Goal: Task Accomplishment & Management: Manage account settings

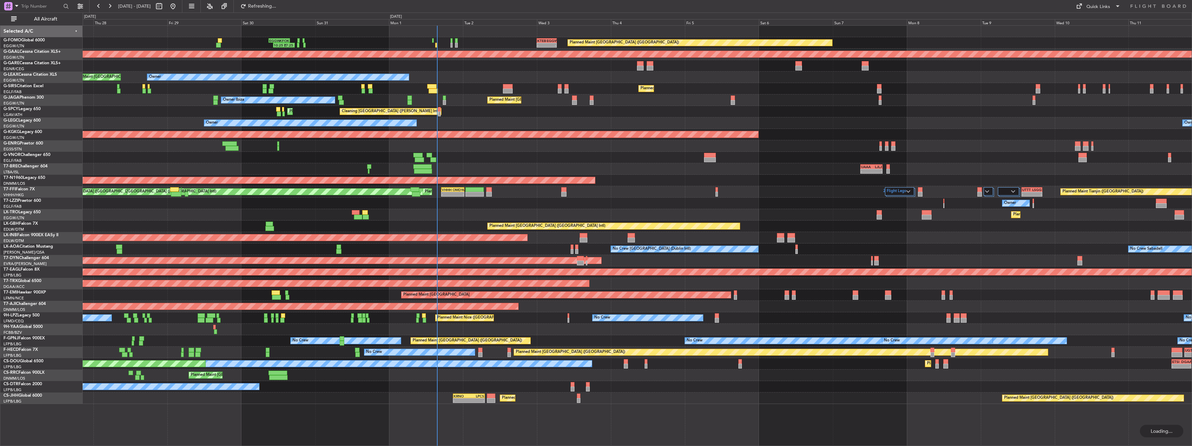
click at [34, 16] on button "All Aircraft" at bounding box center [42, 19] width 68 height 11
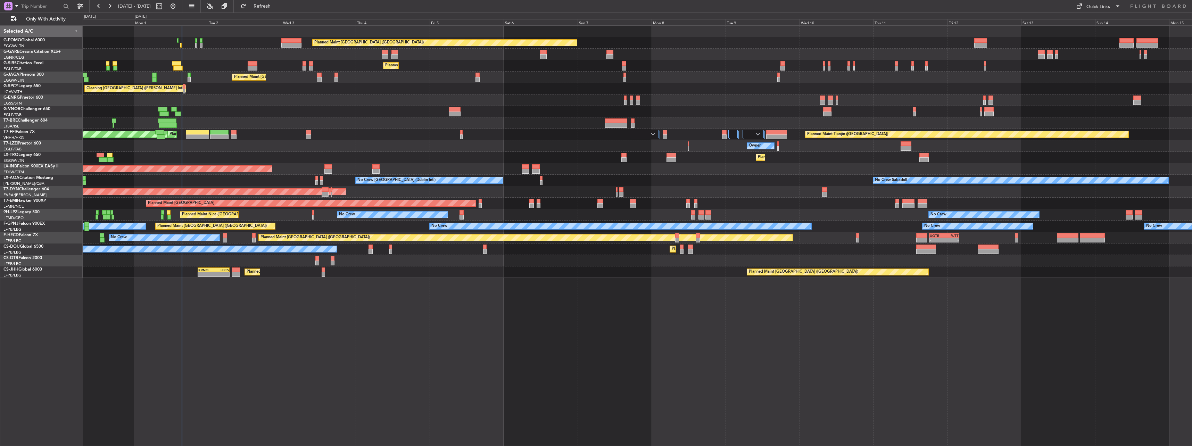
click at [177, 60] on div "Planned Maint [GEOGRAPHIC_DATA] ([GEOGRAPHIC_DATA])" at bounding box center [637, 65] width 1109 height 11
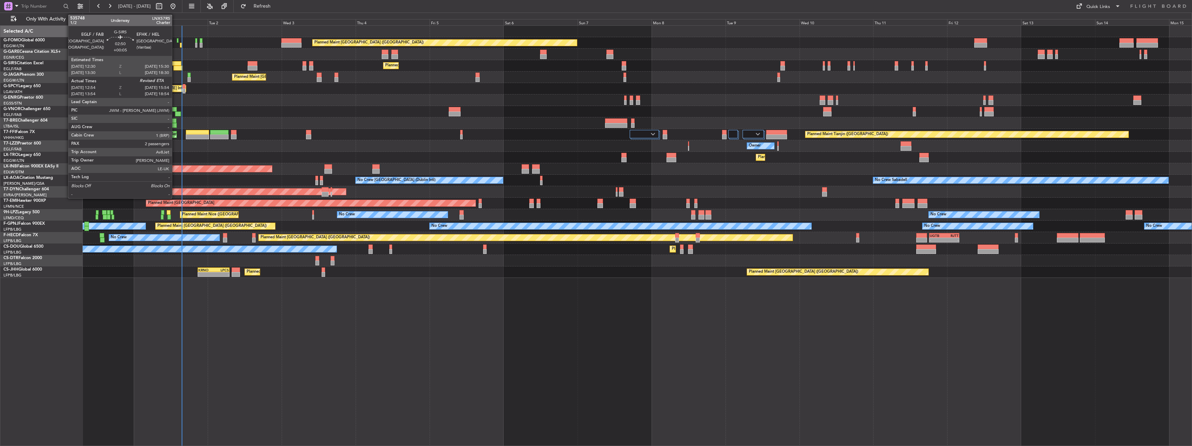
click at [175, 66] on div at bounding box center [177, 68] width 9 height 5
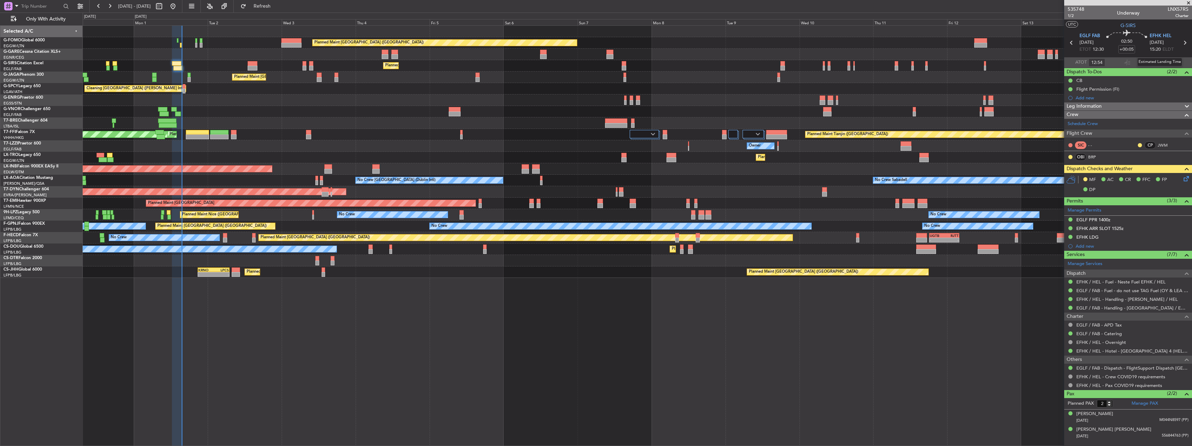
click at [1159, 61] on div "Estimated Landing Time" at bounding box center [1159, 62] width 45 height 9
click at [1158, 62] on input "text" at bounding box center [1159, 62] width 17 height 8
type input "15:32"
click at [180, 43] on div "Planned Maint [GEOGRAPHIC_DATA] ([GEOGRAPHIC_DATA])" at bounding box center [637, 42] width 1109 height 11
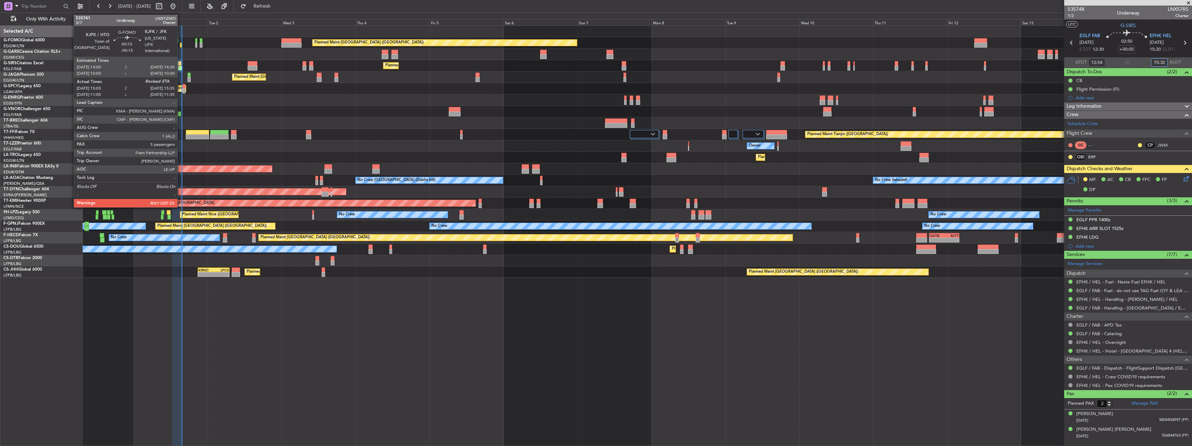
click at [181, 45] on div at bounding box center [181, 45] width 2 height 5
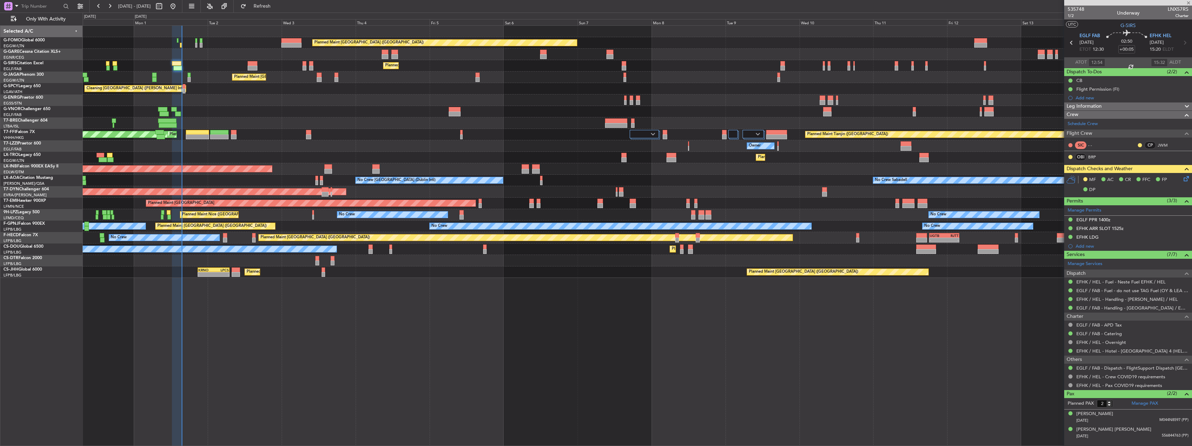
type input "-00:15"
type input "15:05"
type input "5"
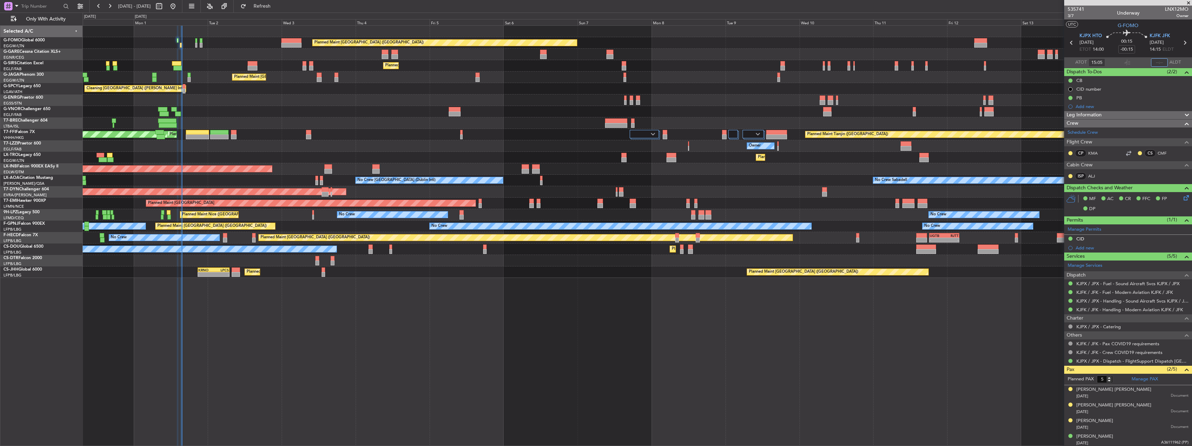
click at [1157, 60] on input "text" at bounding box center [1159, 62] width 17 height 8
type input "15:34"
click at [184, 59] on div at bounding box center [637, 54] width 1109 height 11
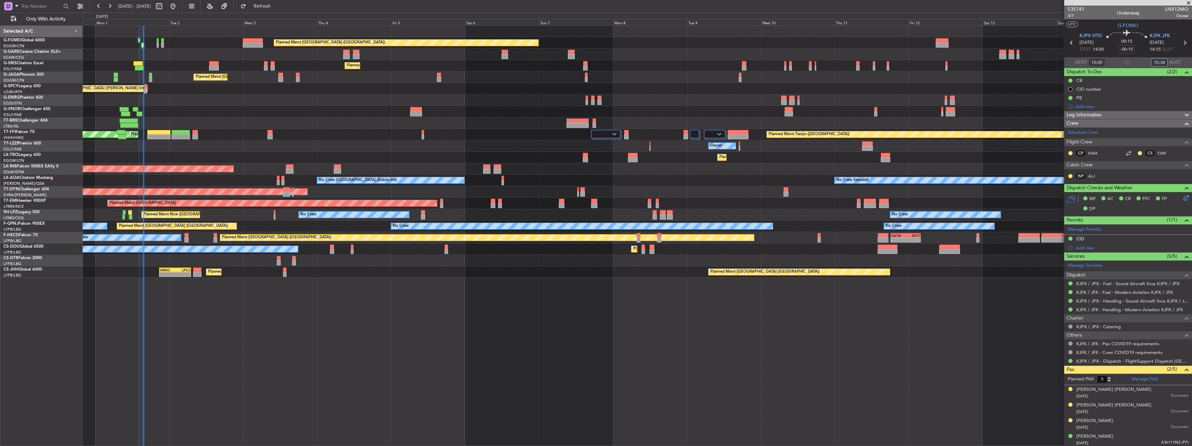
click at [308, 96] on div "Planned Maint London (Luton) Planned Maint London (Farnborough) Planned Maint L…" at bounding box center [637, 152] width 1109 height 252
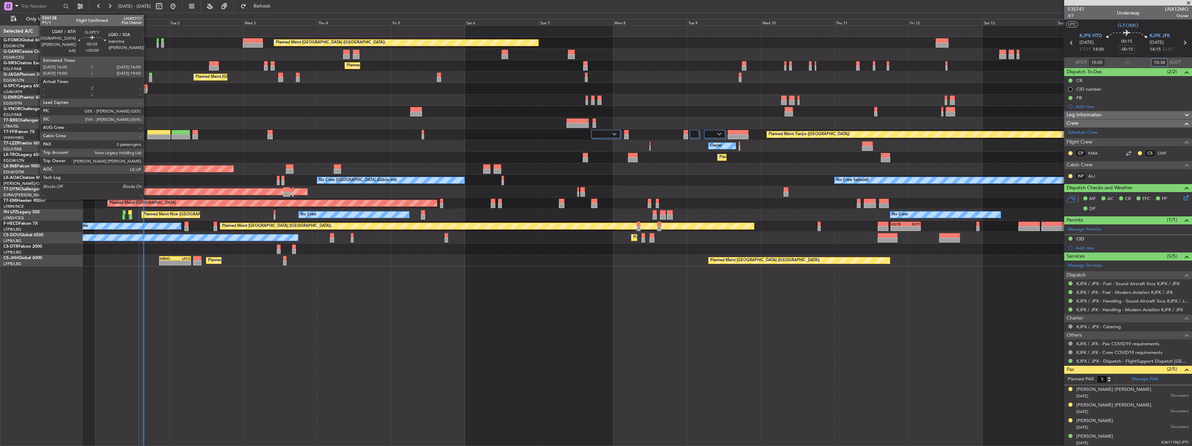
click at [147, 86] on div at bounding box center [145, 86] width 3 height 5
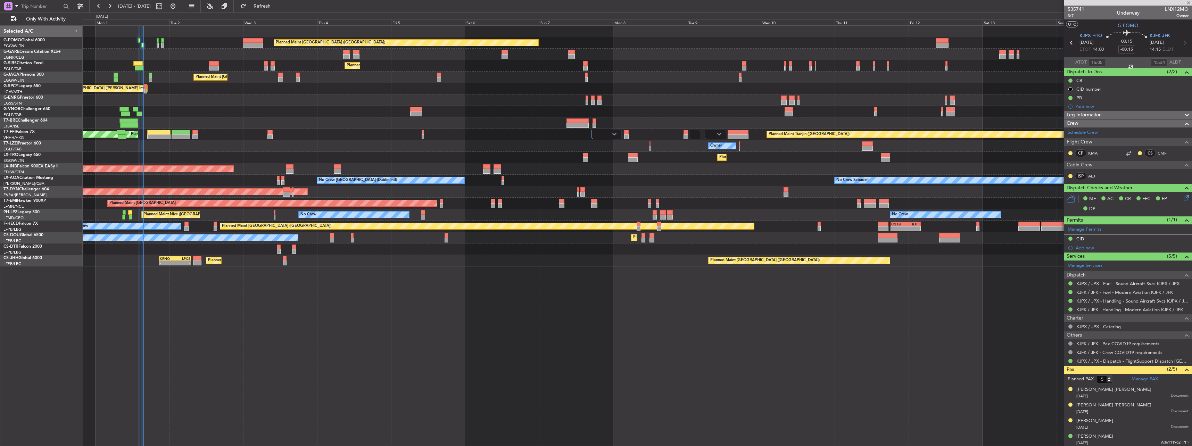
type input "0"
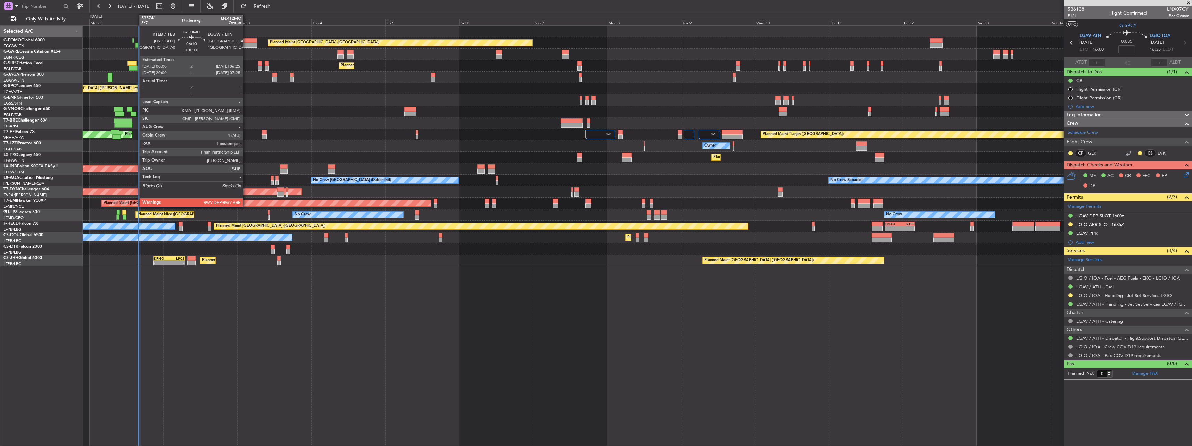
click at [246, 40] on div at bounding box center [247, 40] width 20 height 5
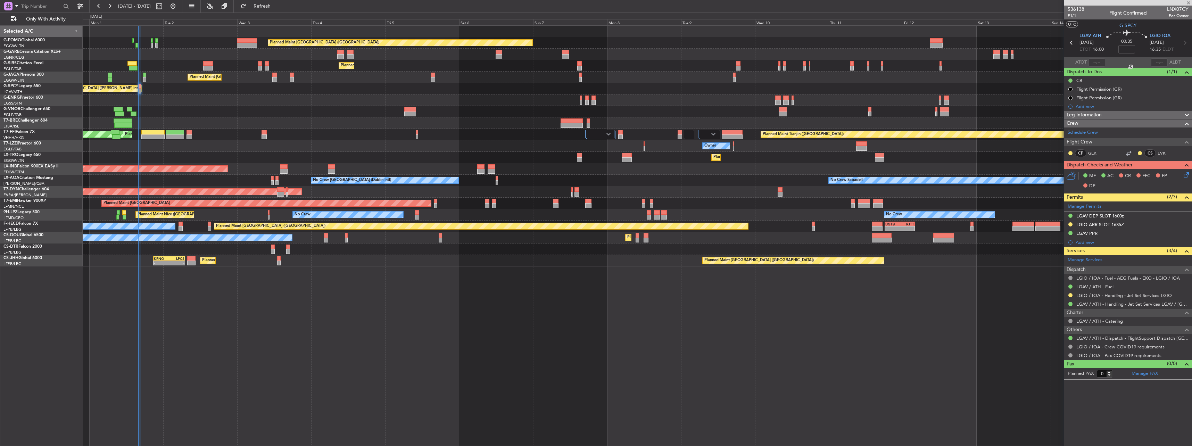
type input "+00:10"
type input "1"
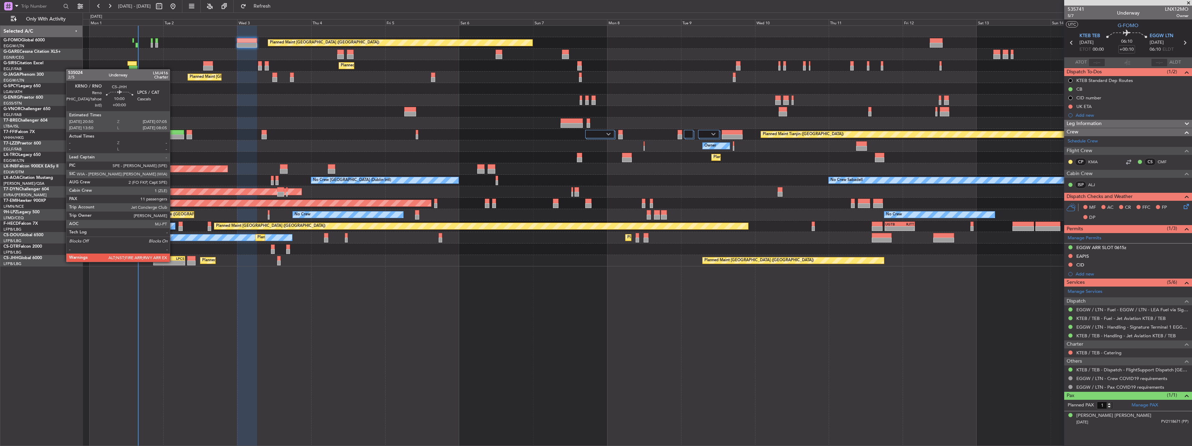
click at [173, 261] on div "-" at bounding box center [176, 263] width 15 height 4
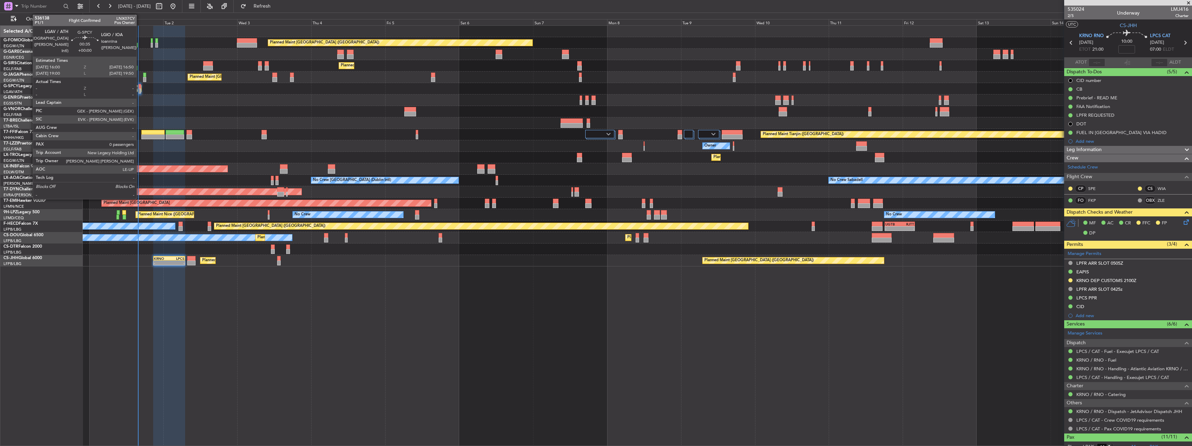
click at [140, 86] on div at bounding box center [139, 86] width 3 height 5
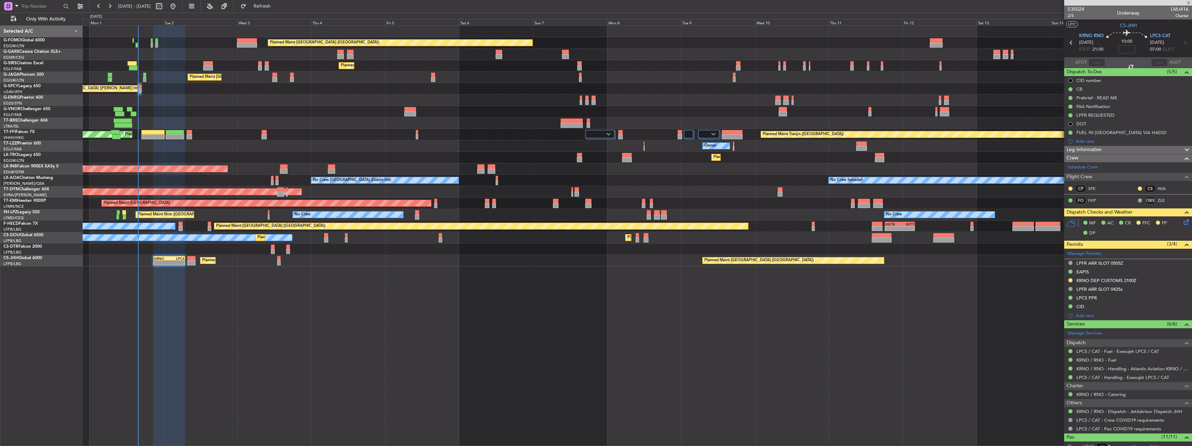
type input "0"
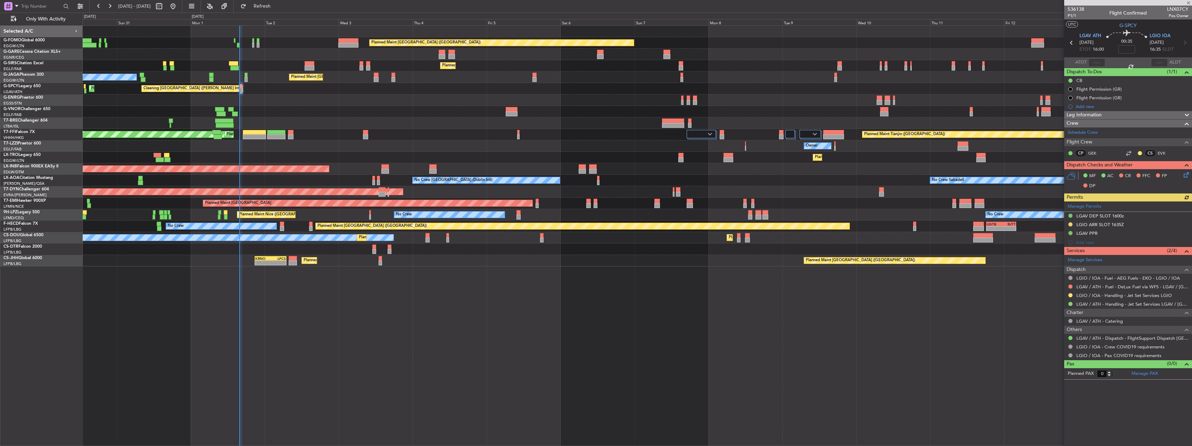
click at [316, 94] on div "Planned Maint London (Luton) Planned Maint London (Farnborough) Planned Maint L…" at bounding box center [637, 146] width 1109 height 241
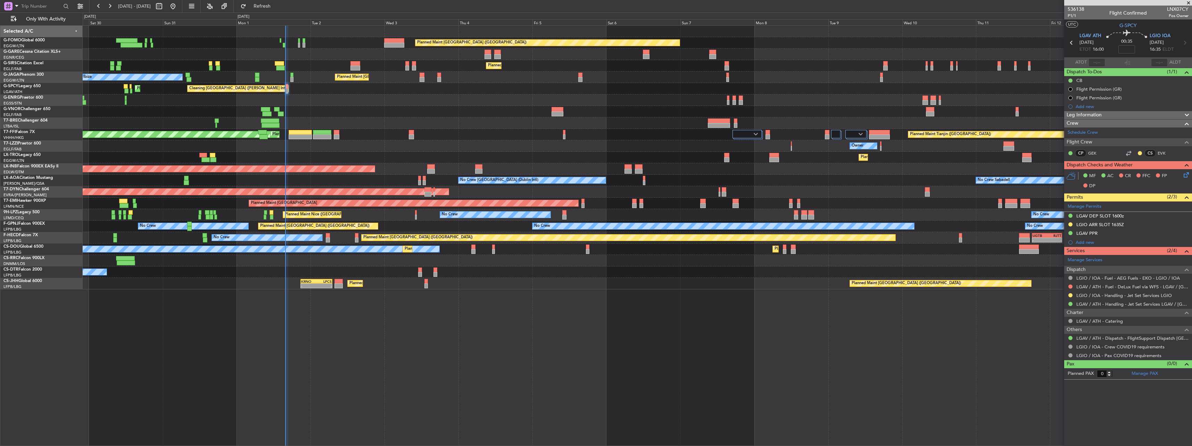
click at [213, 96] on div "Planned Maint London (Luton) Planned Maint London (Farnborough) Planned Maint L…" at bounding box center [637, 158] width 1109 height 264
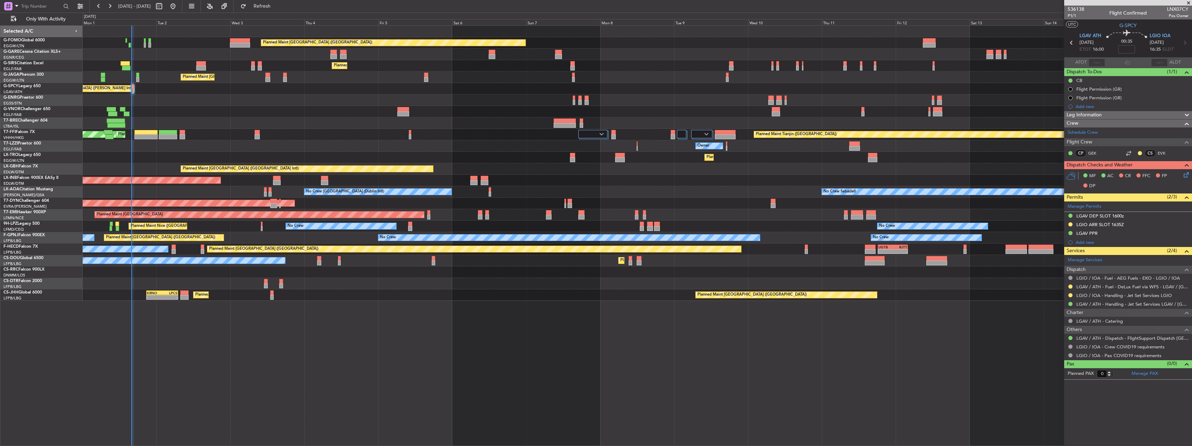
click at [677, 74] on div "Planned Maint London (Luton) Planned Maint London (Farnborough) Planned Maint L…" at bounding box center [637, 163] width 1109 height 275
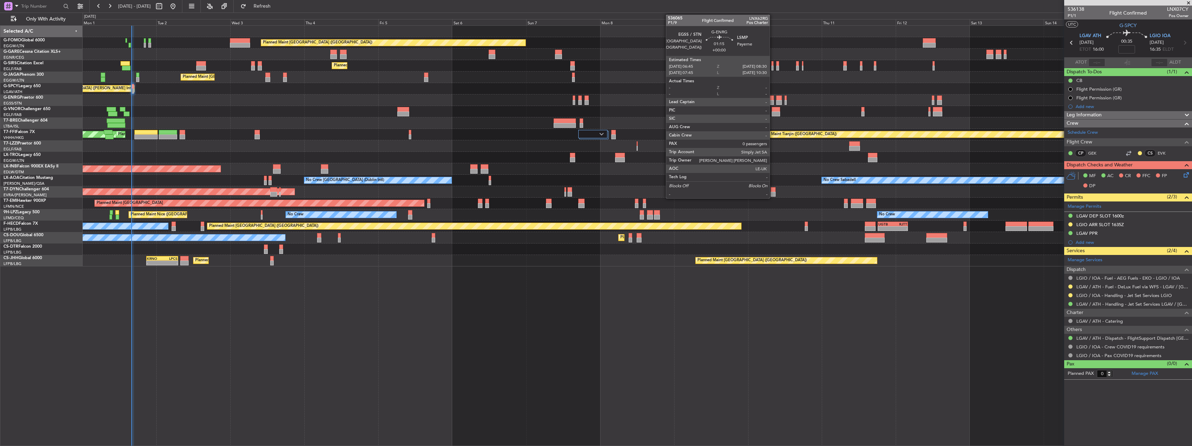
click at [773, 101] on div at bounding box center [771, 102] width 6 height 5
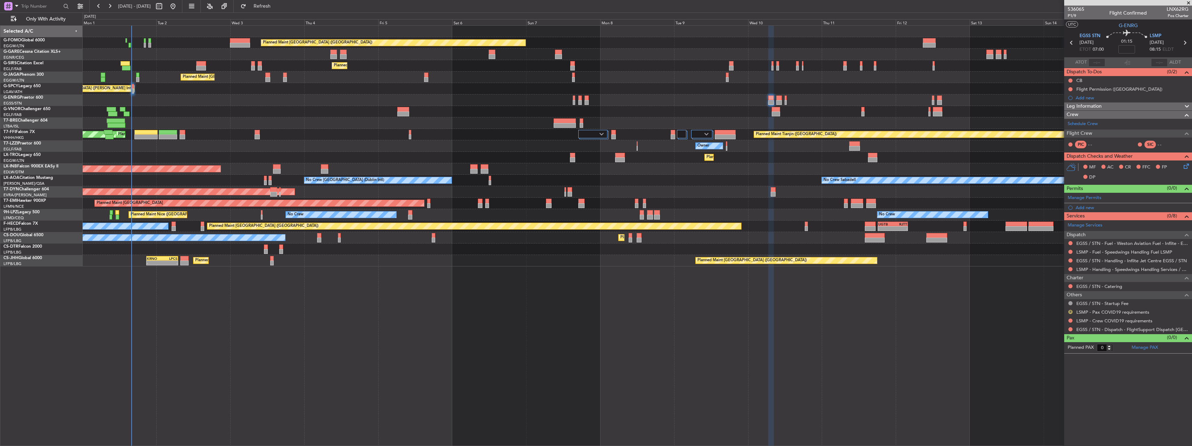
click at [1070, 311] on button "R" at bounding box center [1070, 312] width 4 height 4
click at [1062, 322] on mat-tooltip-component "Review" at bounding box center [1070, 323] width 25 height 18
click at [1071, 310] on button "R" at bounding box center [1070, 312] width 4 height 4
click at [1041, 320] on span "Not Required" at bounding box center [1054, 321] width 28 height 7
click at [1069, 321] on button at bounding box center [1070, 321] width 4 height 4
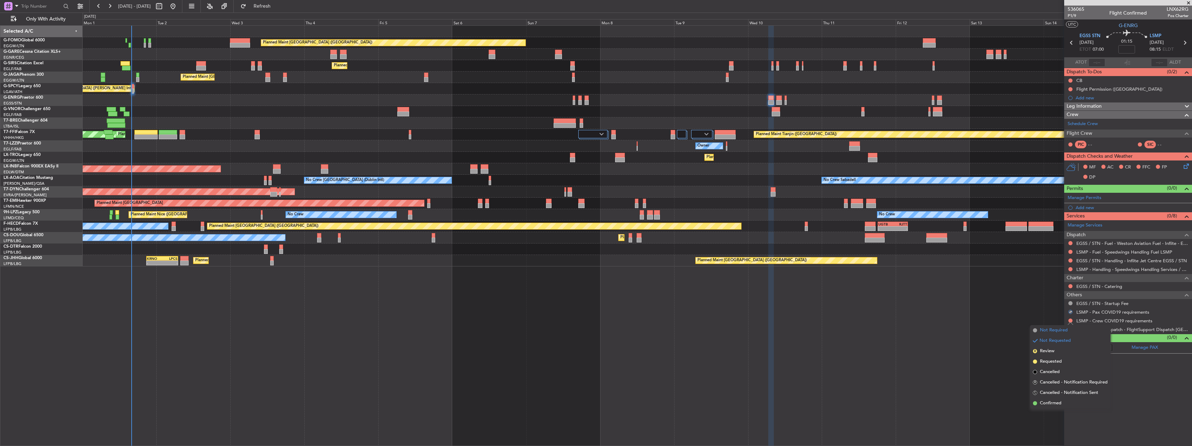
click at [1047, 332] on span "Not Required" at bounding box center [1054, 330] width 28 height 7
click at [1068, 328] on button at bounding box center [1070, 329] width 4 height 4
click at [1055, 416] on li "Confirmed" at bounding box center [1070, 412] width 80 height 10
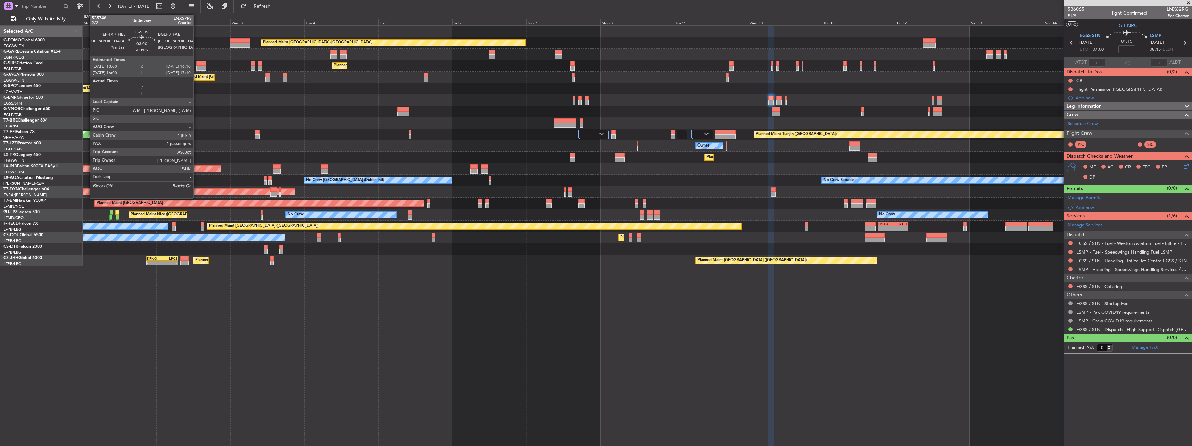
click at [197, 66] on div at bounding box center [201, 68] width 10 height 5
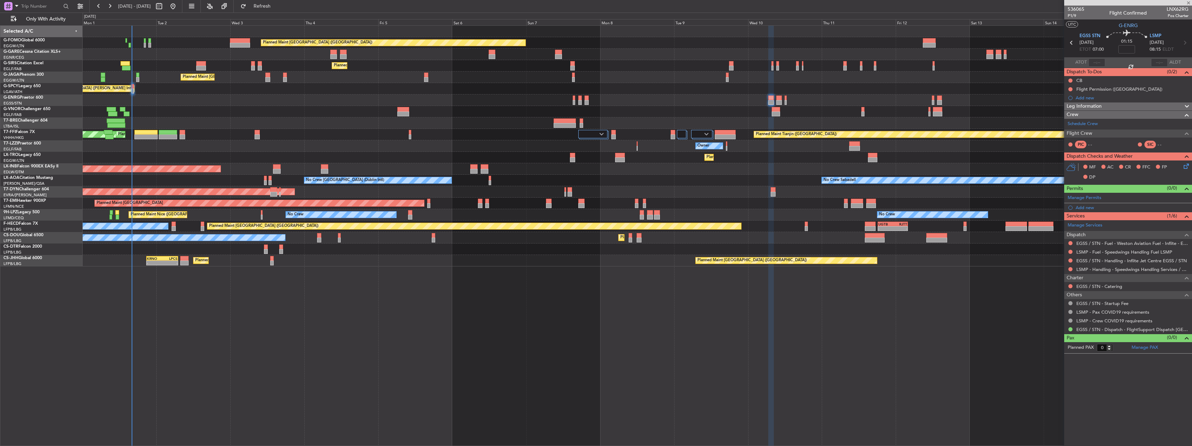
type input "-00:05"
type input "2"
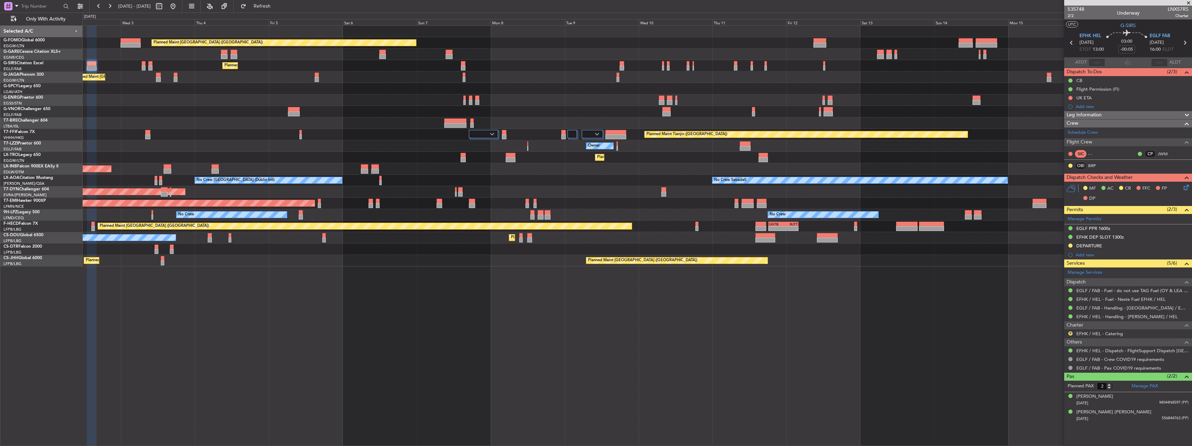
click at [836, 155] on div "Planned Maint [GEOGRAPHIC_DATA] ([GEOGRAPHIC_DATA]) Planned Maint [GEOGRAPHIC_D…" at bounding box center [637, 146] width 1109 height 241
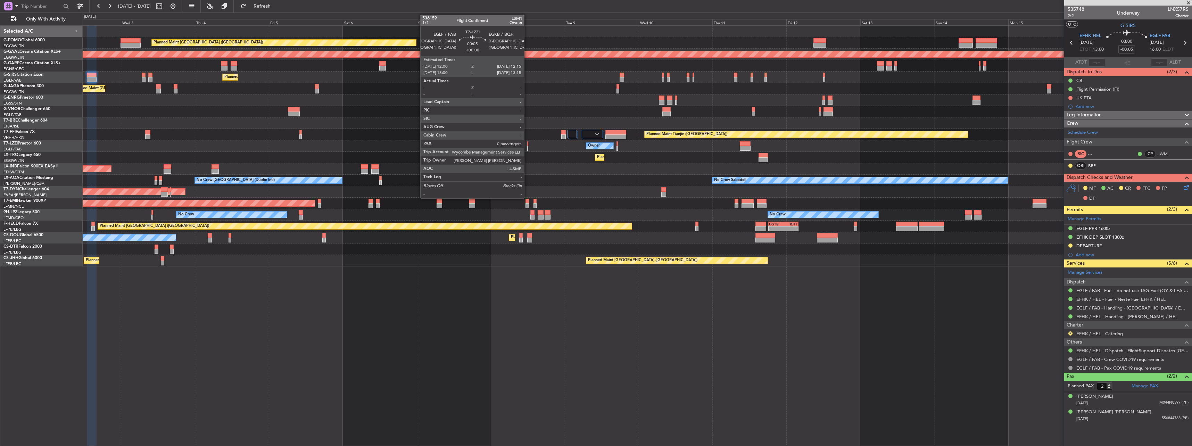
click at [527, 145] on div at bounding box center [527, 143] width 1 height 5
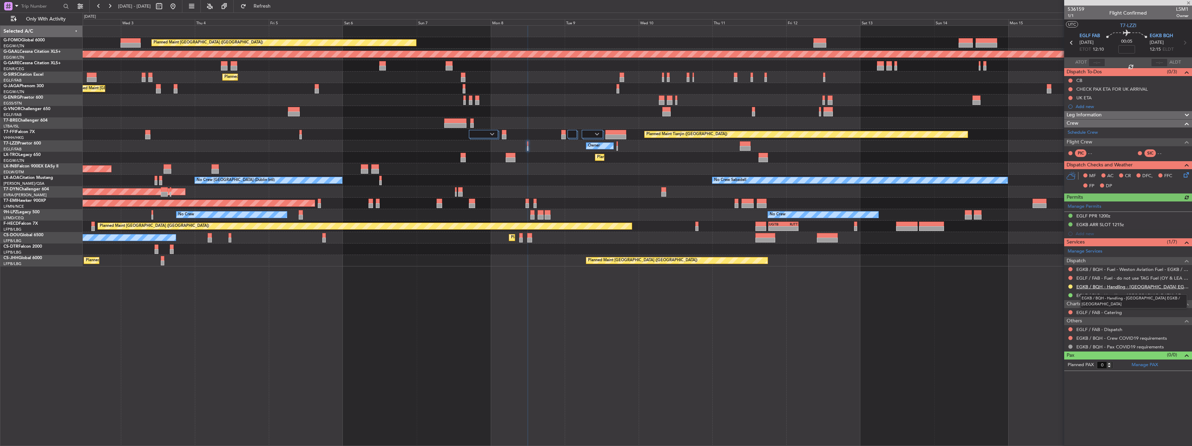
click at [1098, 285] on link "EGKB / BQH - Handling - Biggin Hill Airport EGKB / BQH" at bounding box center [1132, 287] width 112 height 6
click at [1071, 337] on button at bounding box center [1070, 338] width 4 height 4
click at [1060, 345] on span "Not Required" at bounding box center [1054, 347] width 28 height 7
click at [618, 144] on div "Owner" at bounding box center [637, 145] width 1109 height 11
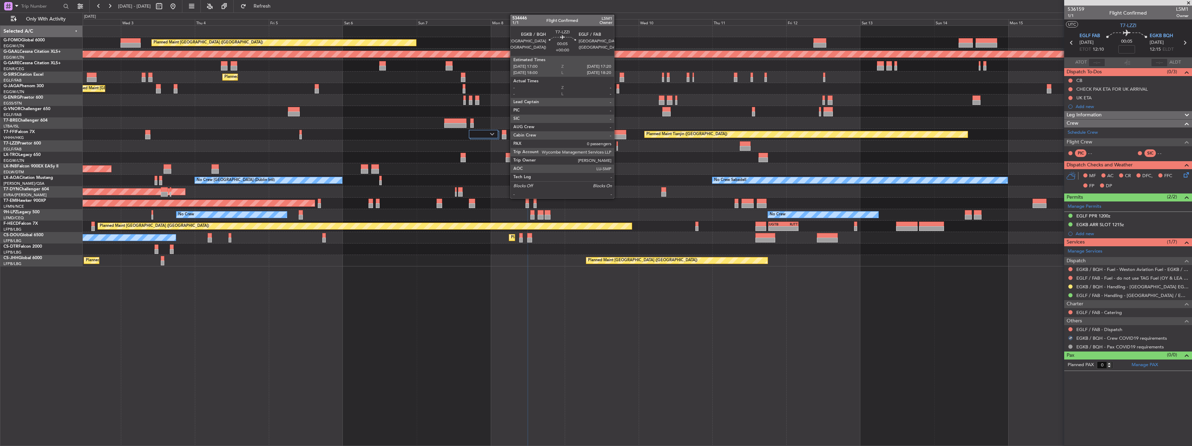
click at [617, 144] on div at bounding box center [617, 143] width 1 height 5
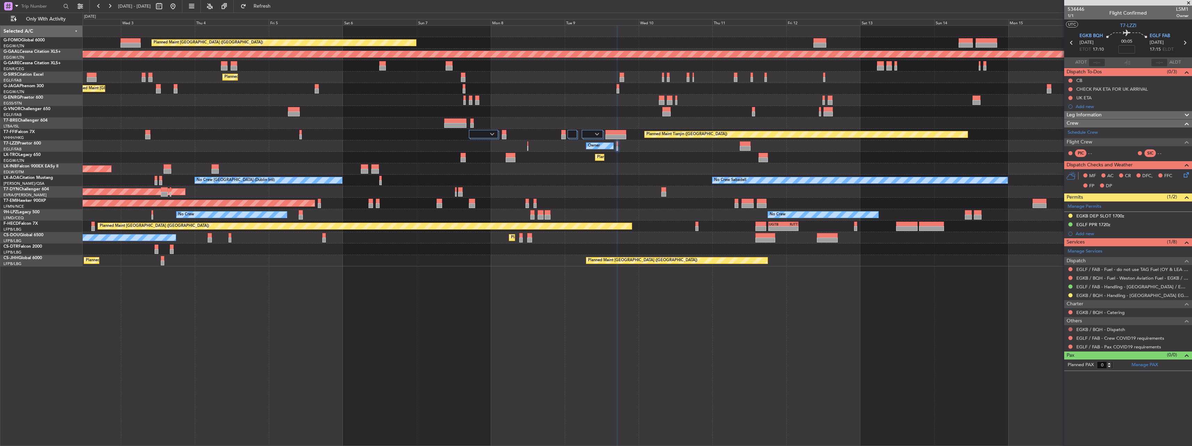
click at [1071, 329] on button at bounding box center [1070, 329] width 4 height 4
click at [1063, 411] on li "Confirmed" at bounding box center [1070, 412] width 80 height 10
click at [1071, 336] on button at bounding box center [1070, 338] width 4 height 4
click at [1048, 349] on span "Not Required" at bounding box center [1054, 347] width 28 height 7
click at [1072, 345] on button at bounding box center [1070, 347] width 4 height 4
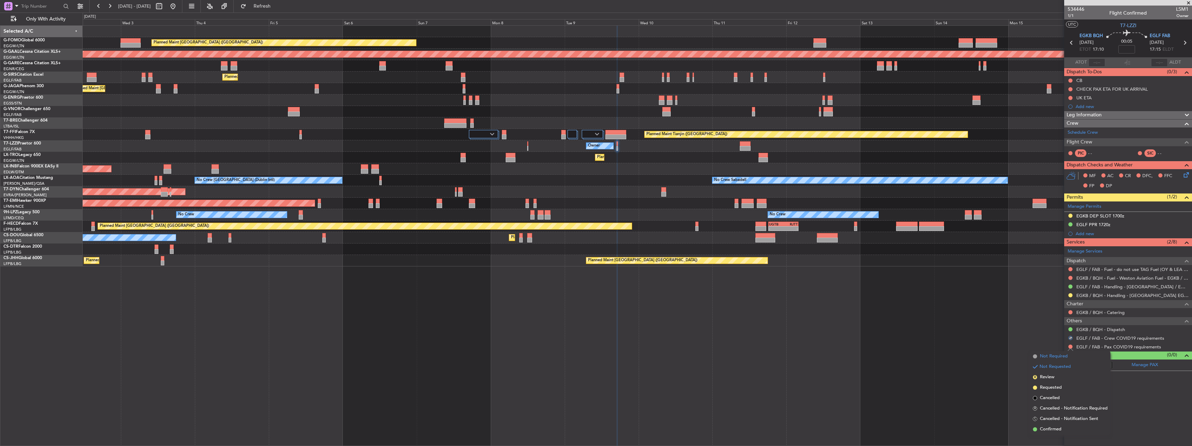
click at [1058, 355] on span "Not Required" at bounding box center [1054, 356] width 28 height 7
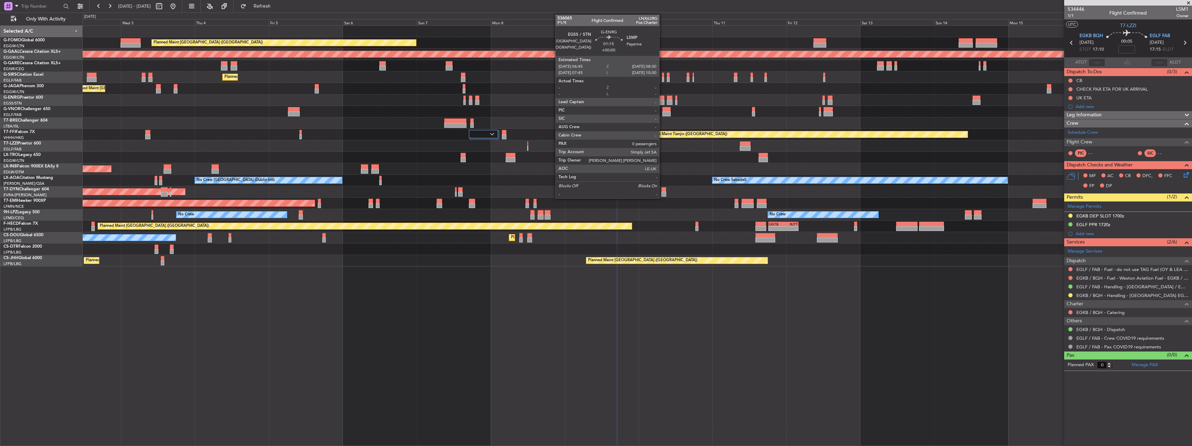
click at [662, 100] on div at bounding box center [662, 98] width 6 height 5
click at [662, 99] on div at bounding box center [662, 98] width 6 height 5
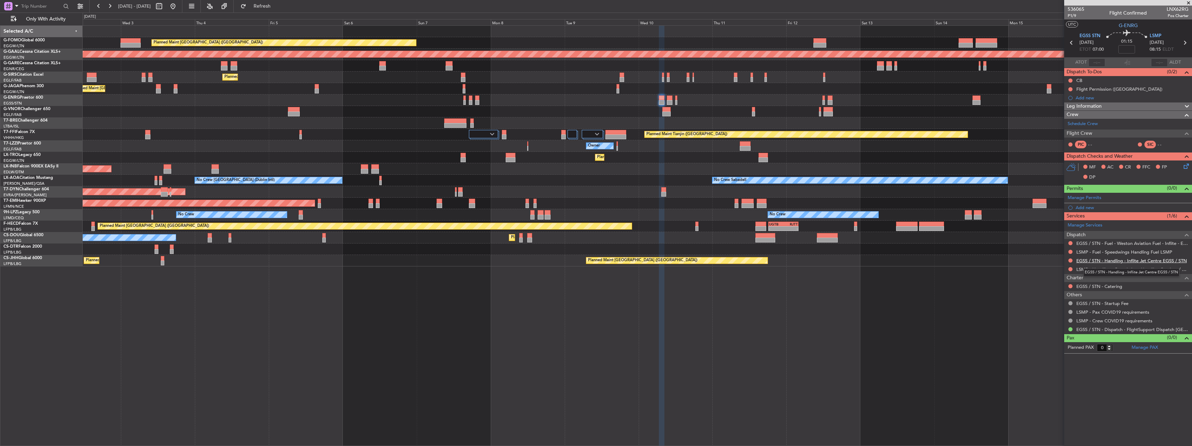
click at [1087, 262] on link "EGSS / STN - Handling - Inflite Jet Centre EGSS / STN" at bounding box center [1131, 261] width 110 height 6
click at [1088, 270] on link "LSMP - Handling - Speedwings Handling Services / LSMP" at bounding box center [1132, 269] width 112 height 6
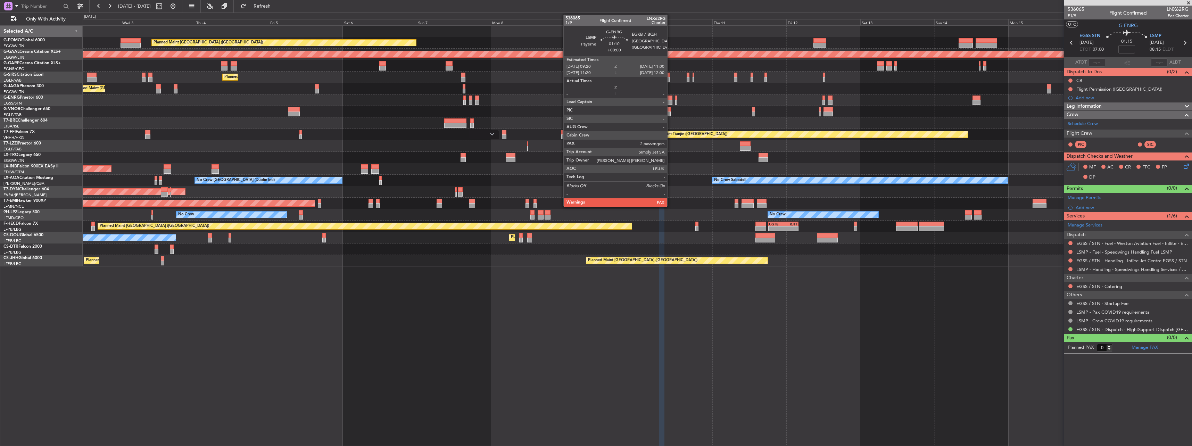
click at [670, 99] on div at bounding box center [669, 98] width 5 height 5
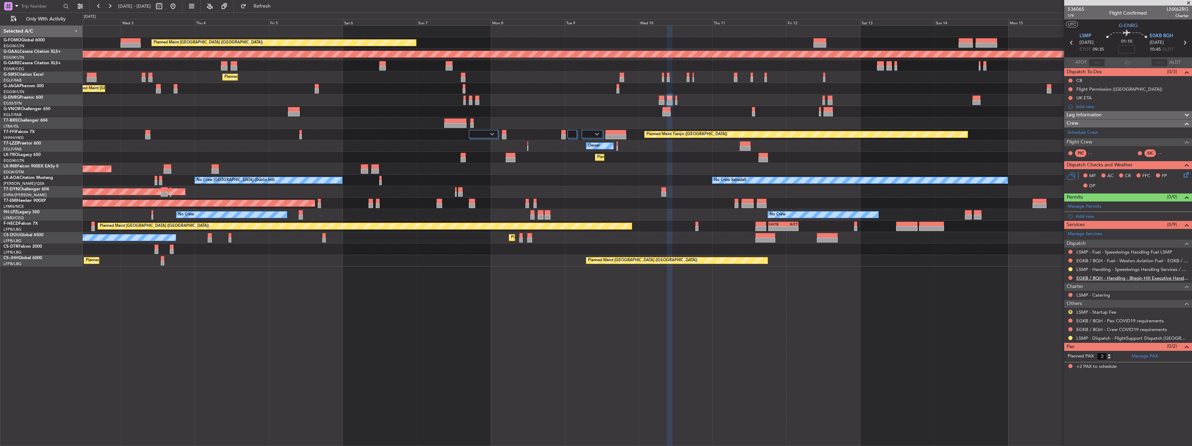
click at [1102, 279] on link "EGKB / BQH - Handling - Biggin Hill Executive Handling EGKB / BQH" at bounding box center [1132, 278] width 112 height 6
click at [1069, 278] on button at bounding box center [1070, 278] width 4 height 4
click at [1049, 316] on span "Requested" at bounding box center [1051, 318] width 22 height 7
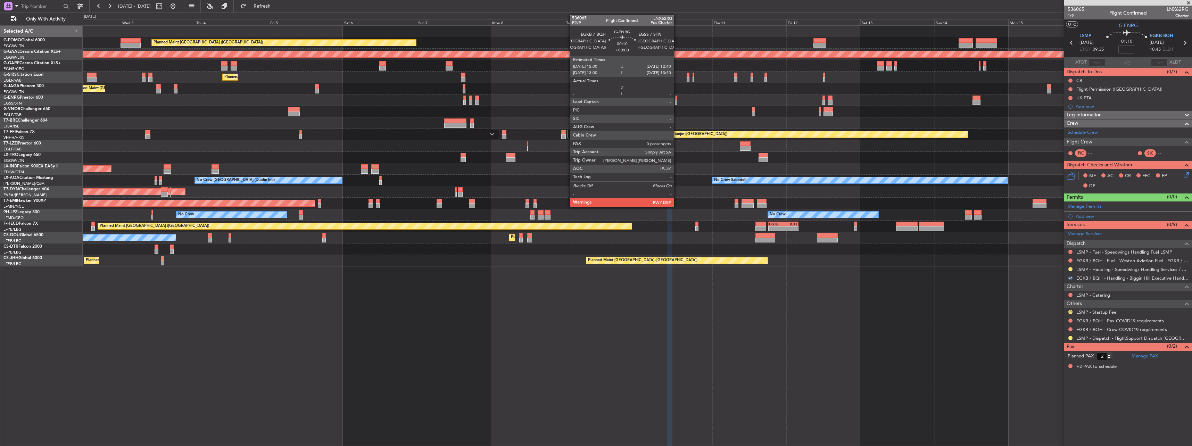
click at [677, 98] on div at bounding box center [676, 98] width 2 height 5
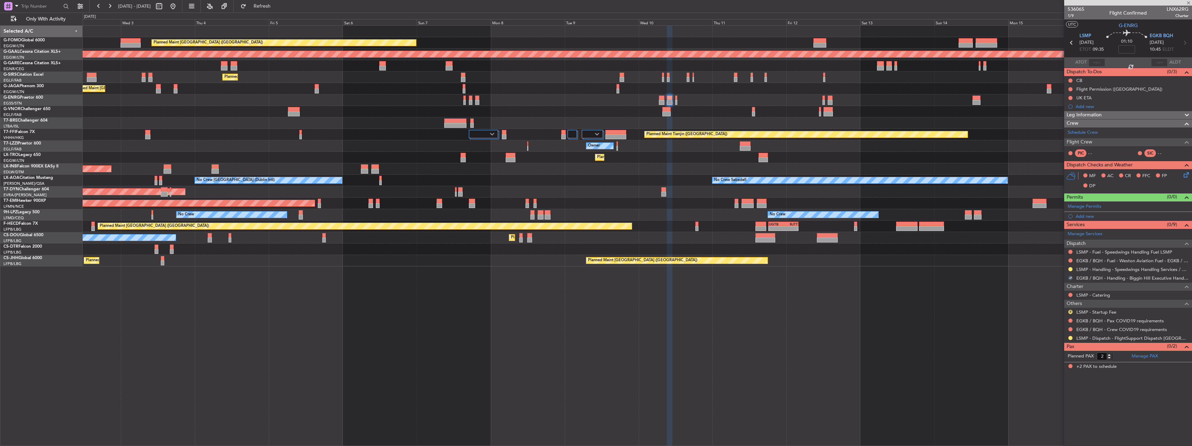
type input "0"
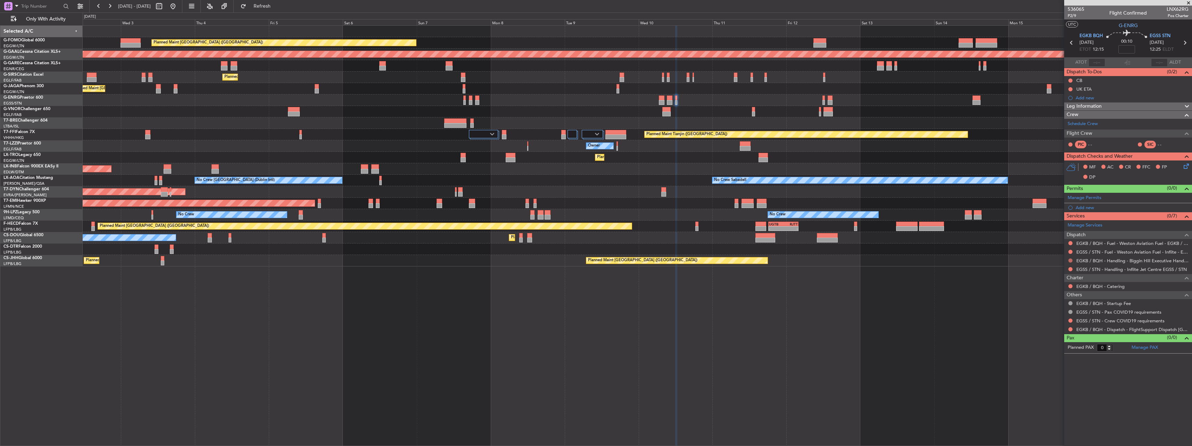
click at [1068, 259] on button at bounding box center [1070, 260] width 4 height 4
click at [1048, 299] on span "Requested" at bounding box center [1051, 301] width 22 height 7
click at [1088, 269] on link "EGSS / STN - Handling - Inflite Jet Centre EGSS / STN" at bounding box center [1131, 269] width 110 height 6
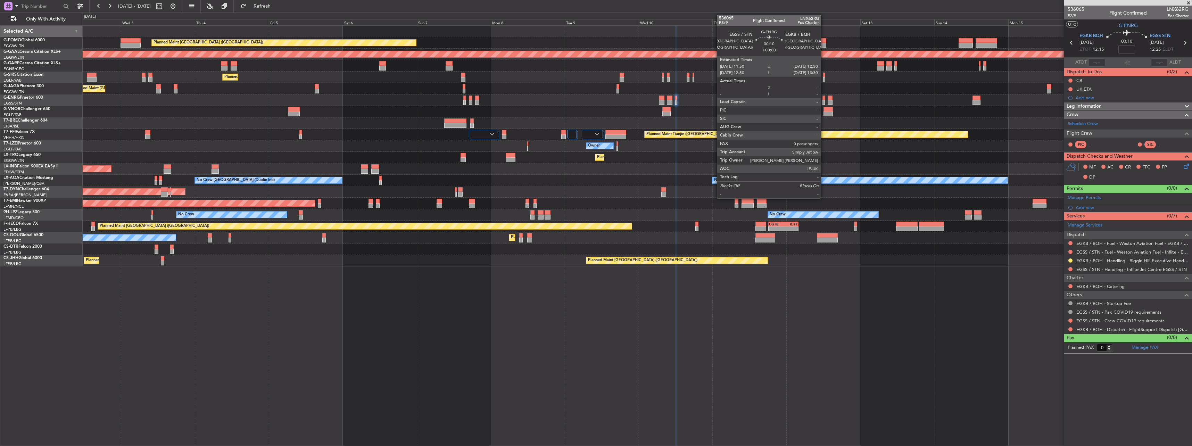
click at [823, 98] on div at bounding box center [824, 98] width 2 height 5
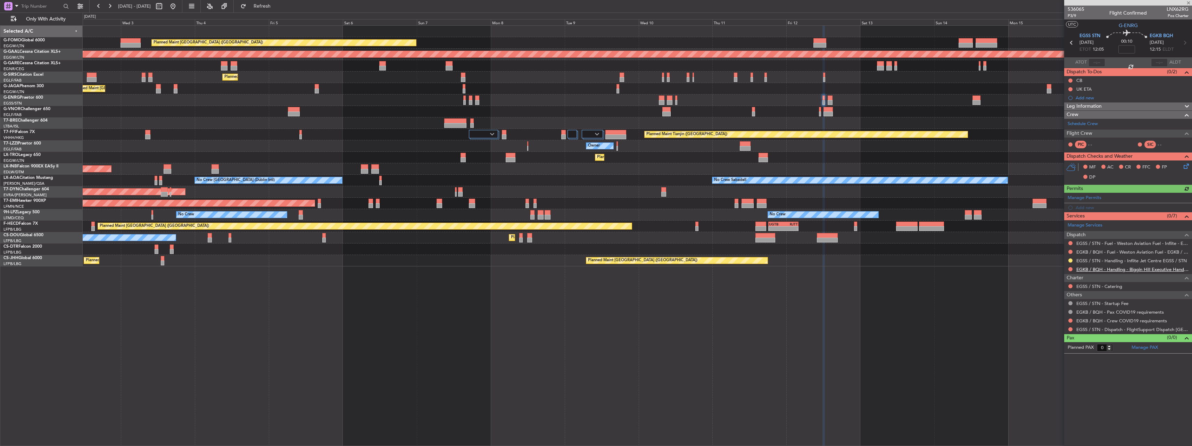
click at [1104, 268] on link "EGKB / BQH - Handling - Biggin Hill Executive Handling EGKB / BQH" at bounding box center [1132, 269] width 112 height 6
click at [1068, 267] on div at bounding box center [1071, 269] width 6 height 6
click at [1070, 269] on button at bounding box center [1070, 269] width 4 height 4
click at [1046, 309] on span "Requested" at bounding box center [1051, 310] width 22 height 7
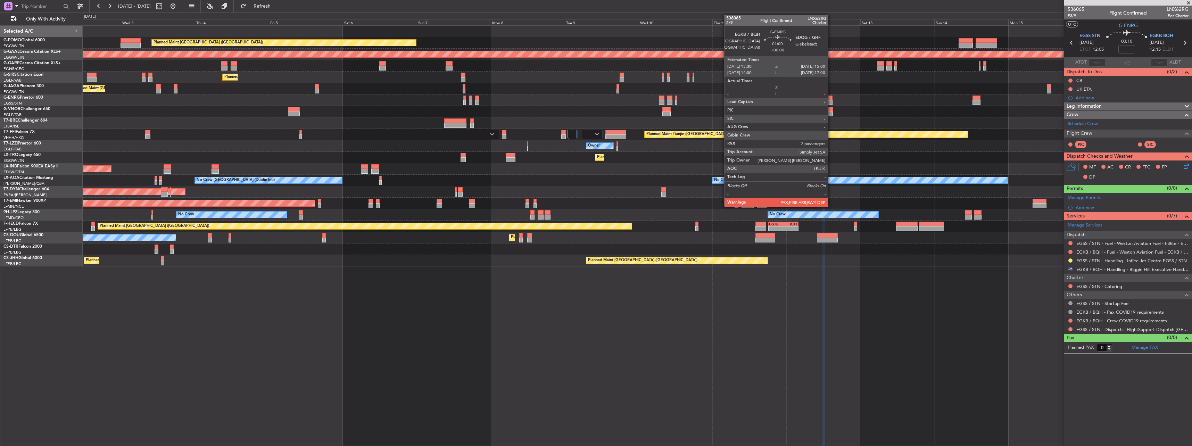
click at [831, 99] on div at bounding box center [830, 98] width 5 height 5
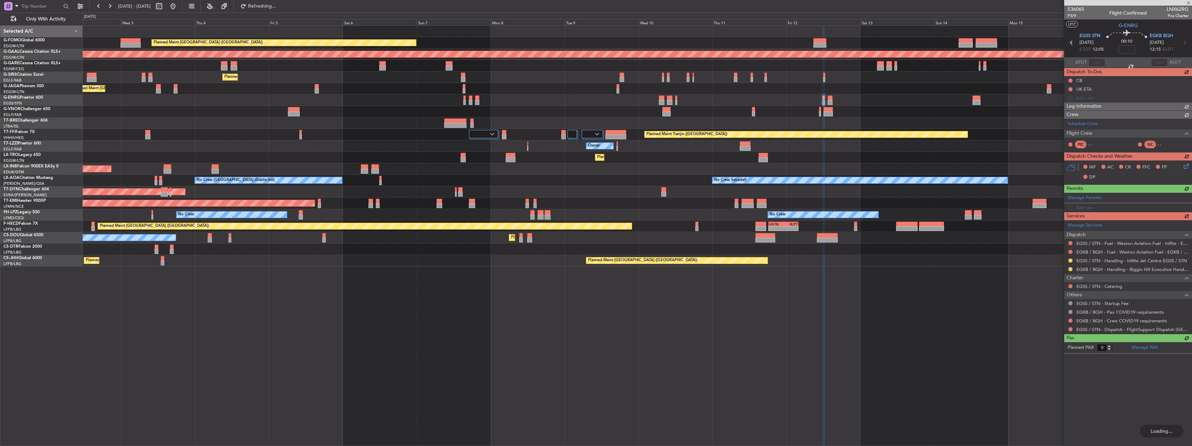
type input "2"
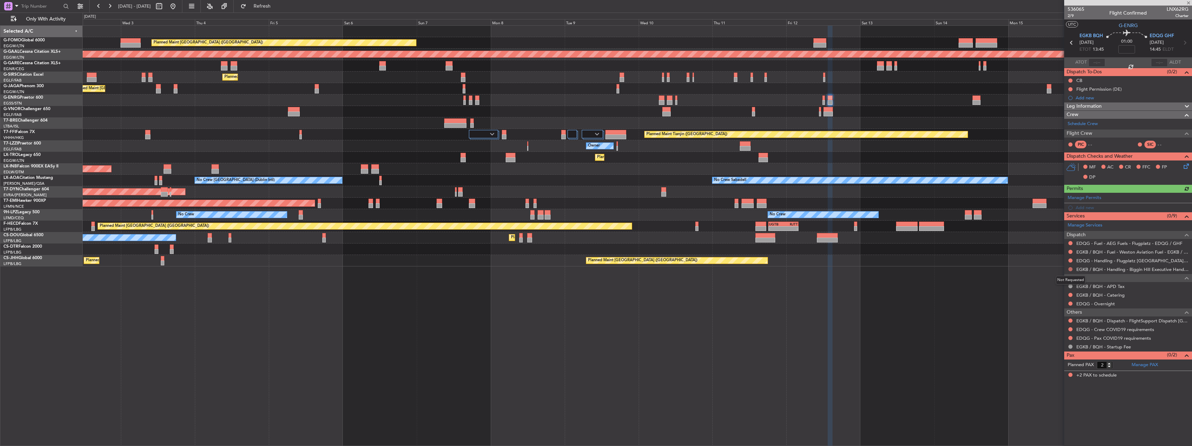
click at [1071, 268] on button at bounding box center [1070, 269] width 4 height 4
click at [1056, 307] on li "Requested" at bounding box center [1070, 310] width 80 height 10
click at [1095, 262] on mat-tooltip-component "EGKB / BQH - Fuel - Weston Aviation Fuel - EGKB / BQH" at bounding box center [1131, 264] width 111 height 18
click at [1085, 263] on link "EDQG - Handling - Flugplatz [GEOGRAPHIC_DATA] EDQG/GFH" at bounding box center [1132, 261] width 112 height 6
click at [1080, 209] on div "Add new" at bounding box center [1129, 208] width 107 height 6
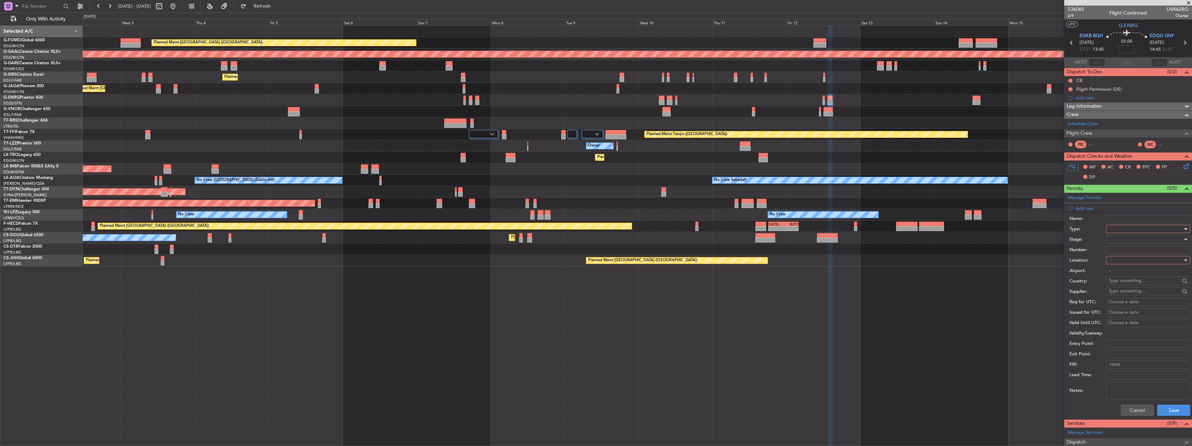
click at [1113, 230] on div at bounding box center [1146, 229] width 74 height 10
click at [1116, 261] on span "PPR" at bounding box center [1145, 263] width 73 height 10
click at [1119, 259] on div at bounding box center [1146, 260] width 74 height 10
click at [1126, 291] on span "Arrival" at bounding box center [1145, 295] width 73 height 10
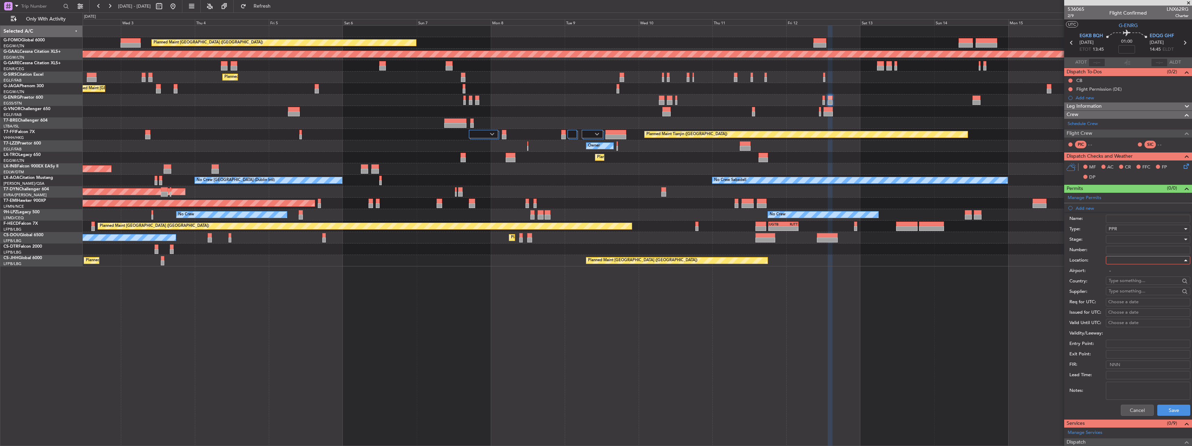
type input "EDQG"
click at [1173, 407] on button "Save" at bounding box center [1173, 410] width 33 height 11
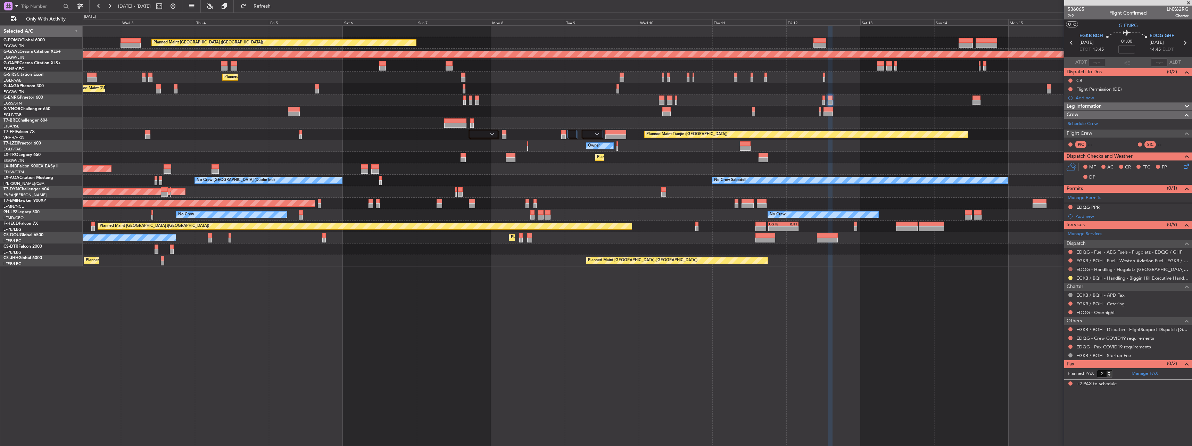
click at [1072, 268] on button at bounding box center [1070, 269] width 4 height 4
click at [1070, 206] on button at bounding box center [1070, 207] width 4 height 4
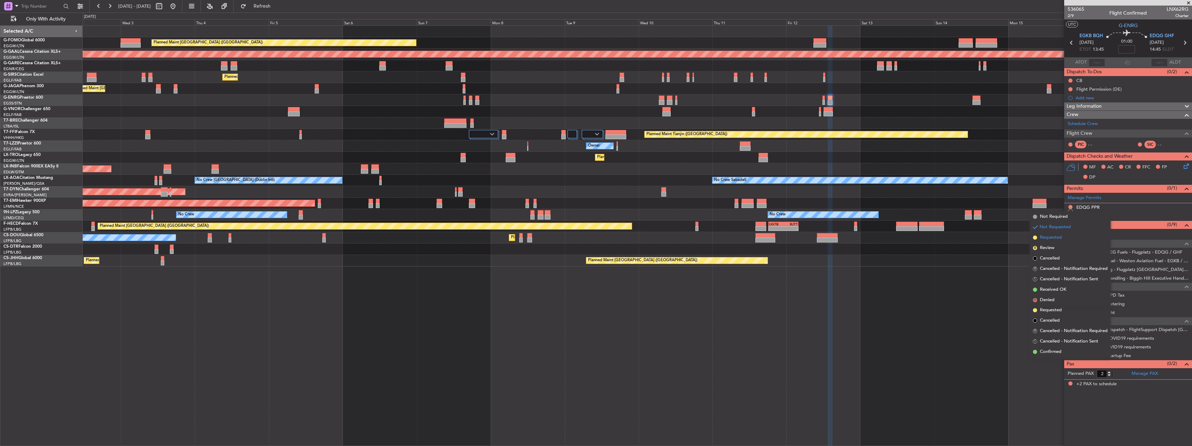
click at [1057, 235] on span "Requested" at bounding box center [1051, 237] width 22 height 7
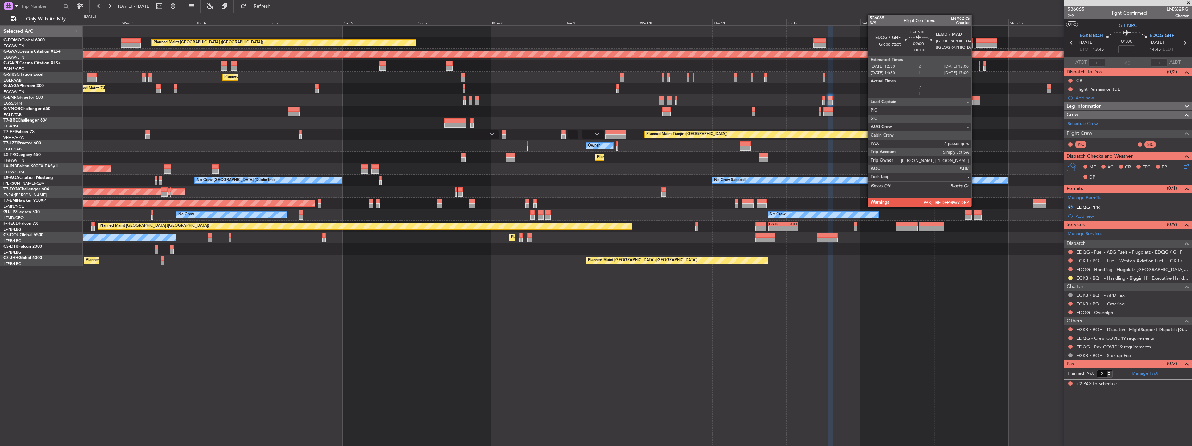
click at [978, 92] on div "Planned Maint [GEOGRAPHIC_DATA] ([GEOGRAPHIC_DATA]) Owner Ibiza" at bounding box center [637, 88] width 1109 height 11
click at [978, 99] on div at bounding box center [977, 98] width 8 height 5
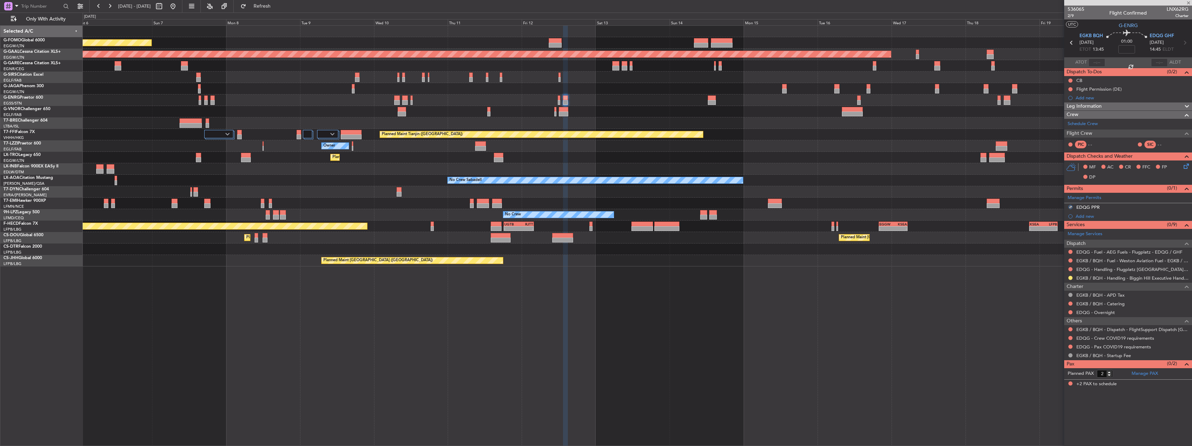
click at [683, 158] on div "Planned Maint [GEOGRAPHIC_DATA] ([GEOGRAPHIC_DATA]) Planned [GEOGRAPHIC_DATA] P…" at bounding box center [637, 146] width 1109 height 241
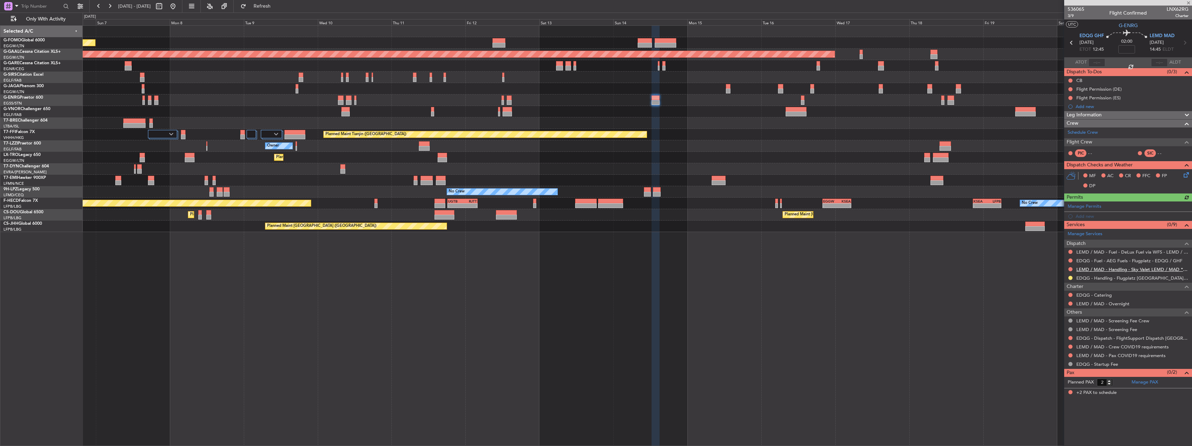
click at [1086, 268] on link "LEMD / MAD - Handling - Sky Valet LEMD / MAD **MY HANDLING**" at bounding box center [1132, 269] width 112 height 6
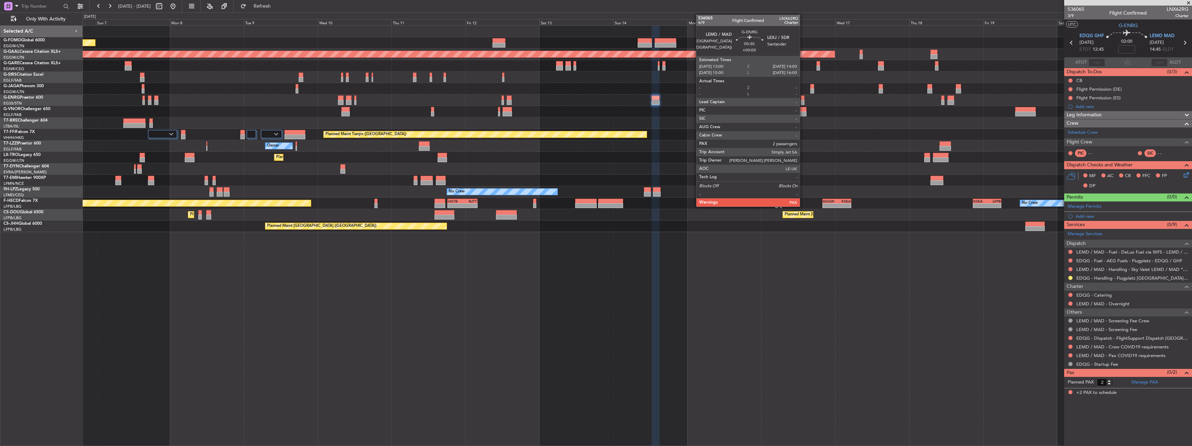
click at [803, 101] on div at bounding box center [802, 102] width 3 height 5
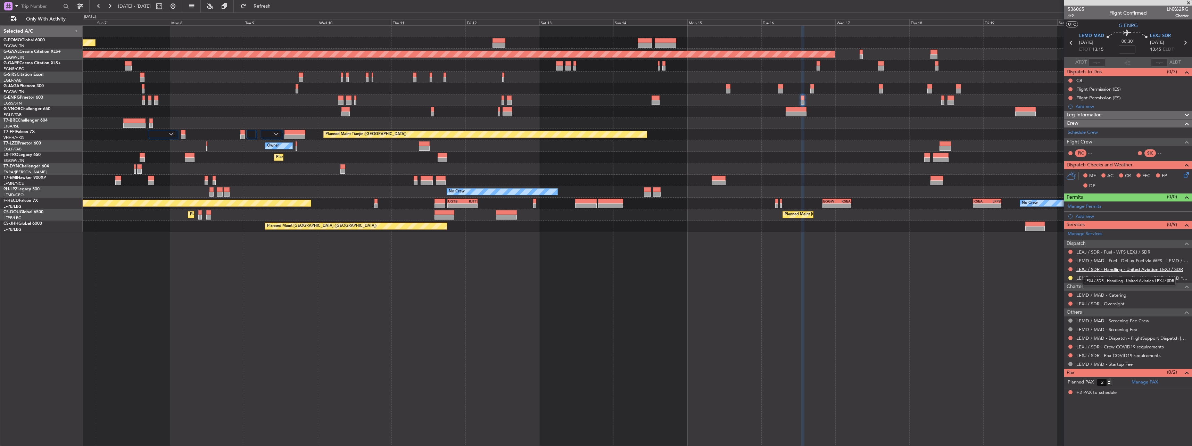
click at [1083, 270] on link "LEXJ / SDR - Handling - United Aviation LEXJ / SDR" at bounding box center [1129, 269] width 107 height 6
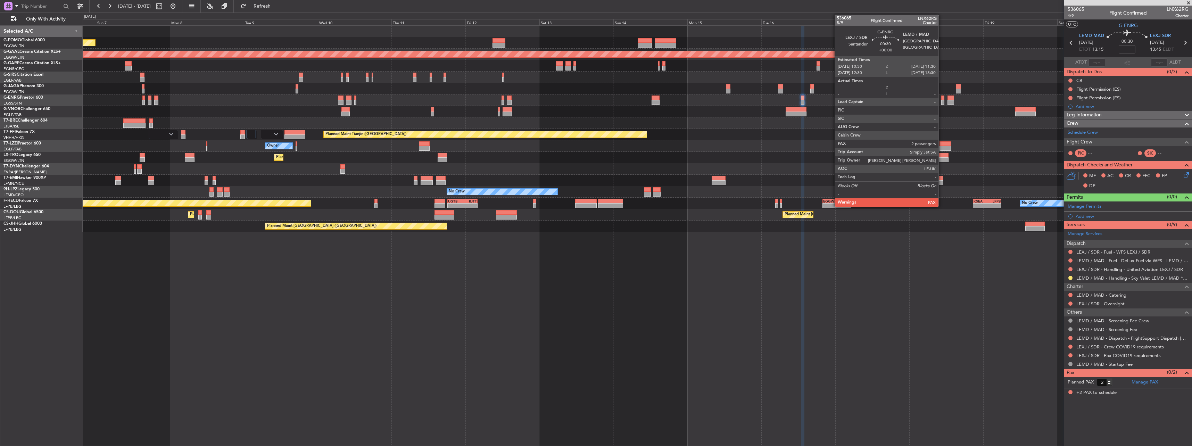
click at [942, 100] on div at bounding box center [942, 98] width 3 height 5
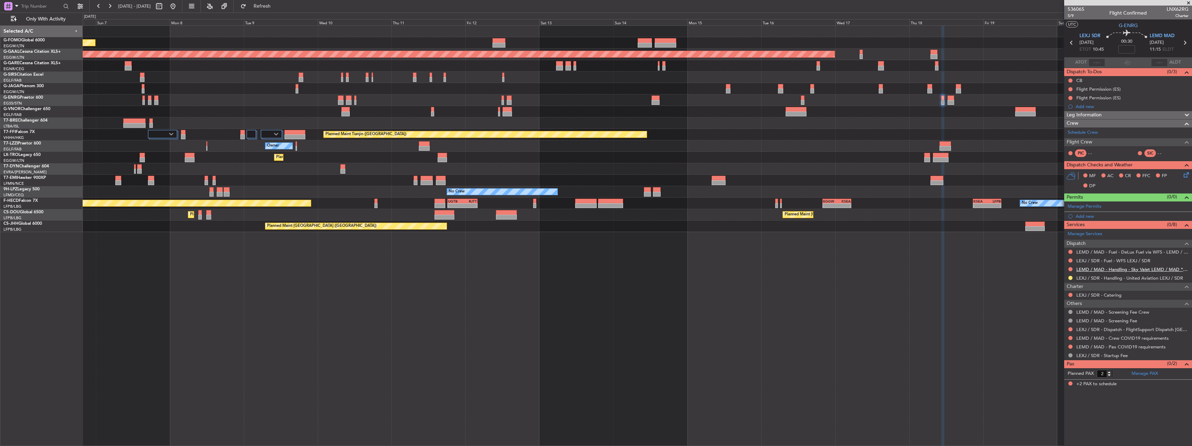
click at [1092, 270] on link "LEMD / MAD - Handling - Sky Valet LEMD / MAD **MY HANDLING**" at bounding box center [1132, 269] width 112 height 6
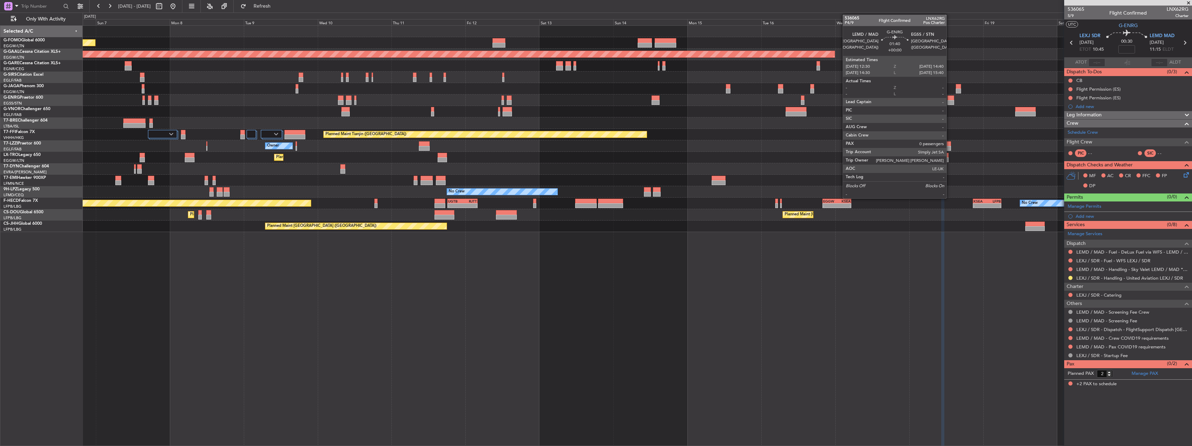
click at [950, 100] on div at bounding box center [951, 102] width 7 height 5
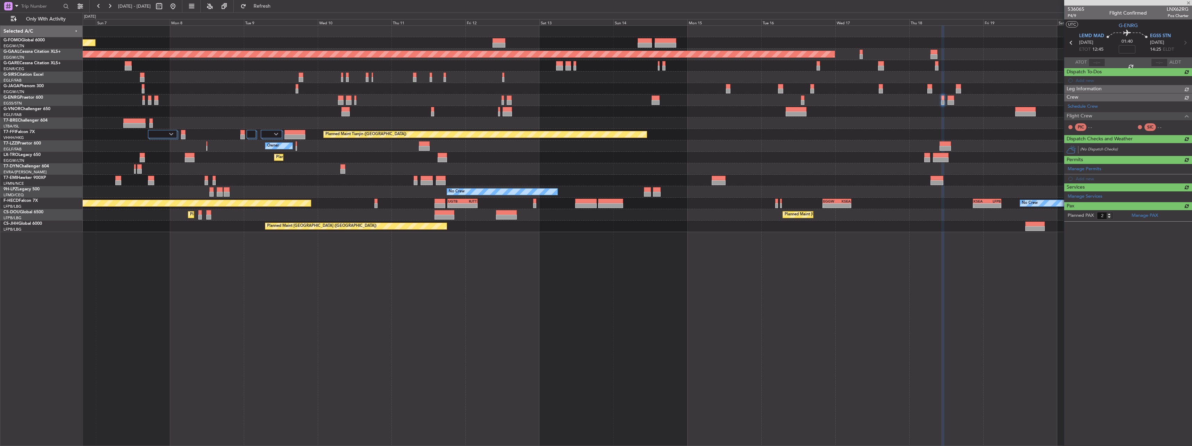
type input "0"
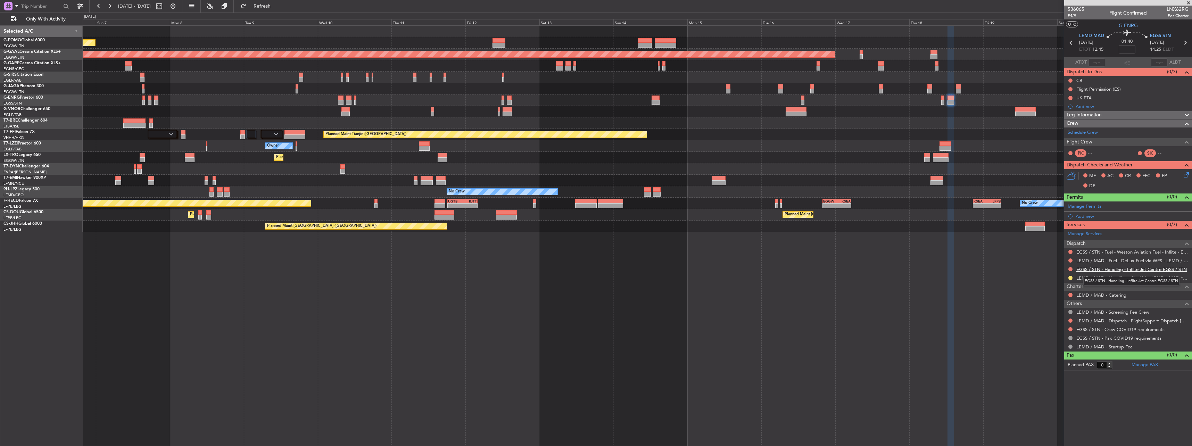
click at [1081, 271] on link "EGSS / STN - Handling - Inflite Jet Centre EGSS / STN" at bounding box center [1131, 269] width 110 height 6
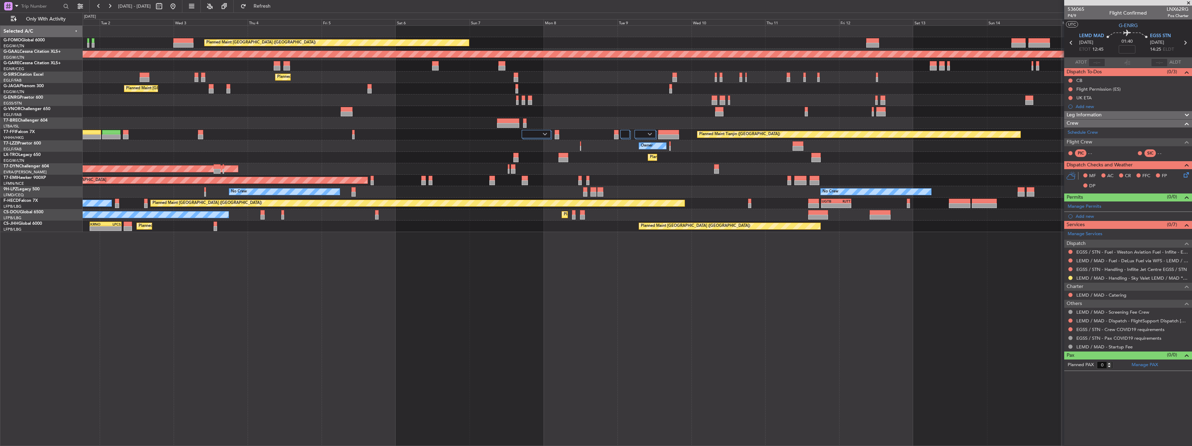
click at [590, 182] on div "Planned Maint London (Luton) Planned Maint Dusseldorf Planned Maint London (Far…" at bounding box center [637, 129] width 1109 height 206
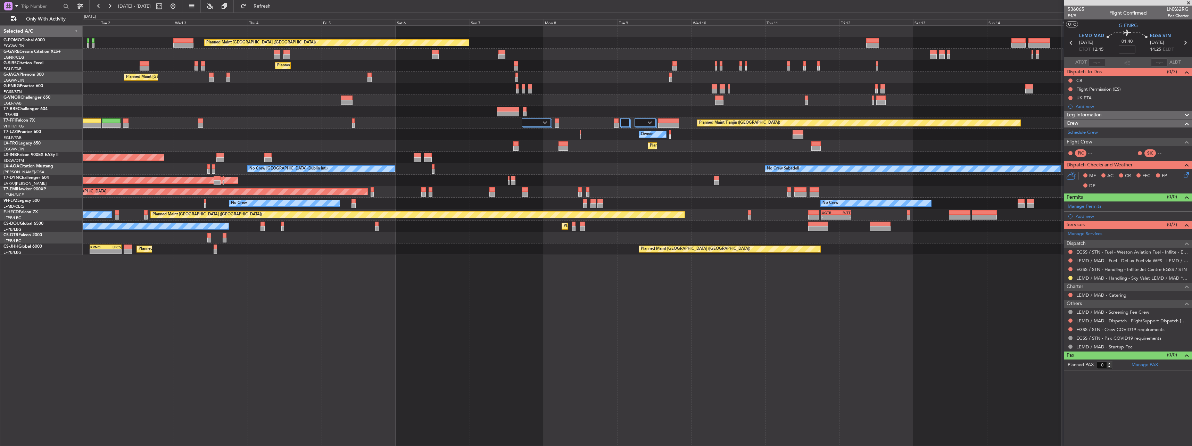
click at [253, 94] on div at bounding box center [637, 88] width 1109 height 11
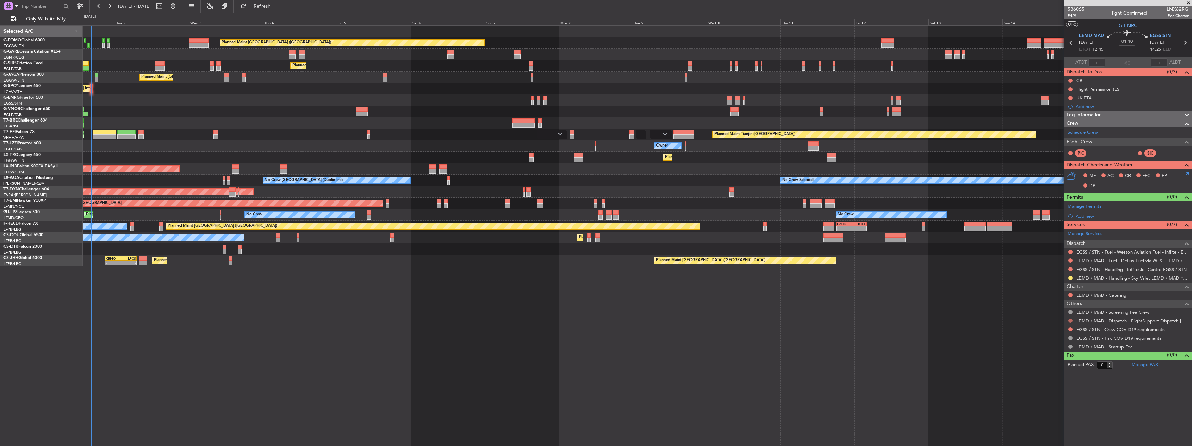
click at [1070, 320] on button at bounding box center [1070, 321] width 4 height 4
click at [1065, 403] on li "Confirmed" at bounding box center [1070, 403] width 80 height 10
click at [1071, 328] on button at bounding box center [1070, 329] width 4 height 4
click at [1065, 337] on span "Not Required" at bounding box center [1054, 339] width 28 height 7
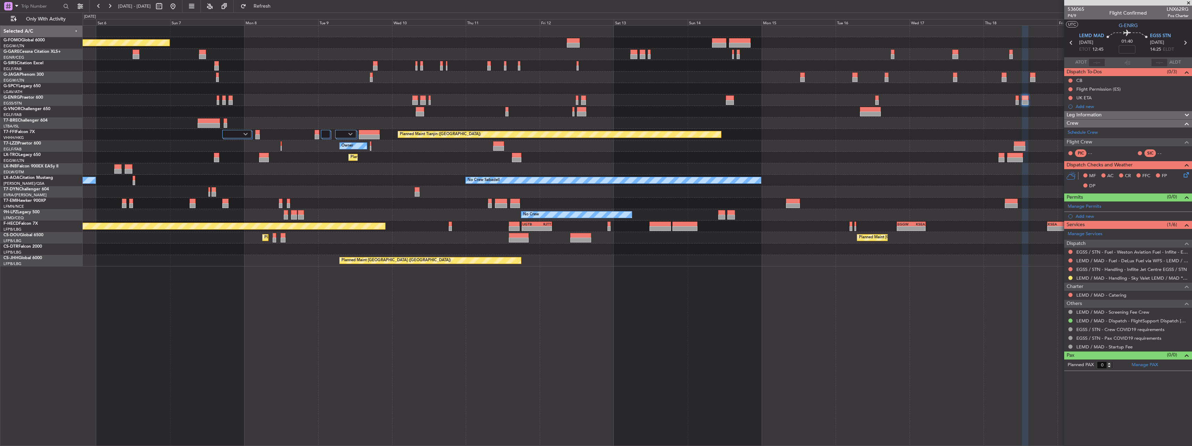
click at [611, 166] on div "Planned Maint London (Luton) Planned Maint London (Farnborough) Planned Maint L…" at bounding box center [637, 146] width 1109 height 241
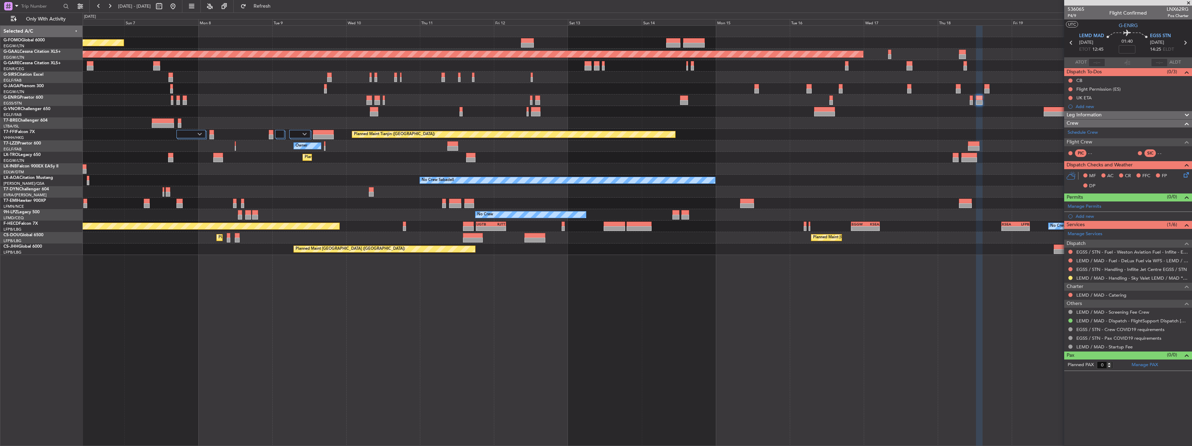
click at [920, 142] on div "Planned Maint London (Luton) Planned Maint Dusseldorf Planned Maint London (Far…" at bounding box center [637, 140] width 1109 height 229
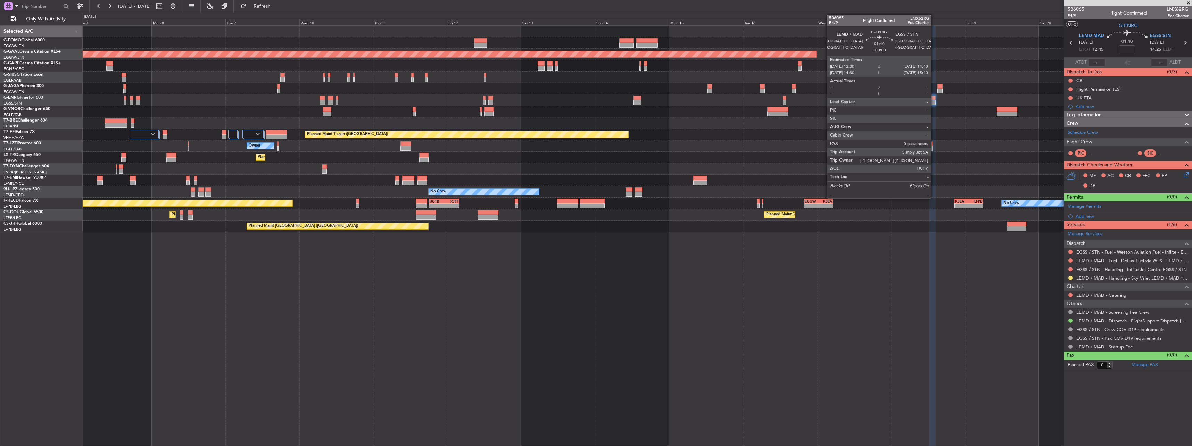
click at [934, 98] on div at bounding box center [932, 98] width 7 height 5
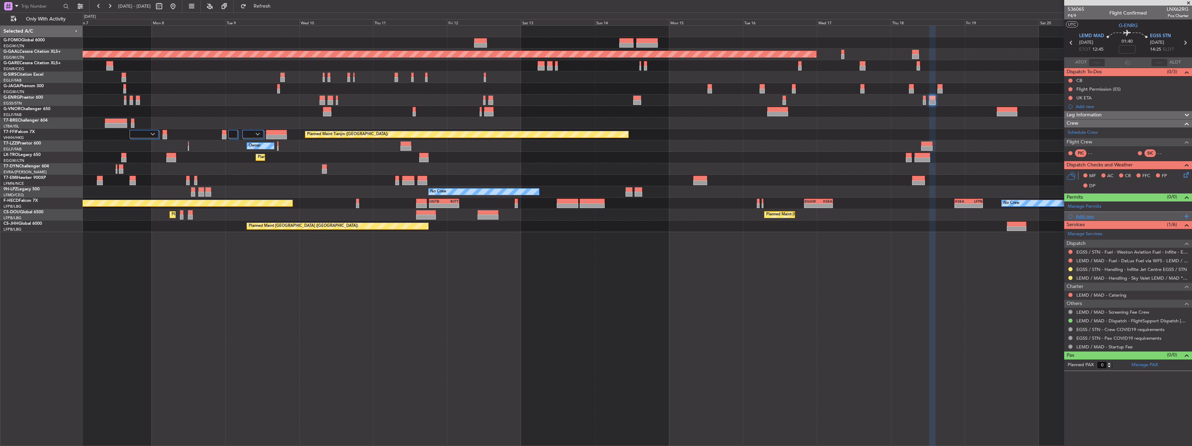
click at [1090, 216] on div "Add new" at bounding box center [1129, 216] width 107 height 6
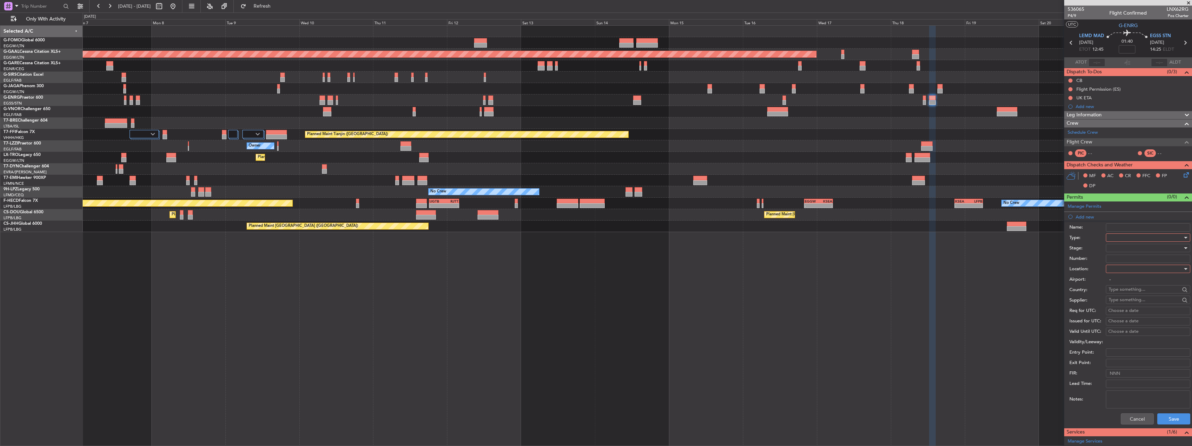
click at [1118, 237] on div at bounding box center [1146, 237] width 74 height 10
click at [1138, 299] on span "Slot" at bounding box center [1145, 303] width 73 height 10
click at [1129, 265] on div at bounding box center [1146, 269] width 74 height 10
click at [1127, 301] on span "Arrival" at bounding box center [1145, 304] width 73 height 10
type input "EGSS / STN"
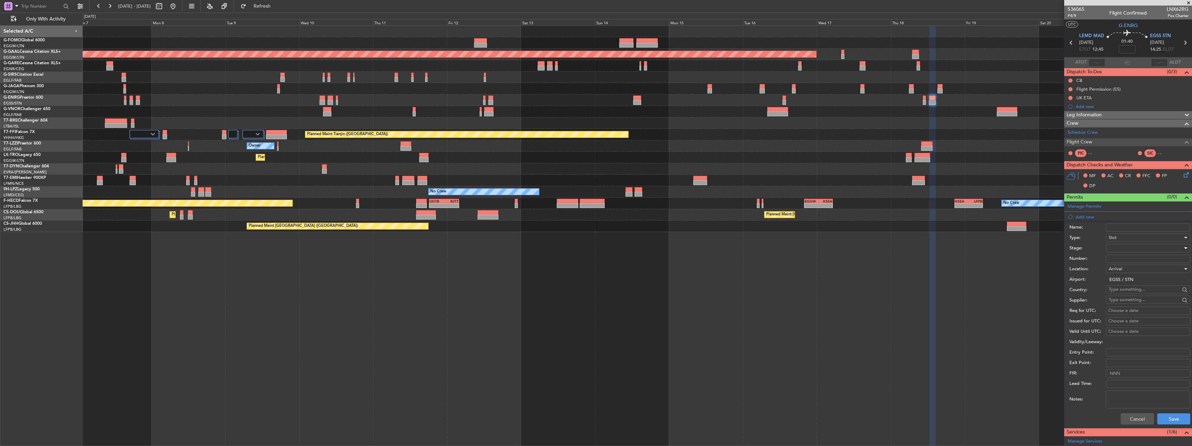
click at [1110, 252] on div at bounding box center [1146, 248] width 74 height 10
click at [1127, 289] on span "Requested" at bounding box center [1145, 293] width 73 height 10
click at [1172, 418] on button "Save" at bounding box center [1173, 418] width 33 height 11
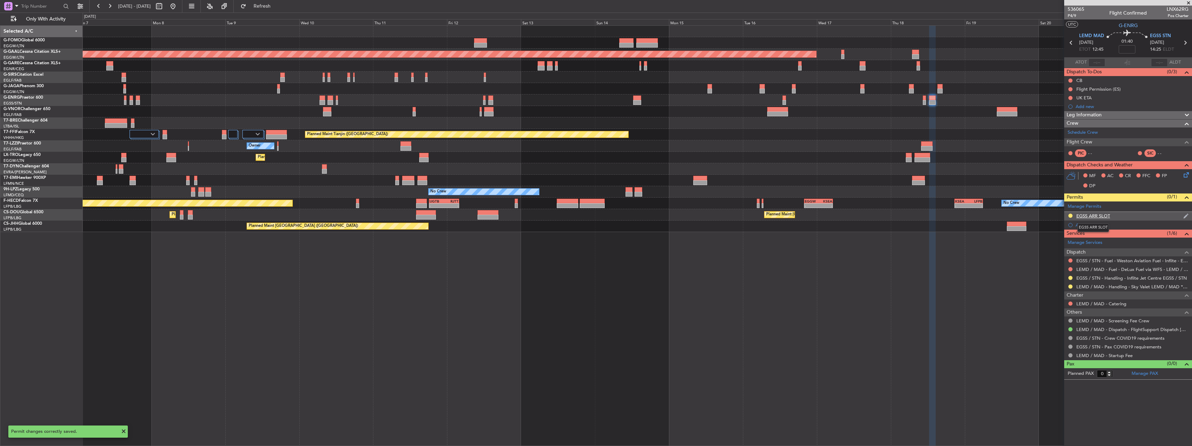
click at [1101, 216] on div "EGSS ARR SLOT" at bounding box center [1093, 216] width 34 height 6
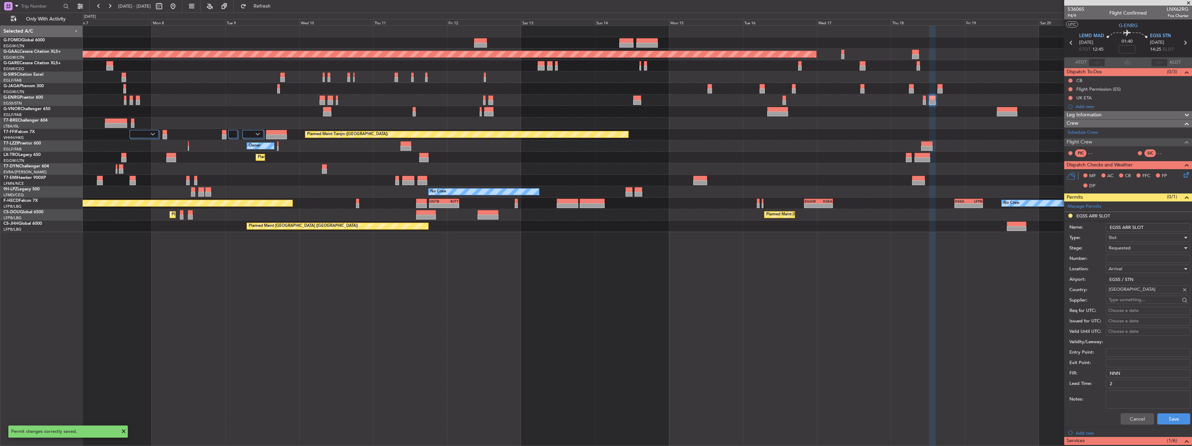
click at [1160, 231] on input "EGSS ARR SLOT" at bounding box center [1148, 227] width 84 height 8
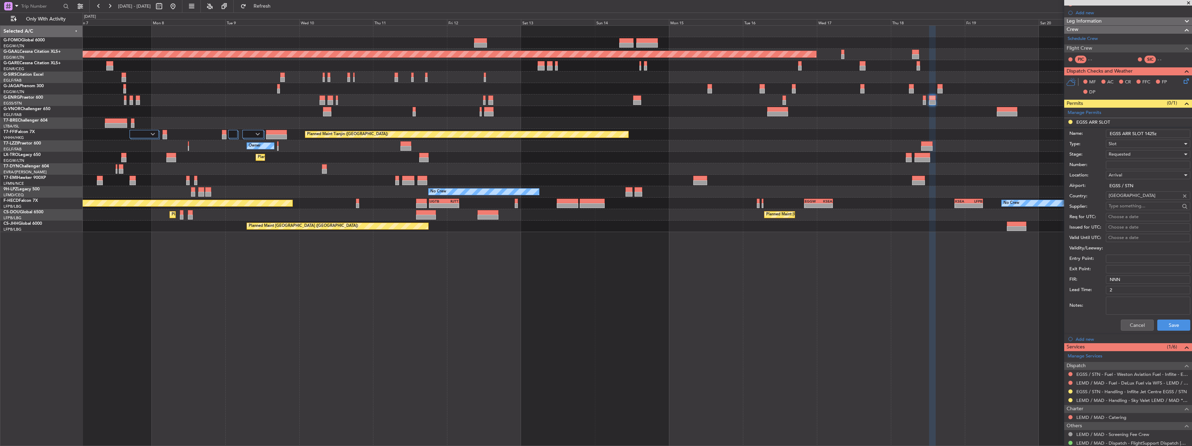
scroll to position [104, 0]
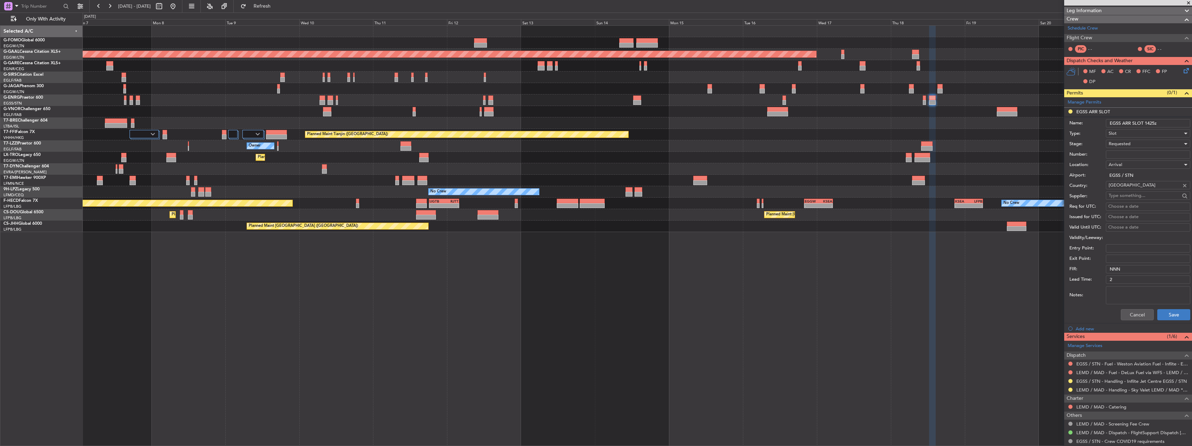
type input "EGSS ARR SLOT 1425z"
click at [1167, 315] on button "Save" at bounding box center [1173, 314] width 33 height 11
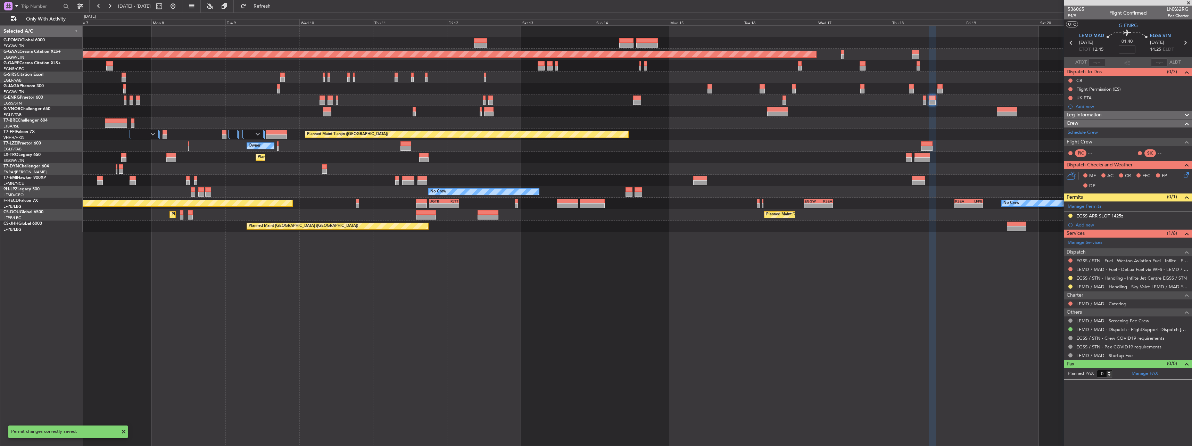
scroll to position [0, 0]
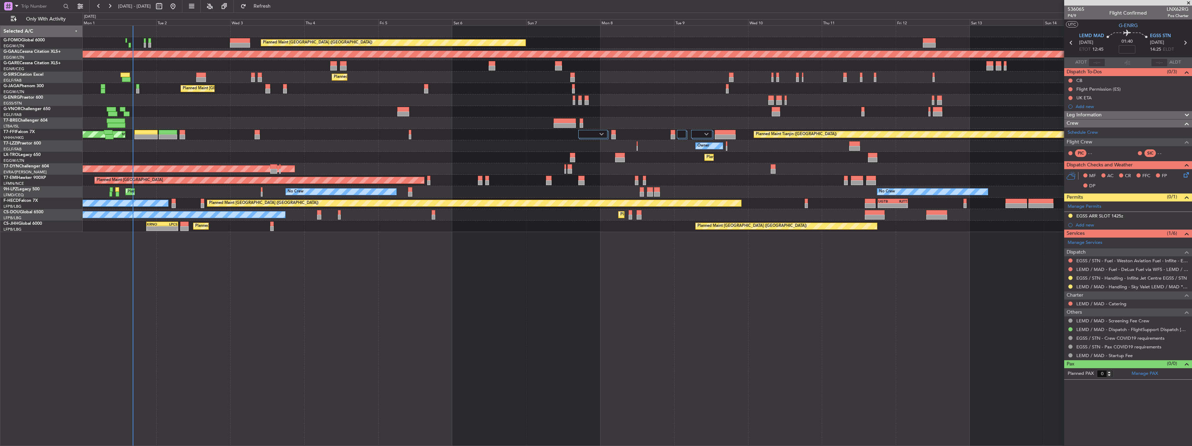
click at [928, 220] on div "Planned Maint Paris (Le Bourget) Planned Maint Paris (Le Bourget) No Crew Plann…" at bounding box center [637, 214] width 1109 height 11
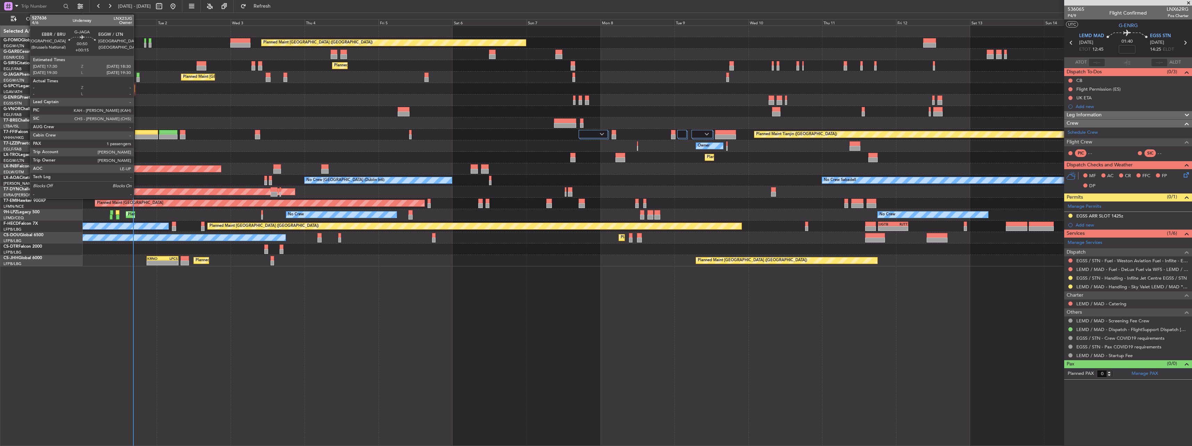
click at [137, 75] on div at bounding box center [138, 75] width 3 height 5
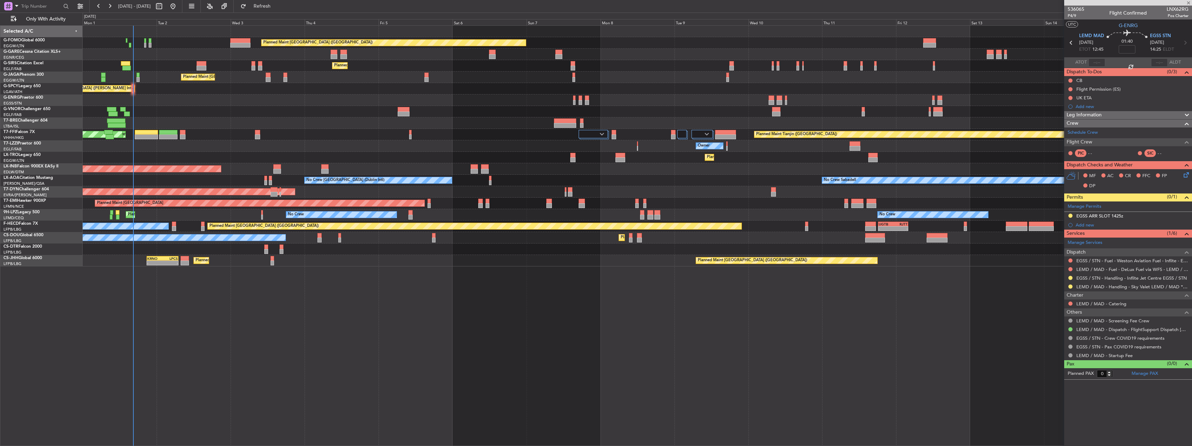
type input "+00:15"
type input "1"
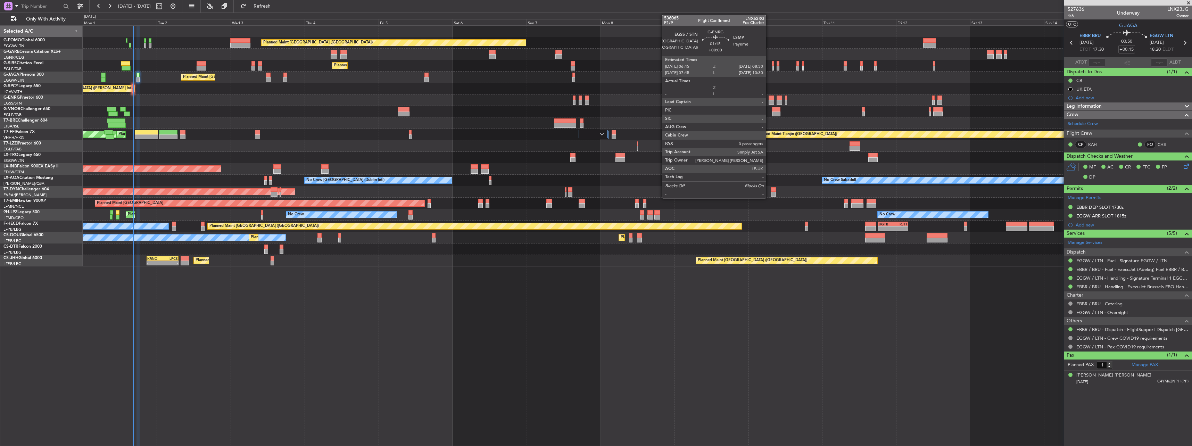
click at [769, 98] on div at bounding box center [772, 98] width 6 height 5
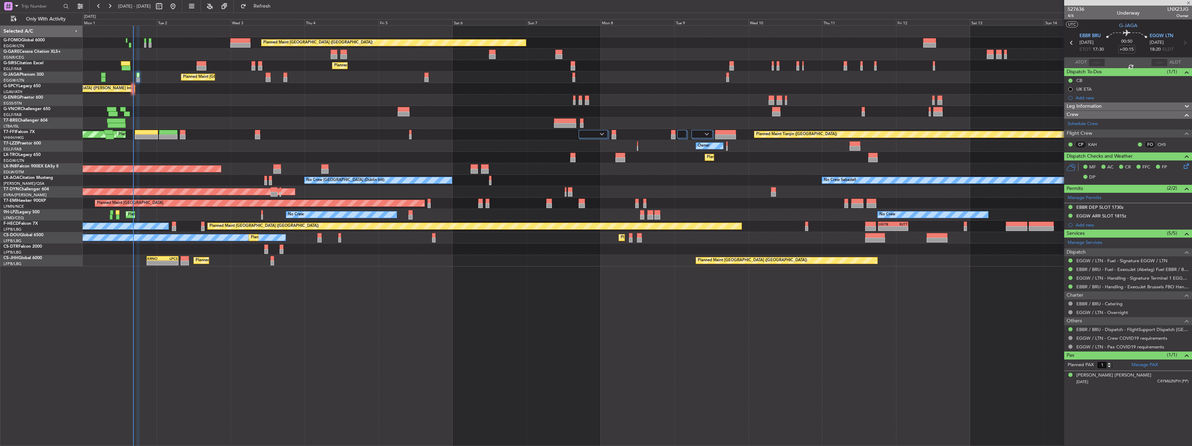
type input "0"
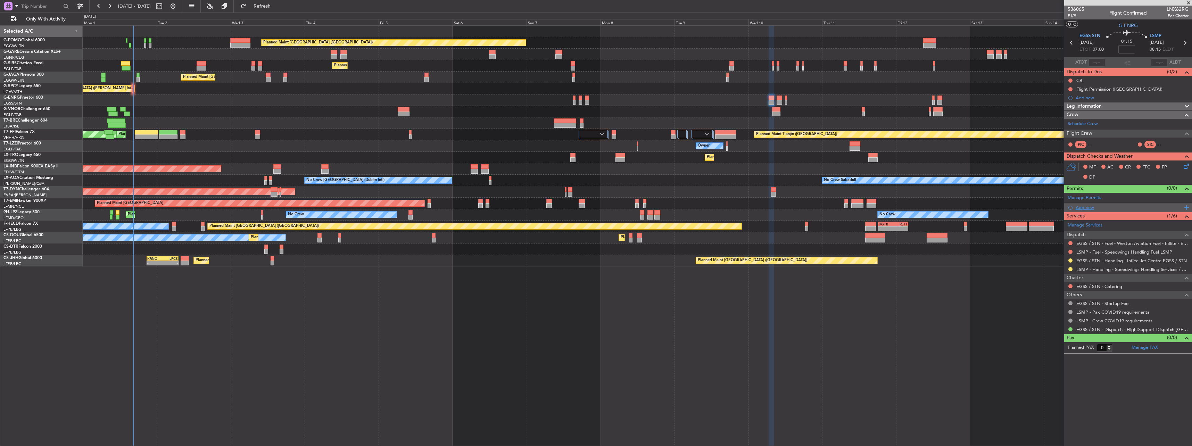
click at [1083, 208] on div "Add new" at bounding box center [1129, 208] width 107 height 6
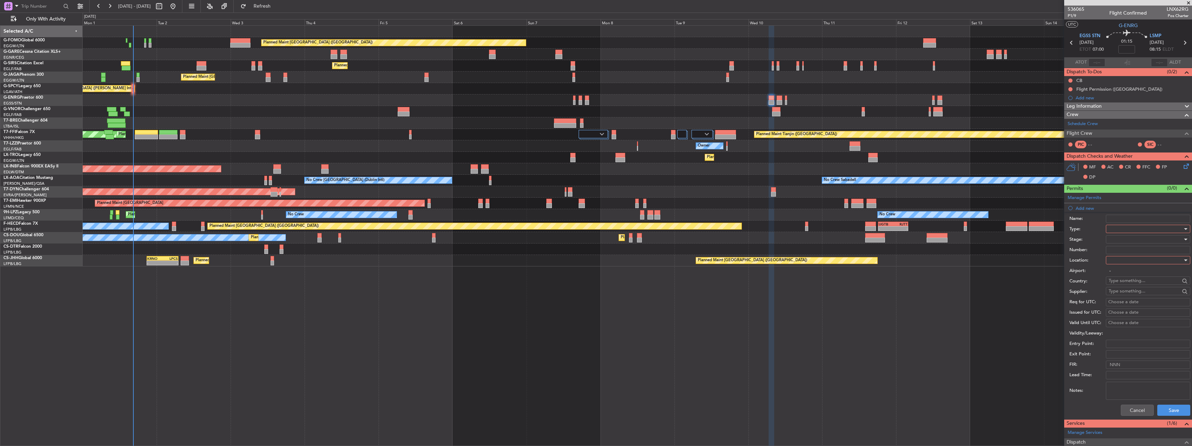
click at [1117, 227] on div at bounding box center [1146, 229] width 74 height 10
click at [1129, 298] on span "Slot" at bounding box center [1145, 294] width 73 height 10
click at [1121, 262] on div at bounding box center [1146, 260] width 74 height 10
click at [1117, 277] on span "Departure" at bounding box center [1145, 274] width 73 height 10
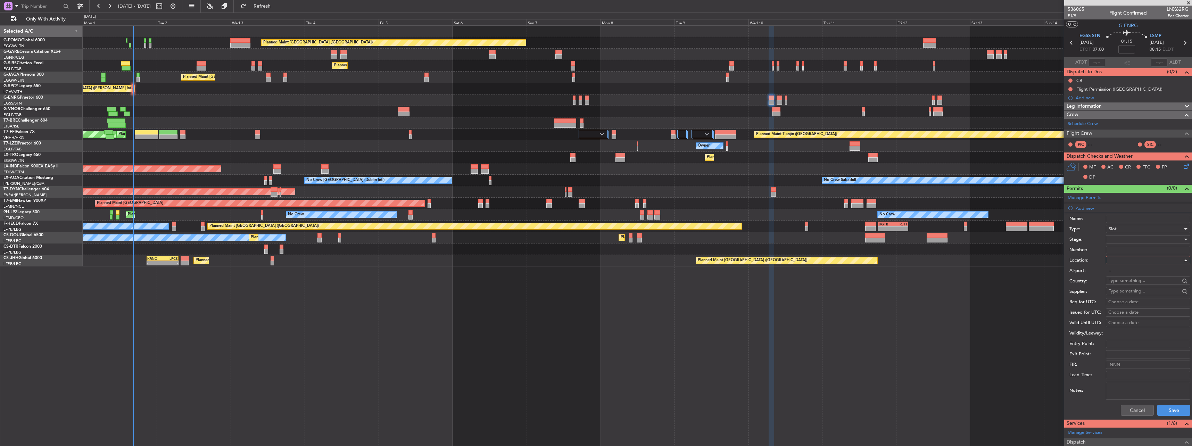
type input "EGSS / STN"
click at [1114, 239] on div at bounding box center [1146, 239] width 74 height 10
click at [1122, 283] on span "Requested" at bounding box center [1145, 285] width 73 height 10
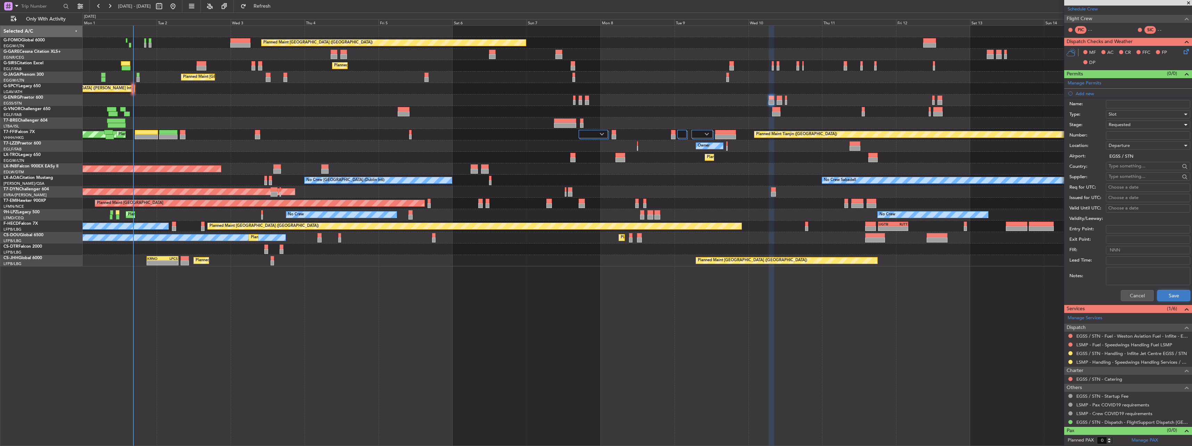
click at [1162, 295] on button "Save" at bounding box center [1173, 295] width 33 height 11
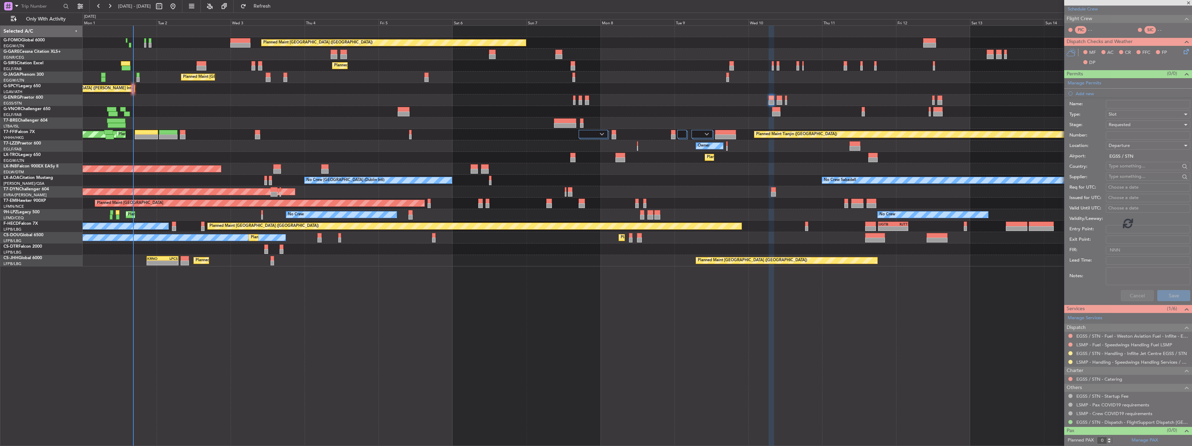
scroll to position [0, 0]
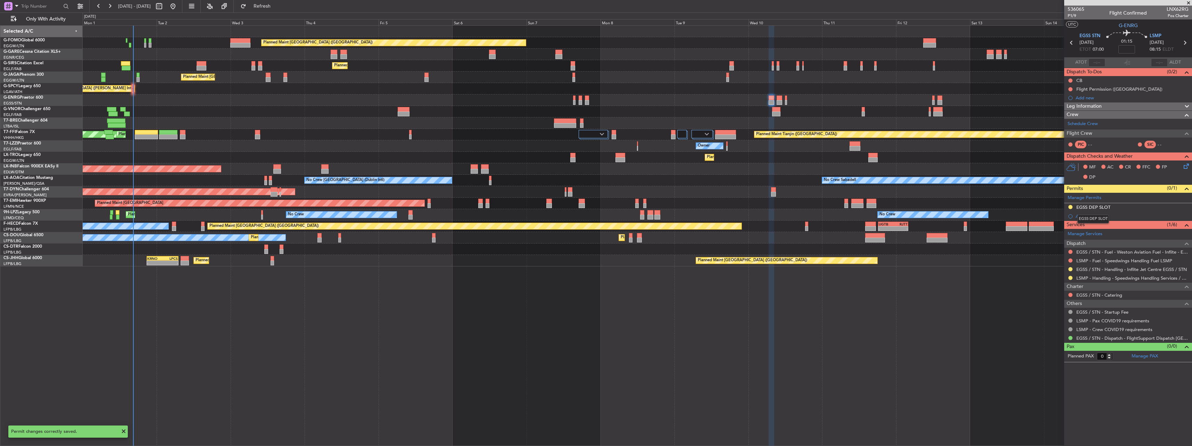
click at [1087, 206] on div "EGSS DEP SLOT" at bounding box center [1093, 207] width 34 height 6
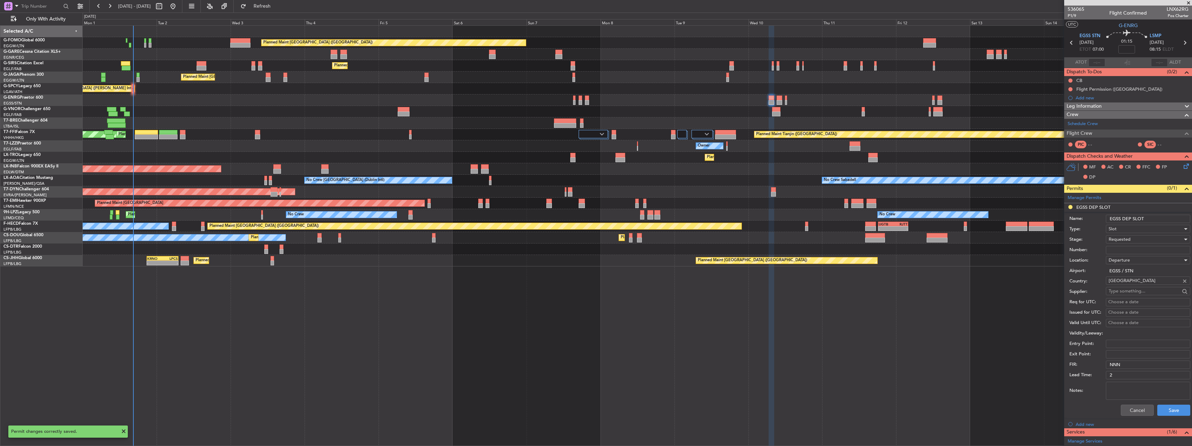
click at [1158, 220] on input "EGSS DEP SLOT" at bounding box center [1148, 219] width 84 height 8
type input "EGSS DEP SLOT 0700z"
click at [1163, 401] on div "Cancel Save" at bounding box center [1129, 410] width 121 height 18
click at [1164, 405] on button "Save" at bounding box center [1173, 410] width 33 height 11
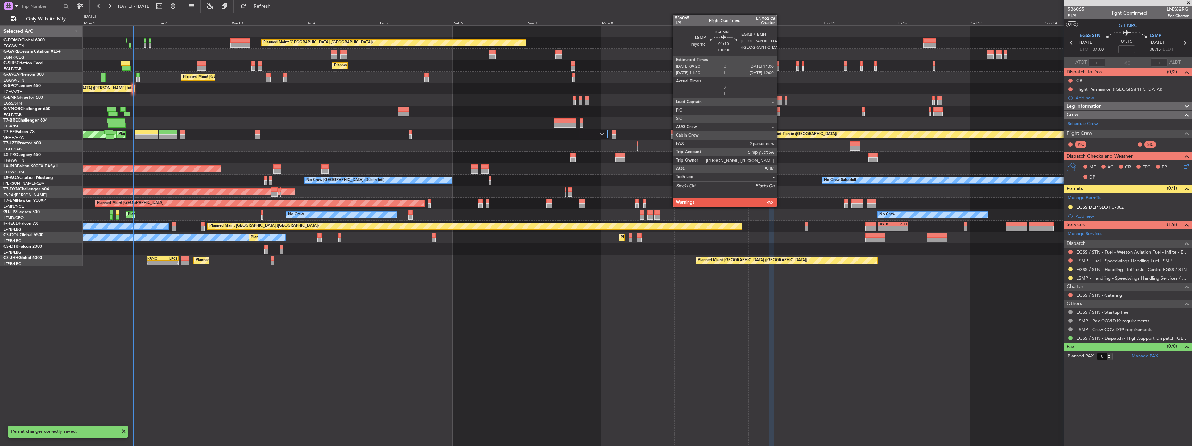
click at [780, 101] on div at bounding box center [779, 102] width 5 height 5
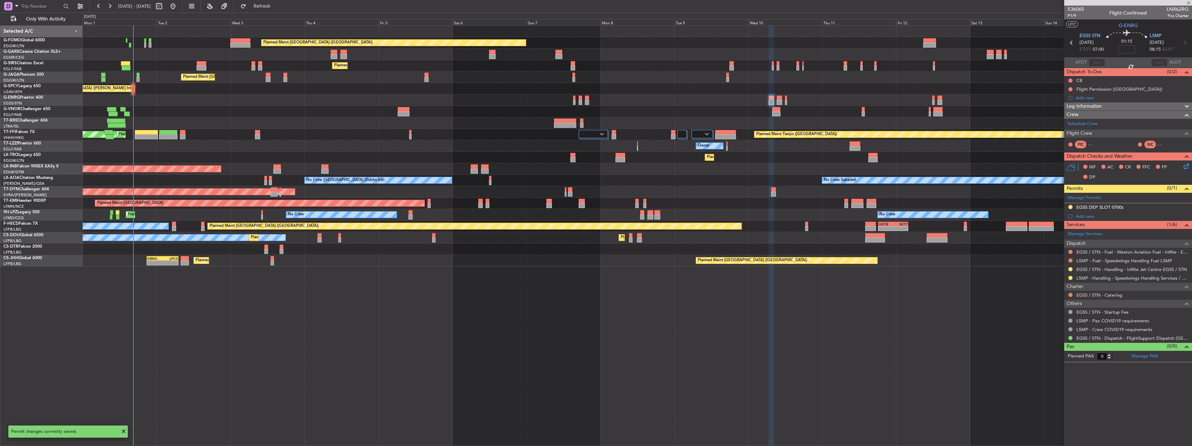
type input "2"
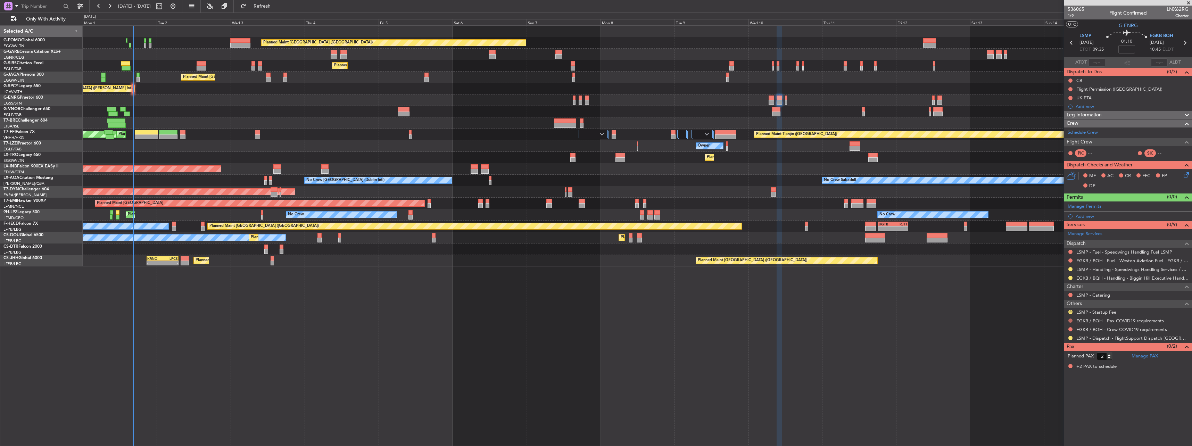
click at [1071, 321] on button at bounding box center [1070, 321] width 4 height 4
click at [1042, 332] on span "Not Required" at bounding box center [1054, 330] width 28 height 7
click at [1069, 330] on button at bounding box center [1070, 329] width 4 height 4
click at [1061, 334] on li "Not Required" at bounding box center [1070, 339] width 80 height 10
click at [1069, 338] on button at bounding box center [1070, 338] width 4 height 4
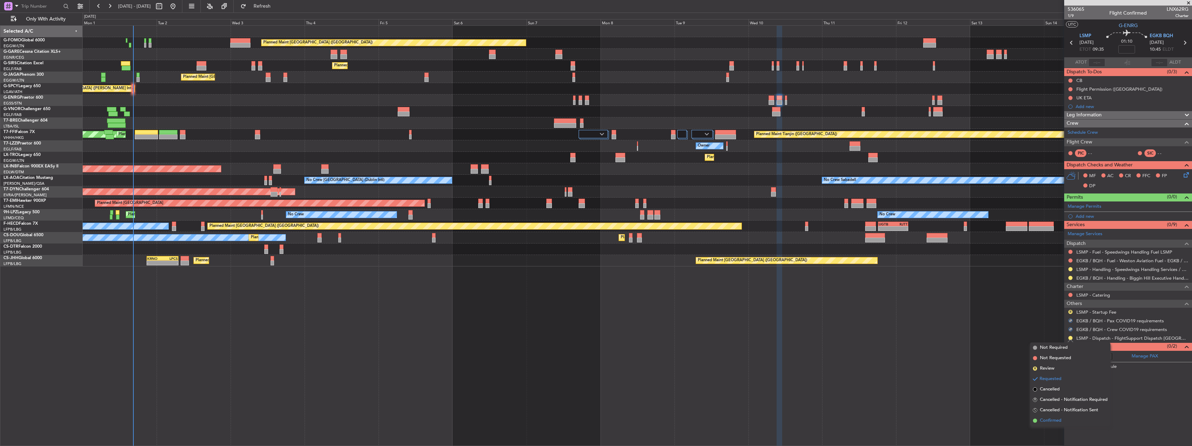
click at [1048, 422] on span "Confirmed" at bounding box center [1051, 420] width 22 height 7
click at [1086, 212] on div "Add new" at bounding box center [1128, 216] width 128 height 9
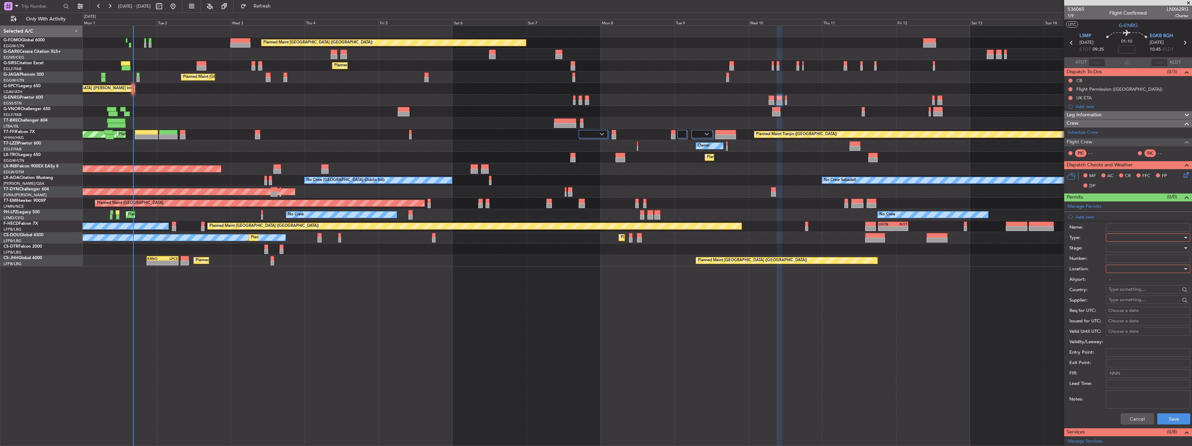
click at [1116, 236] on div at bounding box center [1146, 237] width 74 height 10
click at [1121, 272] on span "PPR" at bounding box center [1145, 272] width 73 height 10
click at [1118, 271] on div at bounding box center [1146, 269] width 74 height 10
click at [1125, 302] on span "Arrival" at bounding box center [1145, 304] width 73 height 10
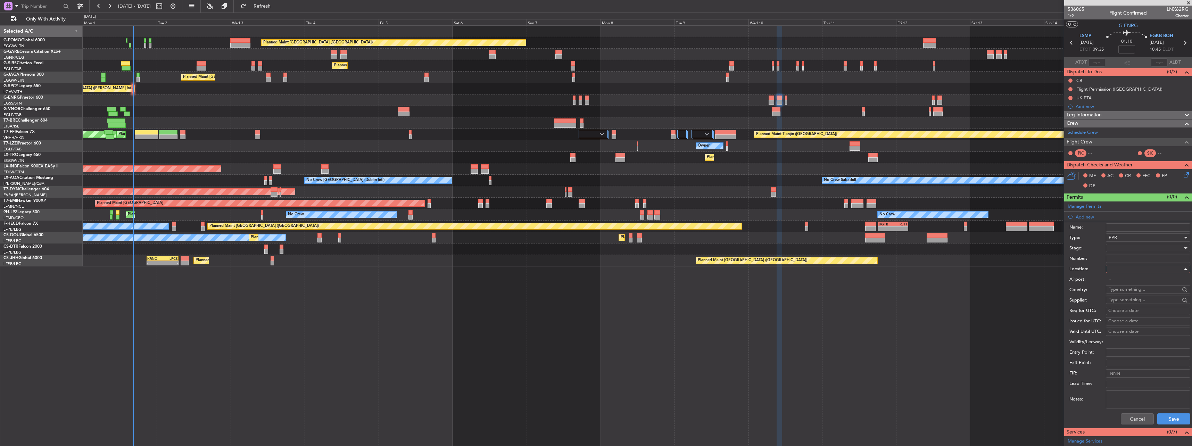
type input "EGKB / BQH"
click at [1118, 248] on div at bounding box center [1146, 248] width 74 height 10
click at [1131, 292] on span "Requested" at bounding box center [1145, 293] width 73 height 10
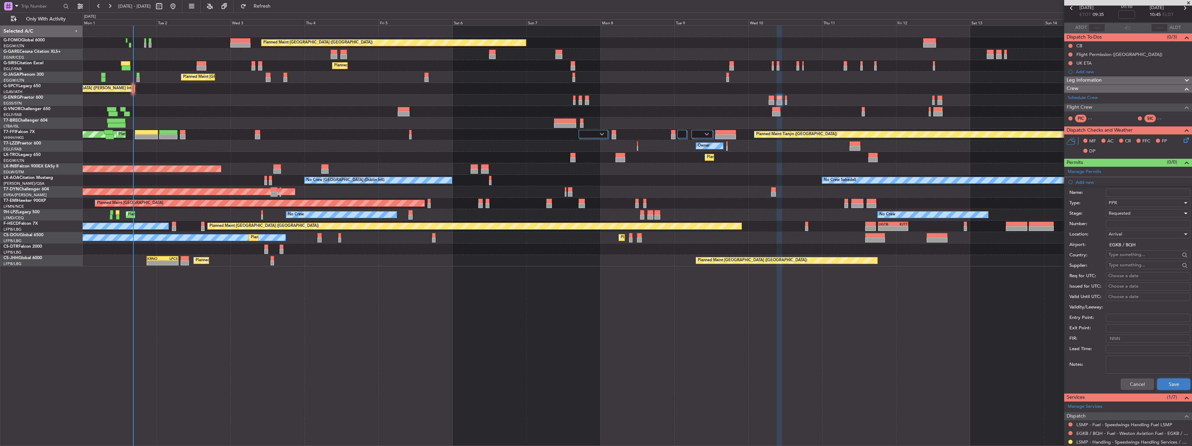
click at [1164, 384] on button "Save" at bounding box center [1173, 384] width 33 height 11
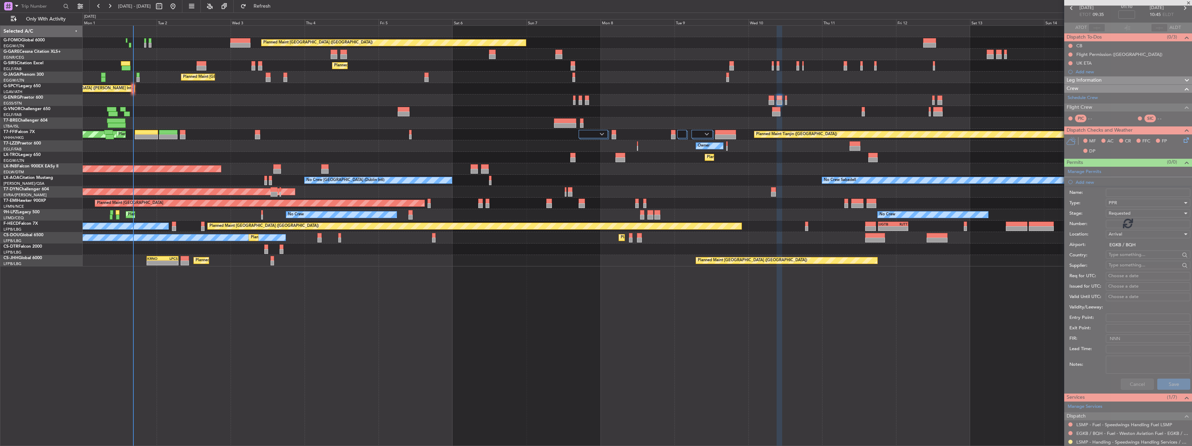
scroll to position [0, 0]
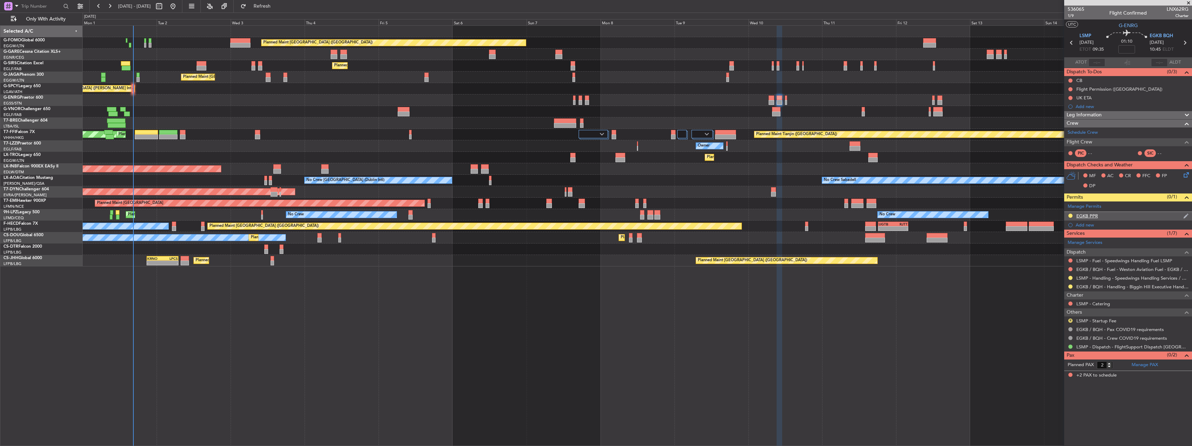
click at [1093, 215] on div "EGKB PPR" at bounding box center [1087, 216] width 22 height 6
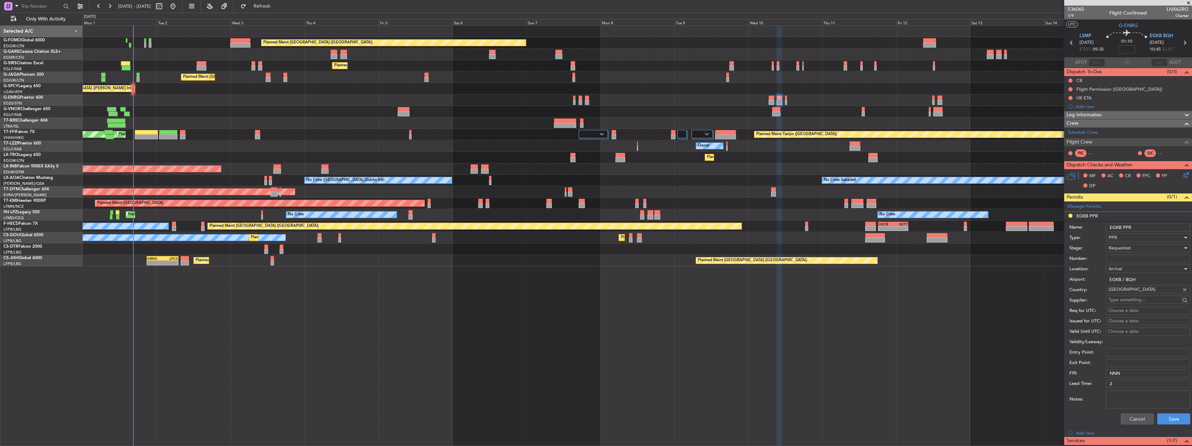
click at [1143, 224] on input "EGKB PPR" at bounding box center [1148, 227] width 84 height 8
type input "EGKB PPR 1045z"
click at [1173, 418] on button "Save" at bounding box center [1173, 418] width 33 height 11
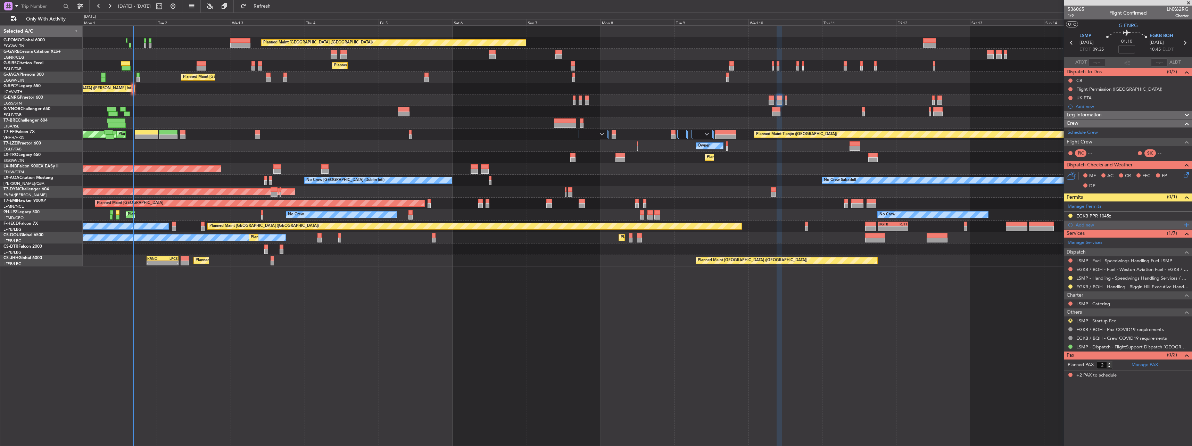
click at [1089, 223] on div "Add new" at bounding box center [1129, 225] width 107 height 6
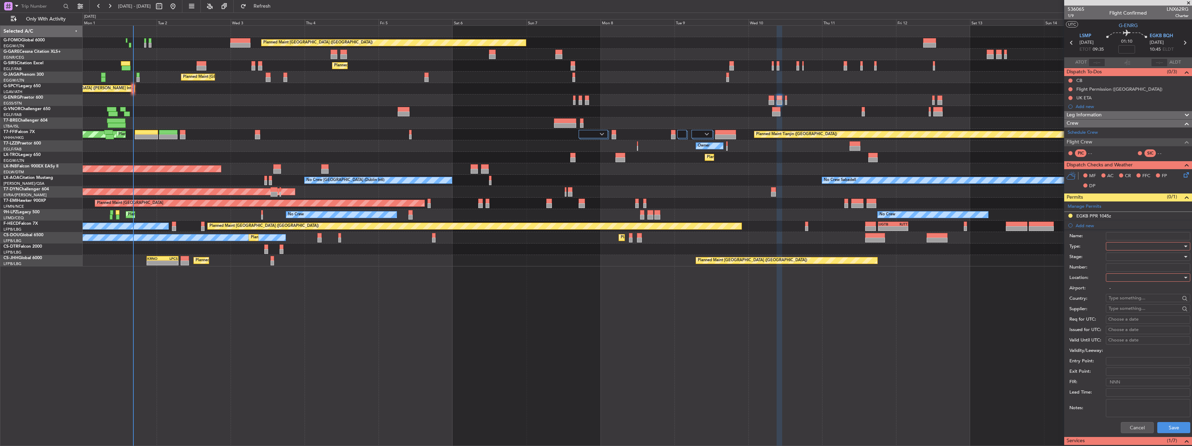
click at [1122, 245] on div at bounding box center [1146, 246] width 74 height 10
click at [1125, 319] on span "PPR" at bounding box center [1145, 316] width 73 height 10
click at [1116, 278] on div at bounding box center [1146, 277] width 74 height 10
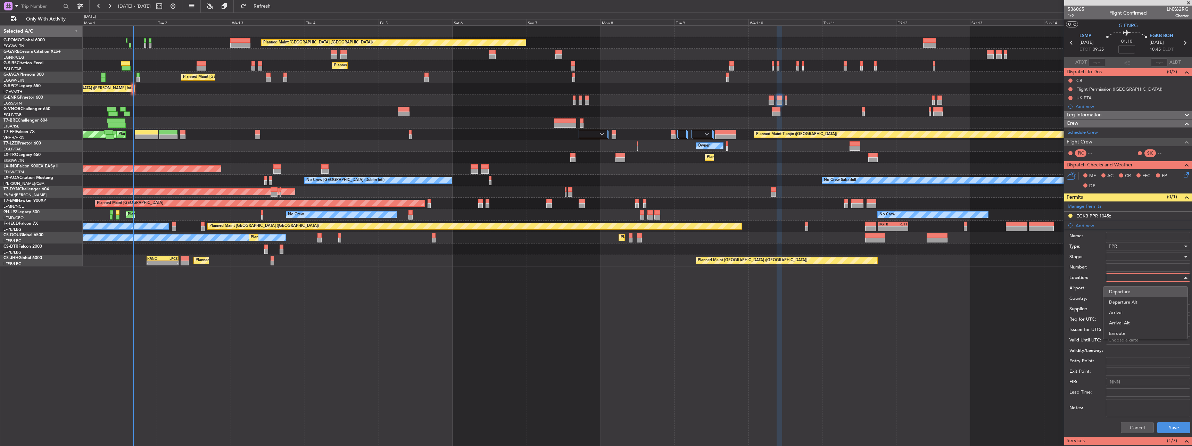
click at [1115, 292] on span "Departure" at bounding box center [1145, 292] width 73 height 10
type input "LSMP"
click at [1116, 254] on div at bounding box center [1146, 256] width 74 height 10
click at [1139, 306] on span "Requested" at bounding box center [1145, 302] width 73 height 10
click at [1166, 430] on button "Save" at bounding box center [1173, 427] width 33 height 11
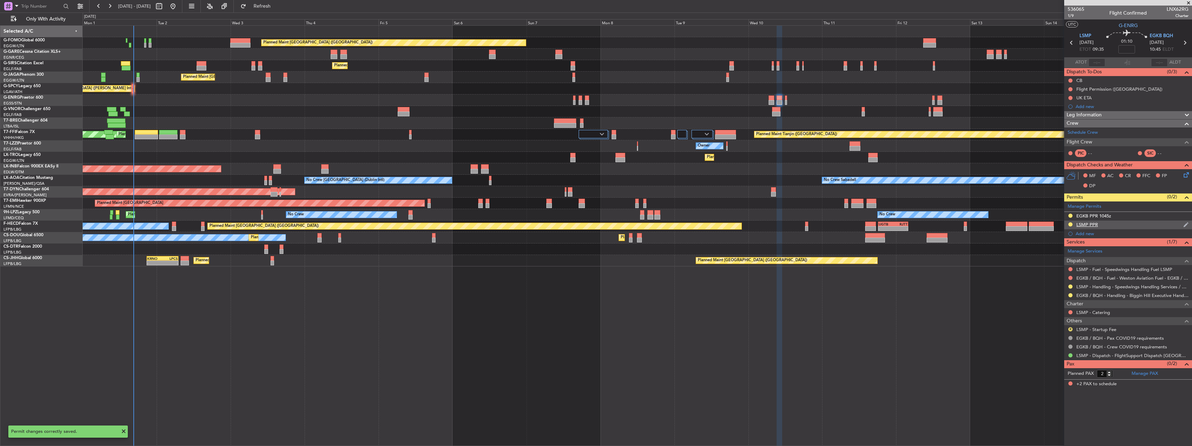
click at [1088, 225] on div "LSMP PPR" at bounding box center [1087, 225] width 22 height 6
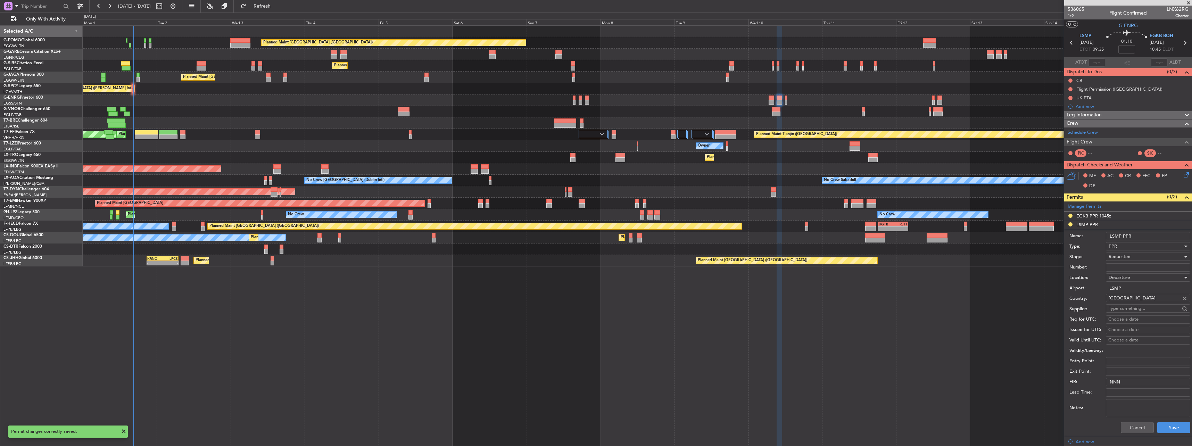
click at [1137, 237] on input "LSMP PPR" at bounding box center [1148, 236] width 84 height 8
type input "LSMP PPR 0935z"
click at [1164, 422] on button "Save" at bounding box center [1173, 427] width 33 height 11
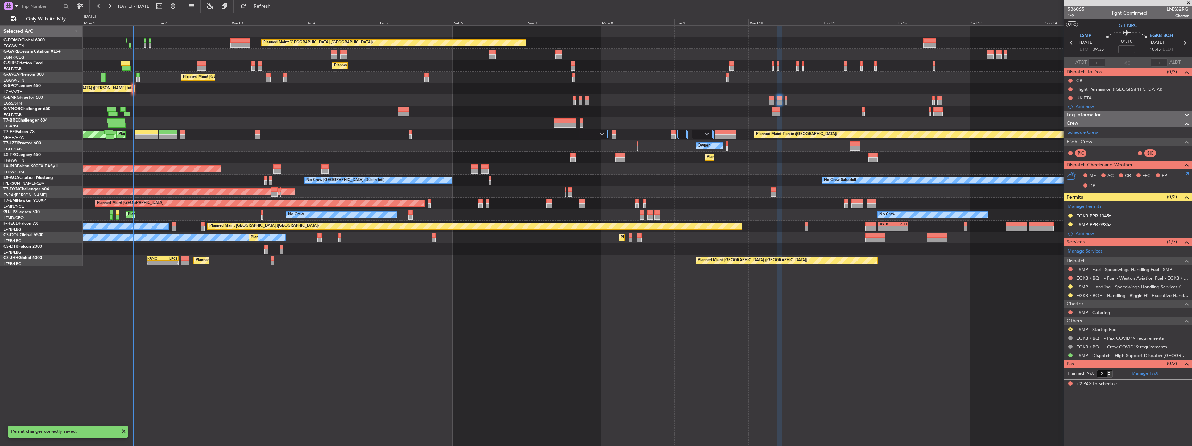
click at [776, 98] on div at bounding box center [637, 99] width 1109 height 11
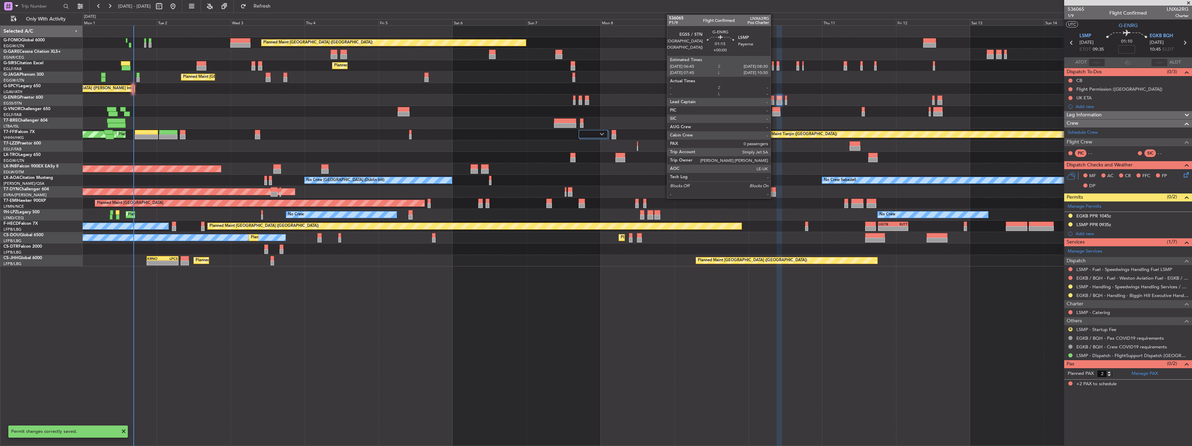
click at [774, 99] on div at bounding box center [772, 98] width 6 height 5
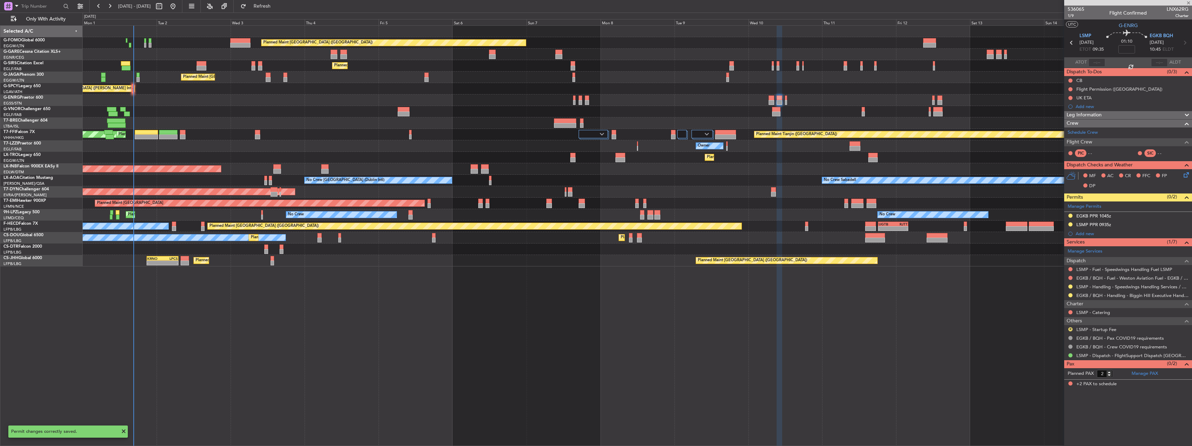
type input "0"
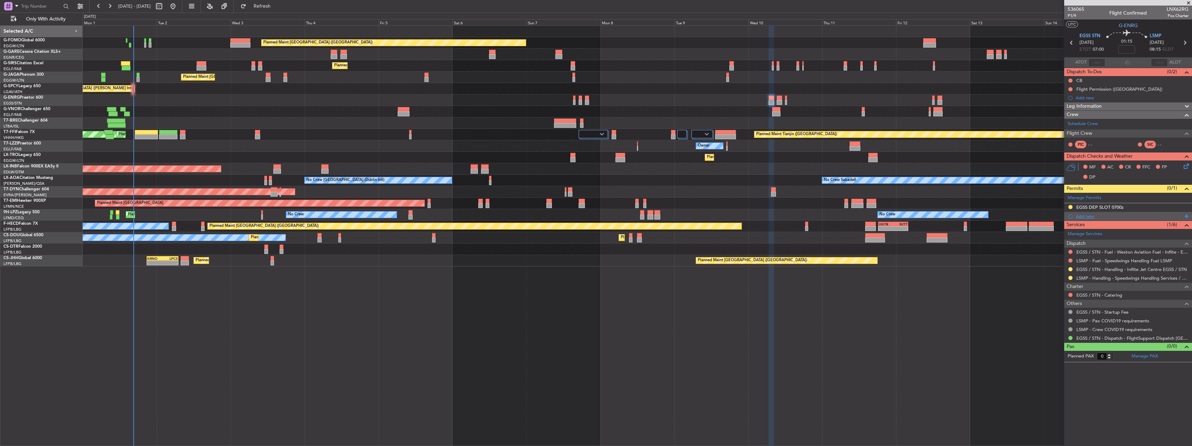
click at [1084, 216] on div "Add new" at bounding box center [1129, 216] width 107 height 6
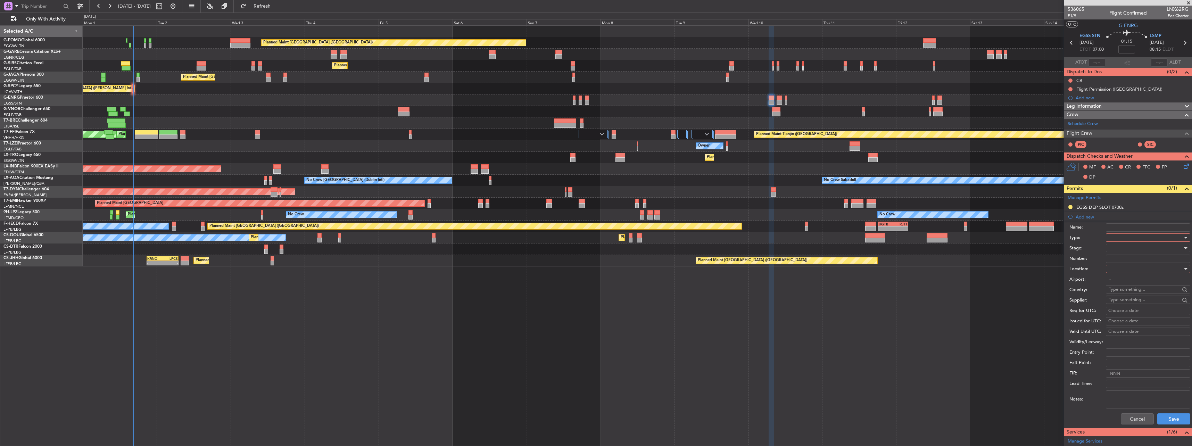
click at [1118, 239] on div at bounding box center [1146, 237] width 74 height 10
click at [1126, 275] on span "PPR" at bounding box center [1145, 272] width 73 height 10
click at [1124, 270] on div at bounding box center [1146, 269] width 74 height 10
drag, startPoint x: 1121, startPoint y: 305, endPoint x: 1124, endPoint y: 292, distance: 13.5
click at [1121, 301] on span "Arrival" at bounding box center [1145, 304] width 73 height 10
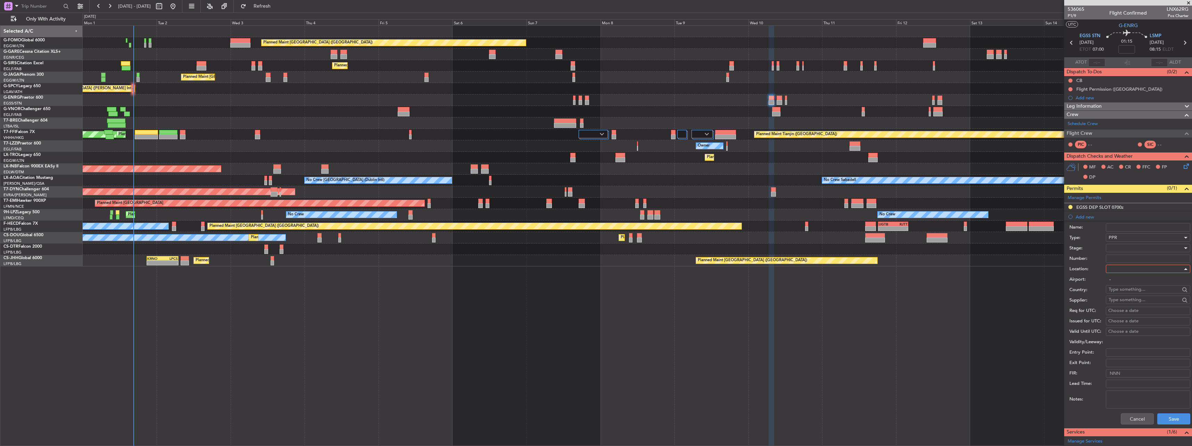
type input "LSMP"
click at [1124, 247] on div at bounding box center [1146, 248] width 74 height 10
click at [1127, 292] on span "Requested" at bounding box center [1145, 293] width 73 height 10
click at [1166, 417] on button "Save" at bounding box center [1173, 418] width 33 height 11
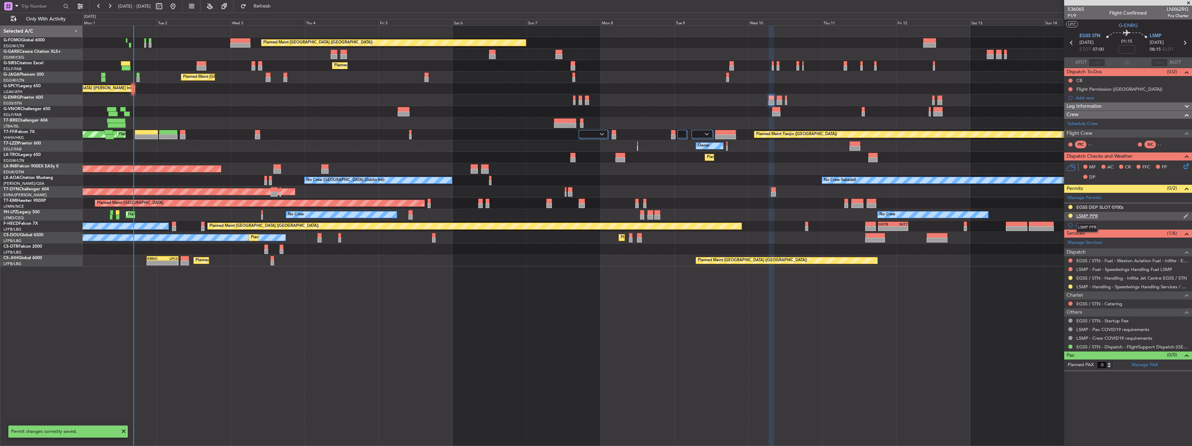
click at [1088, 214] on div "LSMP PPR" at bounding box center [1087, 216] width 22 height 6
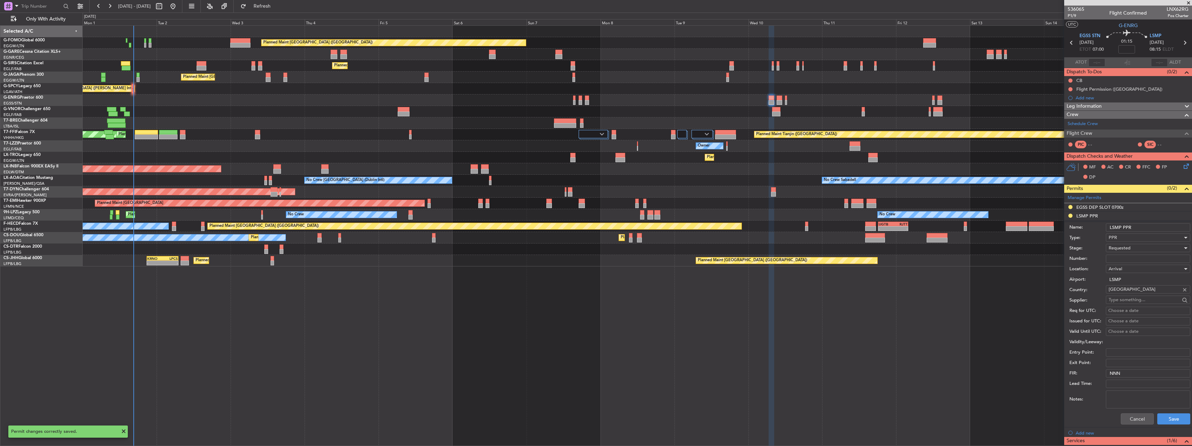
click at [1146, 224] on input "LSMP PPR" at bounding box center [1148, 227] width 84 height 8
type input "LSMP PPR 0815z"
click at [1179, 410] on div "Cancel Save" at bounding box center [1129, 419] width 121 height 18
click at [1175, 419] on button "Save" at bounding box center [1173, 418] width 33 height 11
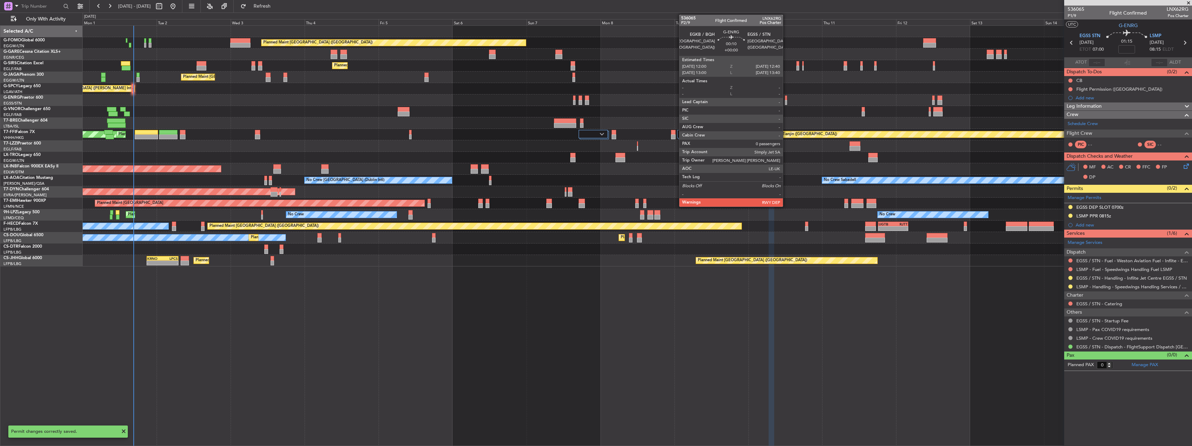
click at [786, 100] on div at bounding box center [786, 102] width 2 height 5
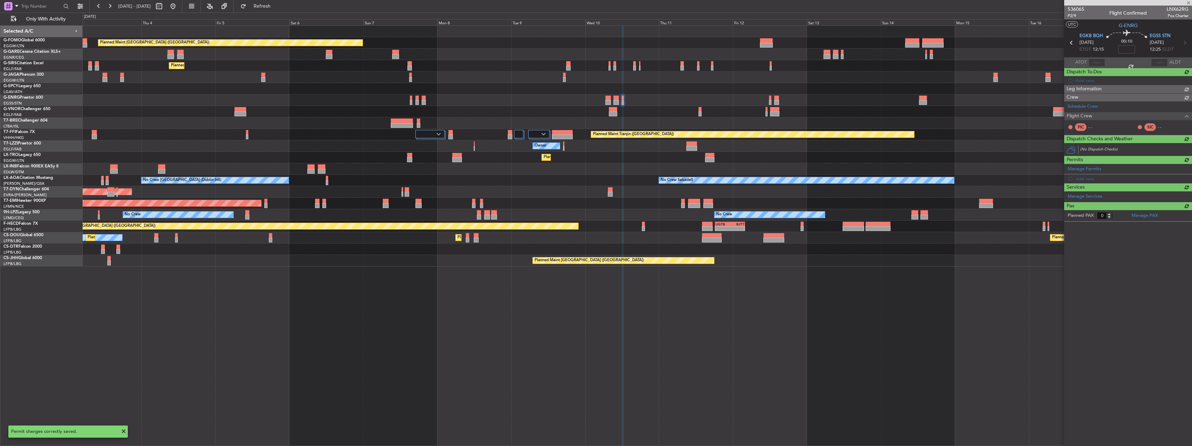
click at [642, 138] on div "Planned Maint London (Luton) Planned Maint London (Farnborough) Planned Maint L…" at bounding box center [637, 146] width 1109 height 241
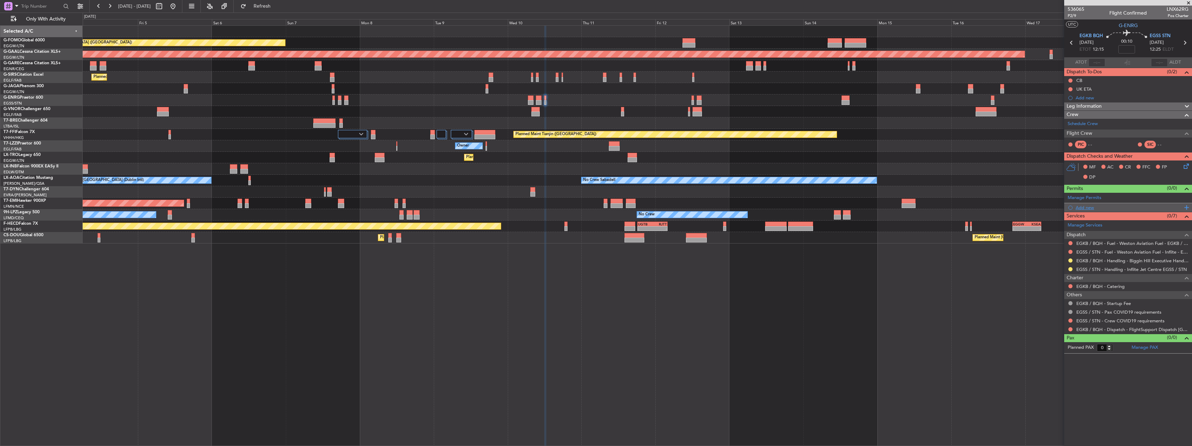
click at [1084, 209] on div "Add new" at bounding box center [1129, 208] width 107 height 6
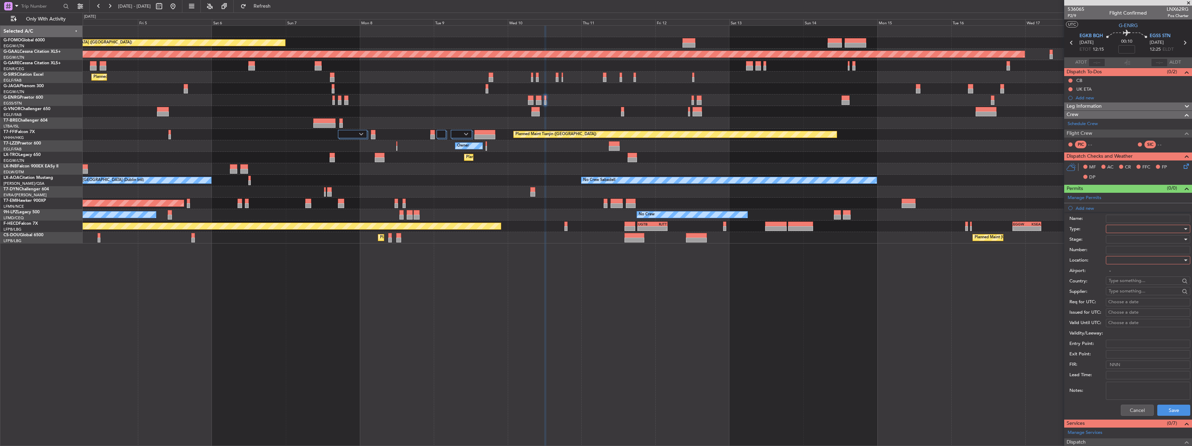
click at [1129, 232] on div at bounding box center [1146, 229] width 74 height 10
click at [1121, 265] on span "PPR" at bounding box center [1145, 263] width 73 height 10
click at [1118, 261] on div at bounding box center [1146, 260] width 74 height 10
click at [1119, 273] on span "Departure" at bounding box center [1145, 274] width 73 height 10
type input "EGKB / BQH"
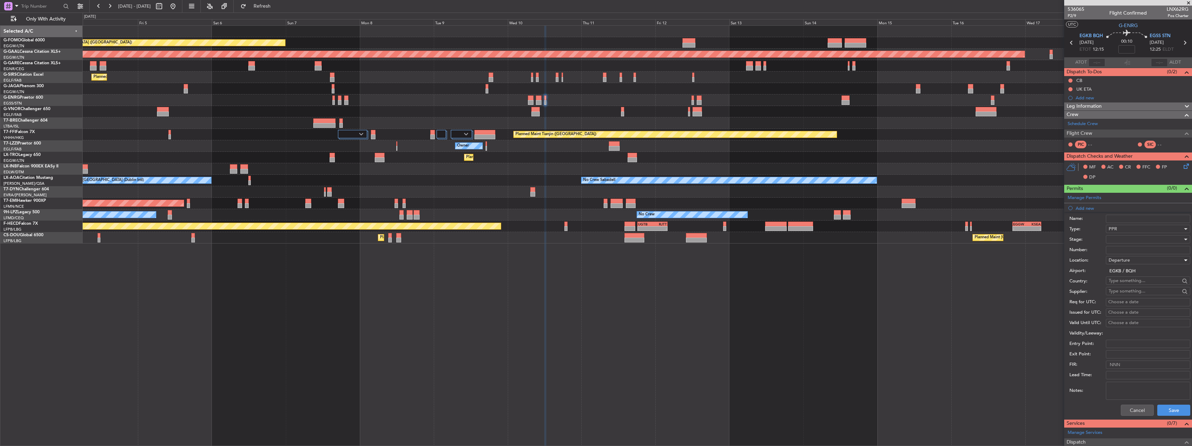
click at [1113, 241] on div at bounding box center [1146, 239] width 74 height 10
click at [1130, 285] on span "Requested" at bounding box center [1145, 285] width 73 height 10
click at [1173, 409] on button "Save" at bounding box center [1173, 410] width 33 height 11
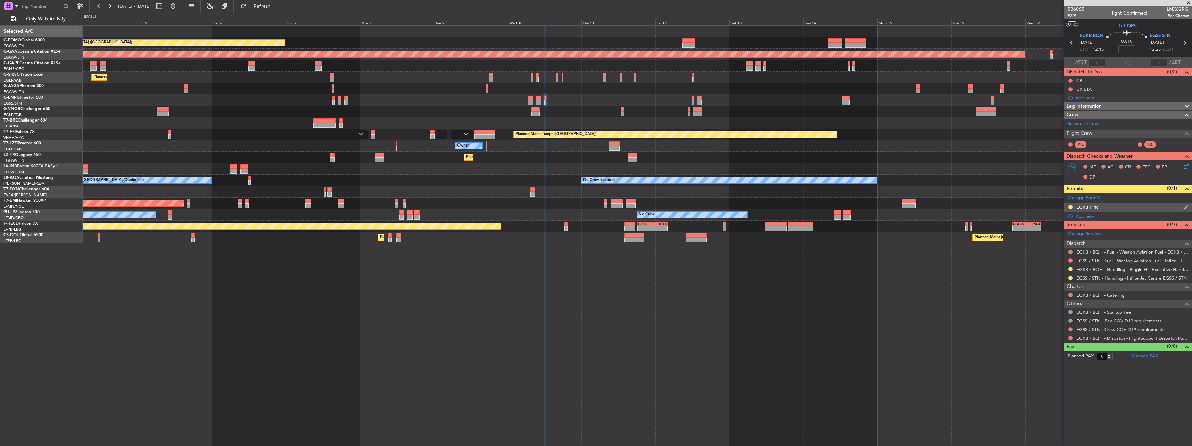
click at [1077, 208] on div "EGKB PPR" at bounding box center [1087, 207] width 22 height 6
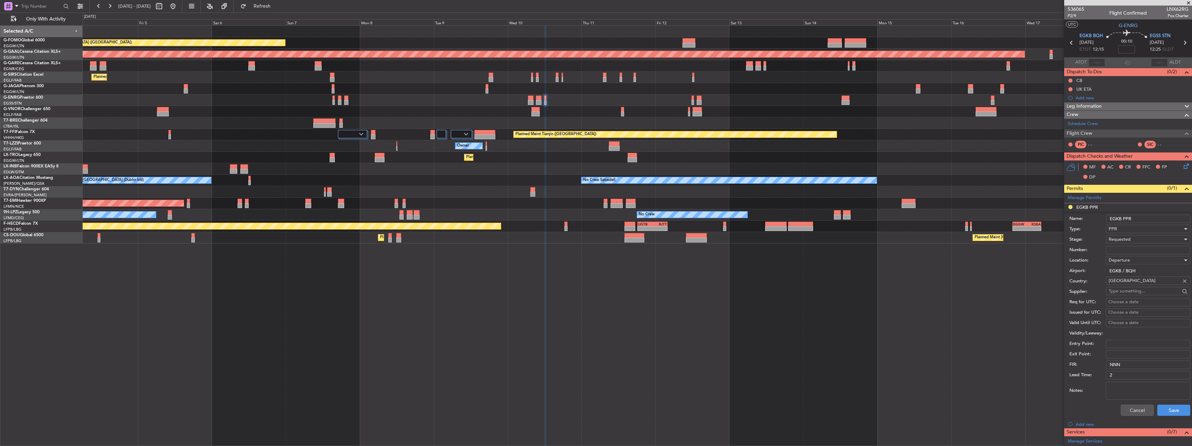
click at [1149, 215] on input "EGKB PPR" at bounding box center [1148, 219] width 84 height 8
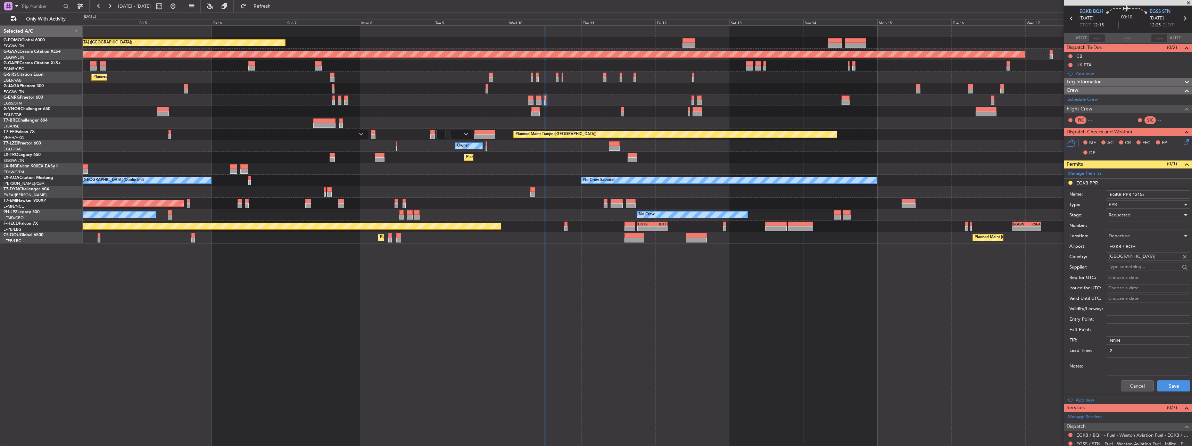
scroll to position [35, 0]
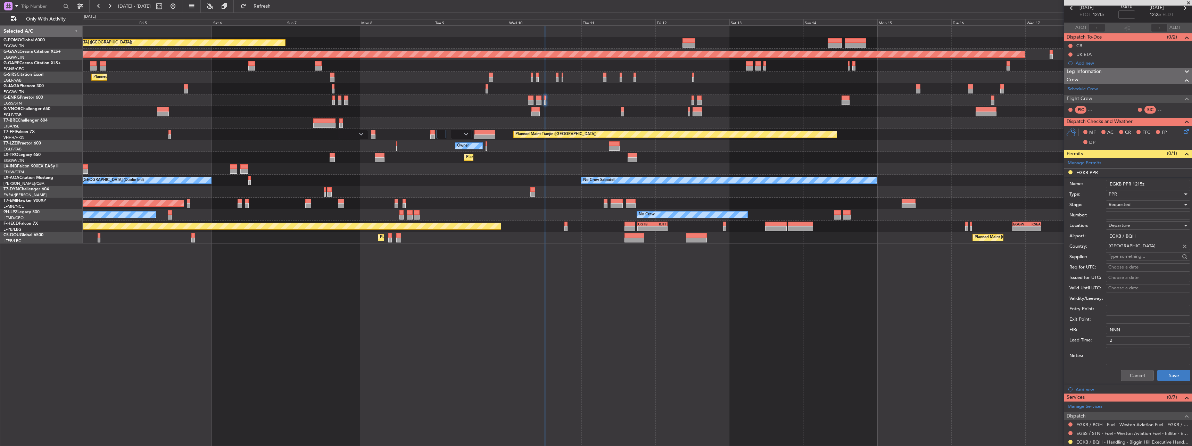
type input "EGKB PPR 1215z"
click at [1160, 375] on button "Save" at bounding box center [1173, 375] width 33 height 11
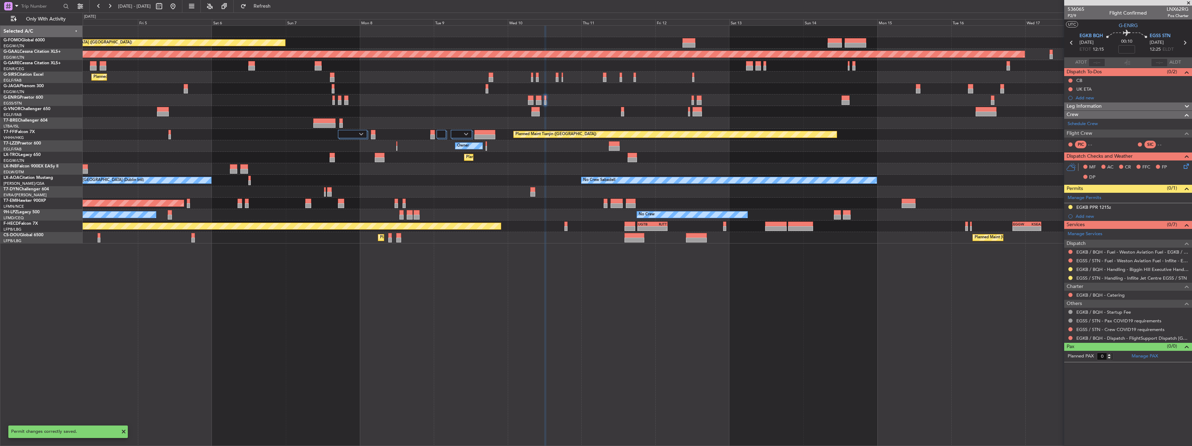
scroll to position [0, 0]
click at [1087, 218] on div "Add new" at bounding box center [1129, 216] width 107 height 6
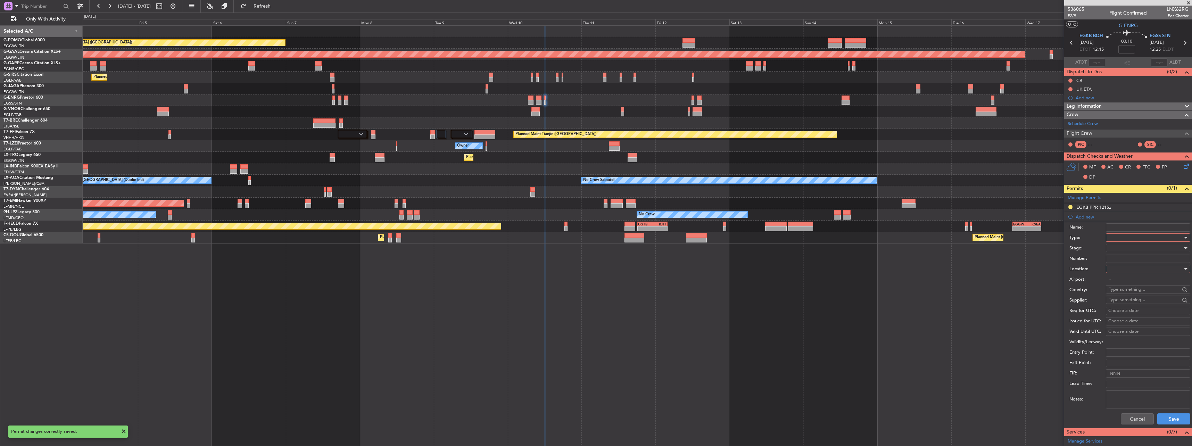
click at [1131, 237] on div at bounding box center [1146, 237] width 74 height 10
click at [1130, 304] on span "Slot" at bounding box center [1145, 303] width 73 height 10
click at [1118, 270] on div at bounding box center [1146, 269] width 74 height 10
click at [1118, 301] on span "Arrival" at bounding box center [1145, 304] width 73 height 10
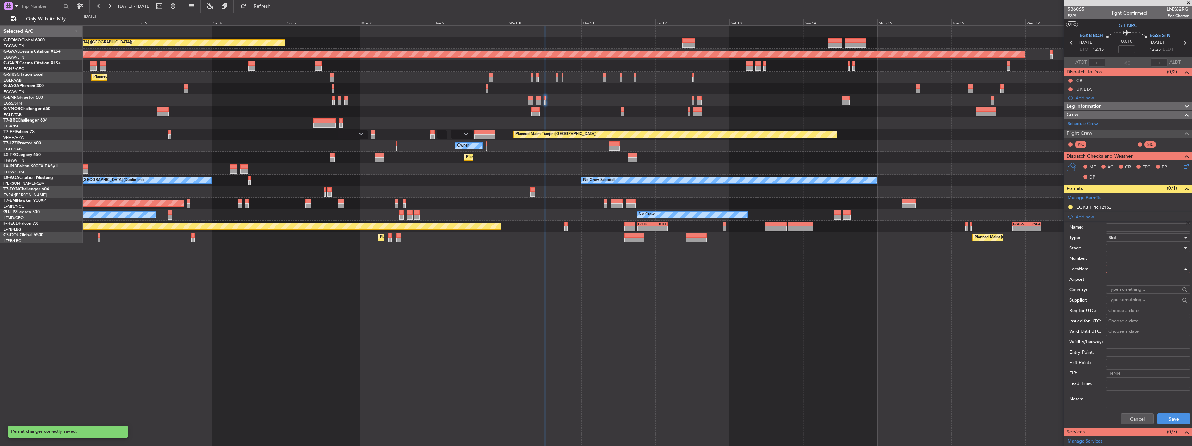
type input "EGSS / STN"
click at [1121, 243] on div at bounding box center [1146, 248] width 74 height 10
click at [1126, 294] on span "Requested" at bounding box center [1145, 293] width 73 height 10
click at [1166, 423] on button "Save" at bounding box center [1173, 418] width 33 height 11
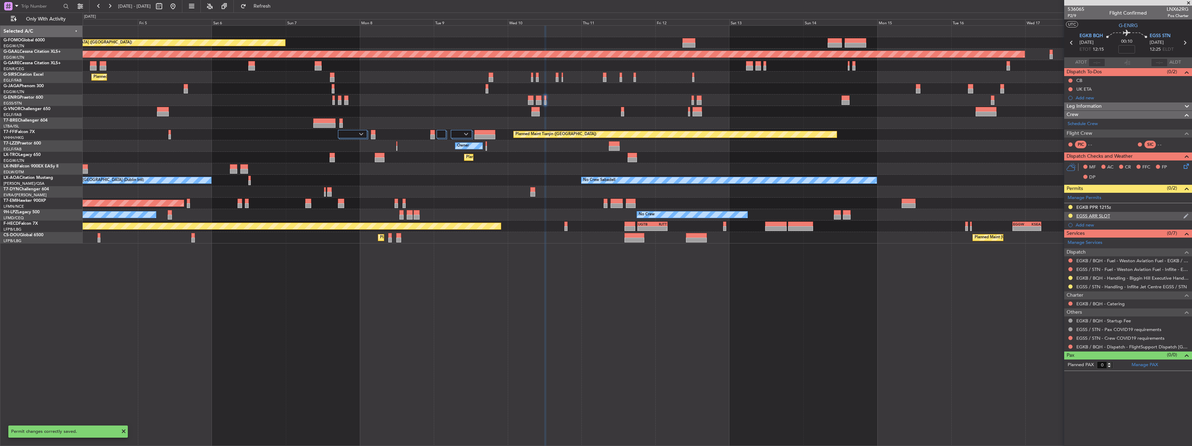
click at [1102, 214] on div "EGSS ARR SLOT" at bounding box center [1093, 216] width 34 height 6
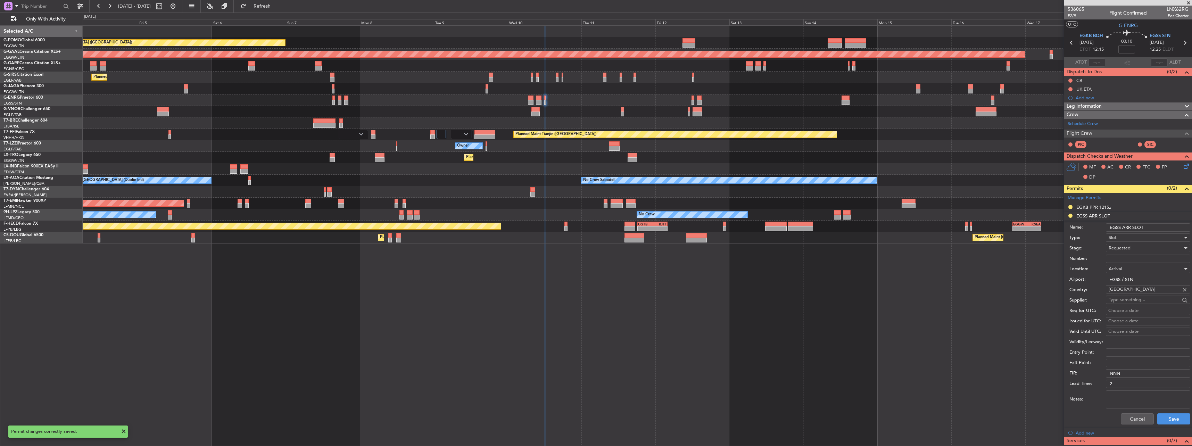
click at [1165, 230] on input "EGSS ARR SLOT" at bounding box center [1148, 227] width 84 height 8
type input "EGSS ARR SLOT 1225z"
click at [1174, 414] on button "Save" at bounding box center [1173, 418] width 33 height 11
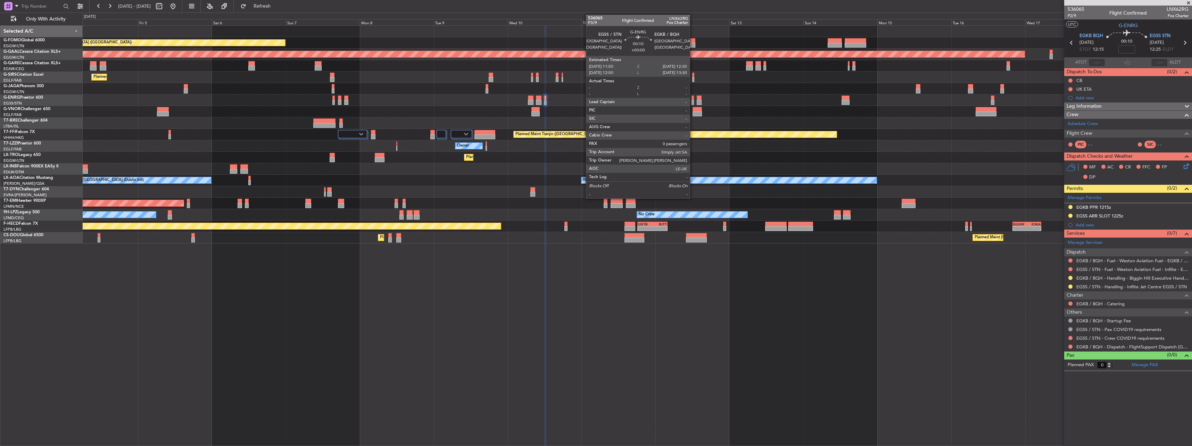
click at [693, 98] on div at bounding box center [693, 98] width 2 height 5
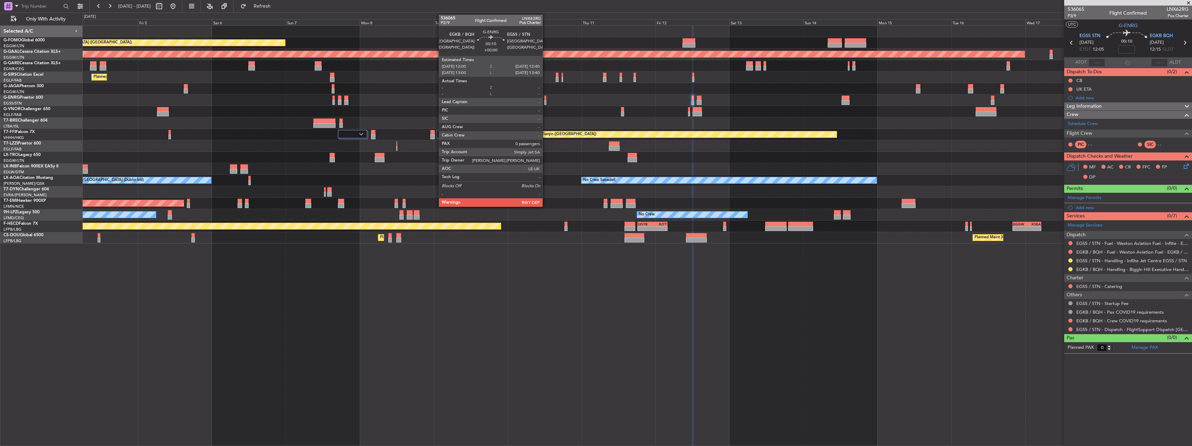
click at [546, 100] on div at bounding box center [545, 102] width 2 height 5
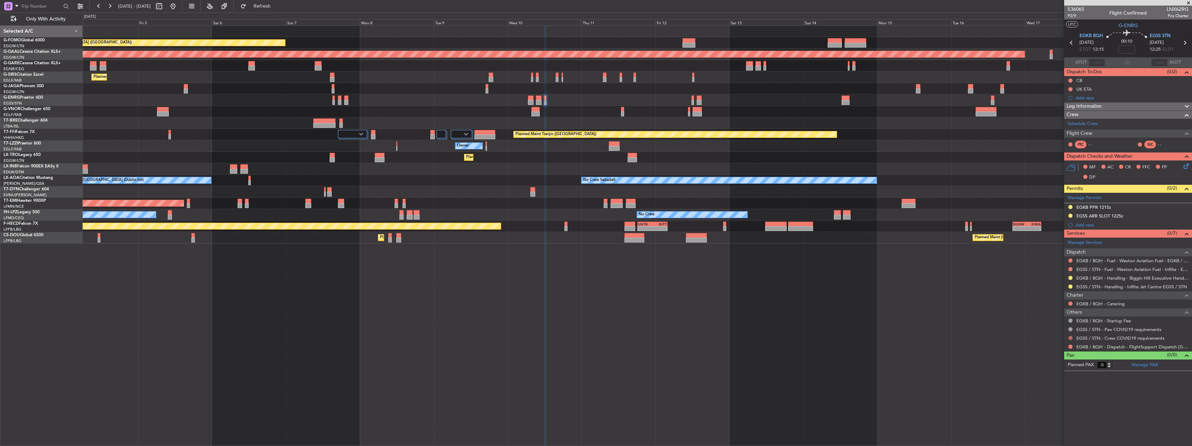
click at [1070, 337] on button at bounding box center [1070, 338] width 4 height 4
click at [1061, 346] on div "Not Requested" at bounding box center [1071, 349] width 30 height 9
click at [1070, 337] on button at bounding box center [1070, 338] width 4 height 4
click at [1042, 349] on span "Not Required" at bounding box center [1054, 347] width 28 height 7
click at [1071, 347] on button at bounding box center [1070, 347] width 4 height 4
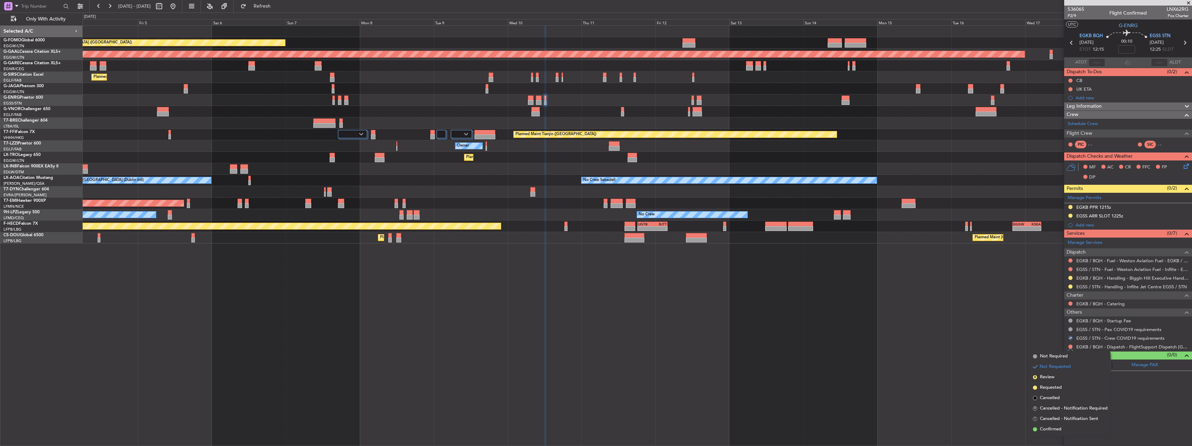
click at [1046, 429] on span "Confirmed" at bounding box center [1051, 429] width 22 height 7
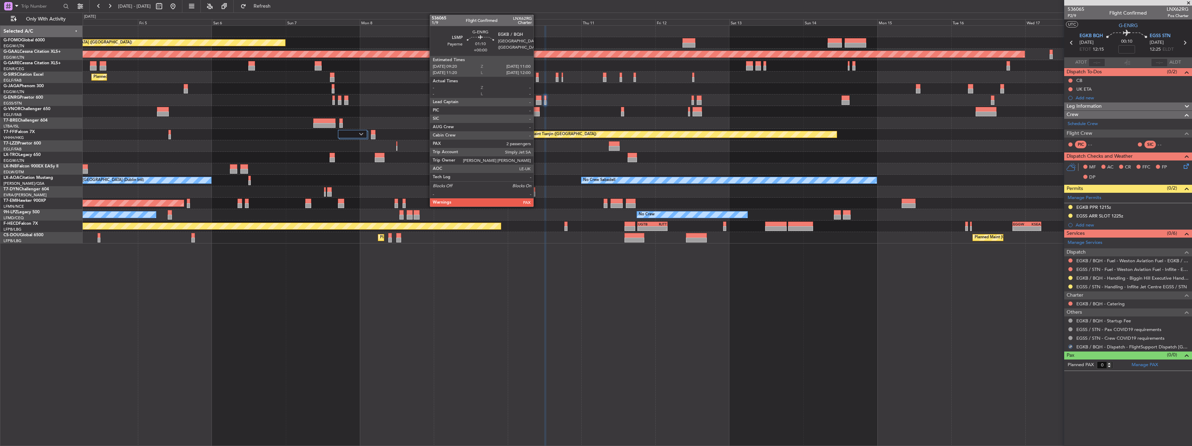
click at [537, 99] on div at bounding box center [538, 98] width 5 height 5
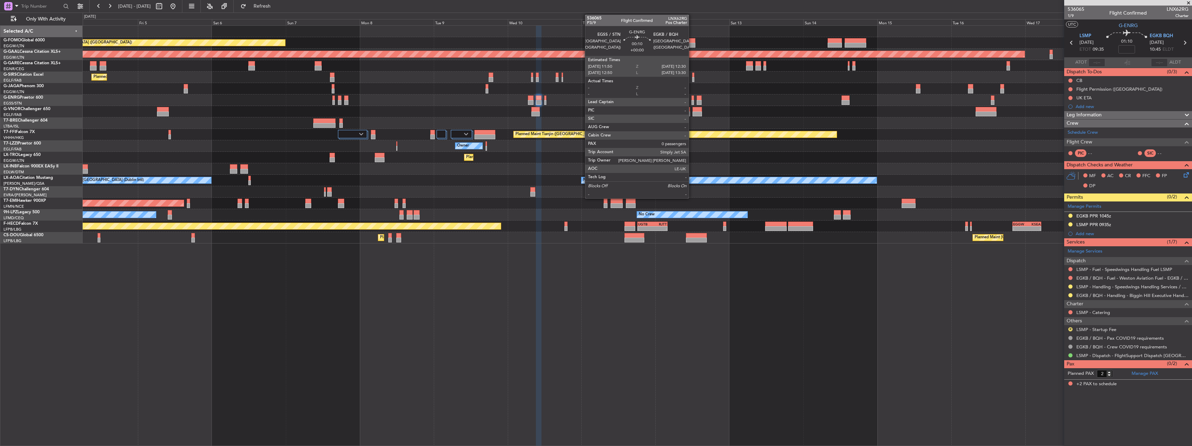
click at [692, 98] on div at bounding box center [693, 98] width 2 height 5
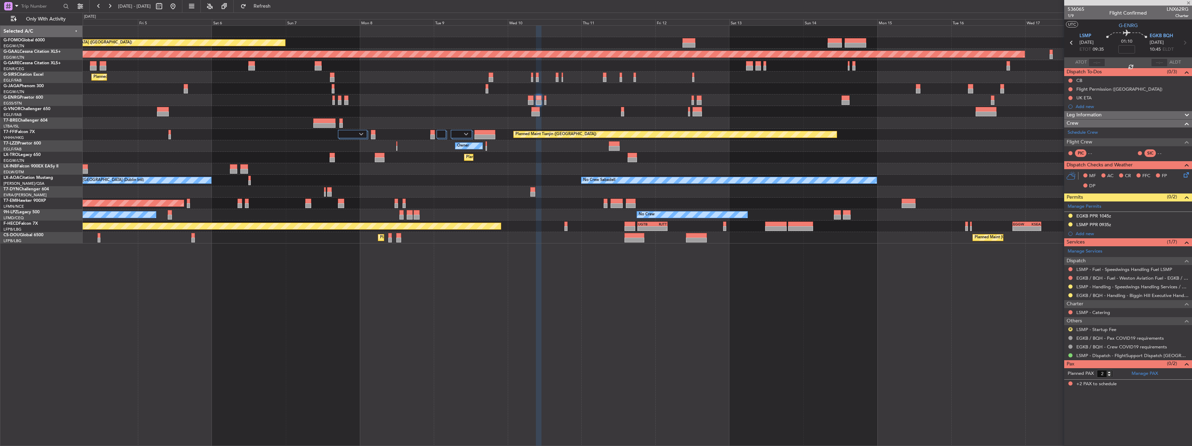
type input "0"
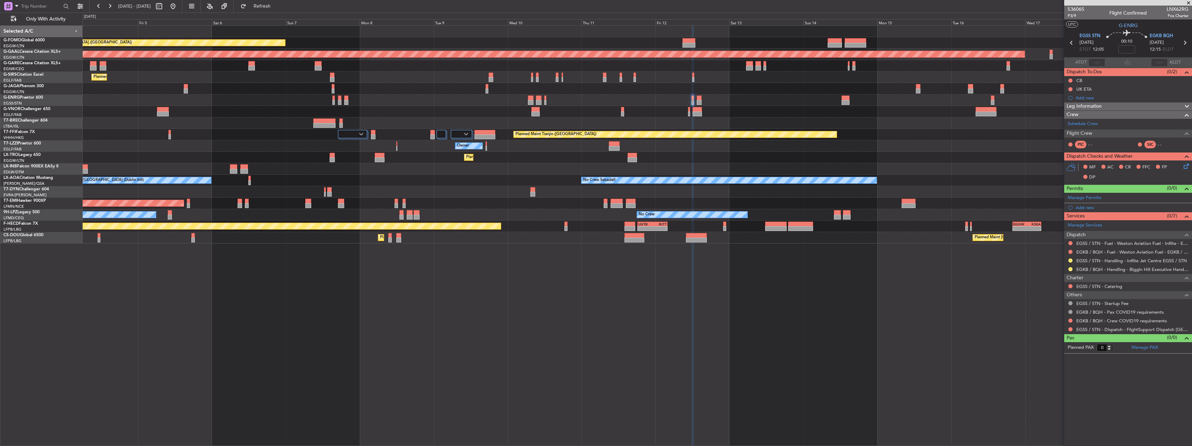
click at [1073, 319] on div at bounding box center [1071, 321] width 6 height 6
click at [1070, 320] on button at bounding box center [1070, 321] width 4 height 4
click at [1060, 327] on span "Not Required" at bounding box center [1054, 330] width 28 height 7
click at [1070, 328] on button at bounding box center [1070, 329] width 4 height 4
click at [1060, 416] on li "Confirmed" at bounding box center [1070, 412] width 80 height 10
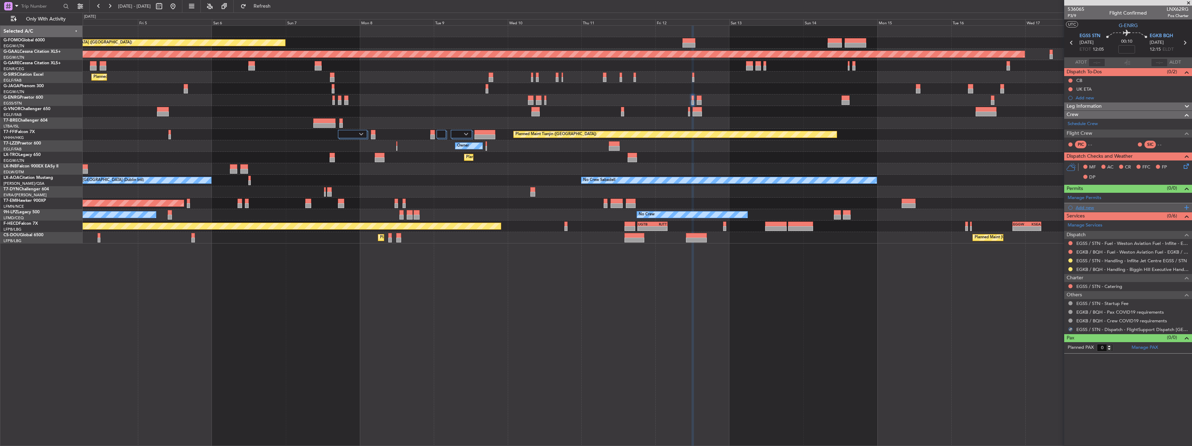
click at [1076, 204] on div "Add new" at bounding box center [1128, 207] width 128 height 9
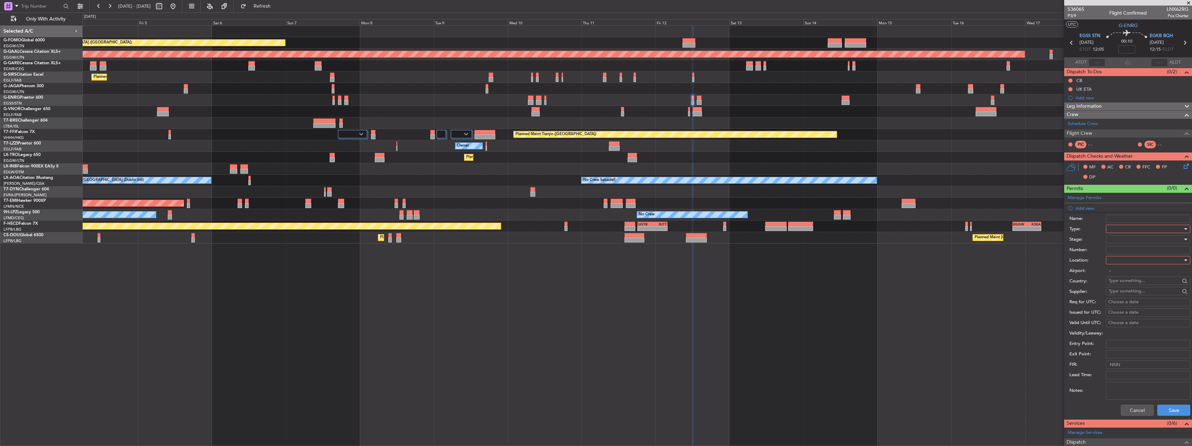
click at [1119, 231] on div at bounding box center [1146, 229] width 74 height 10
click at [1118, 297] on span "Slot" at bounding box center [1145, 294] width 73 height 10
click at [1117, 259] on div at bounding box center [1146, 260] width 74 height 10
click at [1113, 276] on span "Departure" at bounding box center [1145, 274] width 73 height 10
type input "EGSS / STN"
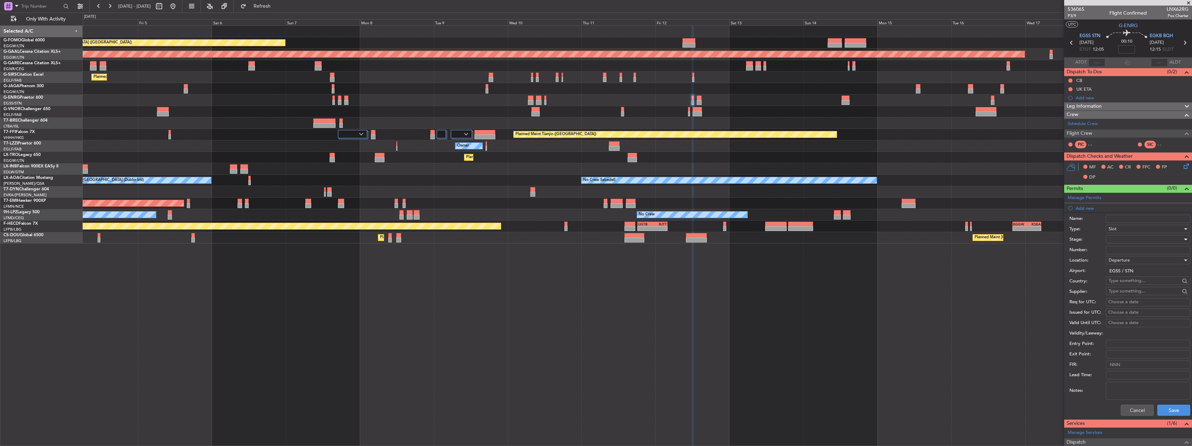
click at [1121, 239] on div at bounding box center [1146, 239] width 74 height 10
click at [1127, 284] on span "Requested" at bounding box center [1145, 285] width 73 height 10
click at [1166, 410] on button "Save" at bounding box center [1173, 410] width 33 height 11
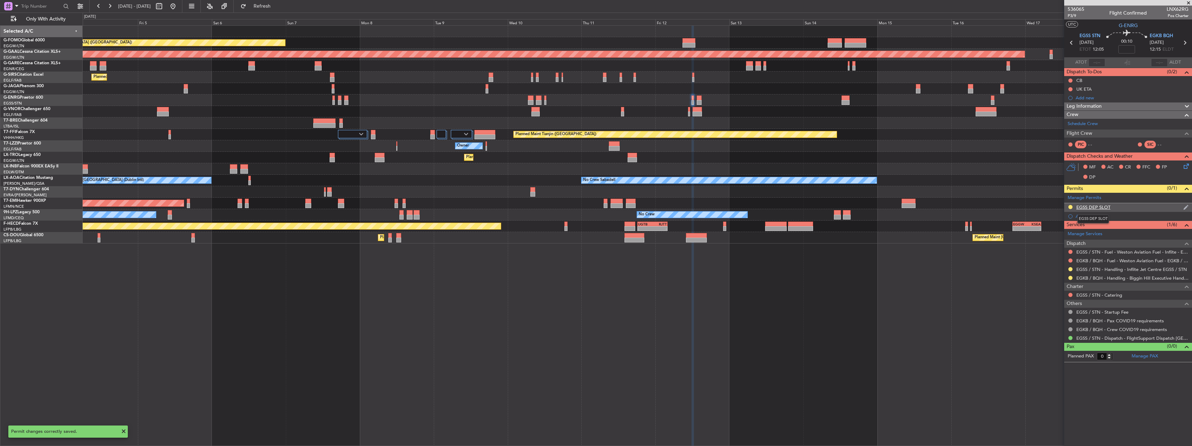
click at [1104, 206] on div "EGSS DEP SLOT" at bounding box center [1093, 207] width 34 height 6
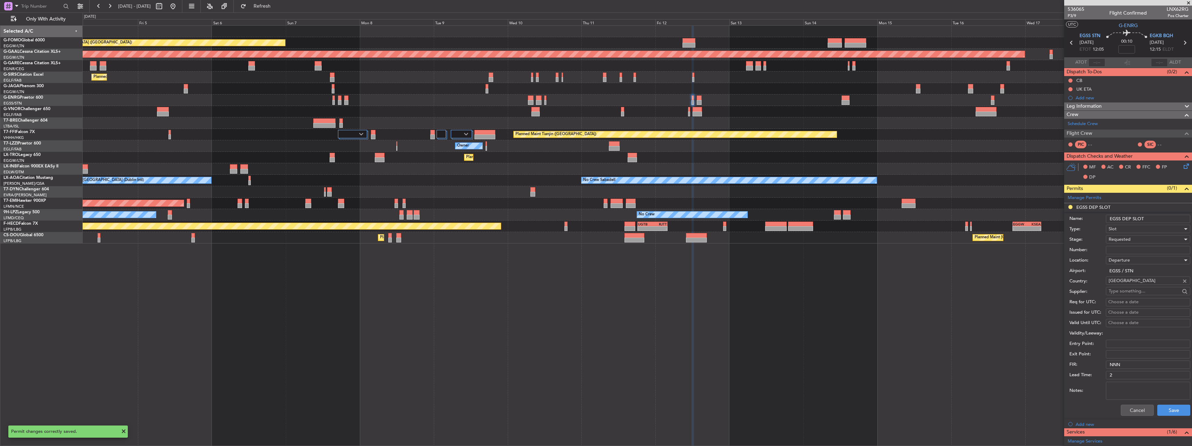
click at [1161, 220] on input "EGSS DEP SLOT" at bounding box center [1148, 219] width 84 height 8
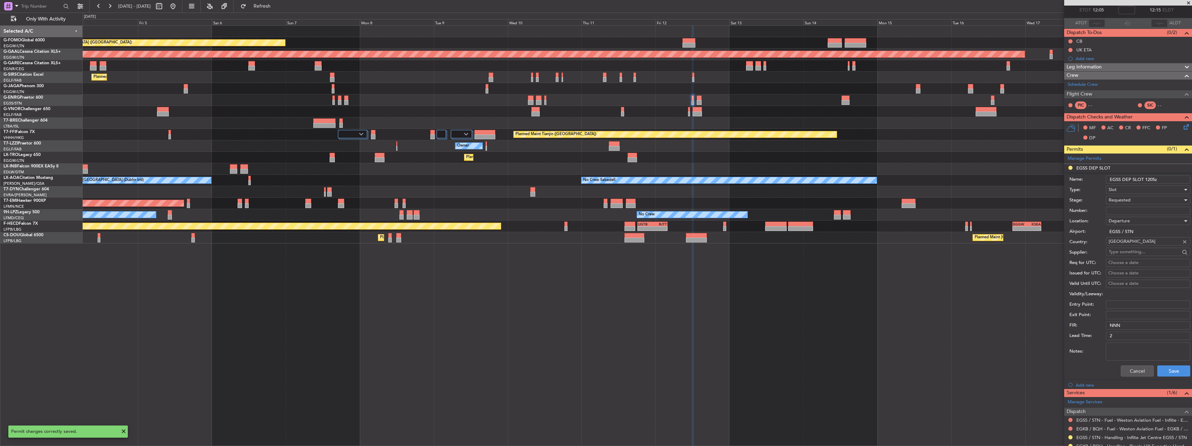
scroll to position [104, 0]
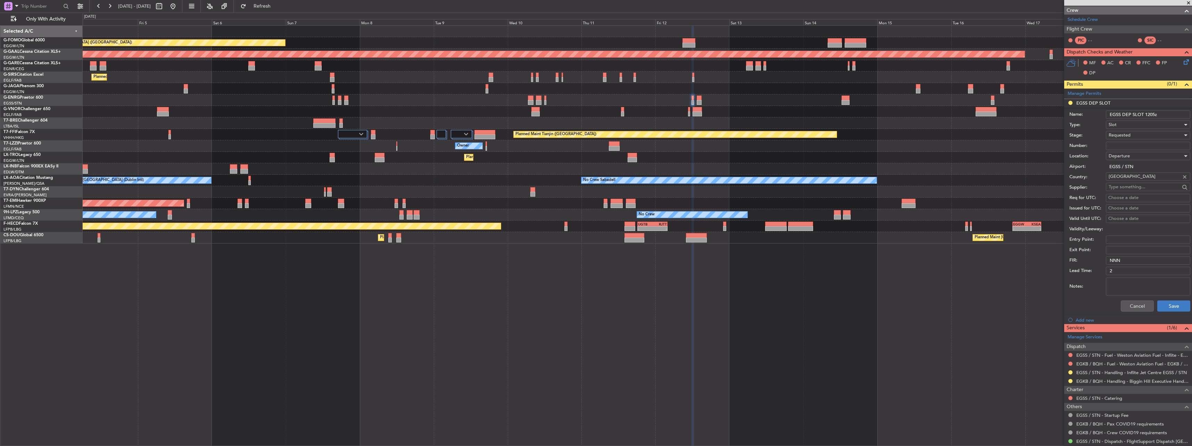
type input "EGSS DEP SLOT 1205z"
click at [1172, 306] on button "Save" at bounding box center [1173, 305] width 33 height 11
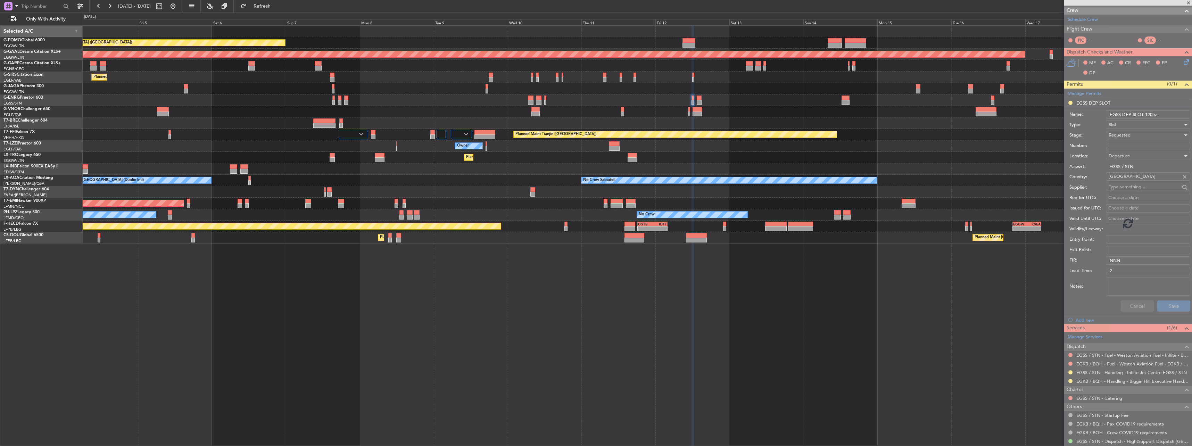
scroll to position [0, 0]
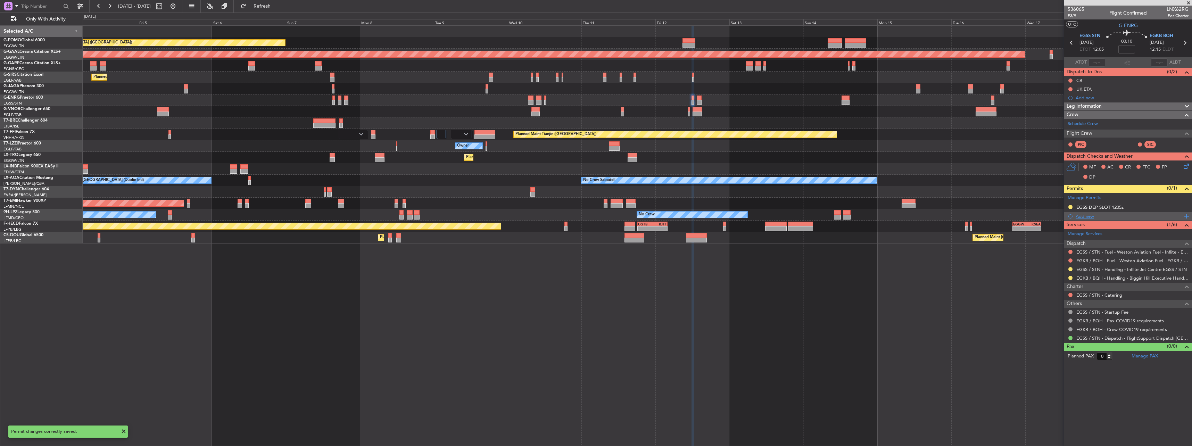
click at [1086, 217] on div "Add new" at bounding box center [1129, 216] width 107 height 6
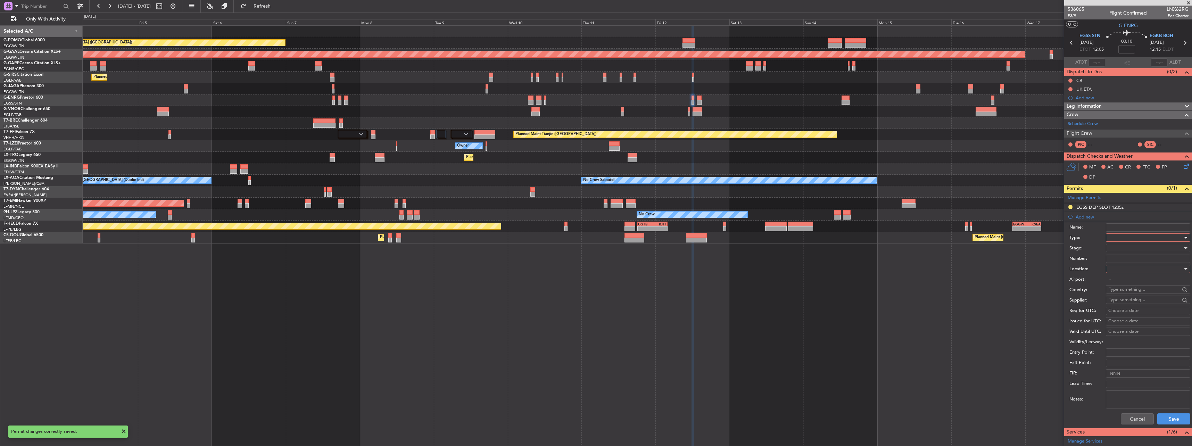
click at [1121, 239] on div at bounding box center [1146, 237] width 74 height 10
click at [1127, 271] on span "PPR" at bounding box center [1145, 272] width 73 height 10
click at [1124, 269] on div at bounding box center [1146, 269] width 74 height 10
click at [1119, 302] on span "Arrival" at bounding box center [1145, 304] width 73 height 10
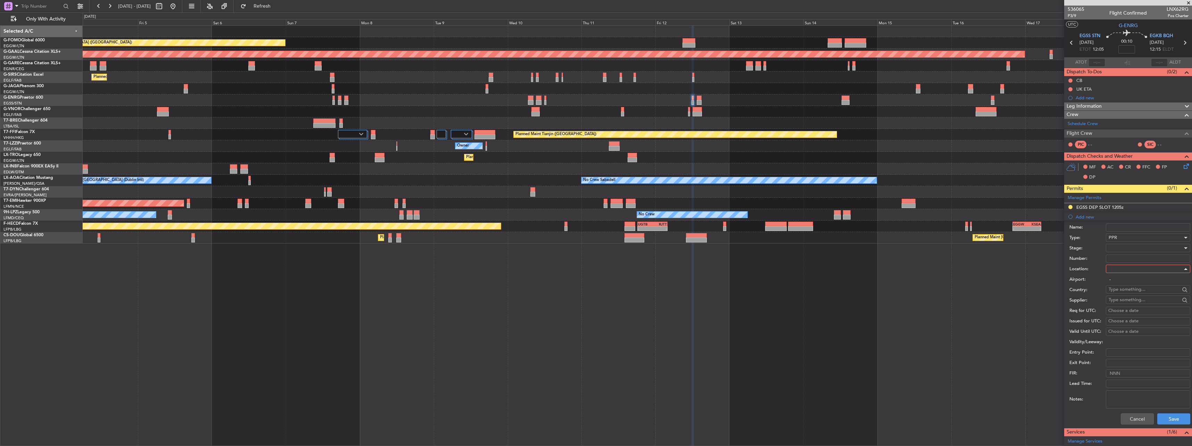
type input "EGKB / BQH"
click at [1122, 247] on div at bounding box center [1146, 248] width 74 height 10
drag, startPoint x: 1123, startPoint y: 294, endPoint x: 1176, endPoint y: 275, distance: 56.5
click at [1123, 294] on span "Requested" at bounding box center [1145, 293] width 73 height 10
click at [1172, 423] on button "Save" at bounding box center [1173, 418] width 33 height 11
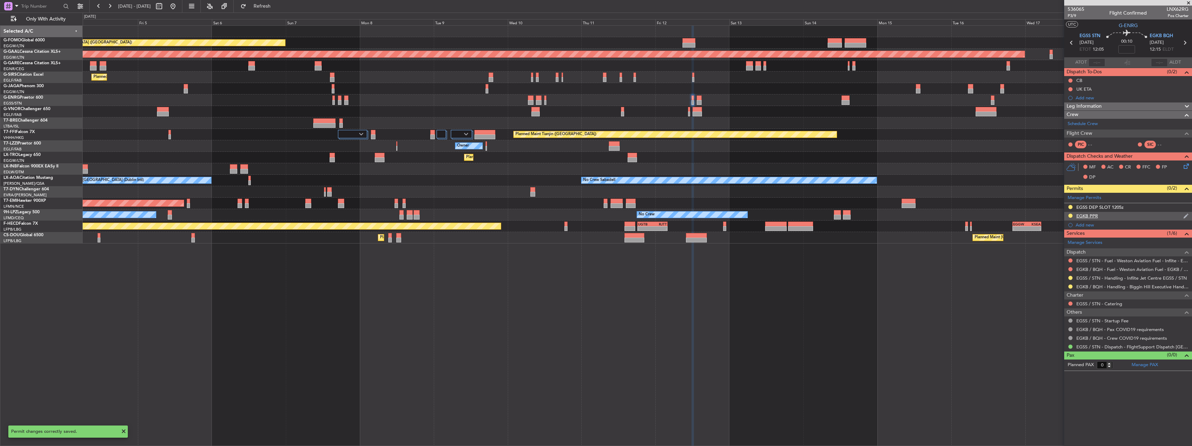
click at [1082, 215] on div "EGKB PPR" at bounding box center [1087, 216] width 22 height 6
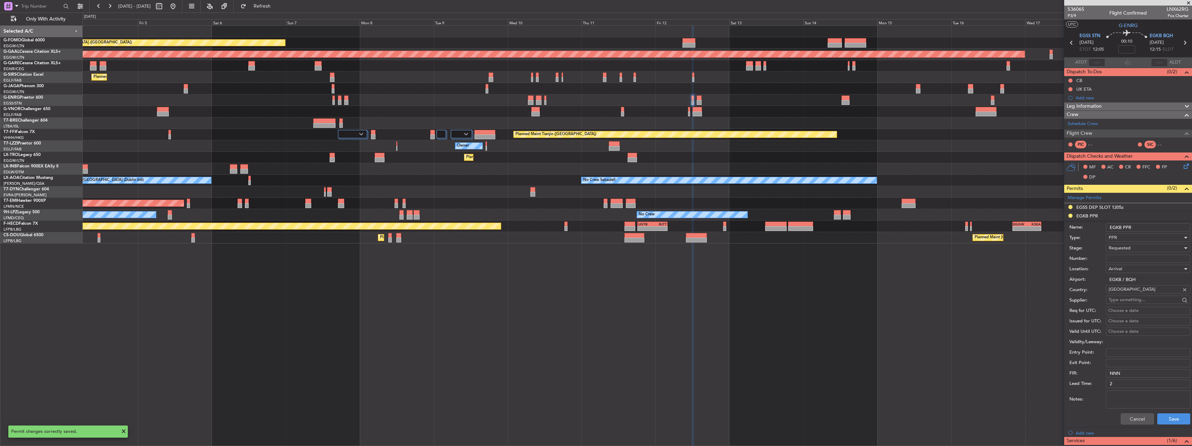
click at [1160, 224] on input "EGKB PPR" at bounding box center [1148, 227] width 84 height 8
click at [1131, 227] on input "EGKB PPR1215z" at bounding box center [1148, 227] width 84 height 8
type input "EGKB PPR 1215z"
click at [1174, 418] on button "Save" at bounding box center [1173, 418] width 33 height 11
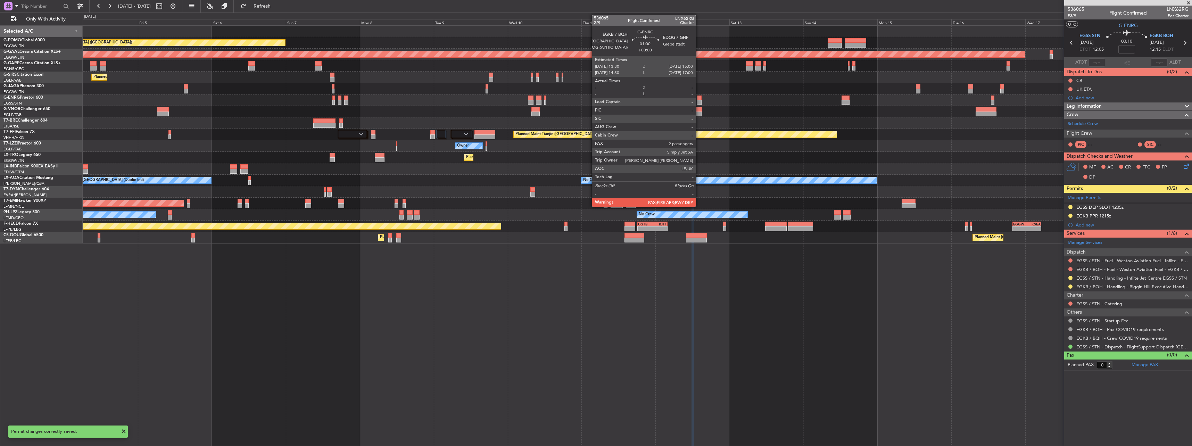
click at [699, 98] on div at bounding box center [699, 98] width 5 height 5
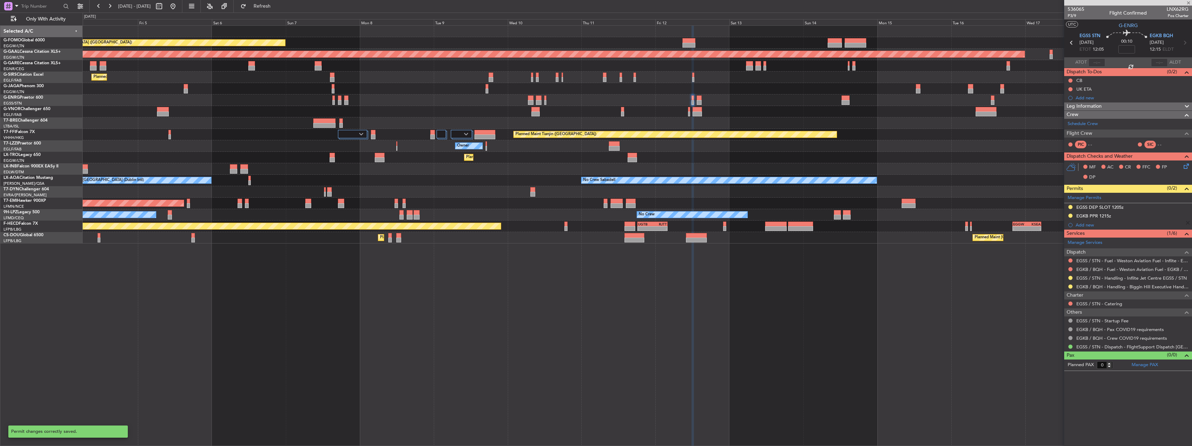
type input "2"
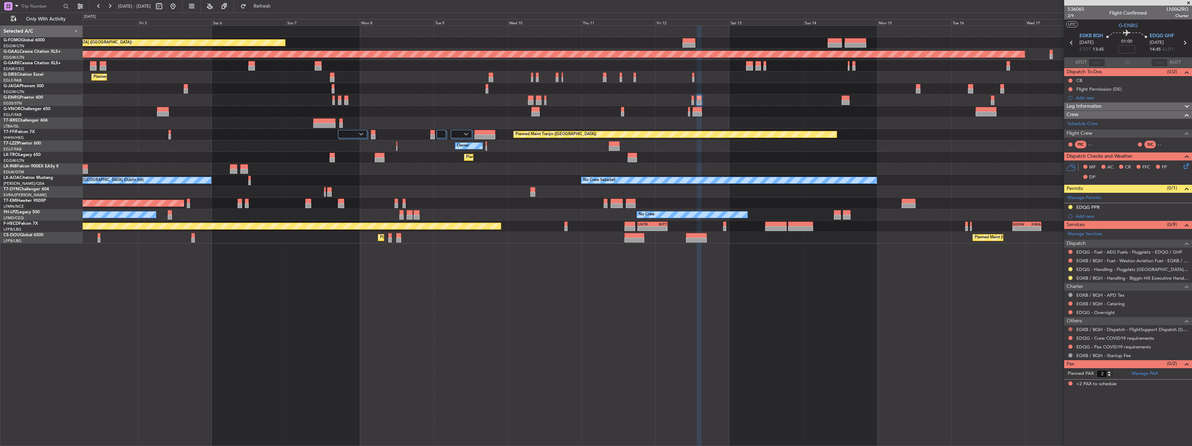
click at [1071, 328] on button at bounding box center [1070, 329] width 4 height 4
click at [1066, 415] on li "Confirmed" at bounding box center [1070, 412] width 80 height 10
click at [1070, 338] on button at bounding box center [1070, 338] width 4 height 4
click at [1061, 345] on span "Not Required" at bounding box center [1054, 347] width 28 height 7
click at [1069, 345] on button at bounding box center [1070, 347] width 4 height 4
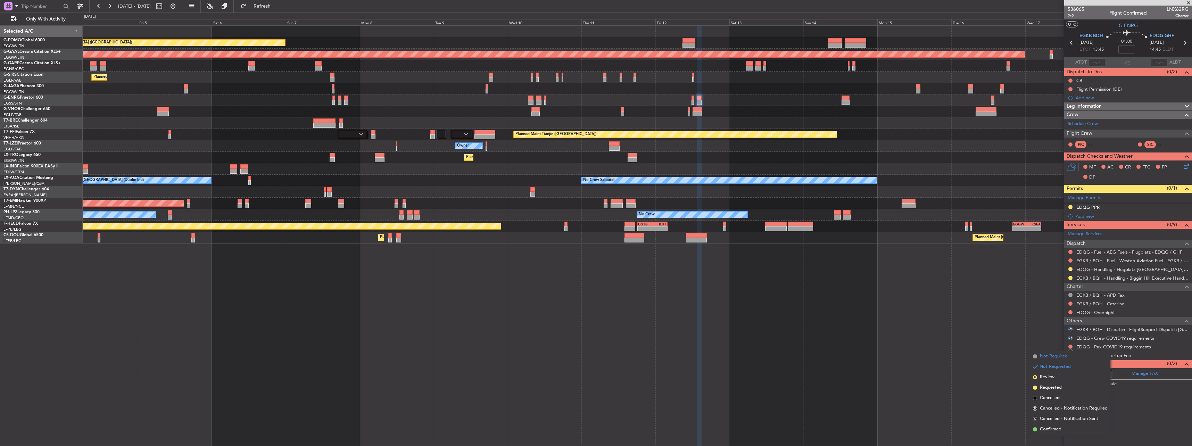
click at [1052, 357] on span "Not Required" at bounding box center [1054, 356] width 28 height 7
click at [1082, 208] on div "EDQG PPR" at bounding box center [1087, 207] width 23 height 6
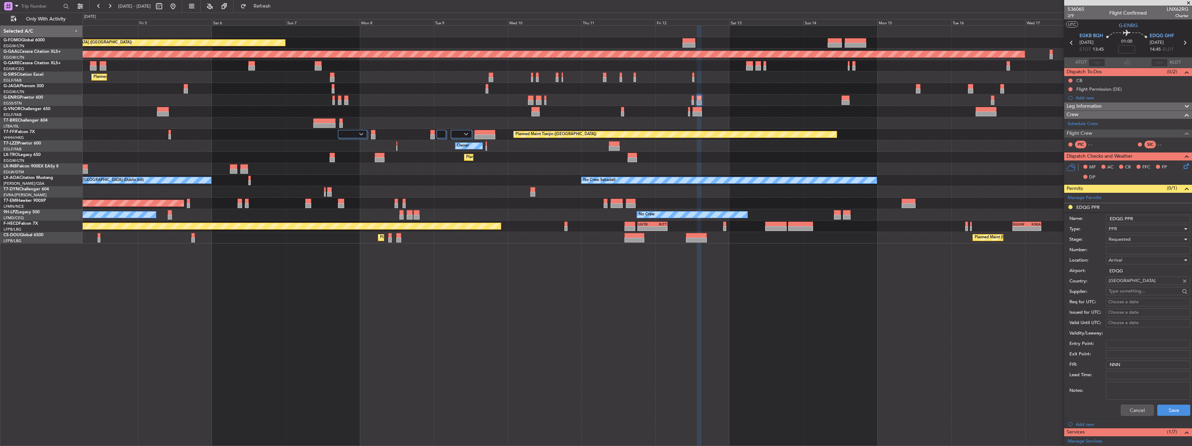
click at [1155, 216] on input "EDQG PPR" at bounding box center [1148, 219] width 84 height 8
type input "EDQG PPR 14"
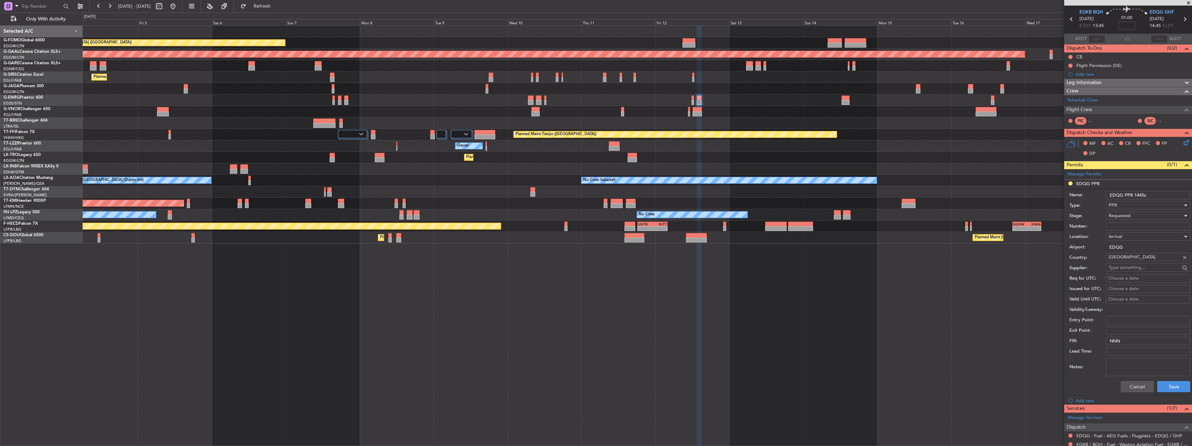
scroll to position [35, 0]
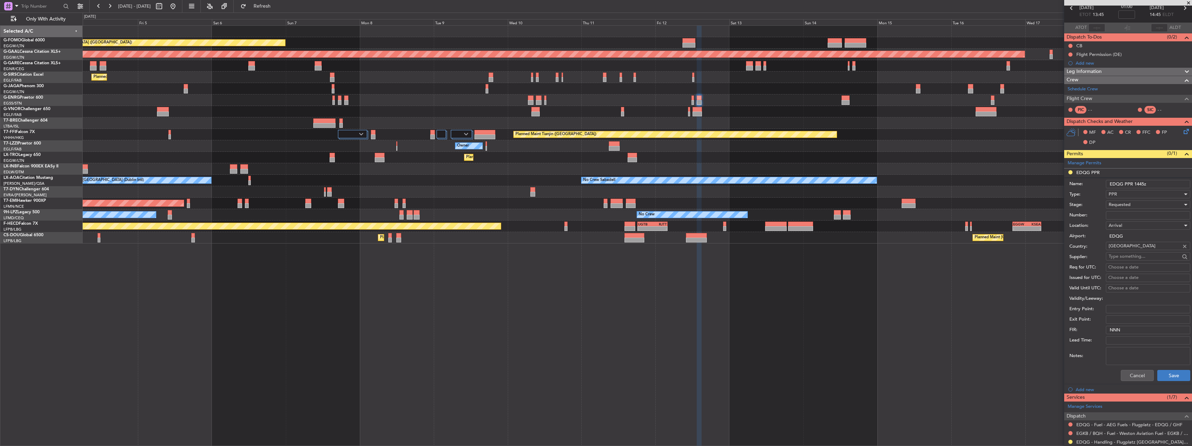
type input "EDQG PPR 1445z"
click at [1178, 378] on button "Save" at bounding box center [1173, 375] width 33 height 11
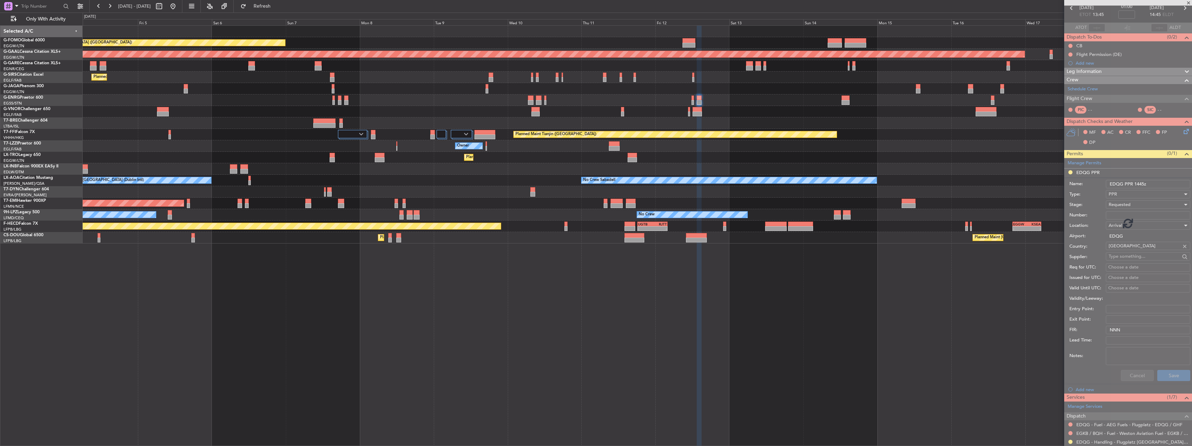
scroll to position [0, 0]
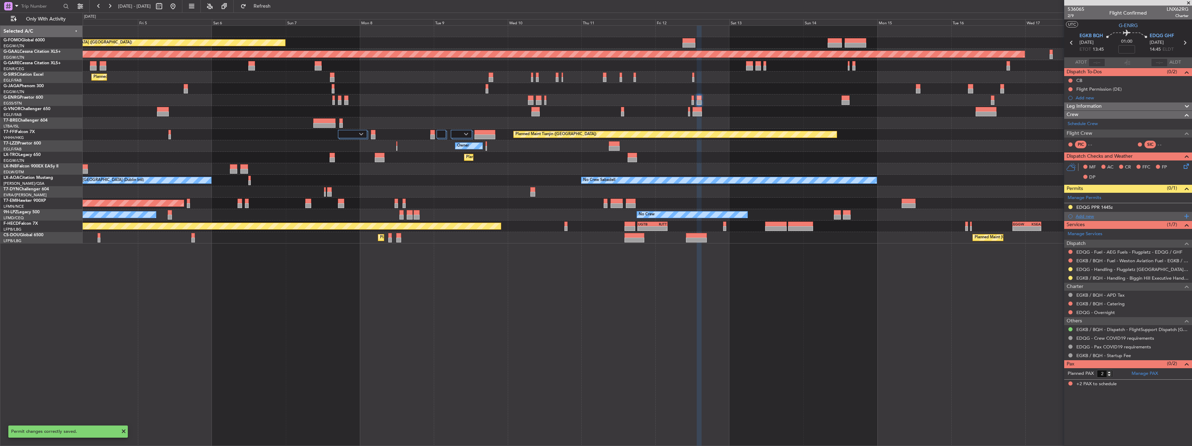
click at [1084, 216] on div "Add new" at bounding box center [1129, 216] width 107 height 6
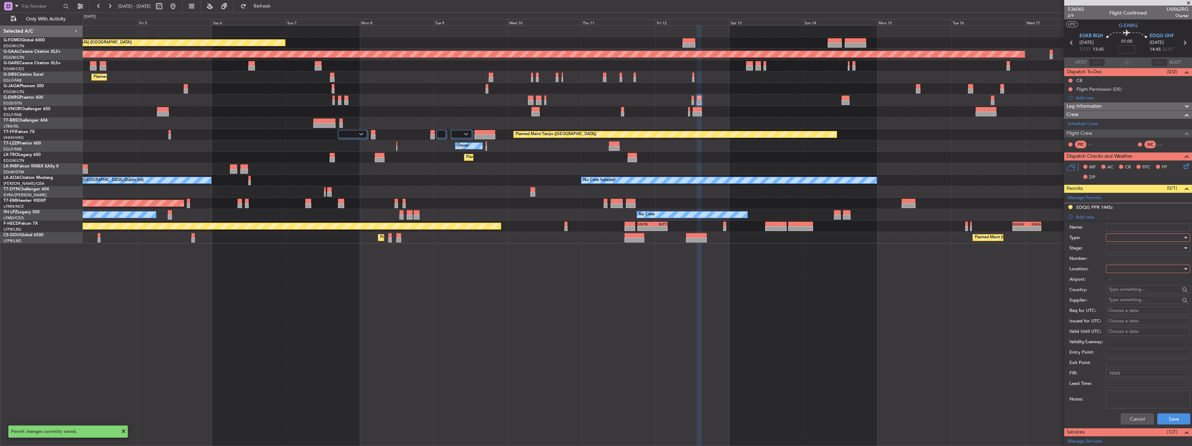
click at [1146, 239] on div at bounding box center [1146, 237] width 74 height 10
click at [1127, 269] on span "PPR" at bounding box center [1145, 272] width 73 height 10
click at [1127, 269] on div at bounding box center [1146, 269] width 74 height 10
click at [1125, 283] on span "Departure" at bounding box center [1145, 283] width 73 height 10
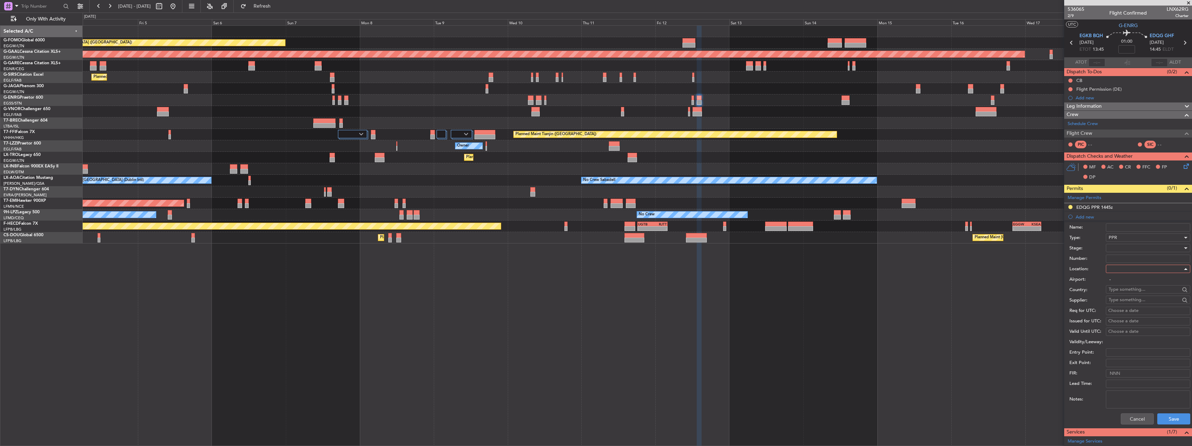
type input "EGKB / BQH"
click at [1126, 246] on div at bounding box center [1146, 248] width 74 height 10
click at [1133, 295] on span "Requested" at bounding box center [1145, 293] width 73 height 10
click at [1162, 418] on button "Save" at bounding box center [1173, 418] width 33 height 11
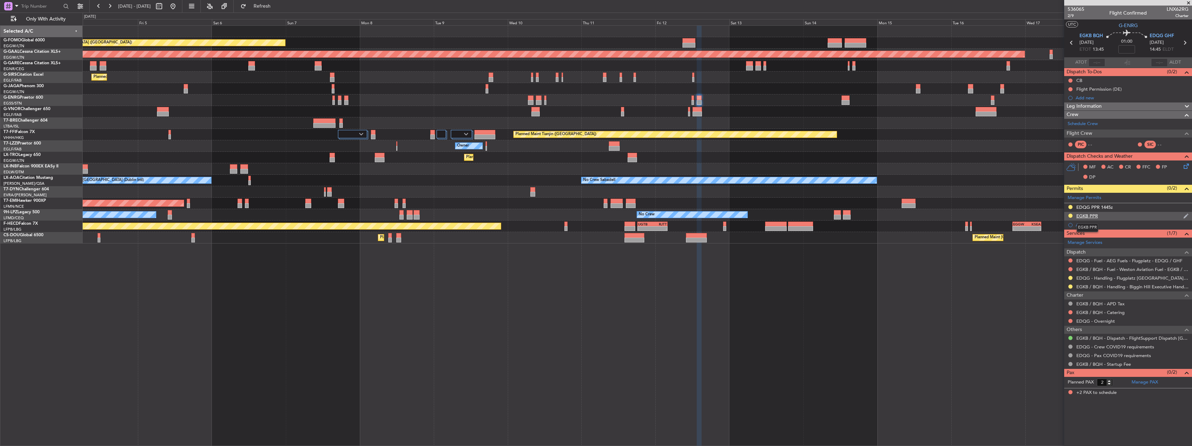
click at [1089, 215] on div "EGKB PPR" at bounding box center [1087, 216] width 22 height 6
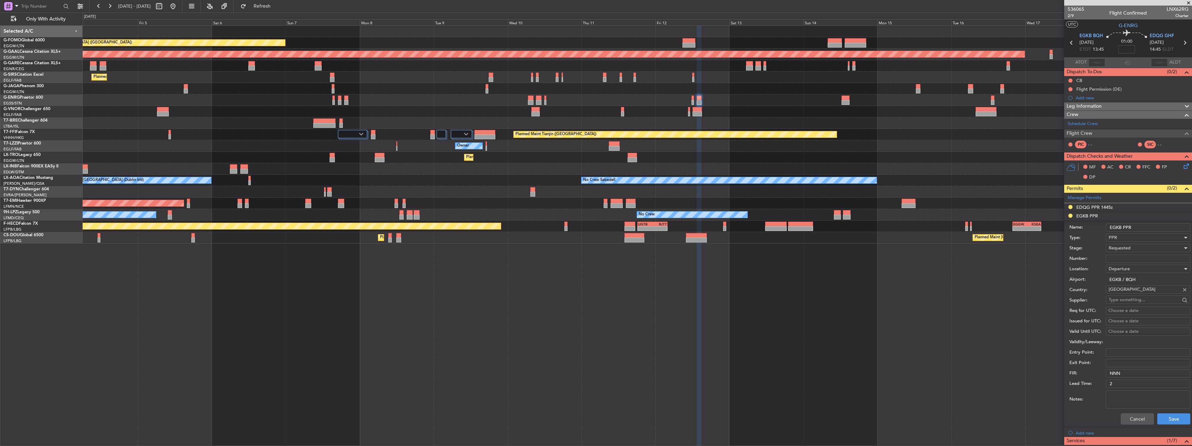
click at [1139, 225] on input "EGKB PPR" at bounding box center [1148, 227] width 84 height 8
type input "EGKB PPR 1345z"
click at [1160, 416] on button "Save" at bounding box center [1173, 418] width 33 height 11
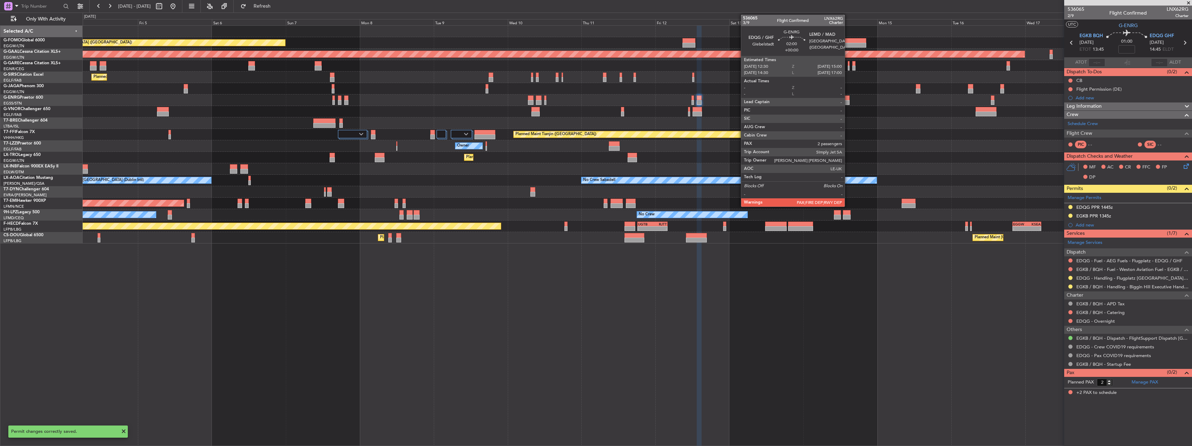
click at [848, 101] on div at bounding box center [846, 102] width 8 height 5
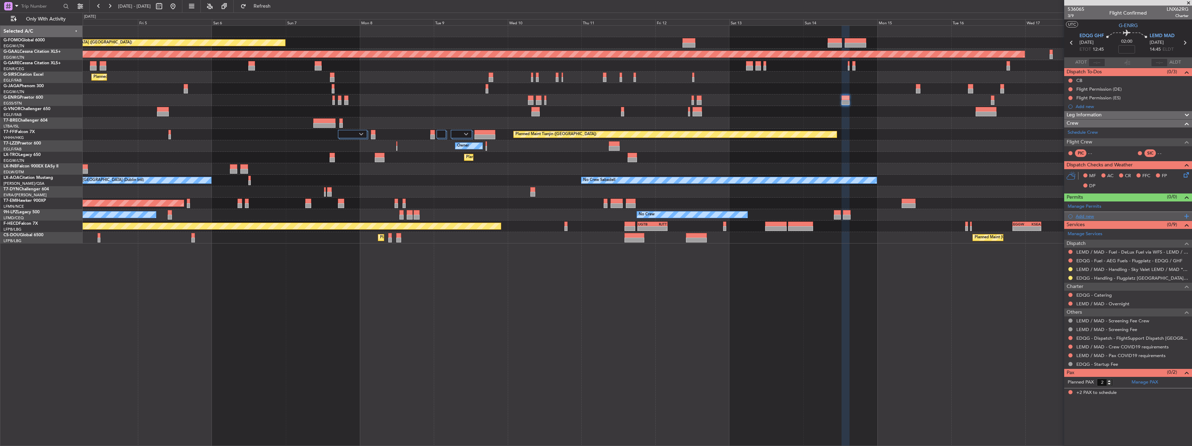
click at [1095, 218] on div "Add new" at bounding box center [1129, 216] width 107 height 6
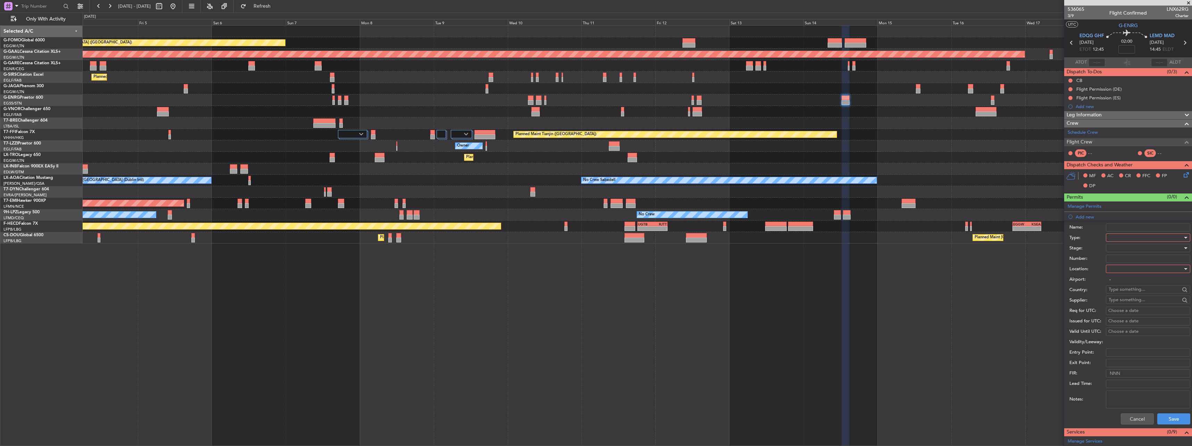
click at [1119, 235] on div at bounding box center [1146, 237] width 74 height 10
click at [1128, 271] on span "PPR" at bounding box center [1145, 272] width 73 height 10
click at [1125, 267] on div at bounding box center [1146, 269] width 74 height 10
click at [1124, 283] on span "Departure" at bounding box center [1145, 283] width 73 height 10
type input "EDQG"
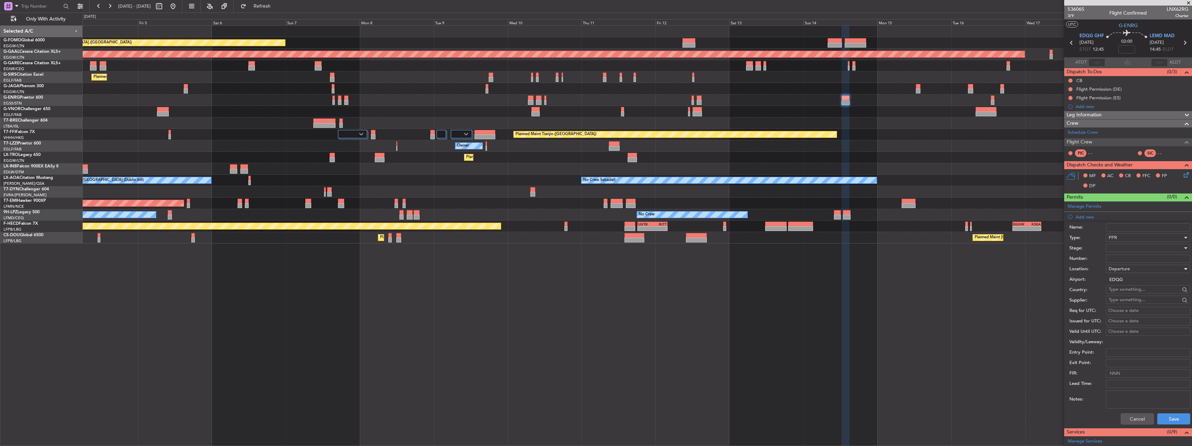
click at [1118, 249] on div at bounding box center [1146, 248] width 74 height 10
click at [1129, 302] on span "Received OK" at bounding box center [1145, 304] width 73 height 10
click at [1158, 418] on button "Save" at bounding box center [1173, 418] width 33 height 11
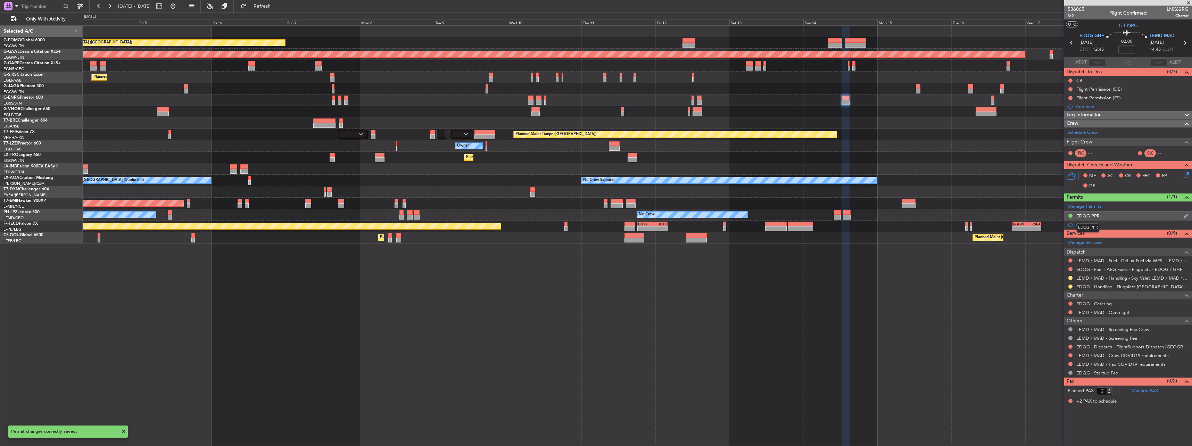
click at [1082, 217] on div "EDQG PPR" at bounding box center [1087, 216] width 23 height 6
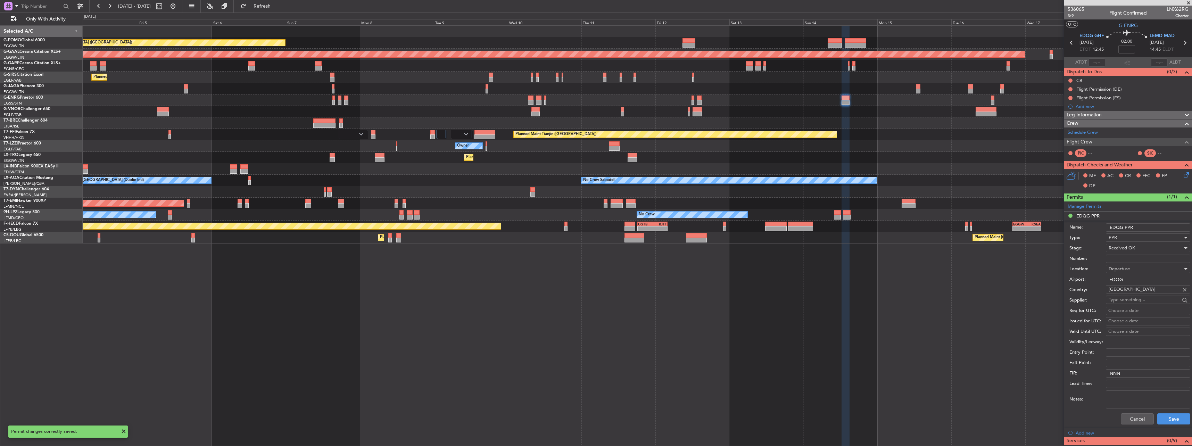
click at [1151, 225] on input "EDQG PPR" at bounding box center [1148, 227] width 84 height 8
type input "EDQG PPR 1245z"
click at [1121, 245] on span "Received OK" at bounding box center [1122, 248] width 26 height 6
click at [1124, 281] on span "Requested" at bounding box center [1145, 282] width 73 height 10
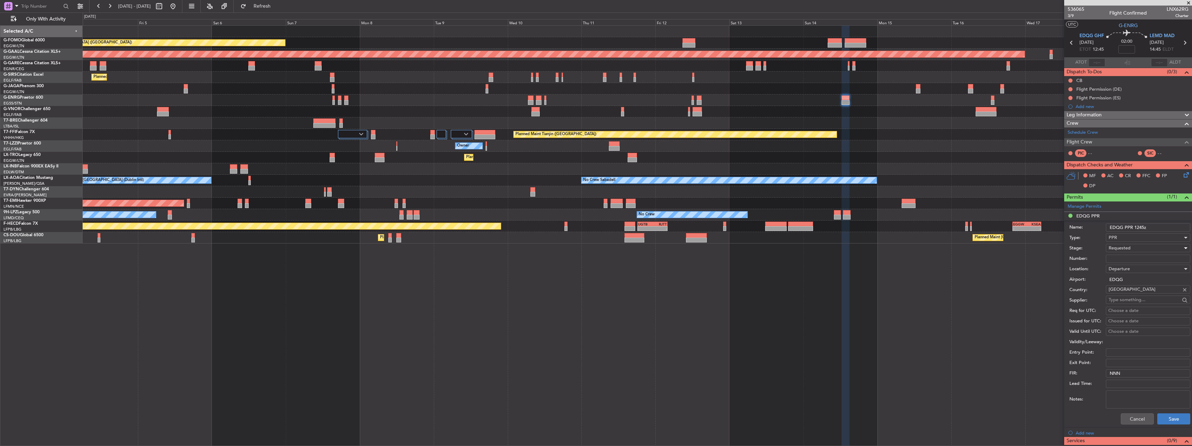
click at [1167, 424] on div "Cancel Save" at bounding box center [1129, 419] width 121 height 18
click at [1166, 420] on button "Save" at bounding box center [1173, 418] width 33 height 11
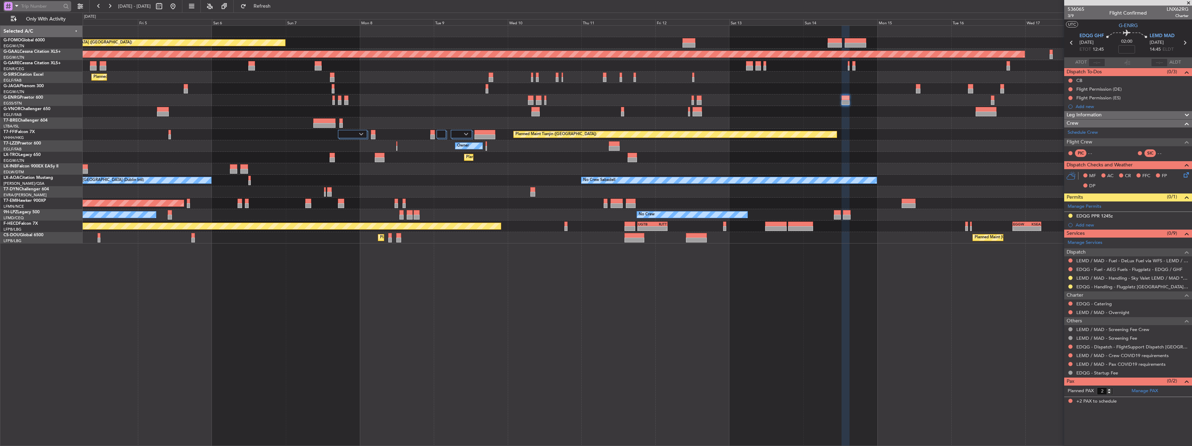
click at [9, 5] on div at bounding box center [8, 6] width 8 height 8
click at [24, 57] on span "Airport" at bounding box center [23, 55] width 15 height 7
click at [41, 8] on input "text" at bounding box center [41, 6] width 40 height 10
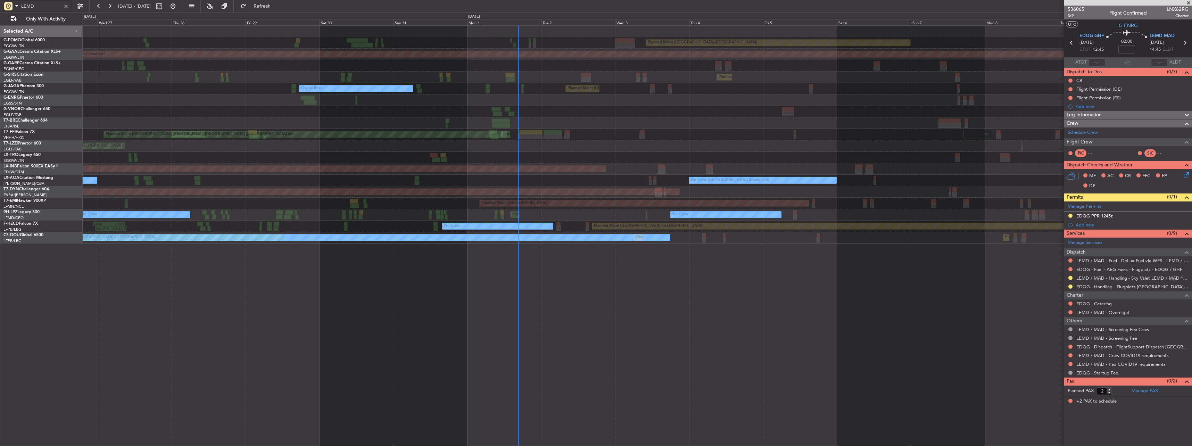
click at [1031, 103] on div "Planned Maint London (Luton) Planned Maint Dusseldorf Planned Maint London (Far…" at bounding box center [637, 135] width 1109 height 218
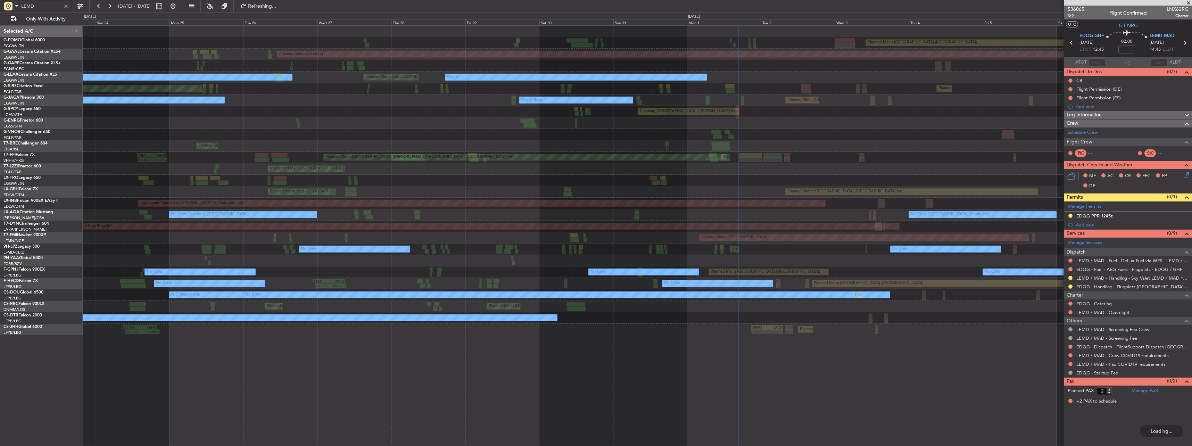
click at [718, 161] on div "Planned Maint London (Luton) Planned Maint Dusseldorf Unplanned Maint Chester P…" at bounding box center [637, 180] width 1109 height 309
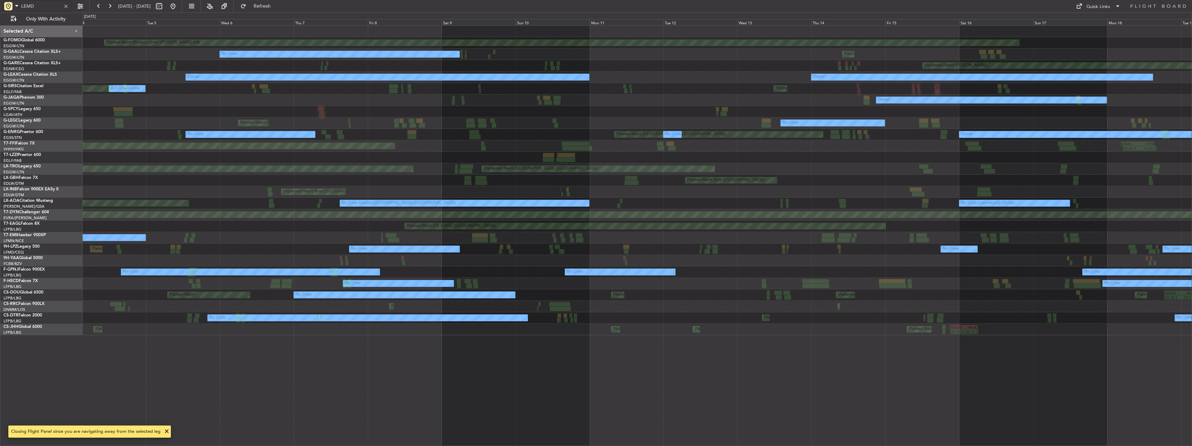
click at [673, 117] on div "Planned Maint Windsor Locks (Bradley Intl) Planned Maint No Crew Unplanned Main…" at bounding box center [637, 180] width 1109 height 309
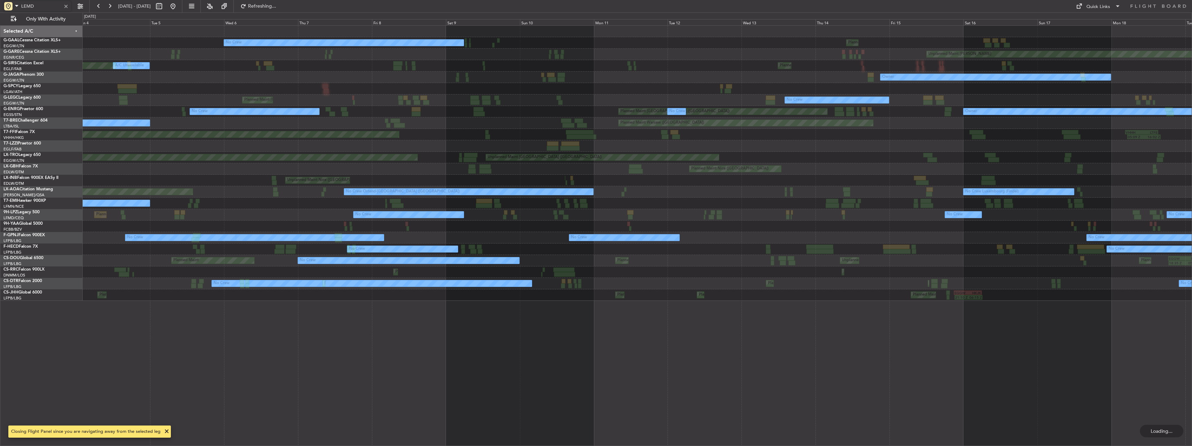
click at [51, 6] on input "LEMD" at bounding box center [41, 6] width 40 height 10
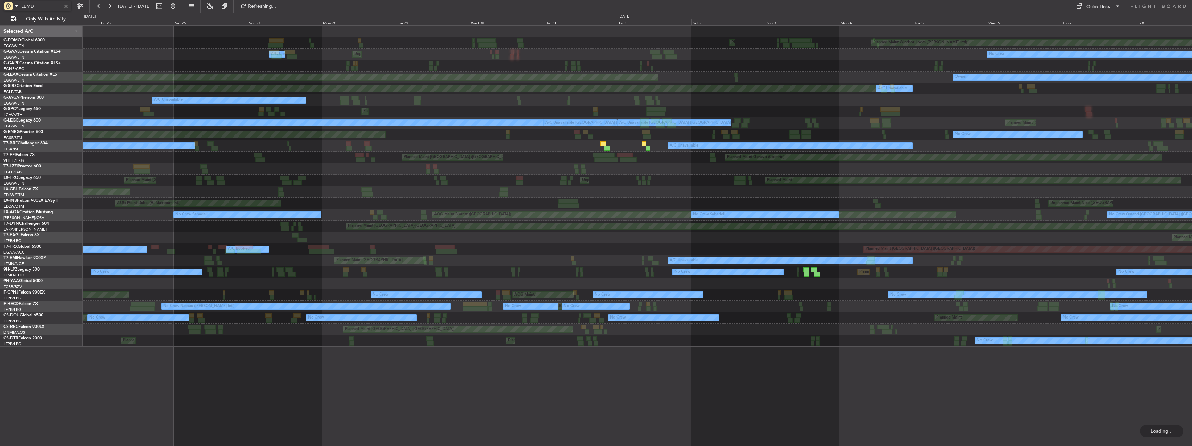
click at [648, 146] on div "A/C Unavailable MEL Paris (Le Bourget) Cleaning Planned Maint Warsaw (Modlin)" at bounding box center [637, 145] width 1109 height 11
click at [650, 148] on div "A/C Unavailable MEL Paris (Le Bourget) Cleaning Planned Maint Warsaw (Modlin)" at bounding box center [637, 145] width 1109 height 11
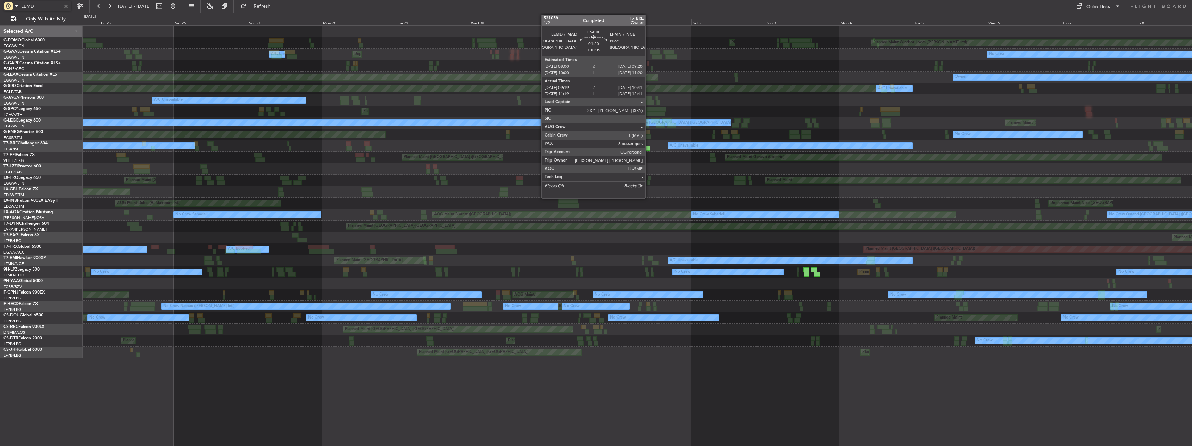
click at [648, 147] on div at bounding box center [648, 148] width 5 height 5
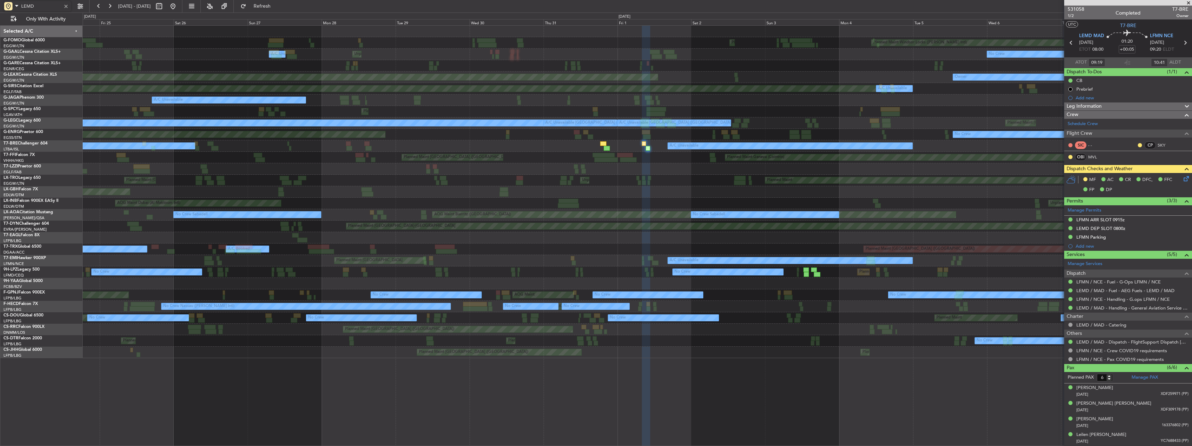
type input "LEMD"
click at [65, 6] on div at bounding box center [66, 6] width 8 height 8
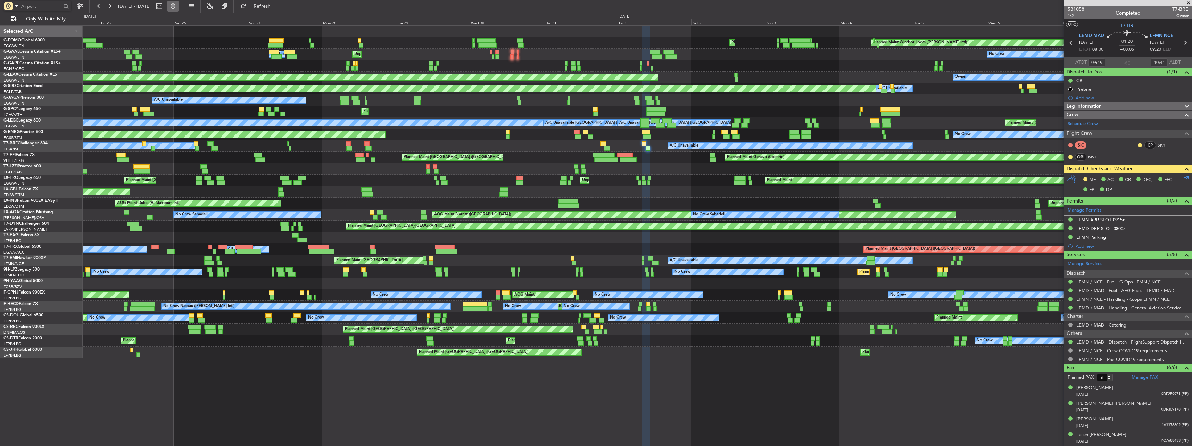
click at [179, 8] on button at bounding box center [172, 6] width 11 height 11
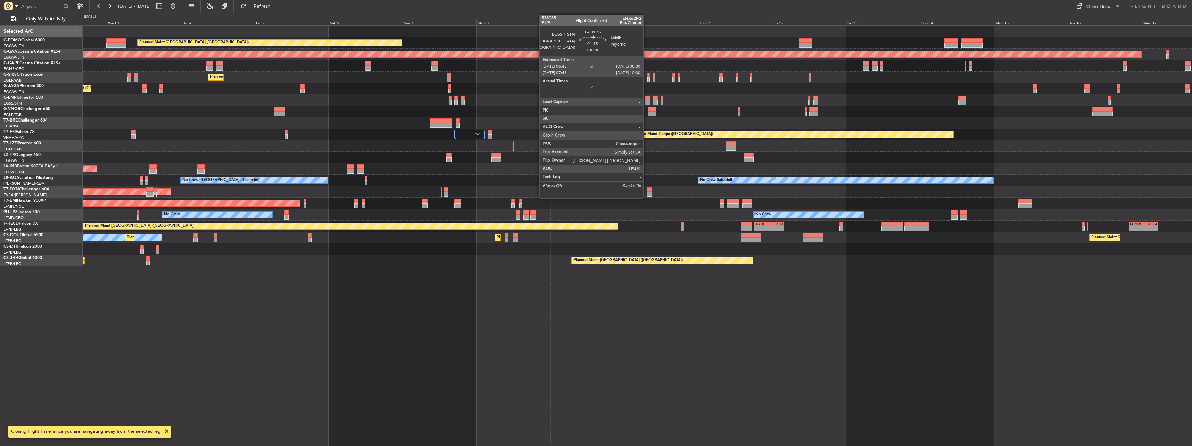
click at [646, 99] on div at bounding box center [648, 98] width 6 height 5
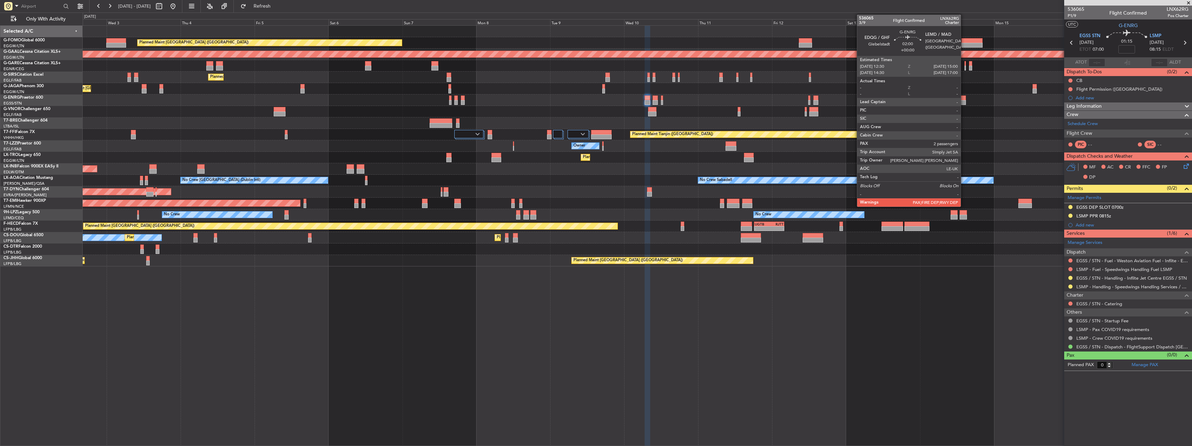
click at [964, 102] on div at bounding box center [962, 102] width 8 height 5
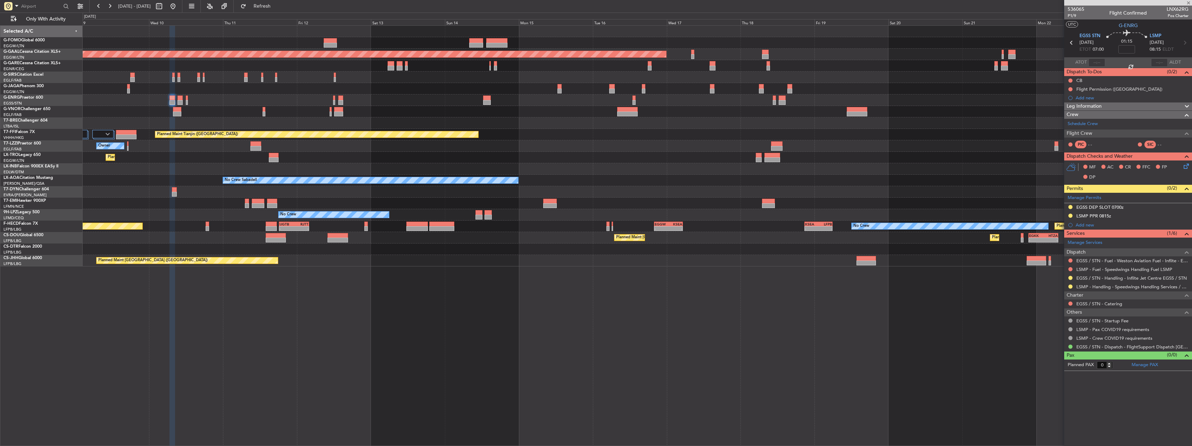
click at [387, 103] on div at bounding box center [637, 99] width 1109 height 11
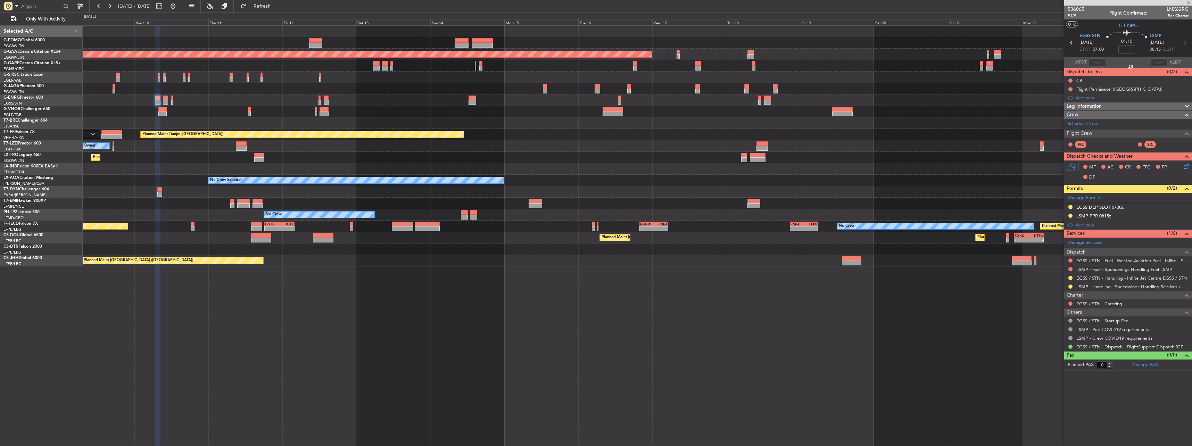
type input "2"
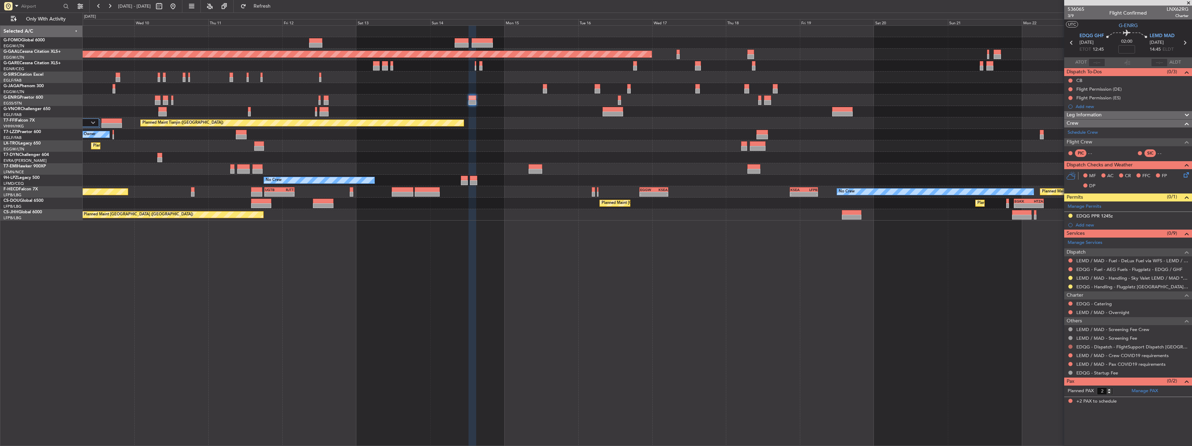
click at [1072, 345] on button at bounding box center [1070, 347] width 4 height 4
click at [1050, 428] on span "Confirmed" at bounding box center [1051, 429] width 22 height 7
click at [1069, 356] on button at bounding box center [1070, 355] width 4 height 4
click at [1051, 365] on mat-tooltip-component "Not Requested" at bounding box center [1070, 366] width 39 height 18
click at [1070, 364] on button at bounding box center [1070, 364] width 4 height 4
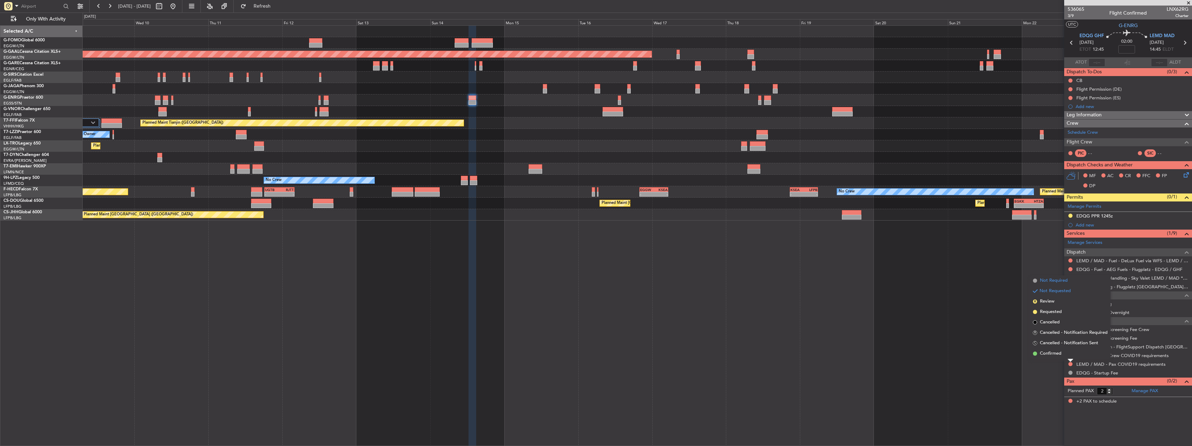
click at [1052, 281] on span "Not Required" at bounding box center [1054, 280] width 28 height 7
click at [1069, 353] on button at bounding box center [1070, 355] width 4 height 4
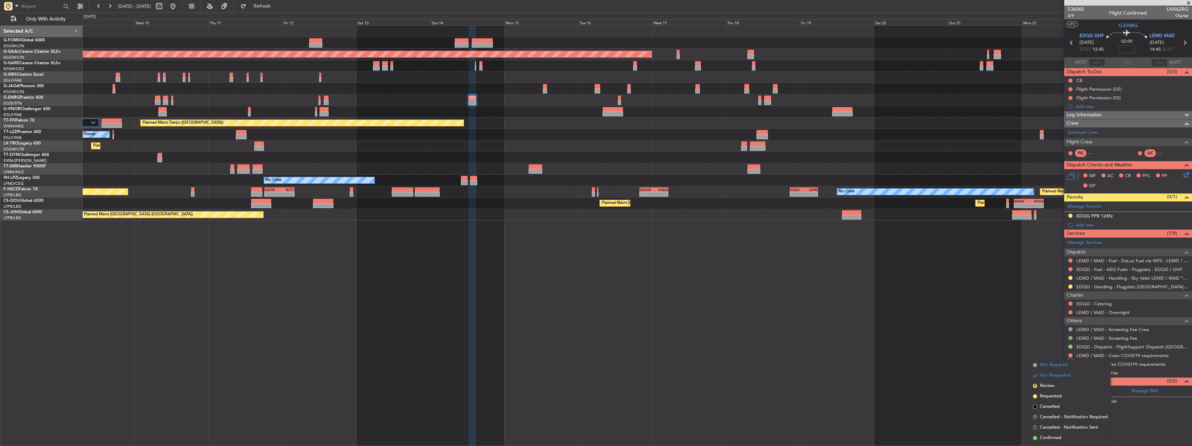
click at [1048, 368] on span "Not Required" at bounding box center [1054, 365] width 28 height 7
click at [1080, 224] on div "Add new" at bounding box center [1129, 225] width 107 height 6
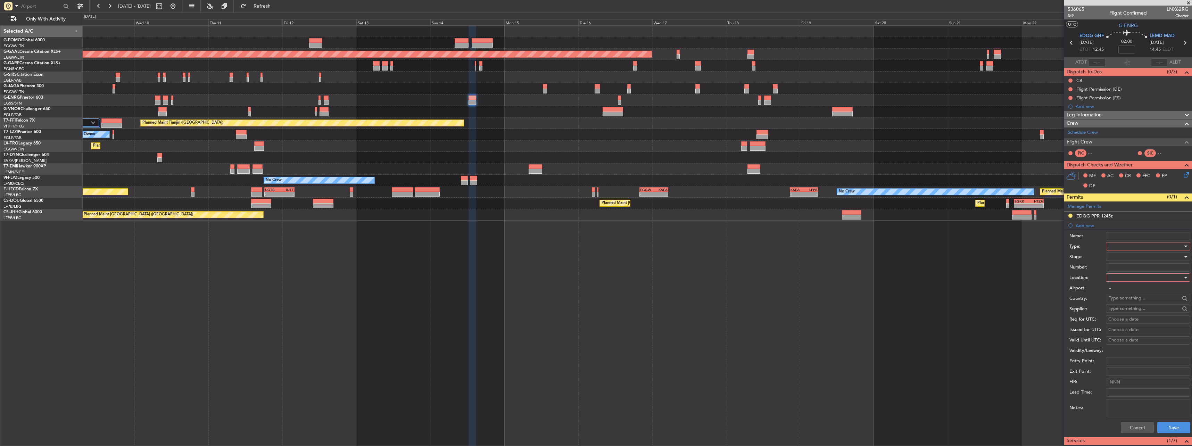
click at [1111, 245] on div at bounding box center [1146, 246] width 74 height 10
click at [1124, 311] on span "Slot" at bounding box center [1145, 312] width 73 height 10
click at [1123, 281] on div at bounding box center [1146, 277] width 74 height 10
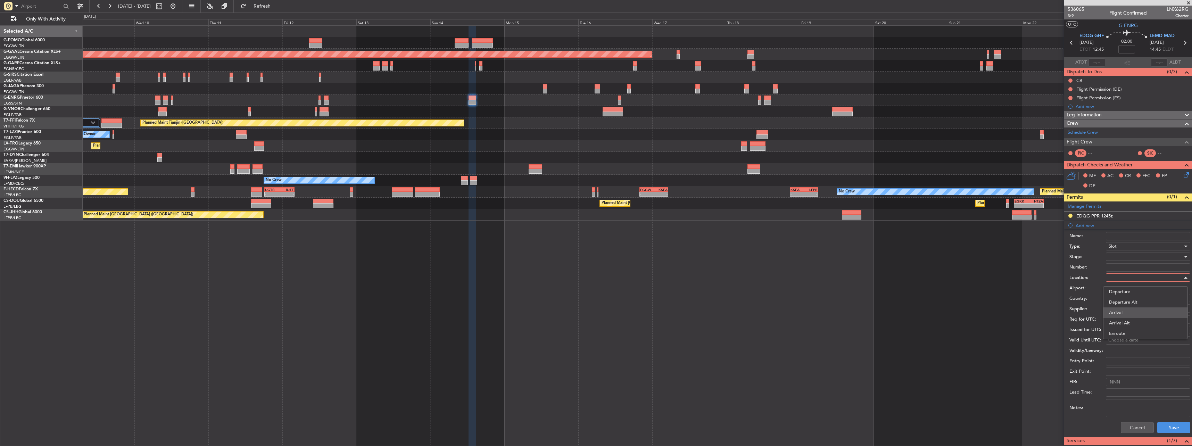
click at [1122, 311] on span "Arrival" at bounding box center [1145, 312] width 73 height 10
type input "LEMD / MAD"
click at [1121, 257] on div at bounding box center [1146, 256] width 74 height 10
click at [1130, 311] on span "Received OK" at bounding box center [1145, 312] width 73 height 10
click at [1126, 257] on span "Received OK" at bounding box center [1122, 257] width 26 height 6
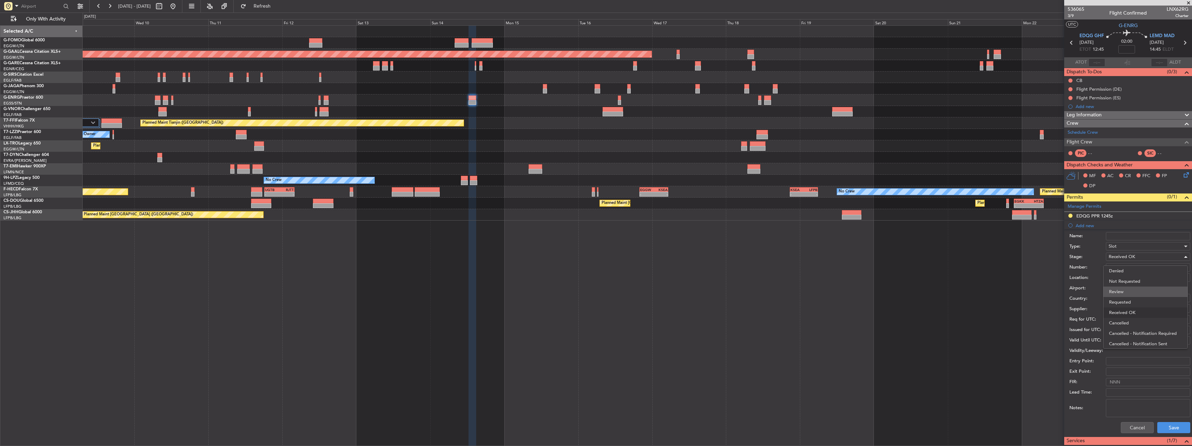
scroll to position [11, 0]
click at [1125, 285] on span "Review" at bounding box center [1145, 280] width 73 height 10
click at [1113, 255] on span "Review" at bounding box center [1116, 257] width 15 height 6
click at [1126, 304] on span "Requested" at bounding box center [1145, 302] width 73 height 10
click at [1178, 425] on button "Save" at bounding box center [1173, 427] width 33 height 11
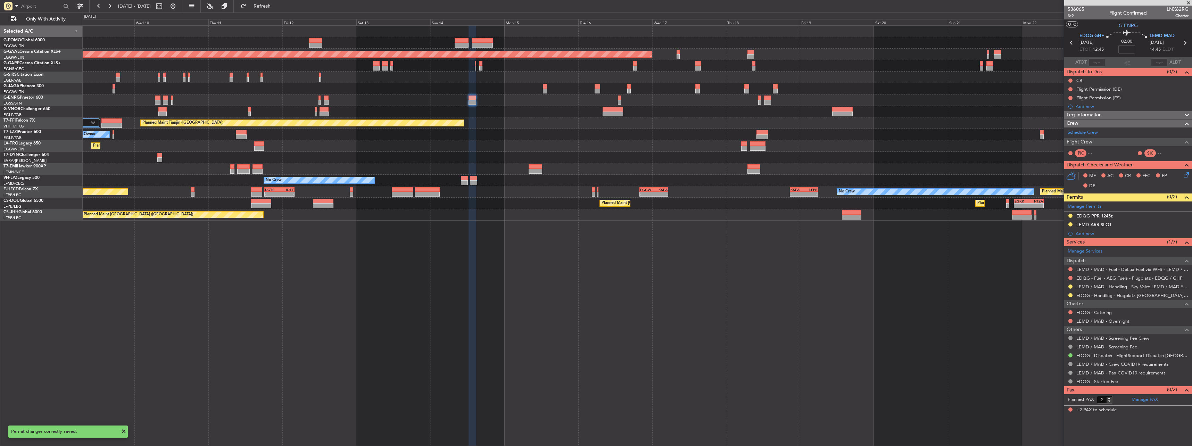
click at [1105, 228] on mat-tooltip-component "LEMD ARR SLOT" at bounding box center [1094, 236] width 42 height 18
click at [1104, 226] on div "LEMD ARR SLOT" at bounding box center [1093, 225] width 35 height 6
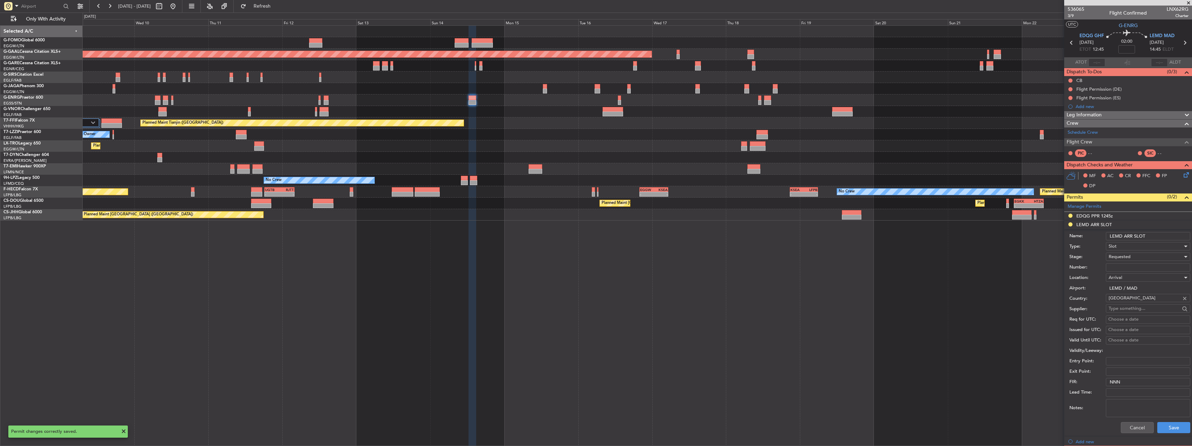
click at [1157, 238] on input "LEMD ARR SLOT" at bounding box center [1148, 236] width 84 height 8
type input "LEMD ARR SLOT 1445z"
click at [1162, 427] on button "Save" at bounding box center [1173, 427] width 33 height 11
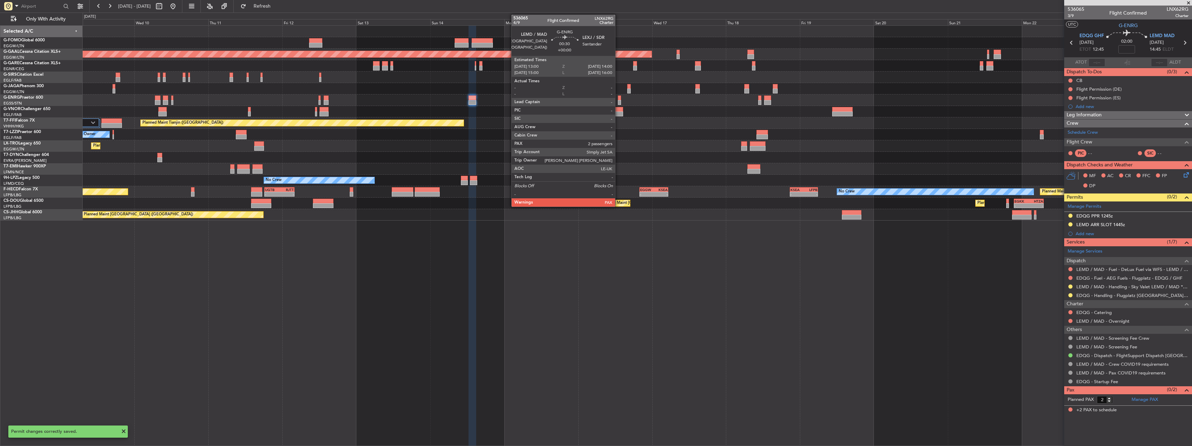
click at [618, 101] on div at bounding box center [619, 102] width 3 height 5
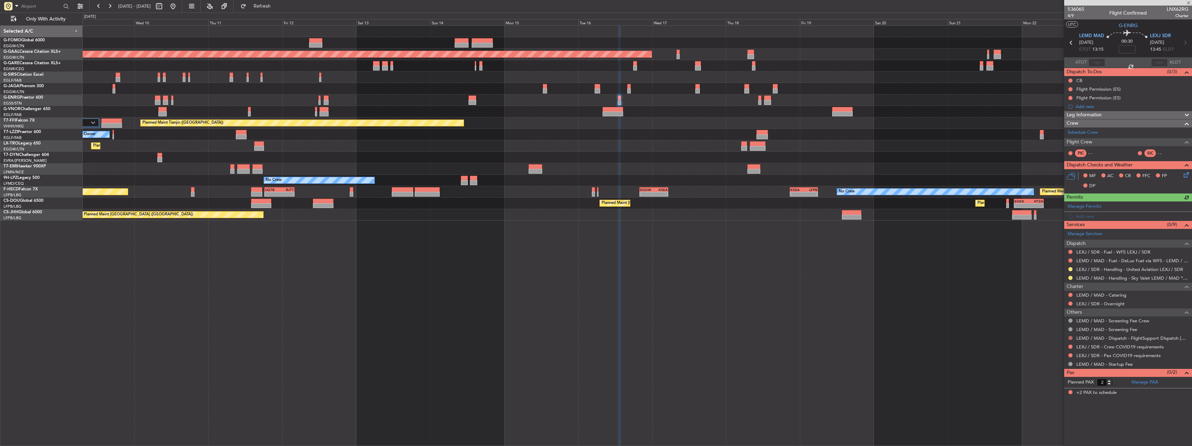
click at [1070, 338] on button at bounding box center [1070, 338] width 4 height 4
click at [1052, 422] on span "Confirmed" at bounding box center [1051, 420] width 22 height 7
click at [1069, 347] on button at bounding box center [1070, 347] width 4 height 4
click at [1067, 357] on div "Not Requested" at bounding box center [1071, 357] width 30 height 9
click at [1072, 346] on button at bounding box center [1070, 347] width 4 height 4
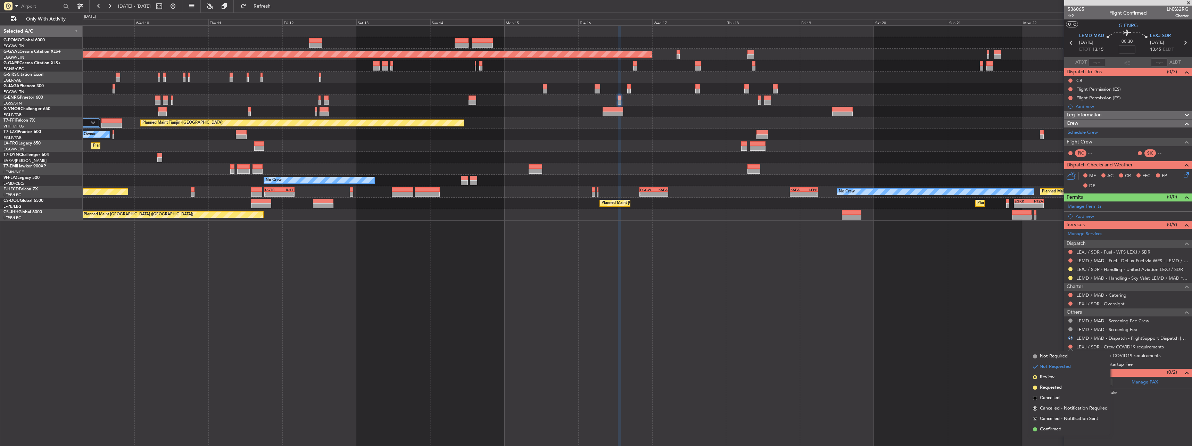
drag, startPoint x: 1035, startPoint y: 354, endPoint x: 1044, endPoint y: 354, distance: 8.7
click at [1036, 354] on li "Not Required" at bounding box center [1070, 356] width 80 height 10
click at [1070, 354] on button at bounding box center [1070, 355] width 4 height 4
click at [1048, 364] on span "Not Required" at bounding box center [1054, 365] width 28 height 7
click at [1083, 216] on div "Add new" at bounding box center [1129, 216] width 107 height 6
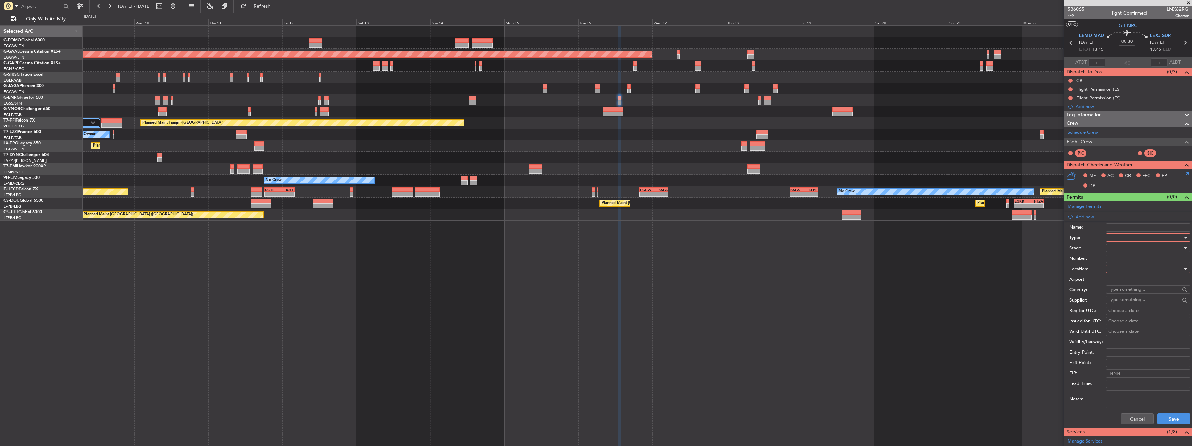
click at [1115, 235] on div at bounding box center [1146, 237] width 74 height 10
click at [1124, 303] on span "Slot" at bounding box center [1145, 303] width 73 height 10
click at [1120, 268] on div at bounding box center [1146, 269] width 74 height 10
click at [1116, 287] on span "Departure" at bounding box center [1145, 283] width 73 height 10
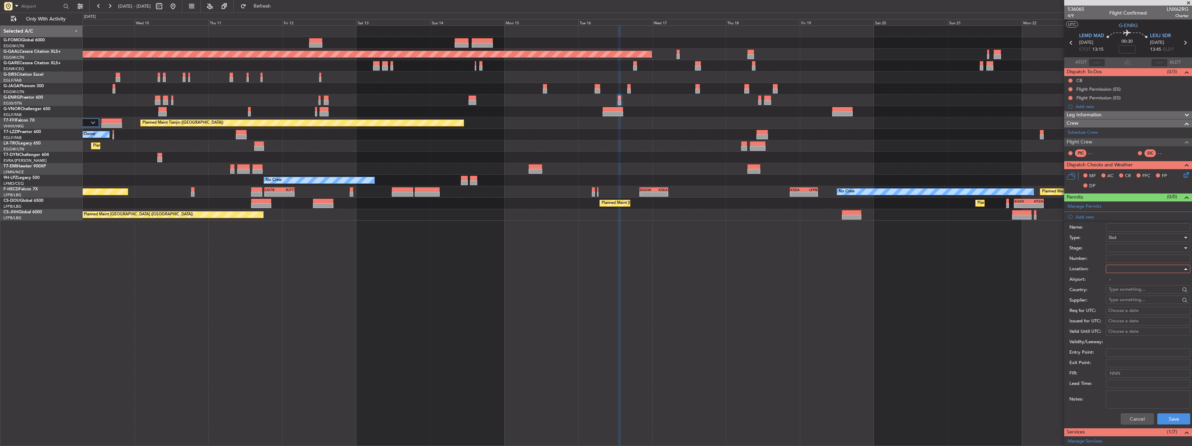
type input "LEMD / MAD"
click at [1122, 249] on div at bounding box center [1146, 248] width 74 height 10
click at [1128, 295] on span "Requested" at bounding box center [1145, 293] width 73 height 10
click at [1168, 417] on button "Save" at bounding box center [1173, 418] width 33 height 11
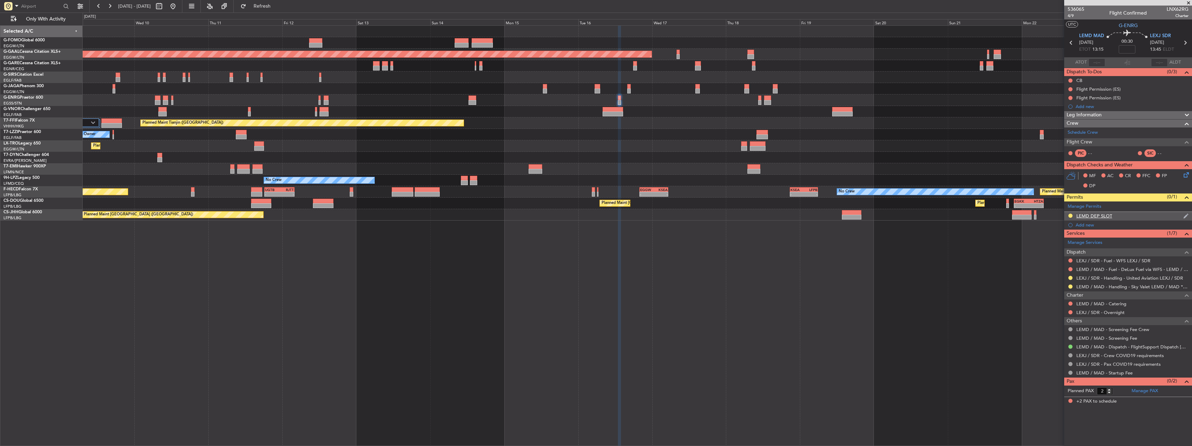
click at [1088, 213] on div "LEMD DEP SLOT" at bounding box center [1094, 216] width 36 height 6
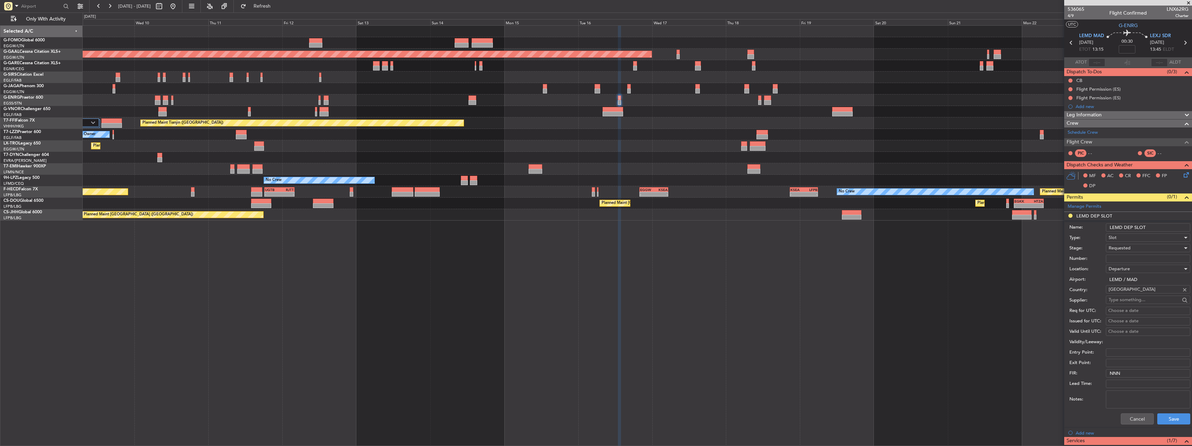
click at [1165, 227] on input "LEMD DEP SLOT" at bounding box center [1148, 227] width 84 height 8
type input "LEMD DEP SLOT 1315z"
click at [1166, 418] on button "Save" at bounding box center [1173, 418] width 33 height 11
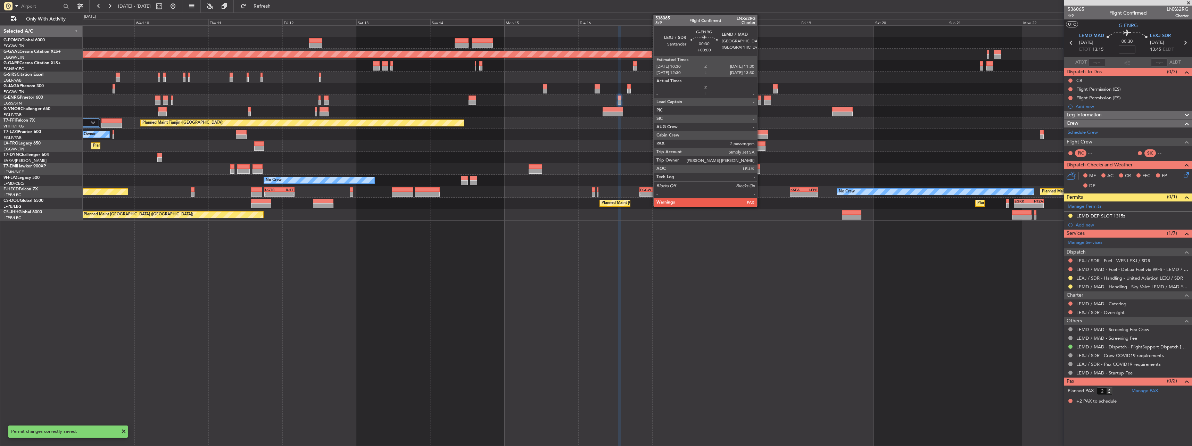
click at [761, 98] on div at bounding box center [759, 98] width 3 height 5
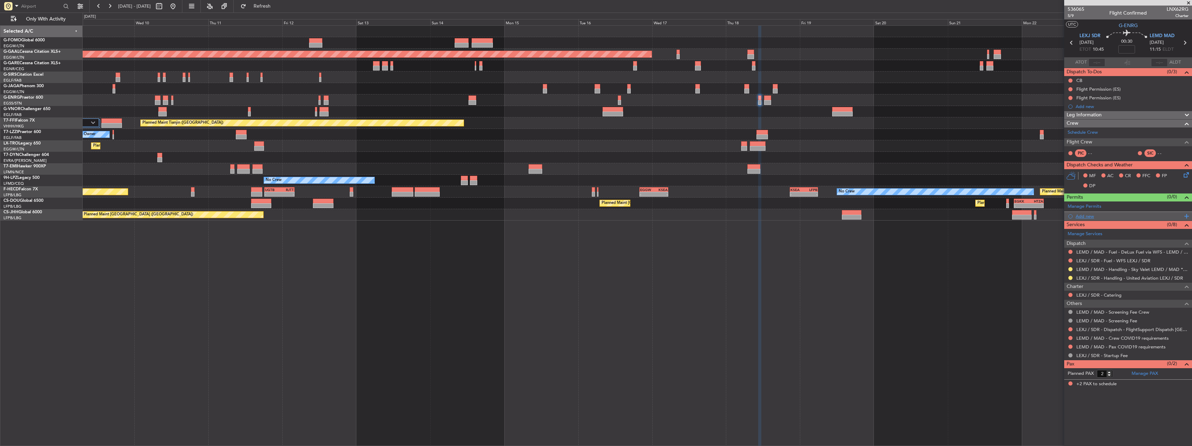
click at [1079, 216] on div "Add new" at bounding box center [1129, 216] width 107 height 6
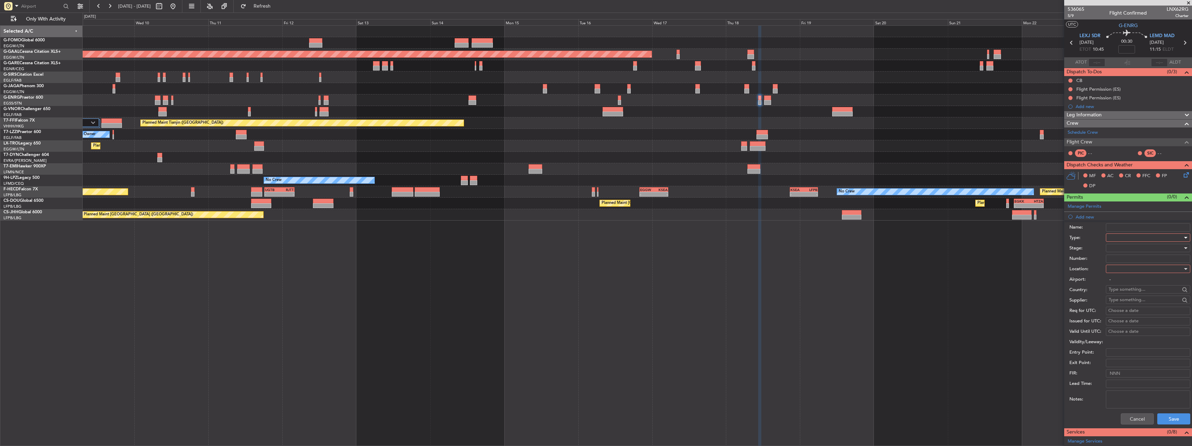
click at [1116, 240] on div at bounding box center [1146, 237] width 74 height 10
click at [1130, 303] on span "Slot" at bounding box center [1145, 303] width 73 height 10
click at [1137, 275] on input "-" at bounding box center [1148, 279] width 84 height 8
click at [1135, 271] on div at bounding box center [1146, 269] width 74 height 10
click at [1122, 303] on span "Arrival" at bounding box center [1145, 304] width 73 height 10
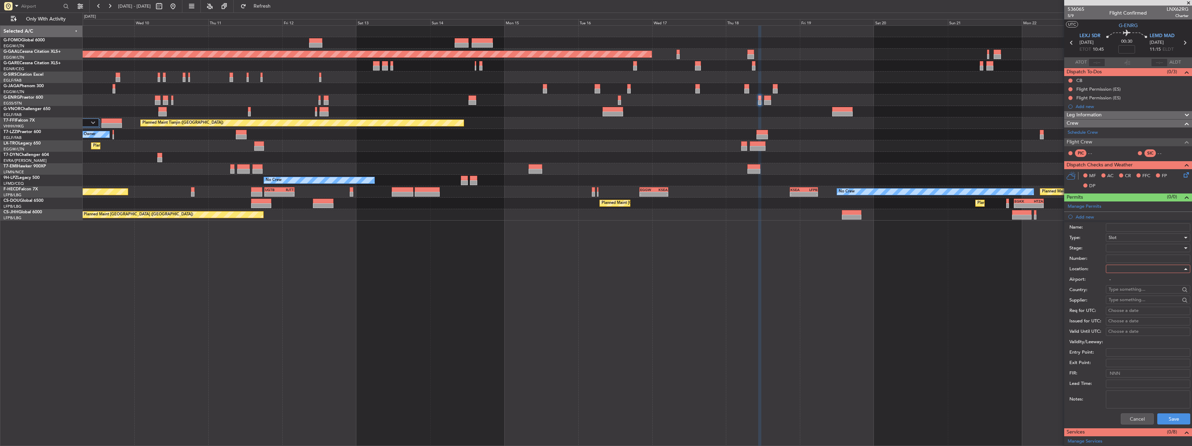
type input "LEMD / MAD"
click at [1110, 248] on div at bounding box center [1146, 248] width 74 height 10
click at [1138, 294] on span "Requested" at bounding box center [1145, 293] width 73 height 10
click at [1164, 420] on button "Save" at bounding box center [1173, 418] width 33 height 11
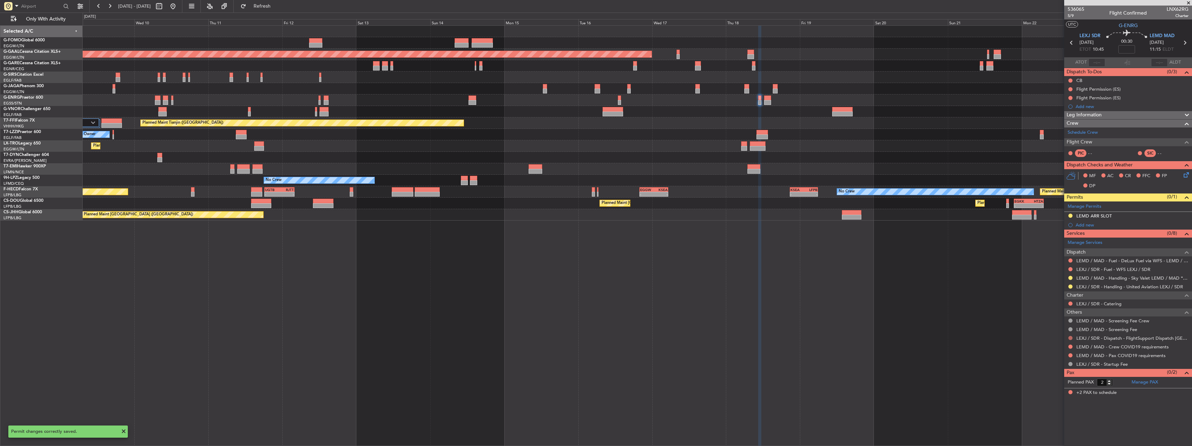
click at [1069, 337] on button at bounding box center [1070, 338] width 4 height 4
click at [1049, 421] on span "Confirmed" at bounding box center [1051, 420] width 22 height 7
click at [1071, 346] on button at bounding box center [1070, 347] width 4 height 4
click at [1064, 354] on span "Not Required" at bounding box center [1054, 356] width 28 height 7
click at [1071, 354] on button at bounding box center [1070, 355] width 4 height 4
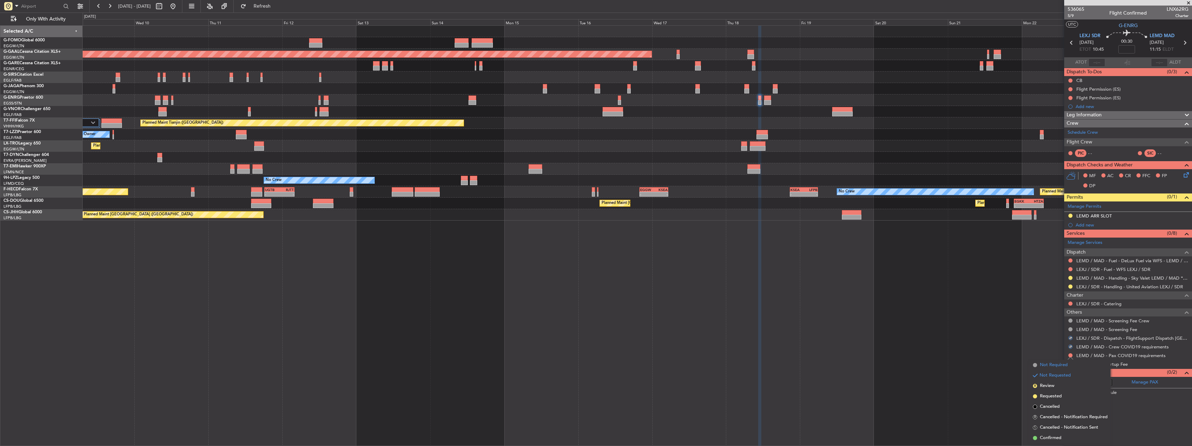
click at [1044, 365] on span "Not Required" at bounding box center [1054, 365] width 28 height 7
click at [1098, 216] on div "LEMD ARR SLOT" at bounding box center [1093, 216] width 35 height 6
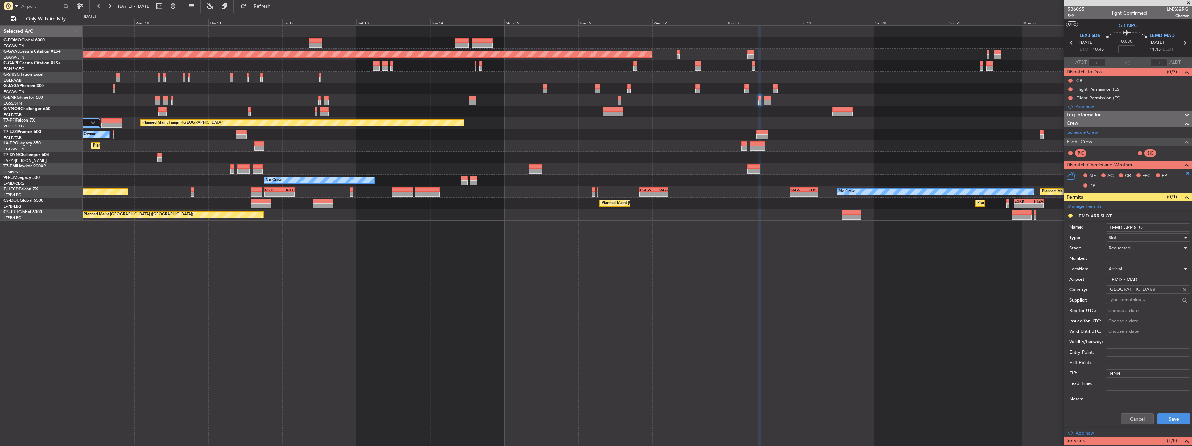
click at [1153, 228] on input "LEMD ARR SLOT" at bounding box center [1148, 227] width 84 height 8
type input "LEMD ARR SLOT 1115z"
click at [1168, 419] on button "Save" at bounding box center [1173, 418] width 33 height 11
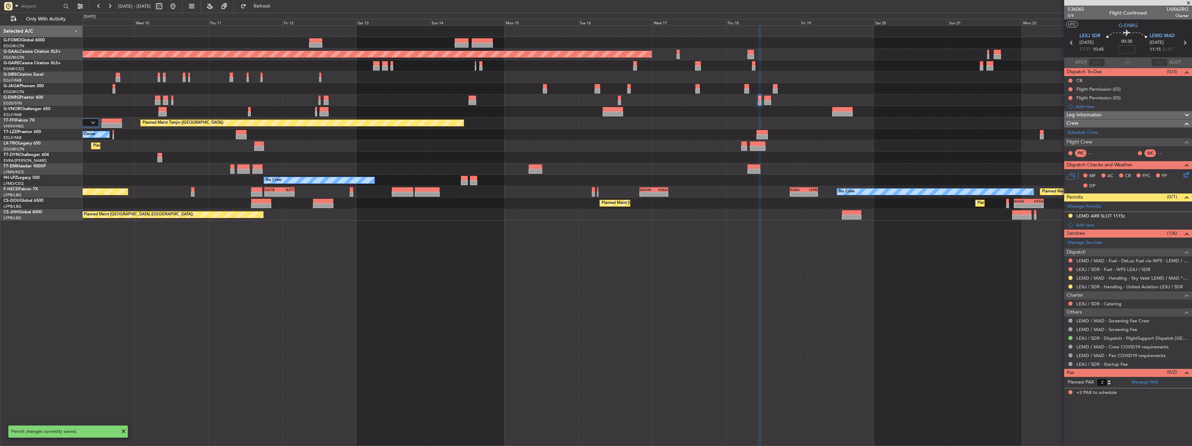
click at [767, 97] on div at bounding box center [767, 98] width 7 height 5
type input "0"
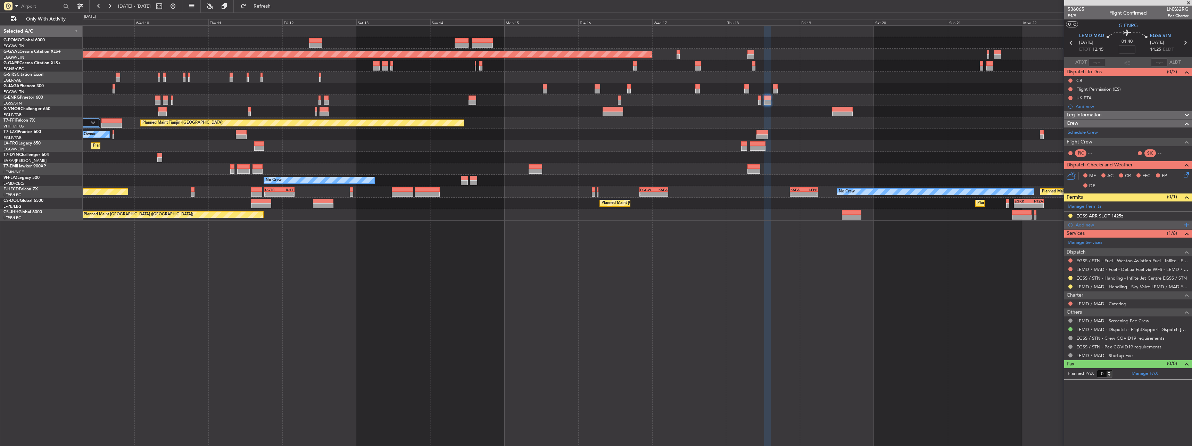
click at [1087, 226] on div "Add new" at bounding box center [1129, 225] width 107 height 6
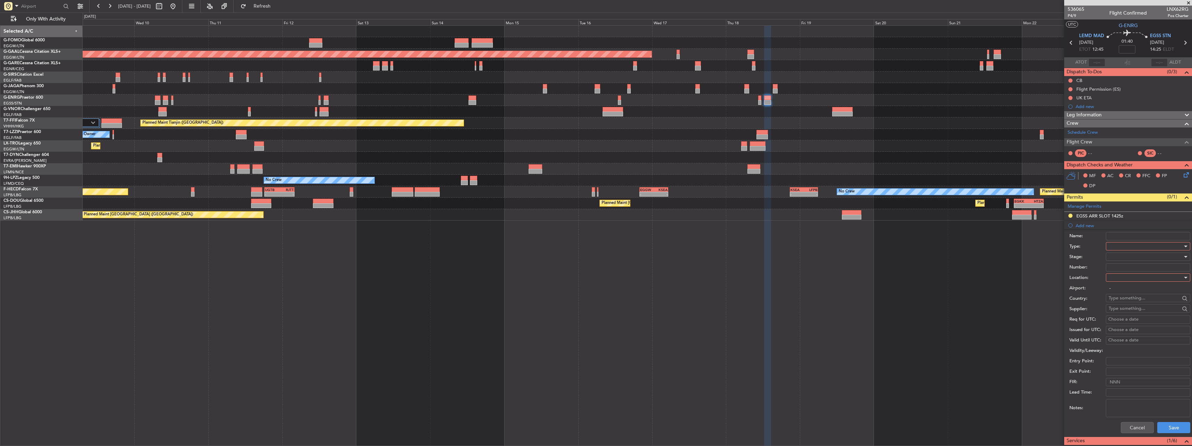
click at [1113, 244] on div at bounding box center [1146, 246] width 74 height 10
click at [1129, 310] on span "Slot" at bounding box center [1145, 312] width 73 height 10
click at [1126, 281] on div at bounding box center [1146, 277] width 74 height 10
click at [1123, 290] on span "Departure" at bounding box center [1145, 292] width 73 height 10
type input "LEMD / MAD"
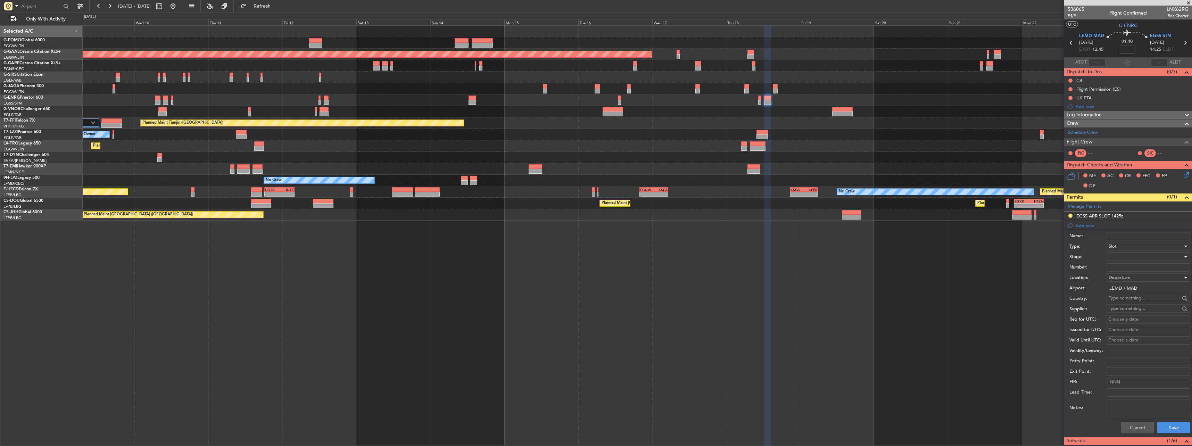
click at [1124, 258] on div at bounding box center [1146, 256] width 74 height 10
click at [1126, 311] on span "Received OK" at bounding box center [1145, 312] width 73 height 10
click at [1129, 254] on div "Received OK" at bounding box center [1146, 256] width 74 height 10
drag, startPoint x: 1128, startPoint y: 267, endPoint x: 1126, endPoint y: 294, distance: 27.2
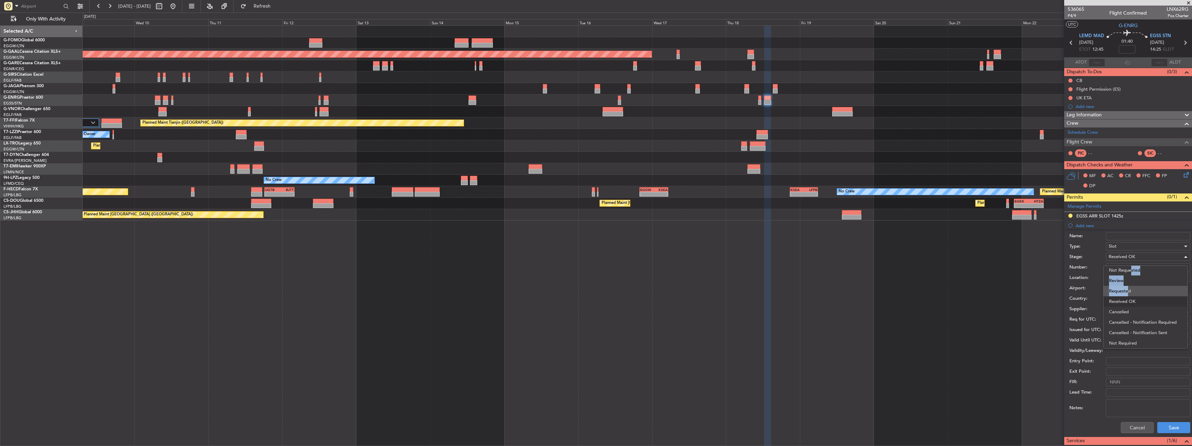
click at [1126, 294] on div "Denied Not Requested Review Requested Received OK Cancelled Cancelled - Notific…" at bounding box center [1145, 306] width 85 height 83
click at [1126, 293] on span "Requested" at bounding box center [1145, 291] width 73 height 10
click at [1170, 425] on button "Save" at bounding box center [1173, 427] width 33 height 11
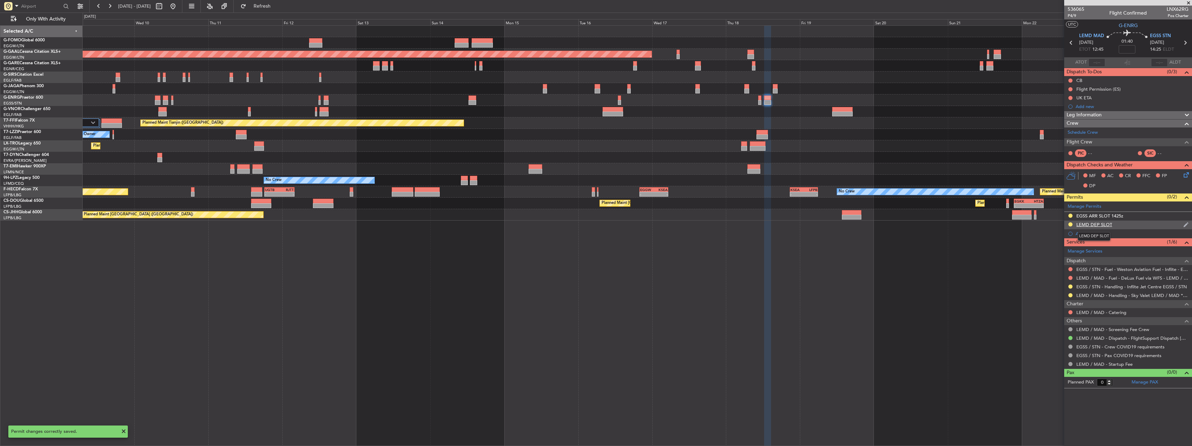
click at [1097, 223] on div "LEMD DEP SLOT" at bounding box center [1094, 225] width 36 height 6
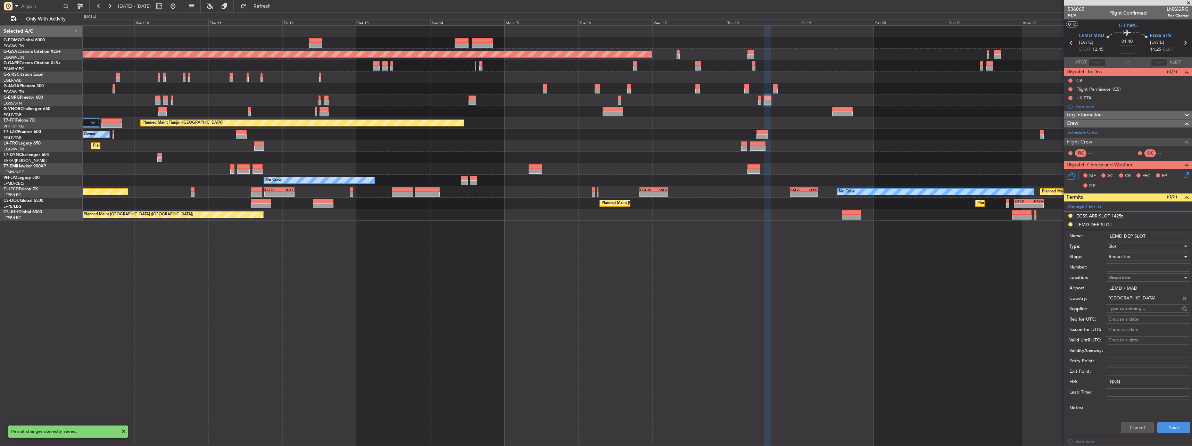
click at [1153, 236] on input "LEMD DEP SLOT" at bounding box center [1148, 236] width 84 height 8
type input "LEMD DEP SLOT 1245z"
click at [1163, 430] on button "Save" at bounding box center [1173, 427] width 33 height 11
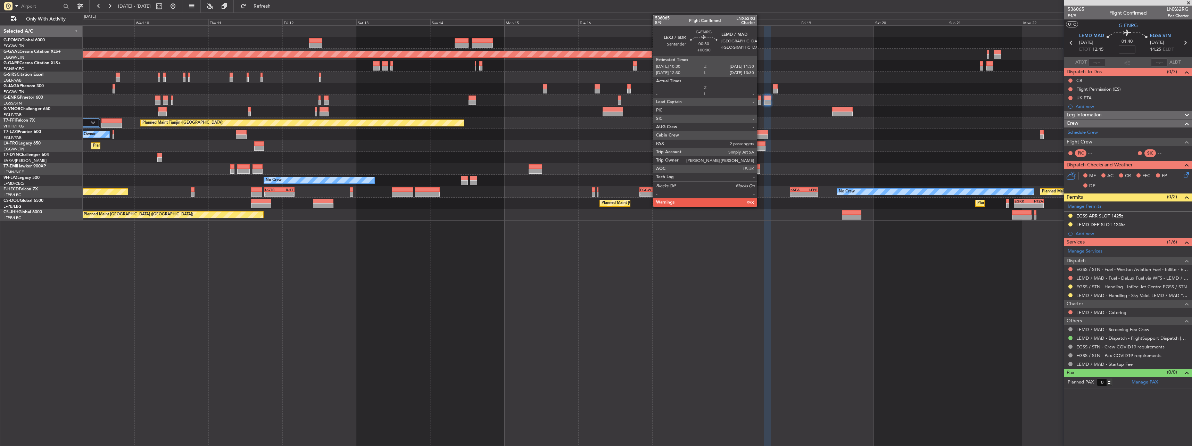
click at [760, 100] on div at bounding box center [759, 98] width 3 height 5
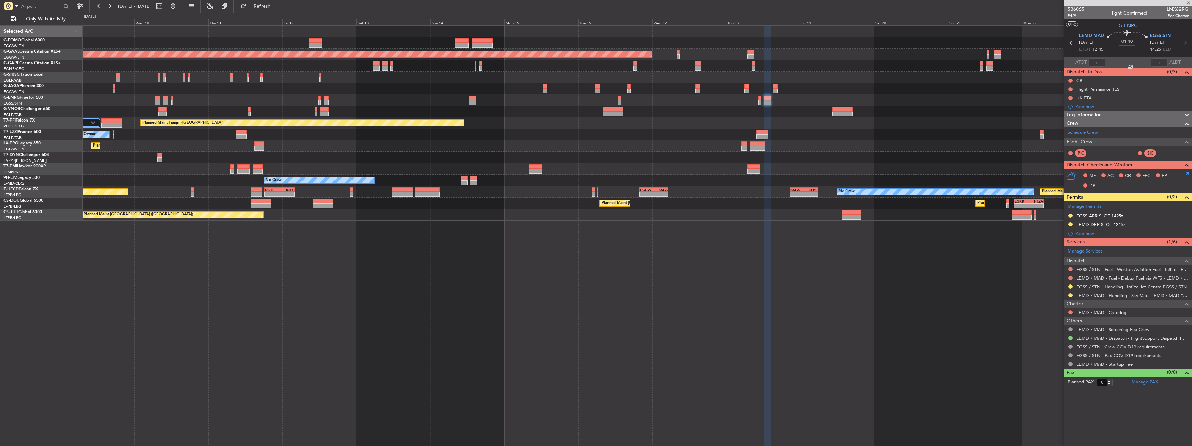
type input "2"
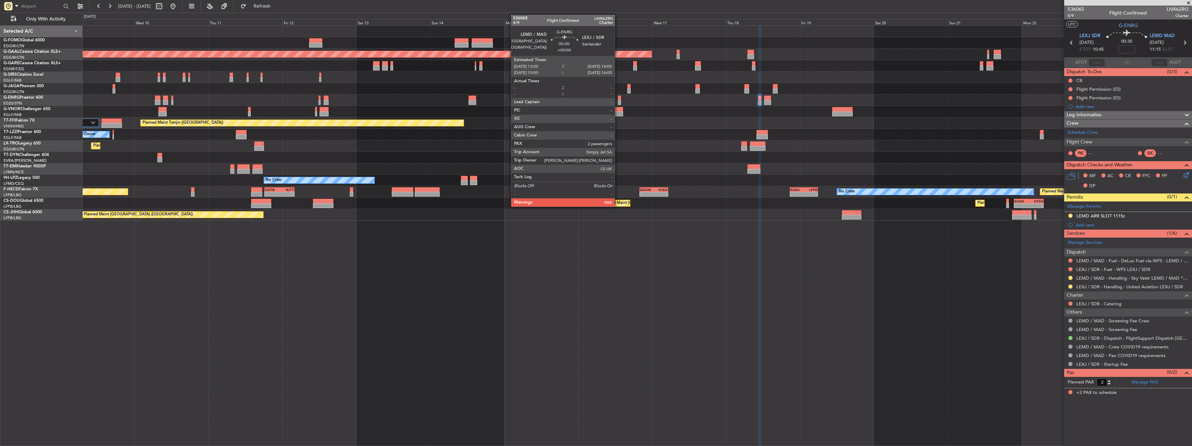
click at [617, 99] on div at bounding box center [637, 99] width 1109 height 11
click at [620, 99] on div at bounding box center [619, 98] width 3 height 5
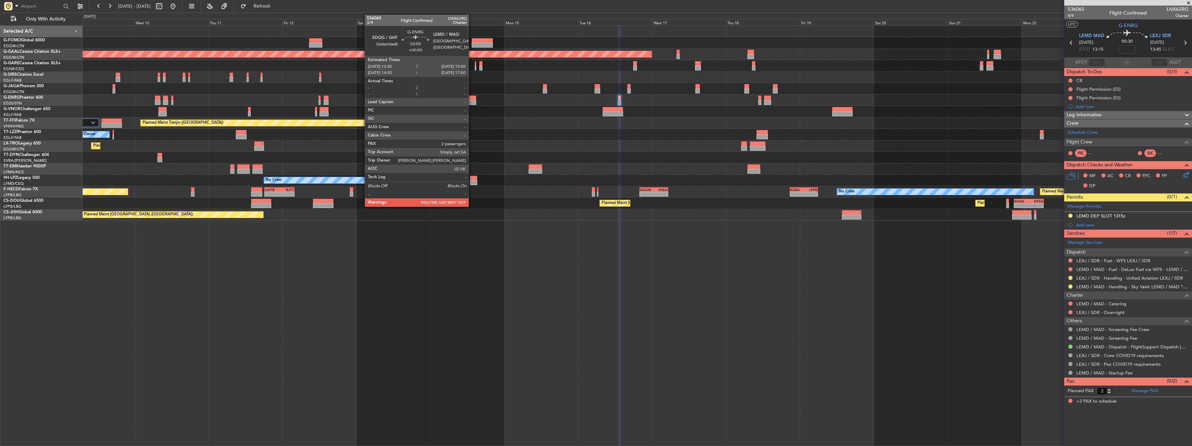
click at [472, 101] on div at bounding box center [473, 102] width 8 height 5
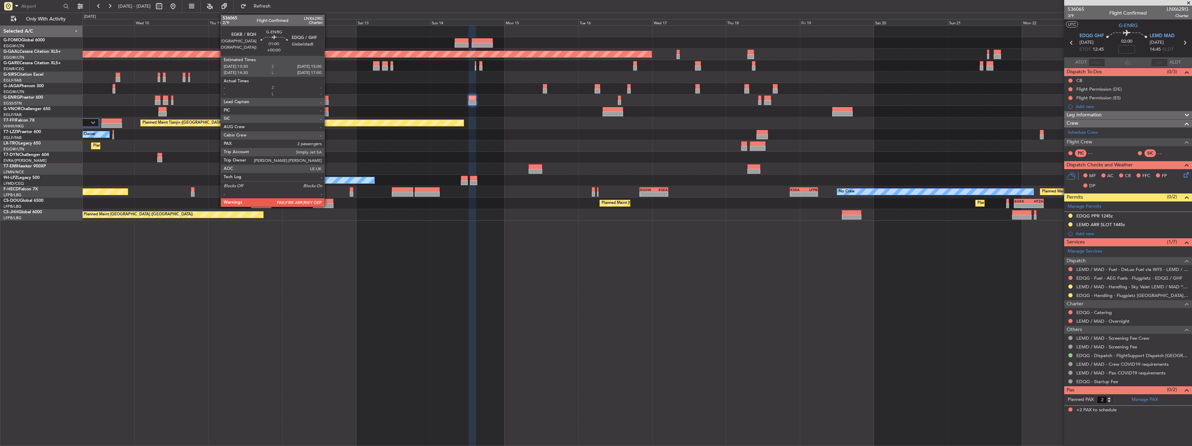
click at [328, 100] on div at bounding box center [326, 102] width 5 height 5
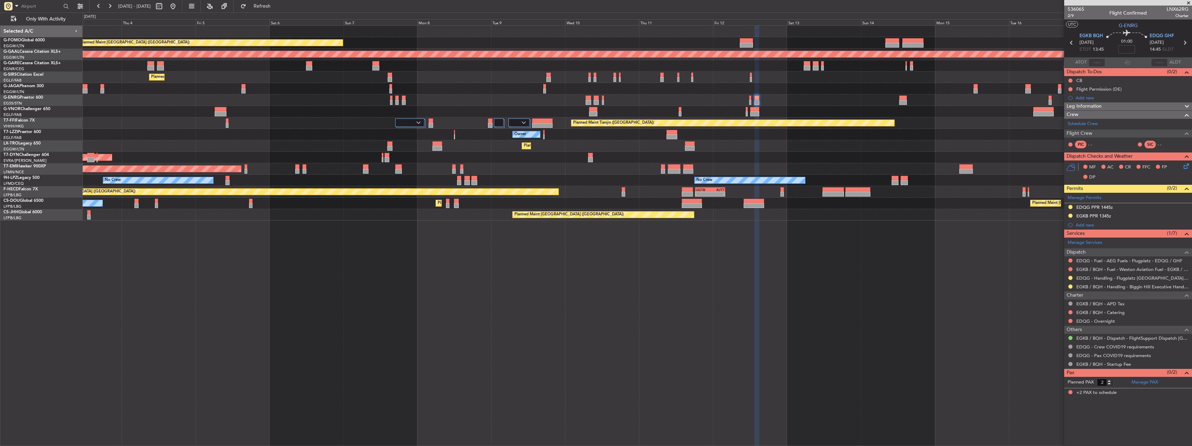
click at [669, 253] on div "Planned Maint London (Luton) Planned Maint Dusseldorf Planned Maint London (Far…" at bounding box center [637, 235] width 1109 height 421
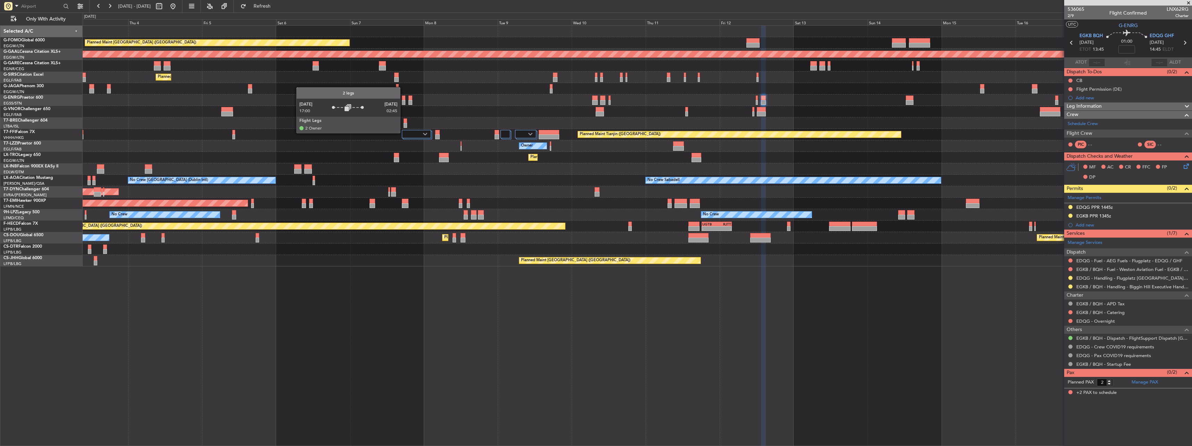
click at [403, 133] on div at bounding box center [416, 134] width 29 height 8
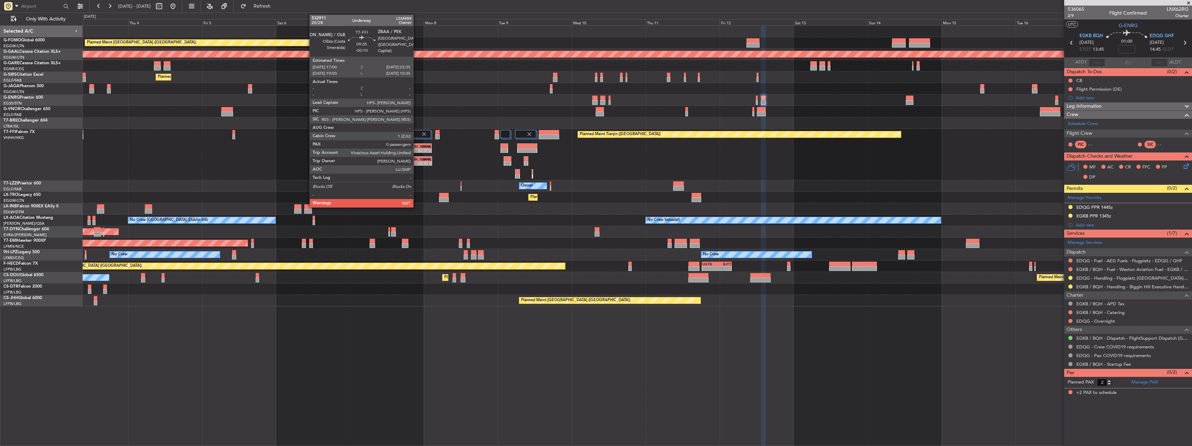
click at [416, 146] on div "[PERSON_NAME]" at bounding box center [410, 146] width 14 height 4
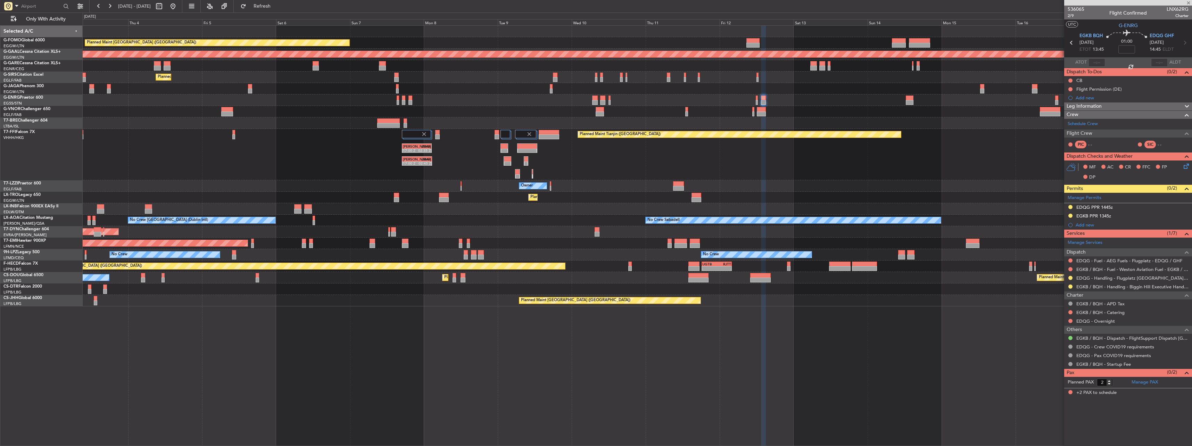
type input "-00:10"
type input "0"
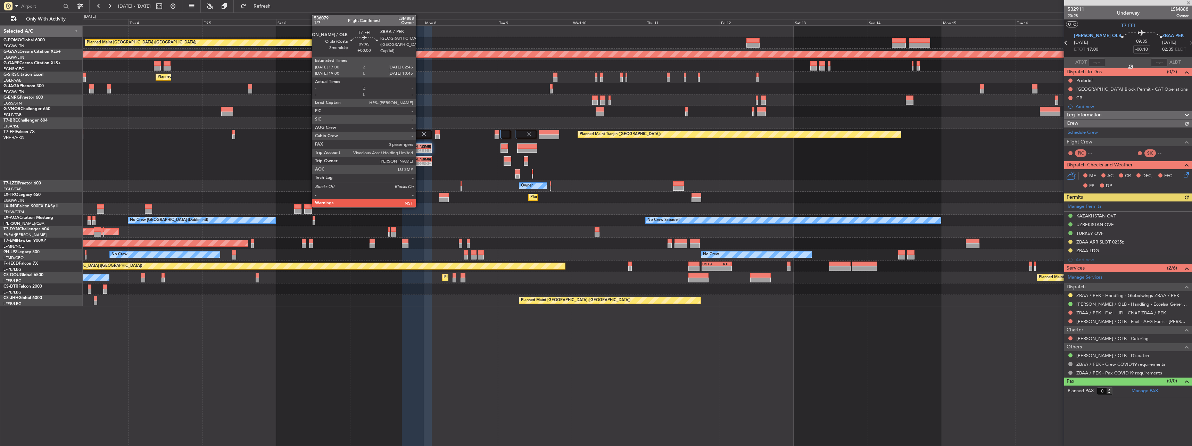
click at [419, 162] on div "02:45 Z" at bounding box center [424, 163] width 14 height 4
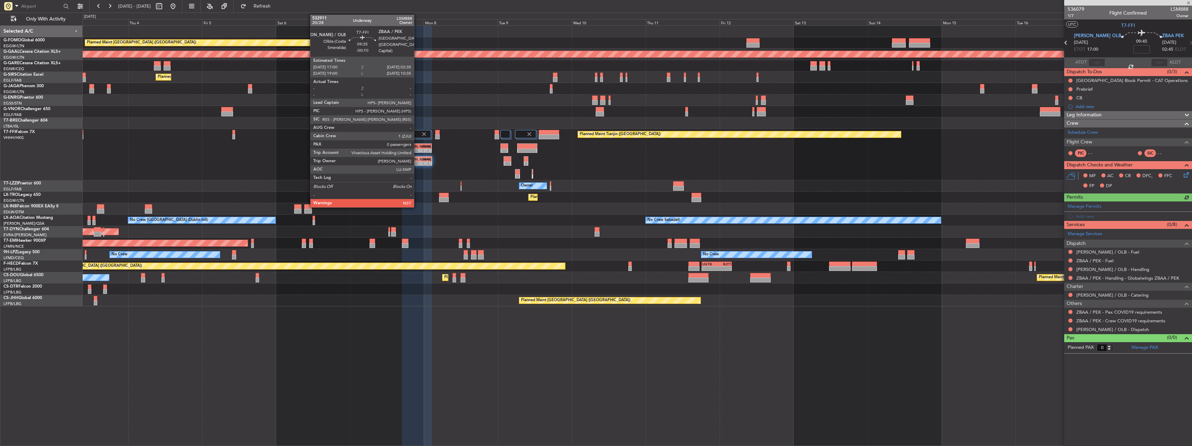
click at [417, 148] on div "ZBAA" at bounding box center [424, 146] width 14 height 4
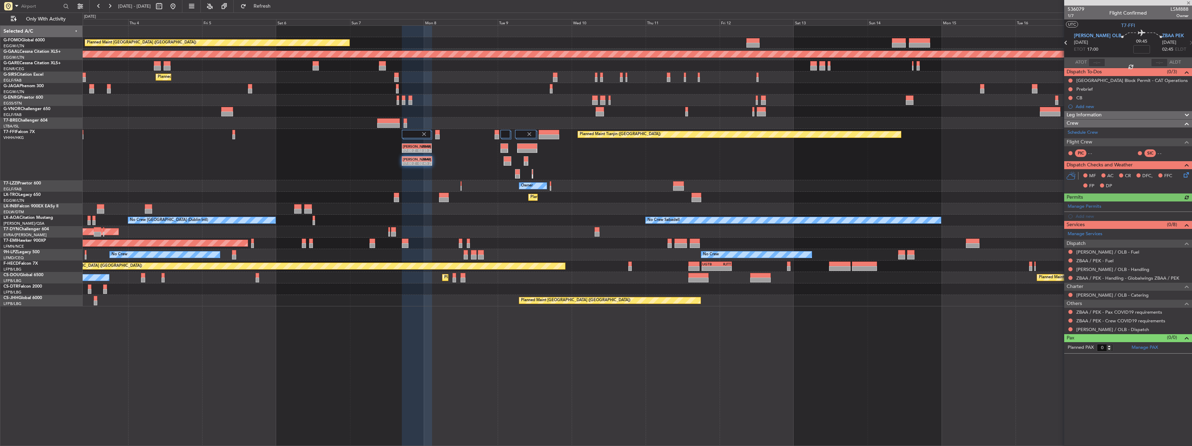
type input "-00:10"
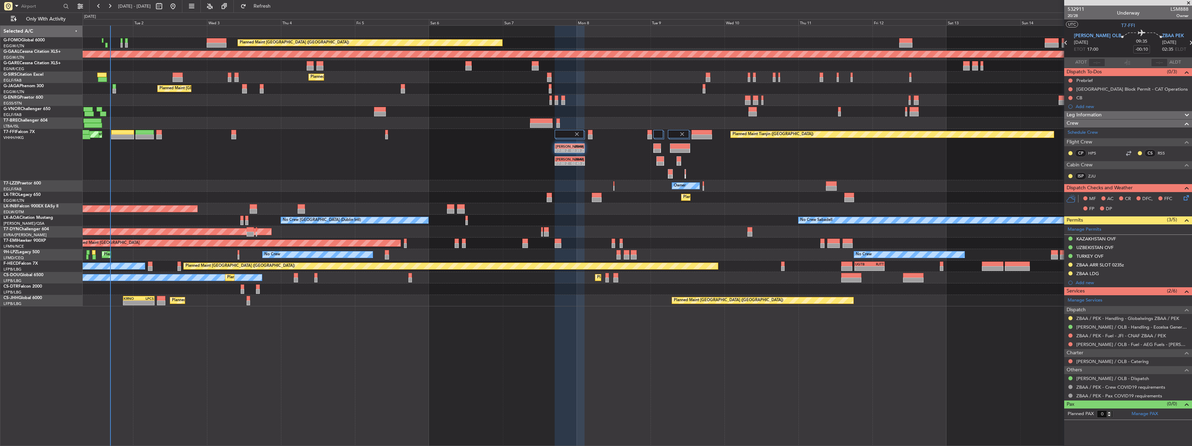
click at [571, 177] on div "Planned Maint Tianjin (Binhai) LIEO 17:00 Z ZBAA 02:35 Z LIEO 17:00 Z ZBAA 02:4…" at bounding box center [637, 154] width 1109 height 51
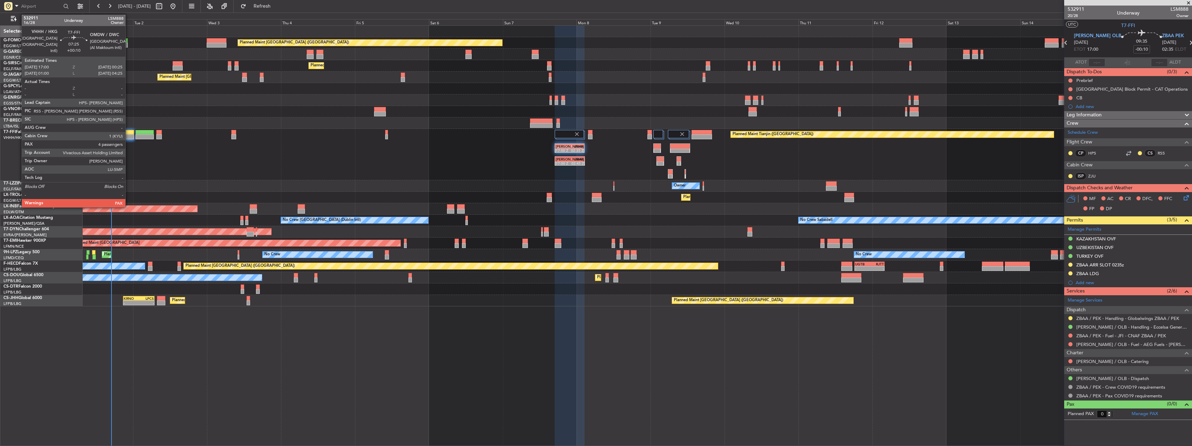
click at [125, 138] on div at bounding box center [122, 136] width 23 height 5
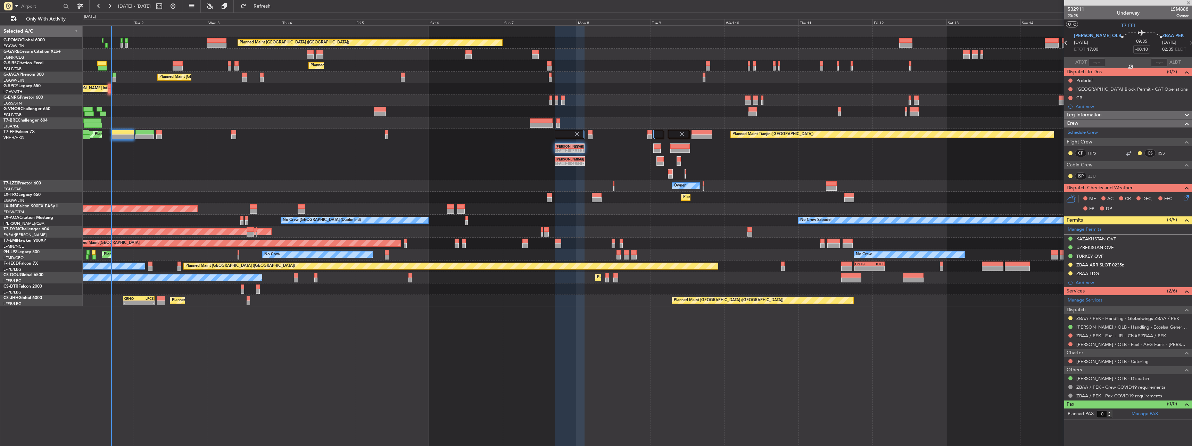
type input "+00:10"
type input "4"
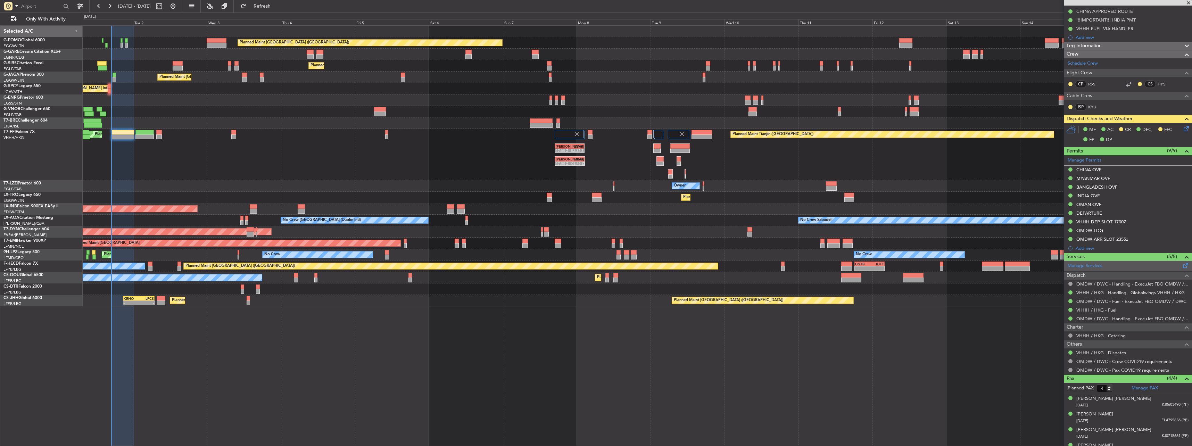
scroll to position [104, 0]
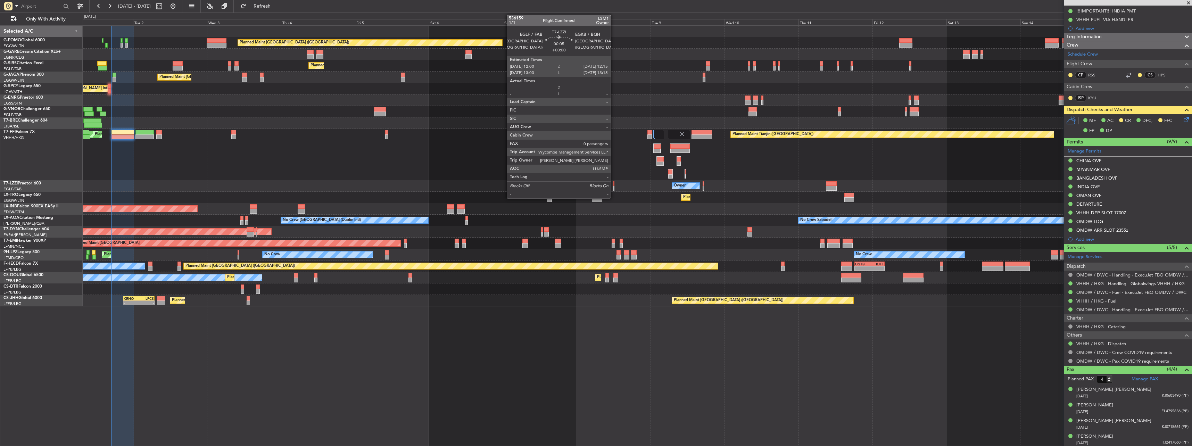
click at [614, 184] on div at bounding box center [613, 183] width 1 height 5
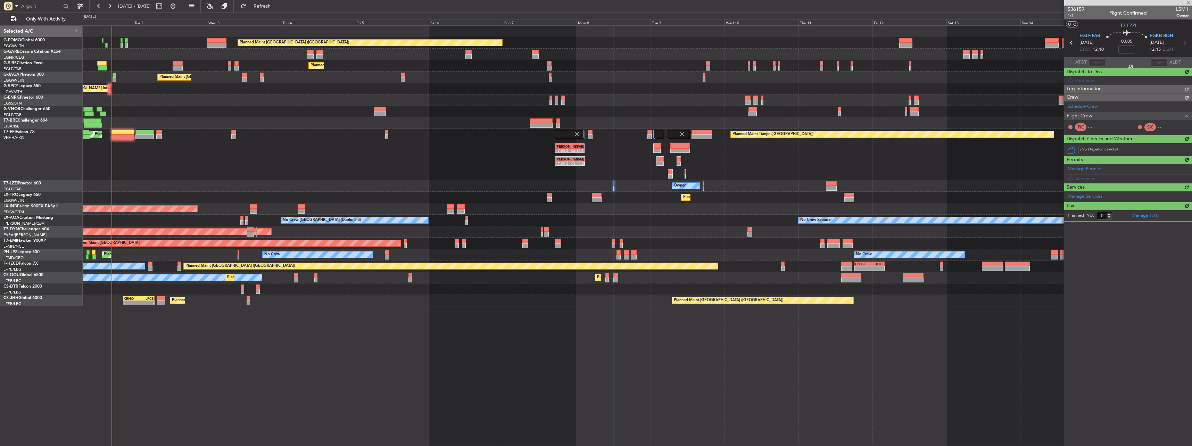
scroll to position [0, 0]
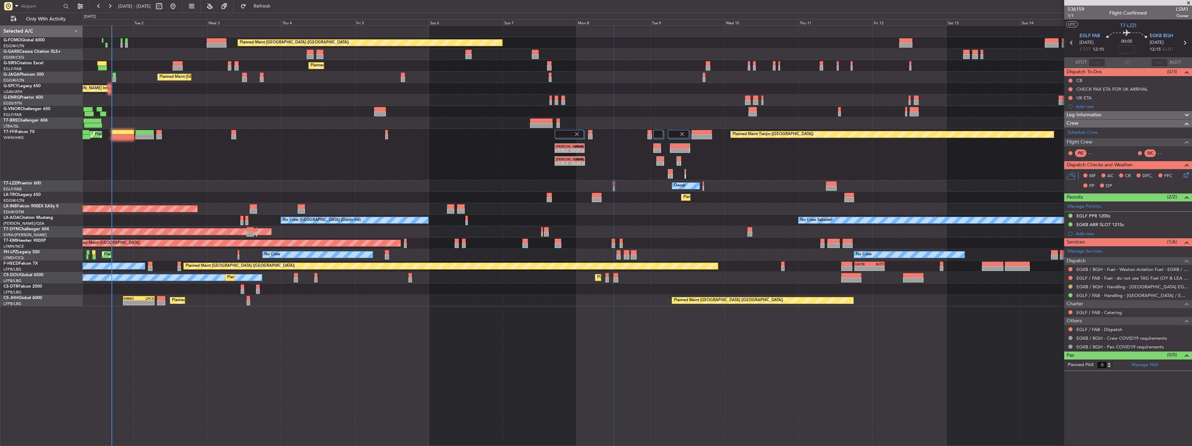
click at [1072, 288] on button at bounding box center [1070, 286] width 4 height 4
click at [1064, 370] on li "Confirmed" at bounding box center [1070, 369] width 80 height 10
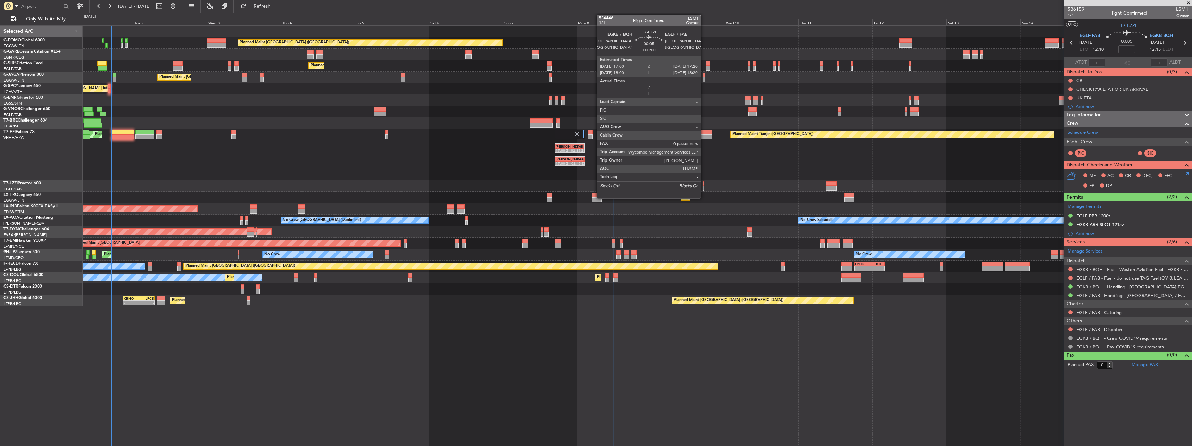
click at [704, 183] on div at bounding box center [703, 183] width 1 height 5
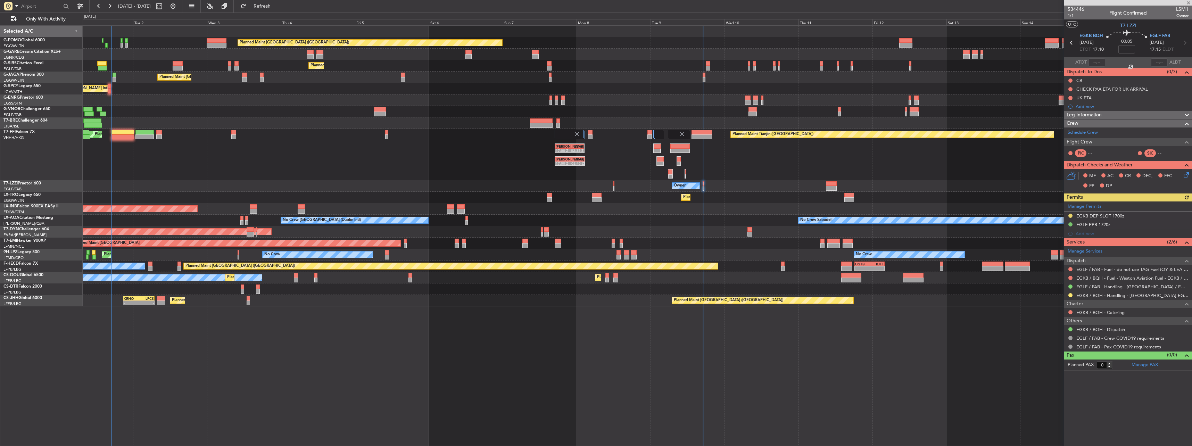
click at [1073, 296] on div at bounding box center [1071, 295] width 6 height 6
click at [1071, 296] on button at bounding box center [1070, 295] width 4 height 4
click at [1056, 375] on span "Confirmed" at bounding box center [1051, 377] width 22 height 7
click at [1073, 217] on nimbus-traffic-light at bounding box center [1071, 216] width 6 height 7
click at [1069, 214] on button at bounding box center [1070, 216] width 4 height 4
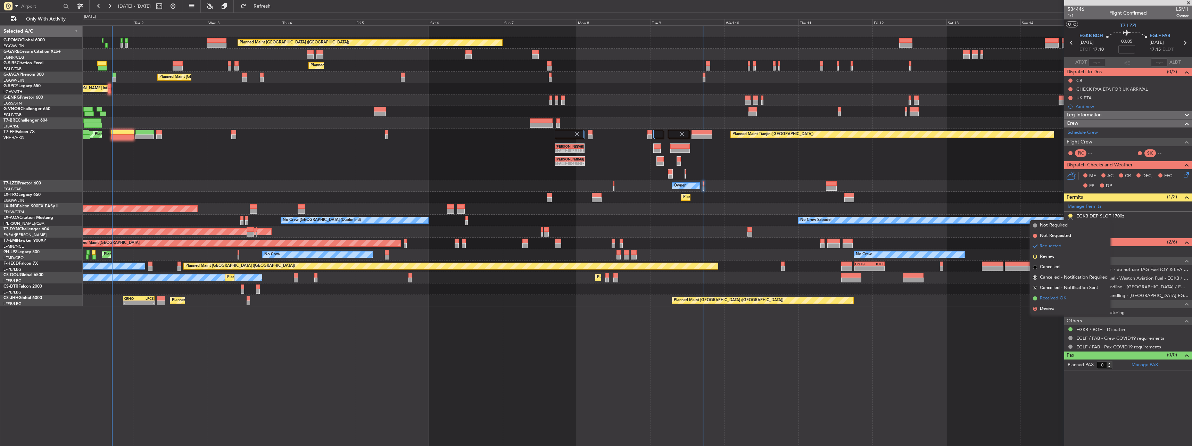
click at [1055, 294] on li "Received OK" at bounding box center [1070, 298] width 80 height 10
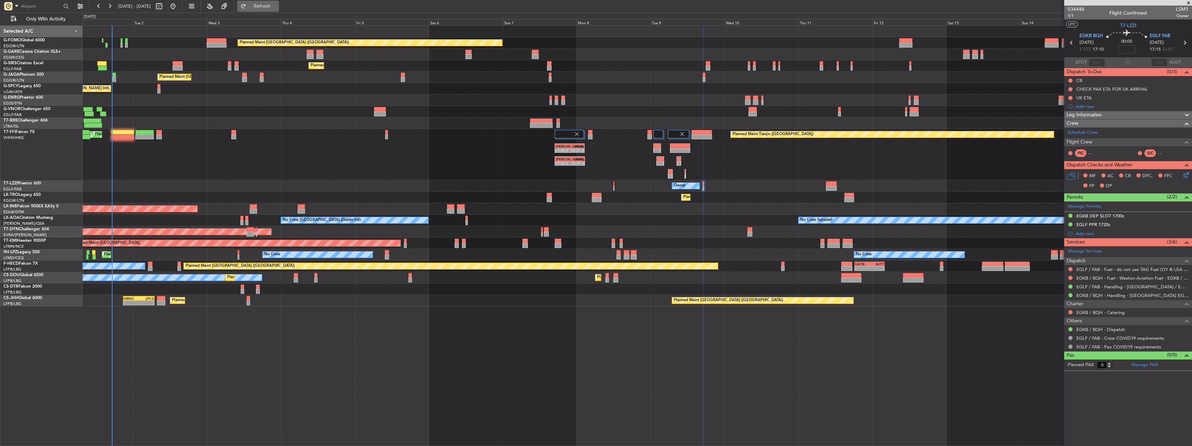
click at [273, 1] on button "Refresh" at bounding box center [258, 6] width 42 height 11
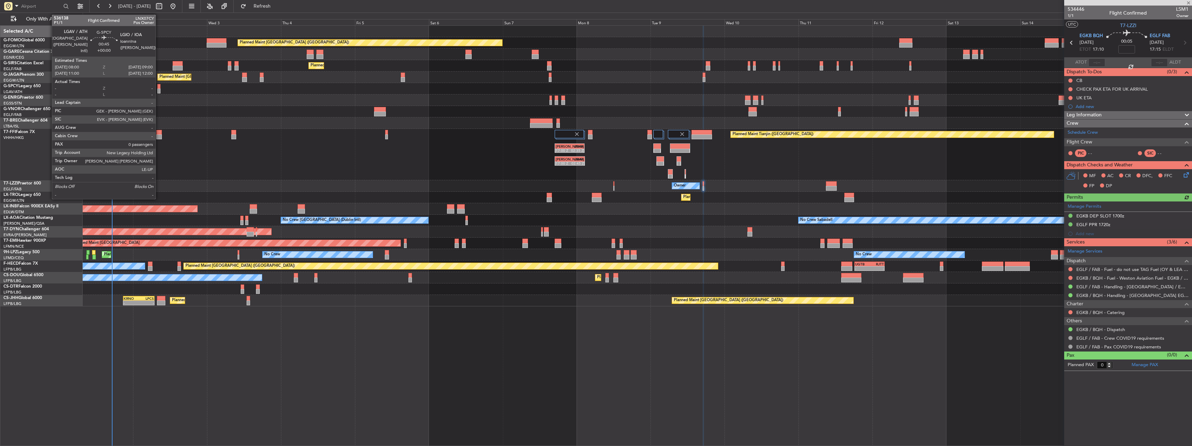
click at [159, 88] on div at bounding box center [158, 86] width 3 height 5
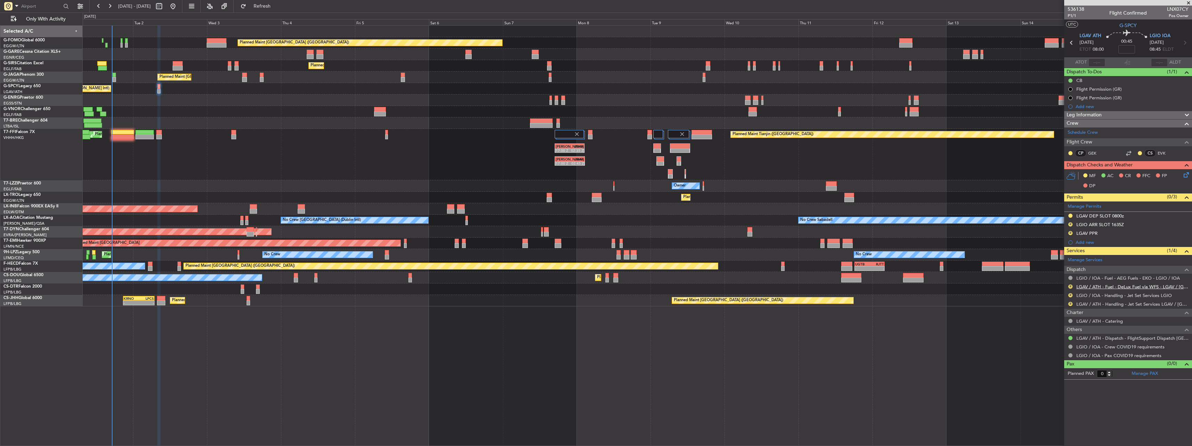
click at [1084, 287] on link "LGAV / ATH - Fuel - DeLux Fuel via WFS - LGAV / ATH" at bounding box center [1132, 287] width 112 height 6
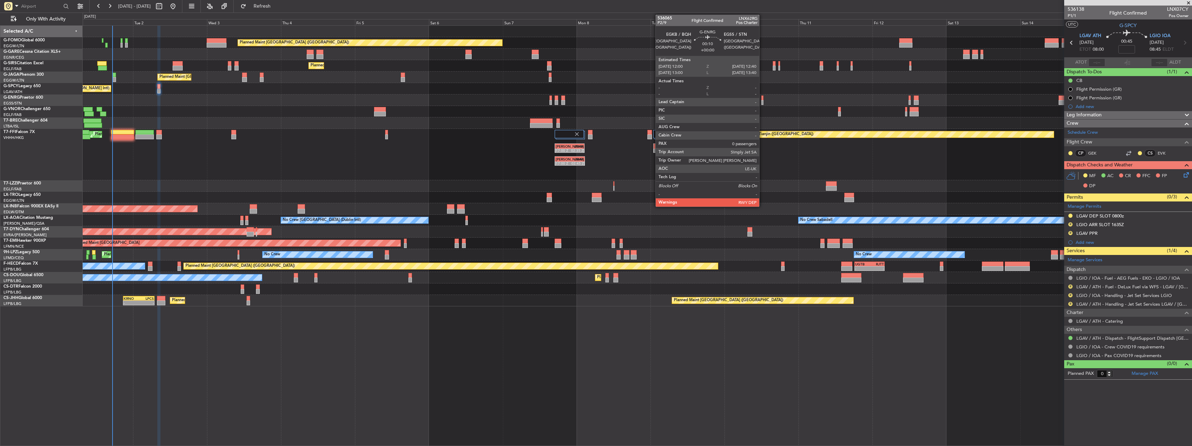
click at [762, 98] on div at bounding box center [762, 98] width 2 height 5
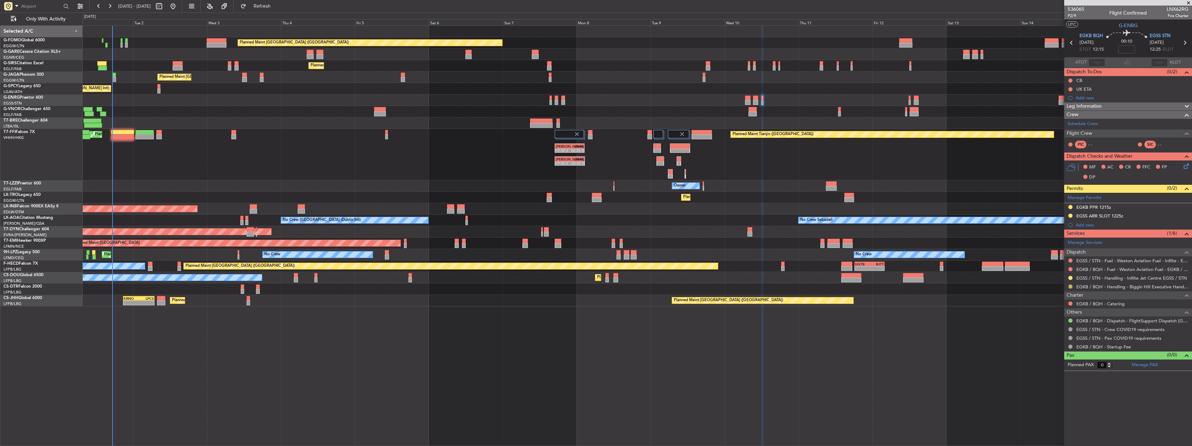
click at [1072, 286] on button at bounding box center [1070, 286] width 4 height 4
click at [1073, 365] on li "Confirmed" at bounding box center [1070, 369] width 80 height 10
click at [1071, 207] on button at bounding box center [1070, 207] width 4 height 4
drag, startPoint x: 1057, startPoint y: 288, endPoint x: 1000, endPoint y: 257, distance: 65.0
click at [1057, 288] on span "Received OK" at bounding box center [1053, 289] width 26 height 7
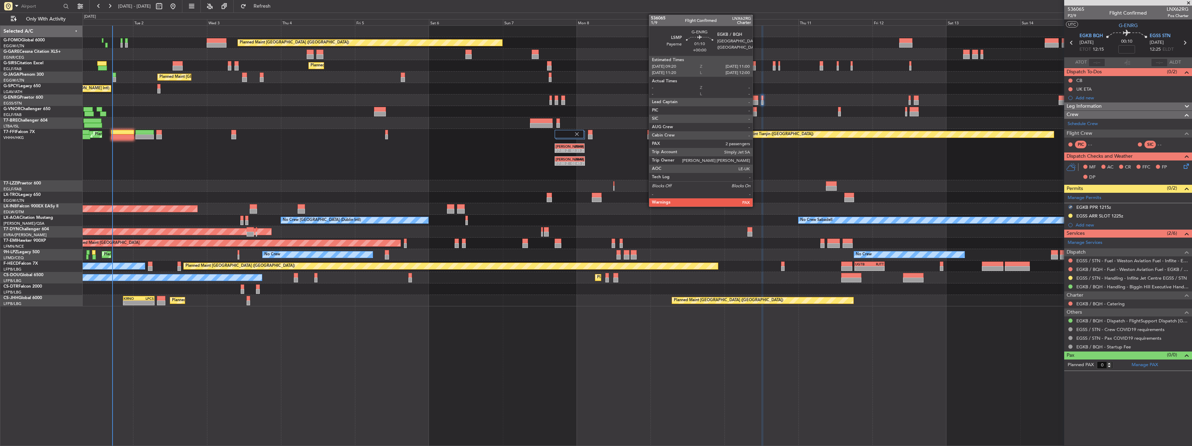
click at [755, 99] on div at bounding box center [755, 98] width 5 height 5
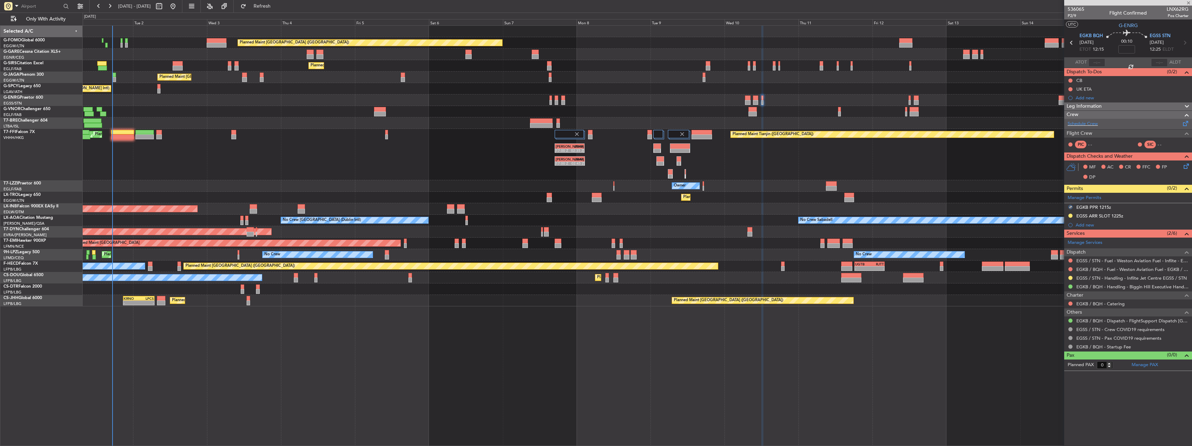
type input "2"
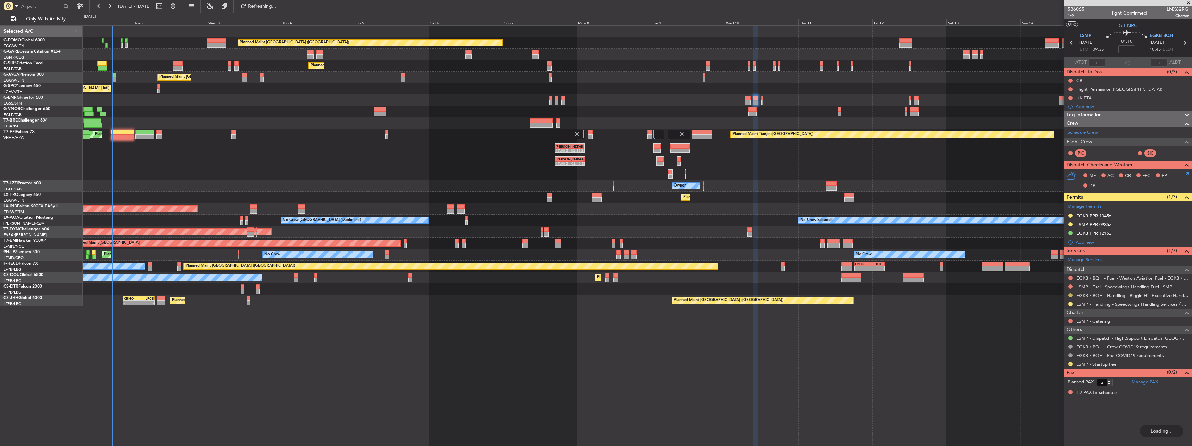
click at [1069, 295] on button at bounding box center [1070, 295] width 4 height 4
click at [1045, 377] on span "Confirmed" at bounding box center [1051, 377] width 22 height 7
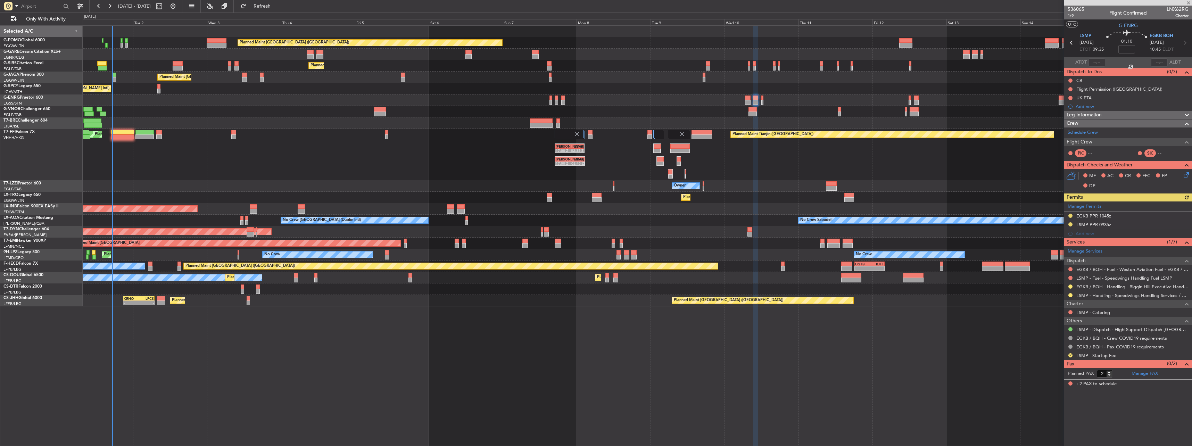
click at [1071, 217] on div "Manage Permits EGKB PPR 1045z LSMP PPR 0935z Add new" at bounding box center [1128, 219] width 128 height 37
click at [1070, 215] on div "Manage Permits EGKB PPR 1045z LSMP PPR 0935z Add new" at bounding box center [1128, 219] width 128 height 37
click at [1071, 215] on button at bounding box center [1070, 216] width 4 height 4
click at [1049, 299] on span "Received OK" at bounding box center [1053, 298] width 26 height 7
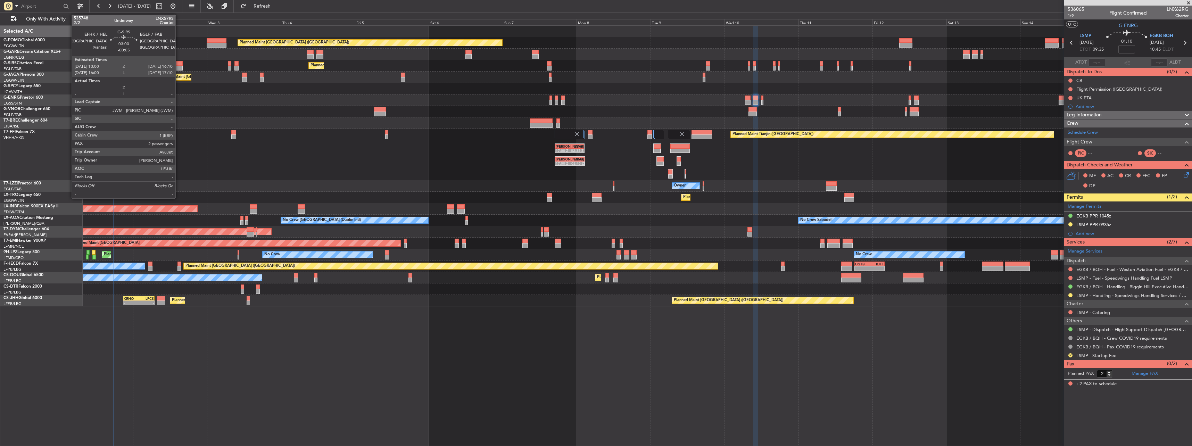
click at [179, 68] on div at bounding box center [178, 68] width 10 height 5
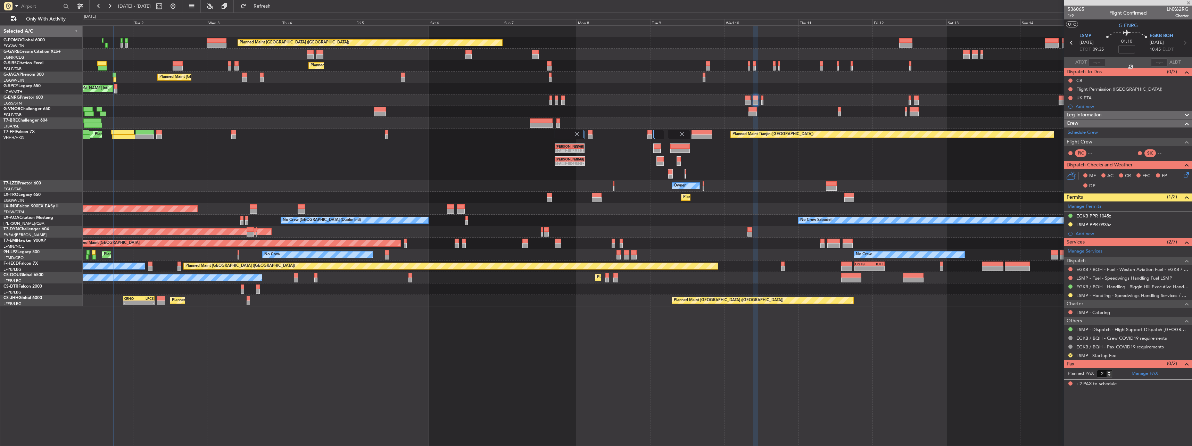
type input "-00:05"
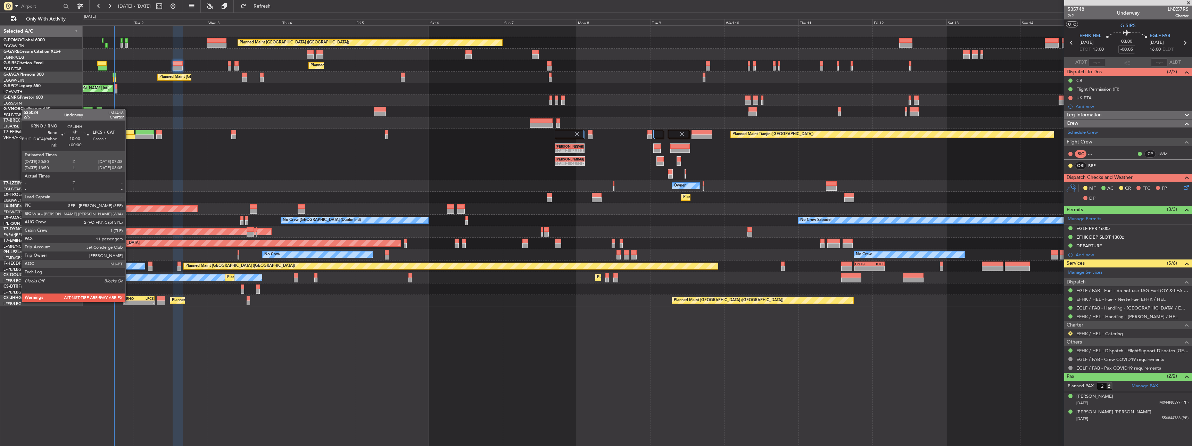
click at [129, 301] on div "-" at bounding box center [131, 303] width 15 height 4
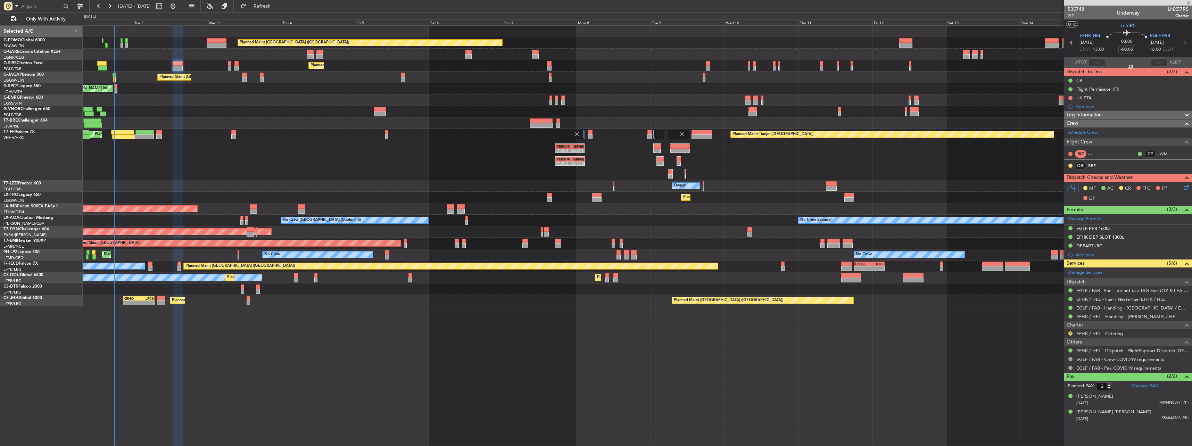
type input "11"
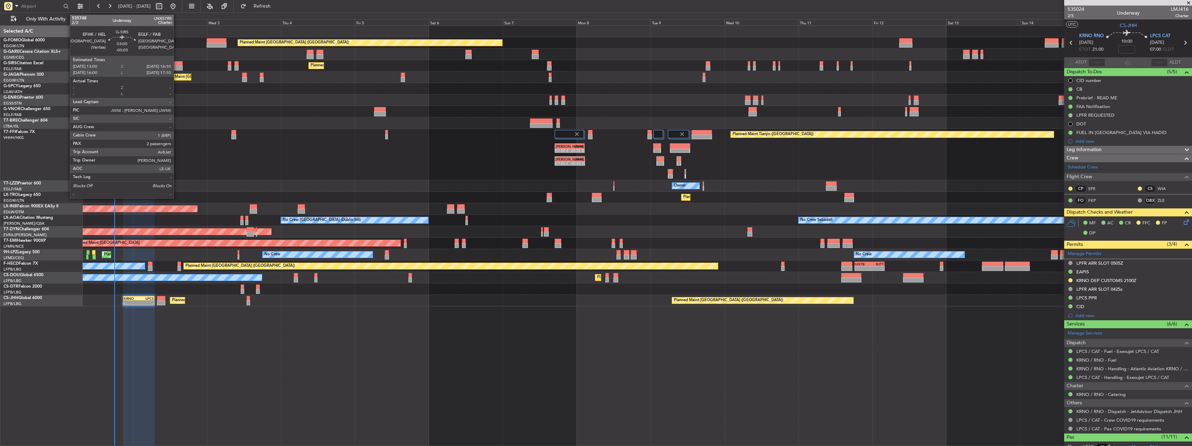
click at [177, 63] on div at bounding box center [178, 63] width 10 height 5
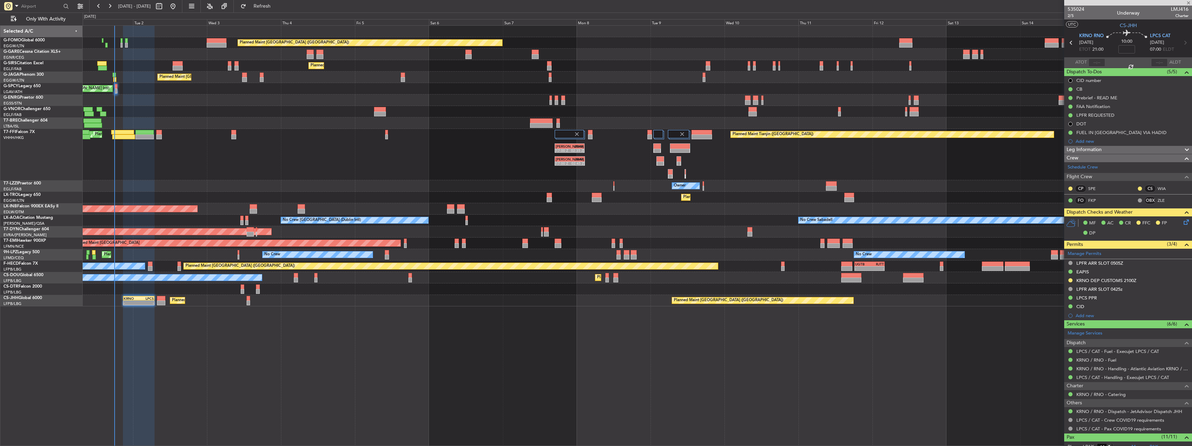
type input "-00:05"
type input "2"
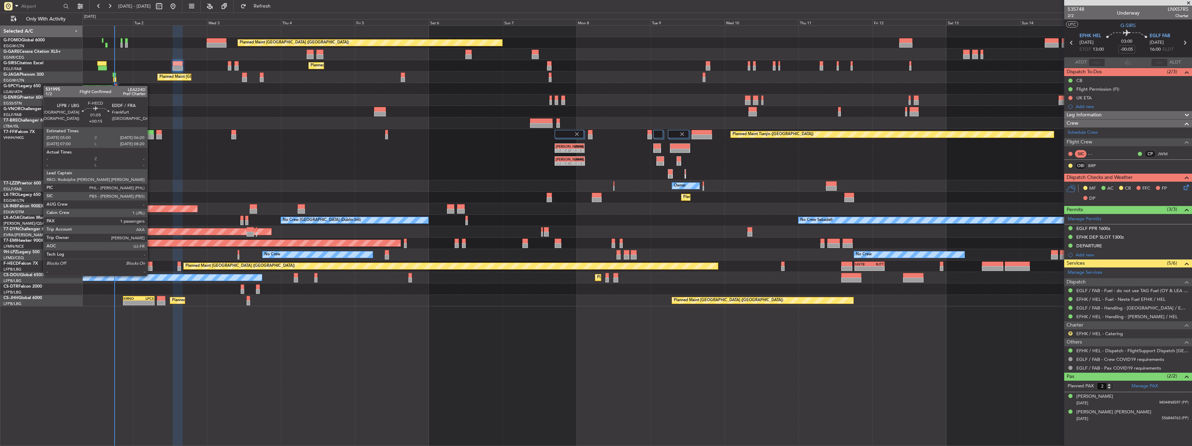
click at [150, 269] on div at bounding box center [150, 268] width 4 height 5
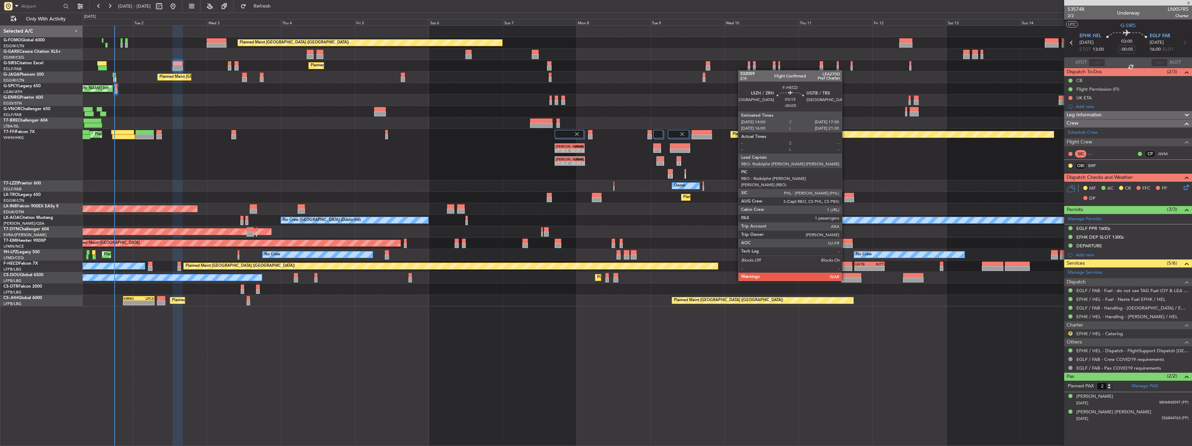
type input "+00:15"
type input "1"
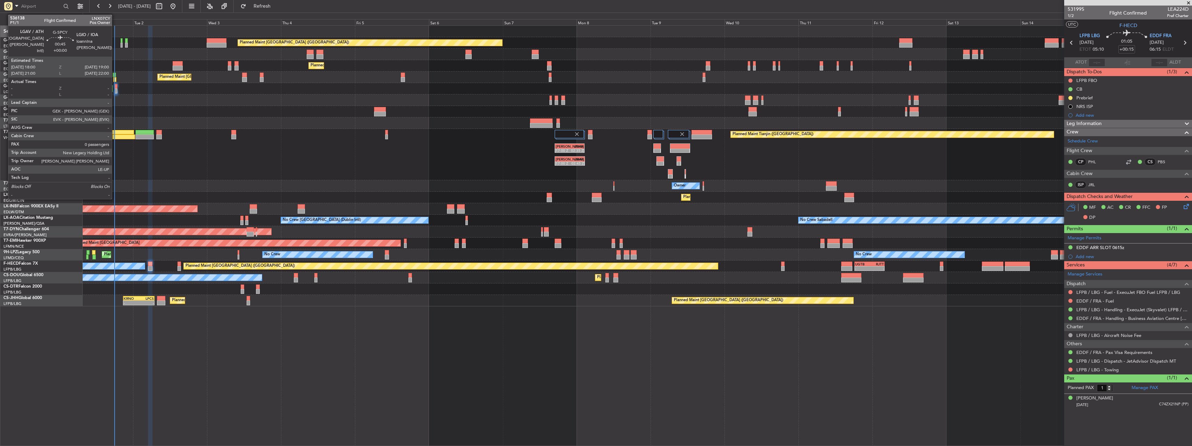
click at [115, 89] on div at bounding box center [115, 91] width 3 height 5
type input "0"
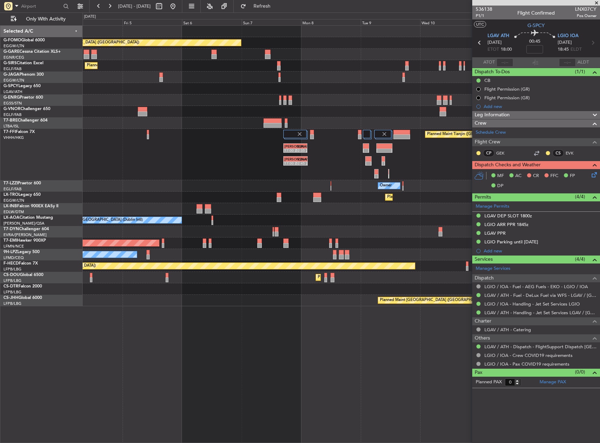
click at [299, 174] on div "Planned Maint Tianjin ([GEOGRAPHIC_DATA]) [PERSON_NAME] 17:00 Z ZBAA 02:35 Z [P…" at bounding box center [341, 154] width 517 height 51
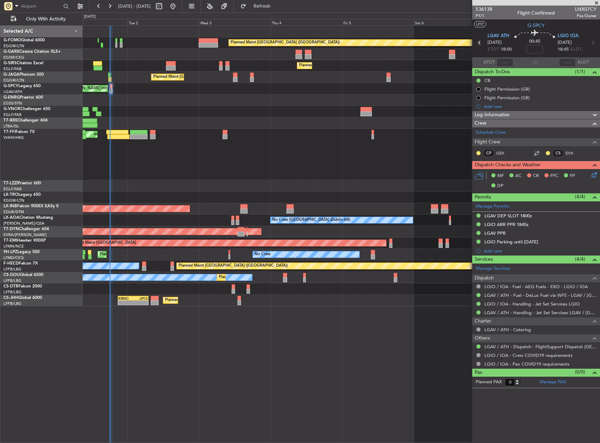
click at [415, 156] on div "[PERSON_NAME] 17:00 Z ZBAA 02:35 Z [PERSON_NAME] 17:00 Z ZBAA 02:45 Z Planned M…" at bounding box center [341, 154] width 517 height 51
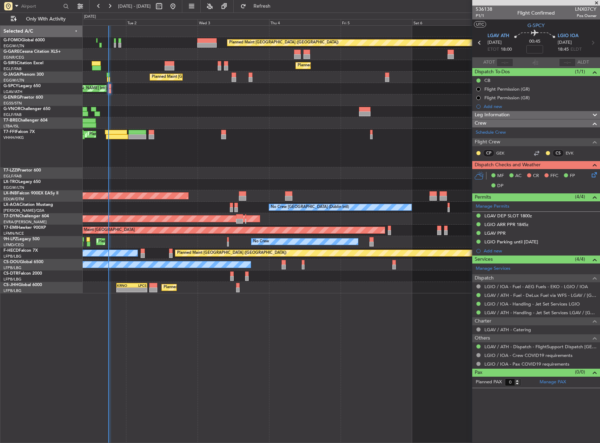
click at [600, 118] on html "[DATE] - [DATE] Refresh Quick Links Only With Activity Planned Maint [GEOGRAPHI…" at bounding box center [300, 221] width 600 height 443
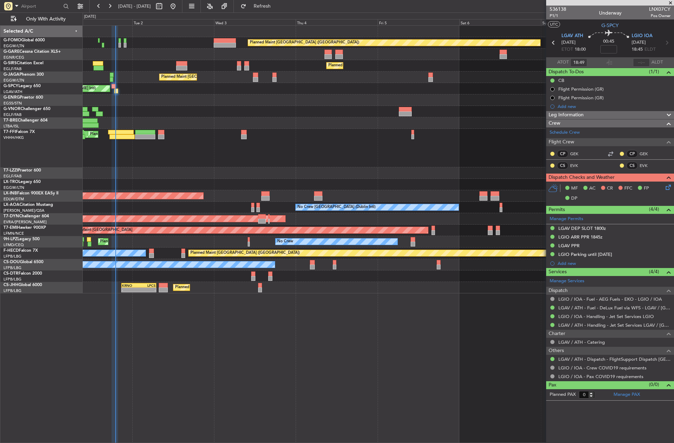
type input "18:49"
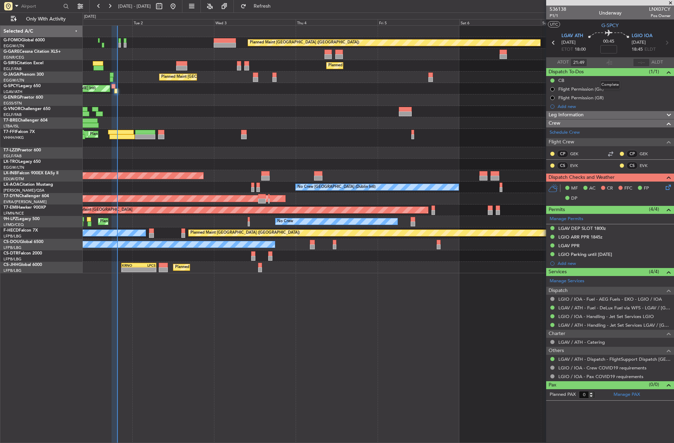
type input "18:49"
type input "19:28"
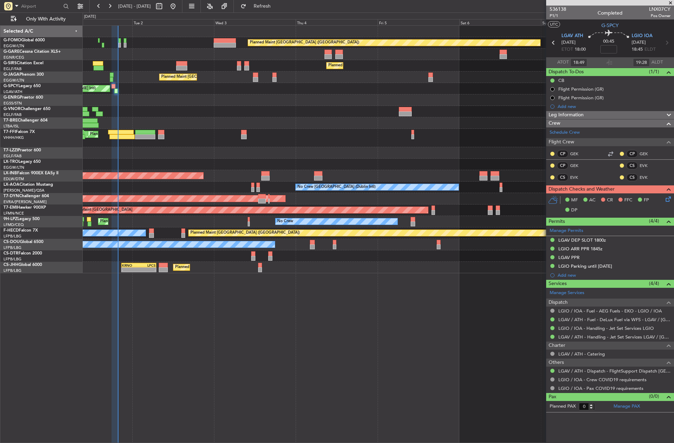
type input "21:49"
type input "22:28"
type input "18:49"
type input "19:28"
click at [580, 10] on div "536138 P1/1 Completed LNX07CY Pos Owner" at bounding box center [610, 13] width 128 height 14
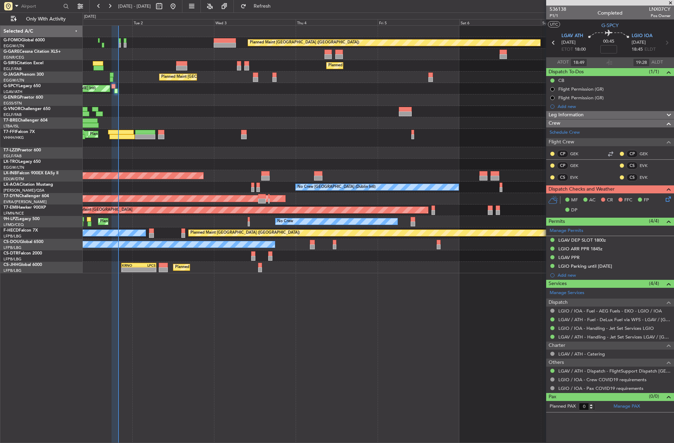
click at [566, 18] on div "536138 P1/1 Completed LNX07CY Pos Owner" at bounding box center [610, 13] width 128 height 14
click at [552, 15] on span "P1/1" at bounding box center [557, 16] width 17 height 6
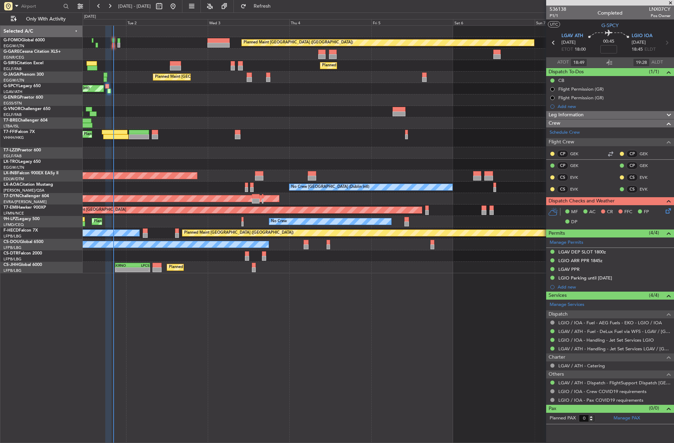
click at [501, 265] on div "Planned Maint London (Luton) - - KRNO 20:50 Z LPCS 07:05 Z Planned Maint Paris …" at bounding box center [378, 267] width 591 height 11
click at [277, 6] on span "Refresh" at bounding box center [262, 6] width 29 height 5
click at [270, 6] on span "Refresh" at bounding box center [262, 6] width 29 height 5
click at [270, 6] on button "Refreshing..." at bounding box center [258, 6] width 42 height 11
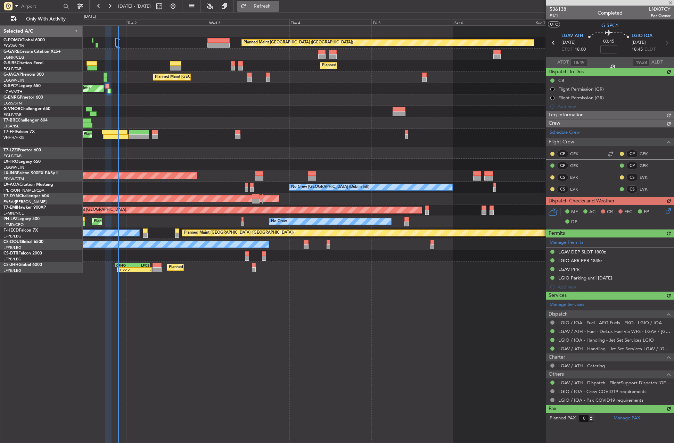
click at [270, 6] on span "Refresh" at bounding box center [262, 6] width 29 height 5
click at [266, 9] on button "Refresh" at bounding box center [258, 6] width 42 height 11
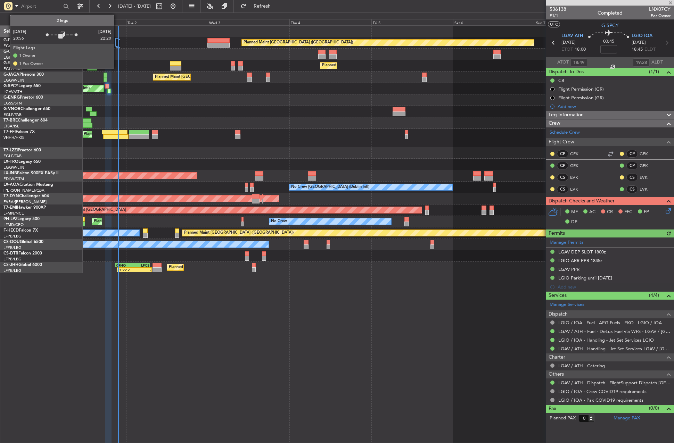
click at [117, 43] on div at bounding box center [117, 42] width 4 height 8
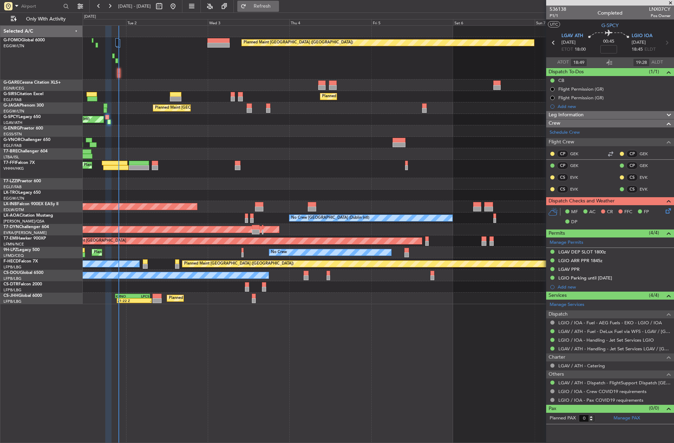
click at [269, 5] on button "Refresh" at bounding box center [258, 6] width 42 height 11
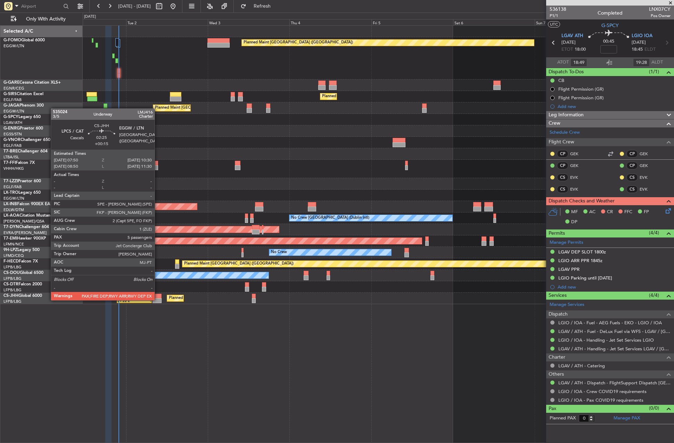
click at [158, 300] on div at bounding box center [156, 300] width 9 height 5
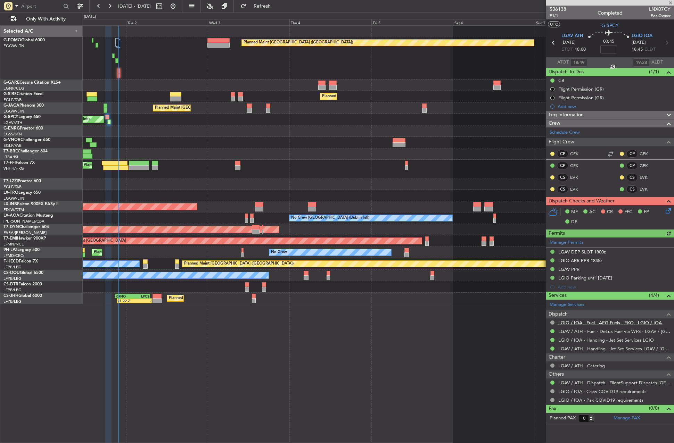
type input "+00:15"
type input "5"
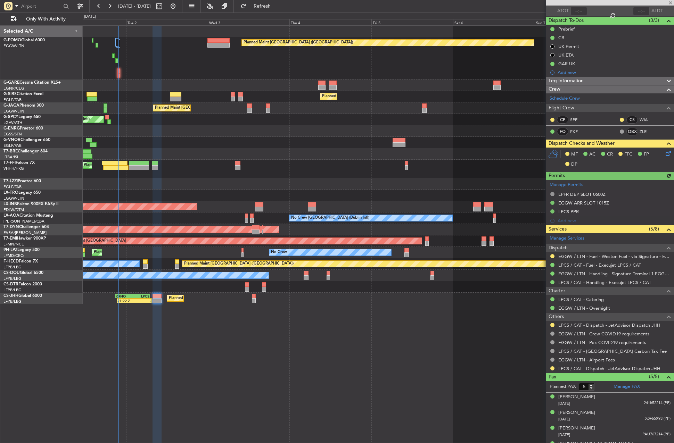
scroll to position [79, 0]
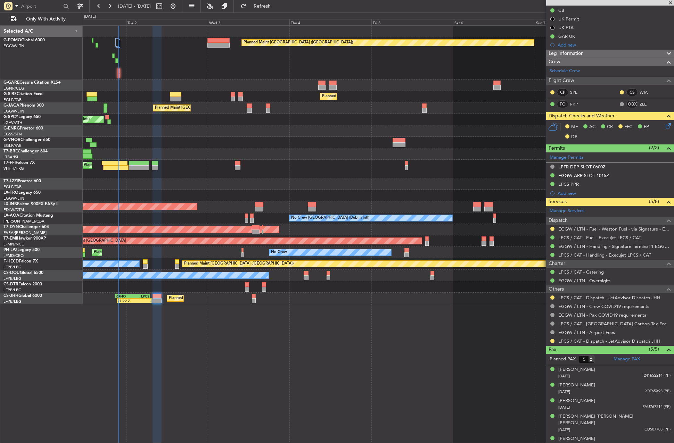
click at [664, 125] on icon at bounding box center [667, 125] width 6 height 6
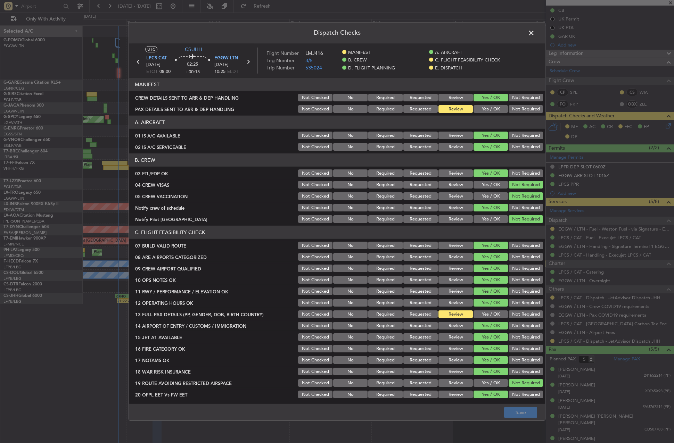
click at [488, 107] on button "Yes / OK" at bounding box center [490, 109] width 34 height 8
click at [490, 314] on button "Yes / OK" at bounding box center [490, 315] width 34 height 8
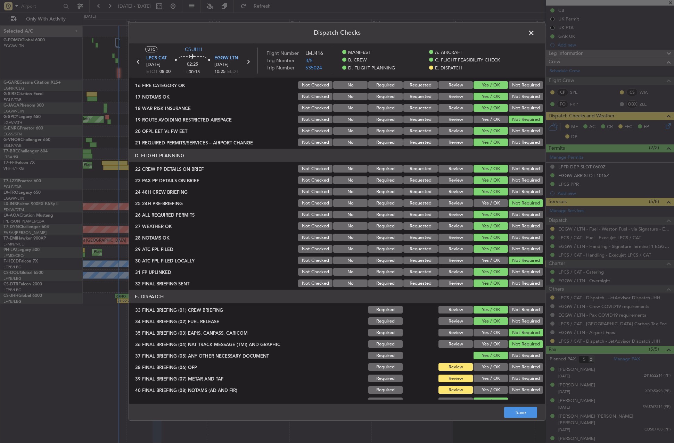
scroll to position [306, 0]
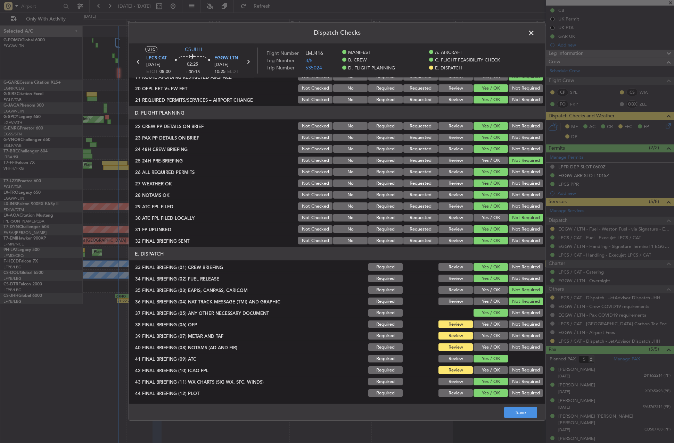
click at [486, 327] on button "Yes / OK" at bounding box center [490, 325] width 34 height 8
click at [486, 336] on button "Yes / OK" at bounding box center [490, 336] width 34 height 8
click at [486, 345] on button "Yes / OK" at bounding box center [490, 348] width 34 height 8
click at [486, 371] on button "Yes / OK" at bounding box center [490, 370] width 34 height 8
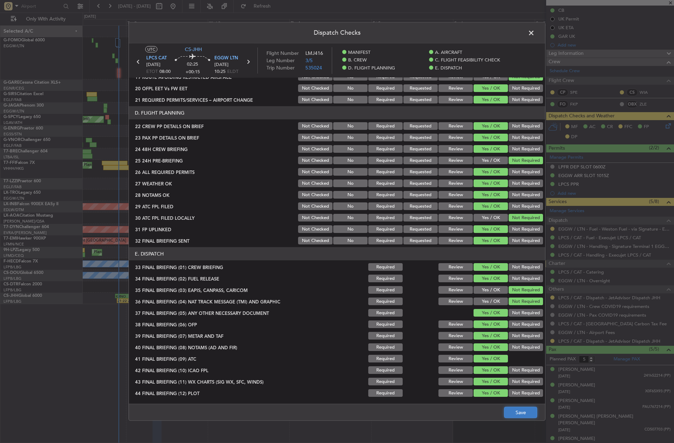
click at [508, 414] on button "Save" at bounding box center [520, 412] width 33 height 11
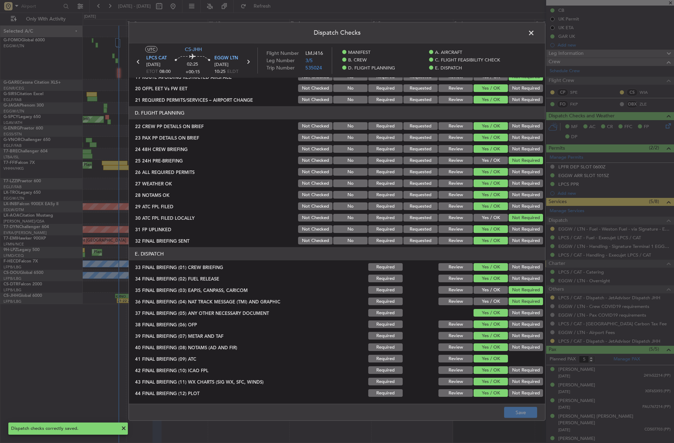
click at [535, 33] on span at bounding box center [535, 35] width 0 height 14
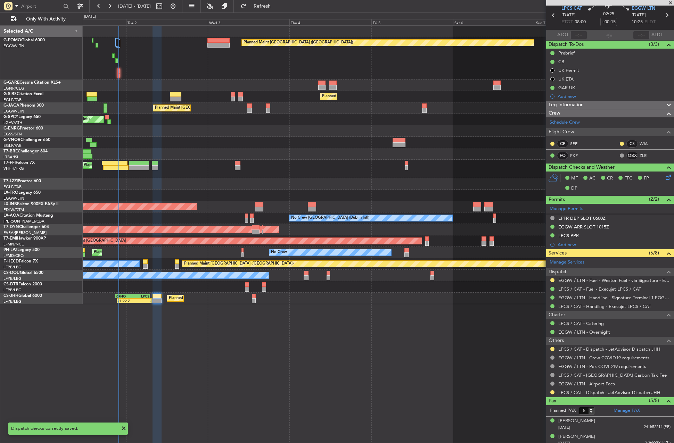
scroll to position [0, 0]
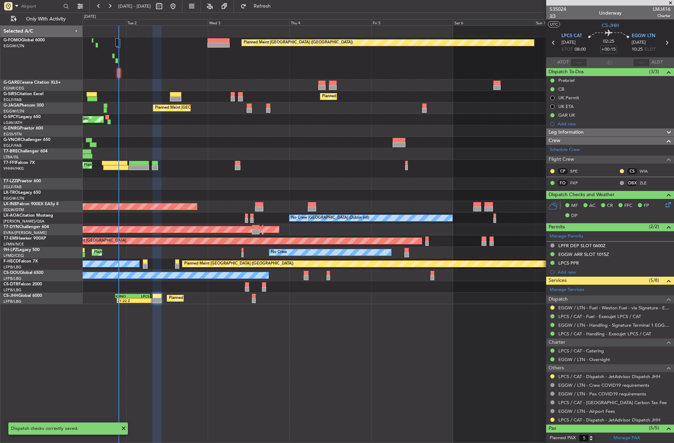
click at [552, 16] on span "3/5" at bounding box center [557, 16] width 17 height 6
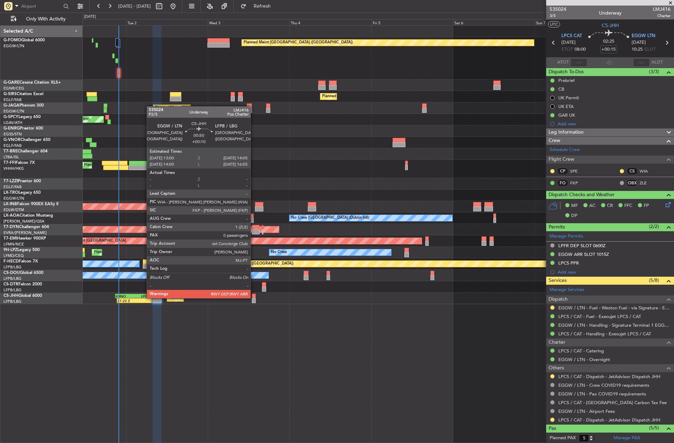
click at [254, 298] on div at bounding box center [254, 296] width 4 height 5
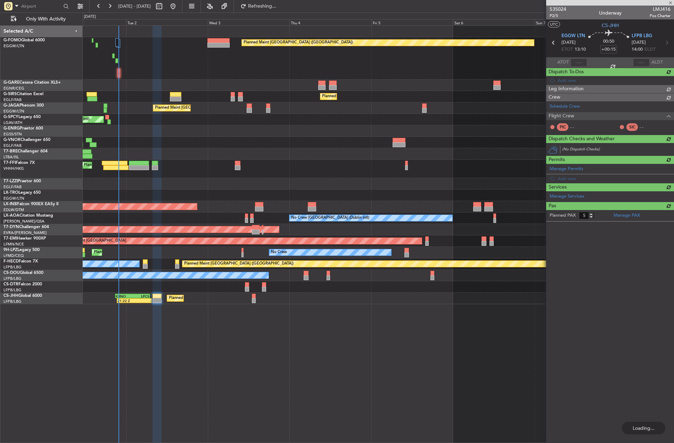
type input "+00:10"
type input "0"
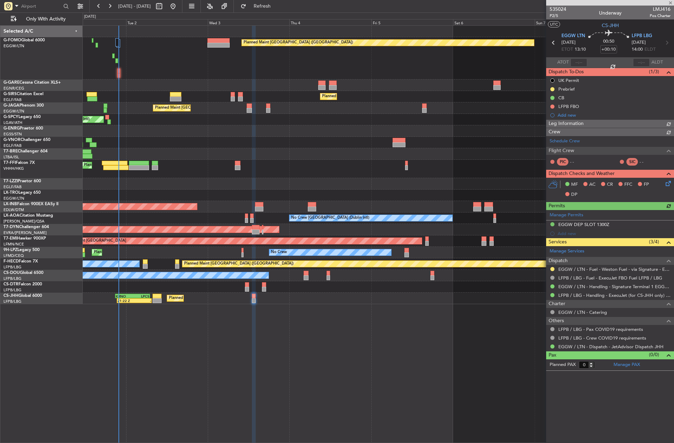
type input "+00:15"
type input "5"
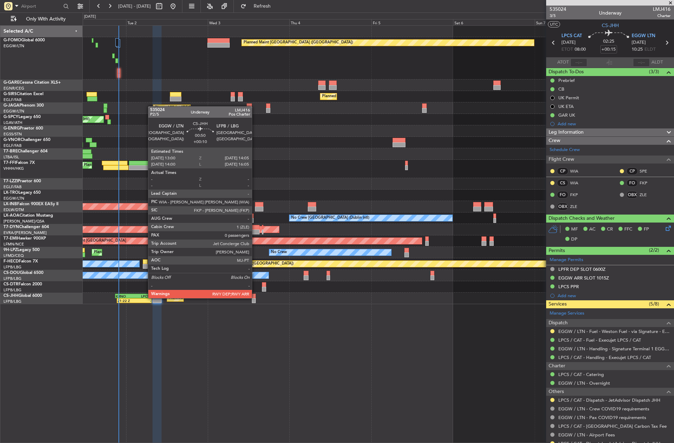
click at [255, 298] on div at bounding box center [254, 296] width 4 height 5
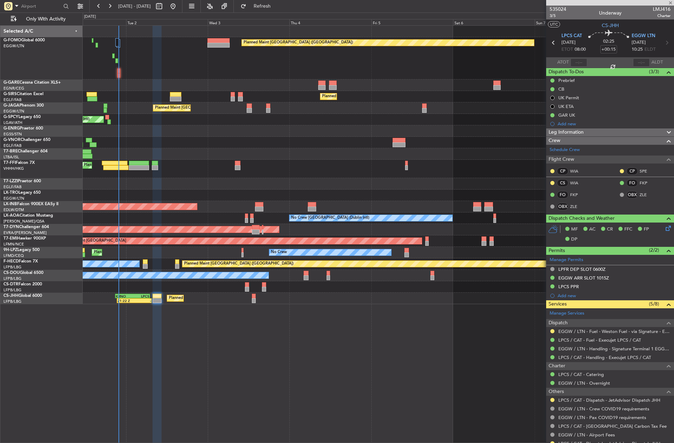
type input "+00:10"
type input "0"
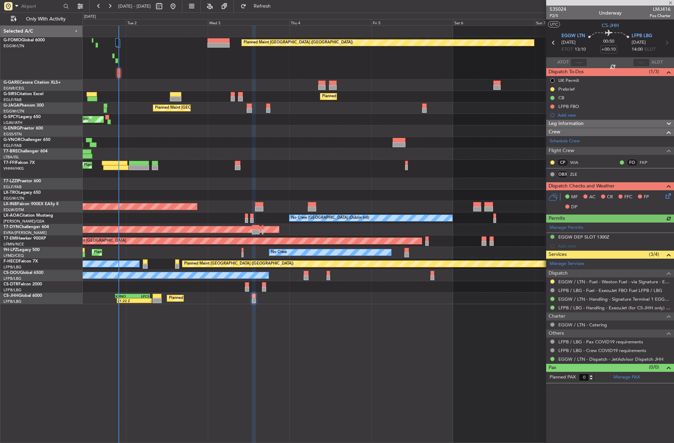
click at [665, 196] on icon at bounding box center [667, 195] width 6 height 6
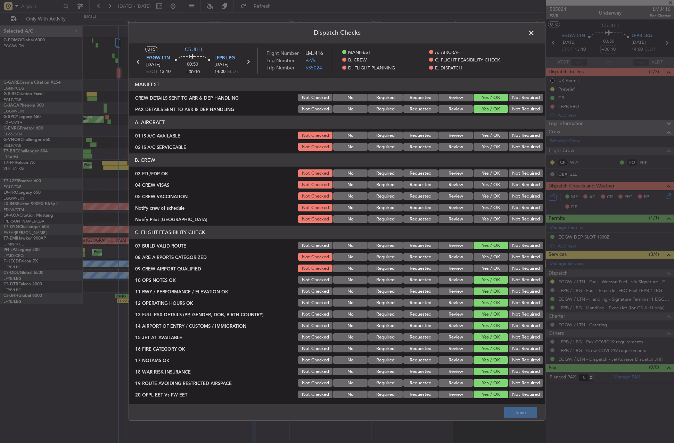
click at [489, 133] on button "Yes / OK" at bounding box center [490, 136] width 34 height 8
click at [487, 149] on button "Yes / OK" at bounding box center [490, 147] width 34 height 8
click at [518, 414] on button "Save" at bounding box center [520, 412] width 33 height 11
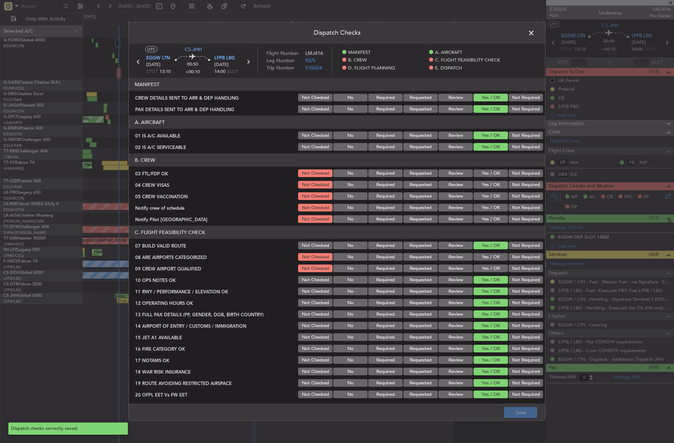
click at [535, 33] on span at bounding box center [535, 35] width 0 height 14
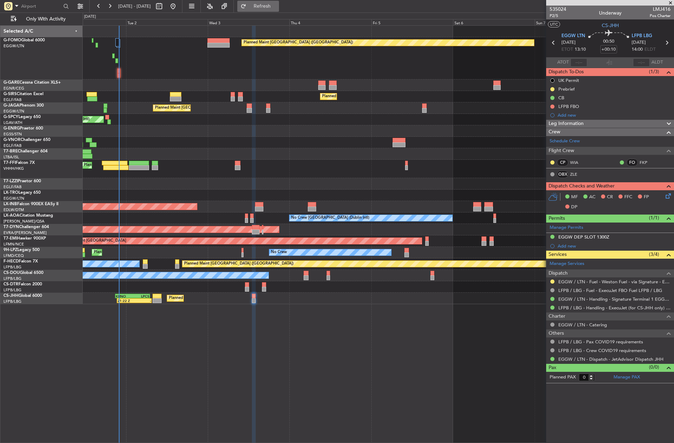
click at [279, 3] on button "Refresh" at bounding box center [258, 6] width 42 height 11
click at [277, 7] on span "Refresh" at bounding box center [262, 6] width 29 height 5
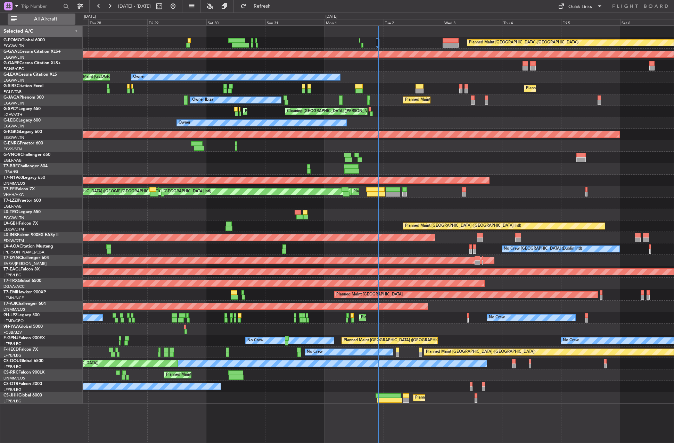
click at [45, 20] on span "All Aircraft" at bounding box center [45, 19] width 55 height 5
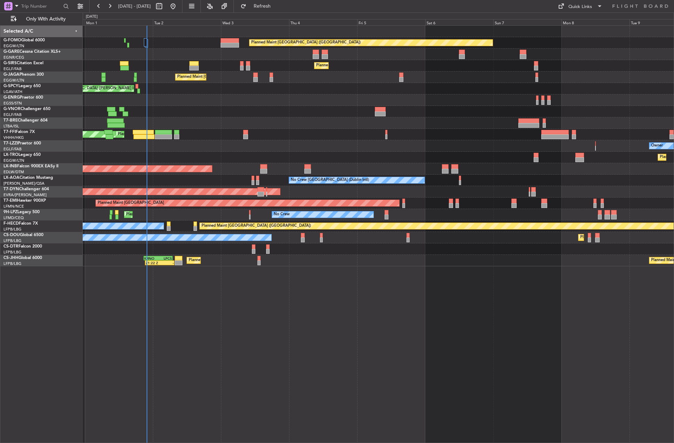
click at [215, 99] on div at bounding box center [378, 99] width 591 height 11
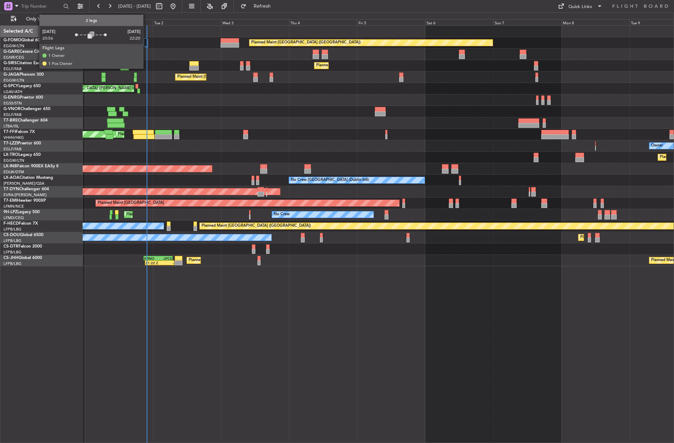
click at [146, 41] on div at bounding box center [145, 42] width 3 height 8
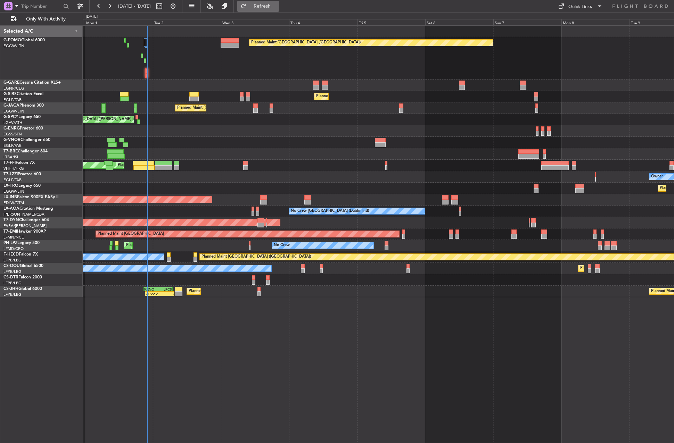
click at [266, 10] on button "Refresh" at bounding box center [258, 6] width 42 height 11
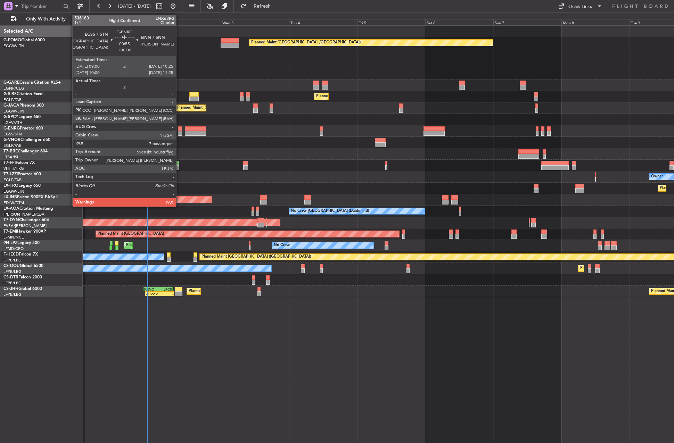
click at [179, 130] on div at bounding box center [180, 128] width 4 height 5
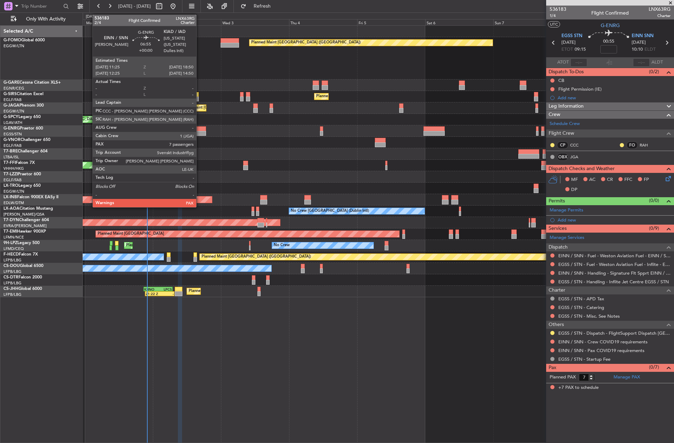
click at [199, 131] on div at bounding box center [195, 133] width 21 height 5
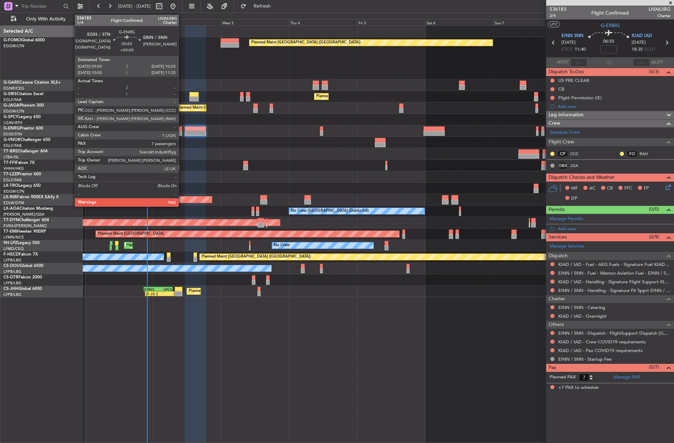
click at [182, 135] on div at bounding box center [180, 133] width 4 height 5
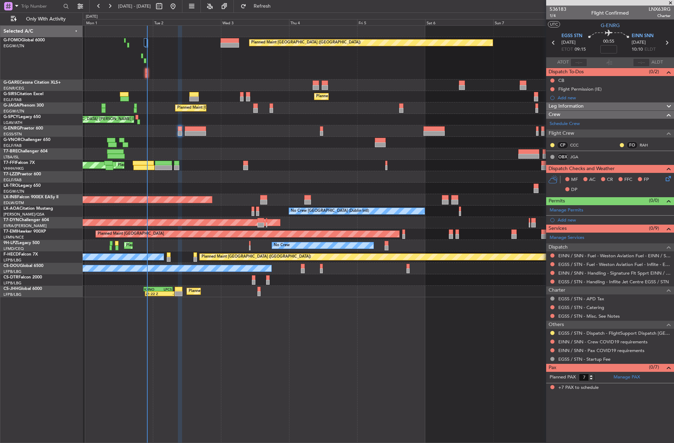
click at [188, 133] on div at bounding box center [195, 133] width 21 height 5
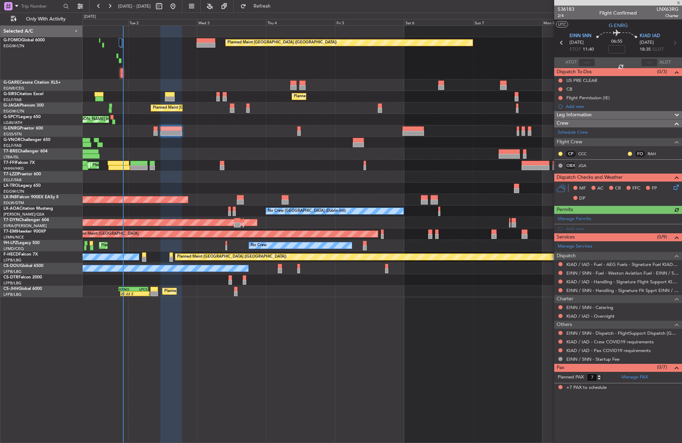
click at [259, 170] on div "Planned Maint [GEOGRAPHIC_DATA] ([GEOGRAPHIC_DATA]) Planned Maint [GEOGRAPHIC_D…" at bounding box center [382, 162] width 599 height 272
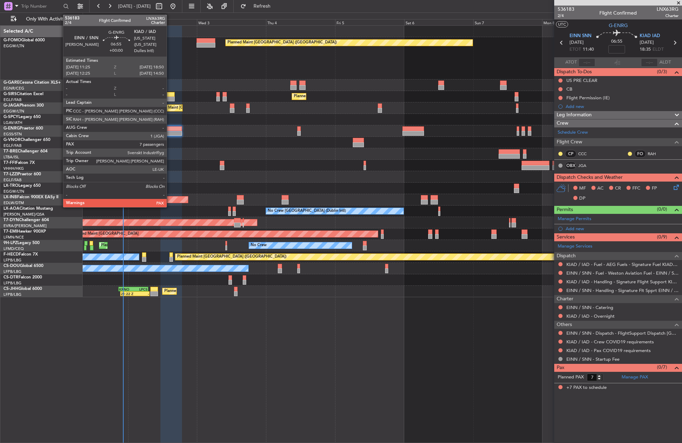
click at [170, 131] on div at bounding box center [171, 133] width 22 height 5
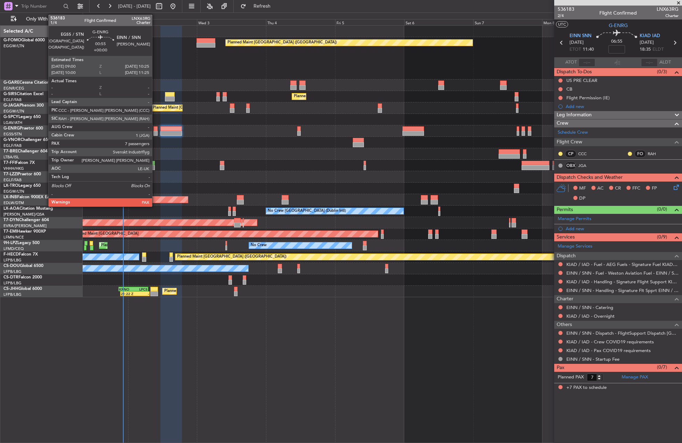
click at [155, 130] on div at bounding box center [156, 128] width 4 height 5
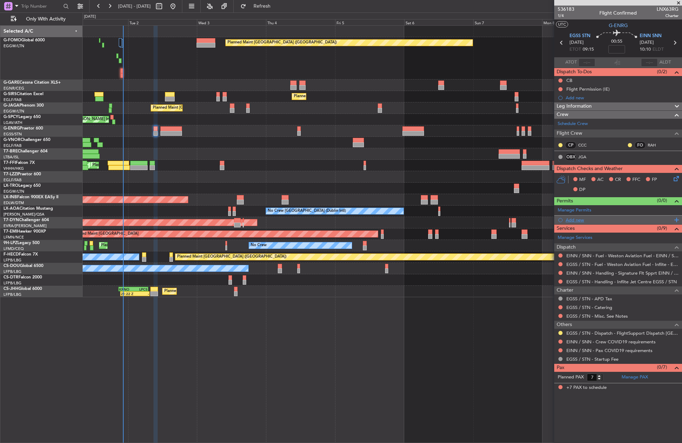
click at [567, 220] on div "Add new" at bounding box center [619, 220] width 107 height 6
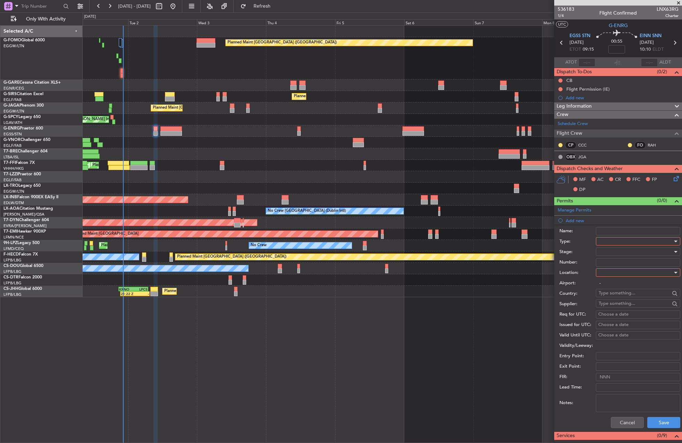
click at [620, 242] on div at bounding box center [636, 241] width 74 height 10
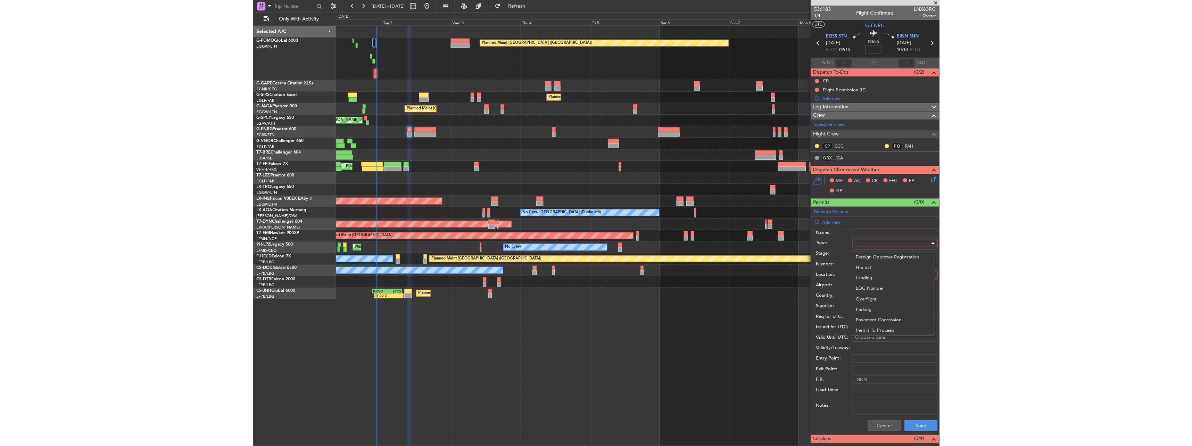
scroll to position [209, 0]
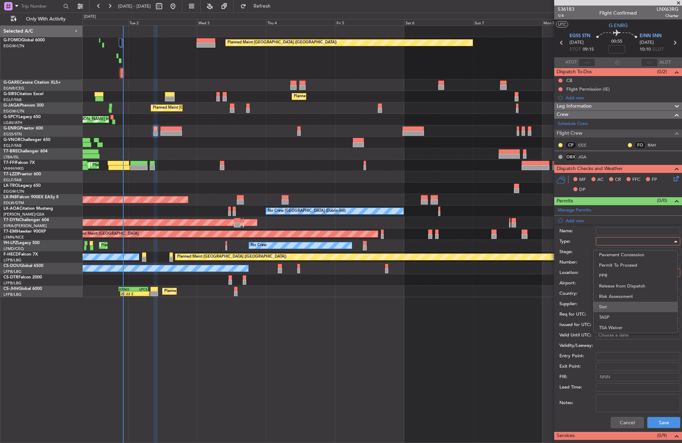
click at [614, 309] on span "Slot" at bounding box center [635, 307] width 73 height 10
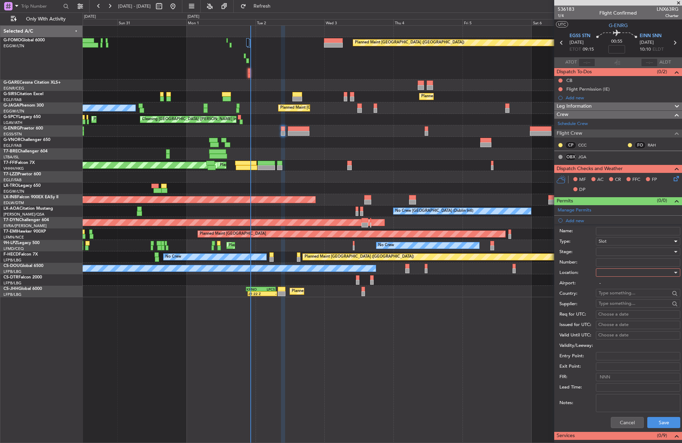
click at [270, 154] on div "Planned Maint [GEOGRAPHIC_DATA] ([GEOGRAPHIC_DATA]) Planned Maint [GEOGRAPHIC_D…" at bounding box center [382, 162] width 599 height 272
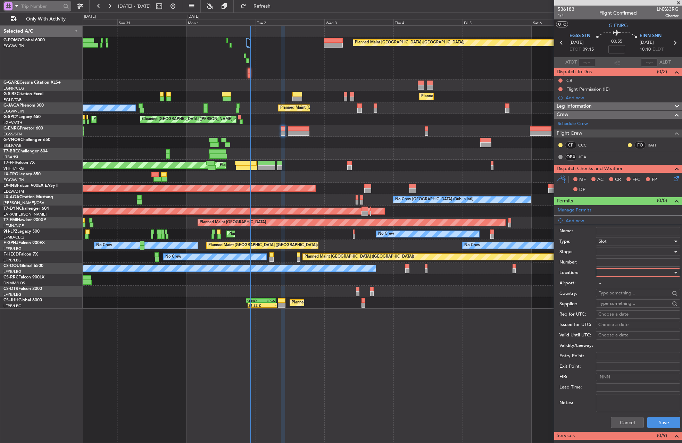
click at [13, 10] on div at bounding box center [16, 6] width 7 height 9
click at [22, 44] on span "A/C (Reg. or Type)" at bounding box center [35, 43] width 39 height 7
click at [32, 10] on input "text" at bounding box center [41, 6] width 40 height 10
click at [34, 9] on input "text" at bounding box center [41, 6] width 40 height 10
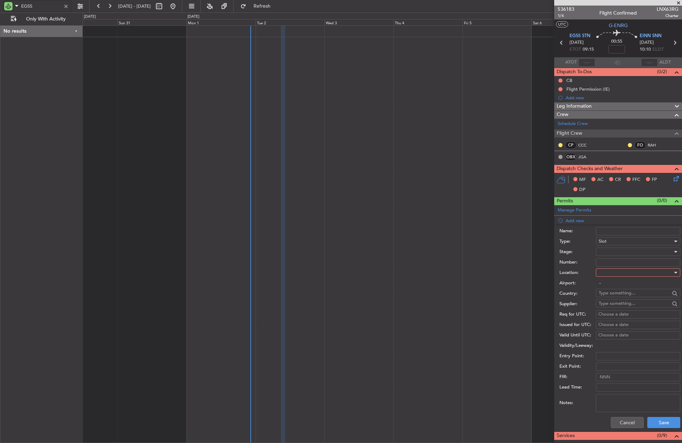
type input "EGSS"
click at [11, 6] on div at bounding box center [8, 6] width 8 height 8
click at [19, 53] on span "Airport" at bounding box center [23, 55] width 15 height 7
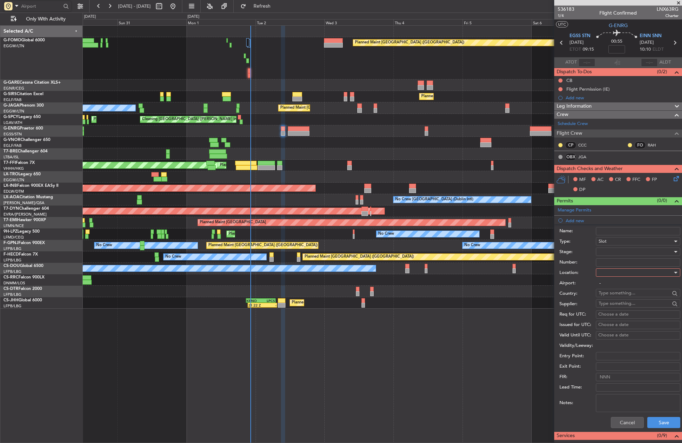
click at [34, 6] on input "text" at bounding box center [41, 6] width 40 height 10
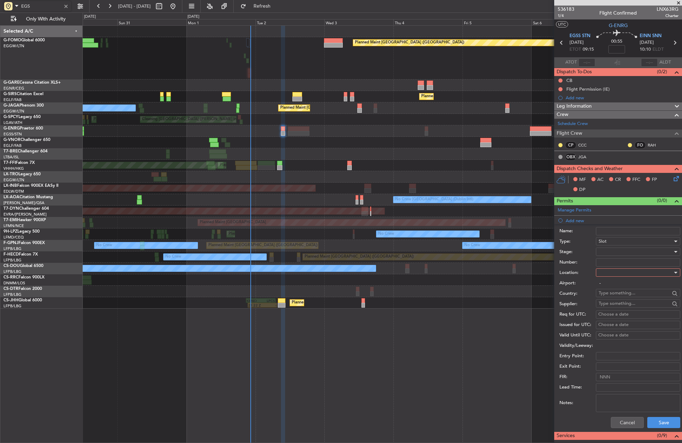
type input "EGSS"
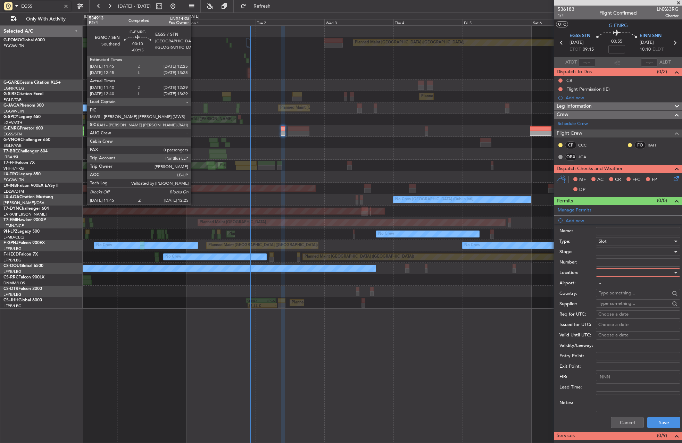
click at [83, 130] on div at bounding box center [83, 128] width 2 height 5
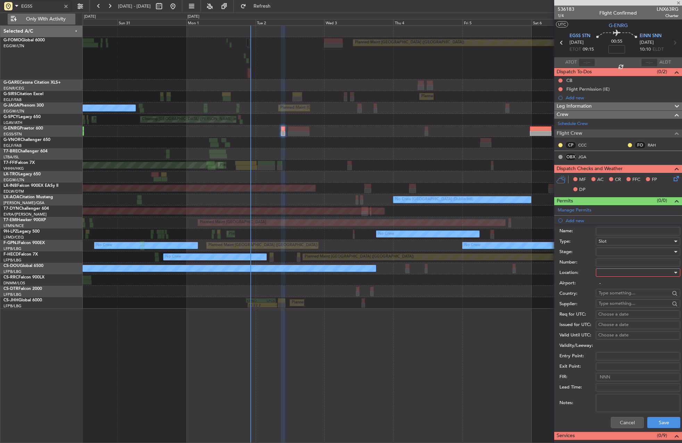
type input "-00:15"
type input "11:55"
type input "12:14"
type input "0"
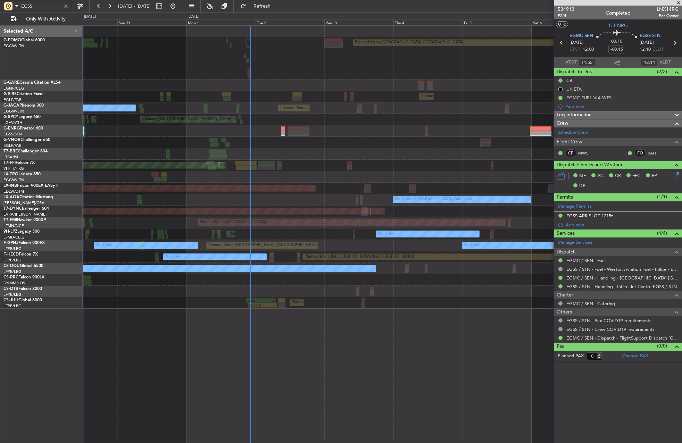
type input "EGSS"
click at [65, 6] on div at bounding box center [66, 6] width 8 height 8
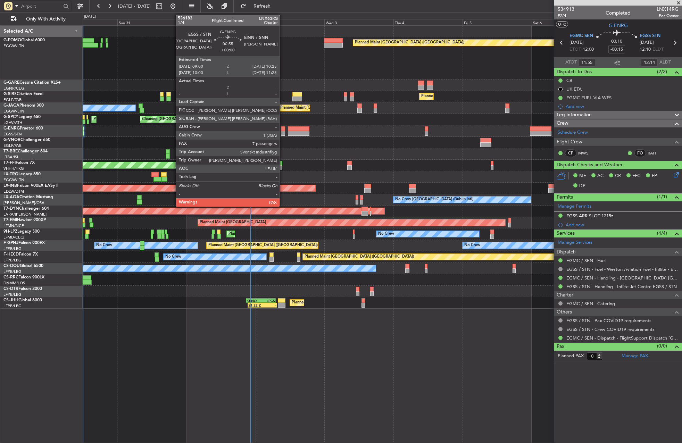
click at [283, 130] on div at bounding box center [283, 128] width 4 height 5
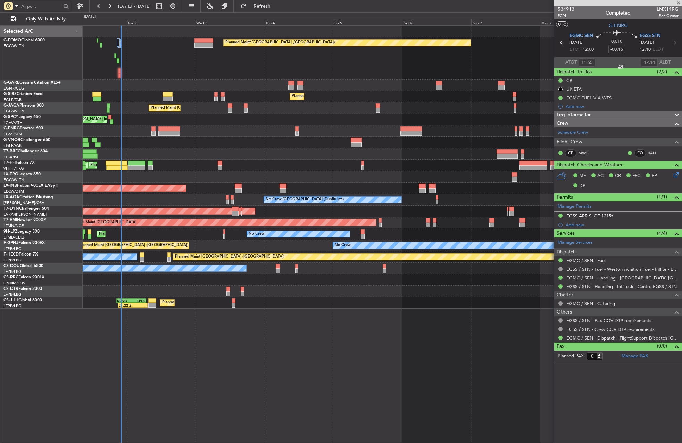
click at [209, 146] on div "Planned Maint [GEOGRAPHIC_DATA] ([GEOGRAPHIC_DATA]) Planned Maint [GEOGRAPHIC_D…" at bounding box center [382, 167] width 599 height 283
type input "7"
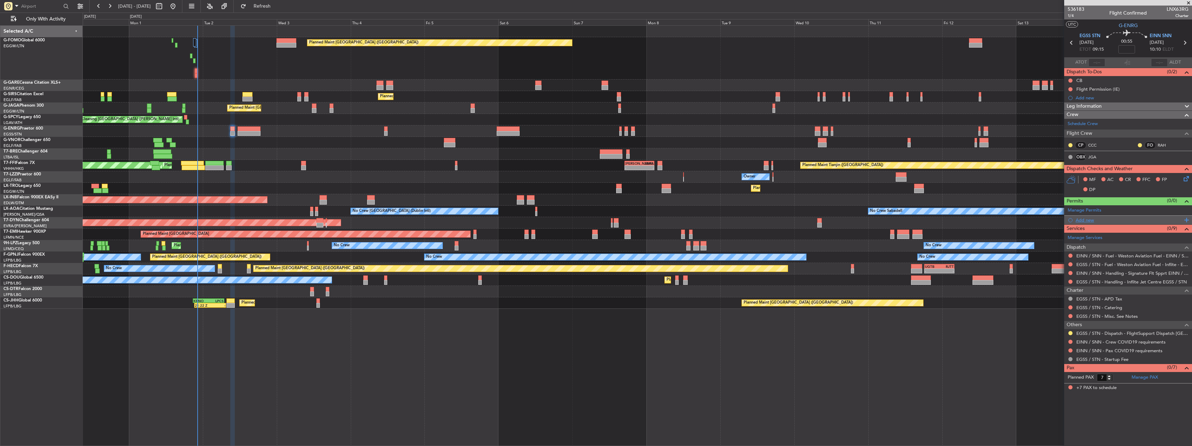
click at [673, 221] on div "Add new" at bounding box center [1129, 220] width 107 height 6
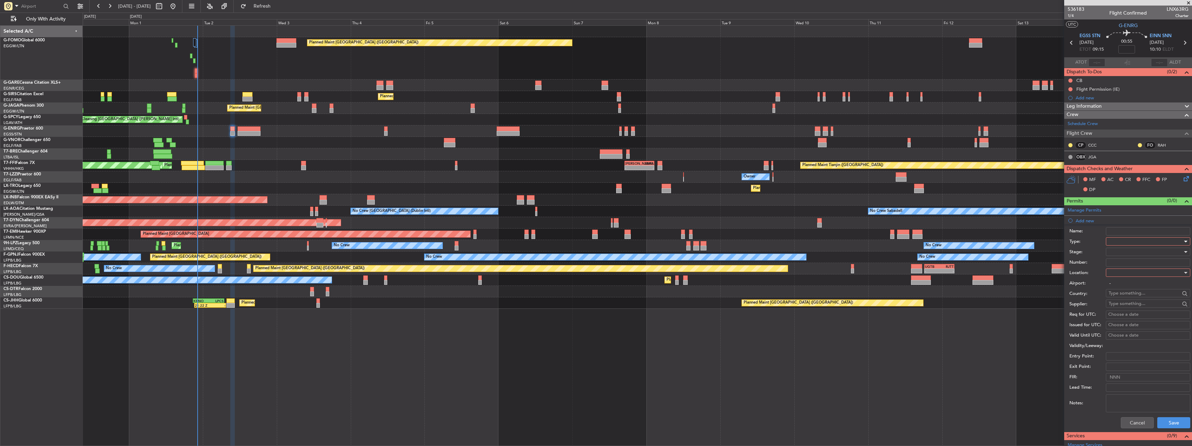
click at [673, 239] on div at bounding box center [1146, 241] width 74 height 10
click at [673, 311] on span "Slot" at bounding box center [1145, 307] width 73 height 10
click at [673, 274] on div at bounding box center [1146, 272] width 74 height 10
click at [673, 286] on span "Departure" at bounding box center [1145, 287] width 73 height 10
type input "EGSS / STN"
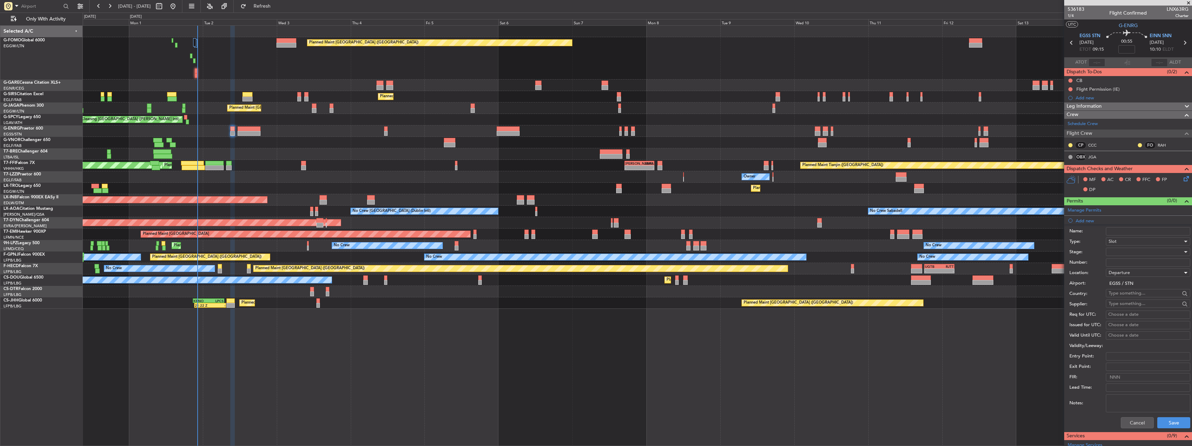
click at [673, 251] on div at bounding box center [1146, 252] width 74 height 10
click at [673, 294] on span "Requested" at bounding box center [1145, 297] width 73 height 10
click at [673, 419] on button "Save" at bounding box center [1173, 422] width 33 height 11
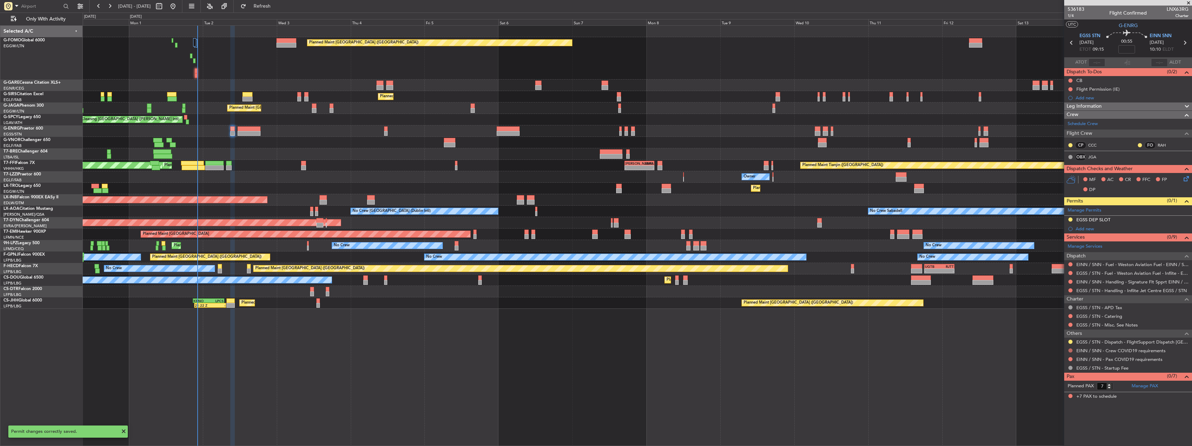
click at [673, 348] on button at bounding box center [1070, 350] width 4 height 4
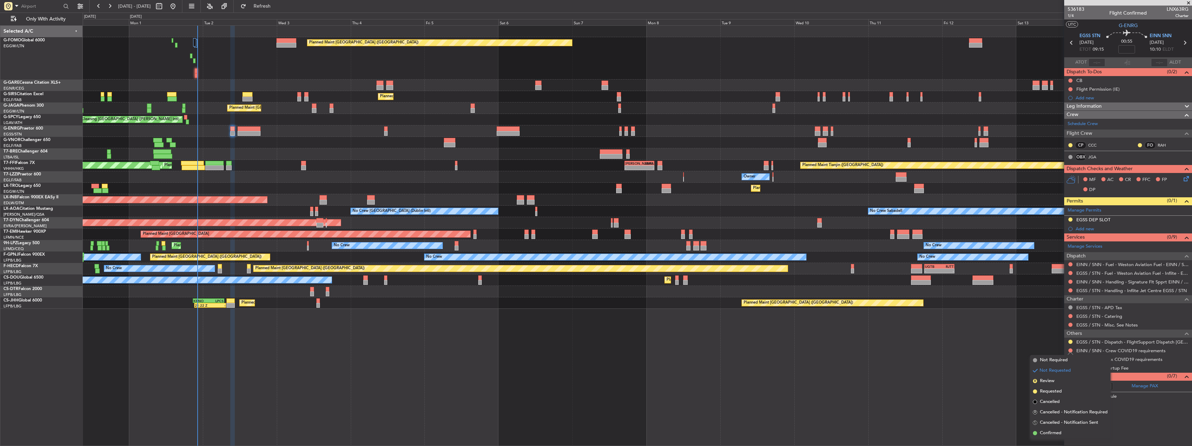
click at [673, 363] on div "Not Requested" at bounding box center [1071, 361] width 30 height 9
click at [673, 347] on div "EINN / SNN - Crew COVID19 requirements" at bounding box center [1128, 350] width 128 height 9
click at [673, 350] on button at bounding box center [1070, 350] width 4 height 4
click at [673, 359] on span "Not Required" at bounding box center [1054, 360] width 28 height 7
click at [673, 357] on button at bounding box center [1070, 359] width 4 height 4
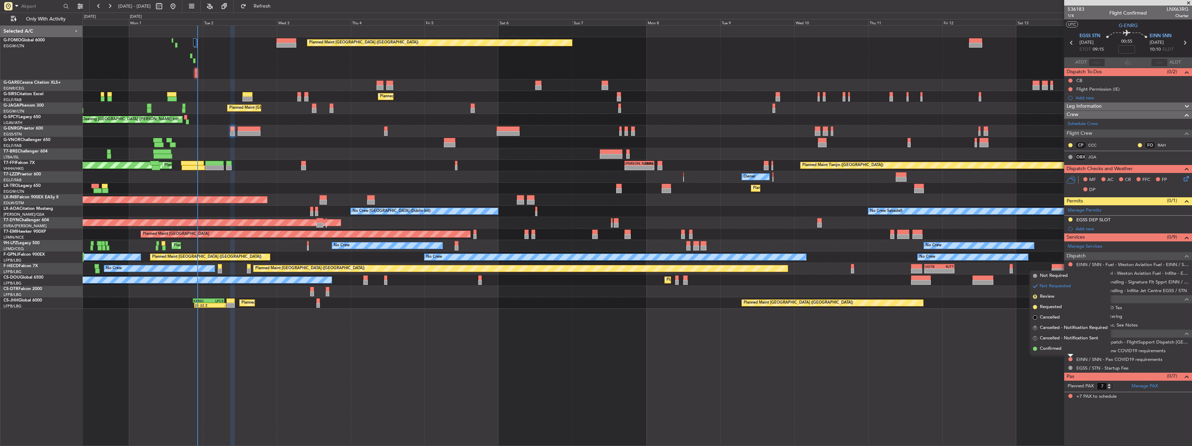
drag, startPoint x: 1044, startPoint y: 276, endPoint x: 1045, endPoint y: 280, distance: 4.1
click at [673, 279] on span "Not Required" at bounding box center [1054, 275] width 28 height 7
click at [673, 341] on button at bounding box center [1070, 342] width 4 height 4
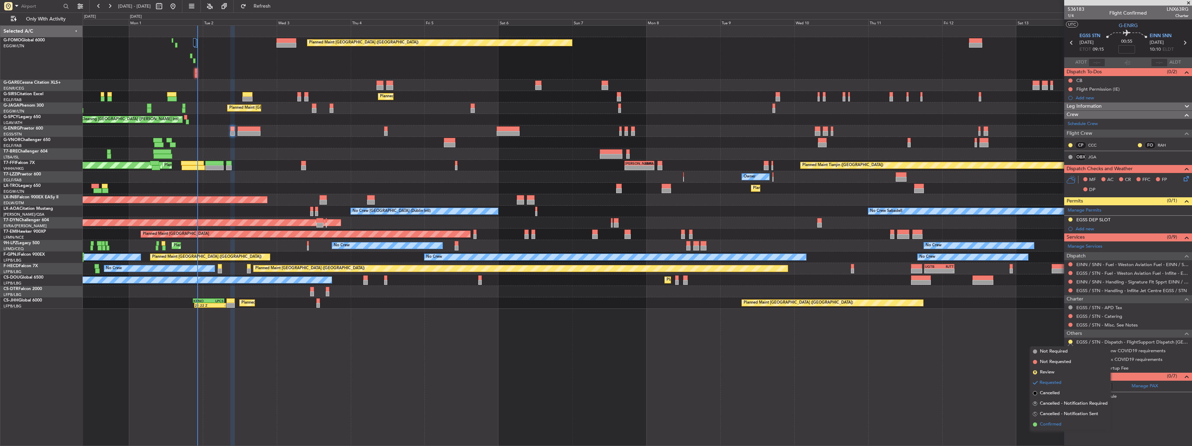
click at [673, 426] on span "Confirmed" at bounding box center [1051, 424] width 22 height 7
click at [673, 290] on link "EGSS / STN - Handling - Inflite Jet Centre EGSS / STN" at bounding box center [1131, 291] width 110 height 6
click at [673, 218] on div "EGSS DEP SLOT" at bounding box center [1093, 220] width 34 height 6
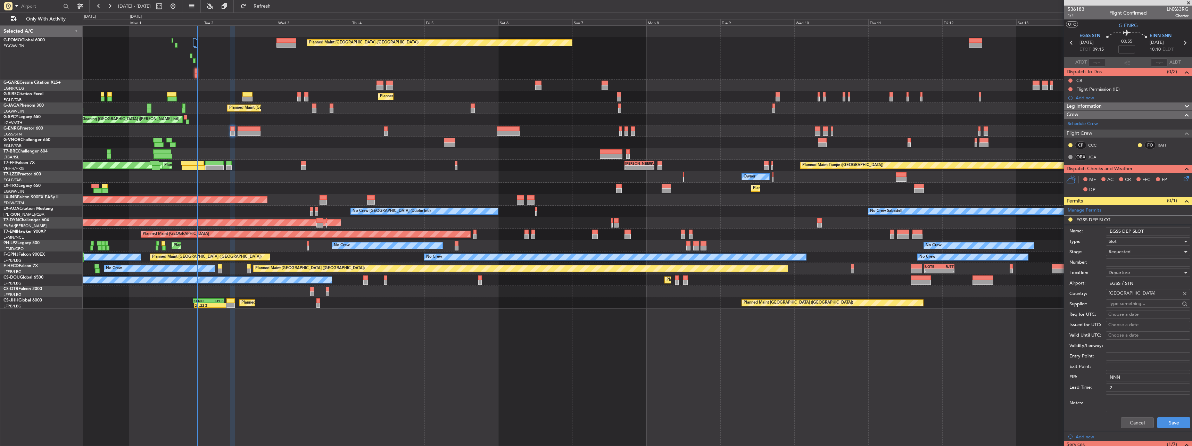
click at [673, 226] on div "Name: EGSS DEP SLOT" at bounding box center [1129, 231] width 121 height 10
click at [673, 231] on input "EGSS DEP SLOT" at bounding box center [1148, 231] width 84 height 8
type input "EGSS DEP SLOT 0915z"
click at [673, 427] on button "Save" at bounding box center [1173, 422] width 33 height 11
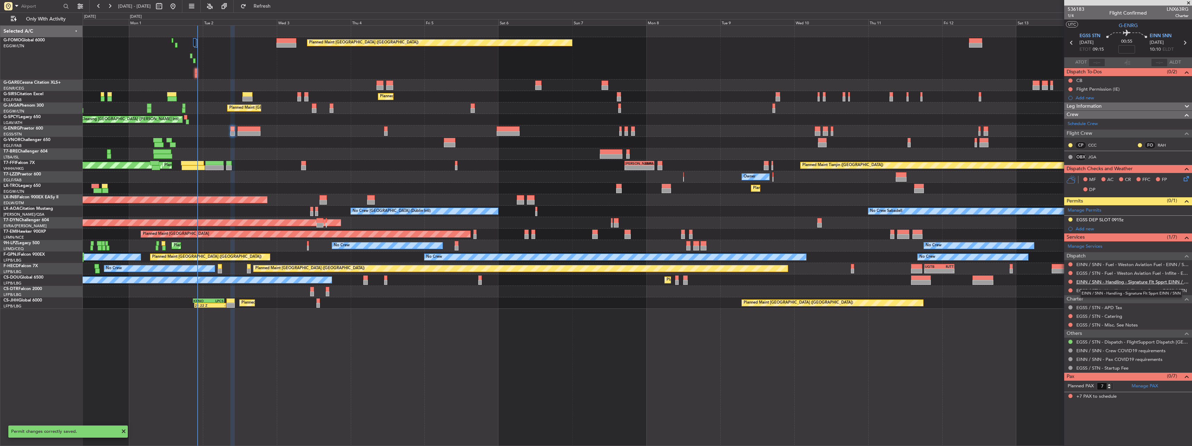
click at [673, 281] on link "EINN / SNN - Handling - Signature Flt Spprt EINN / SNN" at bounding box center [1132, 282] width 112 height 6
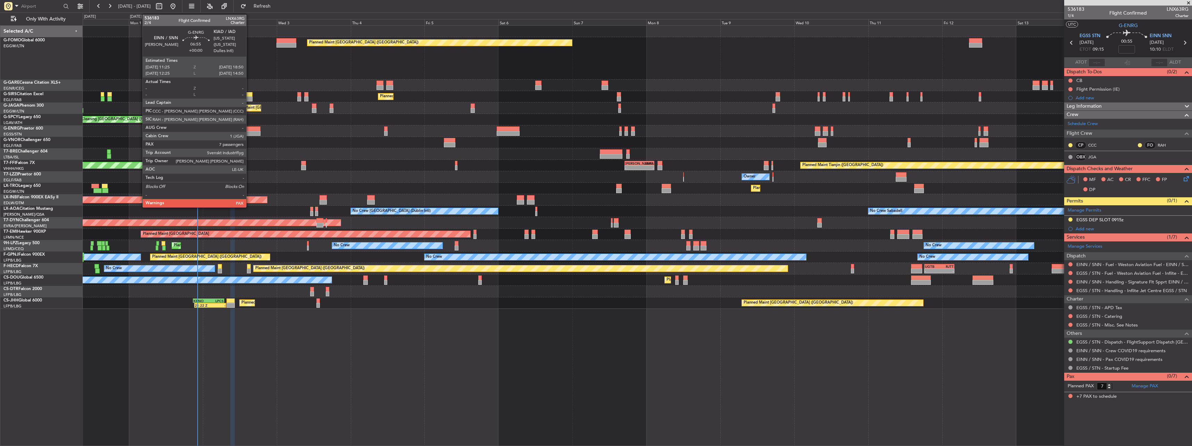
click at [249, 131] on div at bounding box center [249, 133] width 23 height 5
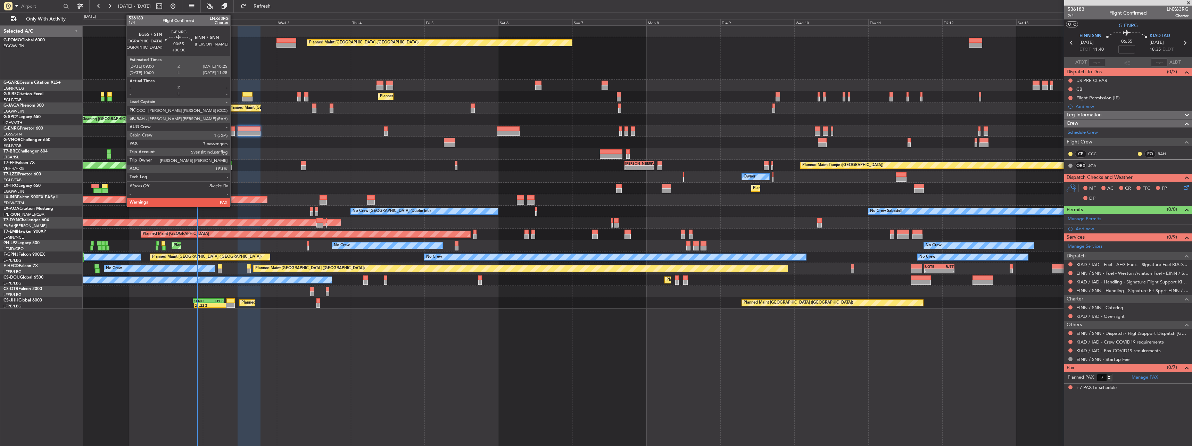
click at [233, 131] on div at bounding box center [232, 133] width 5 height 5
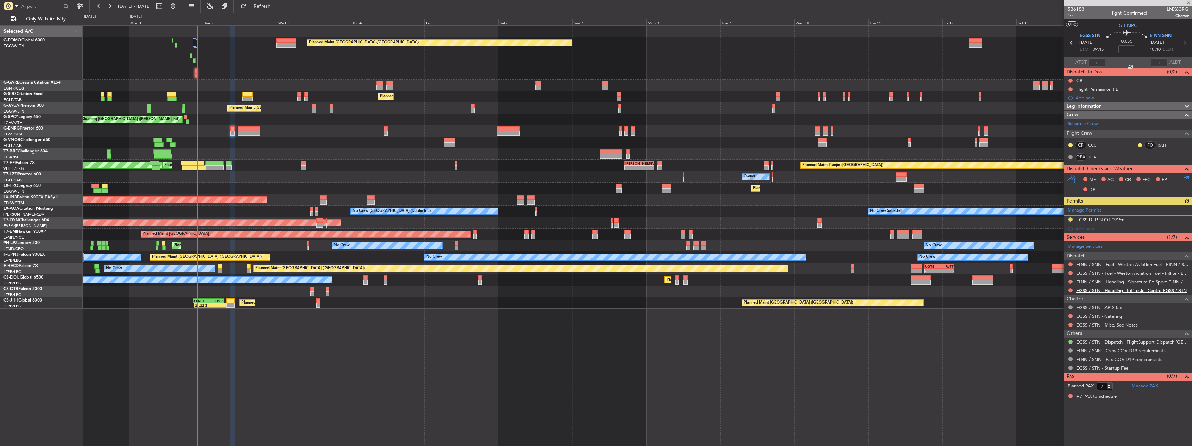
click at [673, 292] on link "EGSS / STN - Handling - Inflite Jet Centre EGSS / STN" at bounding box center [1131, 291] width 110 height 6
click at [673, 273] on link "EGSS / STN - Fuel - Weston Aviation Fuel - Inflite - EGSS / STN" at bounding box center [1132, 273] width 112 height 6
click at [673, 266] on link "EINN / SNN - Fuel - Weston Aviation Fuel - EINN / SNN" at bounding box center [1132, 265] width 112 height 6
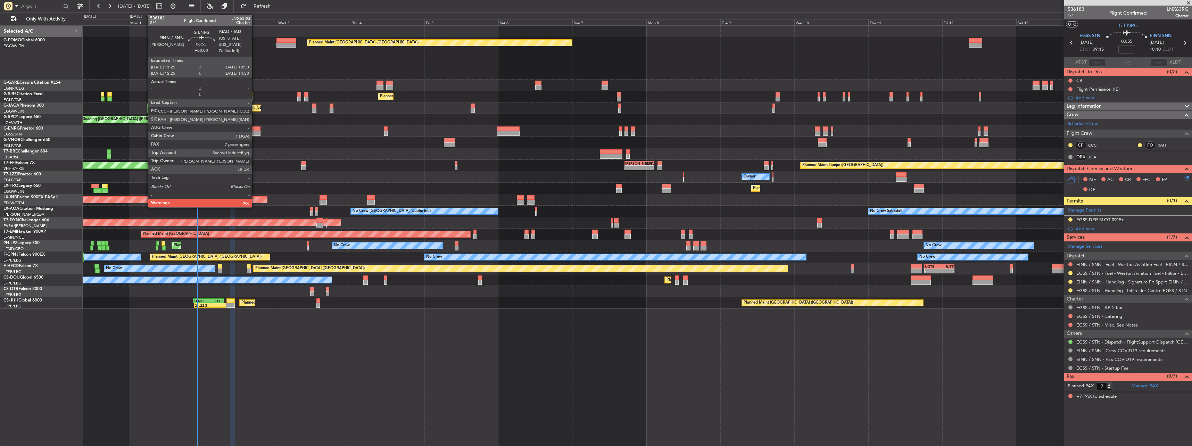
click at [255, 132] on div at bounding box center [249, 133] width 23 height 5
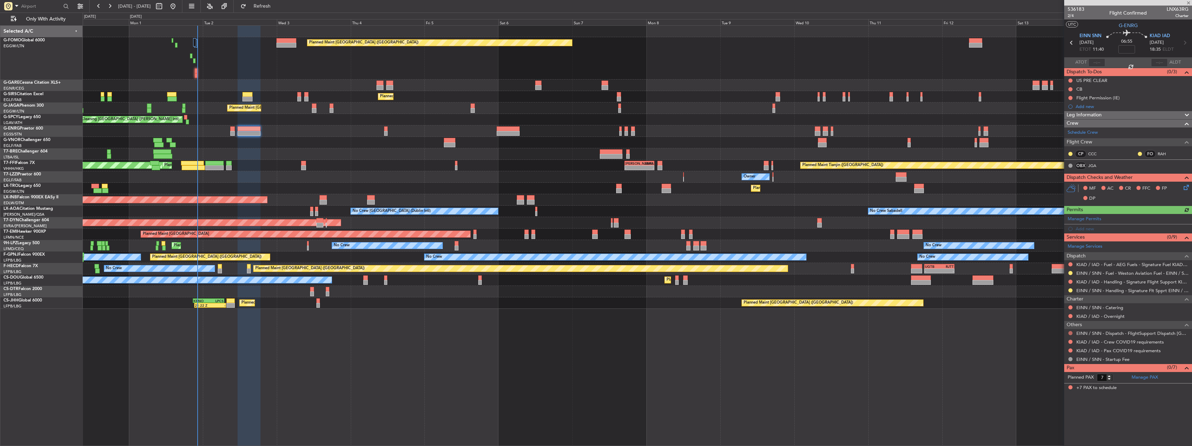
click at [673, 332] on button at bounding box center [1070, 333] width 4 height 4
click at [673, 420] on li "Confirmed" at bounding box center [1070, 416] width 80 height 10
click at [673, 341] on button at bounding box center [1070, 342] width 4 height 4
click at [673, 351] on span "Not Required" at bounding box center [1054, 351] width 28 height 7
click at [673, 350] on button at bounding box center [1070, 350] width 4 height 4
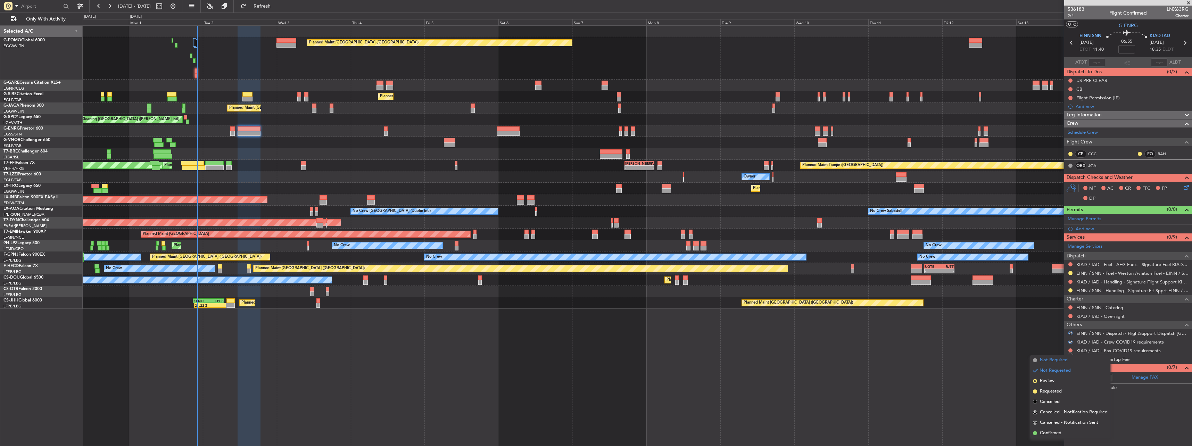
click at [673, 360] on span "Not Required" at bounding box center [1054, 360] width 28 height 7
click at [673, 228] on div "Add new" at bounding box center [1132, 229] width 113 height 6
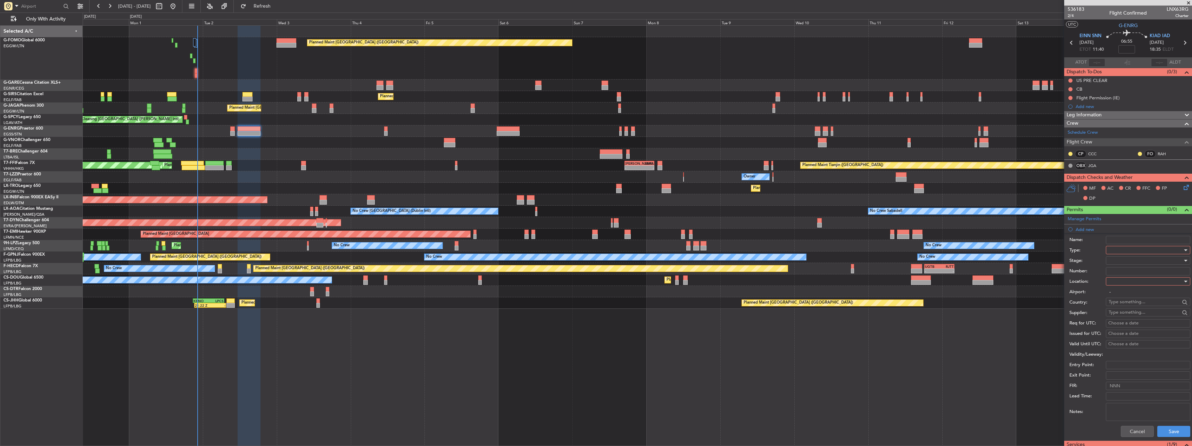
click at [673, 249] on div at bounding box center [1146, 250] width 74 height 10
click at [673, 318] on span "PPR" at bounding box center [1145, 320] width 73 height 10
click at [673, 281] on div at bounding box center [1146, 281] width 74 height 10
drag, startPoint x: 1123, startPoint y: 294, endPoint x: 1123, endPoint y: 289, distance: 4.9
click at [673, 292] on span "Departure" at bounding box center [1145, 295] width 73 height 10
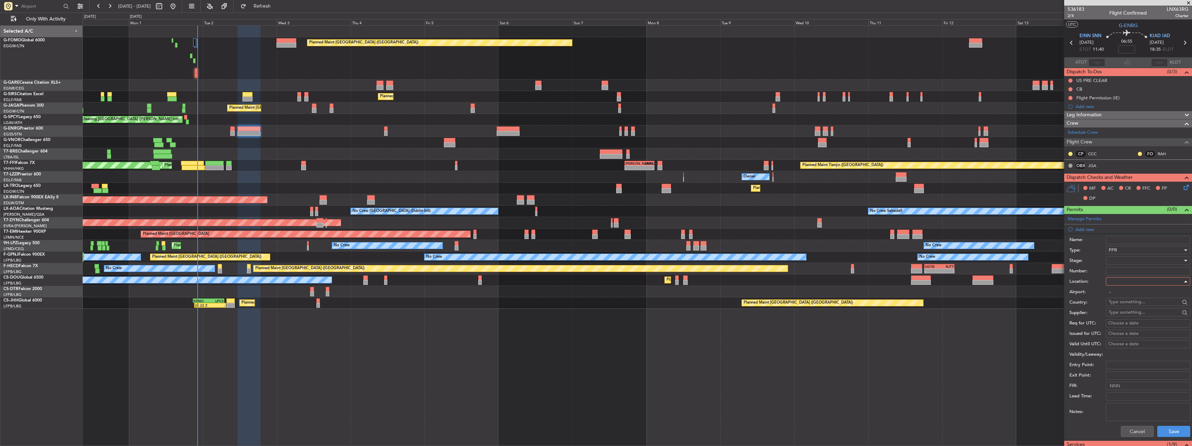
type input "EINN / SNN"
click at [673, 258] on div at bounding box center [1146, 260] width 74 height 10
click at [673, 306] on span "Requested" at bounding box center [1145, 306] width 73 height 10
click at [673, 429] on button "Save" at bounding box center [1173, 431] width 33 height 11
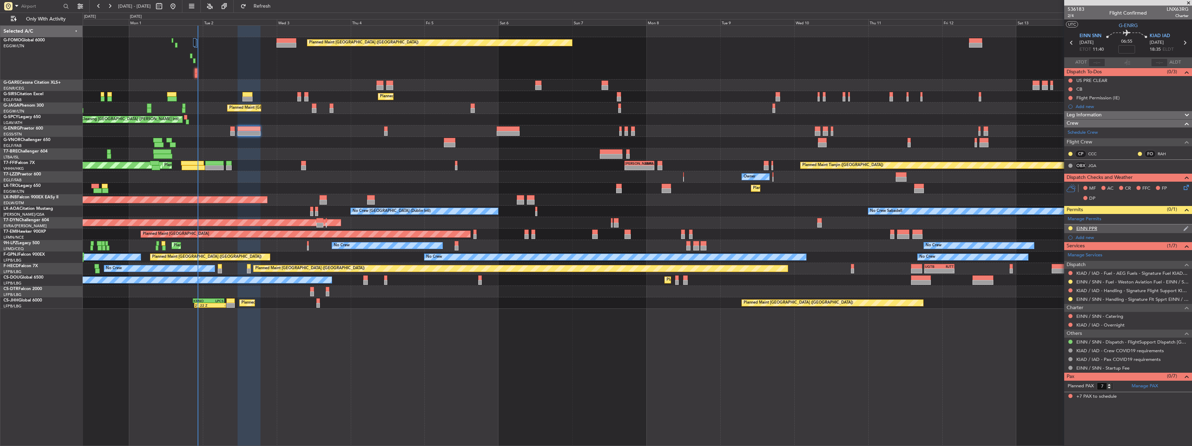
click at [673, 229] on div "EINN PPR" at bounding box center [1086, 228] width 21 height 6
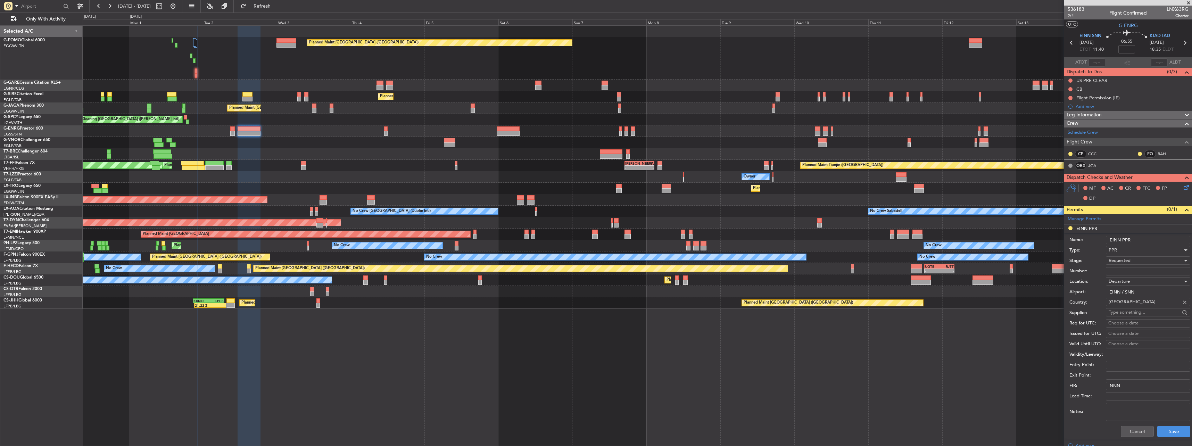
click at [673, 239] on input "EINN PPR" at bounding box center [1148, 240] width 84 height 8
type input "EINN PPR 1140z"
click at [673, 434] on button "Save" at bounding box center [1173, 431] width 33 height 11
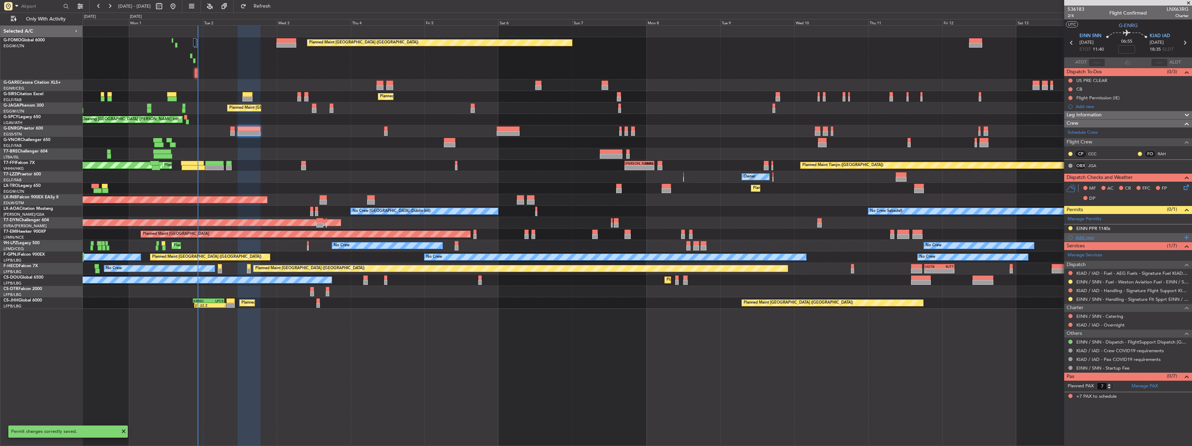
click at [673, 238] on div "Add new" at bounding box center [1128, 237] width 128 height 9
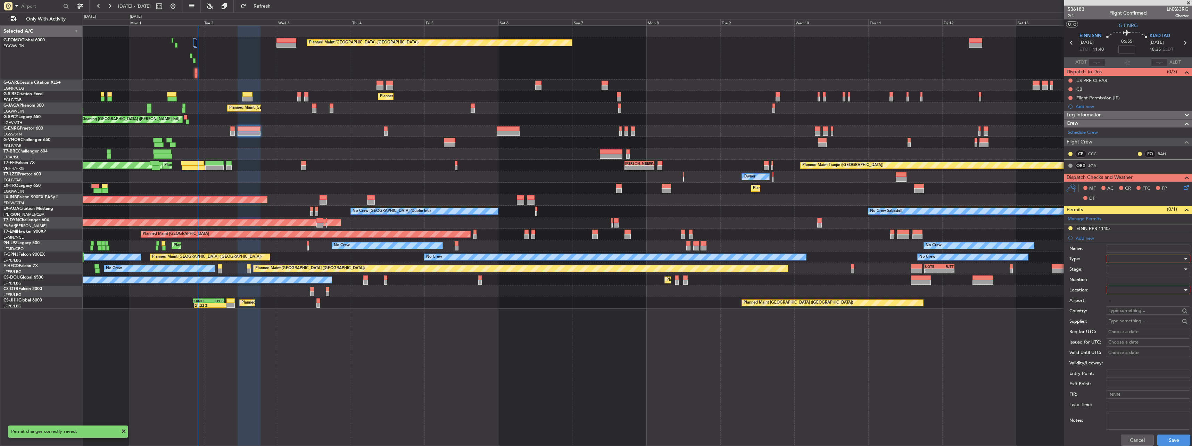
click at [673, 257] on div at bounding box center [1146, 259] width 74 height 10
click at [673, 341] on span "CUSTOMS" at bounding box center [1145, 346] width 73 height 10
click at [673, 288] on div at bounding box center [1146, 290] width 74 height 10
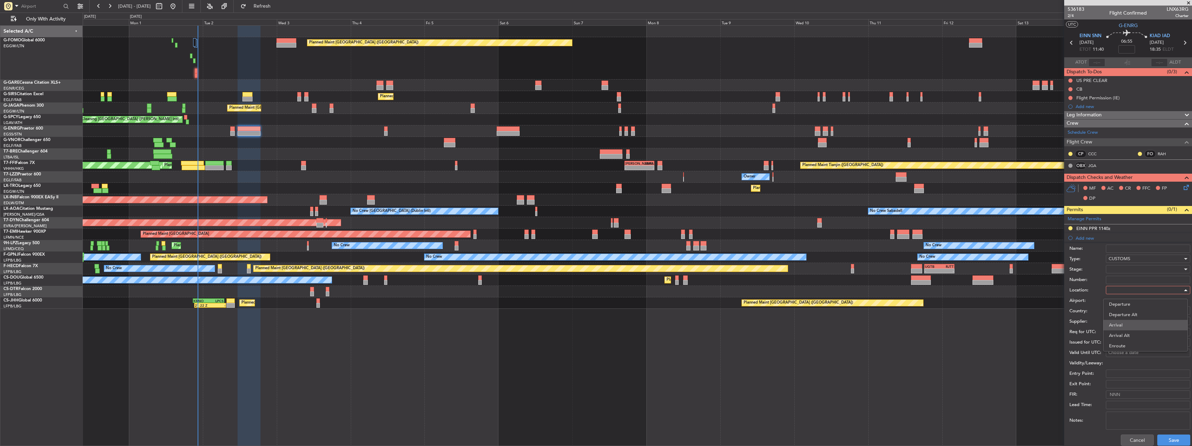
click at [673, 324] on span "Arrival" at bounding box center [1145, 325] width 73 height 10
type input "KIAD / IAD"
click at [673, 441] on button "Save" at bounding box center [1173, 440] width 33 height 11
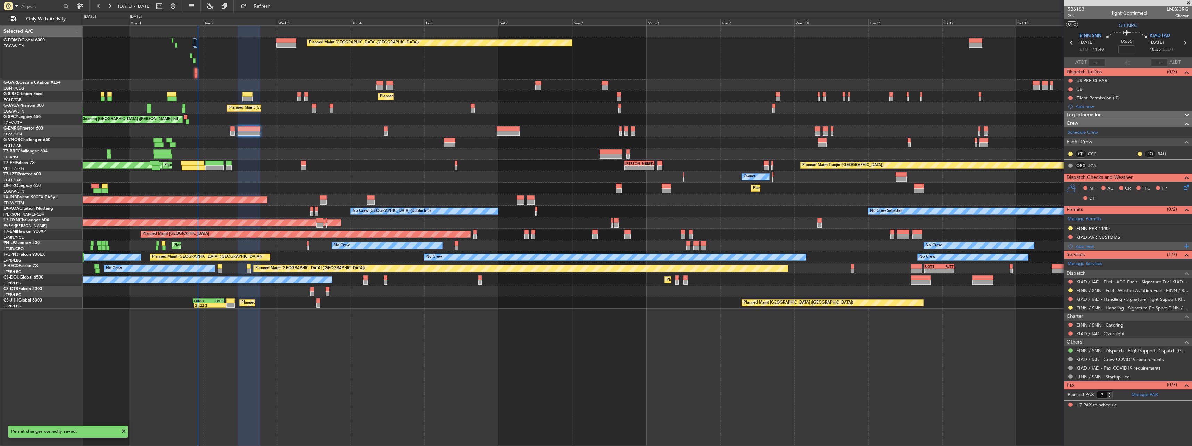
click at [673, 244] on div "Add new" at bounding box center [1129, 246] width 107 height 6
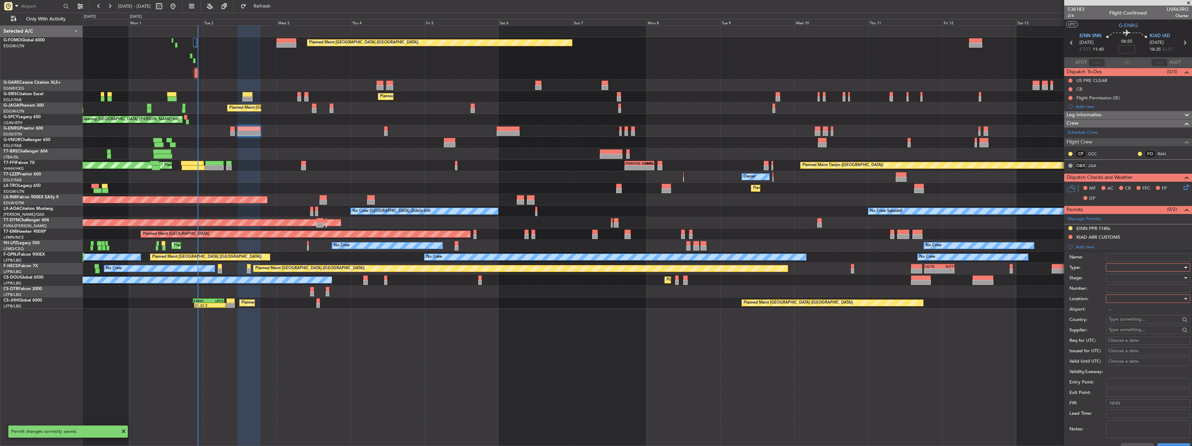
click at [673, 266] on div at bounding box center [1146, 267] width 74 height 10
click at [673, 320] on span "EAPIS" at bounding box center [1145, 316] width 73 height 10
click at [673, 300] on div at bounding box center [1146, 299] width 74 height 10
click at [673, 333] on span "Arrival" at bounding box center [1145, 334] width 73 height 10
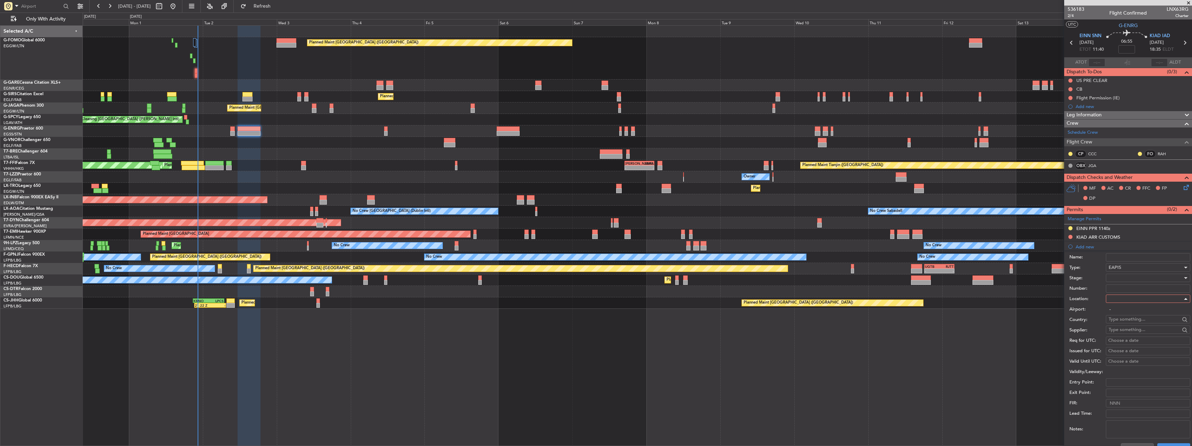
type input "KIAD / IAD"
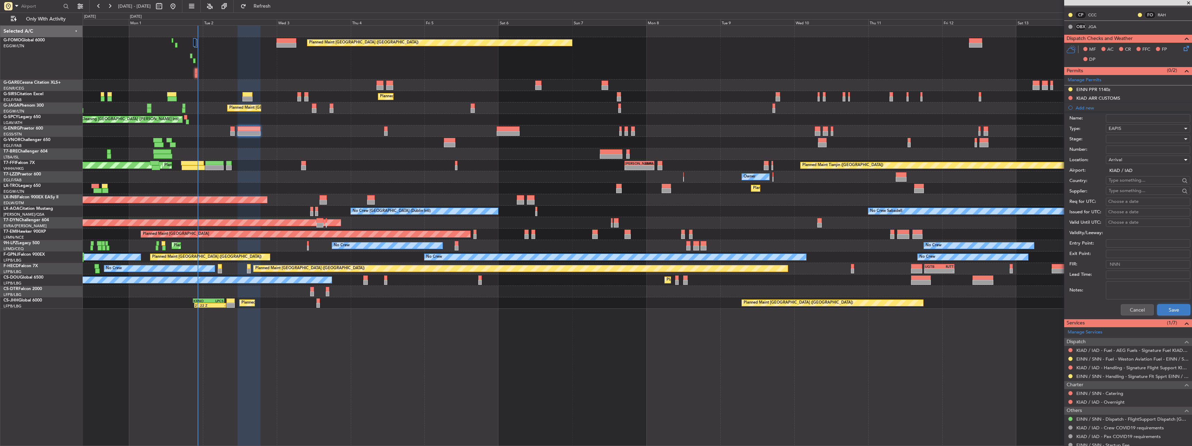
click at [673, 308] on button "Save" at bounding box center [1173, 309] width 33 height 11
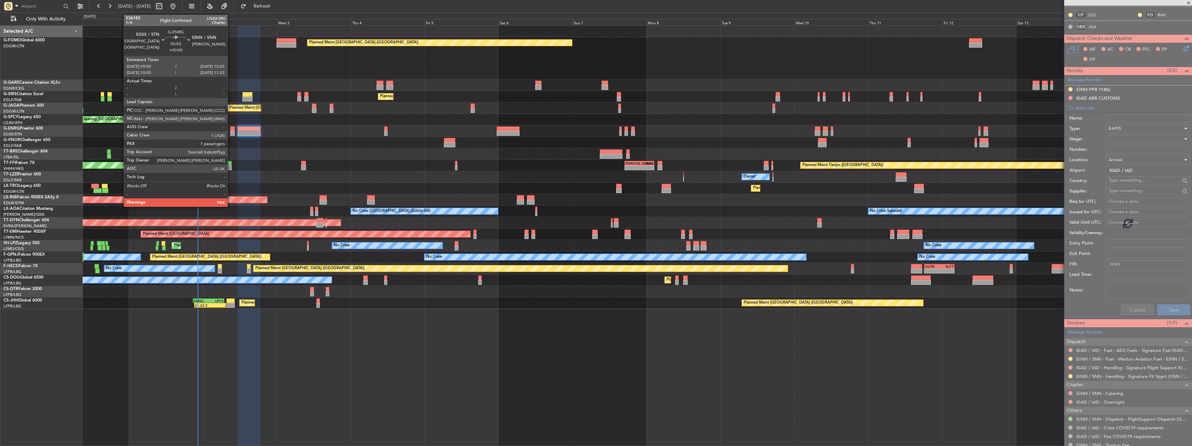
scroll to position [0, 0]
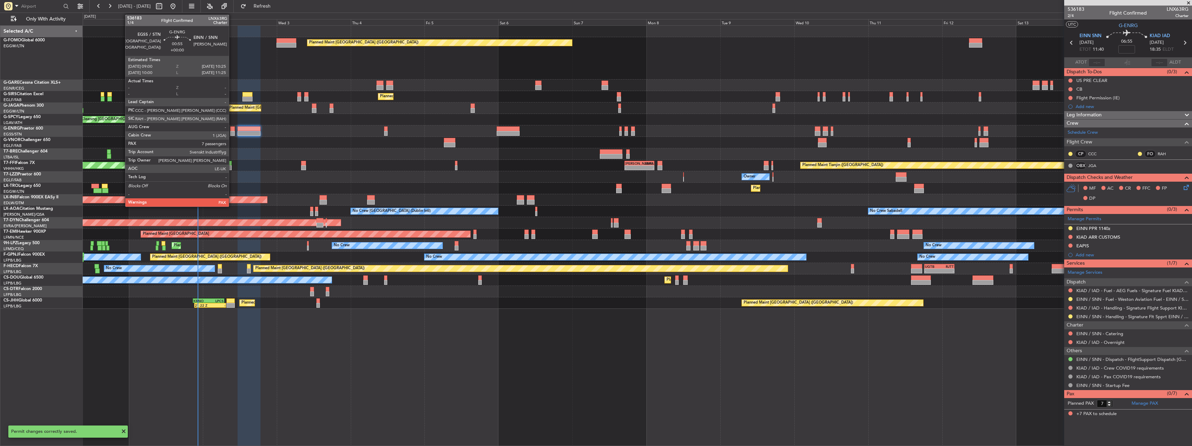
click at [232, 131] on div at bounding box center [232, 133] width 5 height 5
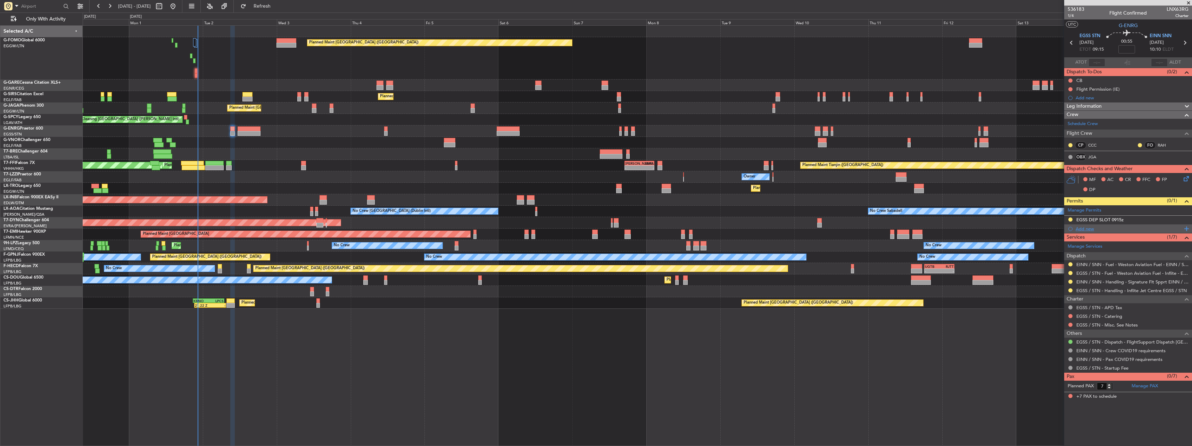
click at [673, 229] on div "Add new" at bounding box center [1129, 229] width 107 height 6
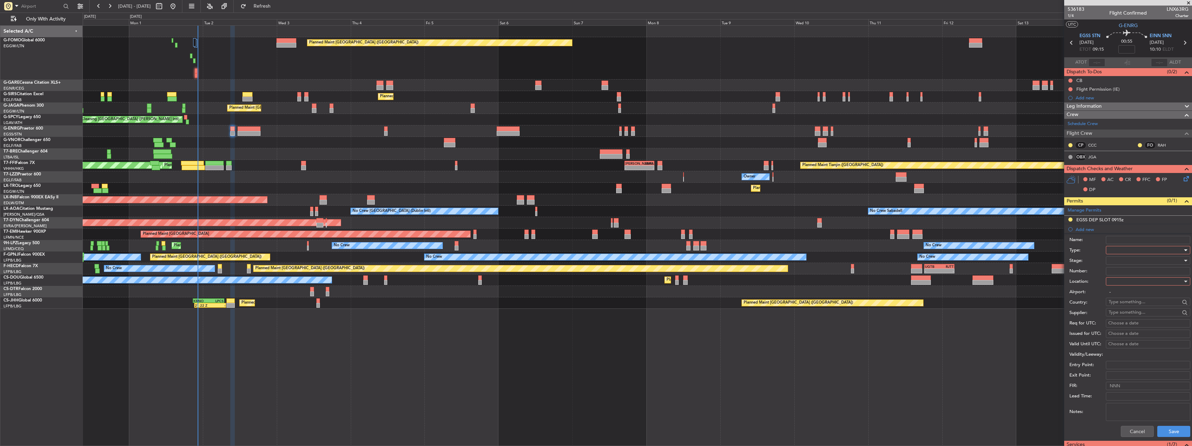
click at [673, 250] on div at bounding box center [1146, 250] width 74 height 10
click at [673, 285] on span "PPR" at bounding box center [1145, 284] width 73 height 10
click at [673, 276] on div at bounding box center [1146, 281] width 74 height 10
click at [673, 316] on span "Arrival" at bounding box center [1145, 316] width 73 height 10
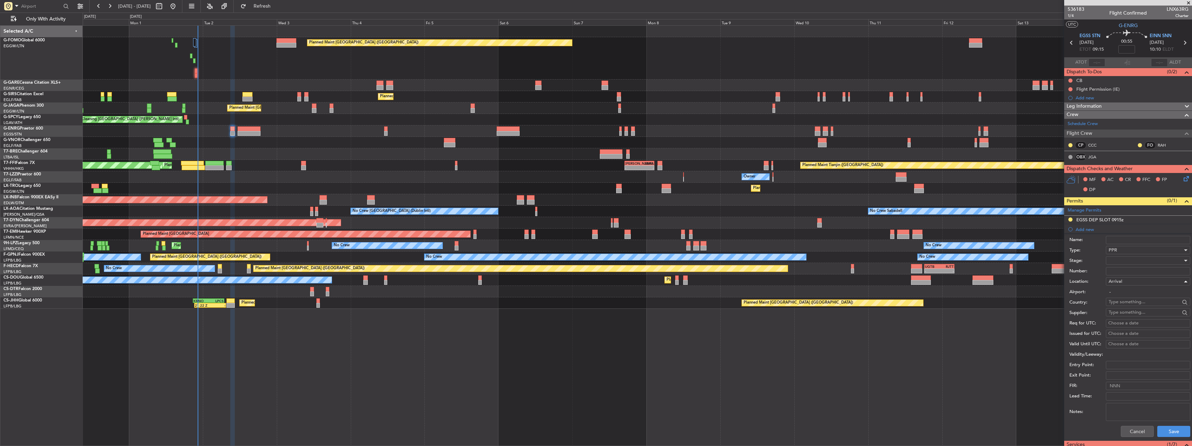
type input "EINN / SNN"
click at [673, 258] on div at bounding box center [1146, 260] width 74 height 10
drag, startPoint x: 1129, startPoint y: 303, endPoint x: 1136, endPoint y: 316, distance: 14.9
click at [673, 303] on span "Requested" at bounding box center [1145, 306] width 73 height 10
click at [673, 426] on div "Cancel Save" at bounding box center [1129, 431] width 121 height 18
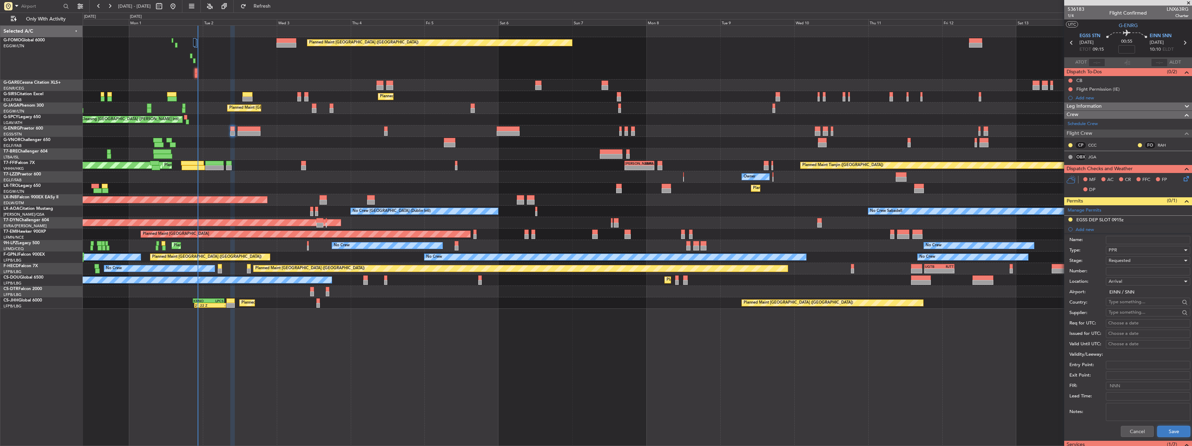
click at [673, 426] on button "Save" at bounding box center [1173, 431] width 33 height 11
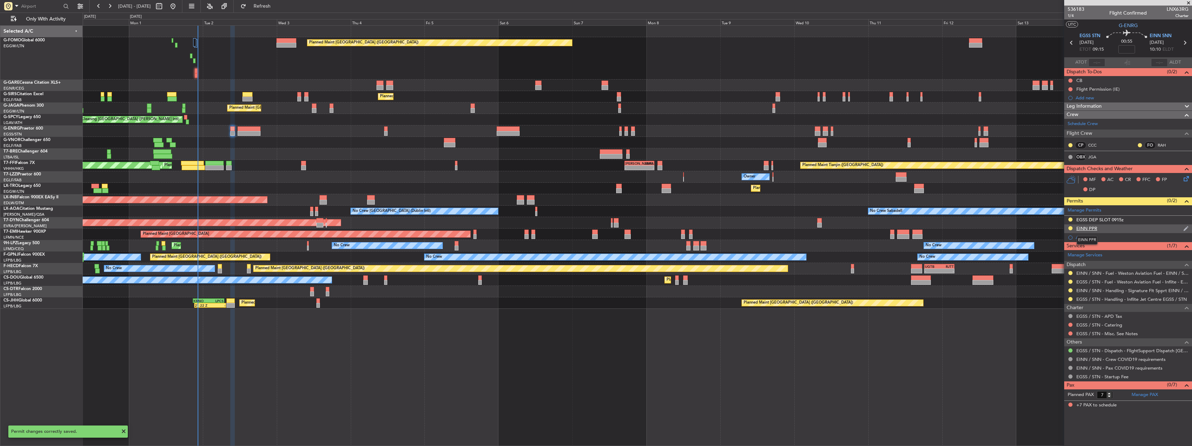
click at [673, 228] on div "EINN PPR" at bounding box center [1086, 228] width 21 height 6
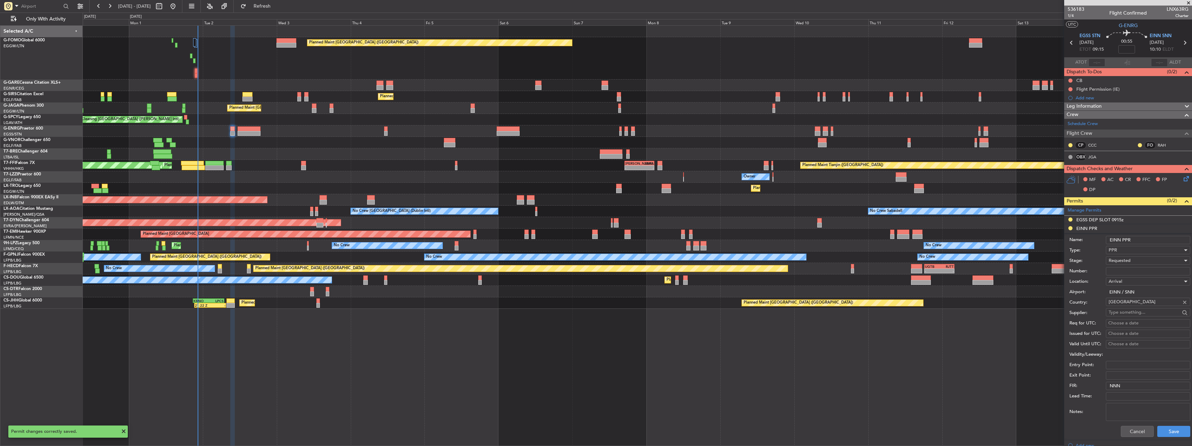
click at [673, 238] on input "EINN PPR" at bounding box center [1148, 240] width 84 height 8
type input "EINN PPR 1010z"
click at [673, 428] on button "Save" at bounding box center [1173, 431] width 33 height 11
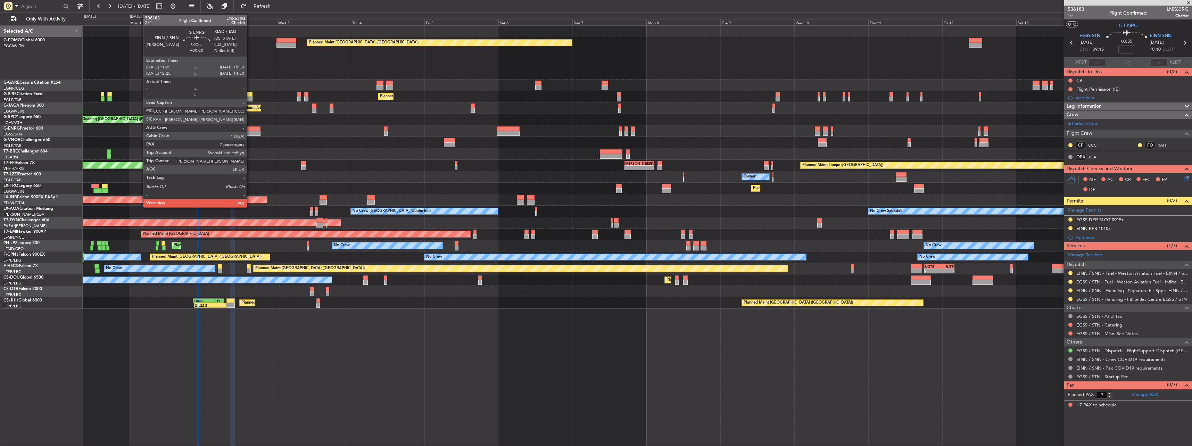
click at [250, 128] on div at bounding box center [249, 128] width 23 height 5
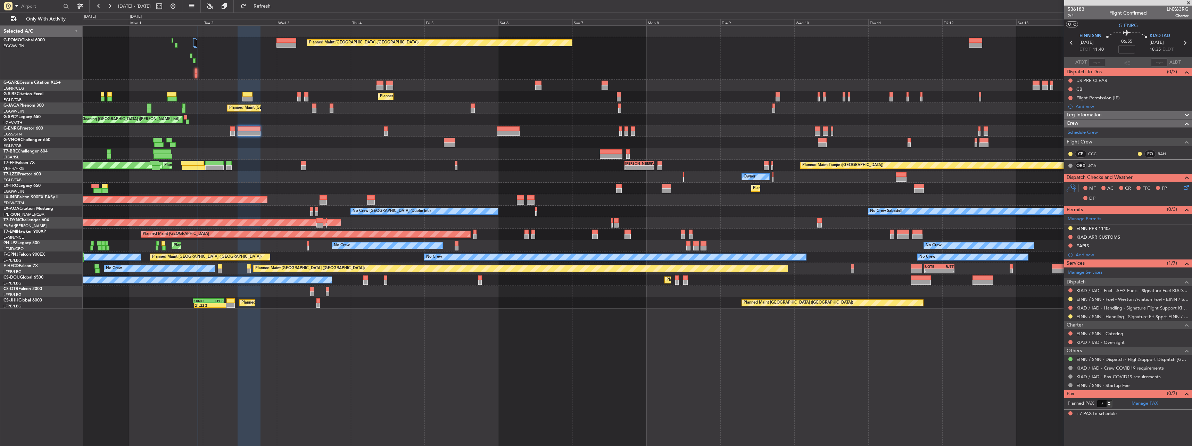
click at [233, 133] on div at bounding box center [232, 133] width 5 height 5
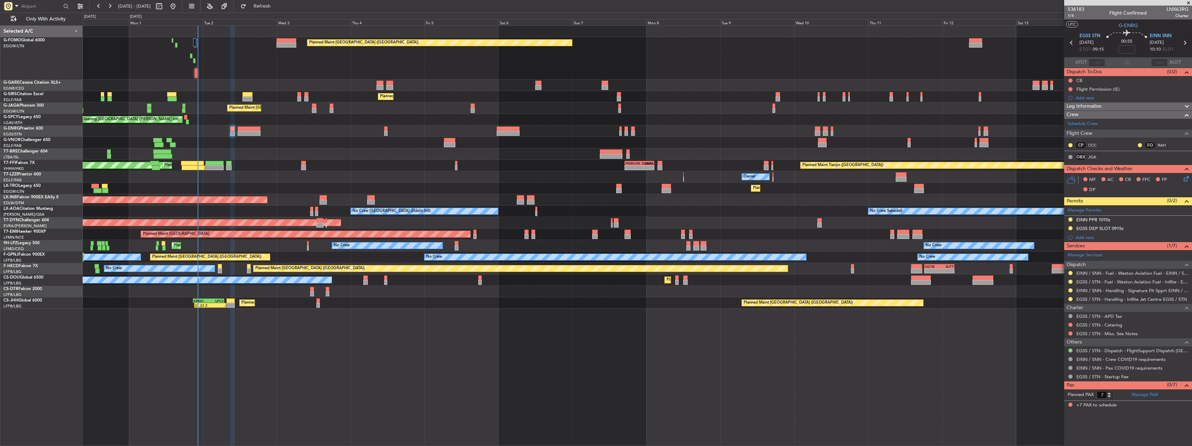
click at [673, 8] on span "LNX63RG" at bounding box center [1178, 9] width 22 height 7
copy span "LNX63RG"
click at [673, 155] on link "JGA" at bounding box center [1096, 157] width 16 height 6
click at [673, 160] on div "OBX JGA" at bounding box center [1086, 157] width 36 height 8
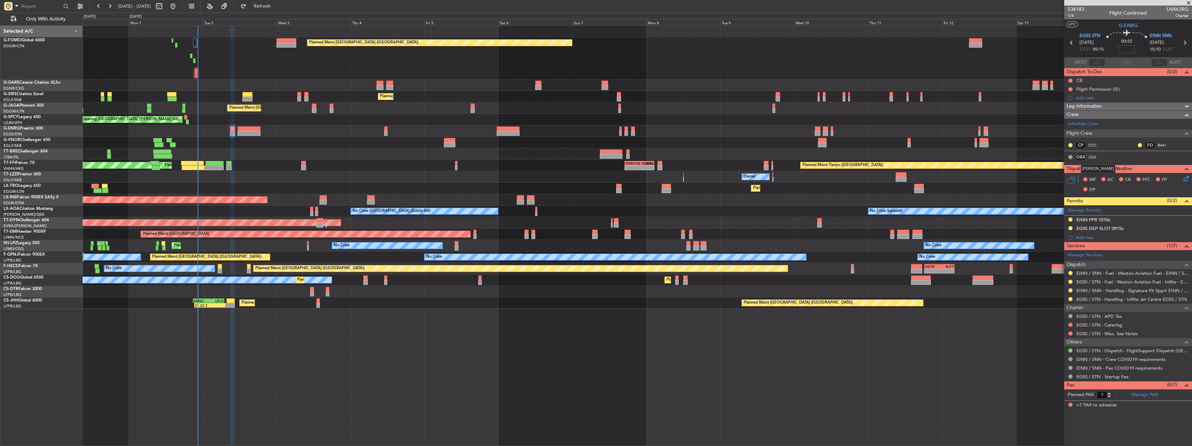
copy div "[PERSON_NAME]"
drag, startPoint x: 1082, startPoint y: 169, endPoint x: 1112, endPoint y: 171, distance: 30.6
click at [673, 171] on mat-tooltip-component "[PERSON_NAME]" at bounding box center [1098, 169] width 44 height 18
click at [673, 105] on span "Leg Information" at bounding box center [1084, 106] width 35 height 8
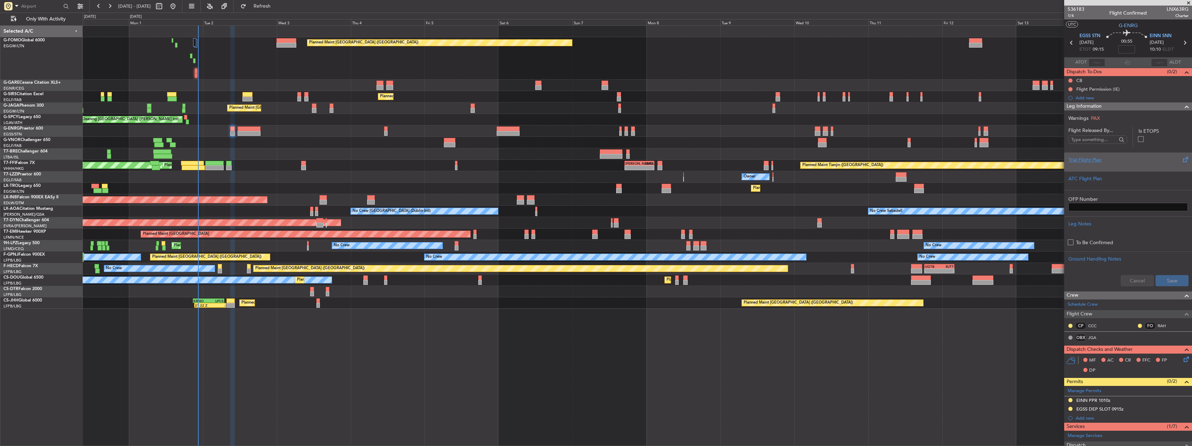
click at [673, 160] on div "Trial Flight Plan" at bounding box center [1127, 159] width 119 height 7
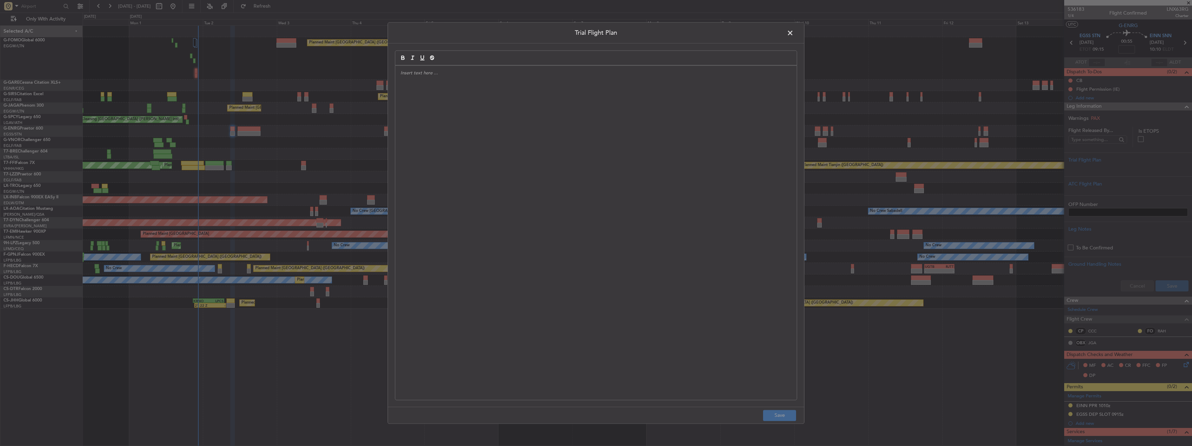
click at [636, 127] on div at bounding box center [596, 233] width 402 height 334
click at [519, 127] on div "DRG // [DATE] // FCST" at bounding box center [596, 233] width 402 height 334
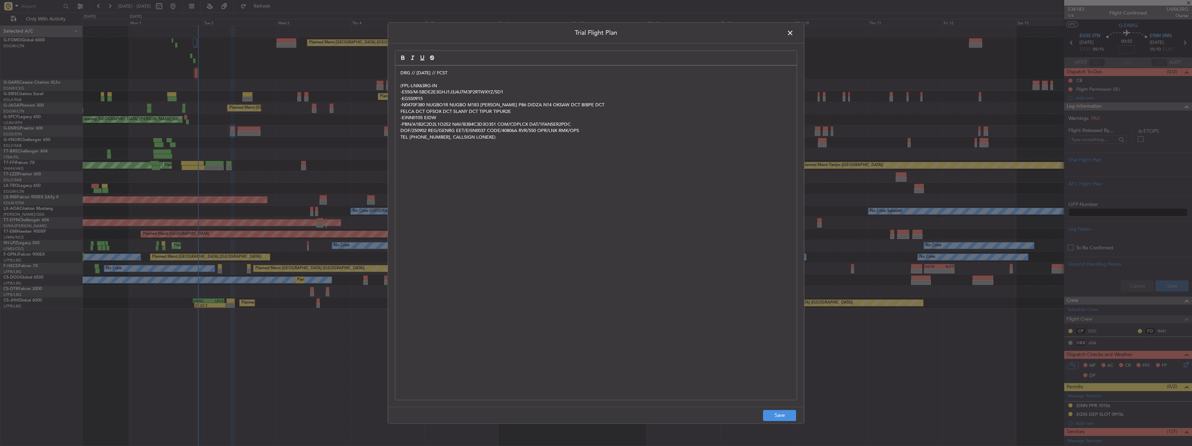
scroll to position [0, 0]
click at [673, 421] on footer "Save" at bounding box center [596, 415] width 416 height 17
click at [673, 418] on button "Save" at bounding box center [779, 415] width 33 height 11
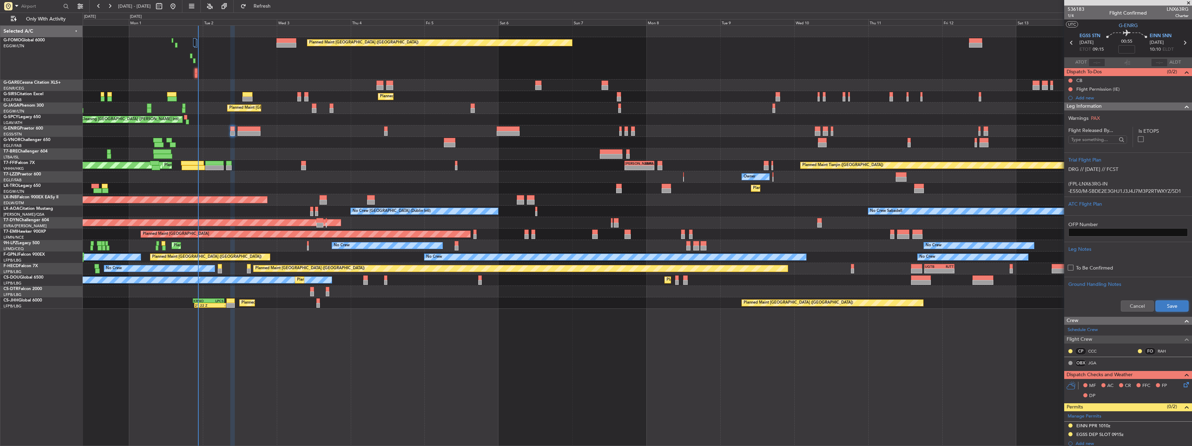
click at [673, 302] on button "Save" at bounding box center [1172, 305] width 33 height 11
click at [673, 53] on input at bounding box center [1126, 49] width 17 height 8
type input "+00:10"
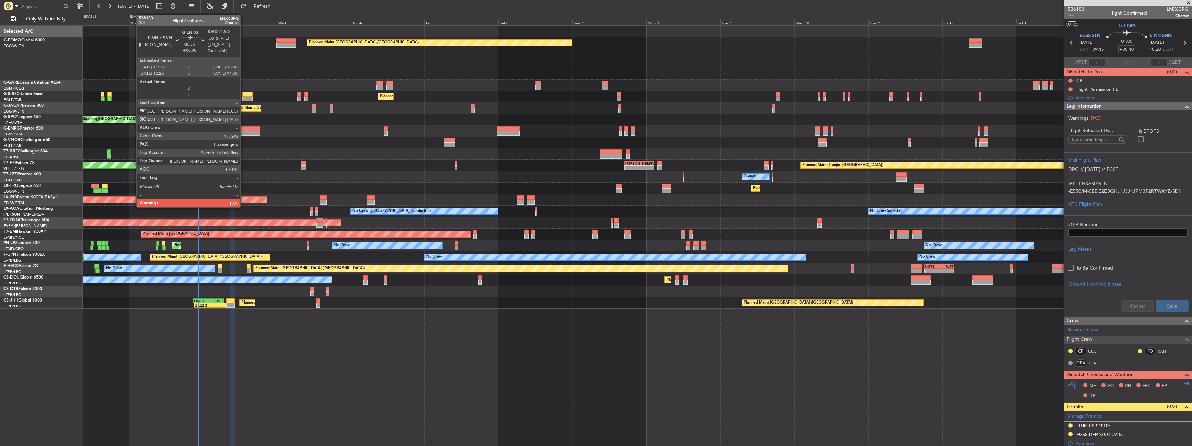
click at [243, 131] on div at bounding box center [249, 128] width 23 height 5
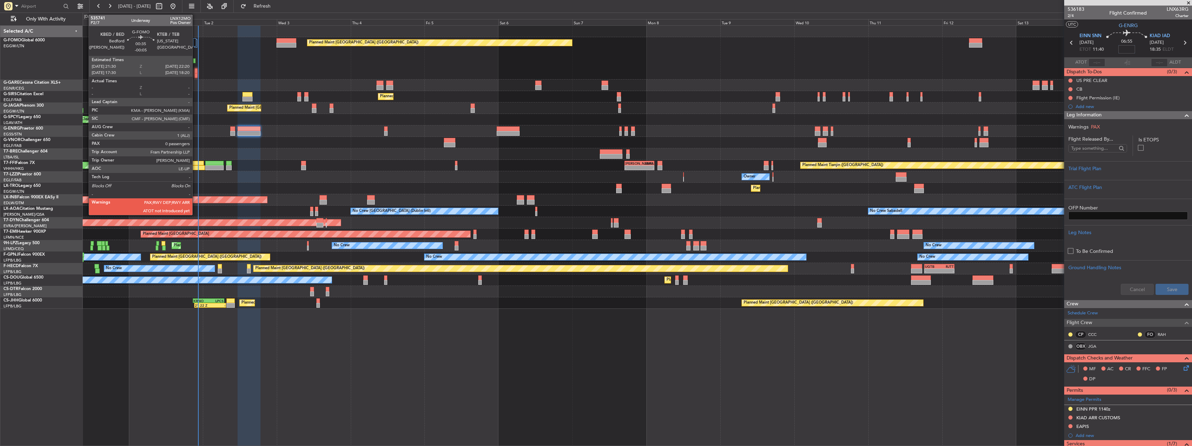
click at [197, 74] on div at bounding box center [196, 75] width 3 height 5
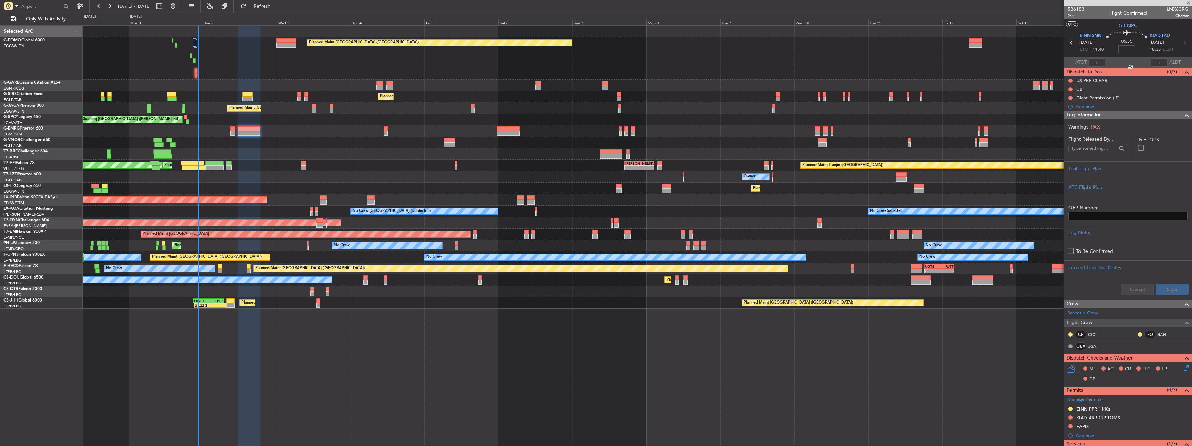
type input "-00:05"
type input "0"
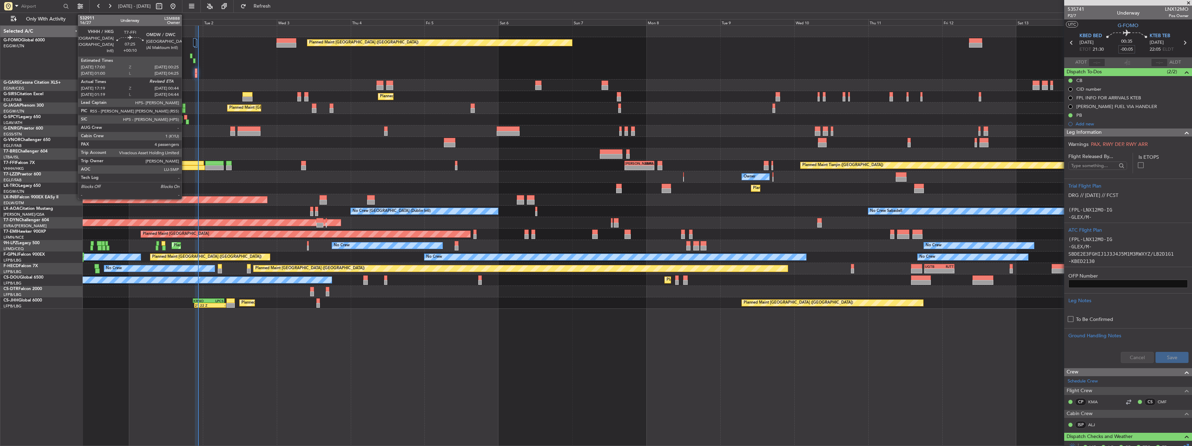
click at [185, 169] on div at bounding box center [193, 167] width 23 height 5
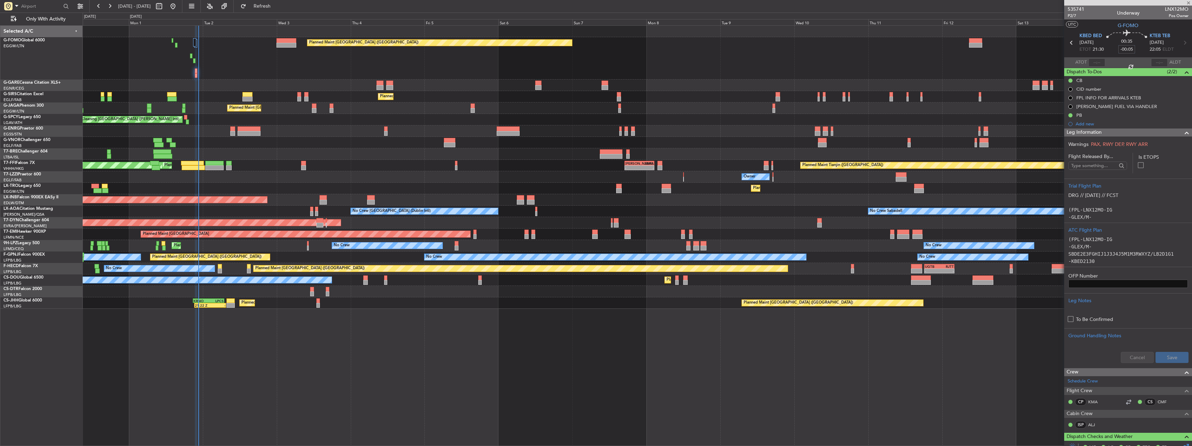
type input "+00:10"
type input "17:19"
type input "4"
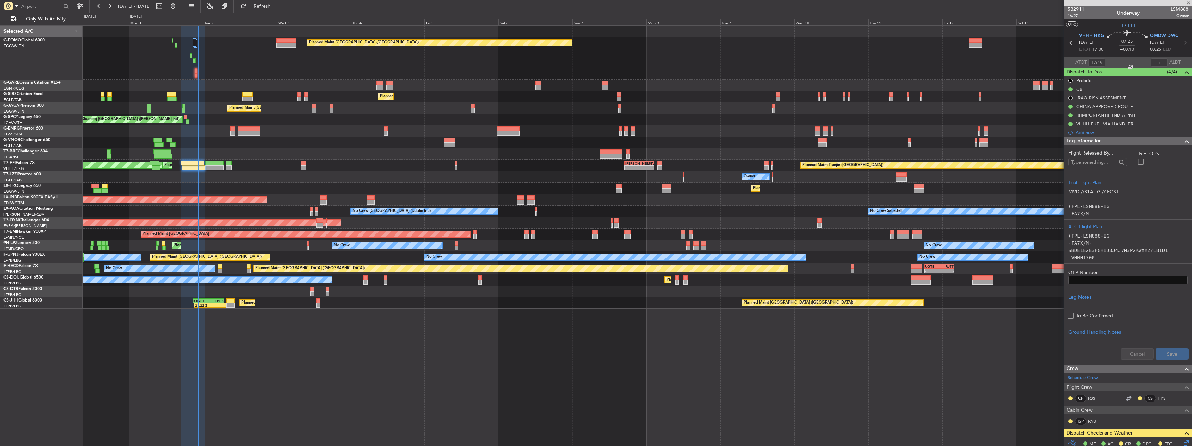
click at [1086, 142] on span "Leg Information" at bounding box center [1084, 141] width 35 height 8
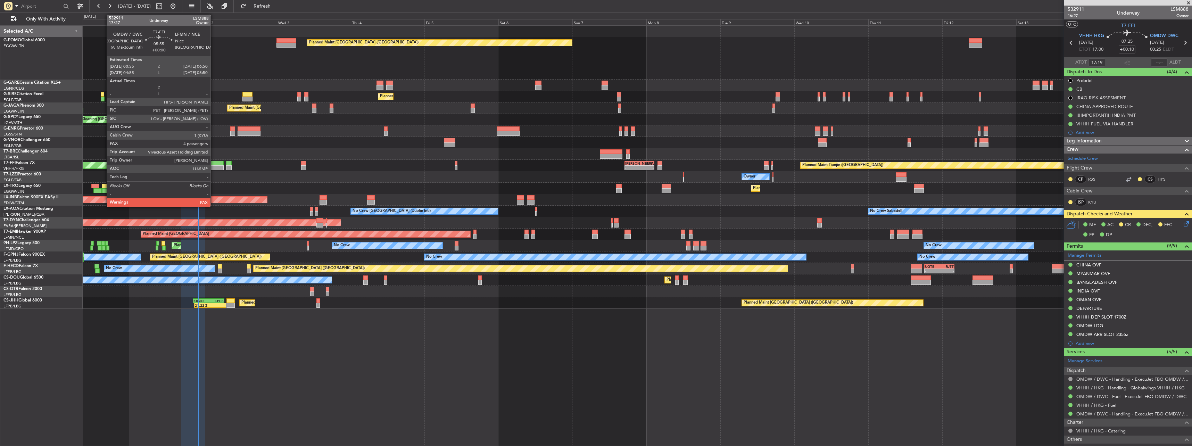
click at [214, 165] on div at bounding box center [214, 163] width 18 height 5
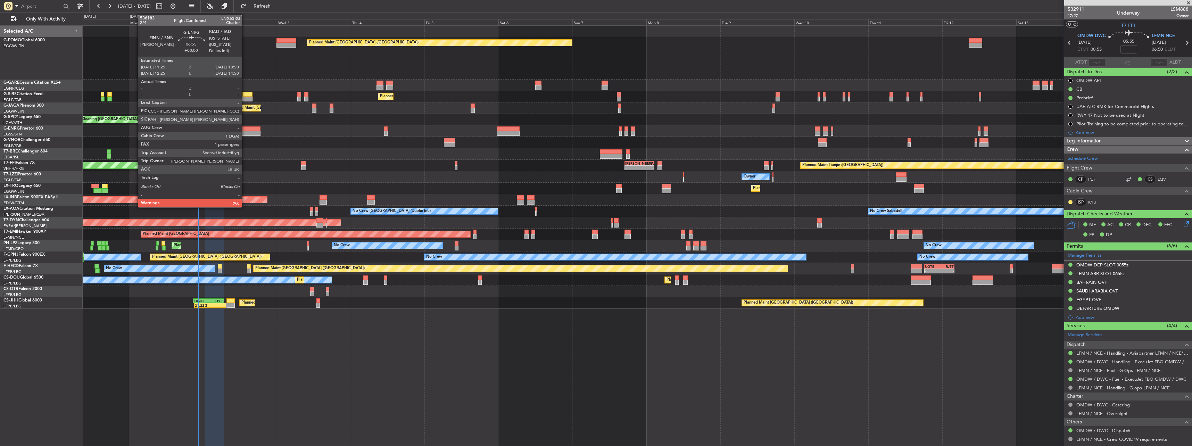
click at [245, 130] on div at bounding box center [249, 128] width 23 height 5
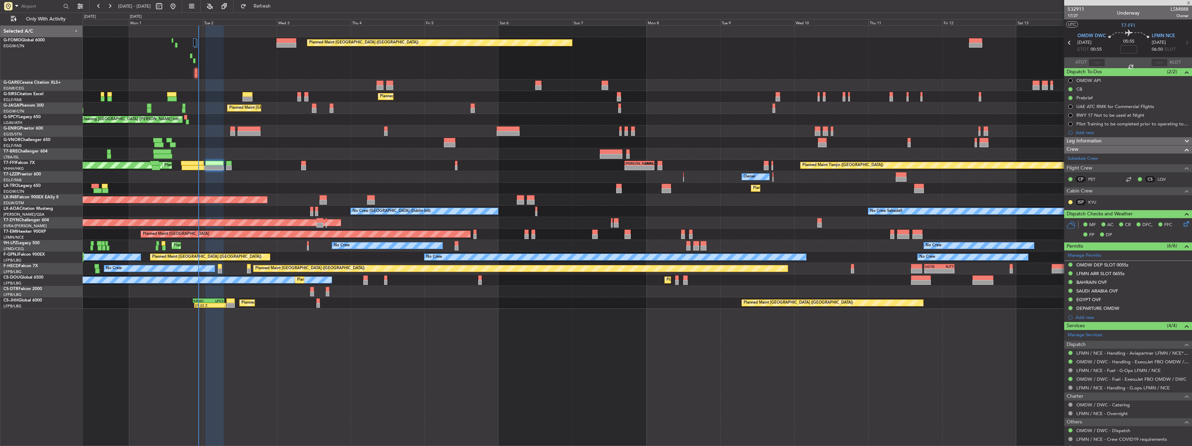
type input "7"
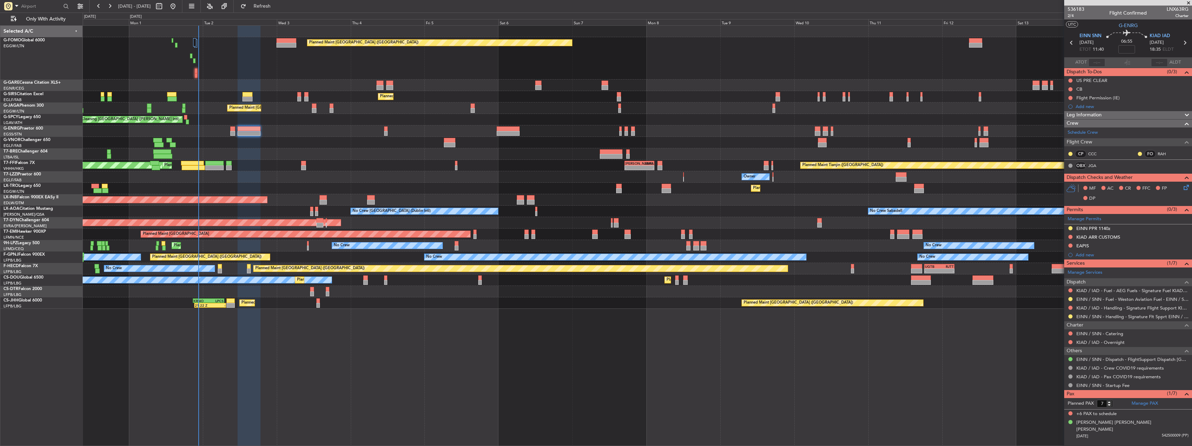
click at [243, 125] on div "Cleaning [GEOGRAPHIC_DATA] ([PERSON_NAME] Intl) Planned Maint [GEOGRAPHIC_DATA]…" at bounding box center [637, 119] width 1109 height 11
click at [243, 129] on div at bounding box center [249, 128] width 23 height 5
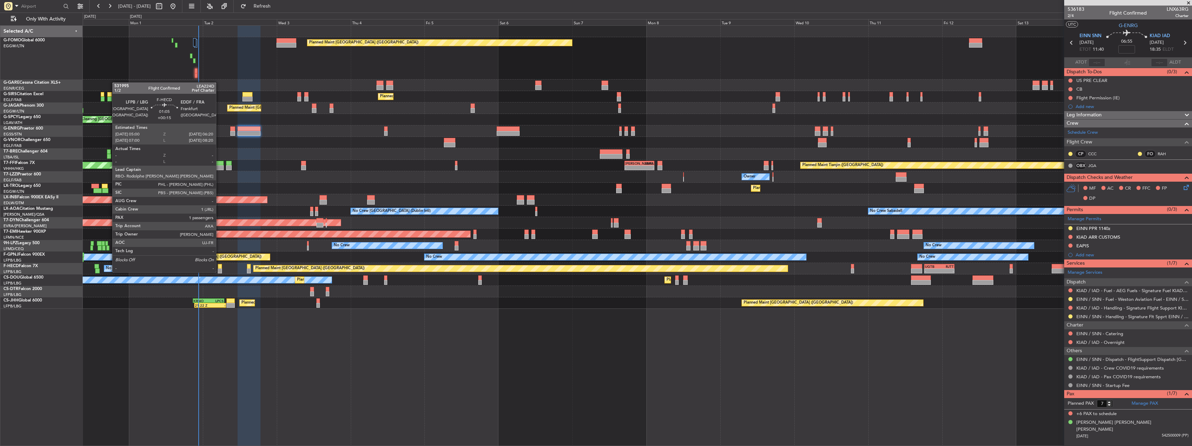
click at [219, 265] on div at bounding box center [220, 266] width 4 height 5
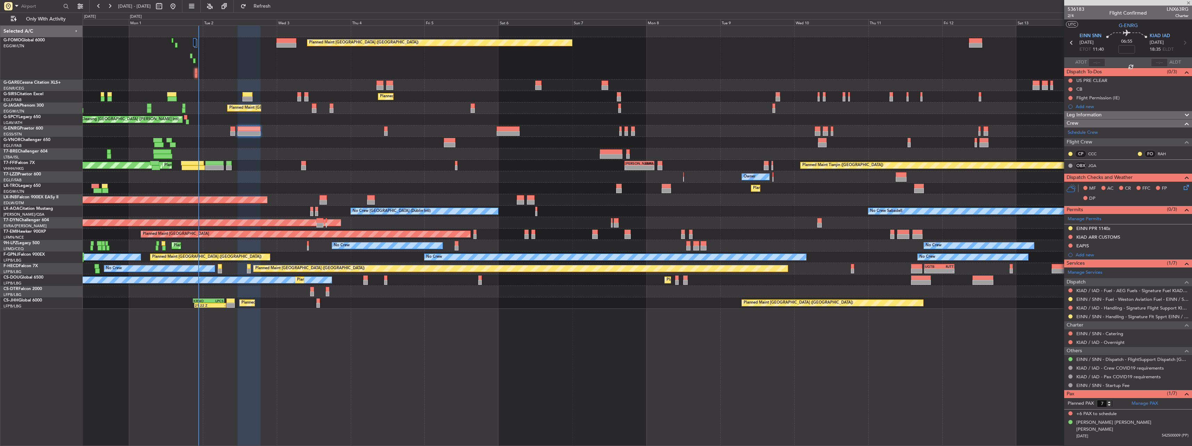
type input "+00:15"
type input "1"
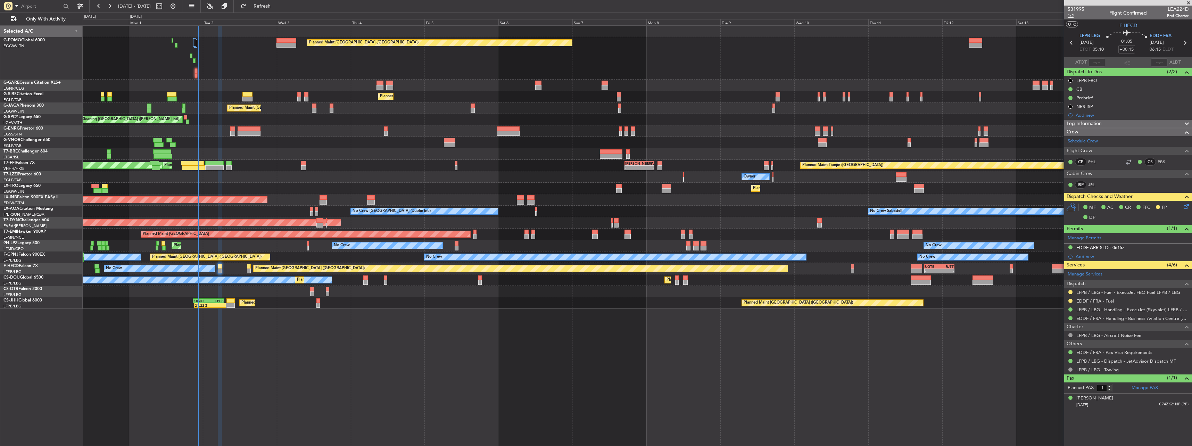
click at [1076, 13] on span "1/2" at bounding box center [1076, 16] width 17 height 6
click at [252, 138] on div at bounding box center [637, 142] width 1109 height 11
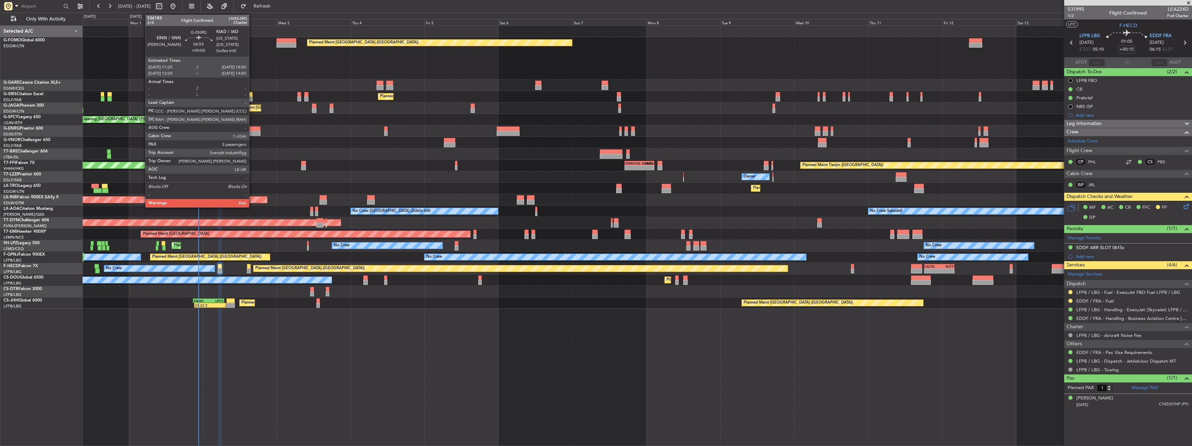
click at [252, 133] on div at bounding box center [249, 133] width 23 height 5
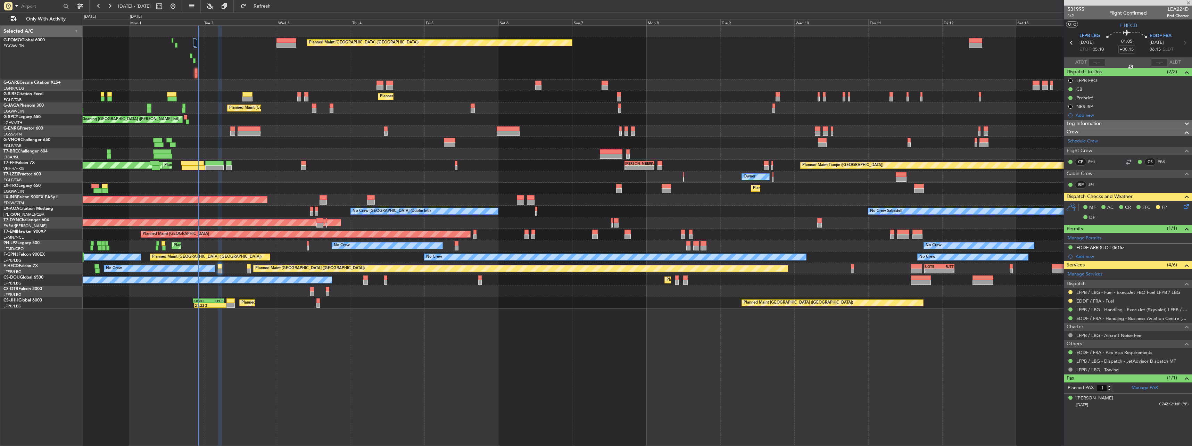
type input "7"
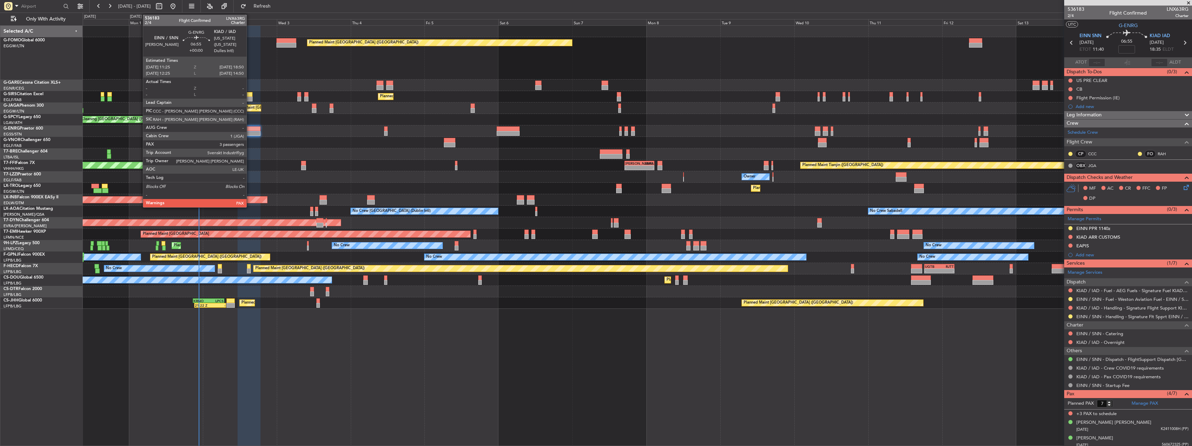
click at [250, 132] on div at bounding box center [249, 133] width 23 height 5
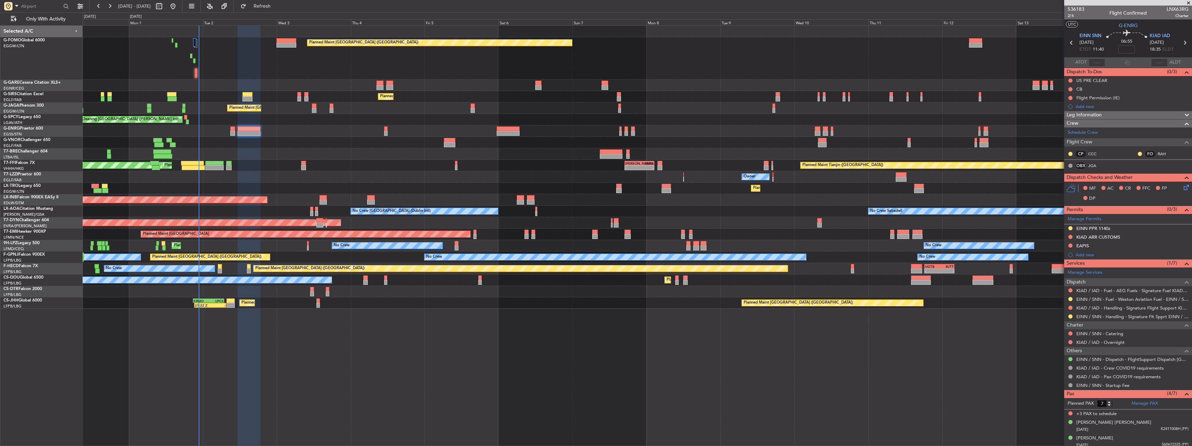
click at [231, 137] on div at bounding box center [637, 130] width 1109 height 11
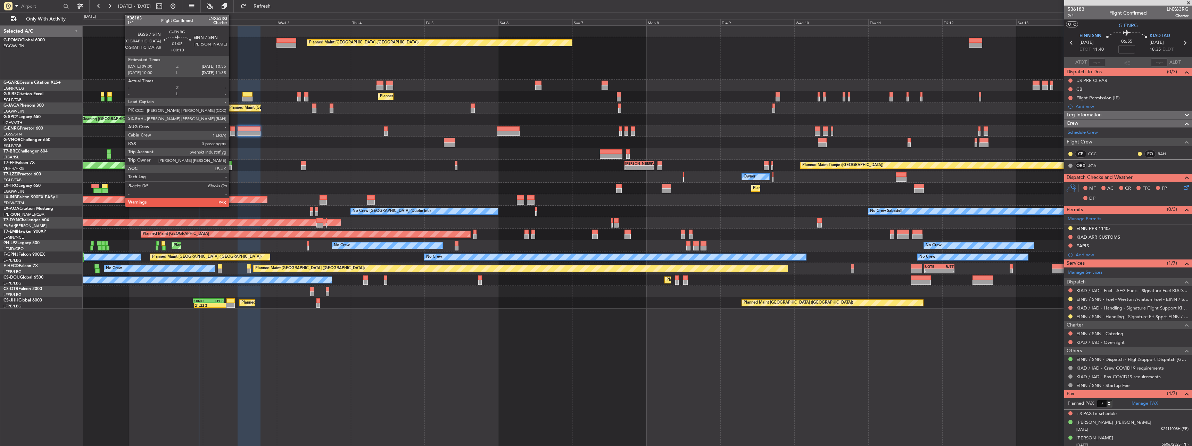
click at [232, 133] on div at bounding box center [232, 133] width 5 height 5
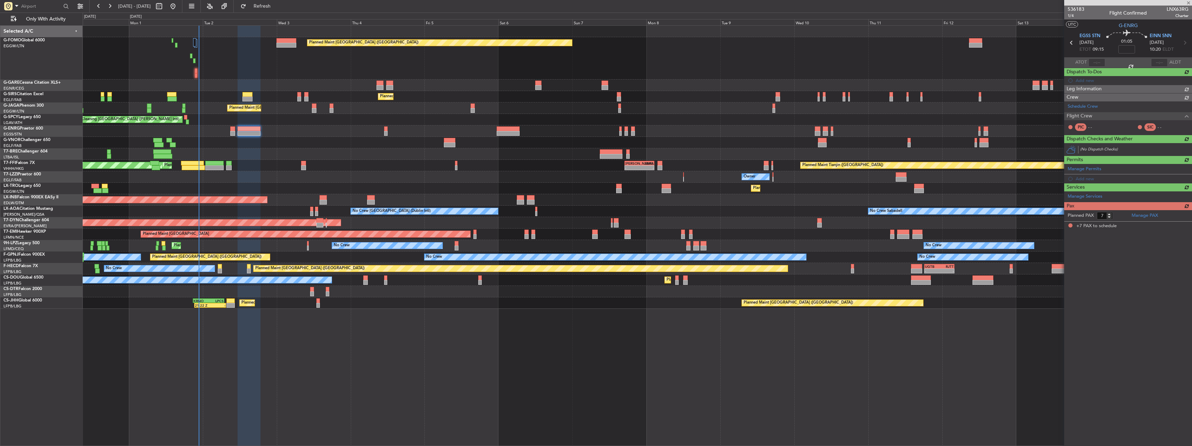
type input "+00:10"
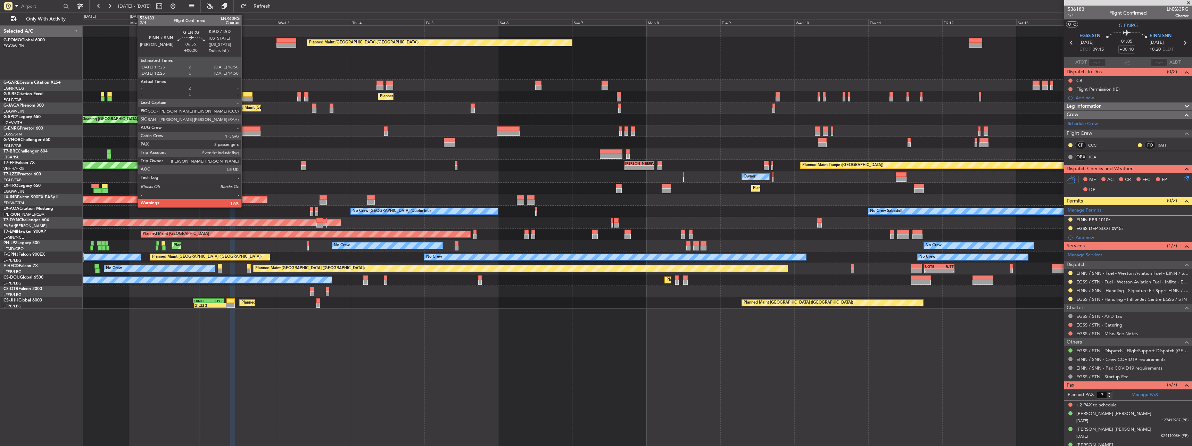
click at [245, 132] on div at bounding box center [249, 133] width 23 height 5
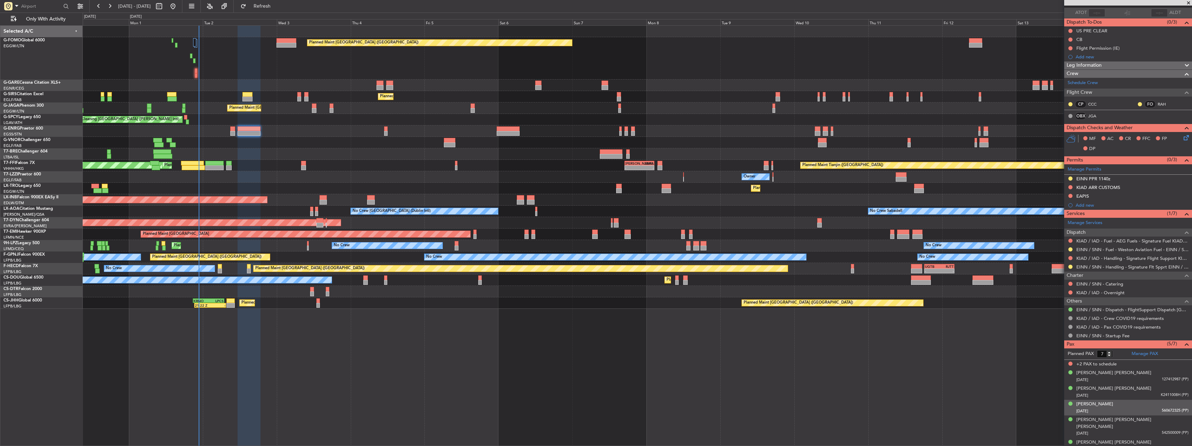
scroll to position [50, 0]
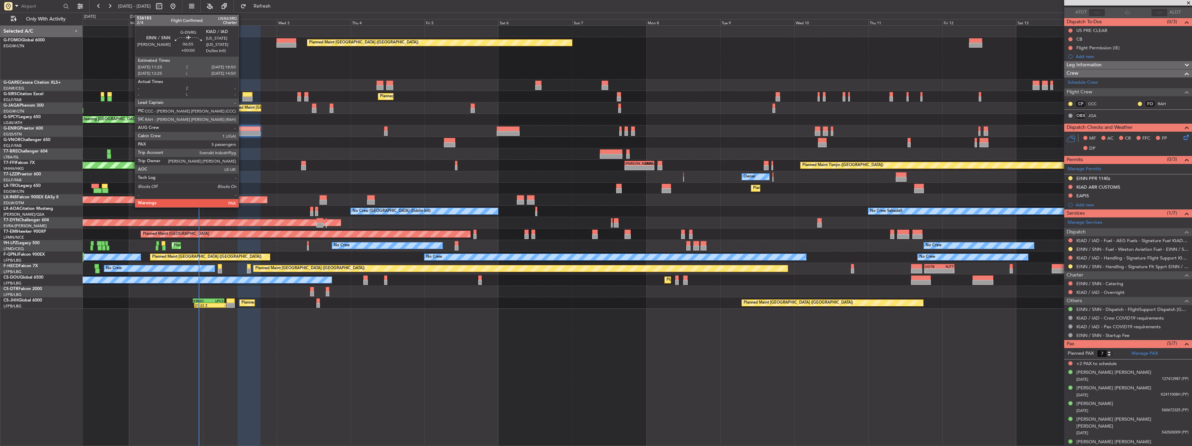
click at [242, 132] on div at bounding box center [249, 133] width 23 height 5
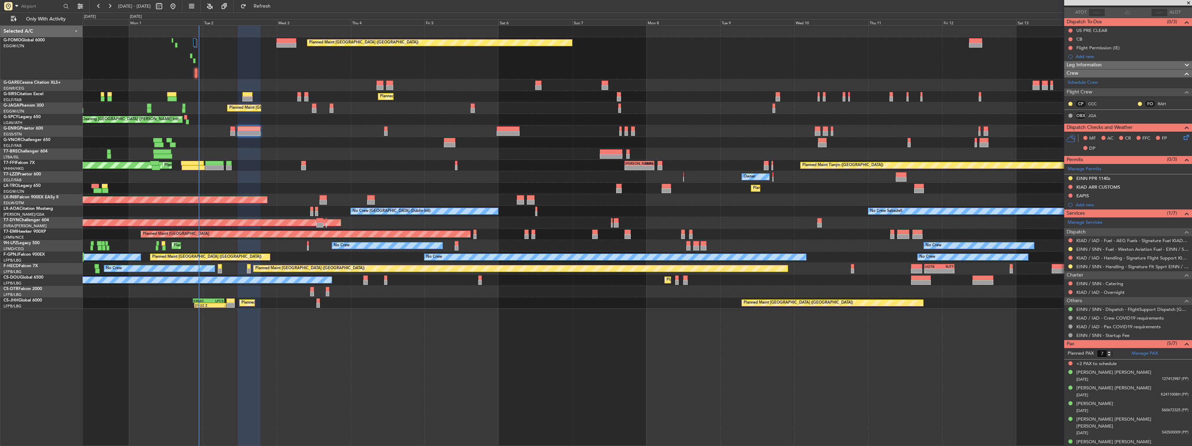
click at [236, 130] on div at bounding box center [637, 130] width 1109 height 11
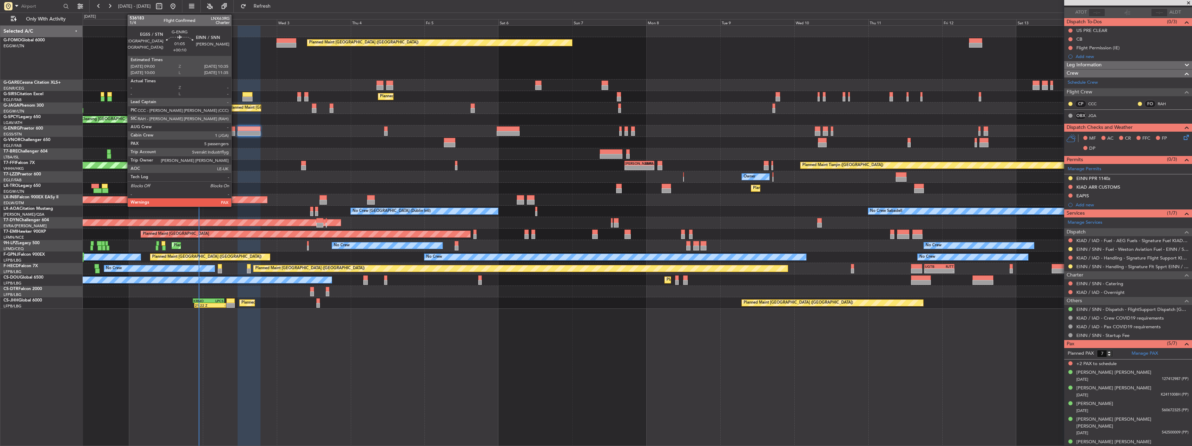
click at [232, 132] on div at bounding box center [232, 133] width 5 height 5
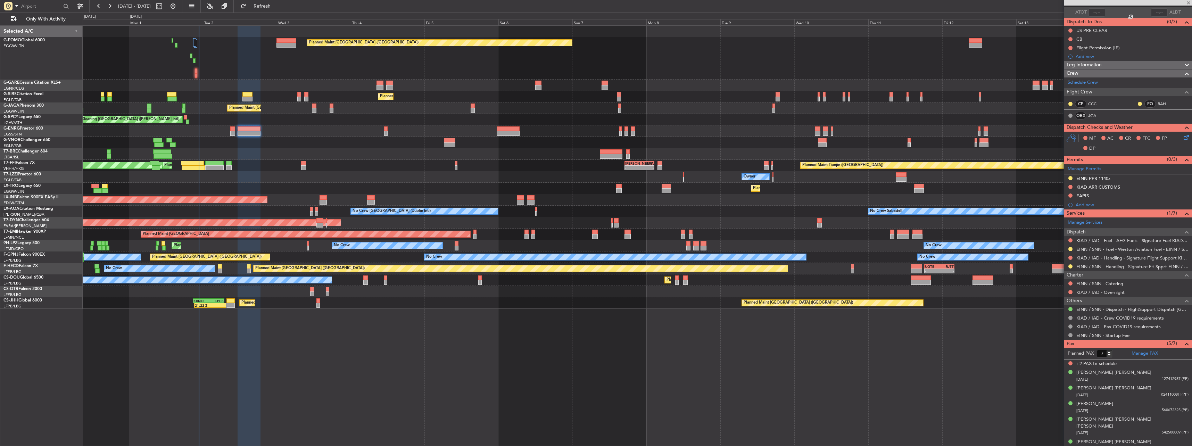
type input "+00:10"
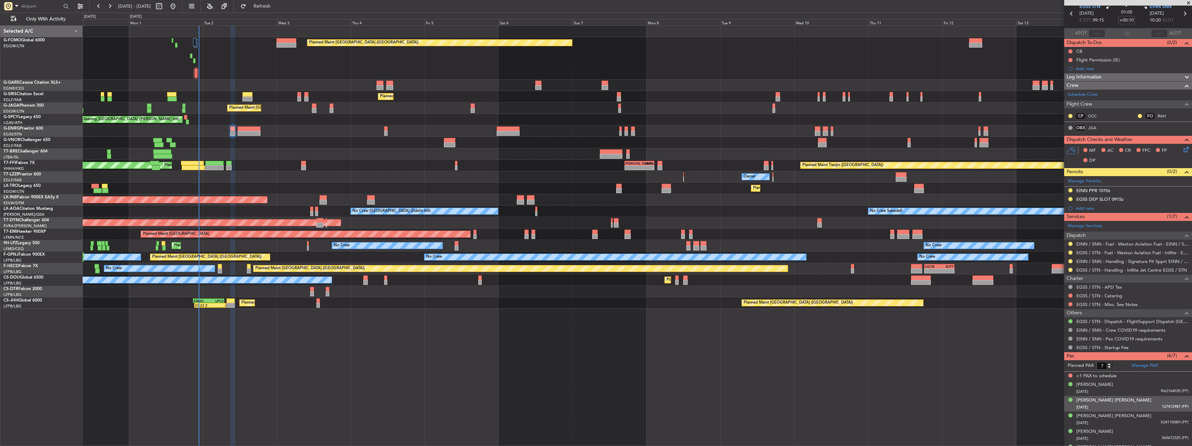
scroll to position [57, 0]
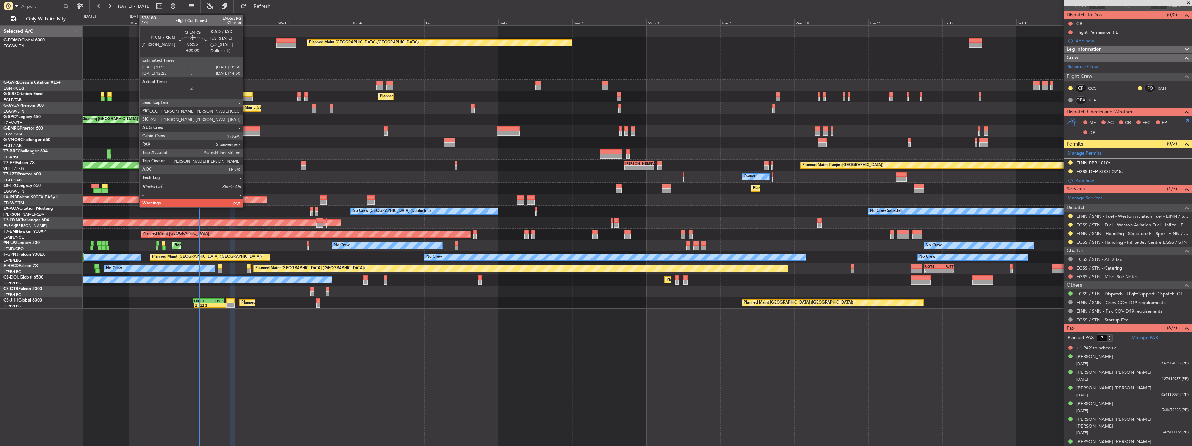
click at [247, 131] on div at bounding box center [249, 133] width 23 height 5
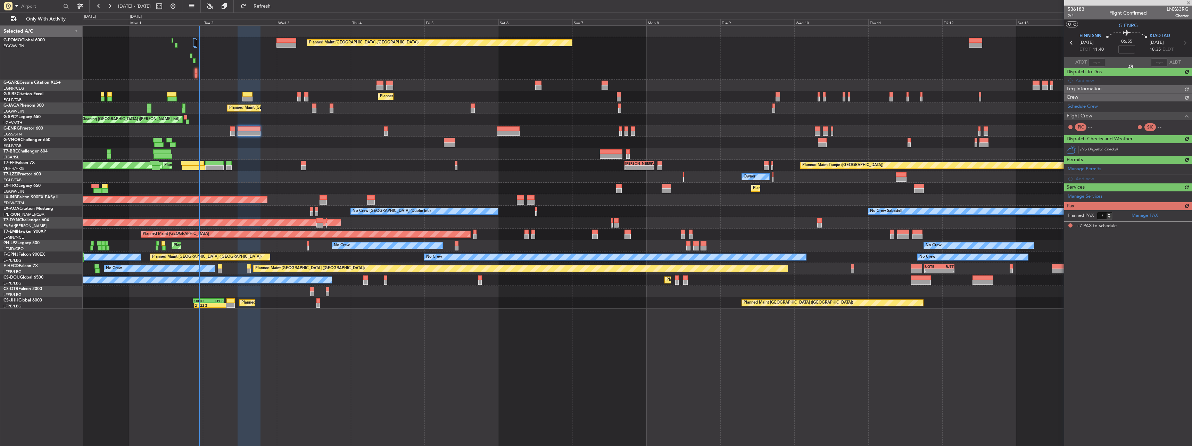
scroll to position [0, 0]
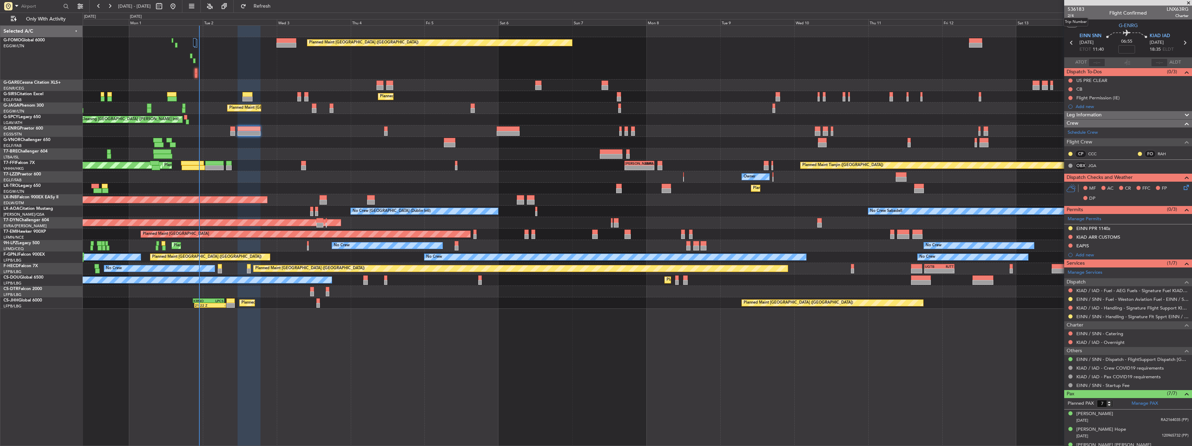
click at [1071, 15] on mat-tooltip-component "Trip Number" at bounding box center [1076, 22] width 34 height 18
click at [1067, 14] on div "536183 2/4 Flight Confirmed LNX63RG Charter" at bounding box center [1128, 13] width 128 height 14
click at [1074, 18] on span "2/4" at bounding box center [1076, 16] width 17 height 6
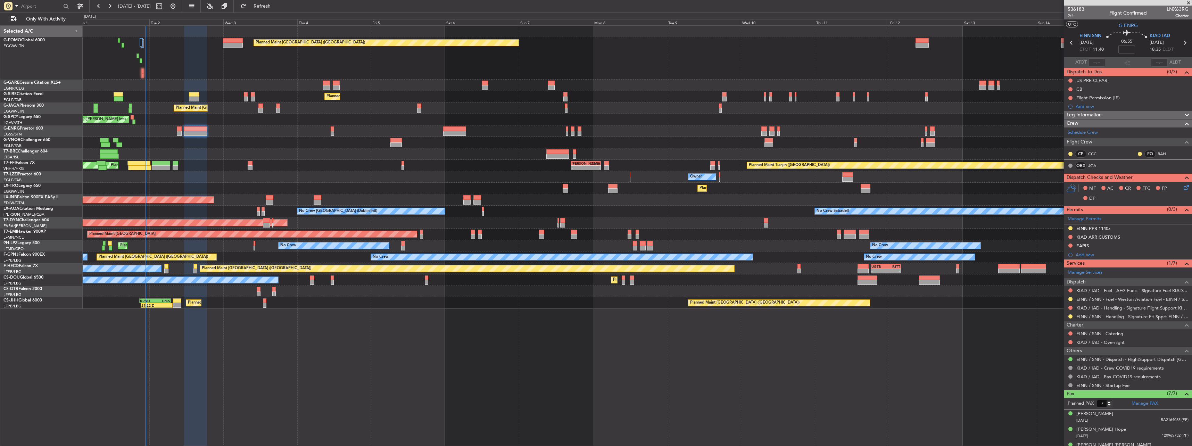
click at [311, 159] on div "Planned Maint [GEOGRAPHIC_DATA] ([GEOGRAPHIC_DATA]) Planned Maint [GEOGRAPHIC_D…" at bounding box center [637, 167] width 1109 height 283
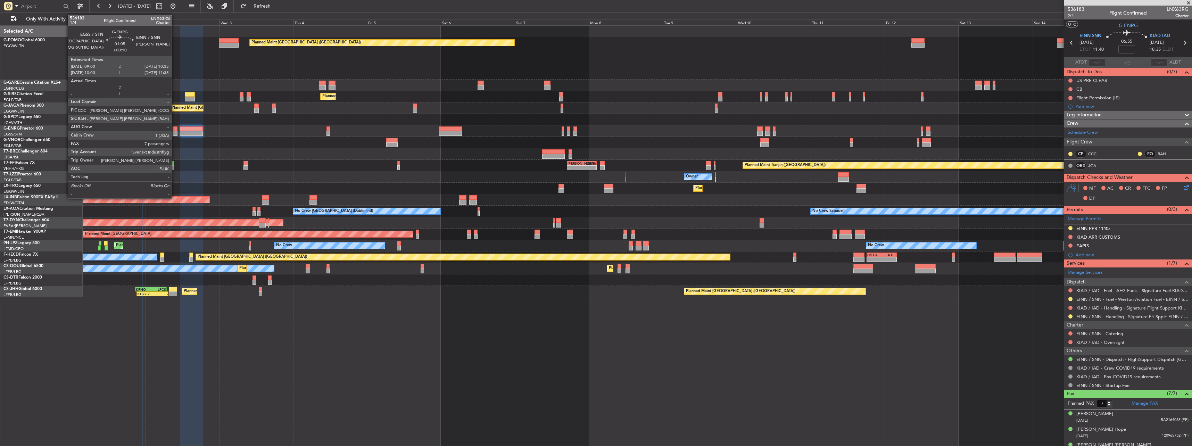
click at [175, 133] on div at bounding box center [175, 133] width 5 height 5
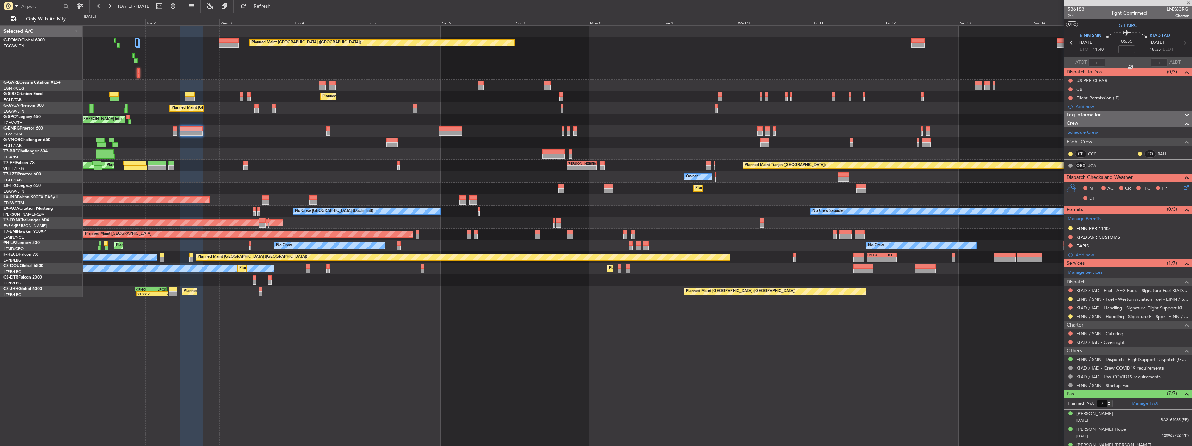
type input "+00:10"
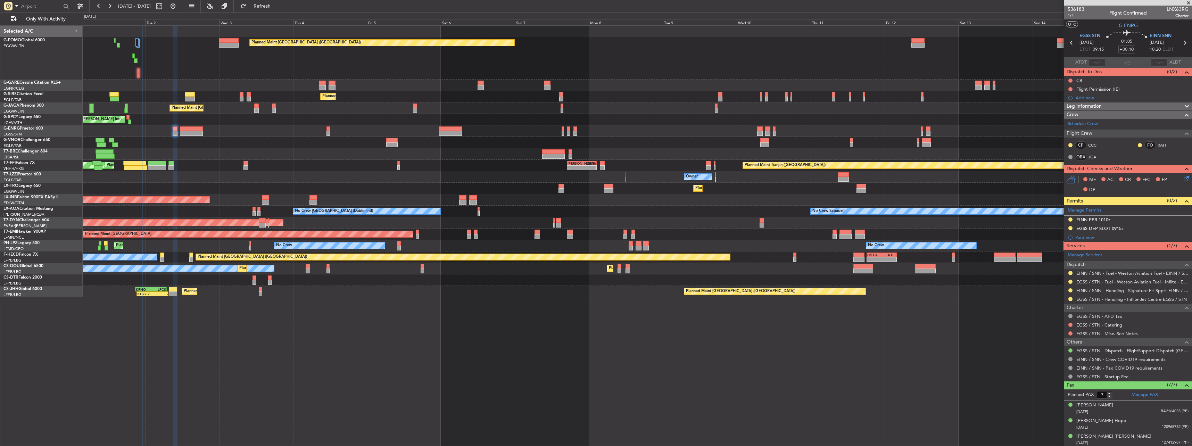
click at [526, 87] on div at bounding box center [637, 85] width 1109 height 11
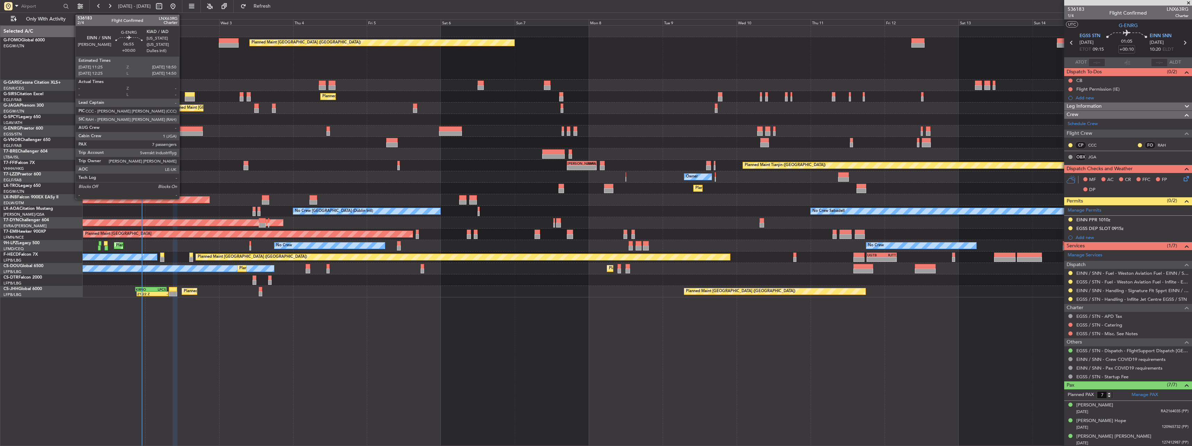
click at [182, 129] on div at bounding box center [191, 128] width 23 height 5
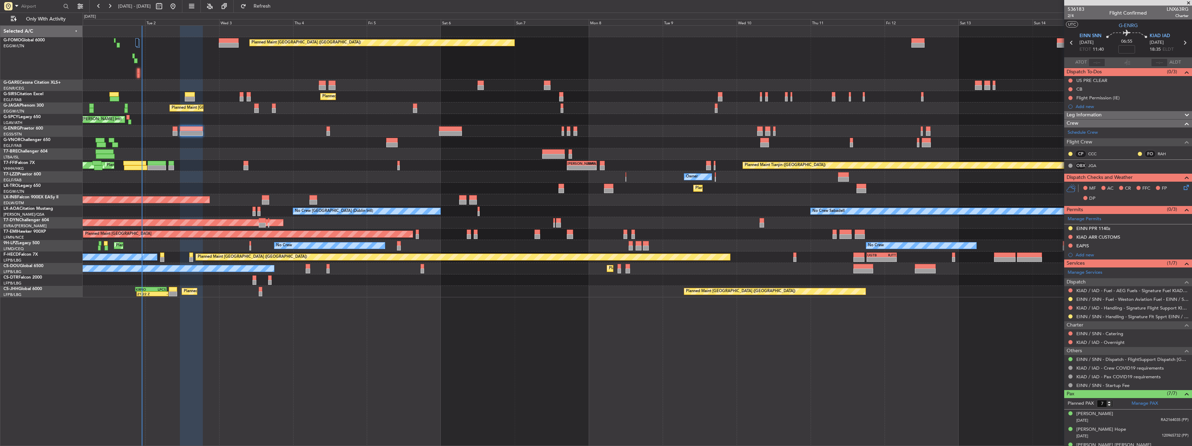
click at [173, 130] on div at bounding box center [175, 128] width 5 height 5
type input "+00:10"
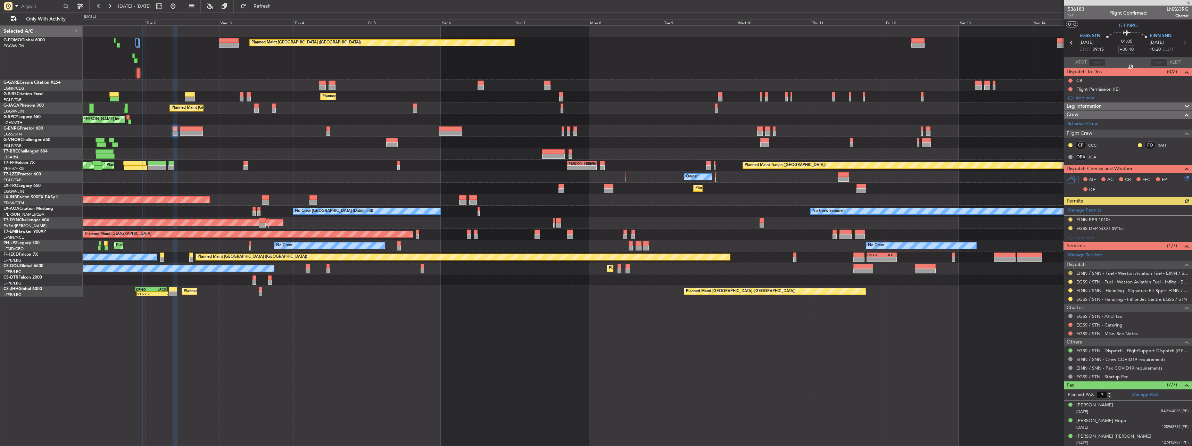
click at [1071, 273] on button at bounding box center [1070, 273] width 4 height 4
click at [1069, 281] on button at bounding box center [1070, 282] width 4 height 4
click at [1059, 366] on span "Confirmed" at bounding box center [1051, 364] width 22 height 7
click at [1070, 15] on span "1/4" at bounding box center [1076, 16] width 17 height 6
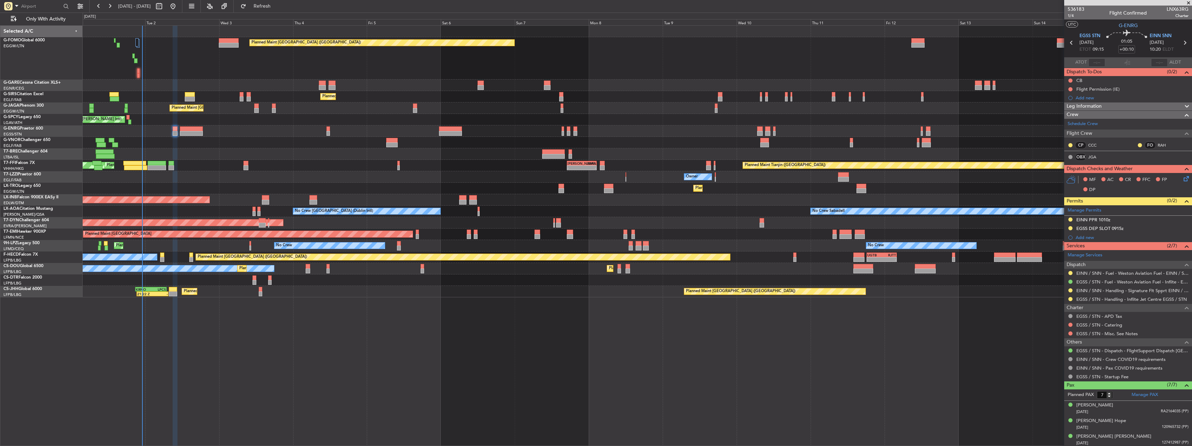
click at [1183, 180] on icon at bounding box center [1185, 178] width 6 height 6
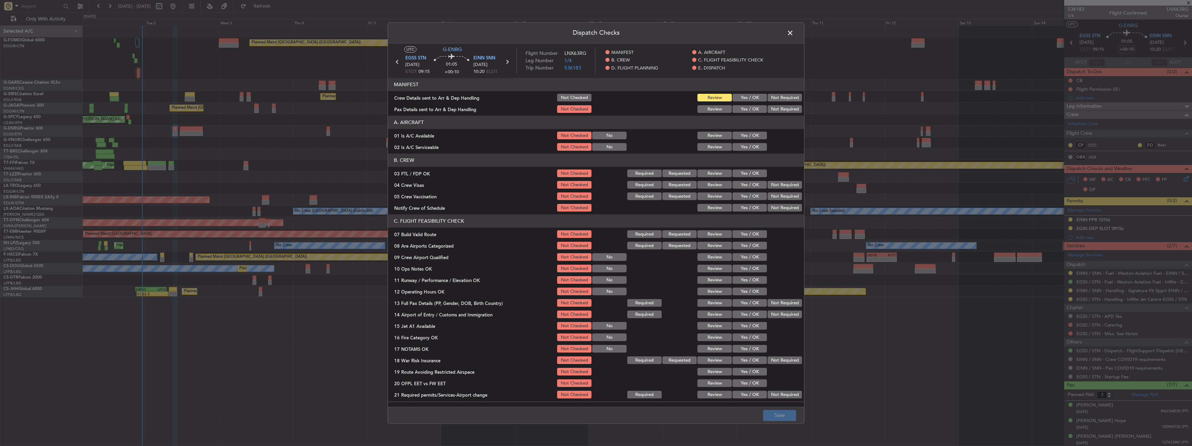
drag, startPoint x: 744, startPoint y: 96, endPoint x: 747, endPoint y: 110, distance: 14.7
click at [744, 96] on button "Yes / OK" at bounding box center [750, 98] width 34 height 8
click at [747, 110] on button "Yes / OK" at bounding box center [750, 110] width 34 height 8
click at [748, 143] on button "Yes / OK" at bounding box center [750, 147] width 34 height 8
click at [744, 136] on button "Yes / OK" at bounding box center [750, 136] width 34 height 8
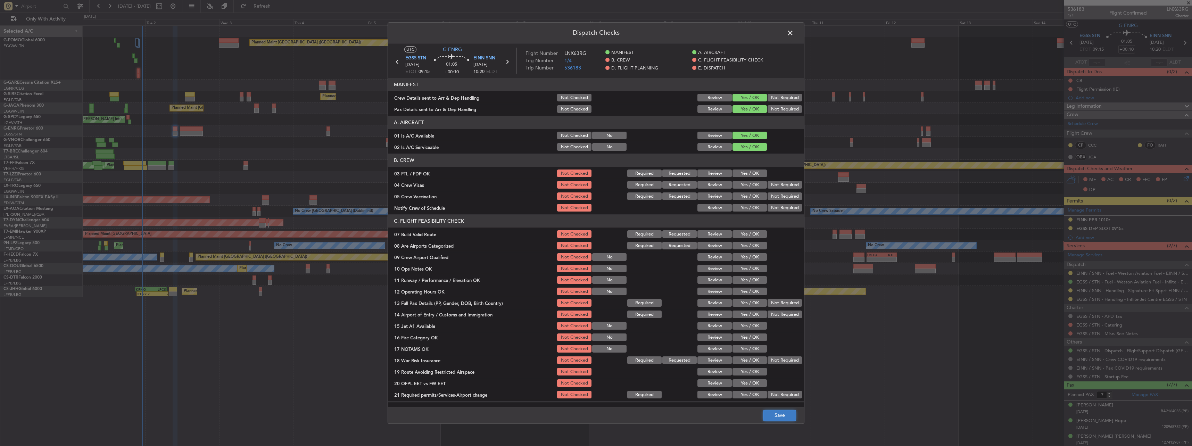
click at [788, 419] on button "Save" at bounding box center [779, 415] width 33 height 11
click at [794, 31] on span at bounding box center [794, 35] width 0 height 14
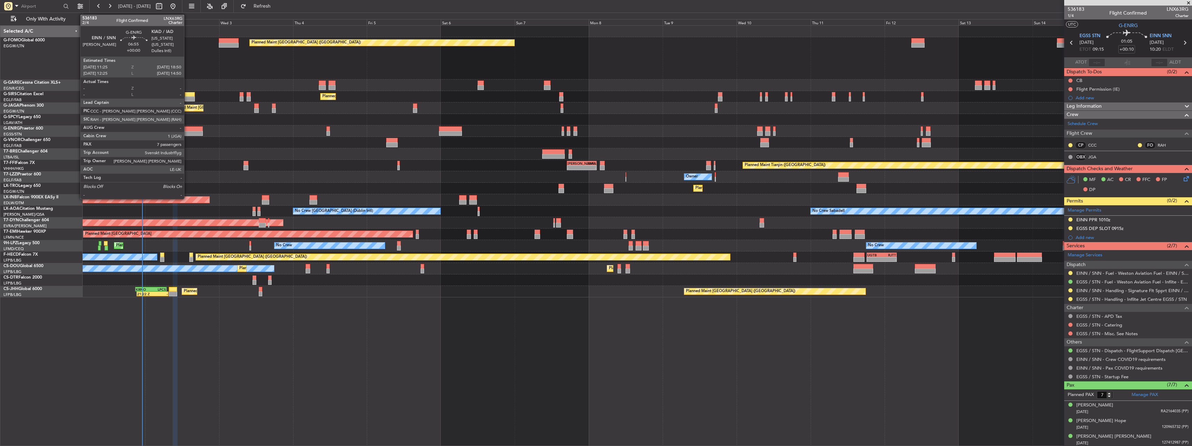
click at [187, 127] on div at bounding box center [191, 128] width 23 height 5
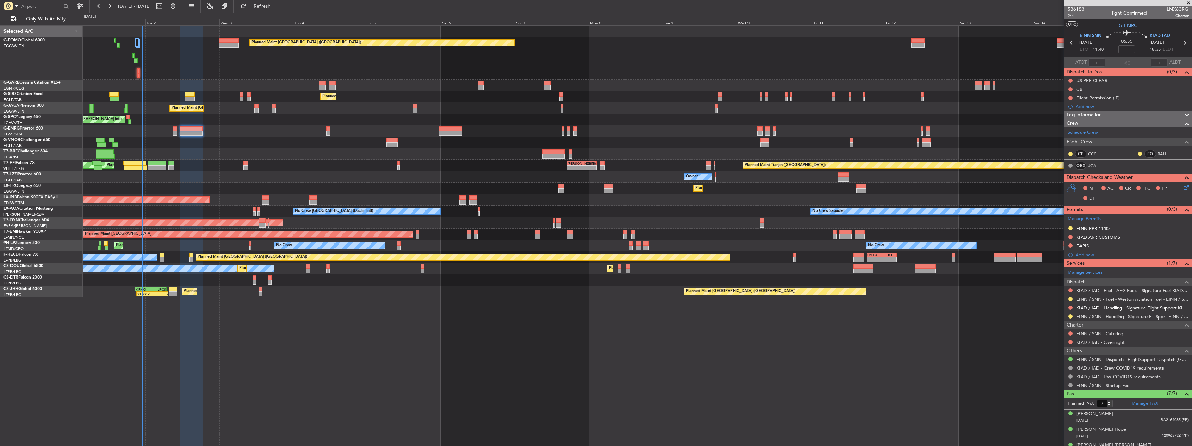
click at [1117, 308] on link "KIAD / IAD - Handling - Signature Flight Support KIAD / IAD" at bounding box center [1132, 308] width 112 height 6
click at [1073, 16] on span "2/4" at bounding box center [1076, 16] width 17 height 6
click at [1182, 185] on icon at bounding box center [1185, 186] width 6 height 6
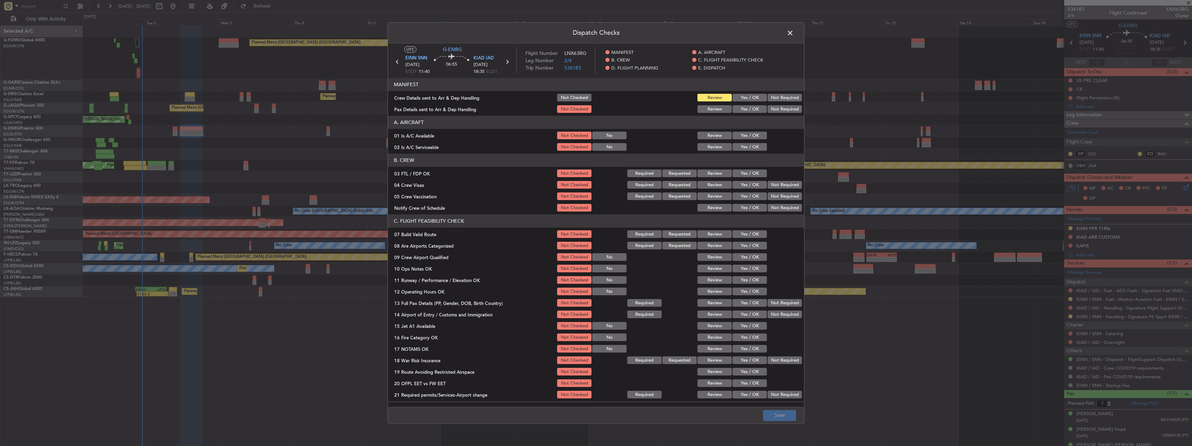
drag, startPoint x: 734, startPoint y: 96, endPoint x: 737, endPoint y: 106, distance: 9.9
click at [735, 97] on button "Yes / OK" at bounding box center [750, 98] width 34 height 8
drag, startPoint x: 737, startPoint y: 107, endPoint x: 739, endPoint y: 121, distance: 14.0
click at [737, 107] on button "Yes / OK" at bounding box center [750, 110] width 34 height 8
drag, startPoint x: 738, startPoint y: 132, endPoint x: 739, endPoint y: 135, distance: 3.7
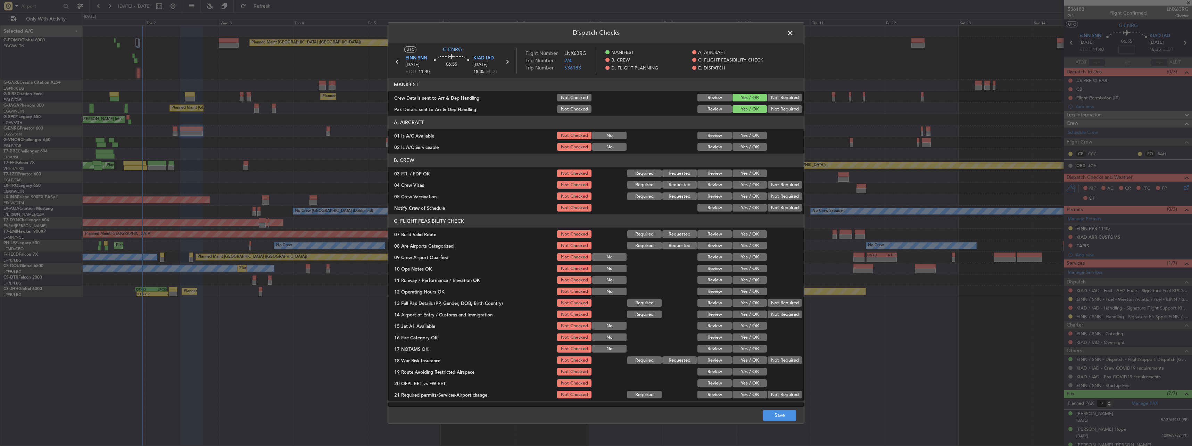
click at [738, 132] on div "Yes / OK" at bounding box center [749, 136] width 35 height 10
click at [742, 142] on div "Yes / OK" at bounding box center [749, 147] width 35 height 10
click at [738, 134] on button "Yes / OK" at bounding box center [750, 136] width 34 height 8
click at [738, 143] on button "Yes / OK" at bounding box center [750, 147] width 34 height 8
click at [783, 408] on footer "Save" at bounding box center [596, 415] width 416 height 17
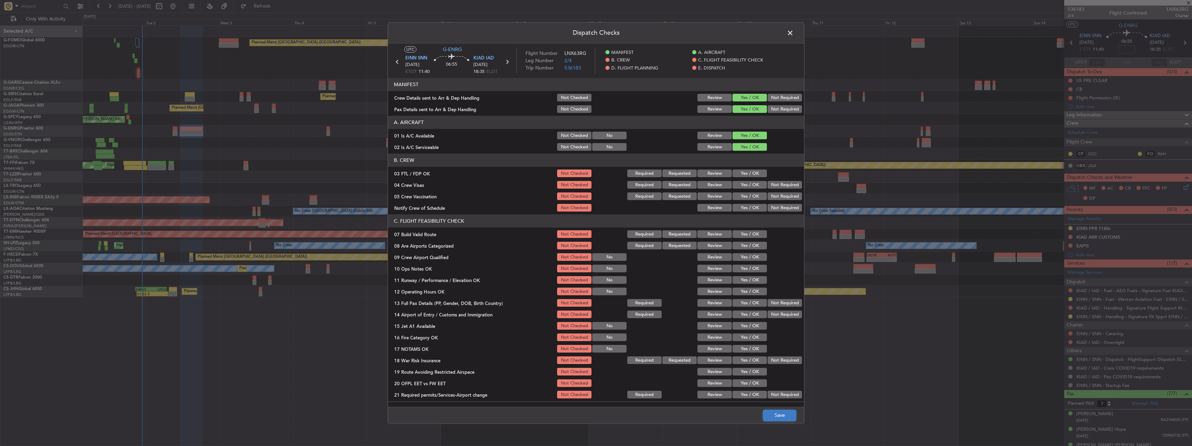
click at [791, 412] on button "Save" at bounding box center [779, 415] width 33 height 11
click at [794, 32] on span at bounding box center [794, 35] width 0 height 14
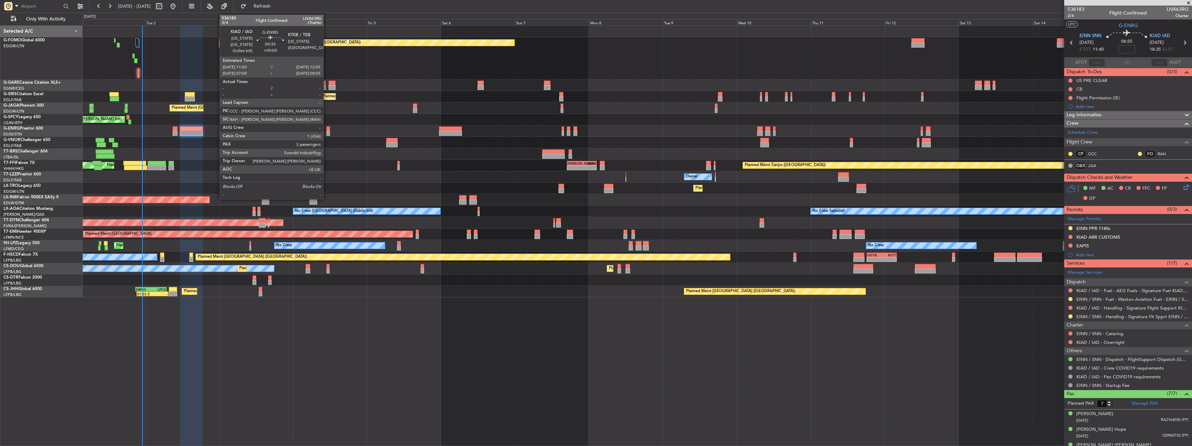
click at [327, 131] on div at bounding box center [328, 133] width 3 height 5
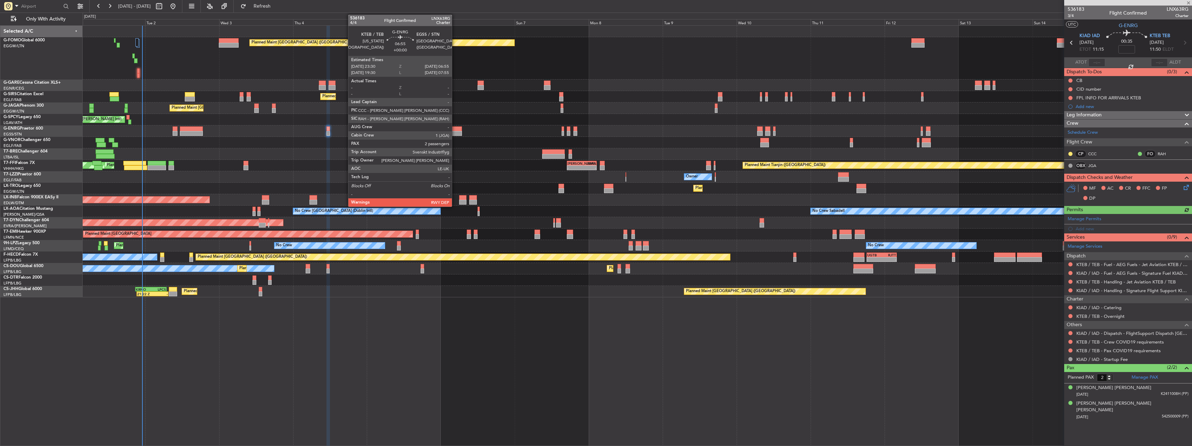
click at [455, 129] on div at bounding box center [450, 128] width 23 height 5
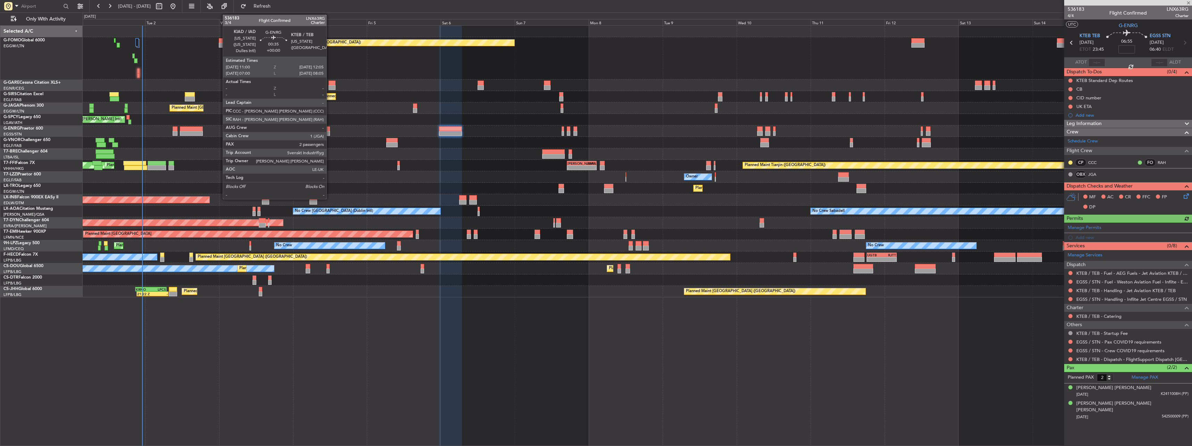
click at [330, 130] on div at bounding box center [328, 128] width 3 height 5
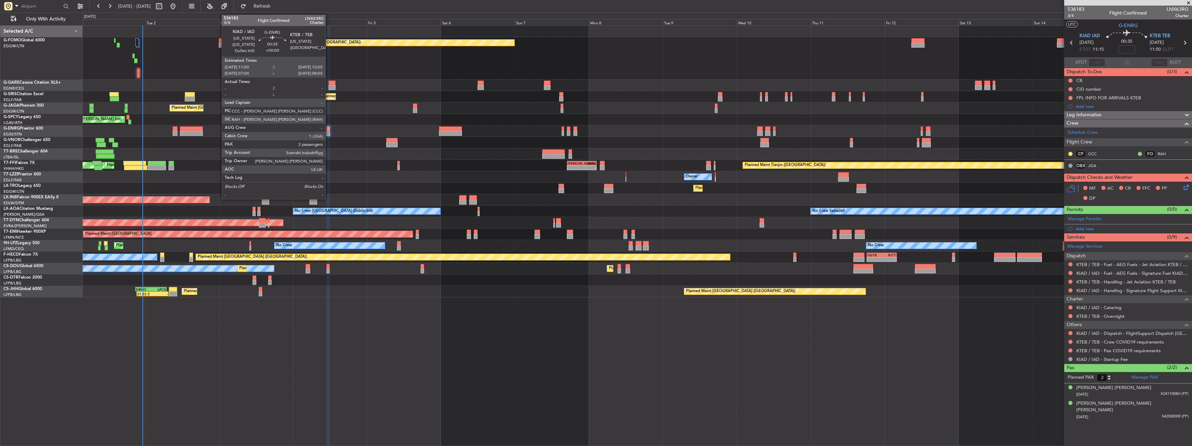
click at [329, 130] on div at bounding box center [328, 128] width 3 height 5
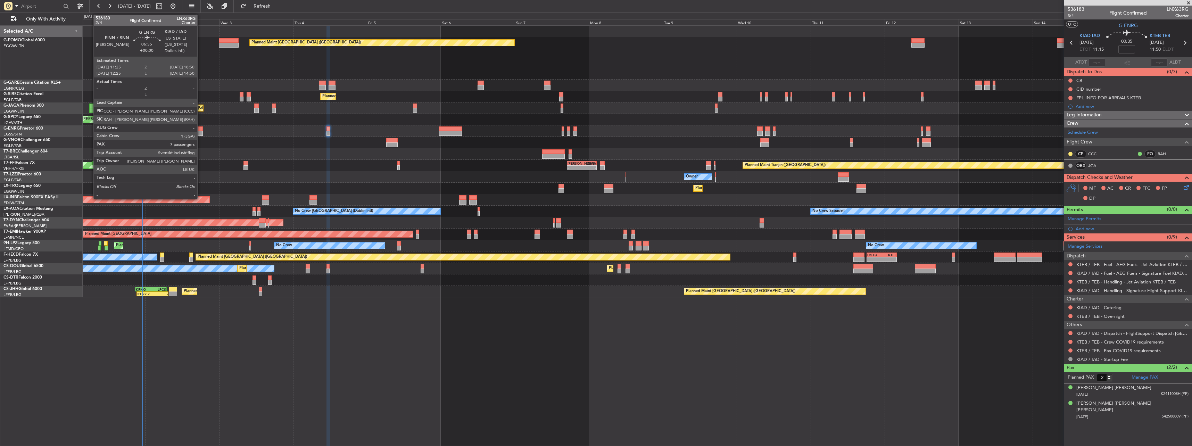
click at [176, 128] on div at bounding box center [175, 128] width 5 height 5
click at [196, 135] on div at bounding box center [191, 133] width 23 height 5
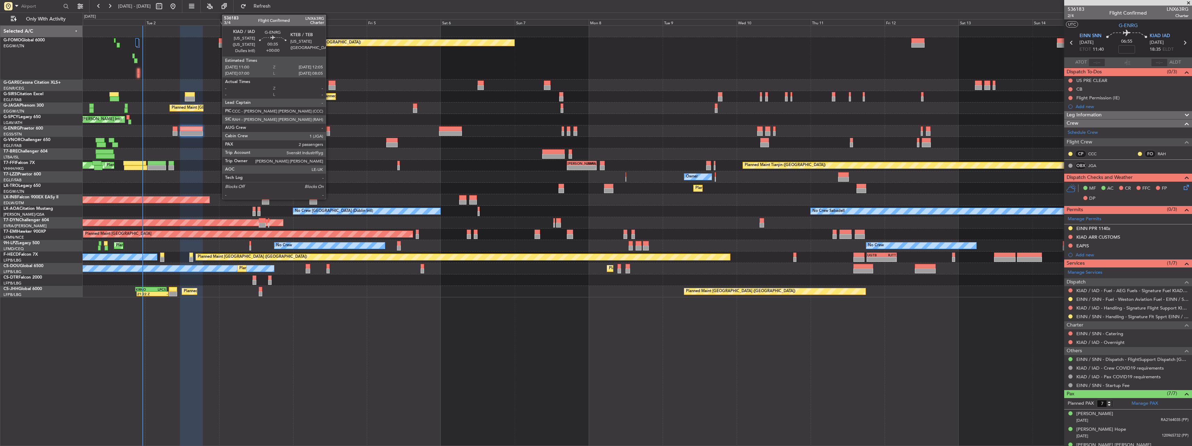
click at [329, 128] on div at bounding box center [328, 128] width 3 height 5
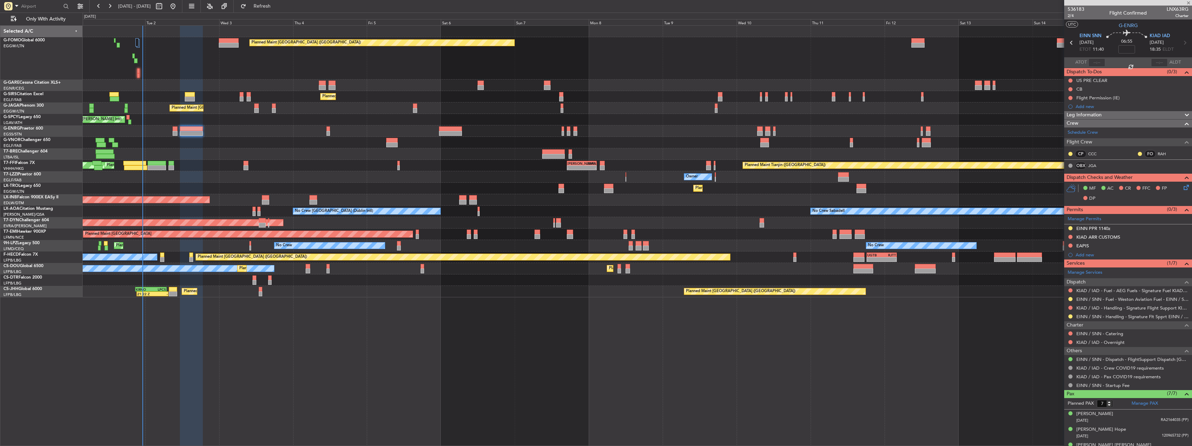
type input "2"
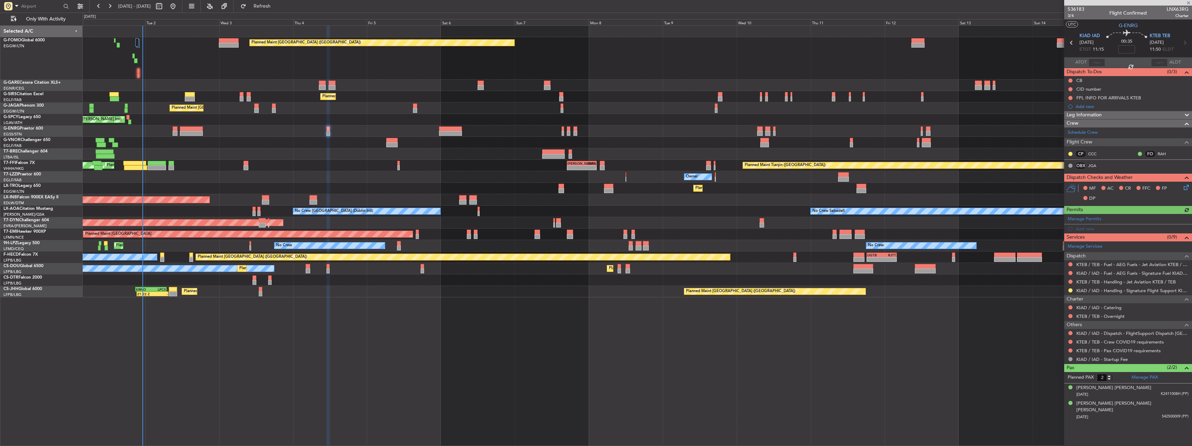
click at [1088, 227] on div "Manage Permits Add new" at bounding box center [1128, 223] width 128 height 19
click at [1083, 229] on div "Add new" at bounding box center [1132, 229] width 113 height 6
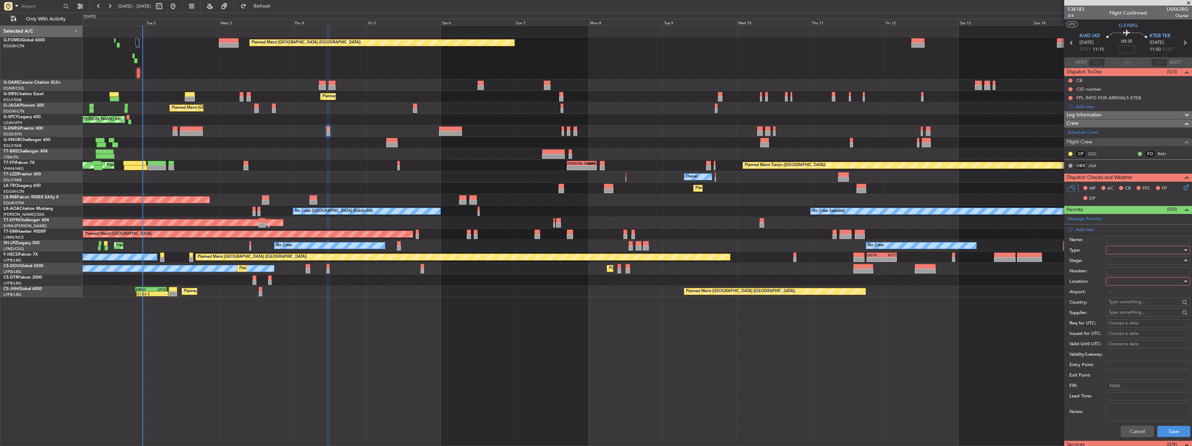
click at [1122, 245] on div "Name:" at bounding box center [1129, 240] width 121 height 10
click at [1125, 255] on div at bounding box center [1146, 250] width 74 height 10
click at [1129, 314] on span "CID" at bounding box center [1145, 316] width 73 height 10
click at [1116, 281] on div at bounding box center [1146, 281] width 74 height 10
click at [1120, 297] on span "Departure" at bounding box center [1145, 295] width 73 height 10
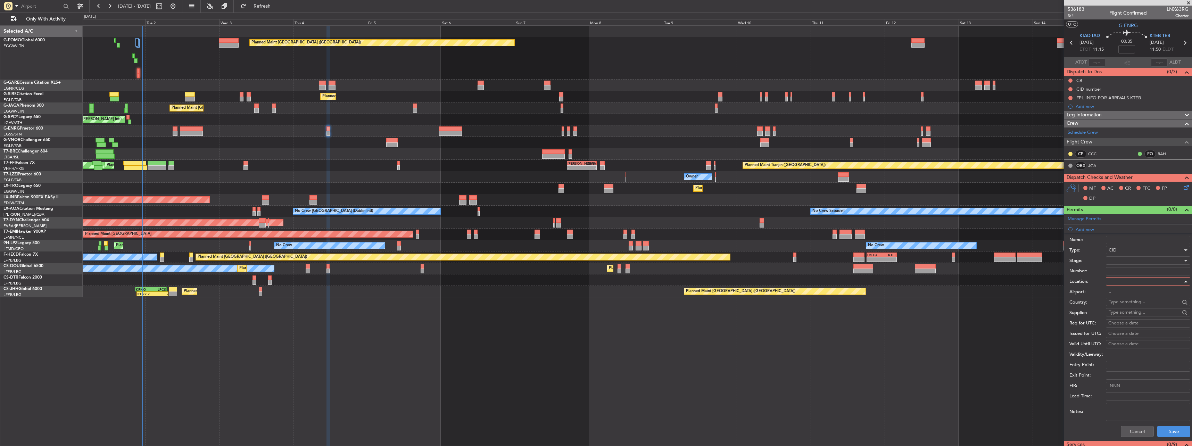
type input "KIAD / IAD"
click at [1166, 420] on textarea "Notes:" at bounding box center [1148, 412] width 84 height 18
click at [1173, 430] on button "Save" at bounding box center [1173, 431] width 33 height 11
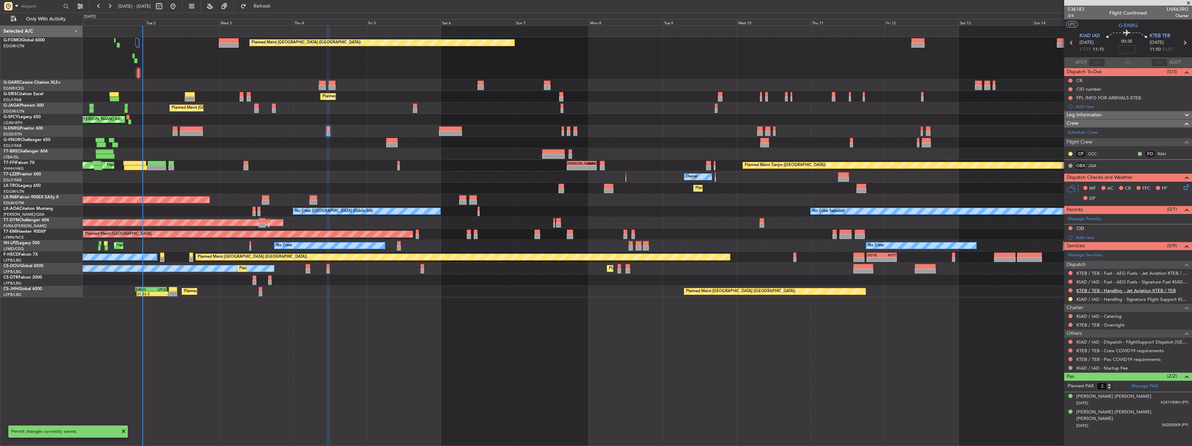
click at [1082, 291] on link "KTEB / TEB - Handling - Jet Aviation KTEB / TEB" at bounding box center [1125, 291] width 99 height 6
click at [1069, 340] on button at bounding box center [1070, 342] width 4 height 4
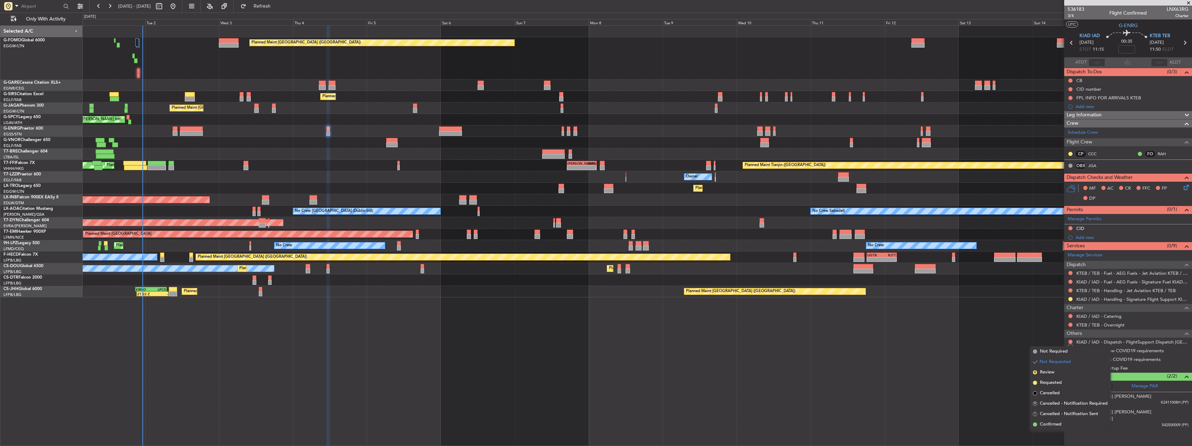
click at [1060, 424] on span "Confirmed" at bounding box center [1051, 424] width 22 height 7
click at [1072, 348] on button at bounding box center [1070, 350] width 4 height 4
click at [1071, 349] on button at bounding box center [1070, 350] width 4 height 4
click at [1072, 348] on div at bounding box center [1071, 351] width 6 height 6
click at [1071, 350] on button at bounding box center [1070, 350] width 4 height 4
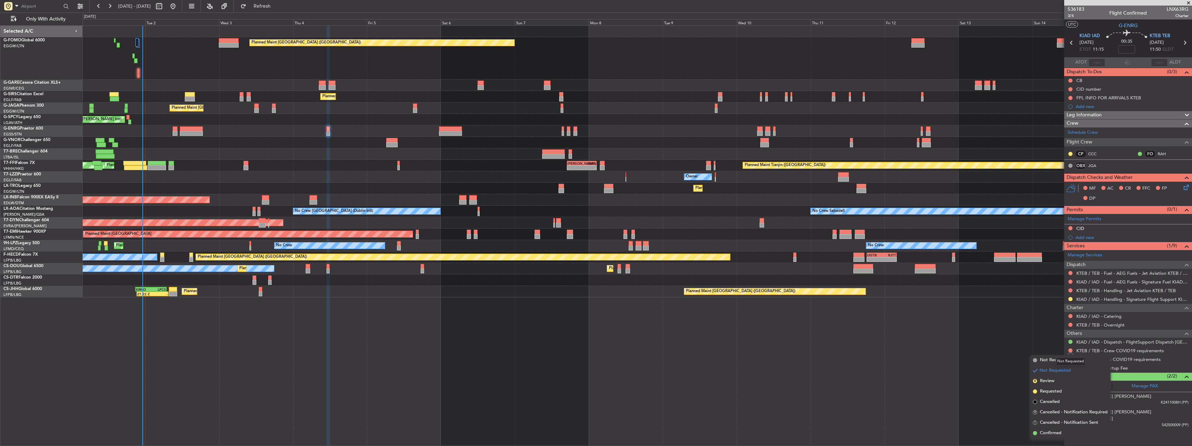
click at [1053, 360] on mat-tooltip-component "Not Requested" at bounding box center [1070, 361] width 39 height 18
click at [1071, 350] on button at bounding box center [1070, 350] width 4 height 4
drag, startPoint x: 1040, startPoint y: 360, endPoint x: 1062, endPoint y: 361, distance: 21.9
click at [1040, 360] on span "Not Required" at bounding box center [1054, 360] width 28 height 7
click at [1073, 359] on div at bounding box center [1071, 359] width 6 height 6
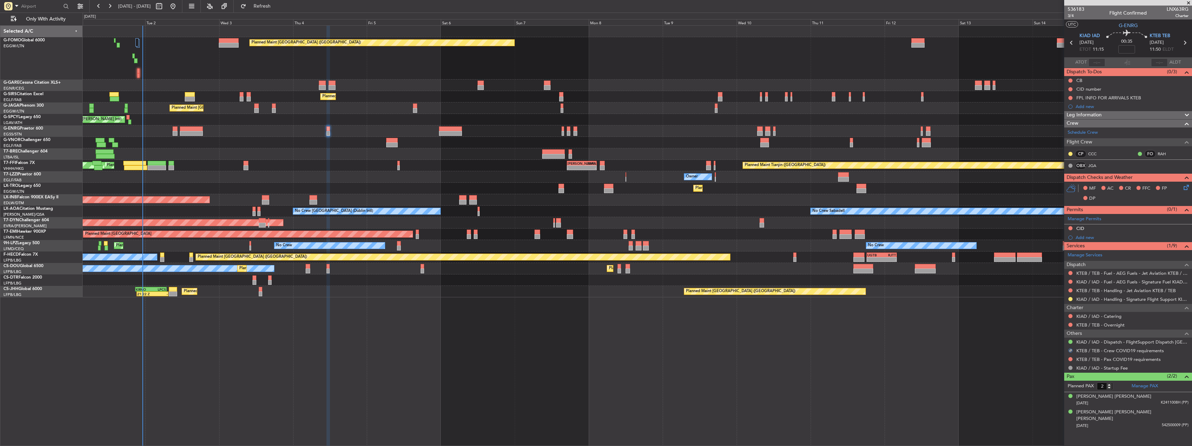
click at [1073, 356] on div "KTEB / TEB - Pax COVID19 requirements" at bounding box center [1128, 359] width 128 height 9
click at [1072, 358] on button at bounding box center [1070, 359] width 4 height 4
click at [1053, 277] on span "Not Required" at bounding box center [1054, 275] width 28 height 7
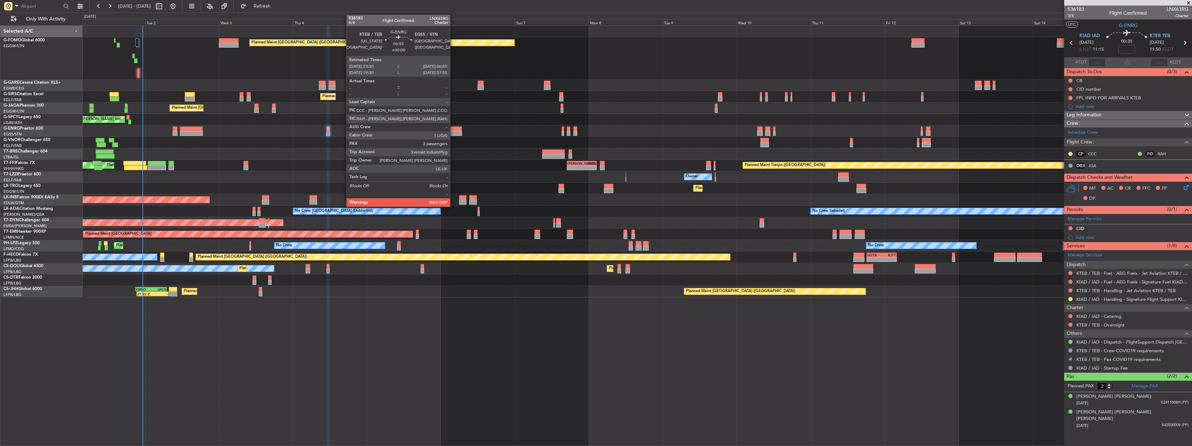
click at [453, 130] on div at bounding box center [450, 128] width 23 height 5
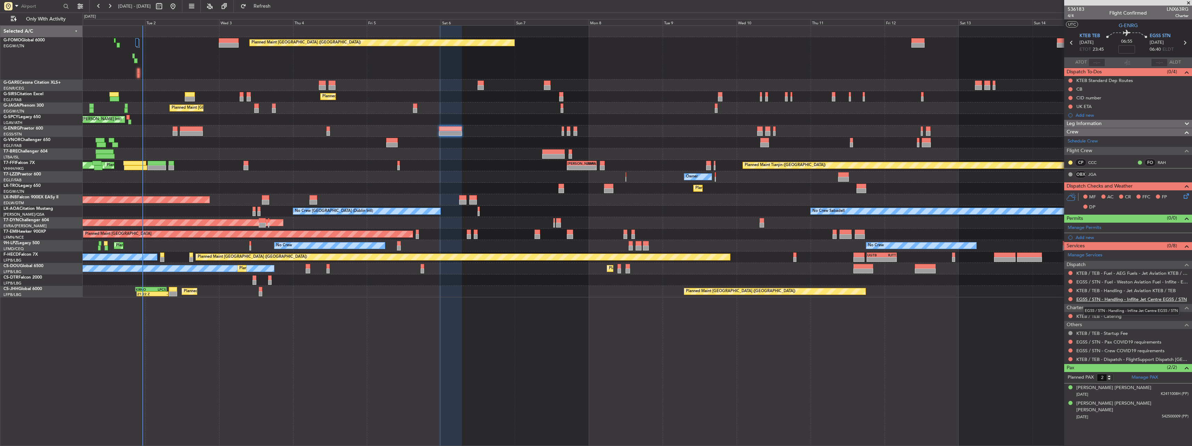
click at [1082, 298] on link "EGSS / STN - Handling - Inflite Jet Centre EGSS / STN" at bounding box center [1131, 299] width 110 height 6
click at [1070, 342] on button at bounding box center [1070, 342] width 4 height 4
click at [1058, 349] on span "Not Required" at bounding box center [1054, 351] width 28 height 7
click at [1071, 350] on button at bounding box center [1070, 350] width 4 height 4
click at [1052, 357] on span "Not Required" at bounding box center [1054, 360] width 28 height 7
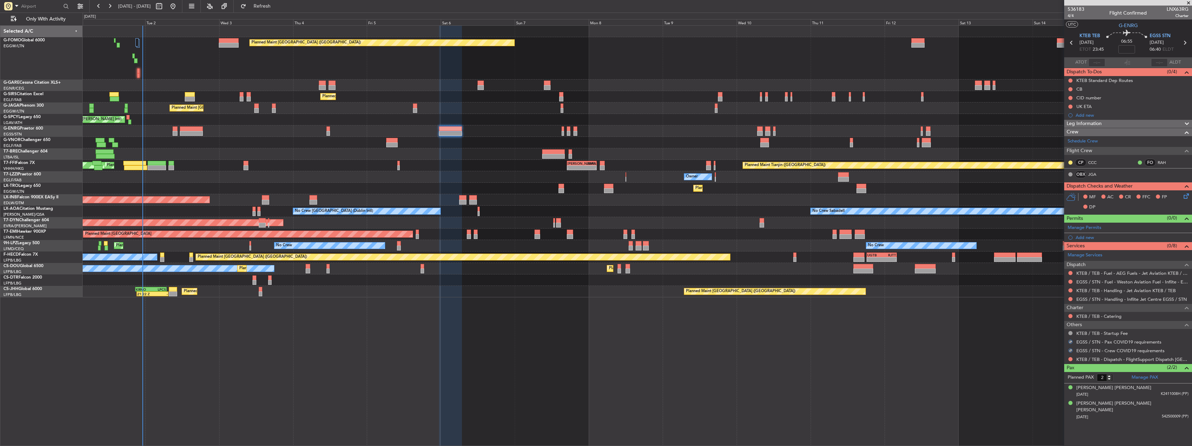
click at [1072, 357] on div at bounding box center [1071, 359] width 6 height 6
click at [1071, 358] on button at bounding box center [1070, 359] width 4 height 4
click at [1053, 348] on span "Confirmed" at bounding box center [1051, 348] width 22 height 7
click at [455, 138] on div at bounding box center [637, 142] width 1109 height 11
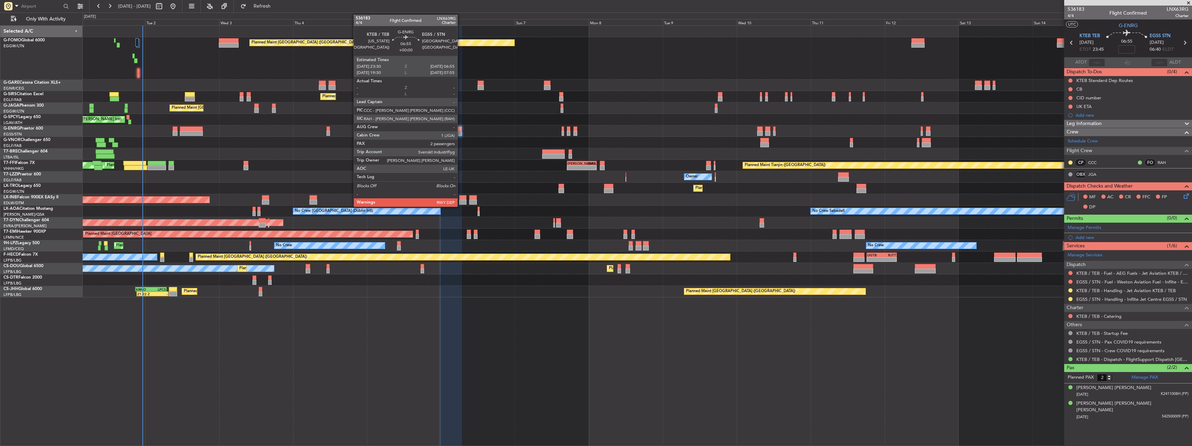
click at [461, 130] on div at bounding box center [450, 128] width 23 height 5
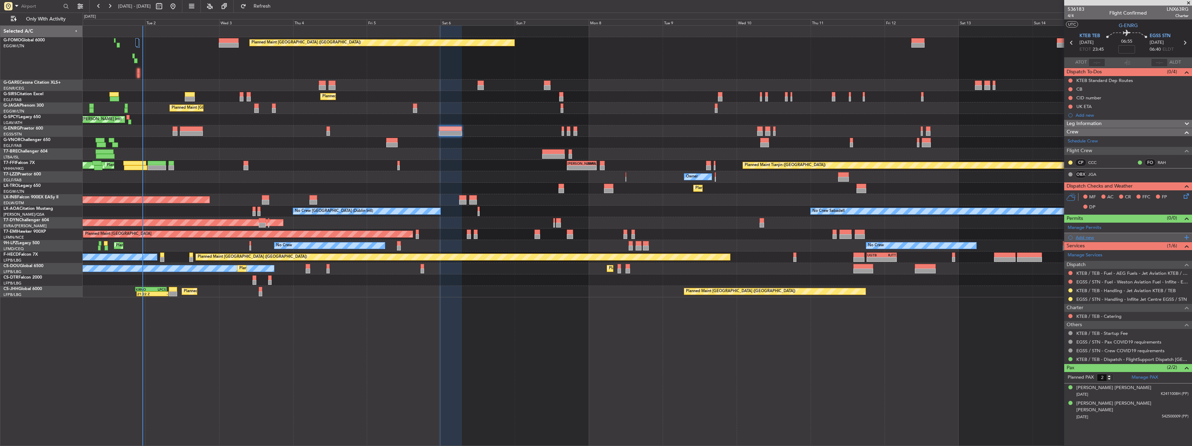
click at [1083, 238] on div "Add new" at bounding box center [1129, 237] width 107 height 6
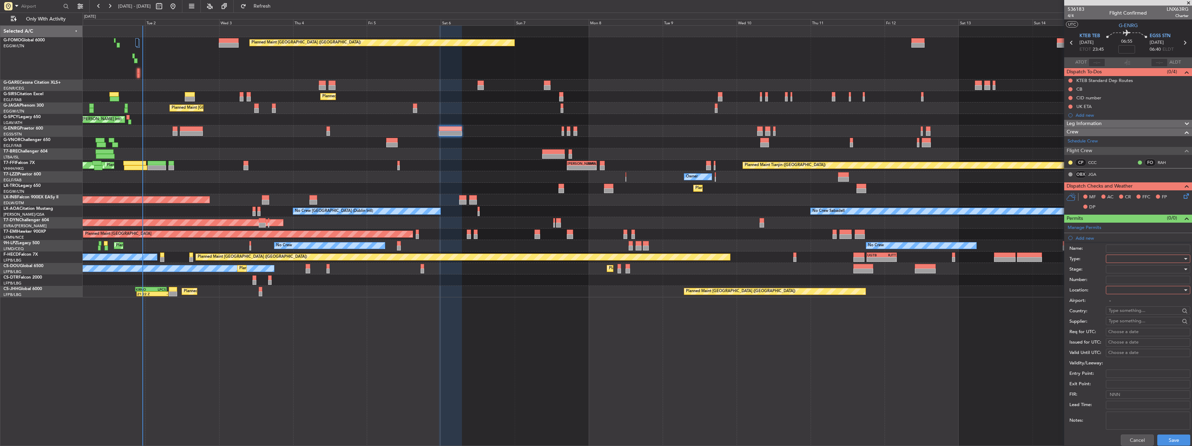
click at [1115, 259] on div at bounding box center [1146, 259] width 74 height 10
click at [1121, 276] on span "CUSTOMS" at bounding box center [1145, 276] width 73 height 10
click at [1121, 291] on div at bounding box center [1146, 290] width 74 height 10
click at [1122, 303] on span "Departure" at bounding box center [1145, 304] width 73 height 10
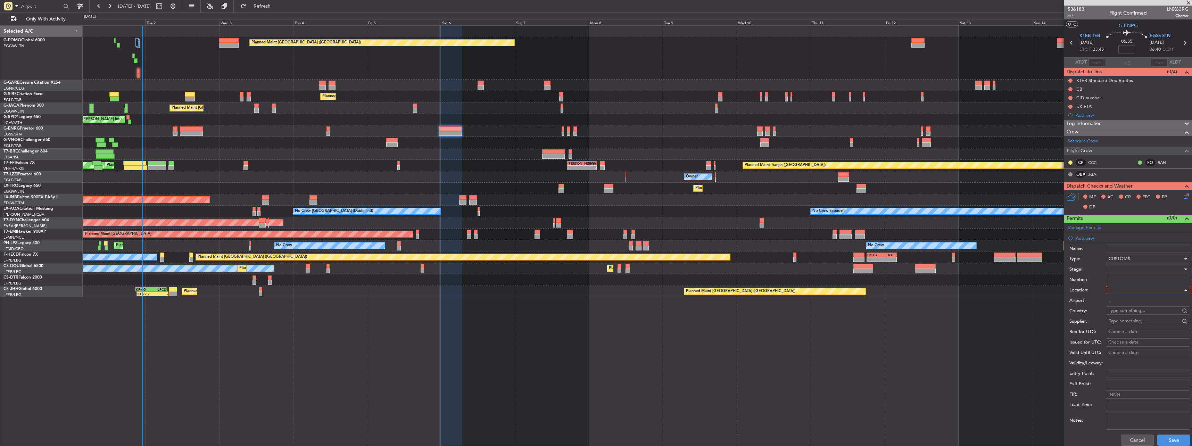
type input "KTEB / TEB"
click at [1171, 440] on button "Save" at bounding box center [1173, 440] width 33 height 11
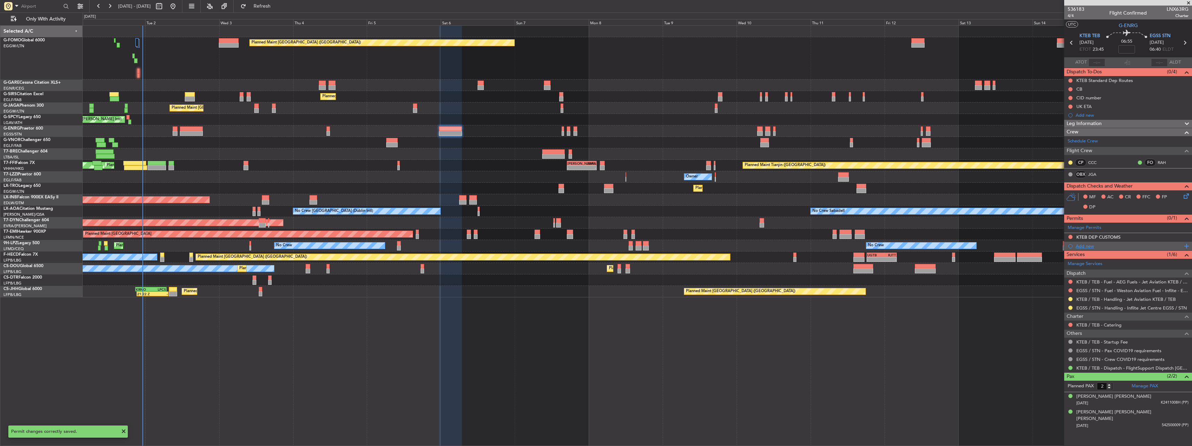
click at [1087, 249] on div "Add new" at bounding box center [1128, 246] width 128 height 9
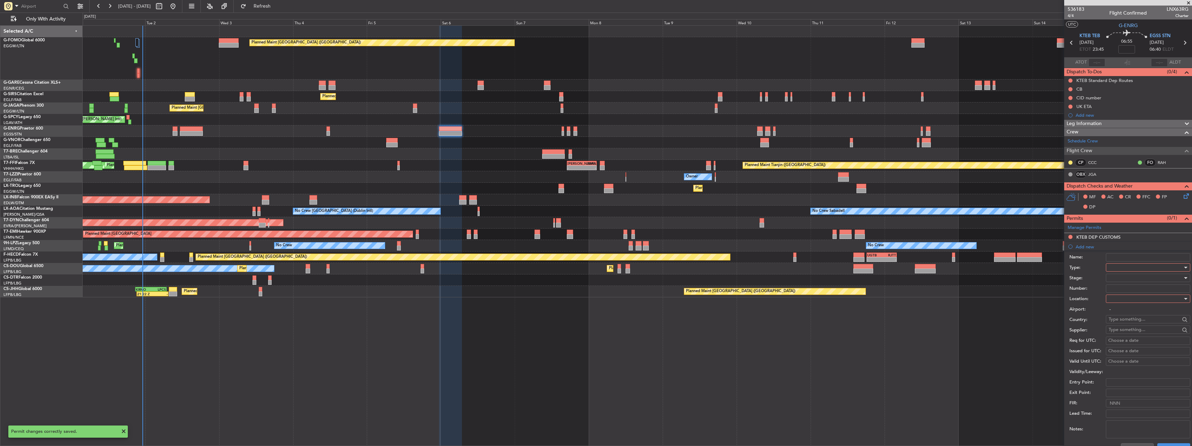
click at [1126, 267] on div at bounding box center [1146, 267] width 74 height 10
click at [1118, 315] on span "EAPIS" at bounding box center [1145, 316] width 73 height 10
click at [1123, 300] on div at bounding box center [1146, 299] width 74 height 10
click at [1122, 310] on span "Departure" at bounding box center [1145, 313] width 73 height 10
type input "KTEB / TEB"
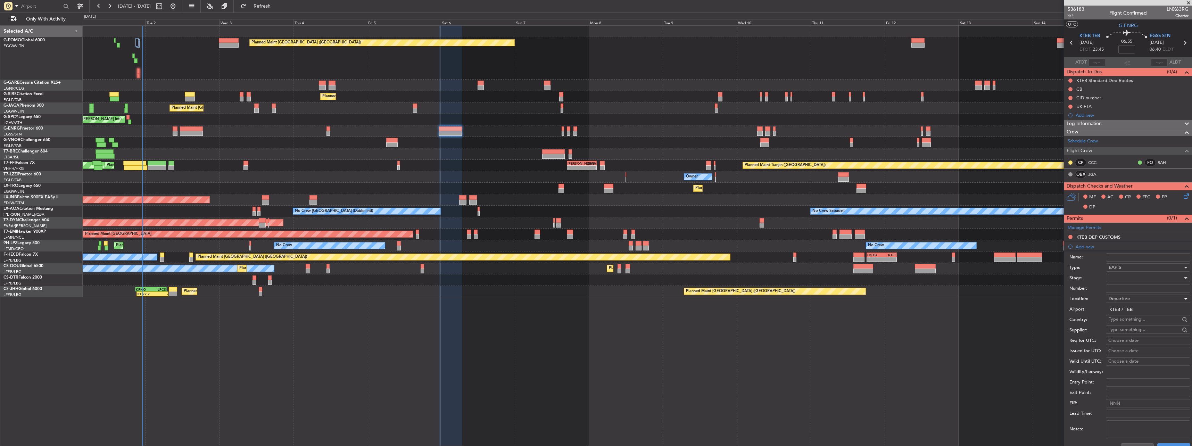
click at [1119, 278] on div at bounding box center [1146, 278] width 74 height 10
click at [1124, 321] on span "Requested" at bounding box center [1145, 323] width 73 height 10
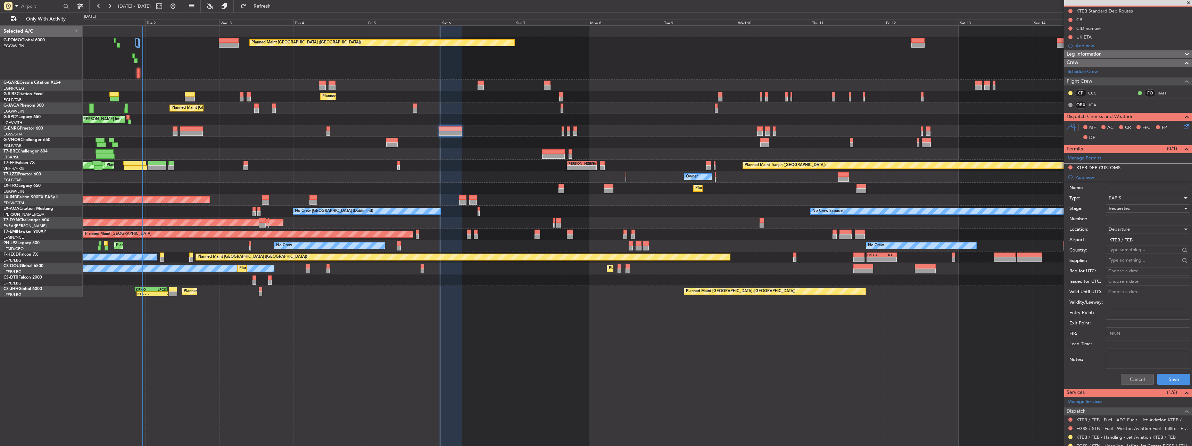
click at [1121, 208] on span "Requested" at bounding box center [1120, 208] width 22 height 6
click at [1124, 229] on span "Not Requested" at bounding box center [1145, 230] width 73 height 10
click at [1169, 378] on button "Save" at bounding box center [1173, 379] width 33 height 11
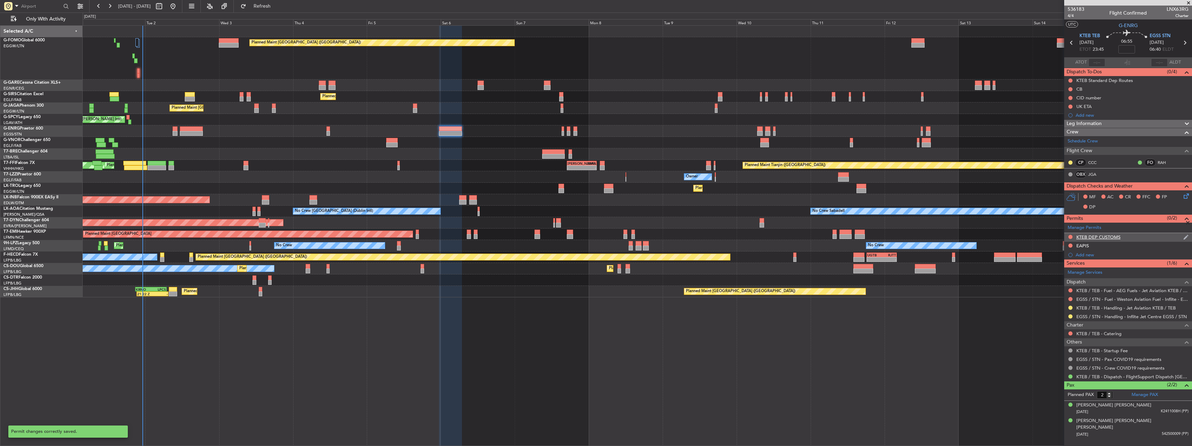
scroll to position [0, 0]
click at [1084, 254] on div "Add new" at bounding box center [1129, 255] width 107 height 6
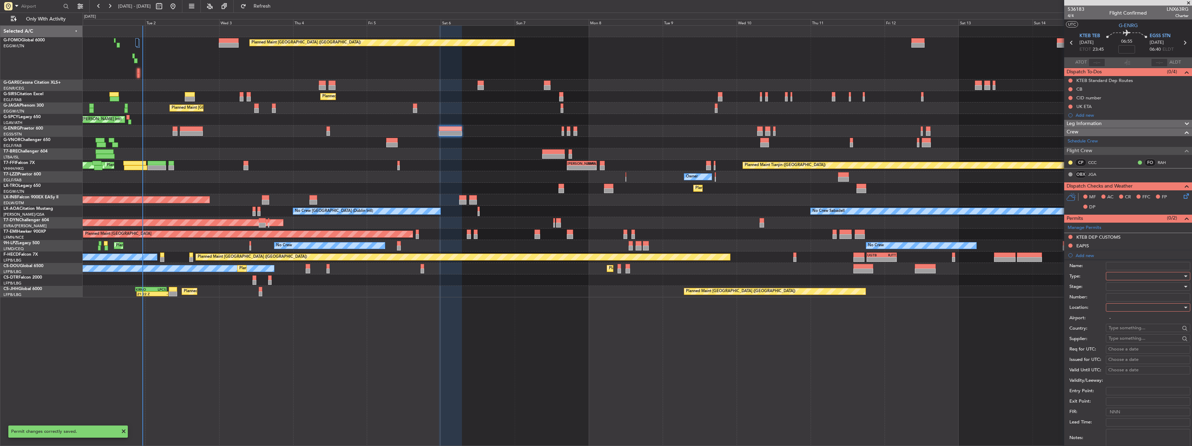
click at [1117, 278] on div at bounding box center [1146, 276] width 74 height 10
drag, startPoint x: 1118, startPoint y: 309, endPoint x: 1133, endPoint y: 327, distance: 23.4
click at [1118, 310] on span "CID" at bounding box center [1145, 308] width 73 height 10
click at [1143, 307] on div at bounding box center [1146, 307] width 74 height 10
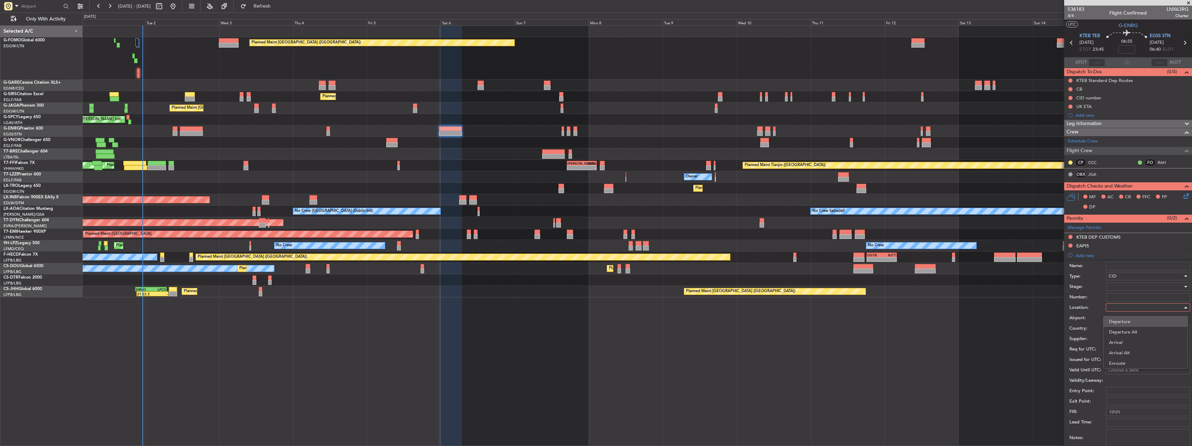
click at [1140, 321] on span "Departure" at bounding box center [1145, 321] width 73 height 10
type input "KTEB / TEB"
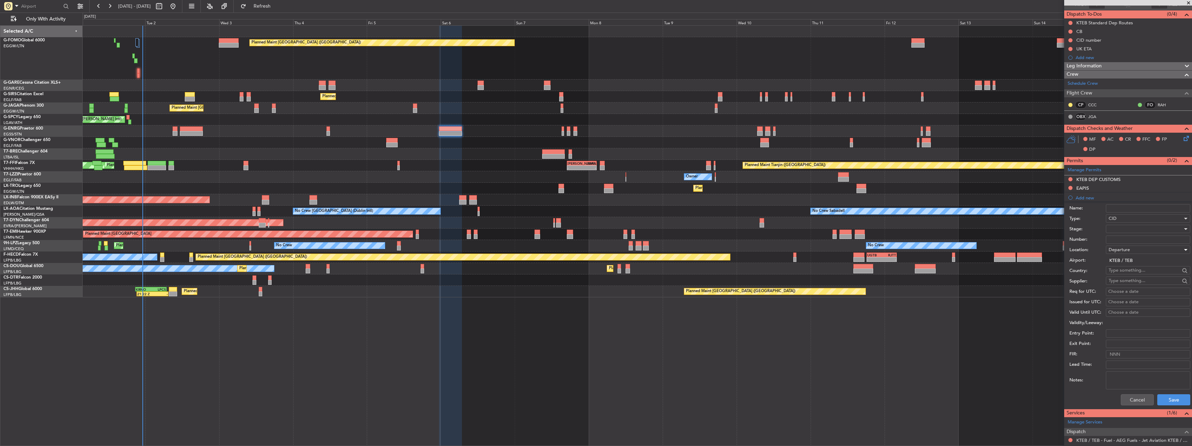
scroll to position [104, 0]
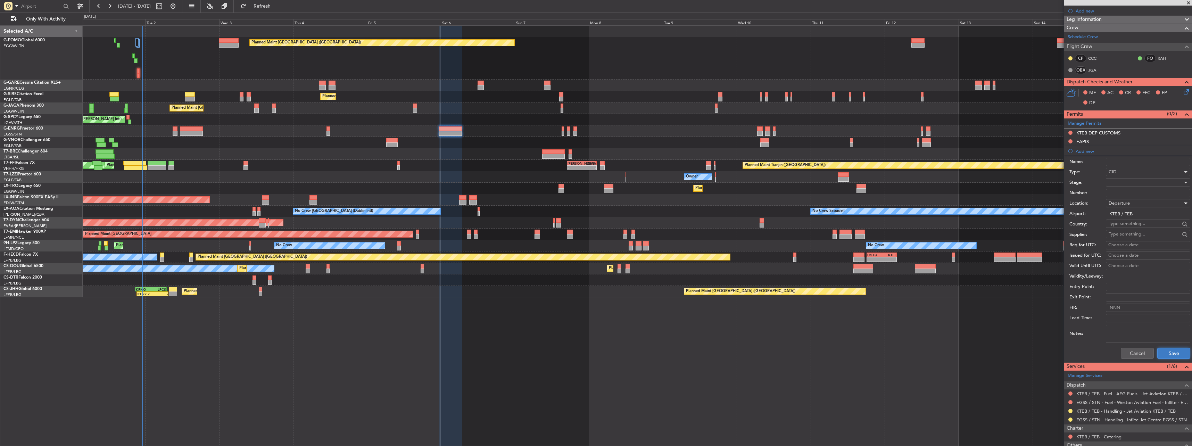
click at [1170, 350] on button "Save" at bounding box center [1173, 353] width 33 height 11
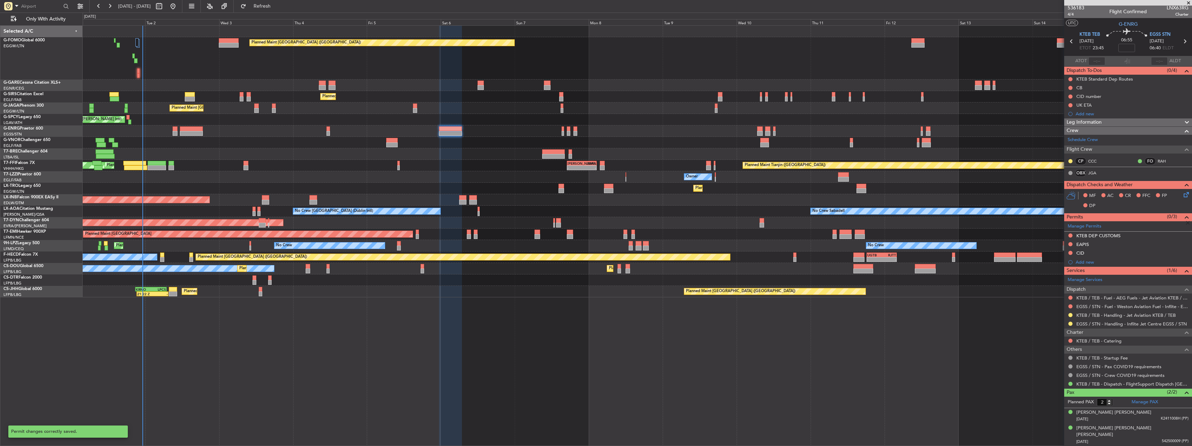
scroll to position [0, 0]
click at [1083, 264] on div "Add new" at bounding box center [1129, 264] width 107 height 6
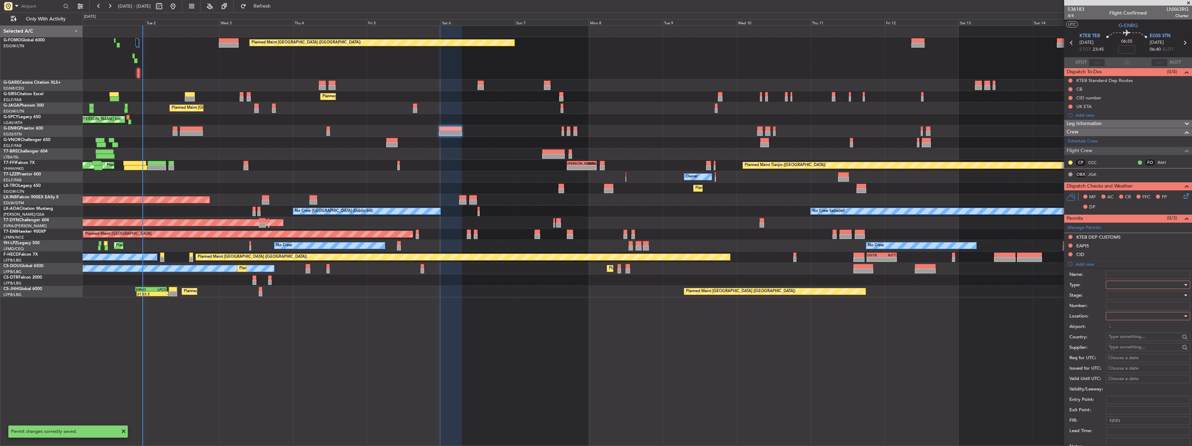
click at [1115, 282] on div at bounding box center [1146, 285] width 74 height 10
click at [1128, 352] on span "Slot" at bounding box center [1145, 350] width 73 height 10
click at [1122, 313] on div at bounding box center [1146, 316] width 74 height 10
click at [1121, 346] on span "Arrival" at bounding box center [1145, 351] width 73 height 10
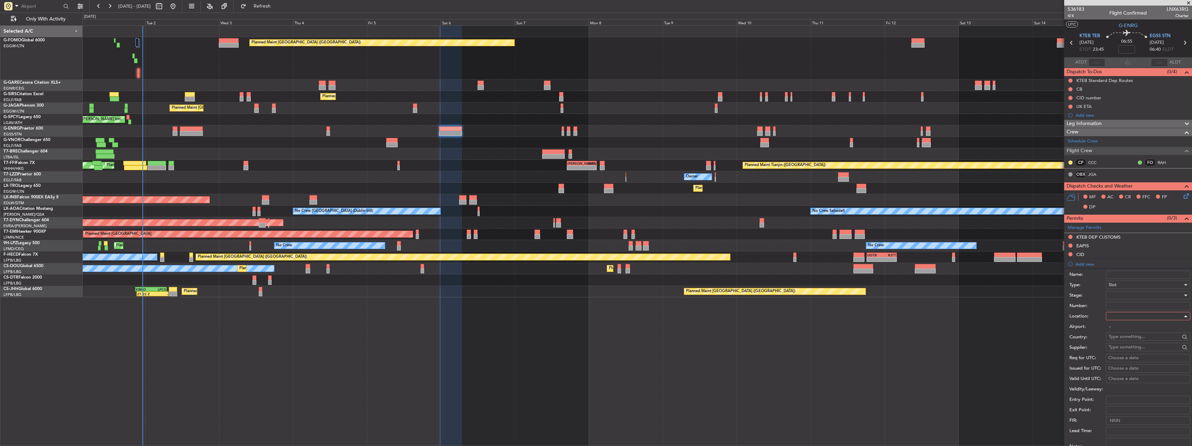
type input "EGSS / STN"
click at [1129, 295] on div at bounding box center [1146, 295] width 74 height 10
drag, startPoint x: 1137, startPoint y: 351, endPoint x: 1136, endPoint y: 345, distance: 5.6
click at [1136, 345] on div "Denied Not Requested Review Requested Received OK Cancelled Cancelled - Notific…" at bounding box center [1145, 345] width 85 height 83
click at [1133, 337] on span "Requested" at bounding box center [1145, 341] width 73 height 10
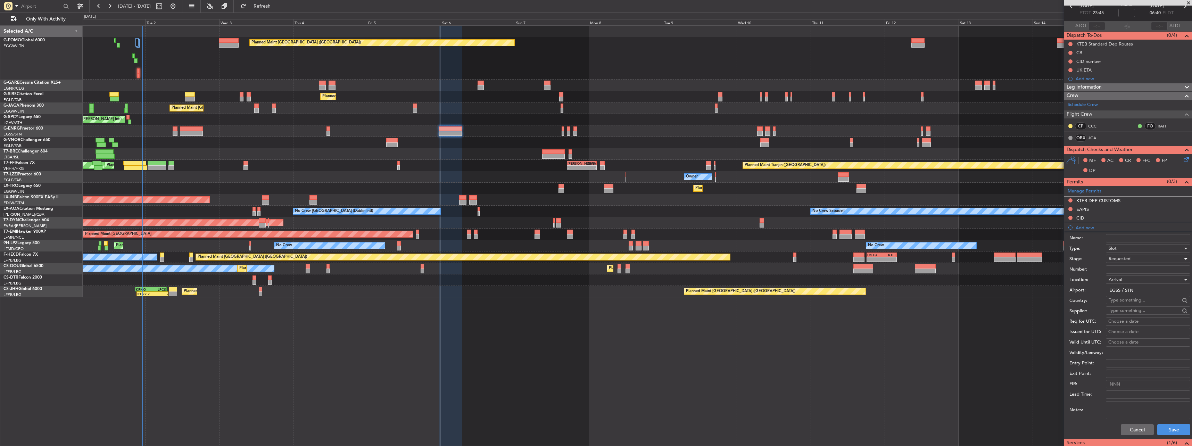
scroll to position [104, 0]
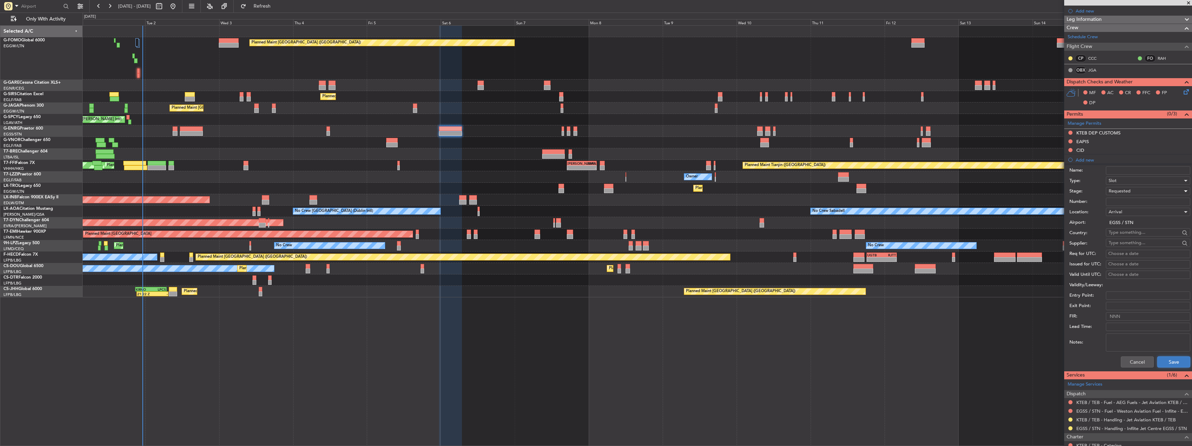
click at [1166, 362] on button "Save" at bounding box center [1173, 361] width 33 height 11
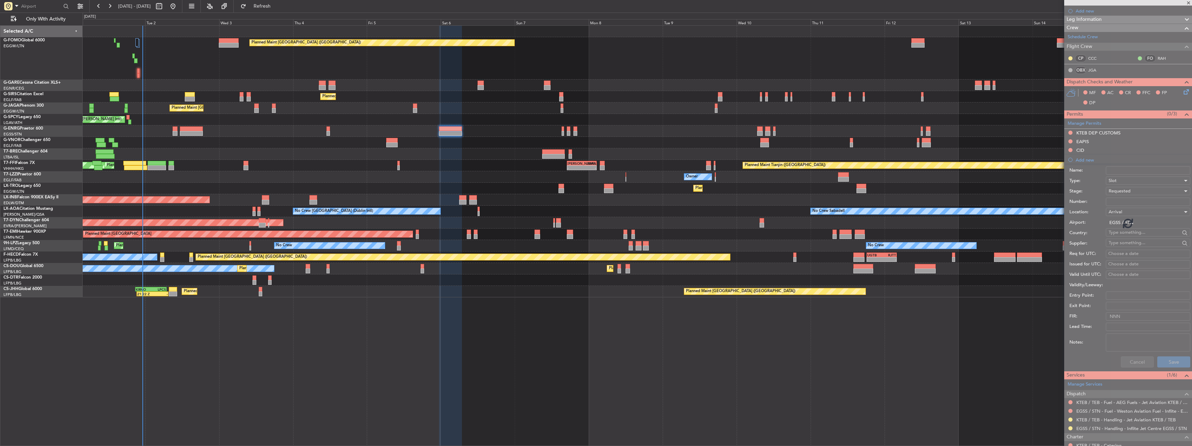
scroll to position [3, 0]
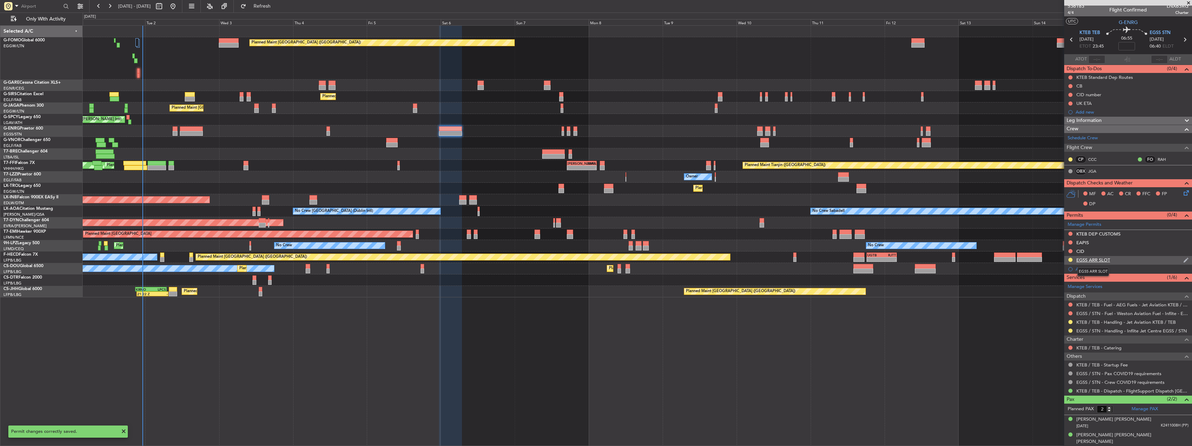
click at [1094, 261] on div "EGSS ARR SLOT" at bounding box center [1093, 260] width 34 height 6
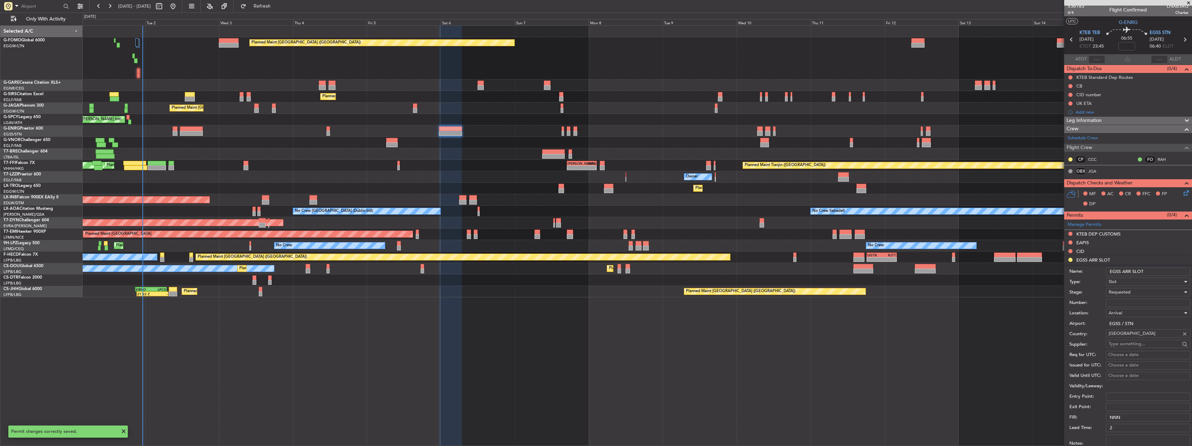
scroll to position [104, 0]
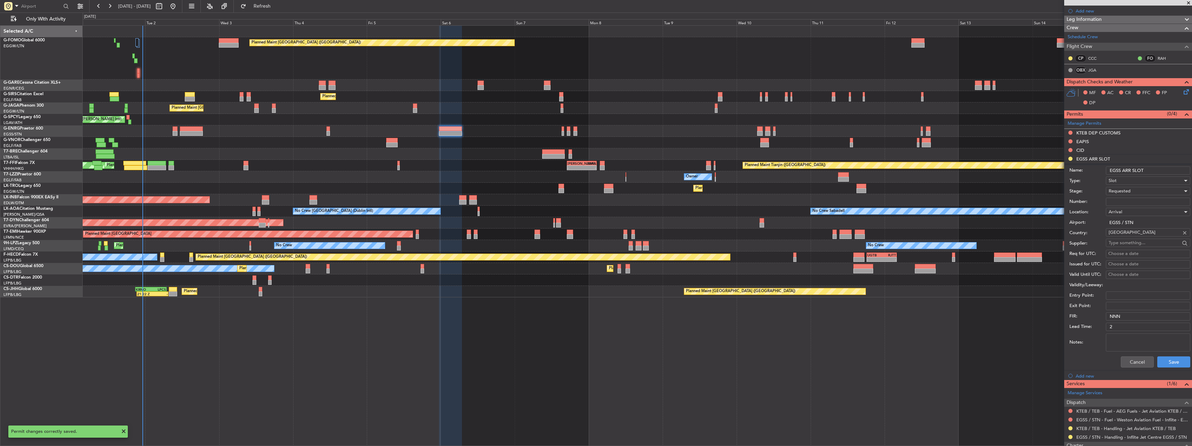
click at [1147, 172] on input "EGSS ARR SLOT" at bounding box center [1148, 170] width 84 height 8
type input "EGSS ARR SLOT 0640"
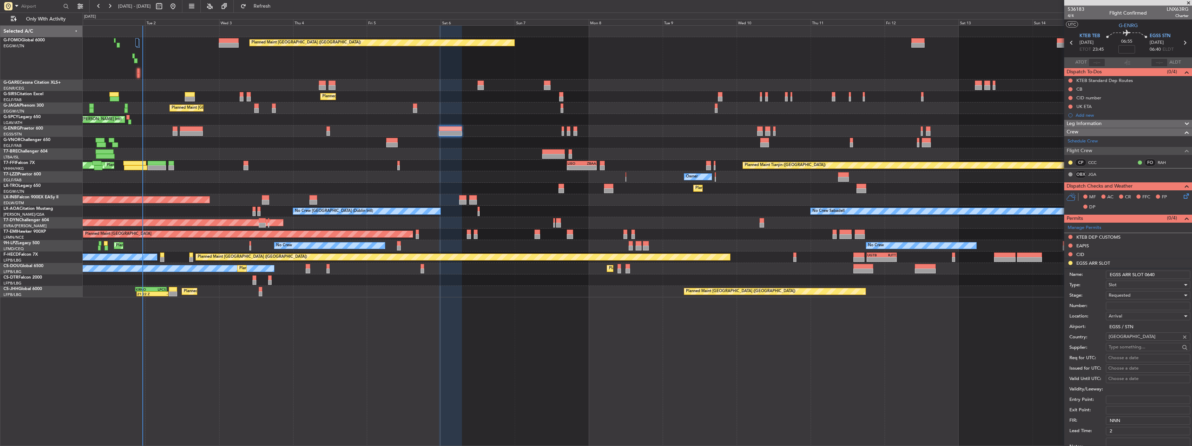
scroll to position [104, 0]
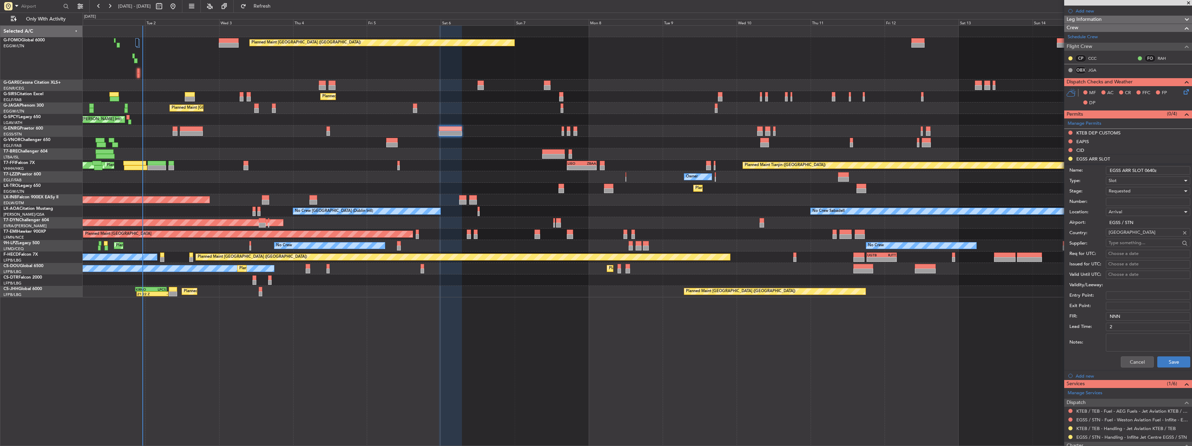
type input "EGSS ARR SLOT 0640z"
click at [1170, 360] on button "Save" at bounding box center [1173, 361] width 33 height 11
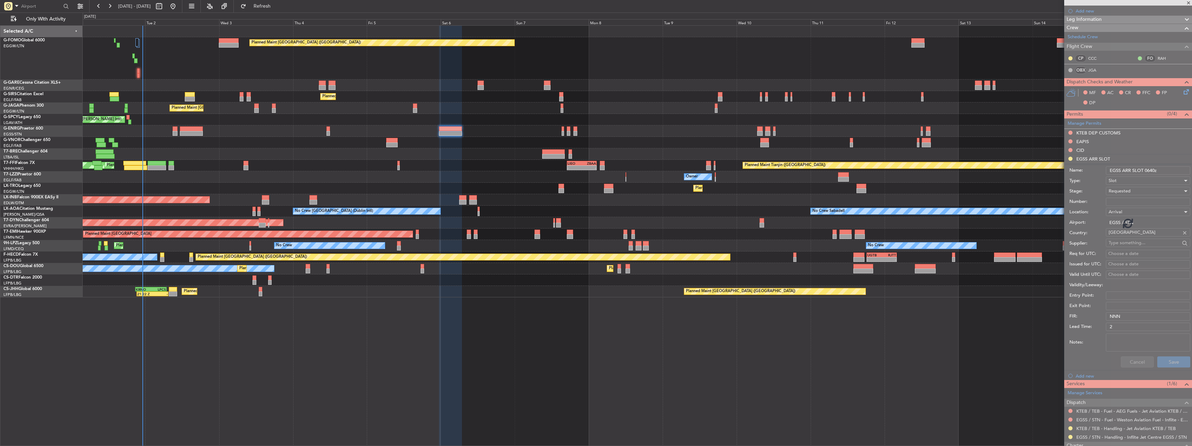
scroll to position [3, 0]
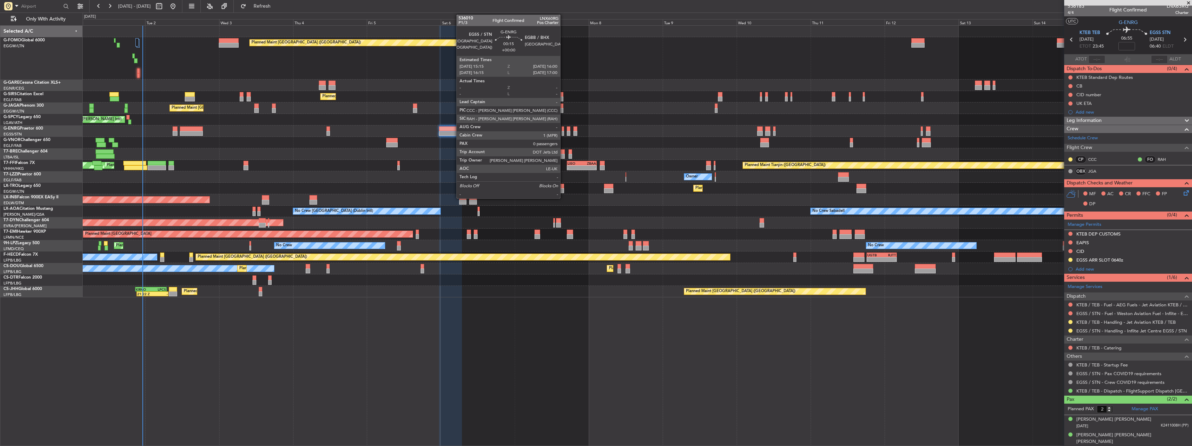
click at [563, 131] on div at bounding box center [563, 128] width 2 height 5
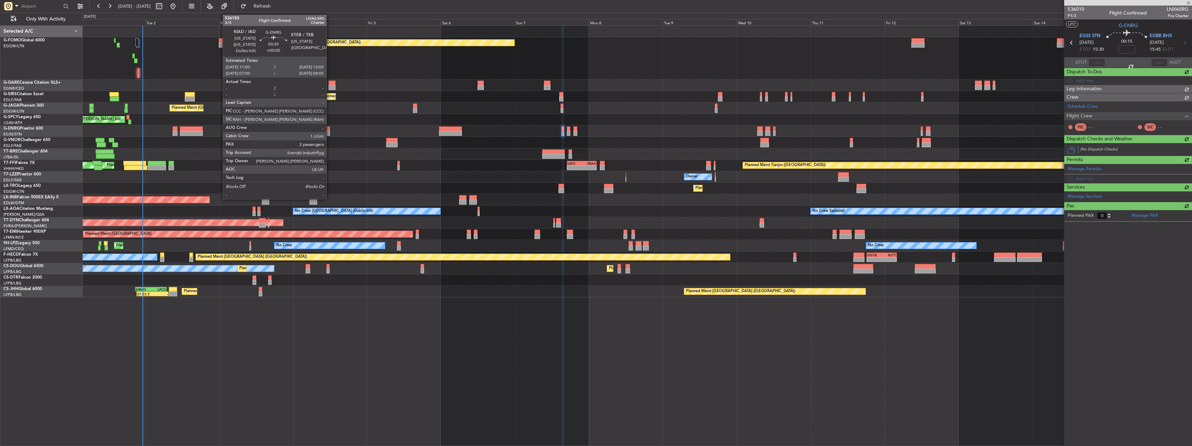
scroll to position [0, 0]
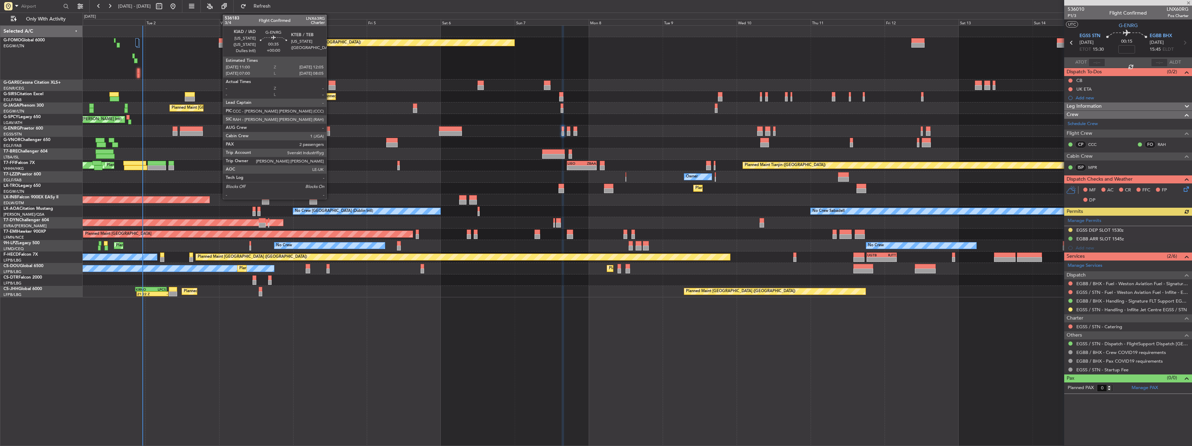
click at [330, 130] on div at bounding box center [328, 128] width 3 height 5
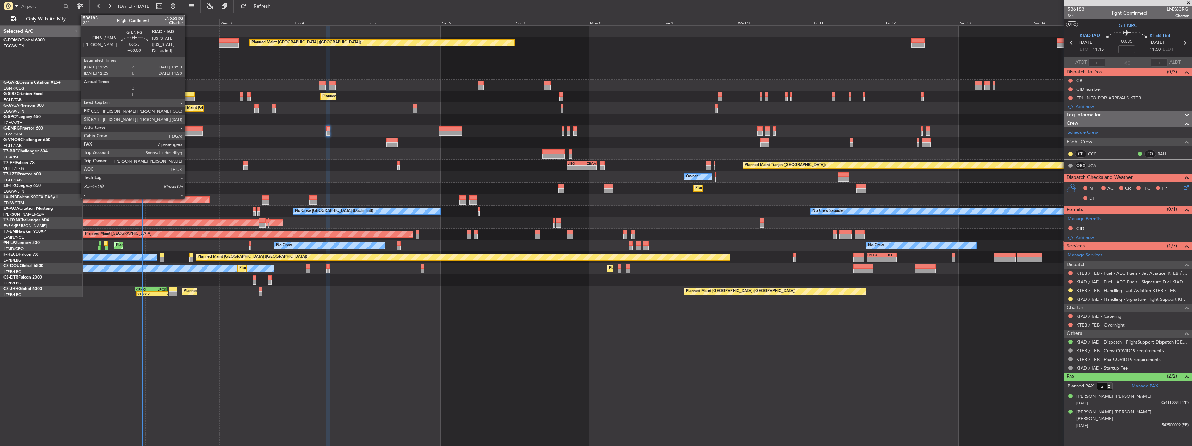
click at [188, 130] on div at bounding box center [191, 128] width 23 height 5
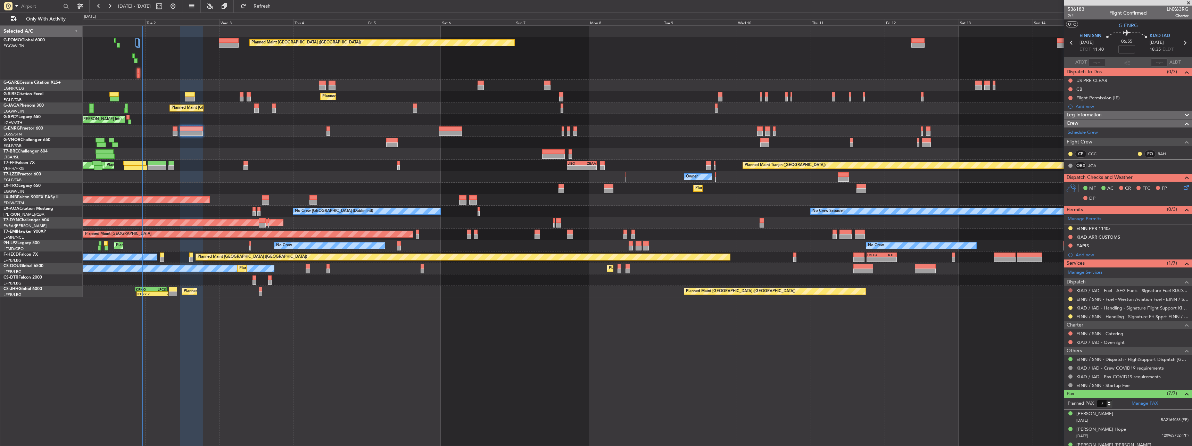
click at [1069, 289] on button at bounding box center [1070, 290] width 4 height 4
click at [1060, 298] on span "Not Required" at bounding box center [1054, 300] width 28 height 7
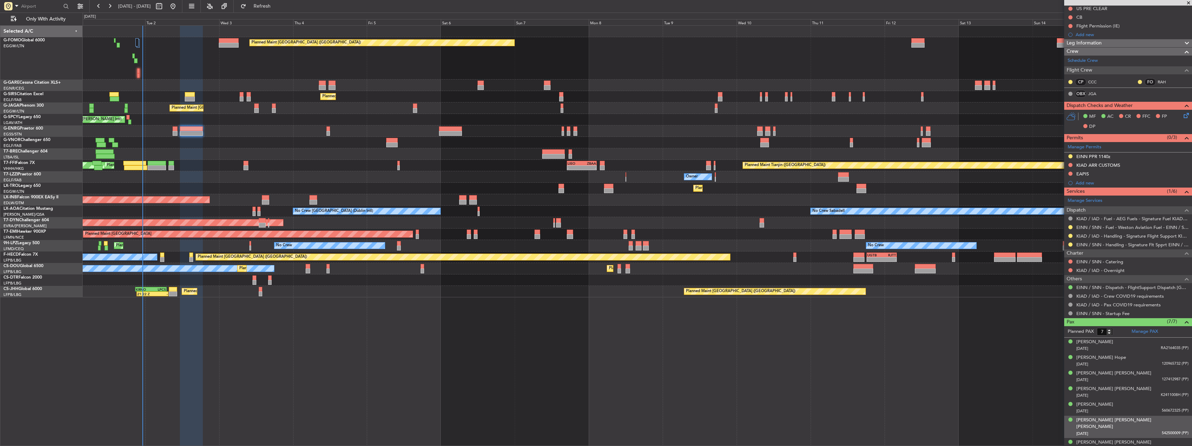
scroll to position [73, 0]
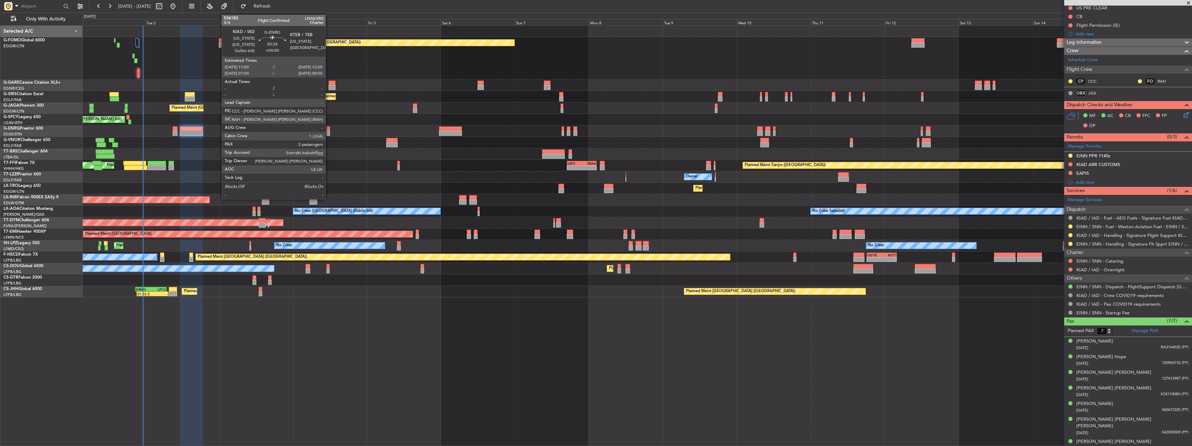
click at [329, 132] on div at bounding box center [328, 133] width 3 height 5
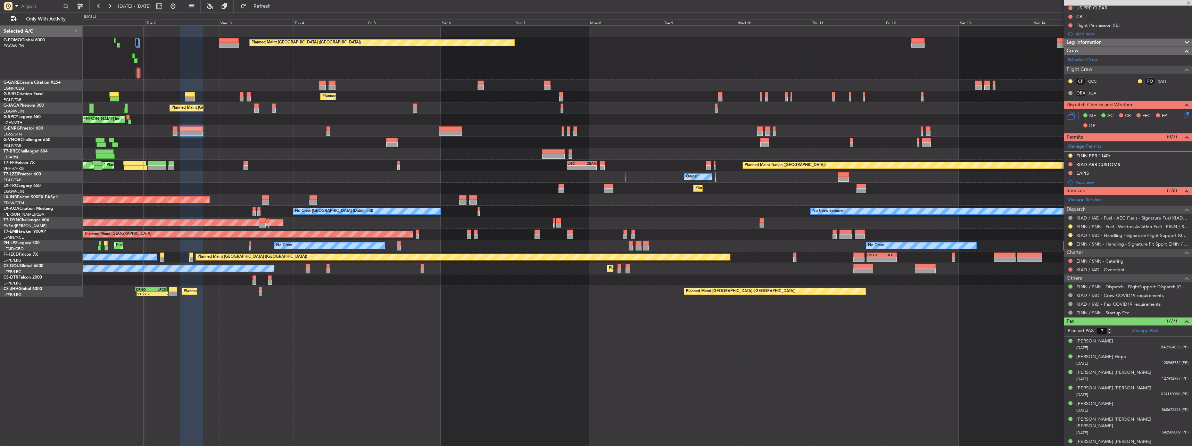
type input "2"
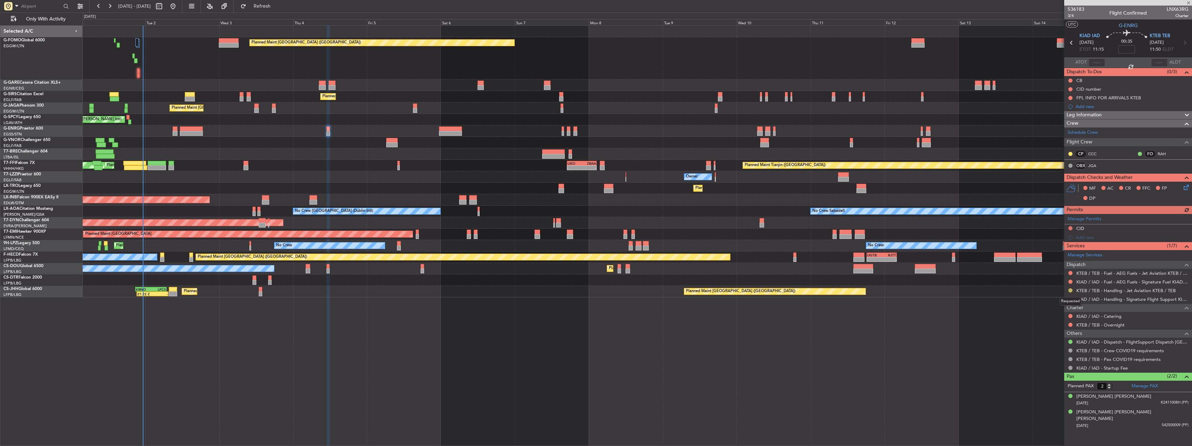
click at [1070, 291] on button at bounding box center [1070, 290] width 4 height 4
click at [1059, 377] on li "Confirmed" at bounding box center [1070, 373] width 80 height 10
click at [453, 129] on div at bounding box center [450, 128] width 23 height 5
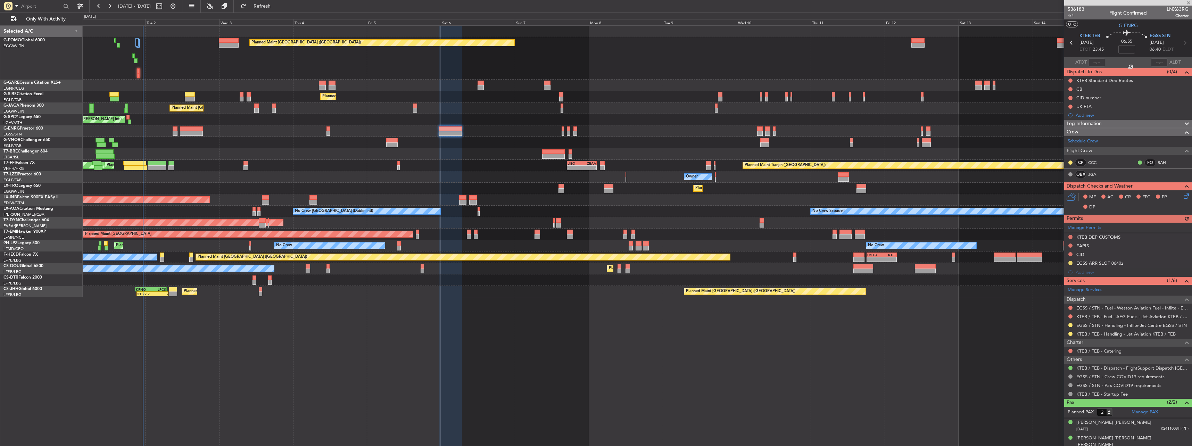
click at [1069, 336] on div "KTEB / TEB - Handling - Jet Aviation KTEB / TEB" at bounding box center [1128, 334] width 128 height 9
click at [1070, 334] on button at bounding box center [1070, 334] width 4 height 4
click at [1052, 416] on span "Confirmed" at bounding box center [1051, 416] width 22 height 7
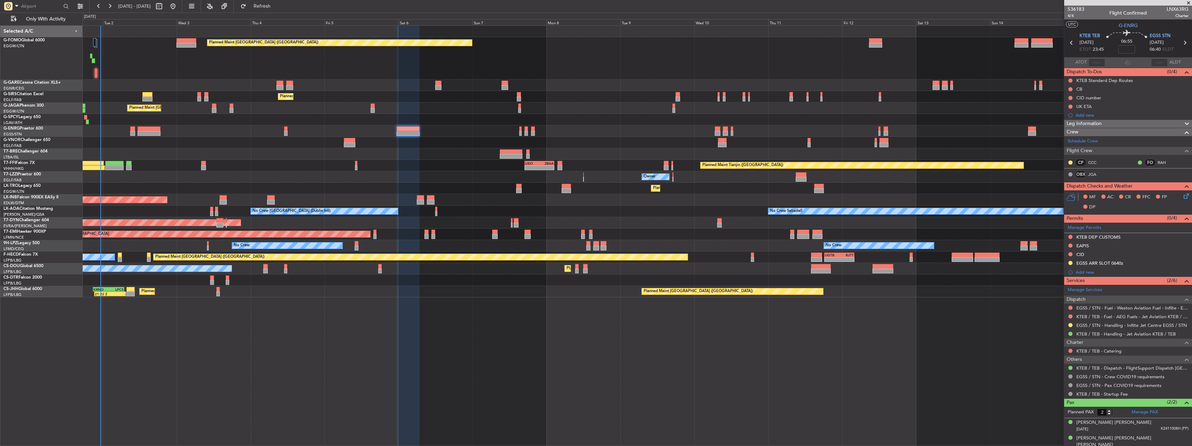
click at [591, 102] on div "Planned Maint [GEOGRAPHIC_DATA] ([GEOGRAPHIC_DATA])" at bounding box center [637, 96] width 1109 height 11
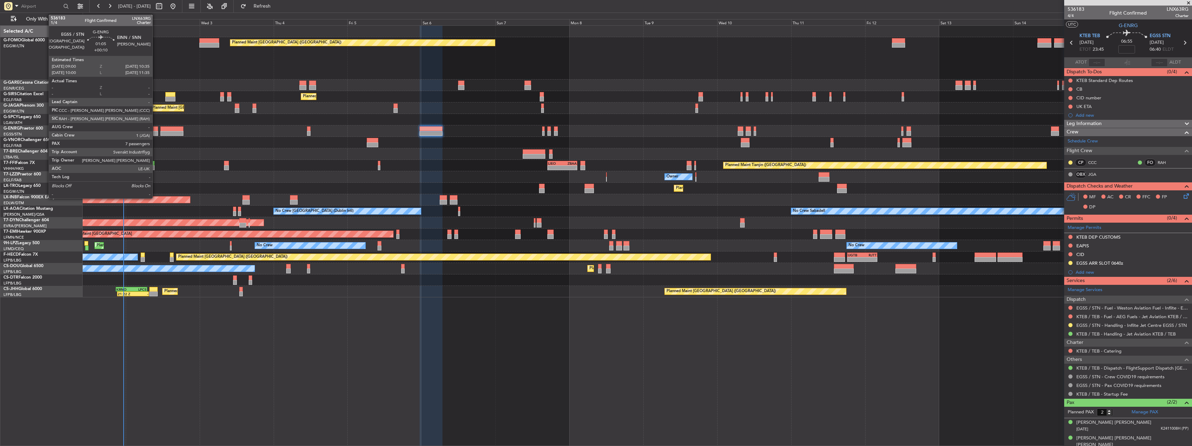
click at [156, 134] on div at bounding box center [155, 133] width 5 height 5
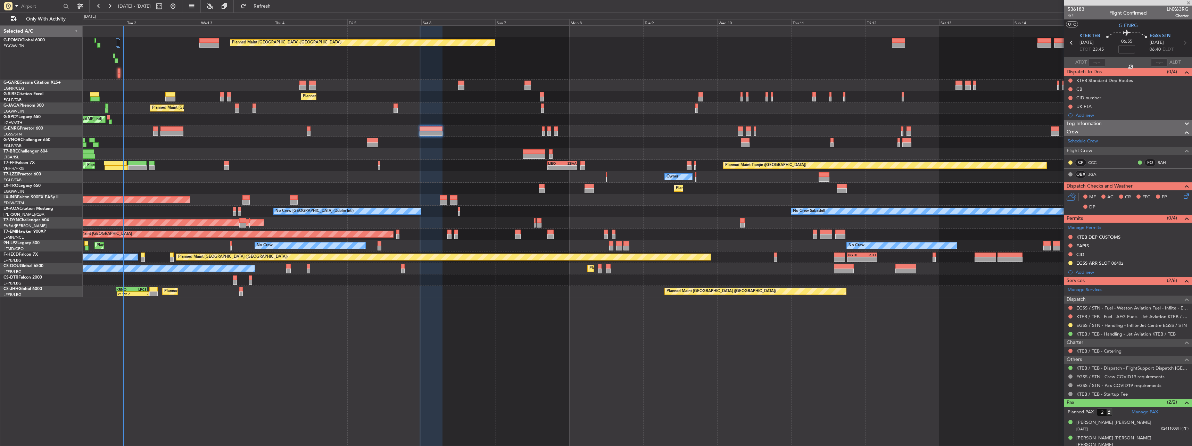
type input "+00:10"
type input "7"
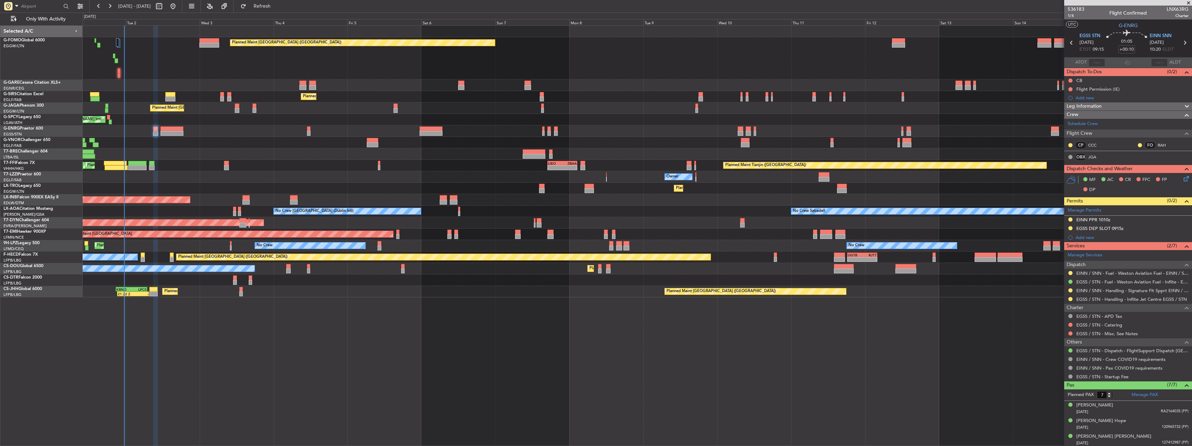
click at [176, 125] on div at bounding box center [637, 130] width 1109 height 11
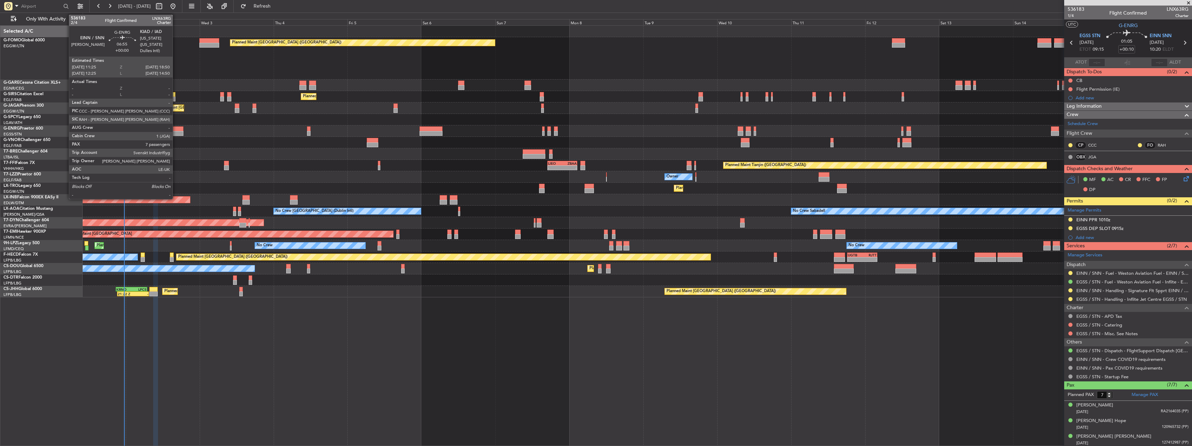
click at [175, 130] on div at bounding box center [171, 128] width 23 height 5
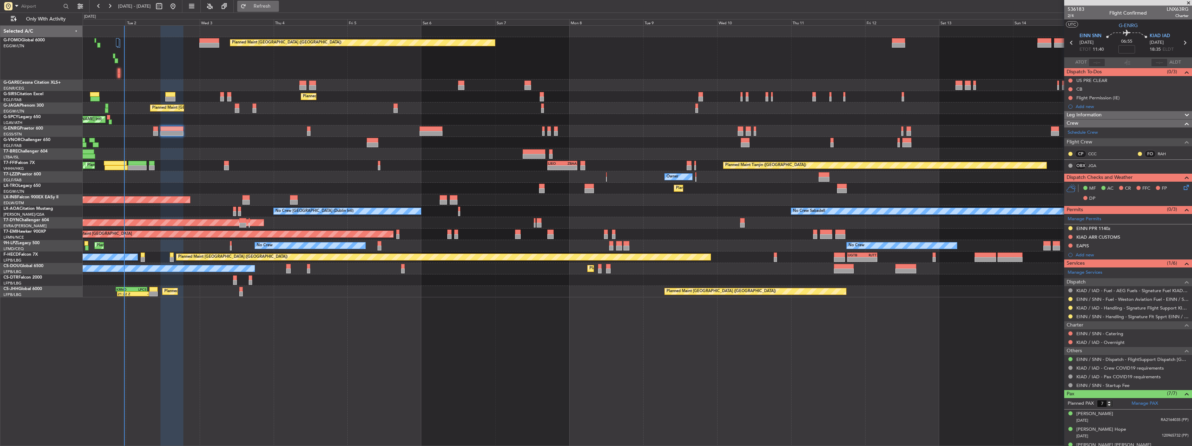
click at [275, 8] on span "Refresh" at bounding box center [262, 6] width 29 height 5
click at [161, 96] on div "Planned Maint [GEOGRAPHIC_DATA] ([GEOGRAPHIC_DATA])" at bounding box center [637, 96] width 1109 height 11
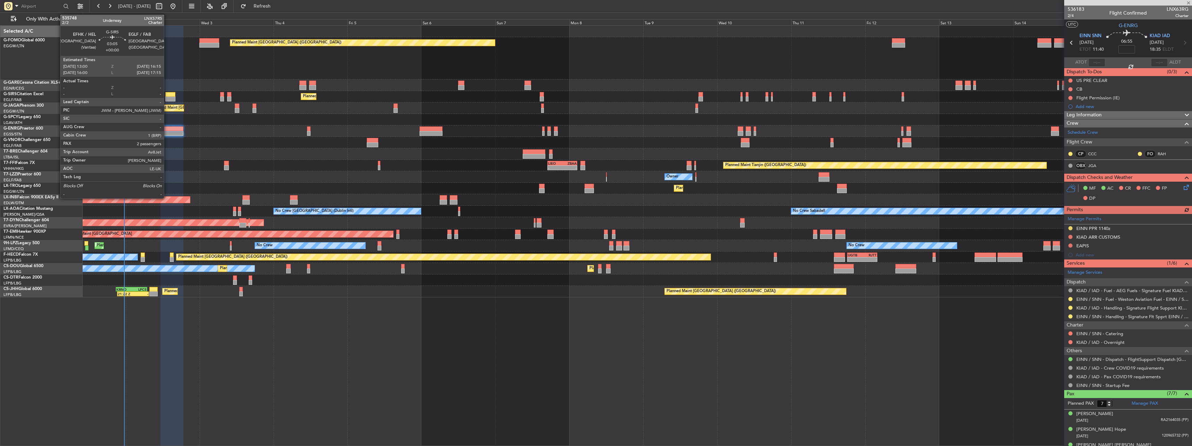
click at [181, 95] on div "Planned Maint [GEOGRAPHIC_DATA] ([GEOGRAPHIC_DATA])" at bounding box center [637, 96] width 1109 height 11
click at [170, 97] on div at bounding box center [170, 99] width 10 height 5
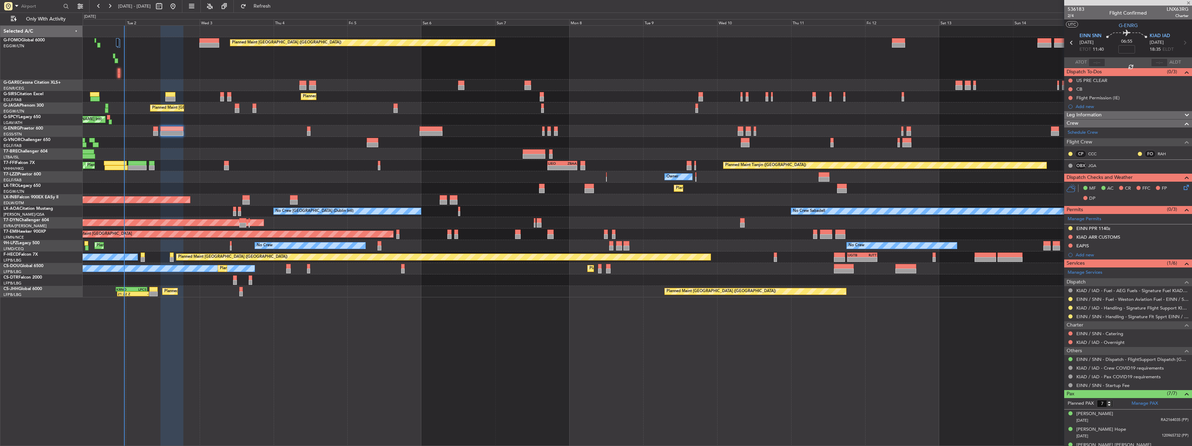
type input "2"
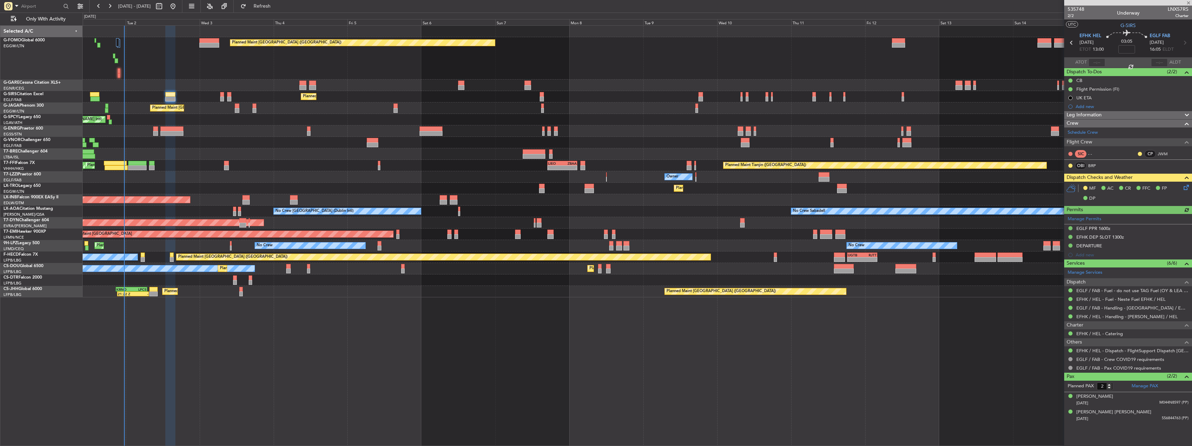
click at [1188, 189] on icon at bounding box center [1185, 186] width 6 height 6
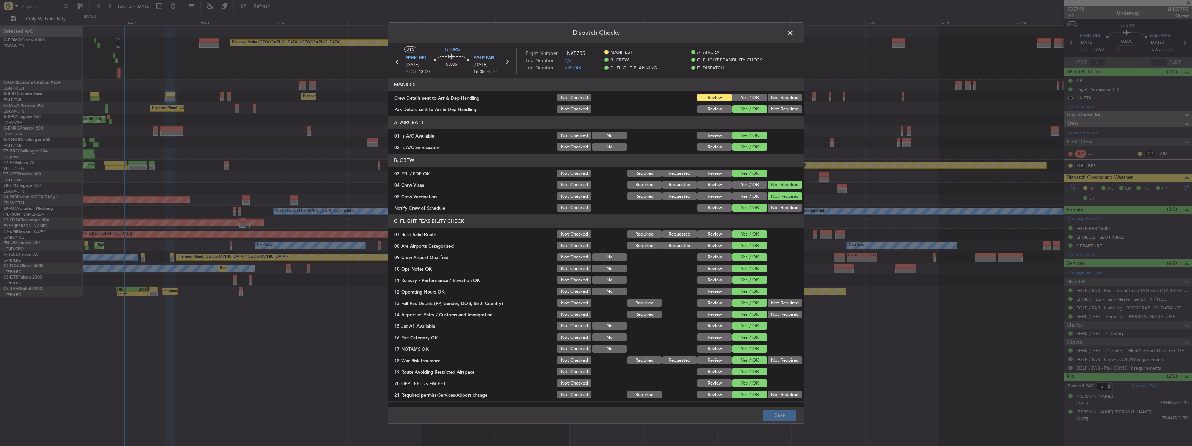
click at [746, 97] on button "Yes / OK" at bounding box center [750, 98] width 34 height 8
click at [790, 408] on footer "Save" at bounding box center [596, 415] width 416 height 17
click at [789, 418] on button "Save" at bounding box center [779, 415] width 33 height 11
click at [794, 32] on span at bounding box center [794, 35] width 0 height 14
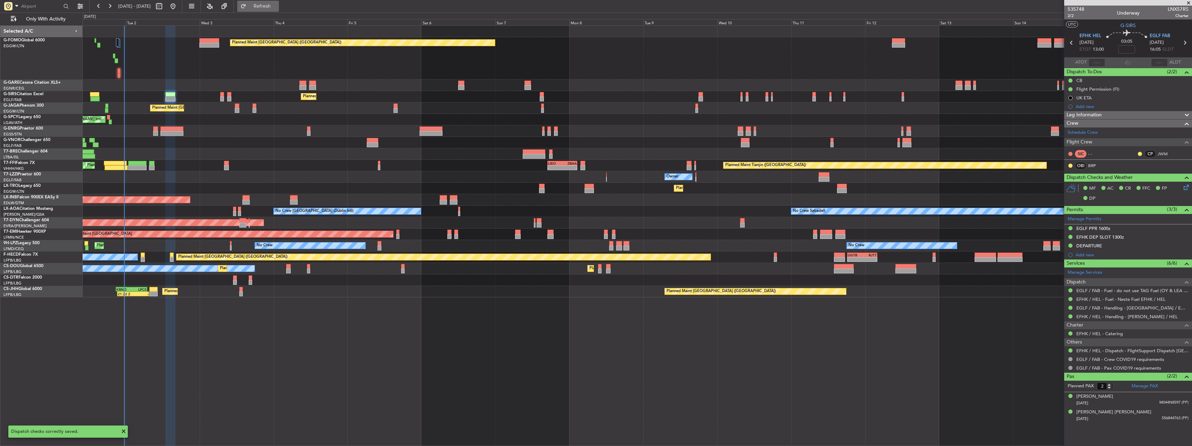
click at [271, 4] on span "Refresh" at bounding box center [262, 6] width 29 height 5
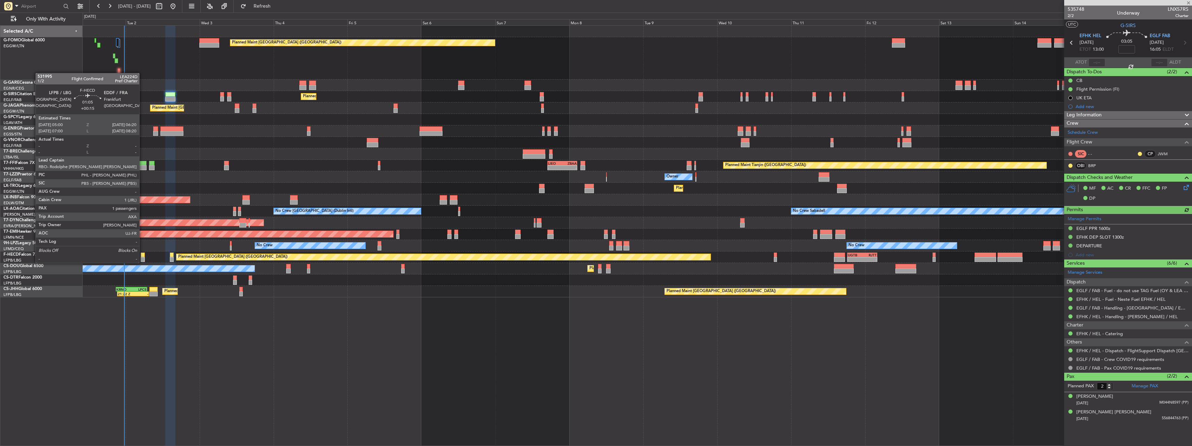
click at [142, 256] on div at bounding box center [143, 255] width 4 height 5
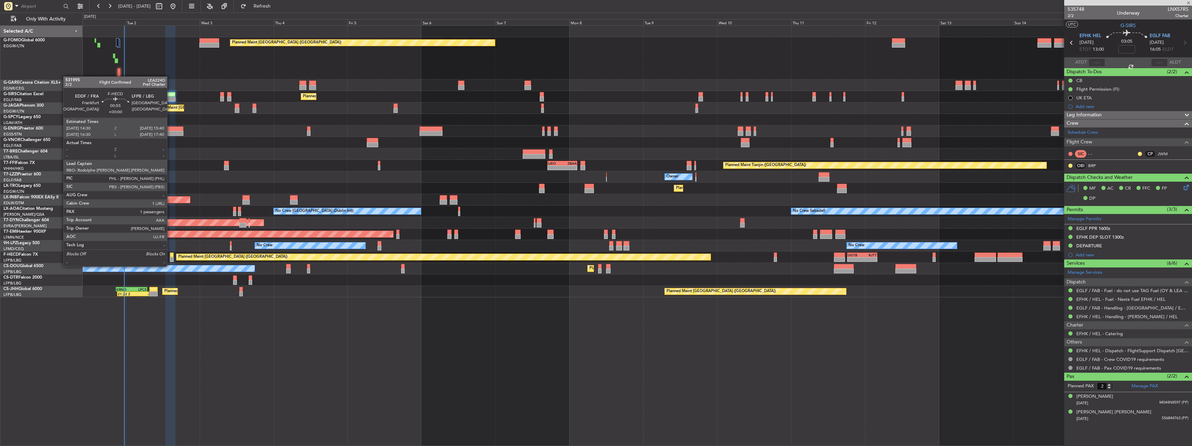
type input "+00:15"
type input "1"
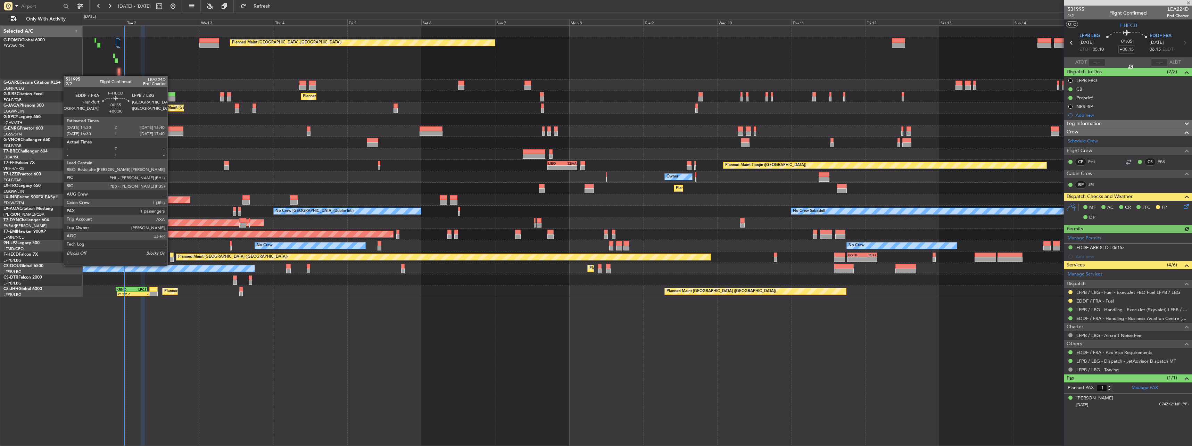
click at [171, 259] on div at bounding box center [172, 259] width 4 height 5
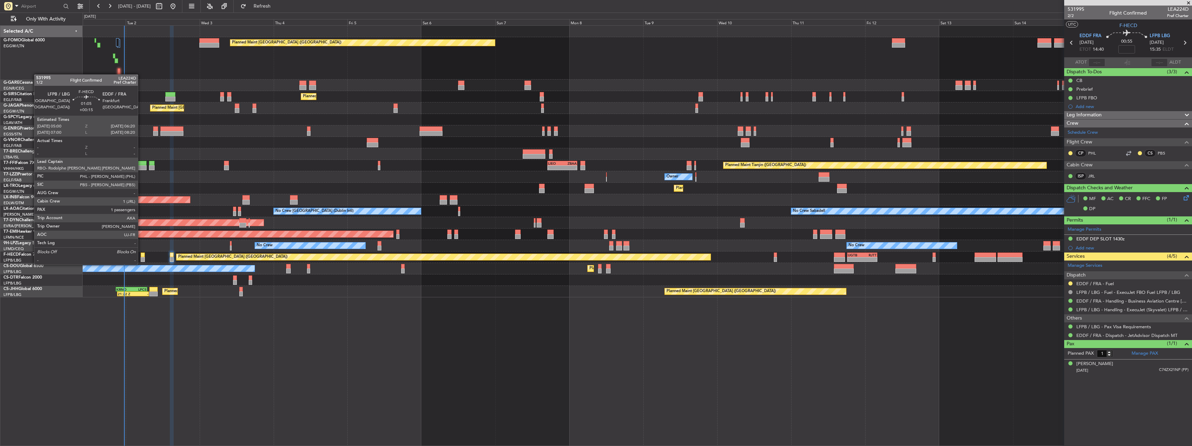
click at [141, 257] on div at bounding box center [143, 259] width 4 height 5
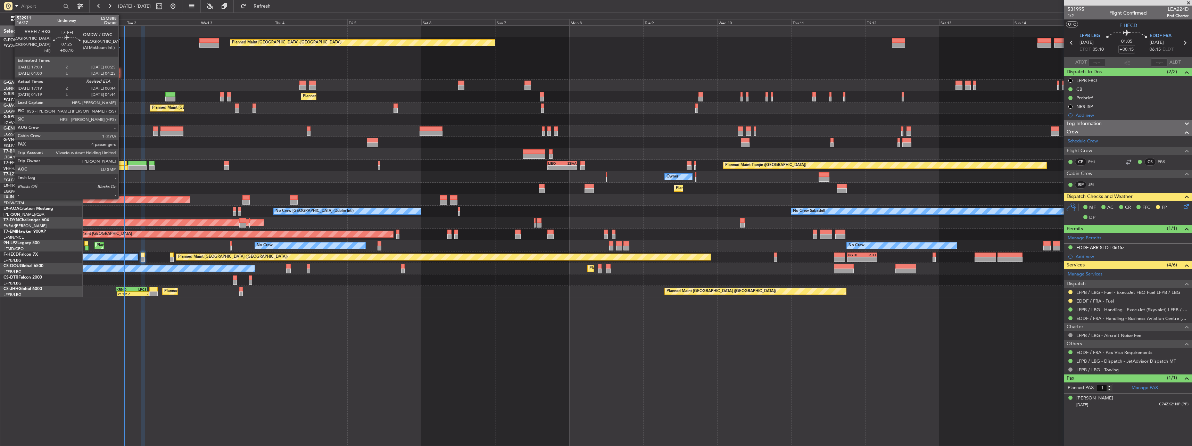
click at [122, 162] on div at bounding box center [115, 163] width 23 height 5
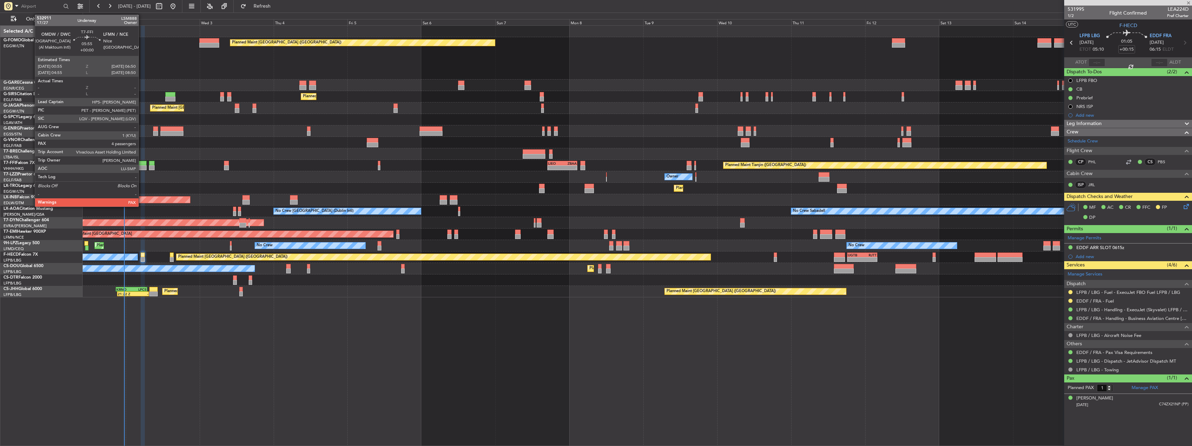
type input "+00:10"
type input "17:19"
type input "4"
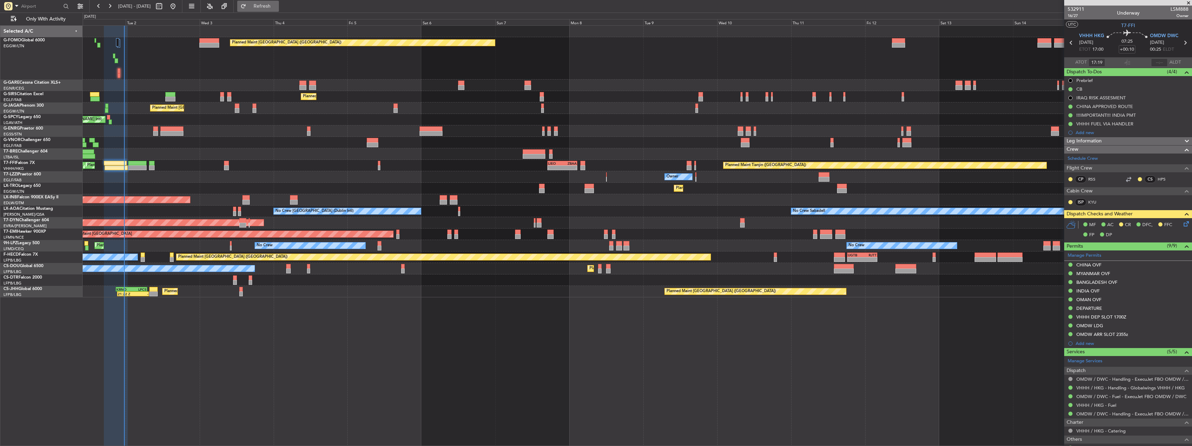
click at [277, 7] on span "Refresh" at bounding box center [262, 6] width 29 height 5
click at [1011, 143] on div at bounding box center [637, 142] width 1109 height 11
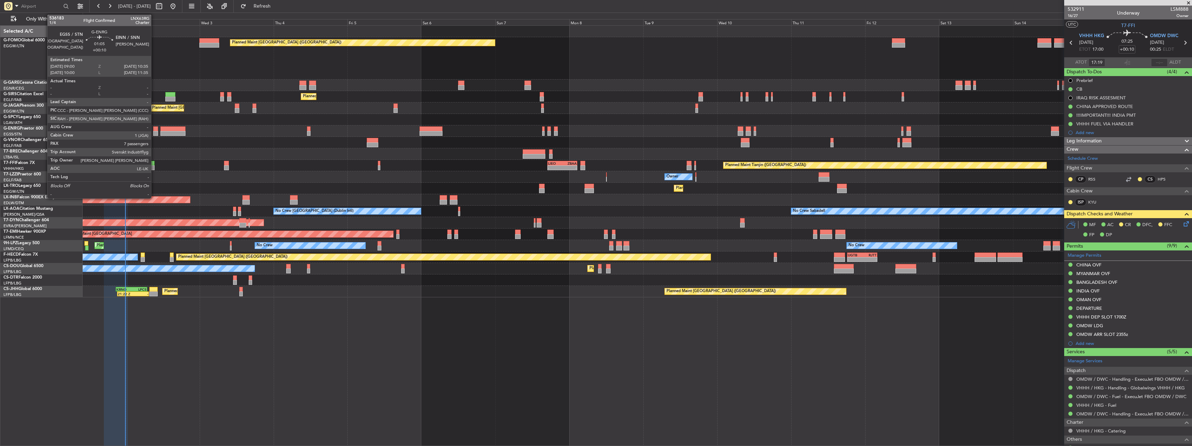
click at [154, 130] on div at bounding box center [155, 128] width 5 height 5
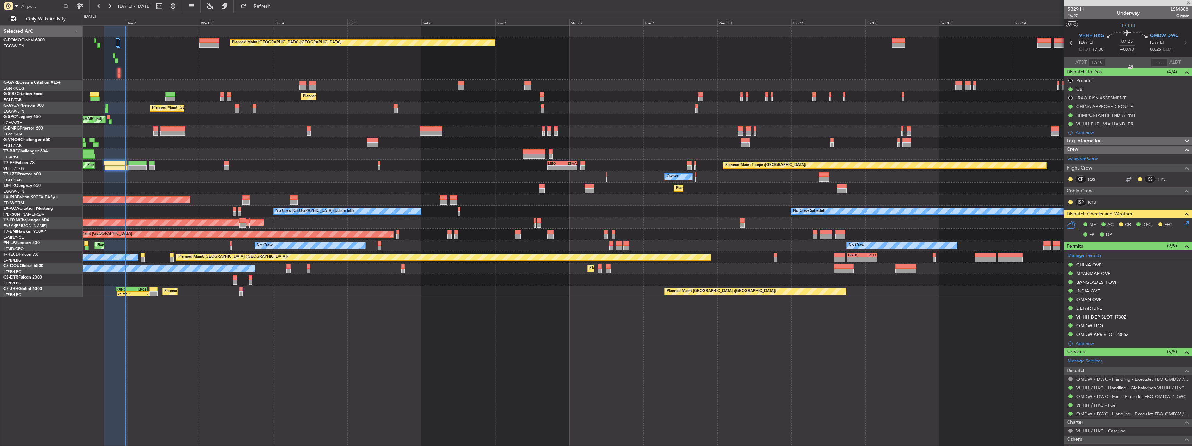
type input "7"
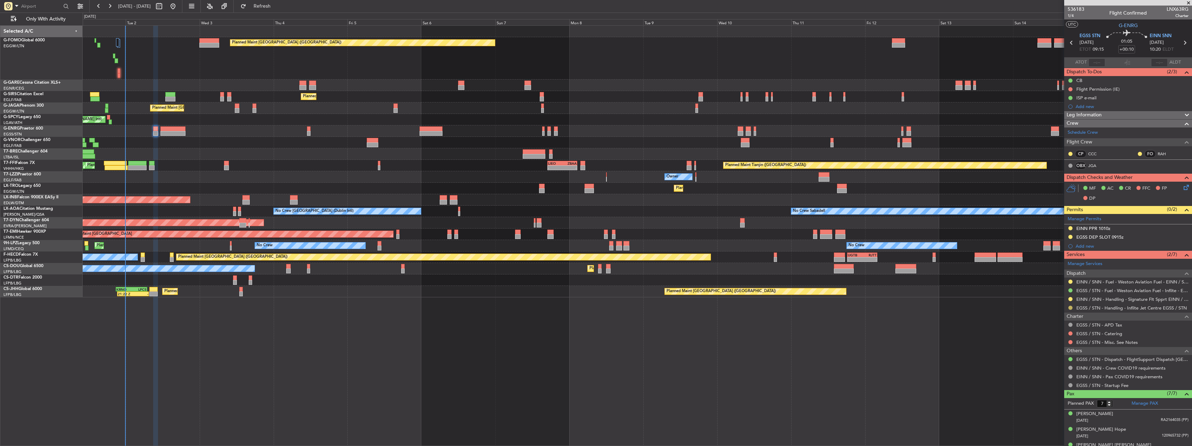
click at [1072, 306] on button at bounding box center [1070, 308] width 4 height 4
drag, startPoint x: 1044, startPoint y: 392, endPoint x: 1044, endPoint y: 387, distance: 5.6
click at [1044, 391] on span "Confirmed" at bounding box center [1051, 390] width 22 height 7
click at [1071, 235] on button at bounding box center [1070, 237] width 4 height 4
click at [1055, 318] on span "Received OK" at bounding box center [1053, 319] width 26 height 7
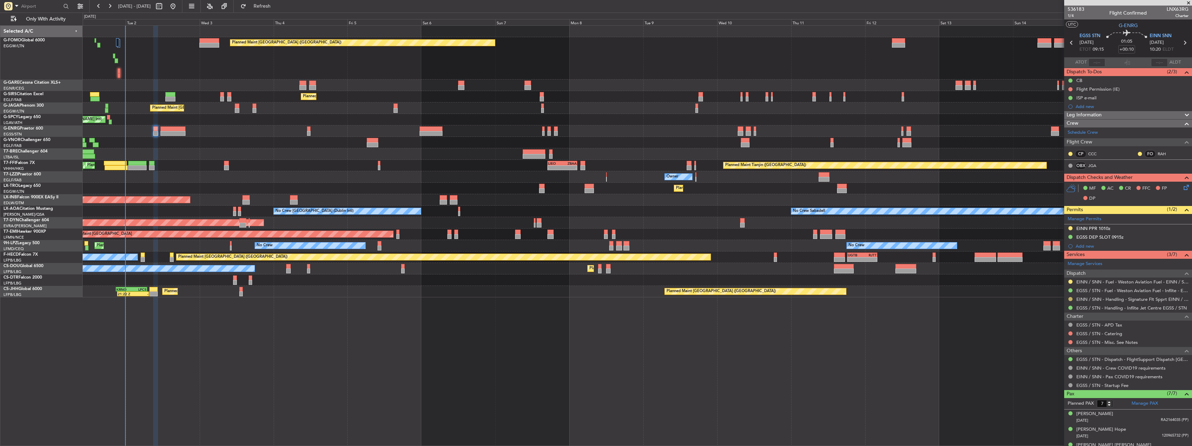
click at [1071, 299] on button at bounding box center [1070, 299] width 4 height 4
click at [1037, 381] on span at bounding box center [1035, 382] width 4 height 4
click at [1182, 218] on span at bounding box center [1186, 217] width 8 height 5
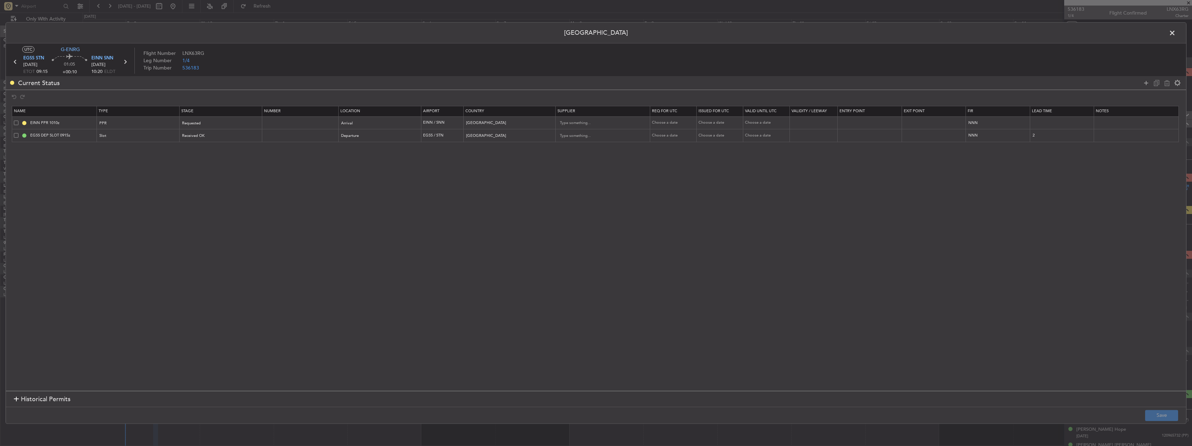
click at [16, 121] on span at bounding box center [16, 123] width 5 height 5
click at [19, 121] on input "checkbox" at bounding box center [19, 121] width 0 height 0
click at [1164, 84] on icon at bounding box center [1167, 83] width 8 height 8
type input "EGSS DEP SLOT 0915z"
type input "[GEOGRAPHIC_DATA]"
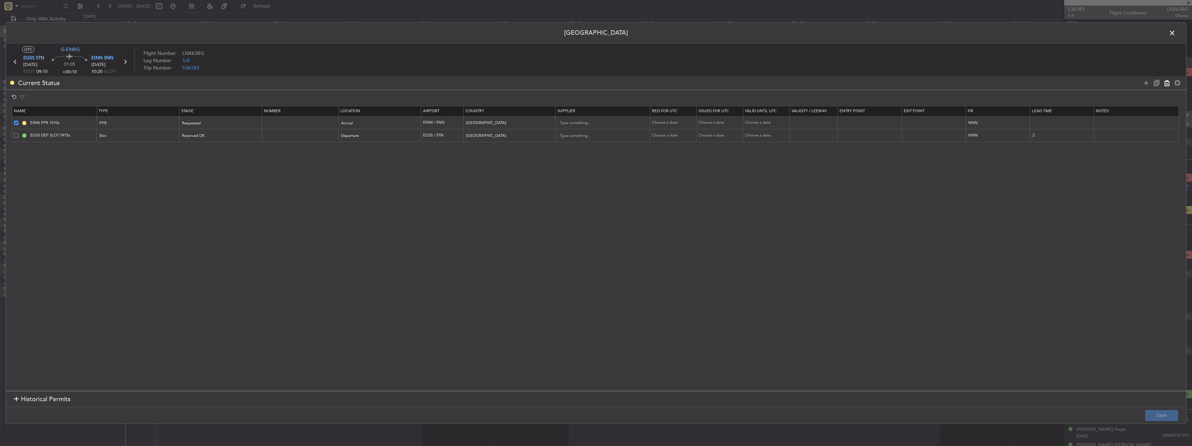
type input "2"
click at [1162, 410] on button "Save" at bounding box center [1161, 415] width 33 height 11
click at [1176, 34] on span at bounding box center [1176, 35] width 0 height 14
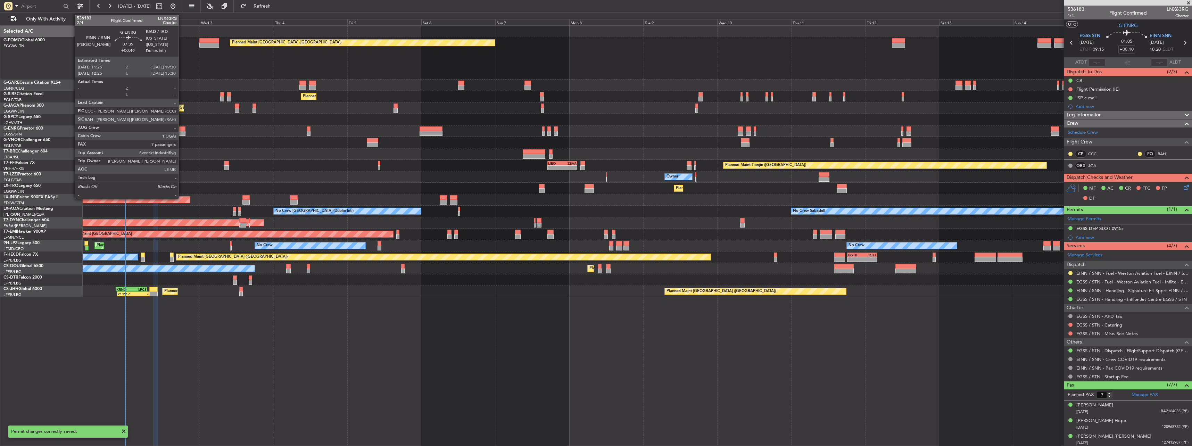
click at [182, 129] on div at bounding box center [172, 128] width 25 height 5
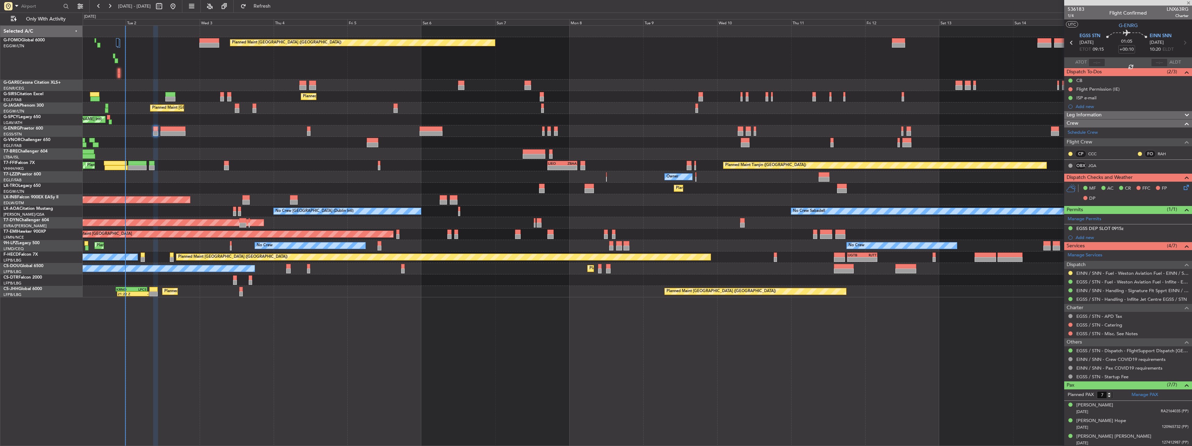
type input "+00:40"
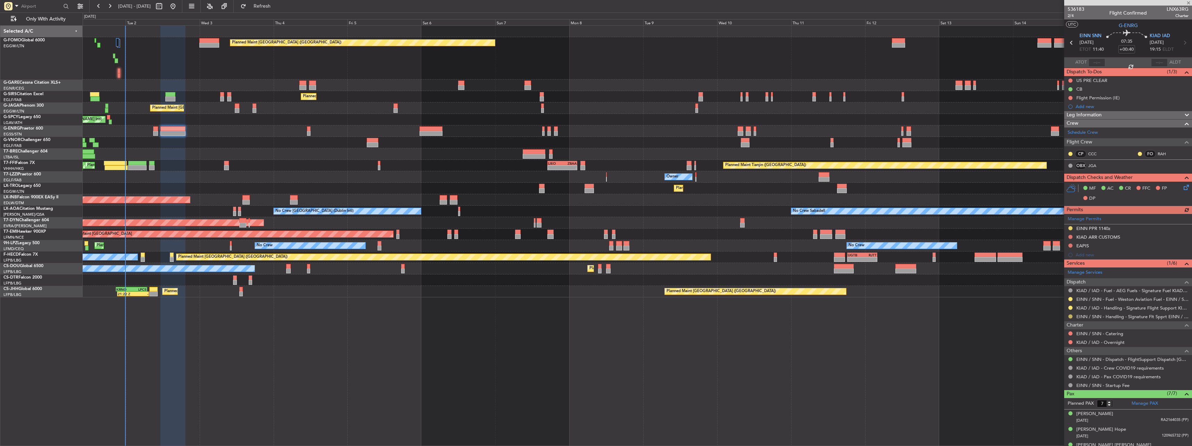
click at [1069, 315] on button at bounding box center [1070, 316] width 4 height 4
click at [1049, 401] on span "Confirmed" at bounding box center [1051, 399] width 22 height 7
click at [1182, 217] on span at bounding box center [1186, 217] width 8 height 5
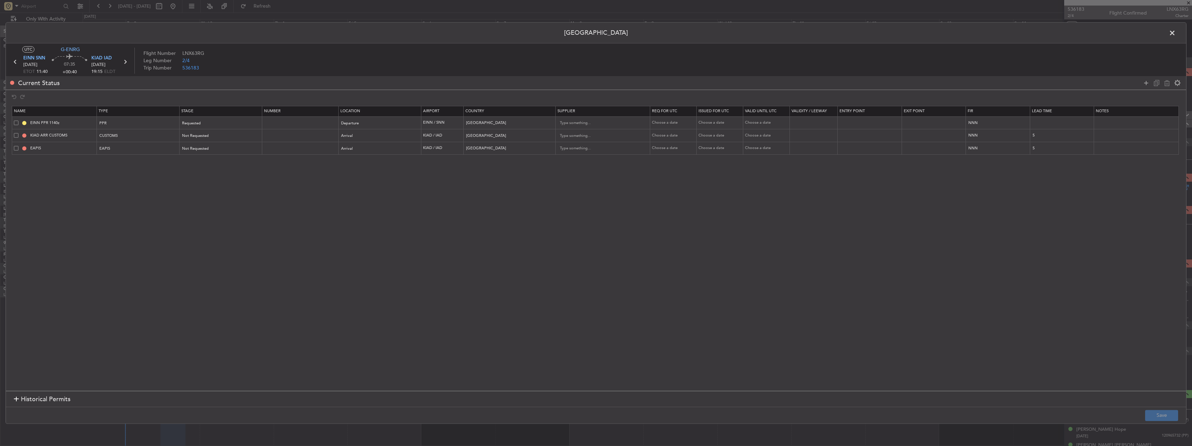
click at [19, 118] on td "EINN PPR 1140z" at bounding box center [54, 123] width 85 height 13
click at [17, 122] on span at bounding box center [16, 123] width 5 height 5
click at [19, 121] on input "checkbox" at bounding box center [19, 121] width 0 height 0
click at [1164, 84] on icon at bounding box center [1167, 83] width 8 height 8
type input "KIAD ARR CUSTOMS"
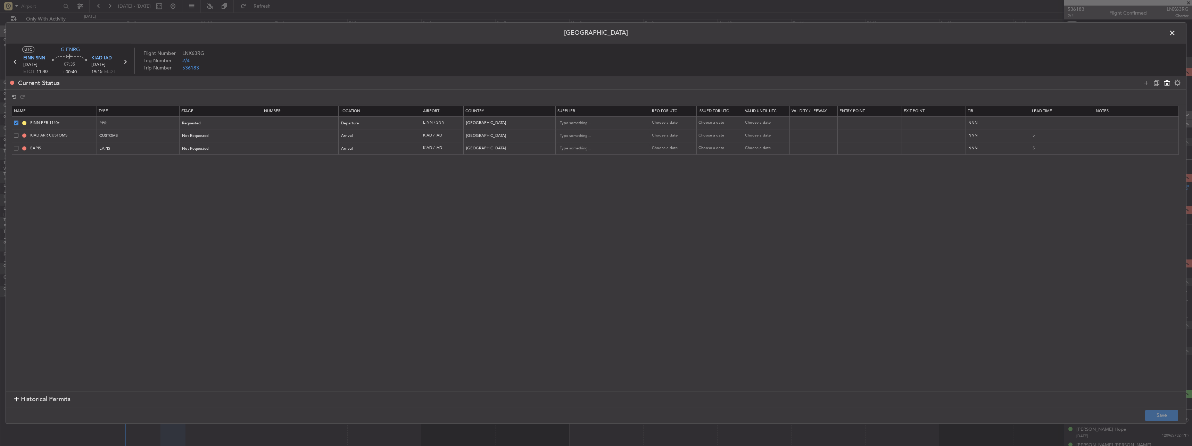
type input "[GEOGRAPHIC_DATA]"
type input "5"
type input "EAPIS"
click at [1168, 415] on button "Save" at bounding box center [1161, 415] width 33 height 11
click at [1176, 34] on span at bounding box center [1176, 35] width 0 height 14
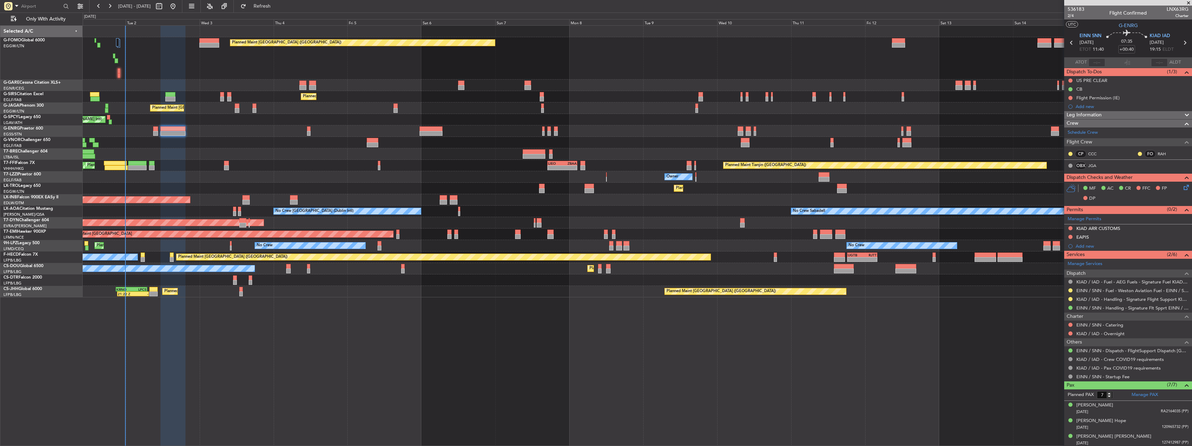
click at [1098, 28] on section "UTC G-ENRG" at bounding box center [1128, 24] width 128 height 10
click at [1120, 26] on span "G-ENRG" at bounding box center [1128, 25] width 19 height 7
click at [1069, 289] on button at bounding box center [1070, 290] width 4 height 4
click at [1054, 372] on span "Confirmed" at bounding box center [1051, 373] width 22 height 7
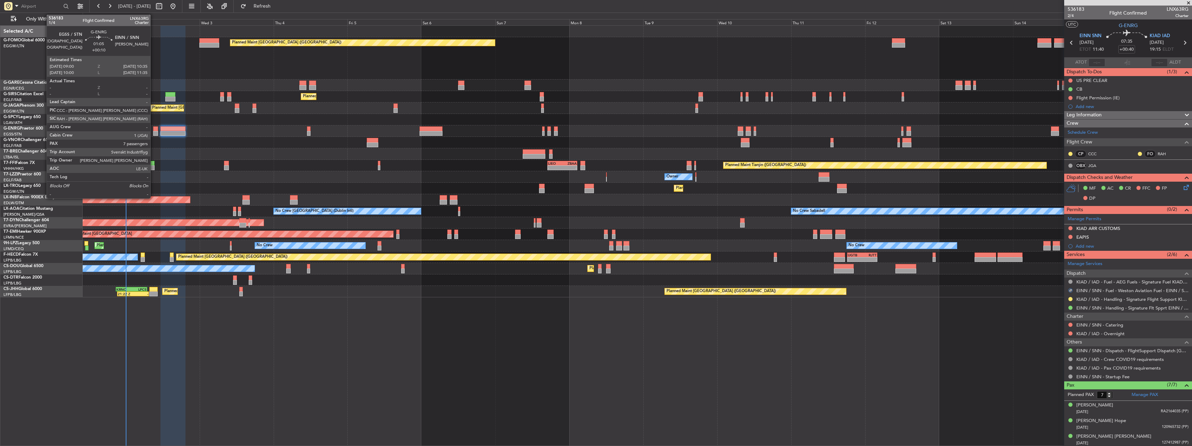
click at [154, 130] on div at bounding box center [155, 128] width 5 height 5
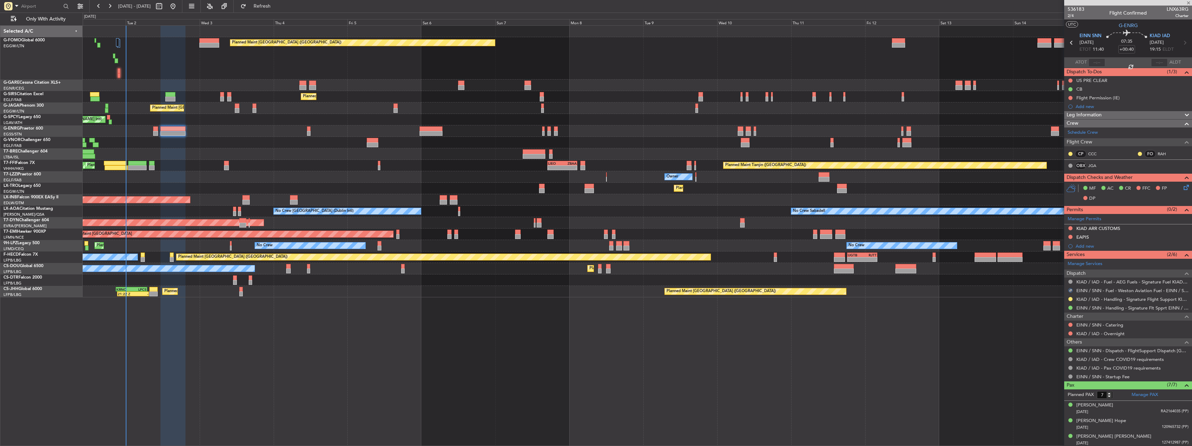
type input "+00:10"
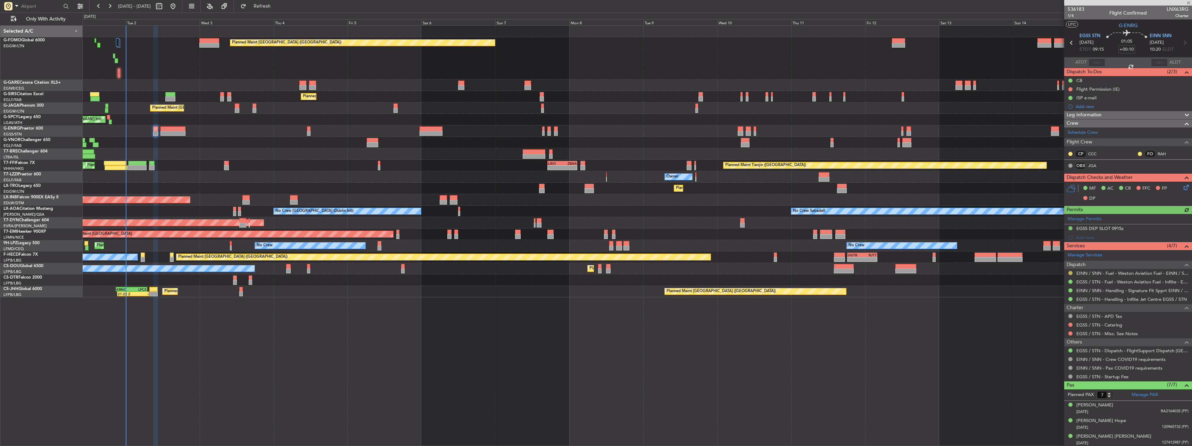
click at [1070, 272] on button at bounding box center [1070, 273] width 4 height 4
click at [1055, 352] on li "Confirmed" at bounding box center [1070, 355] width 80 height 10
click at [1090, 97] on div "ISP e-mail" at bounding box center [1086, 98] width 20 height 6
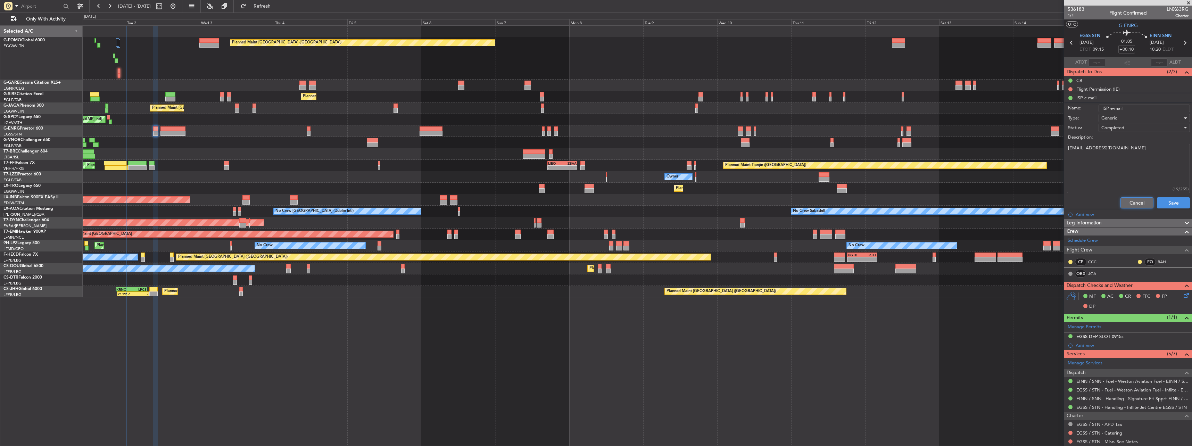
click at [1135, 206] on button "Cancel" at bounding box center [1137, 202] width 33 height 11
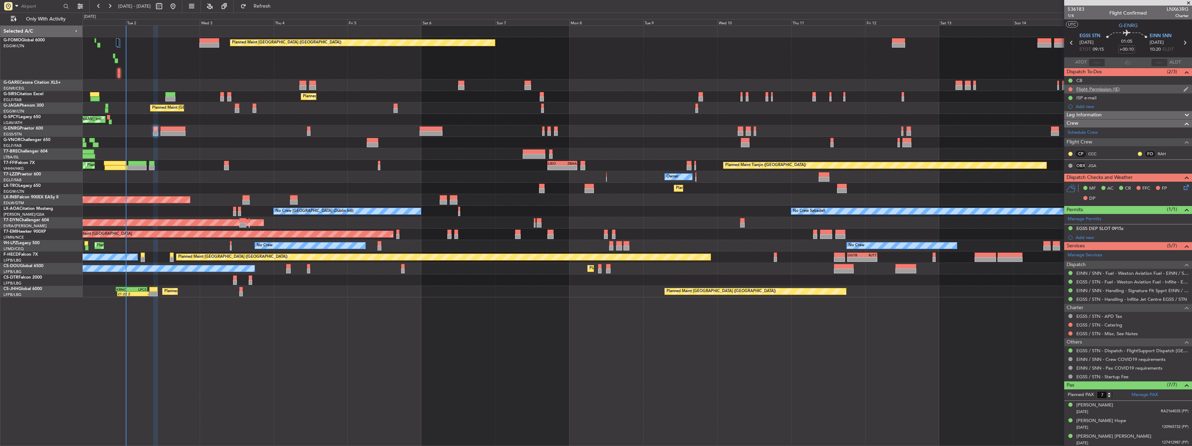
click at [1099, 86] on div "Flight Permission (IE)" at bounding box center [1097, 89] width 43 height 6
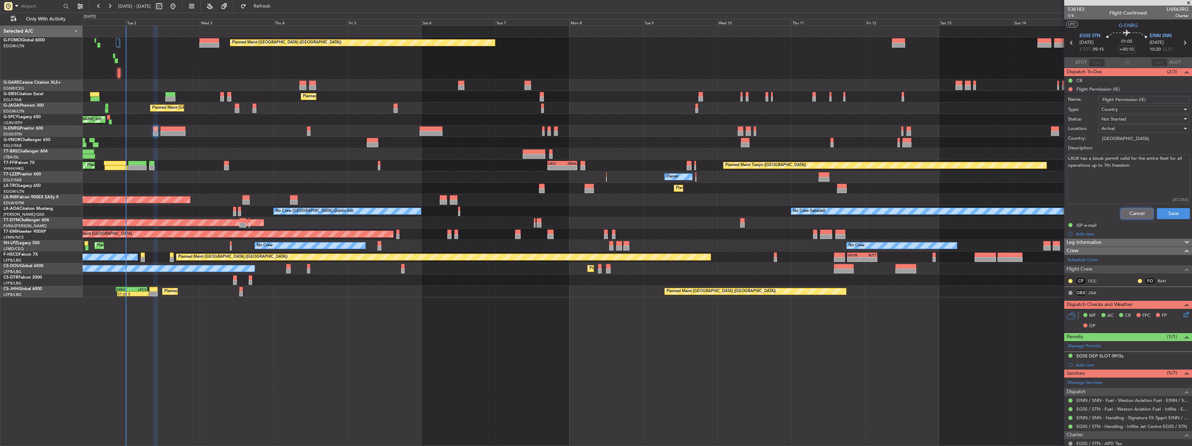
click at [1131, 215] on button "Cancel" at bounding box center [1137, 213] width 33 height 11
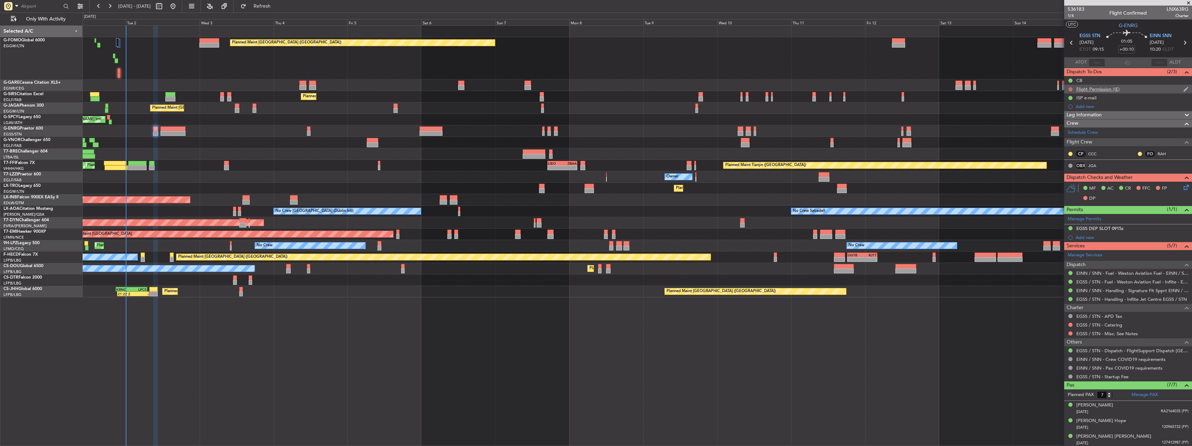
click at [1069, 88] on button at bounding box center [1070, 89] width 4 height 4
click at [1071, 118] on span "Completed" at bounding box center [1073, 119] width 23 height 7
click at [586, 69] on div "Planned Maint [GEOGRAPHIC_DATA] ([GEOGRAPHIC_DATA]) Planned Maint [GEOGRAPHIC_D…" at bounding box center [637, 162] width 1109 height 272
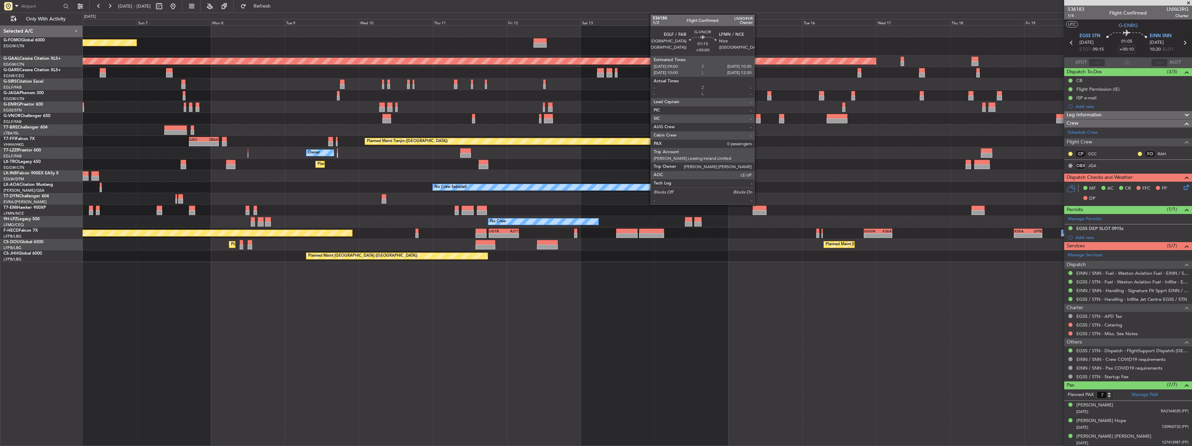
click at [758, 119] on div at bounding box center [758, 120] width 5 height 5
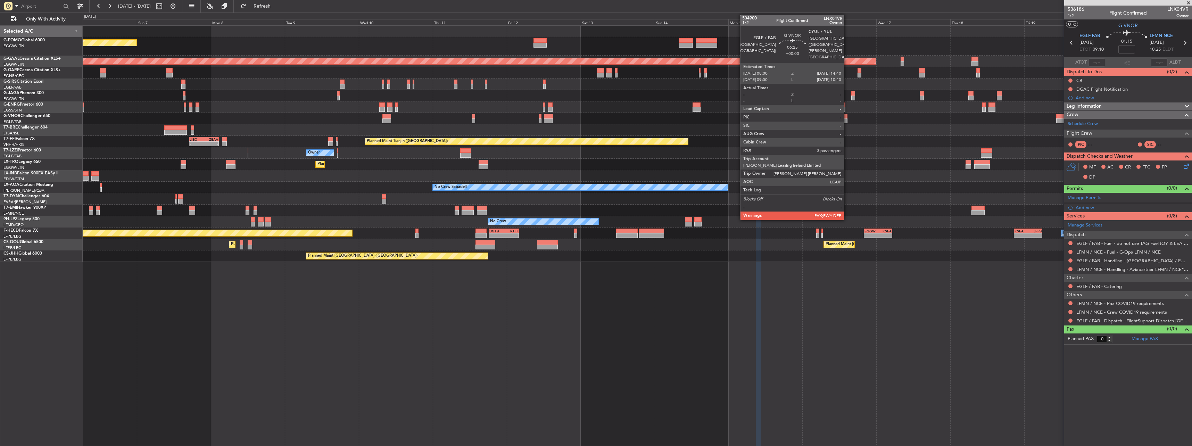
click at [847, 118] on div at bounding box center [837, 116] width 21 height 5
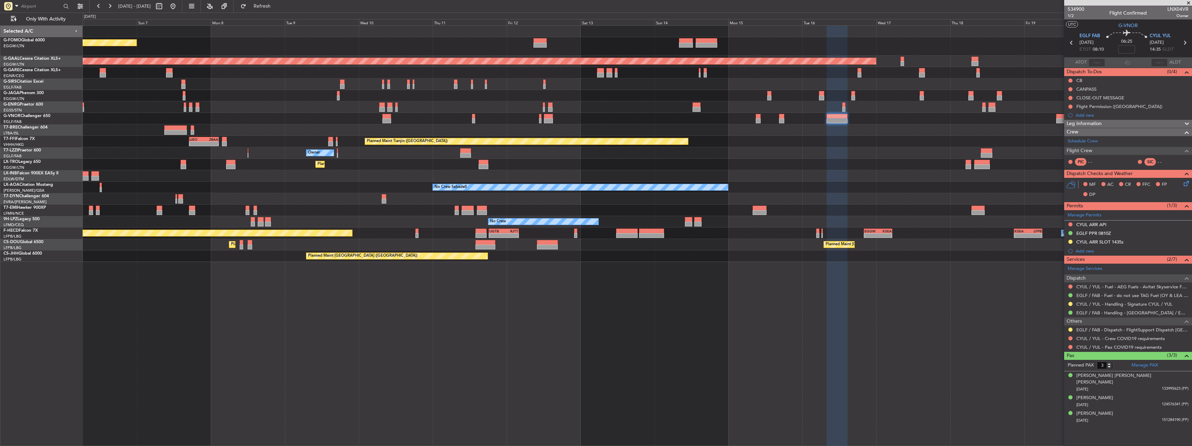
click at [1073, 334] on div "CYUL / YUL - Crew COVID19 requirements" at bounding box center [1128, 338] width 128 height 9
click at [1069, 337] on button at bounding box center [1070, 338] width 4 height 4
click at [1055, 349] on span "Not Required" at bounding box center [1054, 348] width 28 height 7
click at [1069, 347] on button at bounding box center [1070, 347] width 4 height 4
click at [1056, 357] on span "Not Required" at bounding box center [1054, 356] width 28 height 7
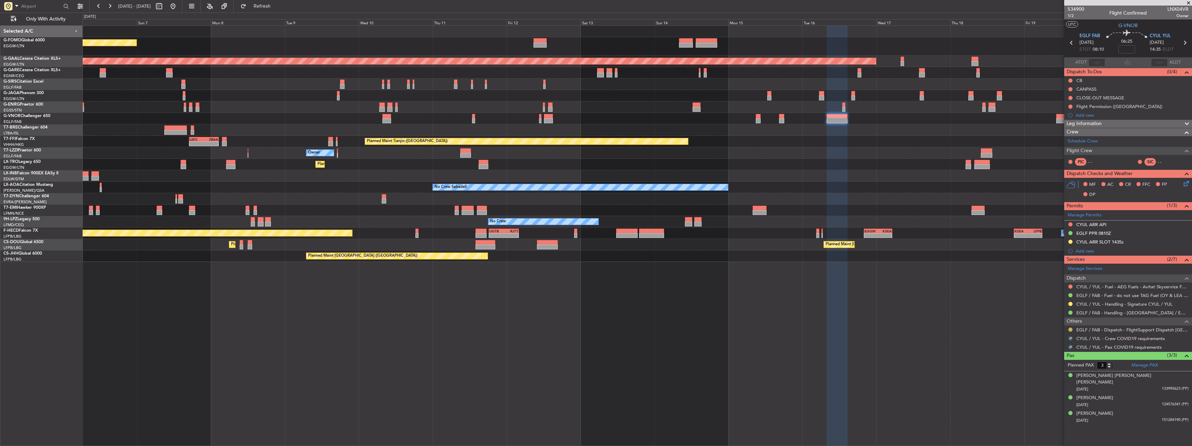
click at [1069, 328] on button at bounding box center [1070, 330] width 4 height 4
click at [1052, 407] on li "Confirmed" at bounding box center [1070, 412] width 80 height 10
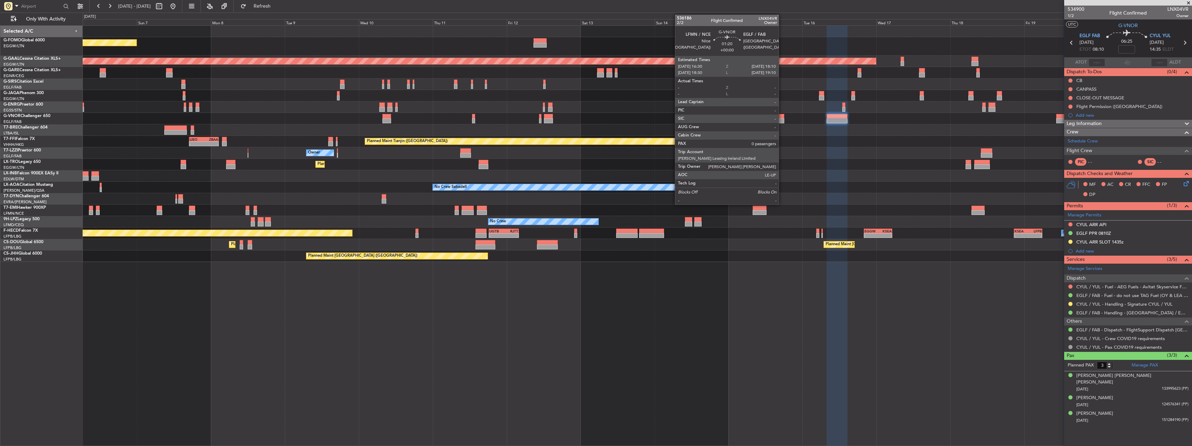
click at [782, 117] on div at bounding box center [781, 116] width 5 height 5
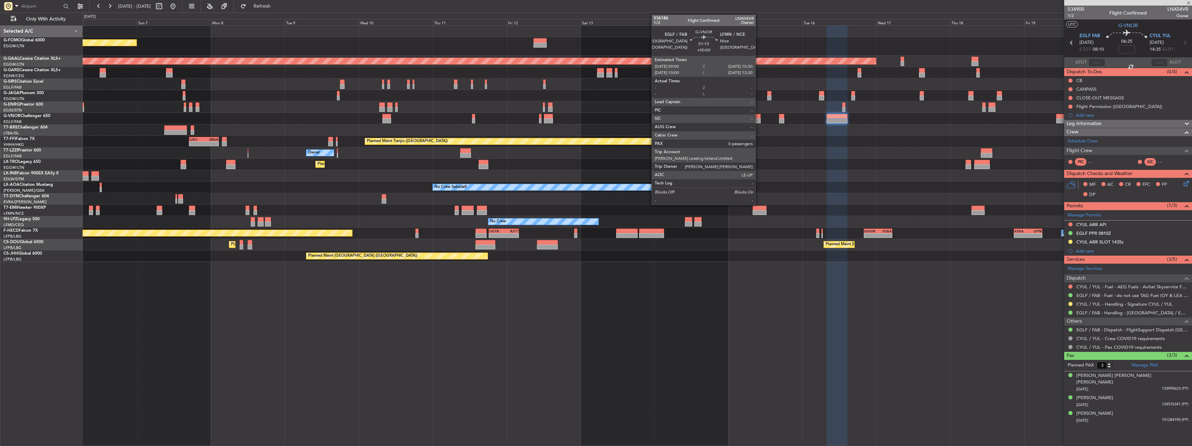
click at [759, 118] on div at bounding box center [758, 120] width 5 height 5
type input "0"
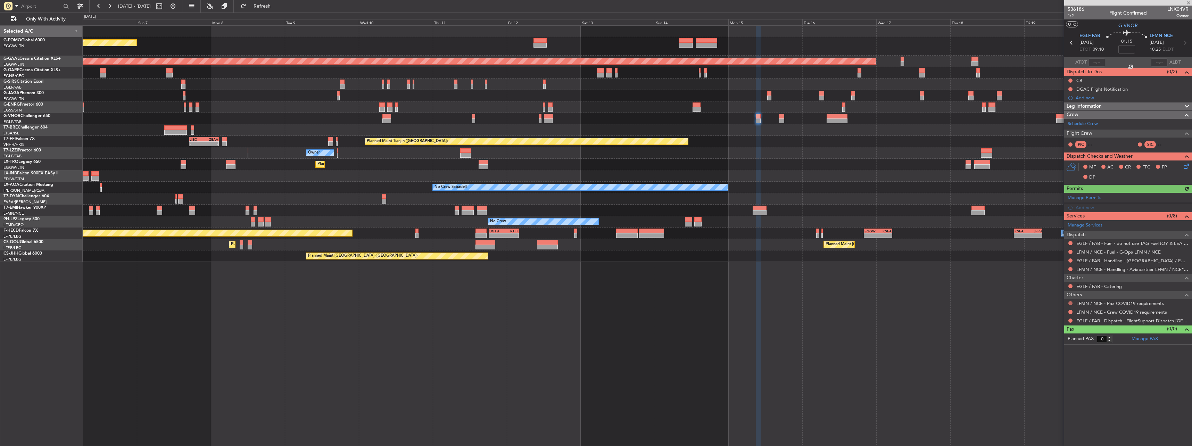
click at [1070, 303] on button at bounding box center [1070, 303] width 4 height 4
click at [1058, 313] on span "Not Required" at bounding box center [1054, 312] width 28 height 7
drag, startPoint x: 1067, startPoint y: 309, endPoint x: 1070, endPoint y: 312, distance: 3.8
click at [1067, 309] on div "LFMN / NCE - Crew COVID19 requirements" at bounding box center [1128, 312] width 128 height 9
click at [1070, 312] on button at bounding box center [1070, 312] width 4 height 4
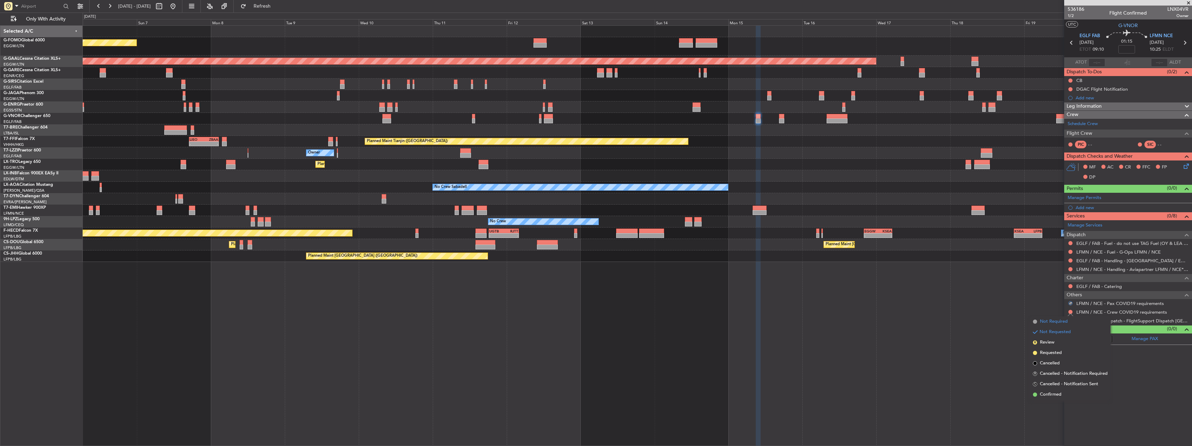
click at [1047, 325] on span "Not Required" at bounding box center [1054, 321] width 28 height 7
click at [1066, 320] on div "EGLF / FAB - Dispatch - FlightSupport Dispatch [GEOGRAPHIC_DATA]" at bounding box center [1128, 320] width 128 height 9
click at [1068, 320] on div at bounding box center [1071, 321] width 6 height 6
click at [1071, 321] on button at bounding box center [1070, 321] width 4 height 4
click at [1048, 400] on span "Confirmed" at bounding box center [1051, 403] width 22 height 7
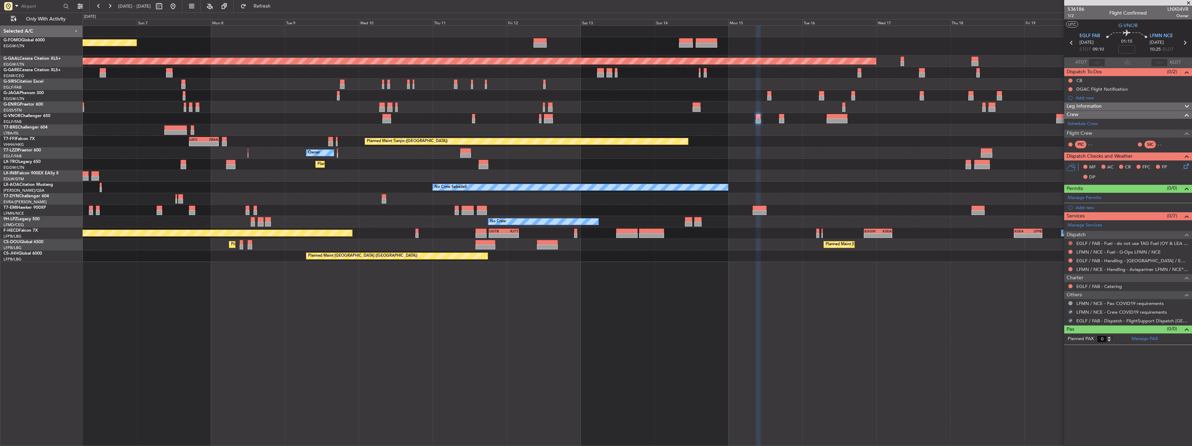
click at [1069, 243] on button at bounding box center [1070, 243] width 4 height 4
click at [1054, 330] on li "Confirmed" at bounding box center [1070, 326] width 80 height 10
click at [1084, 269] on link "LFMN / NCE - Handling - Aviapartner LFMN / NCE*****MY HANDLING****" at bounding box center [1132, 269] width 112 height 6
click at [1086, 261] on link "EGLF / FAB - Handling - [GEOGRAPHIC_DATA] / EGLF / FAB" at bounding box center [1132, 261] width 112 height 6
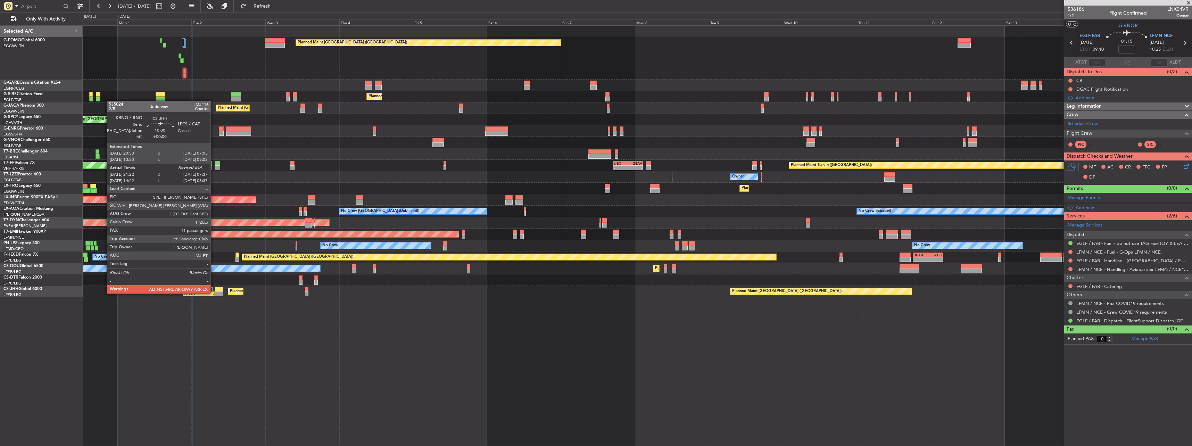
click at [206, 291] on div "21:22 Z -" at bounding box center [199, 293] width 32 height 5
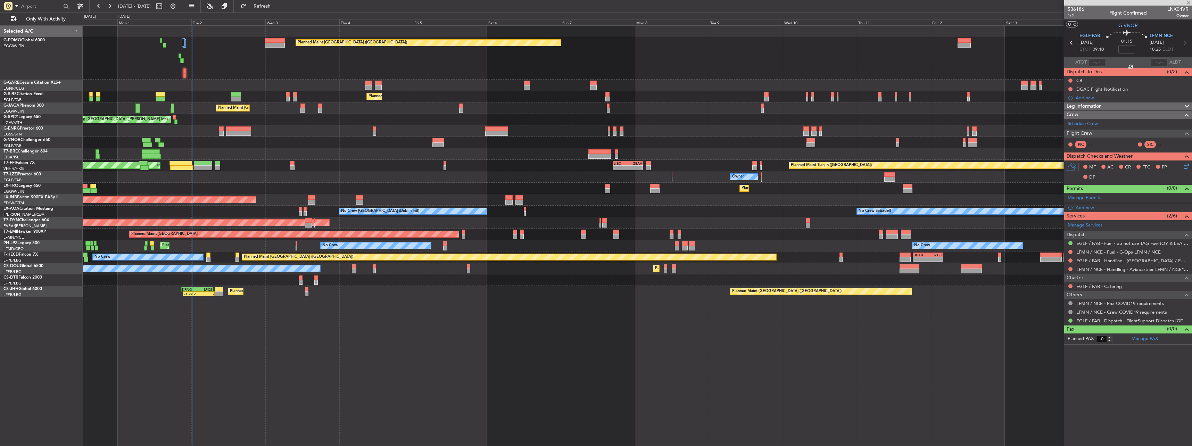
type input "21:32"
type input "11"
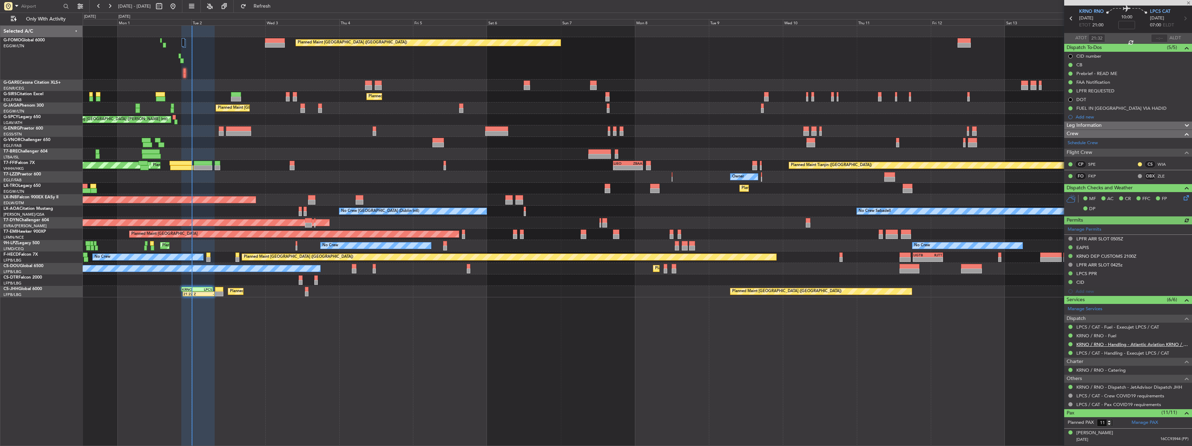
scroll to position [35, 0]
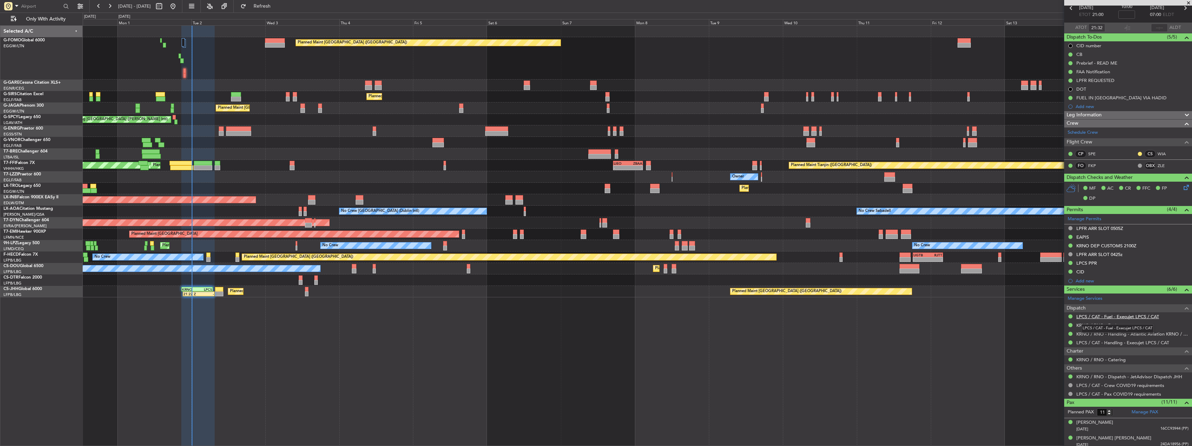
click at [1112, 316] on link "LPCS / CAT - Fuel - Execujet LPCS / CAT" at bounding box center [1117, 317] width 83 height 6
click at [1092, 63] on div "Prebrief - READ ME" at bounding box center [1096, 63] width 41 height 6
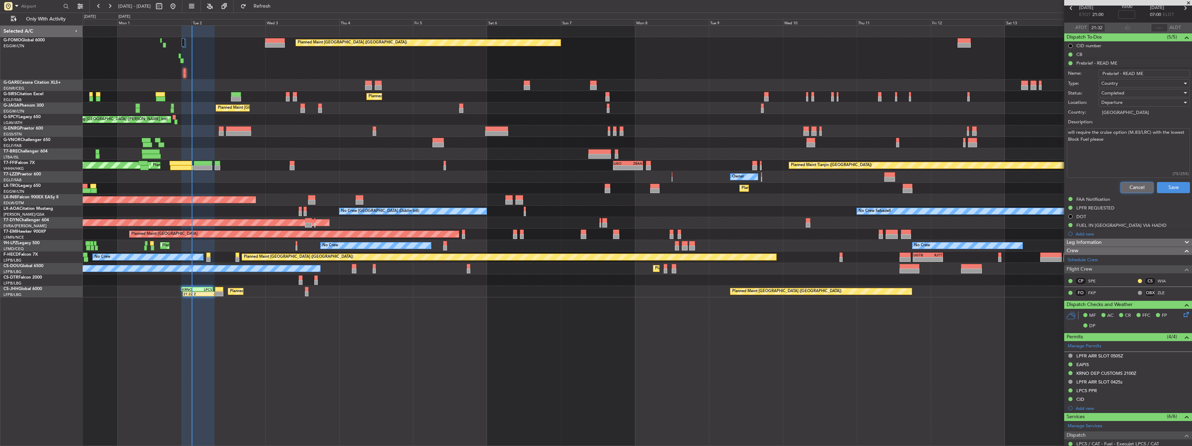
click at [1122, 187] on button "Cancel" at bounding box center [1137, 187] width 33 height 11
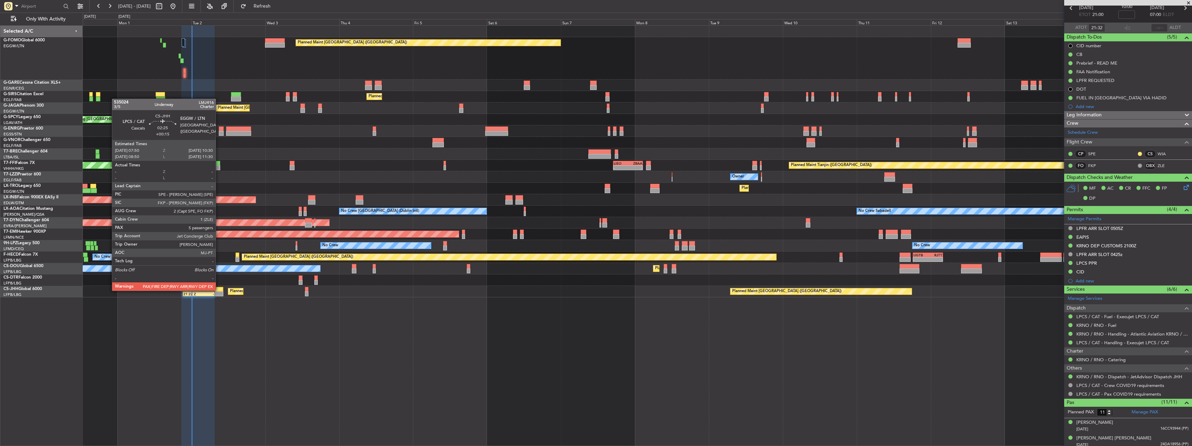
click at [219, 290] on div at bounding box center [219, 289] width 8 height 5
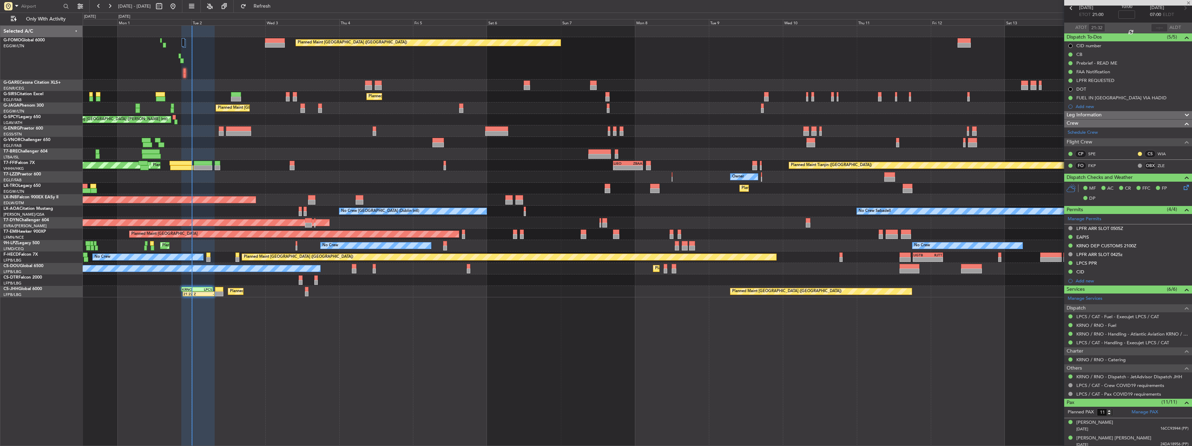
type input "+00:15"
type input "5"
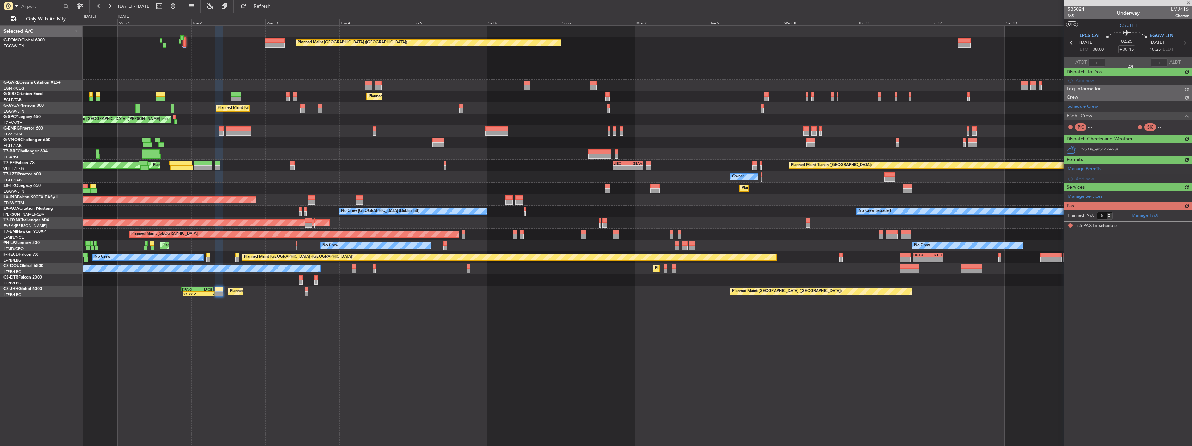
scroll to position [0, 0]
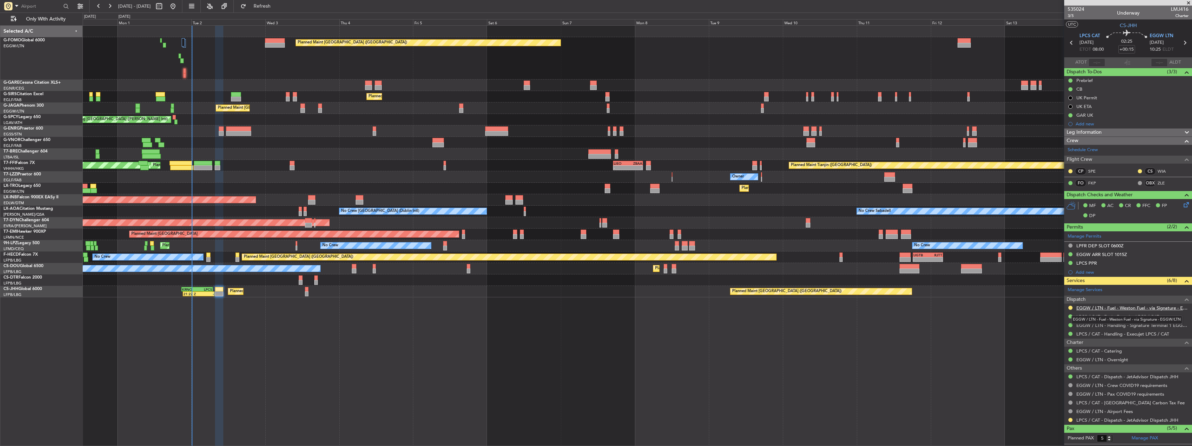
click at [1111, 310] on link "EGGW / LTN - Fuel - Weston Fuel - via Signature - EGGW/LTN" at bounding box center [1132, 308] width 112 height 6
click at [1071, 420] on button at bounding box center [1070, 420] width 4 height 4
click at [1063, 408] on li "Confirmed" at bounding box center [1070, 409] width 80 height 10
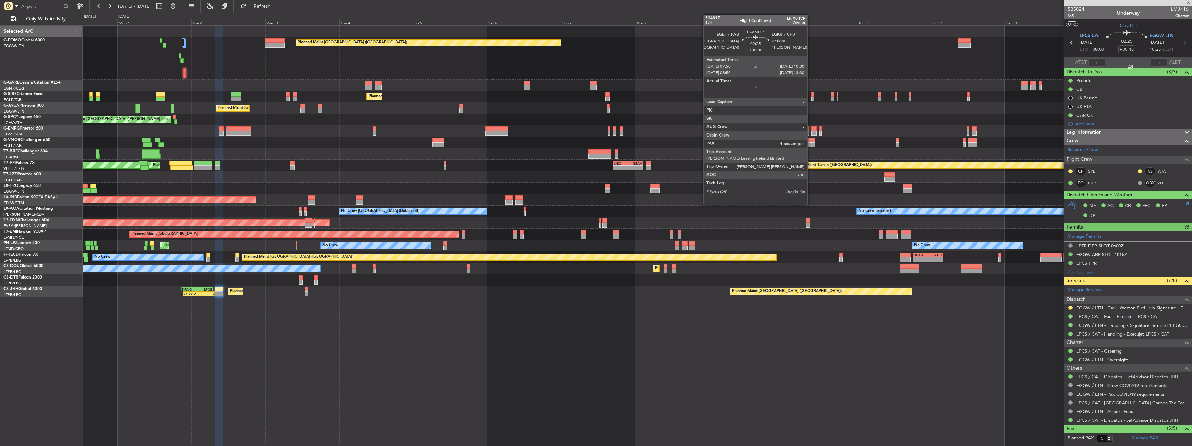
click at [810, 146] on div at bounding box center [811, 144] width 8 height 5
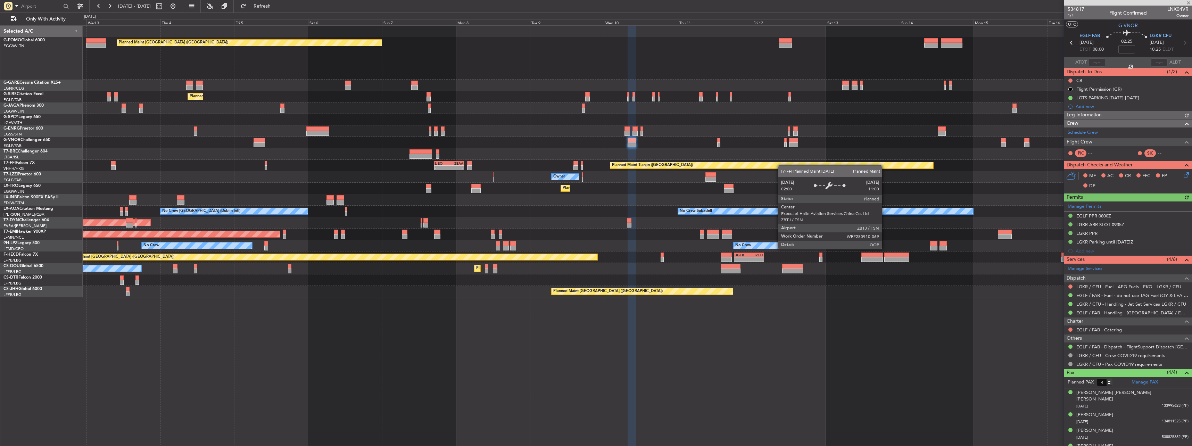
click at [652, 168] on div "Planned Maint London (Luton) Planned Maint London (Farnborough) Planned Maint L…" at bounding box center [637, 162] width 1109 height 272
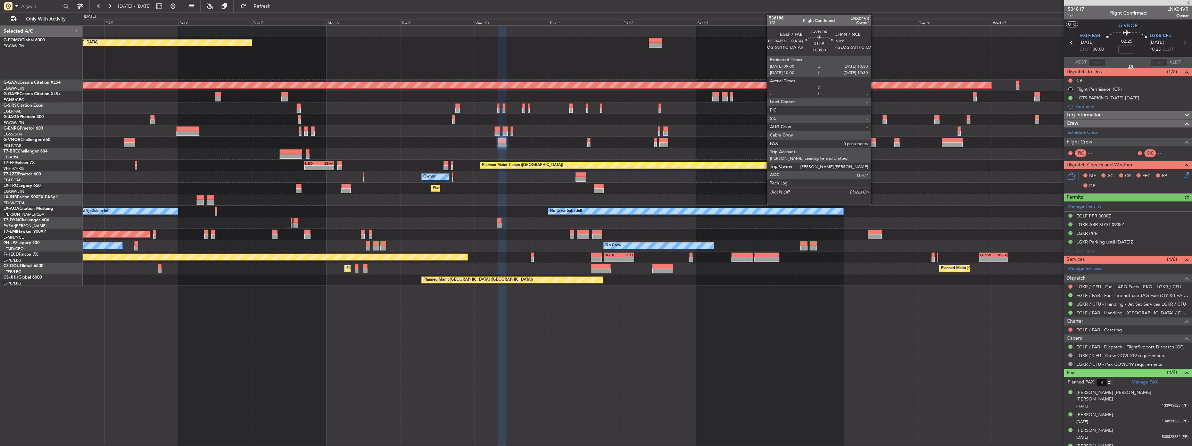
click at [874, 139] on div at bounding box center [873, 140] width 5 height 5
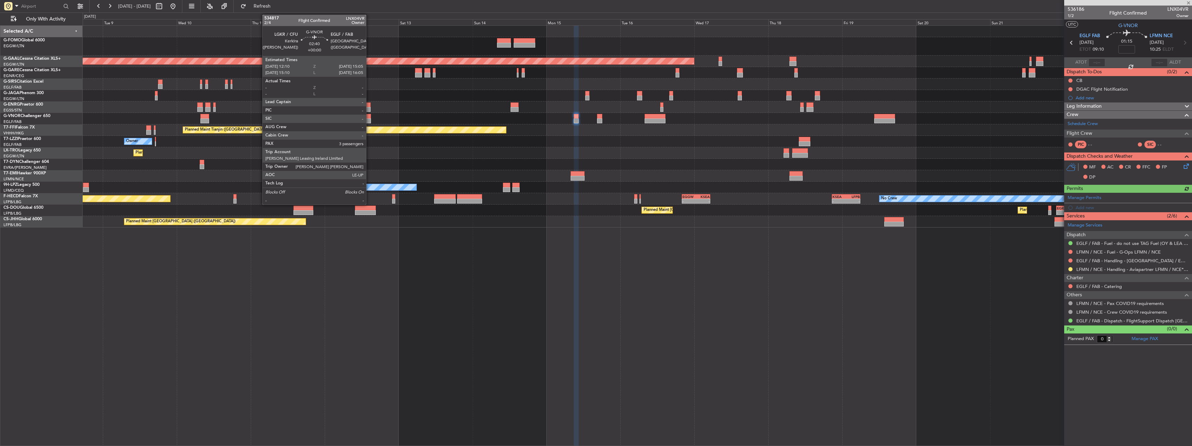
click at [369, 117] on div at bounding box center [366, 116] width 9 height 5
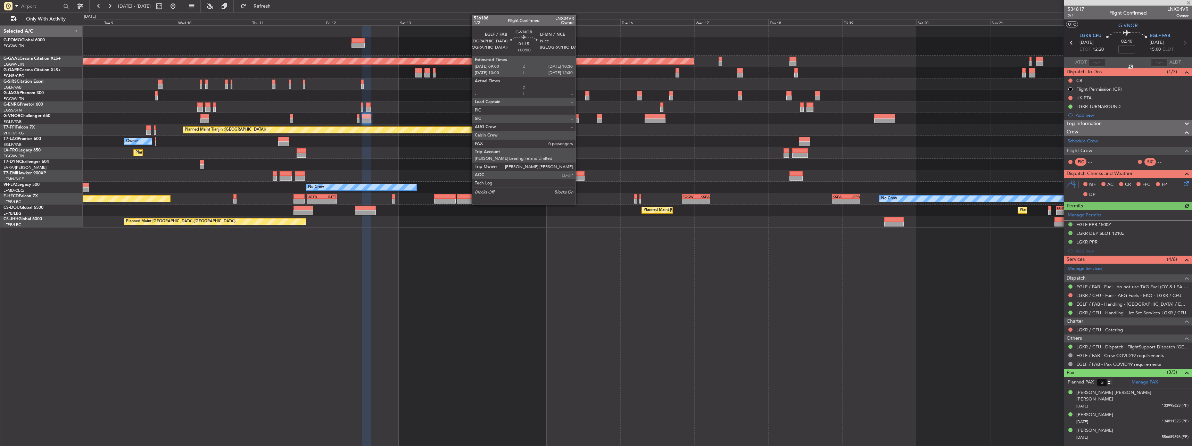
click at [579, 118] on div at bounding box center [576, 116] width 5 height 5
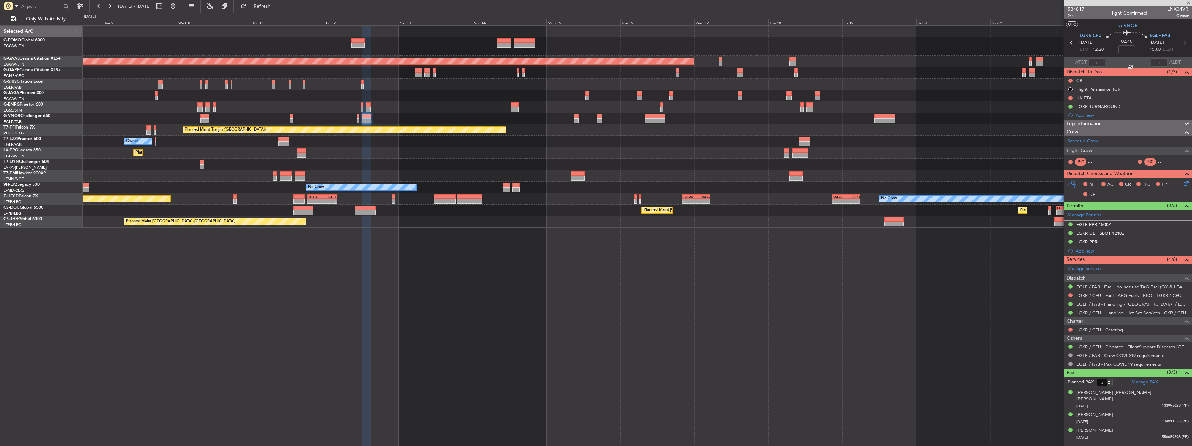
type input "0"
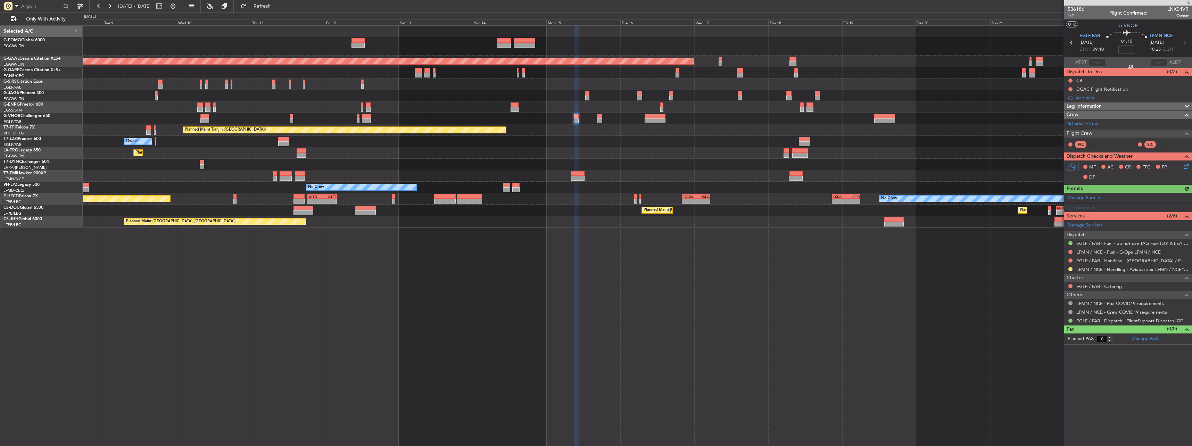
click at [1094, 208] on div "Manage Permits Add new" at bounding box center [1128, 202] width 128 height 19
click at [1083, 208] on div "Manage Permits Add new" at bounding box center [1128, 202] width 128 height 19
click at [1091, 204] on div "Add new" at bounding box center [1128, 207] width 128 height 9
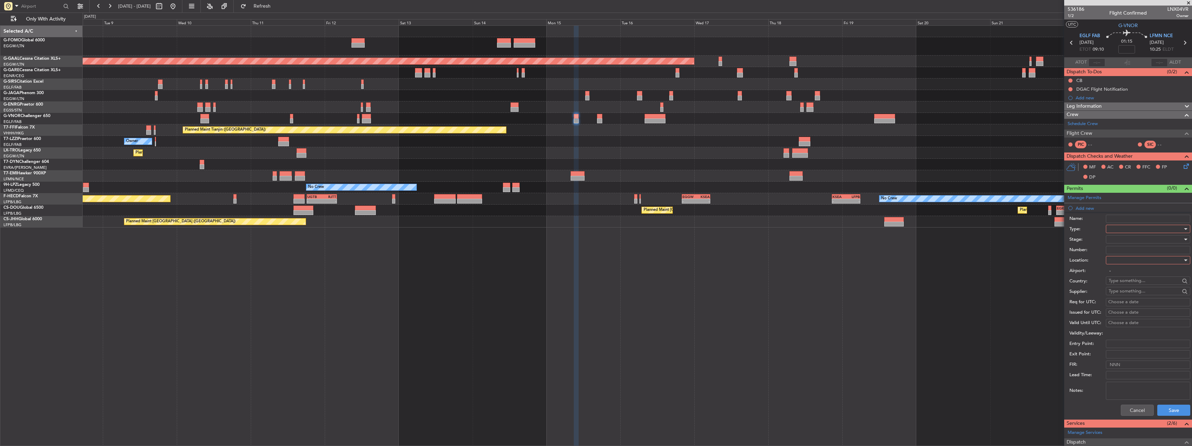
click at [1126, 232] on div at bounding box center [1146, 229] width 74 height 10
click at [1129, 267] on span "PPR" at bounding box center [1145, 263] width 73 height 10
click at [1123, 259] on div at bounding box center [1146, 260] width 74 height 10
click at [1122, 273] on span "Departure" at bounding box center [1145, 274] width 73 height 10
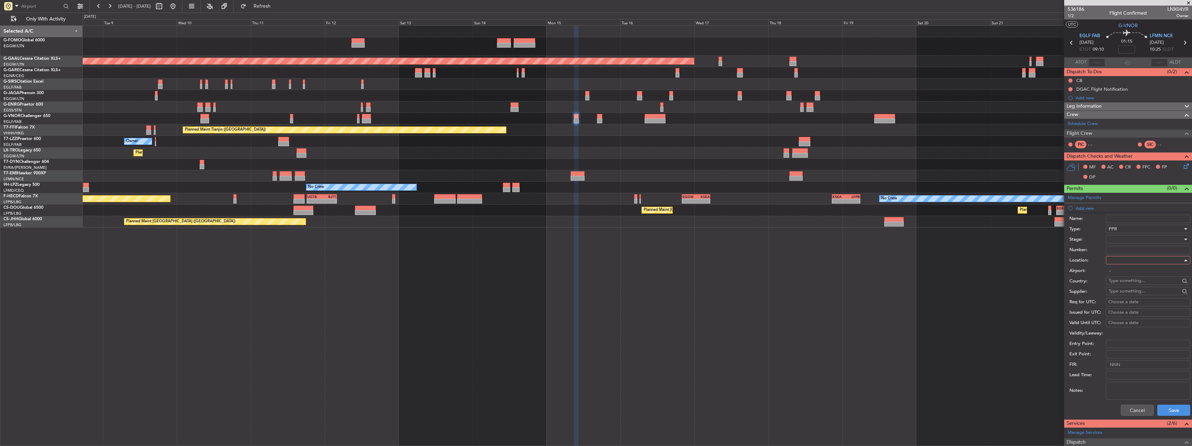
type input "EGLF / FAB"
click at [1121, 242] on div at bounding box center [1146, 239] width 74 height 10
click at [1122, 281] on span "Requested" at bounding box center [1145, 285] width 73 height 10
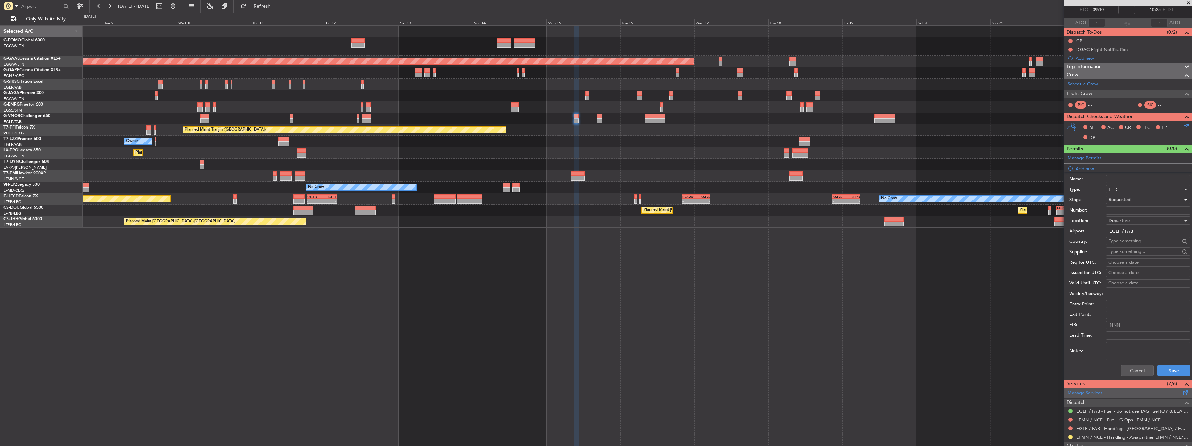
scroll to position [69, 0]
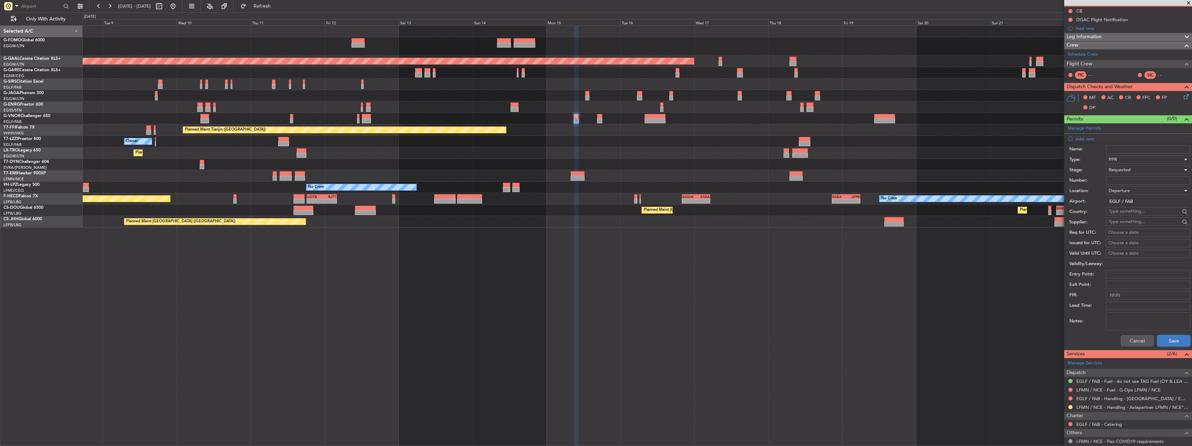
click at [1164, 345] on button "Save" at bounding box center [1173, 340] width 33 height 11
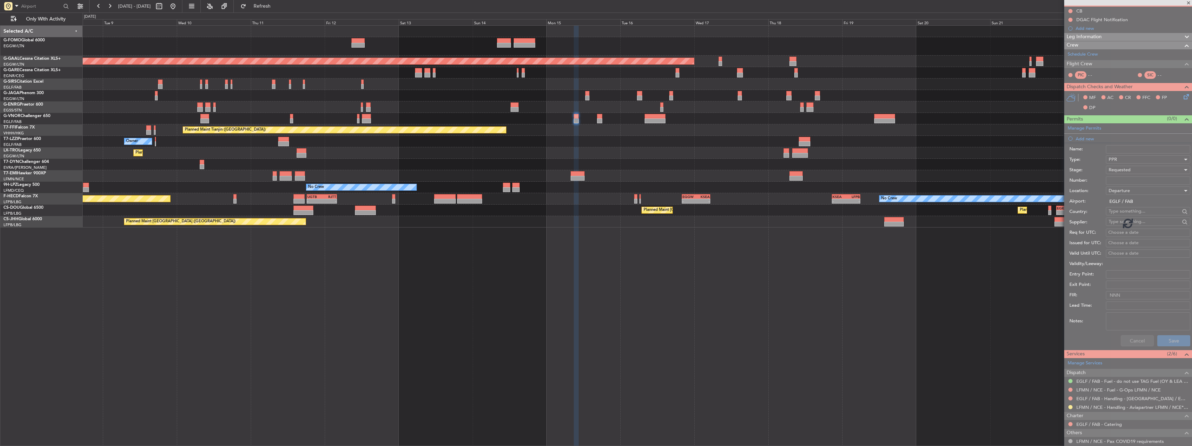
scroll to position [0, 0]
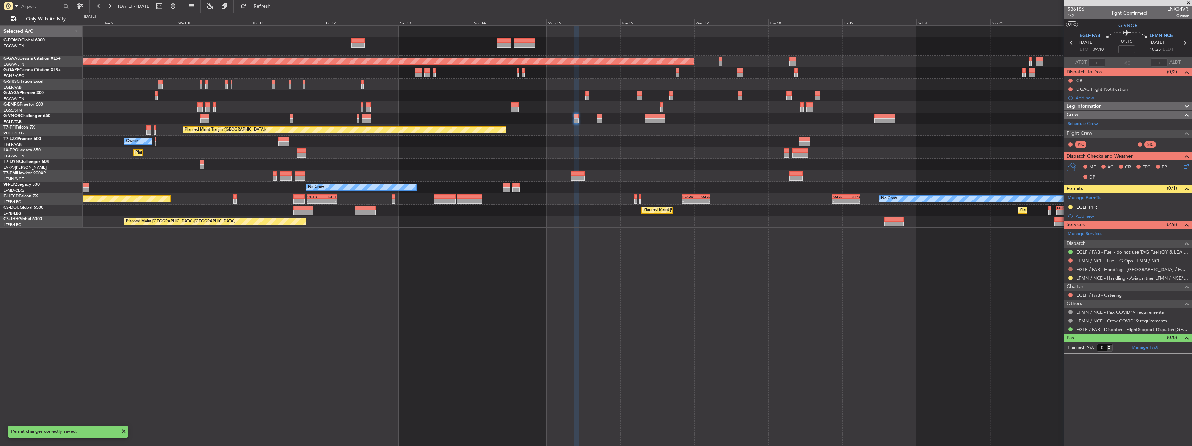
click at [1070, 269] on button at bounding box center [1070, 269] width 4 height 4
click at [1049, 307] on span "Requested" at bounding box center [1051, 310] width 22 height 7
click at [1086, 207] on div "EGLF PPR" at bounding box center [1086, 207] width 21 height 6
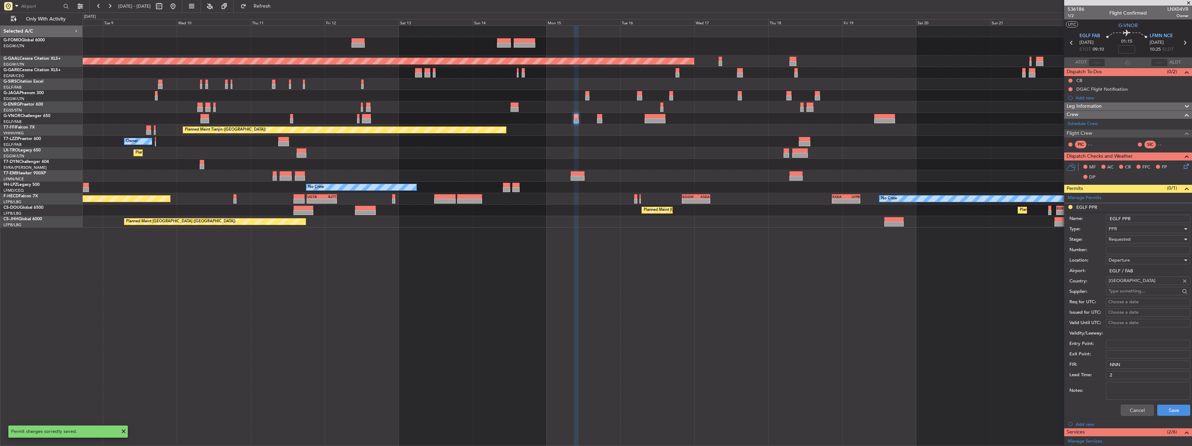
click at [1154, 219] on input "EGLF PPR" at bounding box center [1148, 219] width 84 height 8
type input "EGLF PPR 0910z"
click at [1174, 409] on button "Save" at bounding box center [1173, 410] width 33 height 11
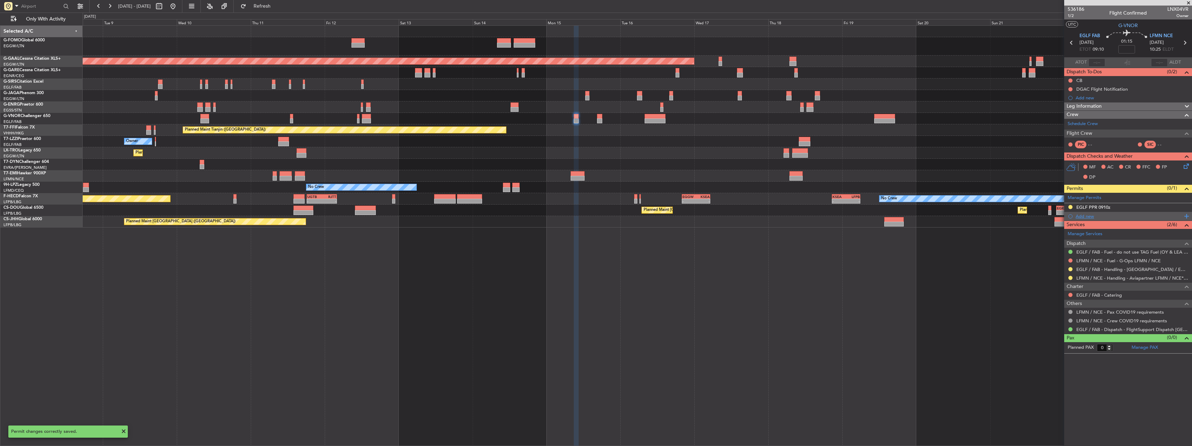
click at [1084, 215] on div "Add new" at bounding box center [1129, 216] width 107 height 6
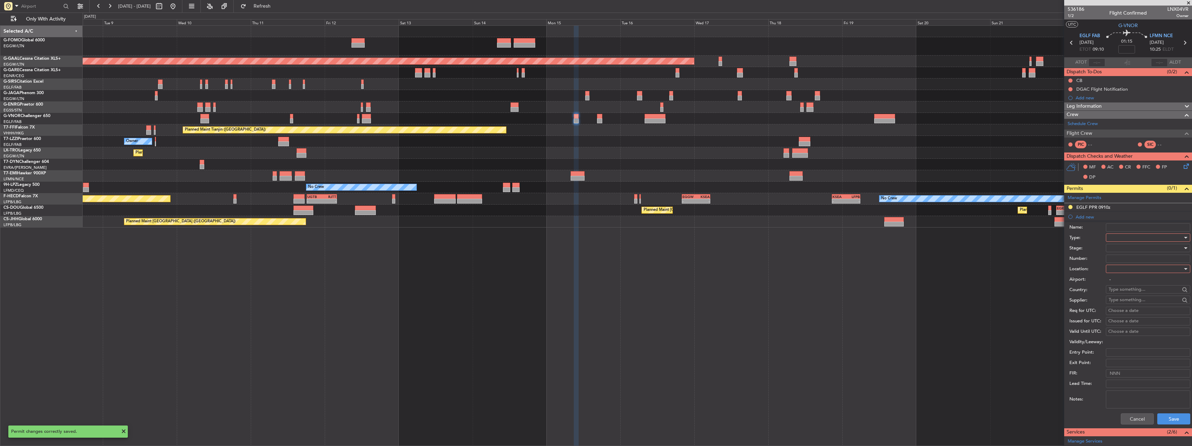
click at [1125, 237] on div at bounding box center [1146, 237] width 74 height 10
click at [1132, 301] on span "Slot" at bounding box center [1145, 303] width 73 height 10
click at [1125, 271] on div at bounding box center [1146, 269] width 74 height 10
click at [1124, 282] on span "Departure" at bounding box center [1145, 283] width 73 height 10
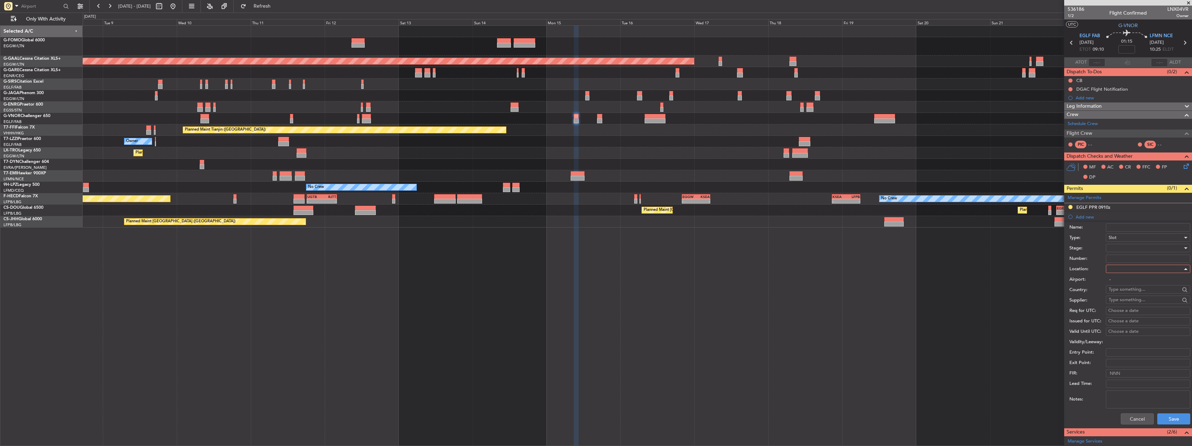
type input "EGLF / FAB"
click at [1123, 251] on div at bounding box center [1146, 248] width 74 height 10
click at [1133, 289] on span "Requested" at bounding box center [1145, 293] width 73 height 10
click at [1164, 416] on button "Save" at bounding box center [1173, 418] width 33 height 11
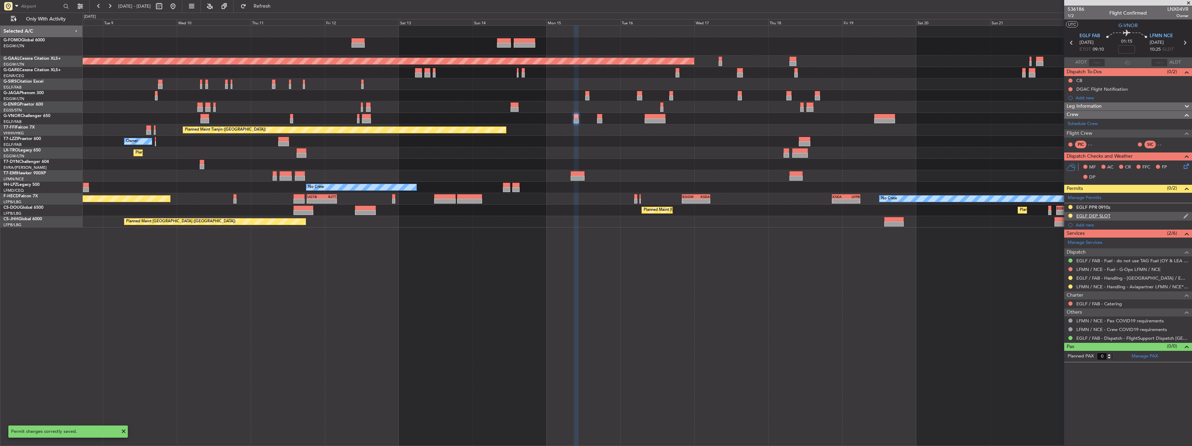
click at [1093, 218] on div "EGLF DEP SLOT" at bounding box center [1093, 216] width 34 height 6
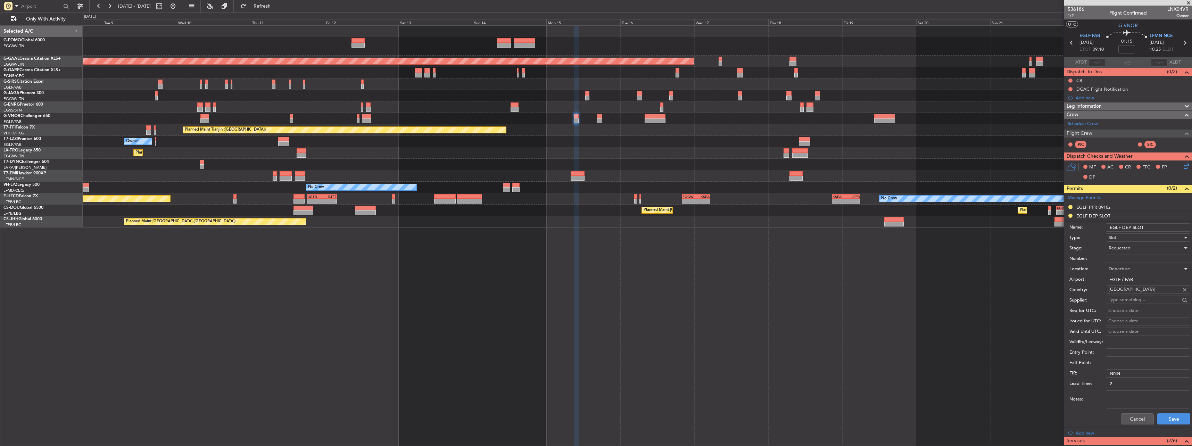
click at [1130, 268] on div "Departure" at bounding box center [1146, 269] width 74 height 10
click at [1131, 306] on span "Arrival" at bounding box center [1145, 304] width 73 height 10
type input "LFMN / NCE"
click at [1178, 417] on button "Save" at bounding box center [1173, 418] width 33 height 11
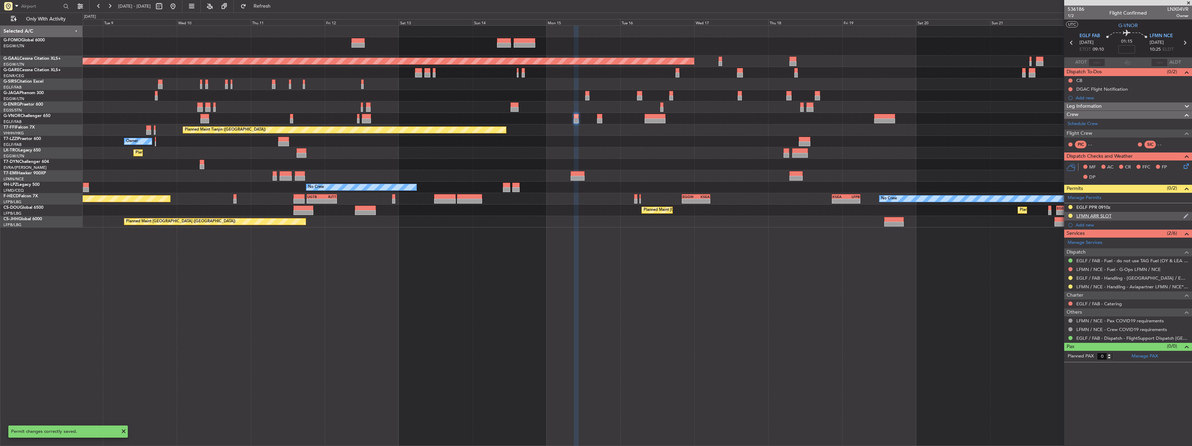
click at [1088, 216] on div "LFMN ARR SLOT" at bounding box center [1093, 216] width 35 height 6
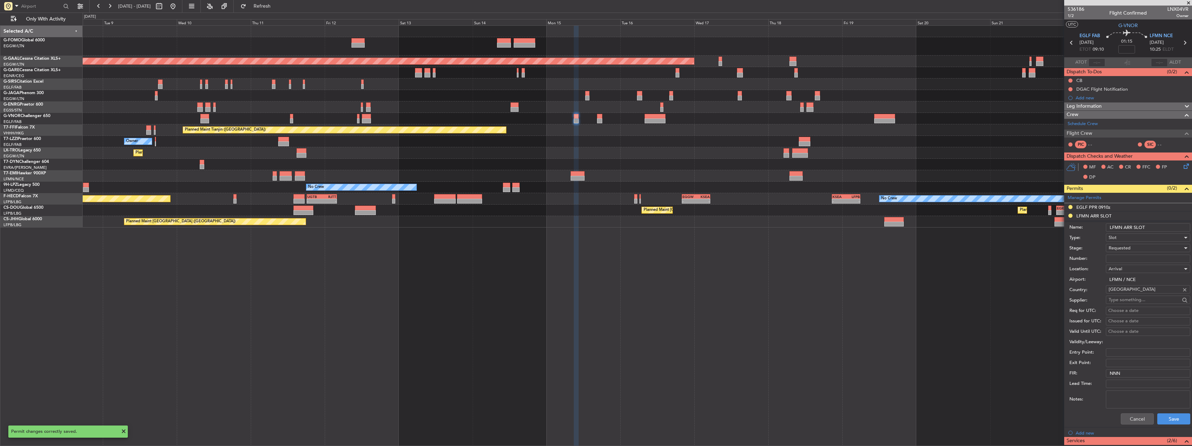
click at [1162, 223] on input "LFMN ARR SLOT" at bounding box center [1148, 227] width 84 height 8
type input "LFMN ARR SLOT 1025z"
click at [1164, 419] on button "Save" at bounding box center [1173, 418] width 33 height 11
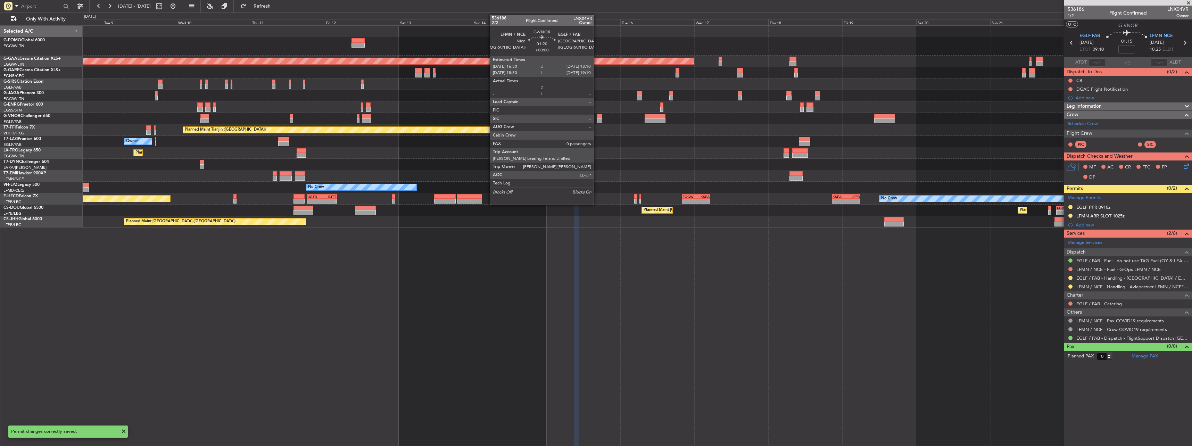
click at [597, 118] on div at bounding box center [599, 116] width 5 height 5
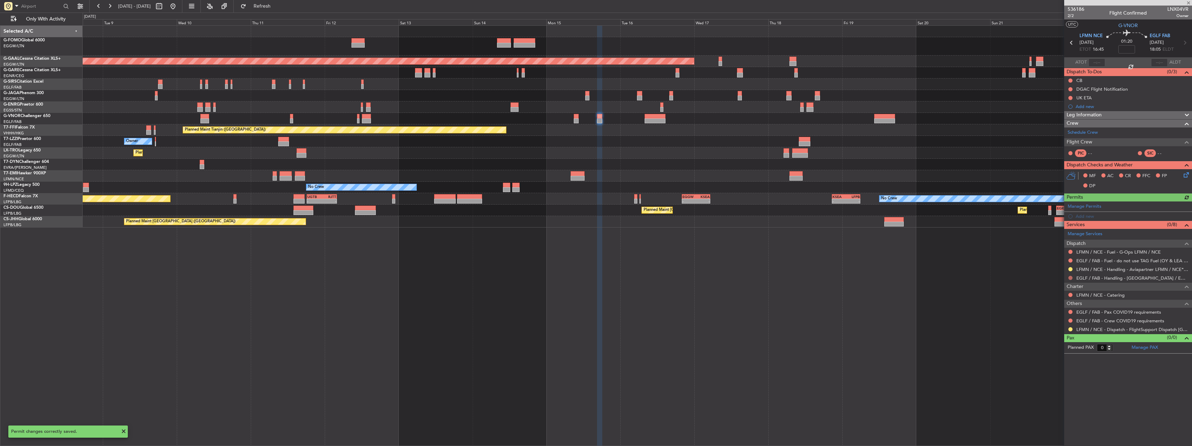
click at [1071, 279] on button at bounding box center [1070, 278] width 4 height 4
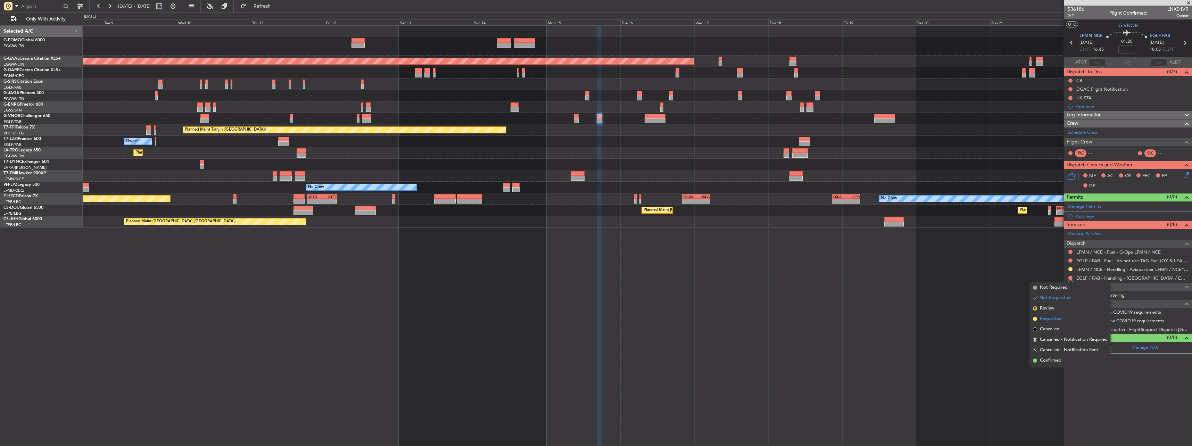
click at [1041, 321] on span "Requested" at bounding box center [1051, 318] width 22 height 7
click at [1069, 310] on button at bounding box center [1070, 312] width 4 height 4
click at [1056, 320] on span "Not Required" at bounding box center [1054, 321] width 28 height 7
click at [1071, 319] on button at bounding box center [1070, 321] width 4 height 4
click at [1057, 327] on span "Not Required" at bounding box center [1054, 330] width 28 height 7
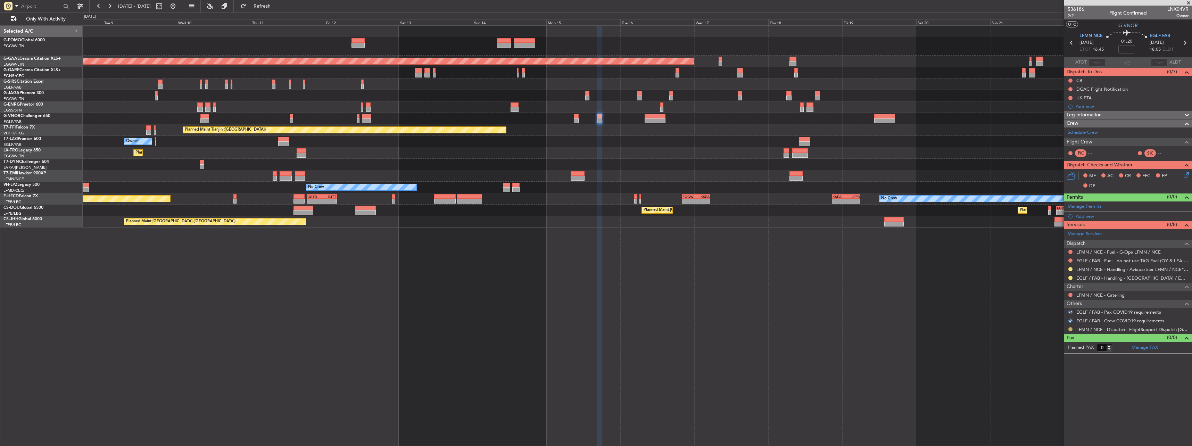
click at [1071, 330] on button at bounding box center [1070, 329] width 4 height 4
click at [1052, 411] on span "Confirmed" at bounding box center [1051, 411] width 22 height 7
click at [1071, 265] on mat-tooltip-component "Not Requested" at bounding box center [1070, 271] width 39 height 18
click at [1071, 263] on mat-tooltip-component "Not Requested" at bounding box center [1070, 271] width 39 height 18
click at [1071, 261] on button at bounding box center [1070, 260] width 4 height 4
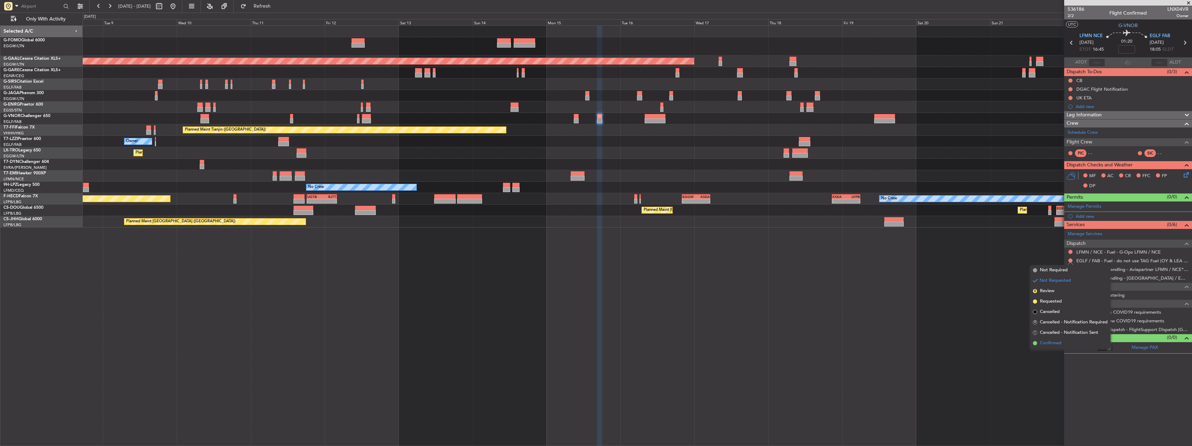
click at [1049, 344] on span "Confirmed" at bounding box center [1051, 343] width 22 height 7
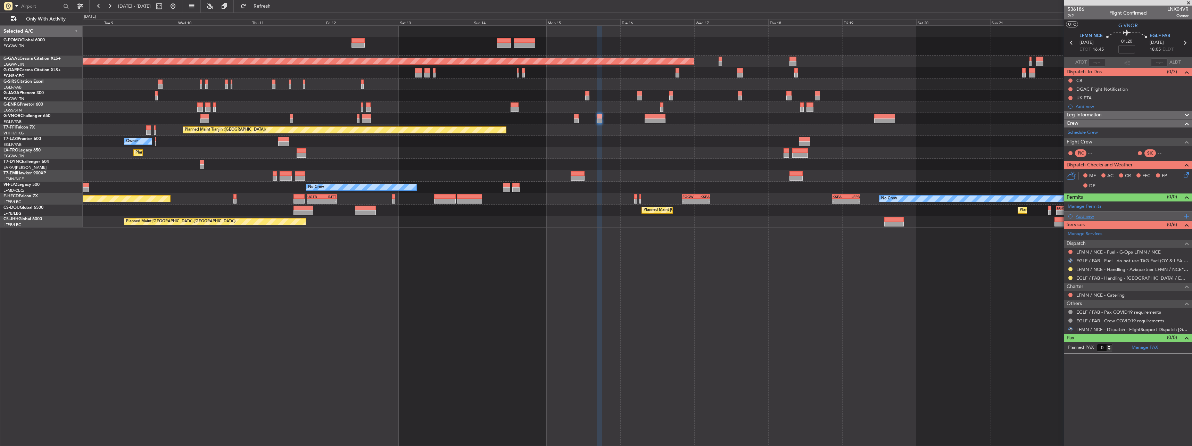
click at [1086, 215] on div "Add new" at bounding box center [1129, 216] width 107 height 6
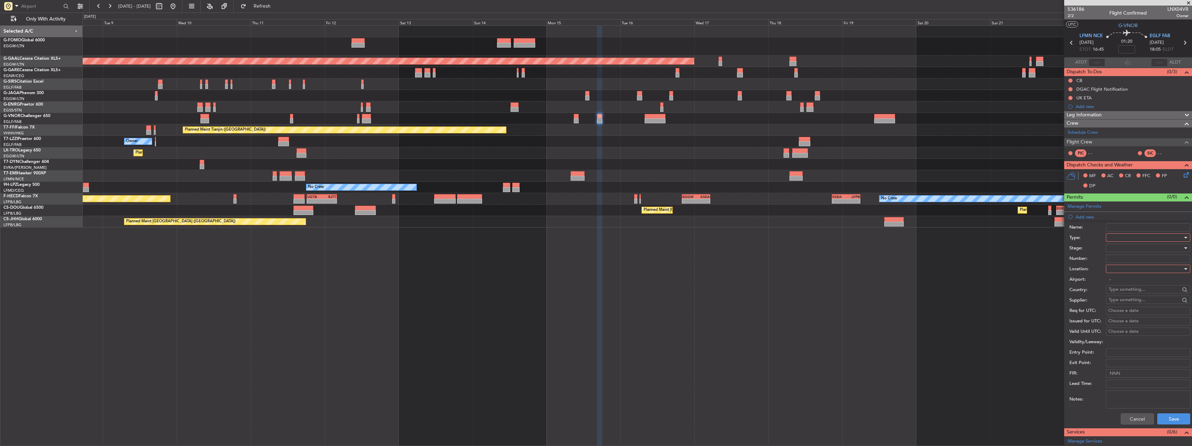
click at [1114, 235] on form "Name: Type: Stage: Number: Location: Airport: - Country: Supplier: Req for UTC:…" at bounding box center [1128, 324] width 128 height 207
click at [1114, 228] on input "Name:" at bounding box center [1148, 227] width 84 height 8
click at [1139, 238] on div at bounding box center [1146, 237] width 74 height 10
click at [1125, 299] on span "Slot" at bounding box center [1145, 303] width 73 height 10
click at [1131, 269] on div at bounding box center [1146, 269] width 74 height 10
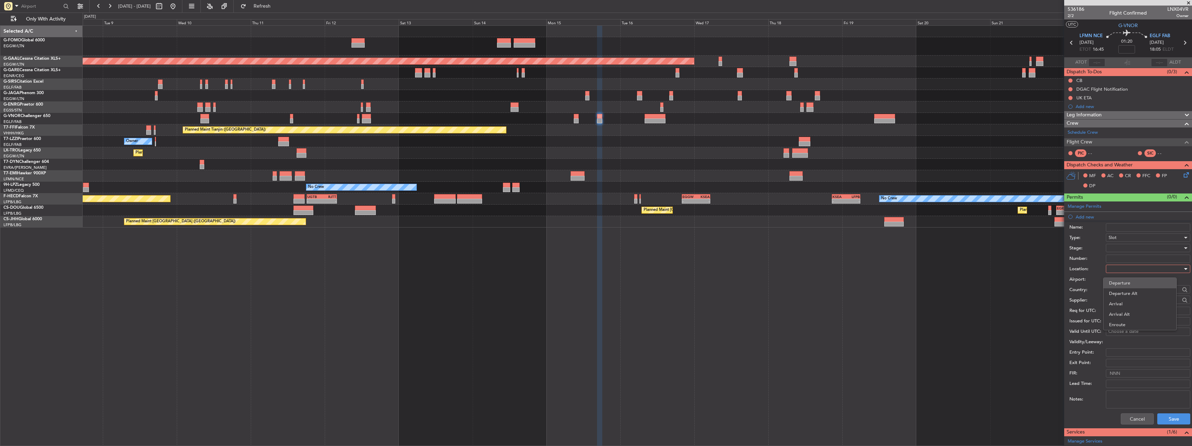
click at [1131, 278] on div "Departure Departure Alt Arrival Arrival Alt Enroute" at bounding box center [1140, 304] width 74 height 53
click at [1132, 279] on span "Departure" at bounding box center [1145, 283] width 73 height 10
type input "LFMN / NCE"
click at [1123, 252] on div at bounding box center [1146, 248] width 74 height 10
drag, startPoint x: 1135, startPoint y: 293, endPoint x: 1142, endPoint y: 303, distance: 12.2
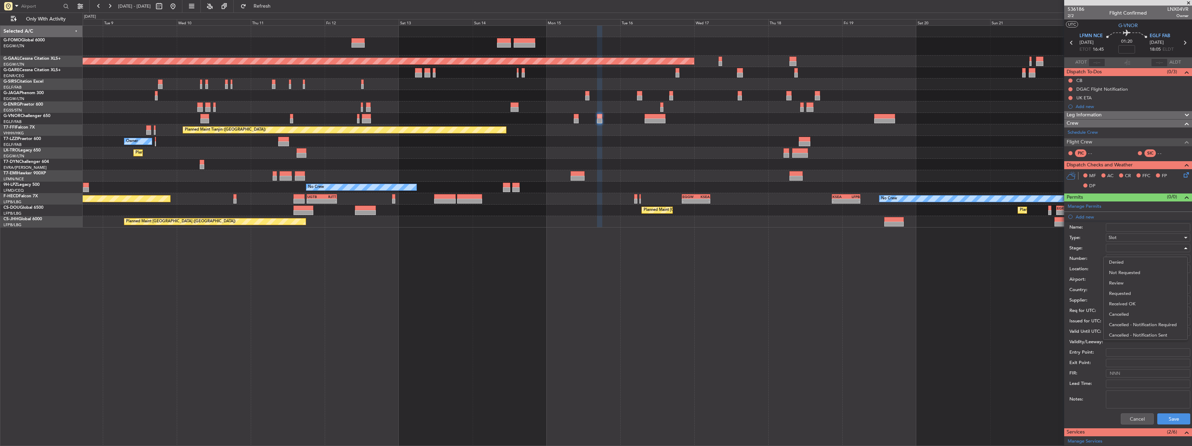
click at [1135, 293] on span "Requested" at bounding box center [1145, 293] width 73 height 10
click at [1176, 417] on button "Save" at bounding box center [1173, 418] width 33 height 11
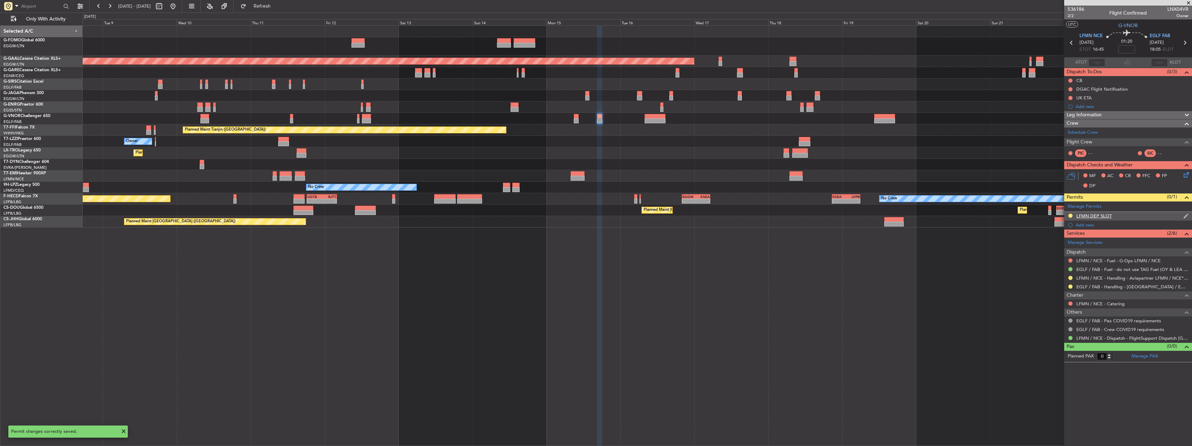
click at [1080, 216] on div "LFMN DEP SLOT" at bounding box center [1093, 216] width 35 height 6
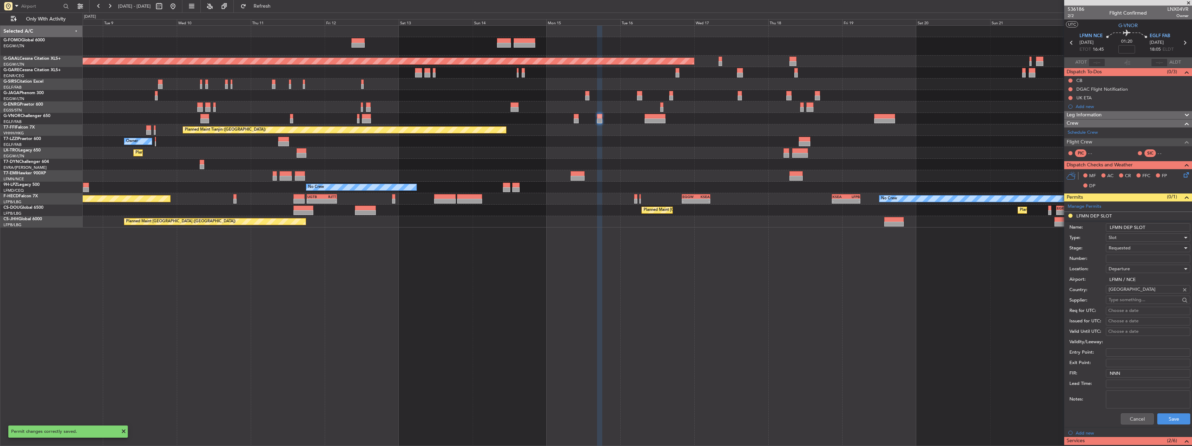
click at [1152, 229] on input "LFMN DEP SLOT" at bounding box center [1148, 227] width 84 height 8
click at [1167, 230] on input "LFMN DEP SLOT 1645" at bounding box center [1148, 227] width 84 height 8
type input "LFMN DEP SLOT 1645z"
click at [1172, 423] on button "Save" at bounding box center [1173, 418] width 33 height 11
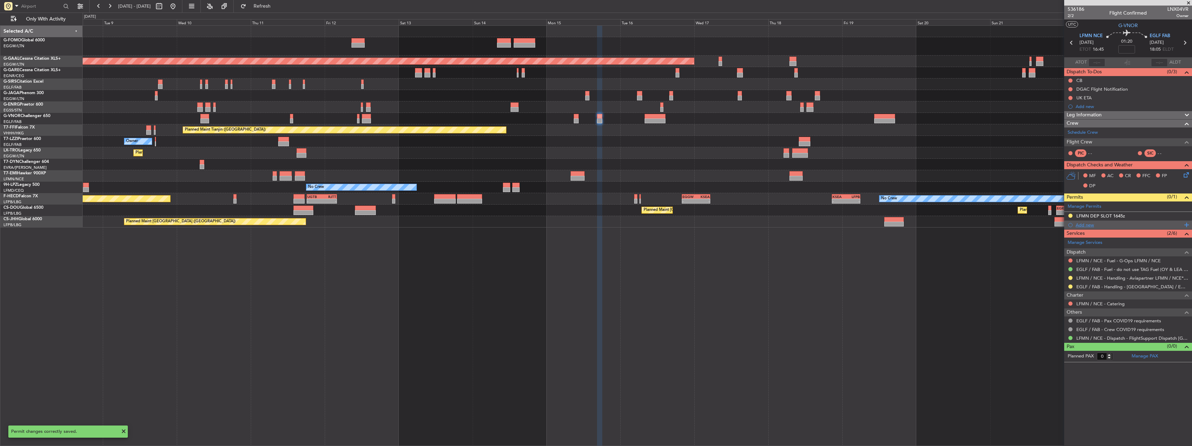
click at [1082, 224] on div "Add new" at bounding box center [1129, 225] width 107 height 6
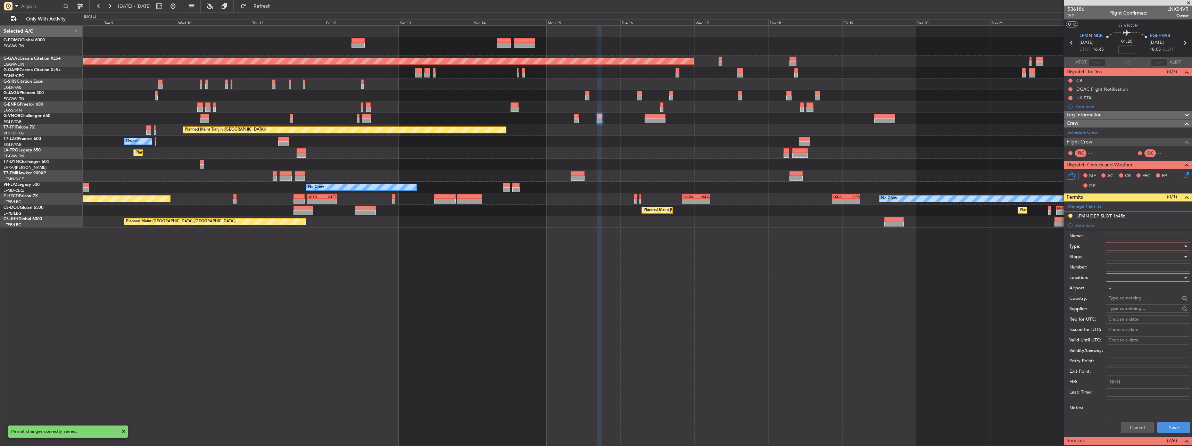
click at [1130, 246] on div at bounding box center [1146, 246] width 74 height 10
drag, startPoint x: 1121, startPoint y: 320, endPoint x: 1123, endPoint y: 294, distance: 25.8
click at [1121, 319] on span "PPR" at bounding box center [1145, 316] width 73 height 10
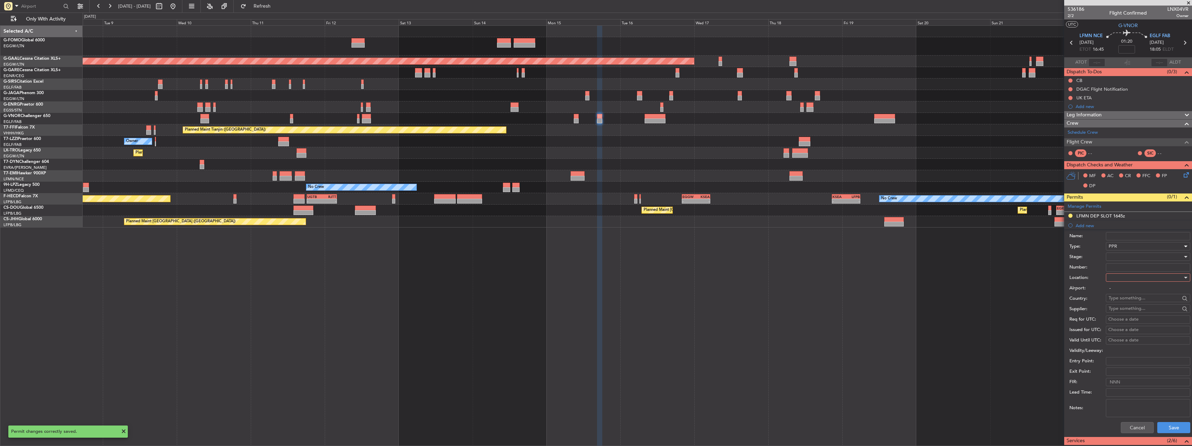
click at [1123, 280] on div at bounding box center [1146, 277] width 74 height 10
click at [1121, 312] on span "Arrival" at bounding box center [1145, 312] width 73 height 10
type input "EGLF / FAB"
click at [1120, 257] on div at bounding box center [1146, 256] width 74 height 10
click at [1123, 306] on span "Requested" at bounding box center [1145, 302] width 73 height 10
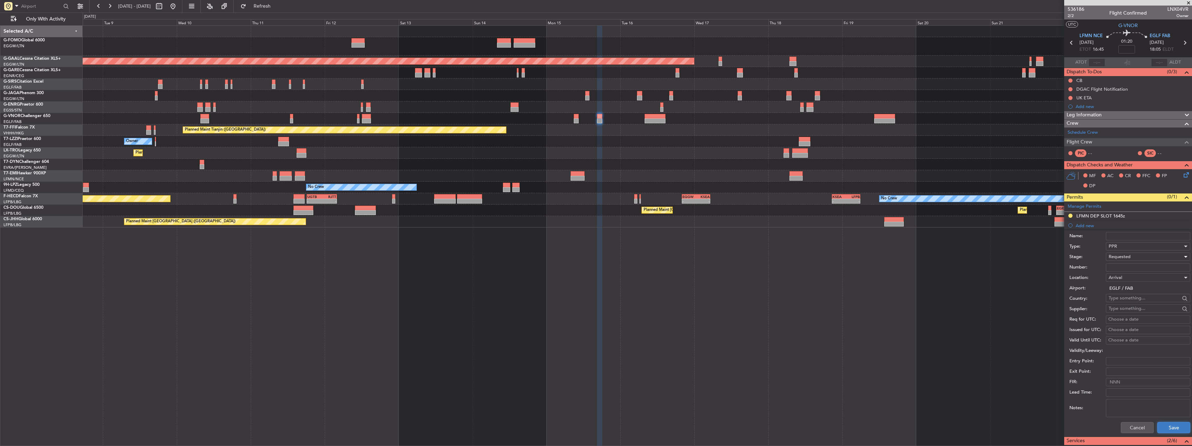
click at [1175, 423] on button "Save" at bounding box center [1173, 427] width 33 height 11
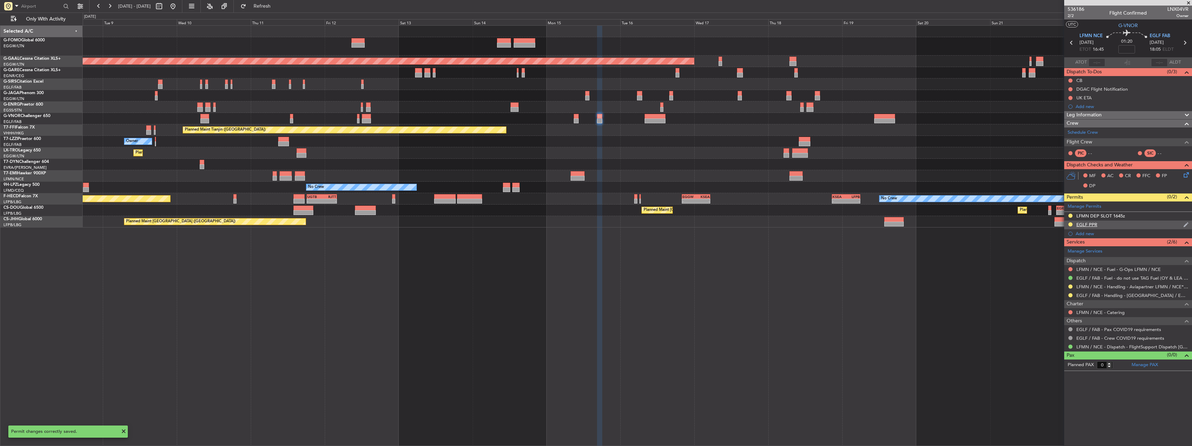
click at [1087, 225] on div "EGLF PPR" at bounding box center [1086, 225] width 21 height 6
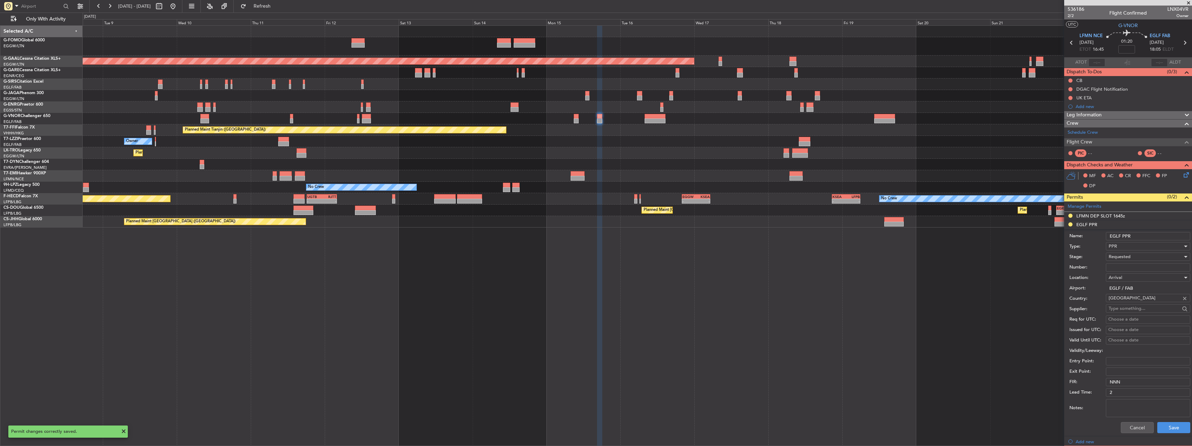
click at [1138, 235] on input "EGLF PPR" at bounding box center [1148, 236] width 84 height 8
type input "EGLF PPR 1805z"
click at [1169, 427] on button "Save" at bounding box center [1173, 427] width 33 height 11
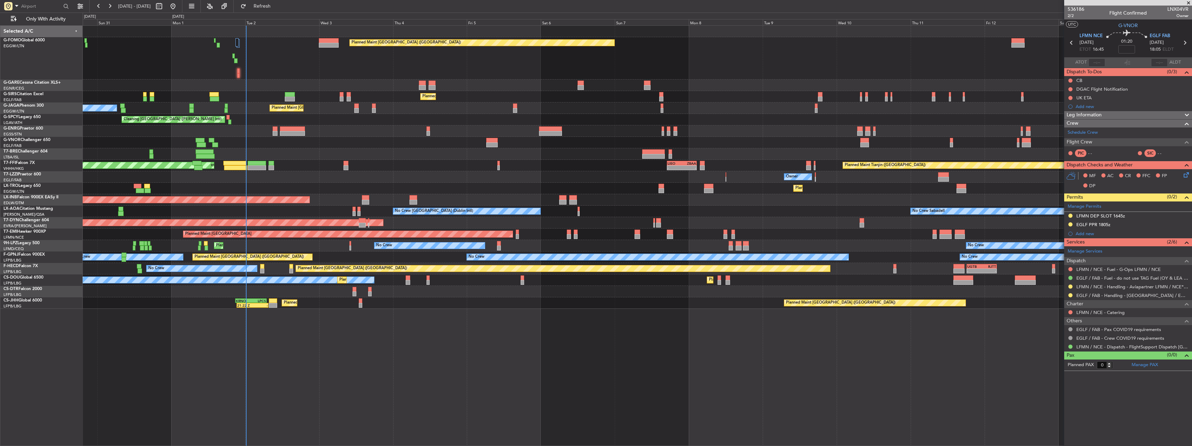
click at [275, 137] on div at bounding box center [637, 142] width 1109 height 11
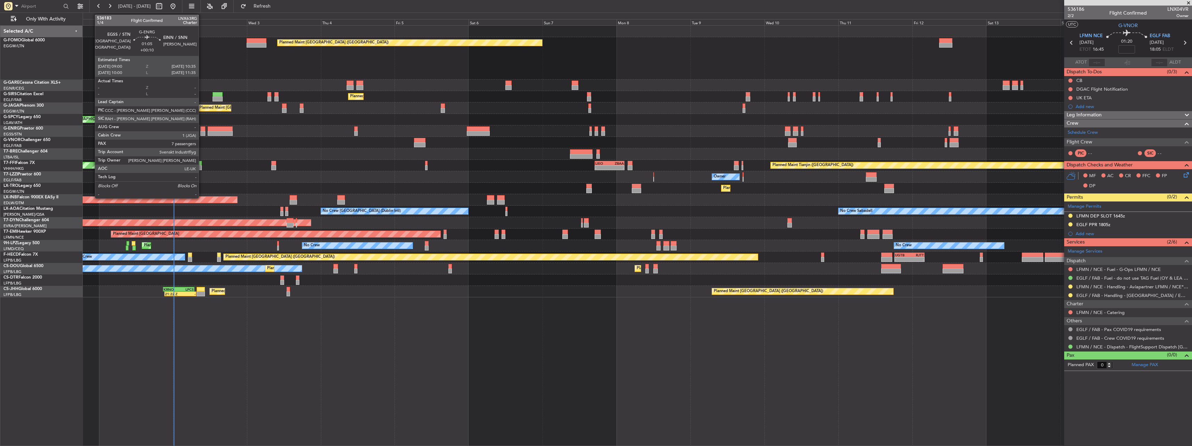
click at [202, 129] on div at bounding box center [202, 128] width 5 height 5
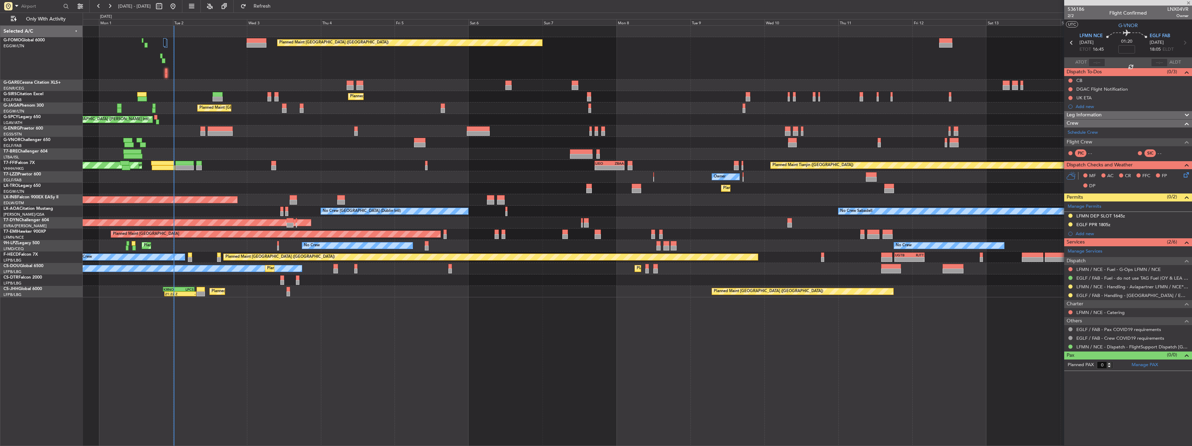
type input "+00:10"
type input "7"
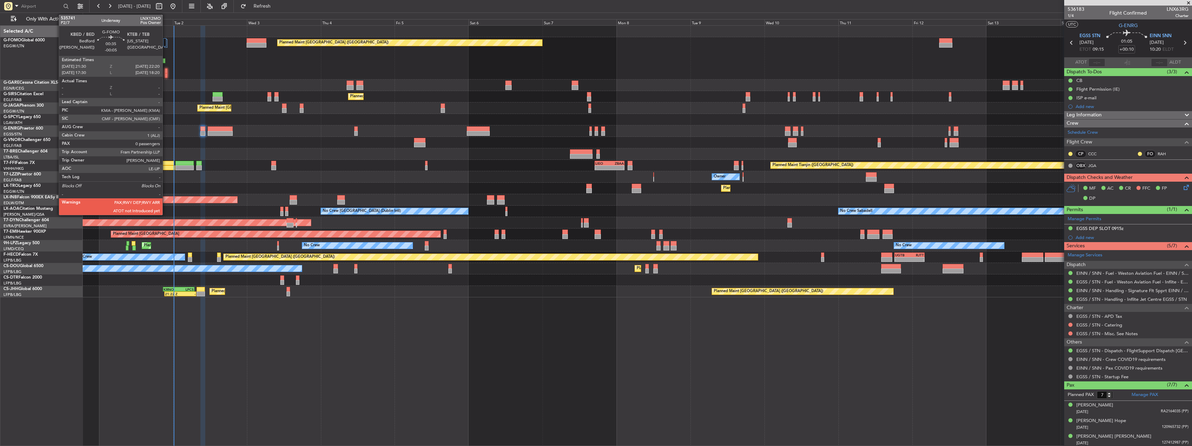
click at [166, 71] on div at bounding box center [166, 70] width 3 height 5
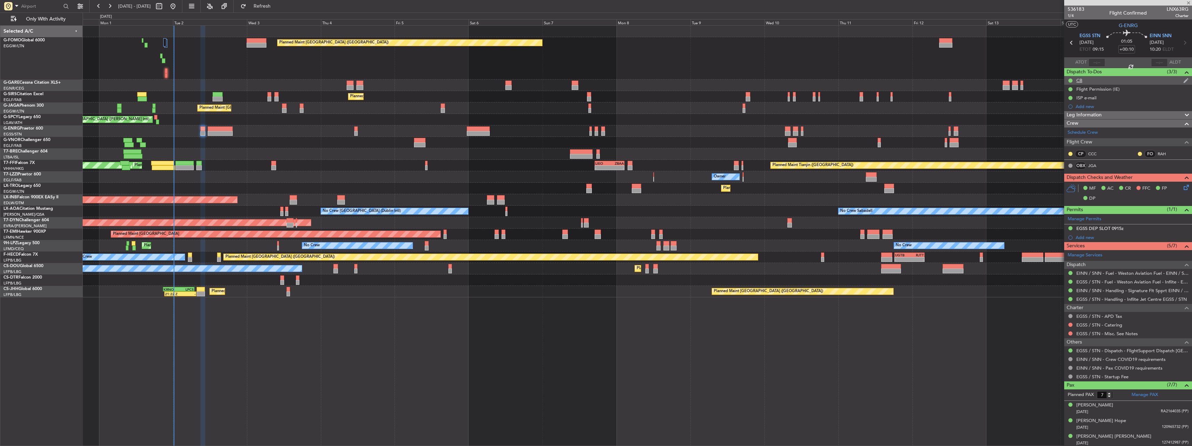
type input "-00:05"
type input "0"
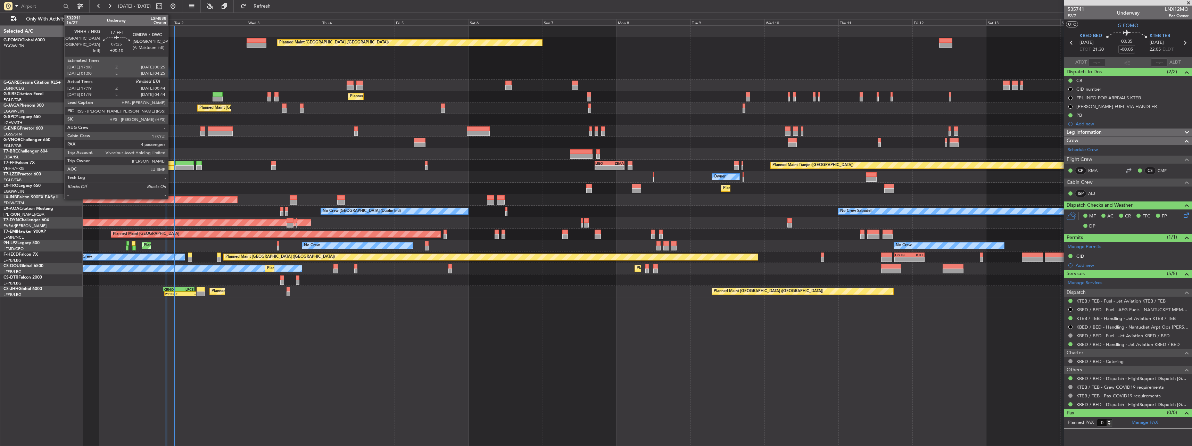
click at [171, 164] on div at bounding box center [162, 163] width 23 height 5
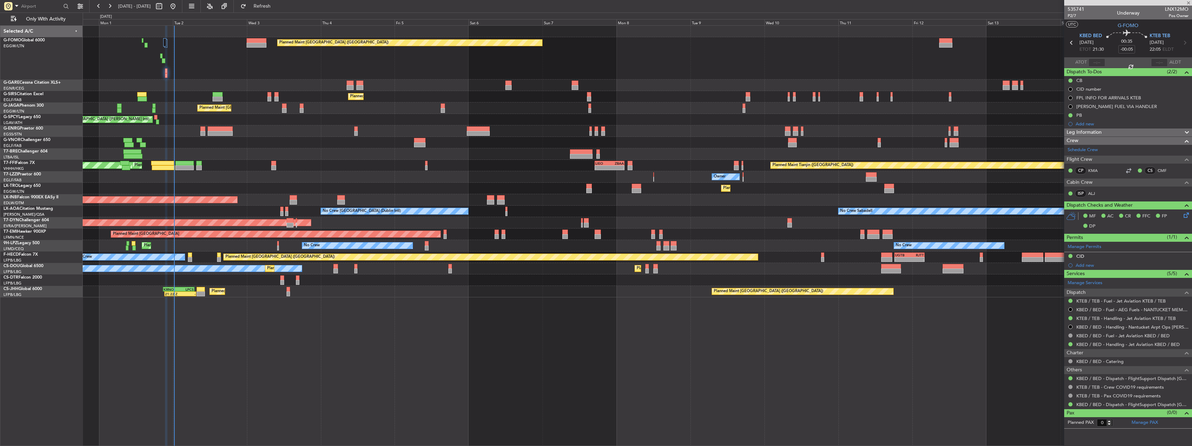
type input "+00:10"
type input "17:19"
type input "4"
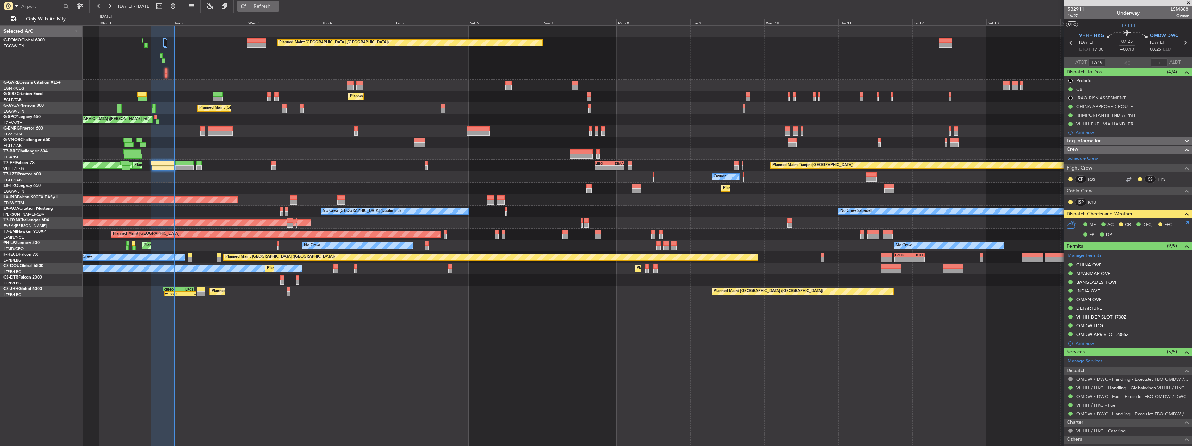
click at [279, 10] on button "Refresh" at bounding box center [258, 6] width 42 height 11
click at [277, 6] on span "Refresh" at bounding box center [262, 6] width 29 height 5
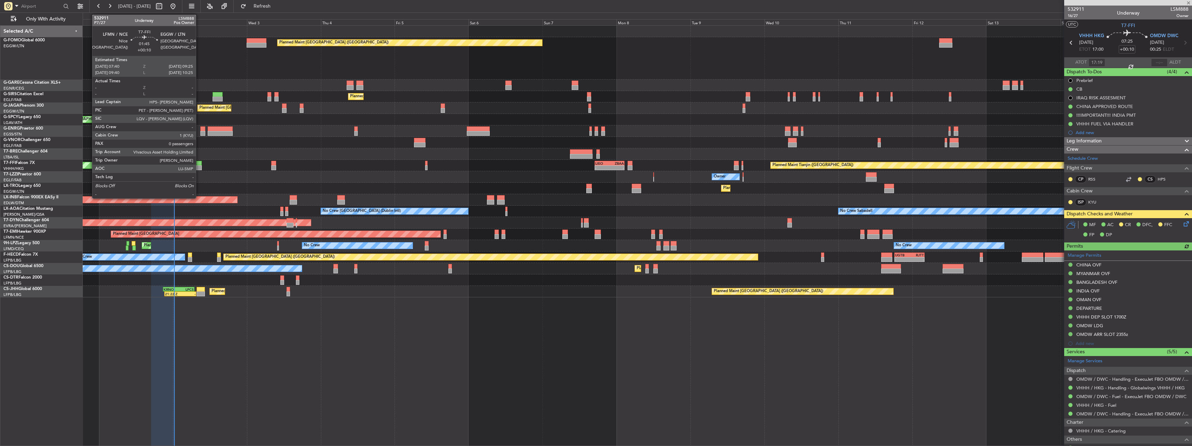
click at [199, 165] on div at bounding box center [199, 163] width 6 height 5
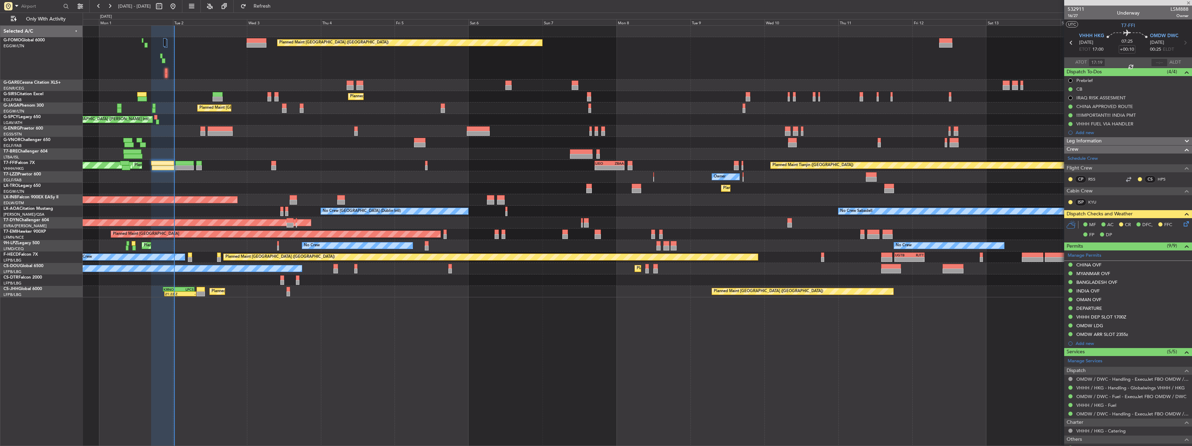
type input "0"
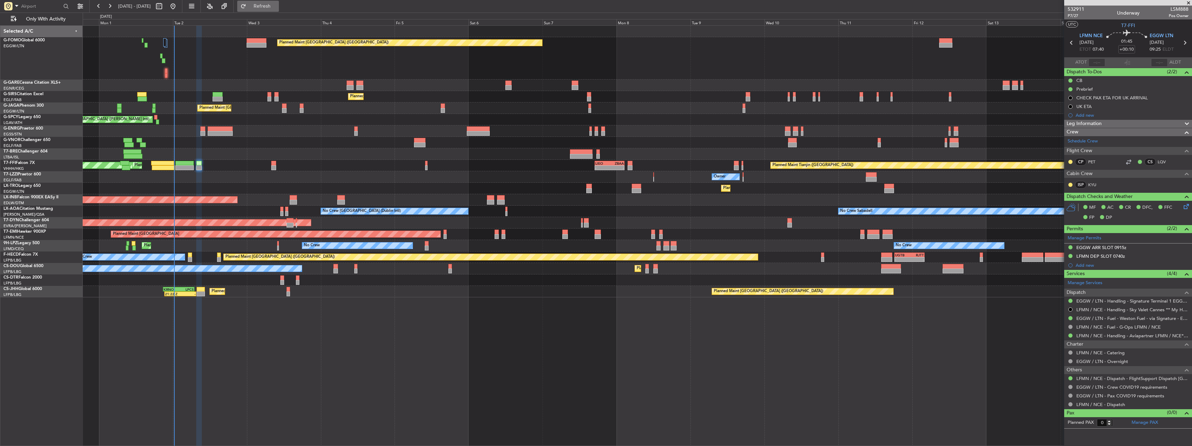
click at [279, 11] on button "Refresh" at bounding box center [258, 6] width 42 height 11
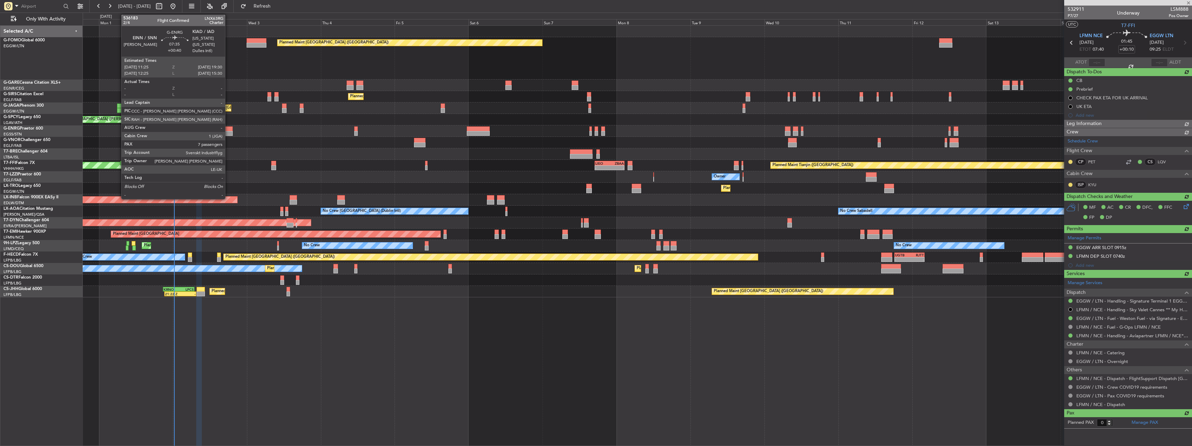
click at [228, 134] on div at bounding box center [220, 133] width 25 height 5
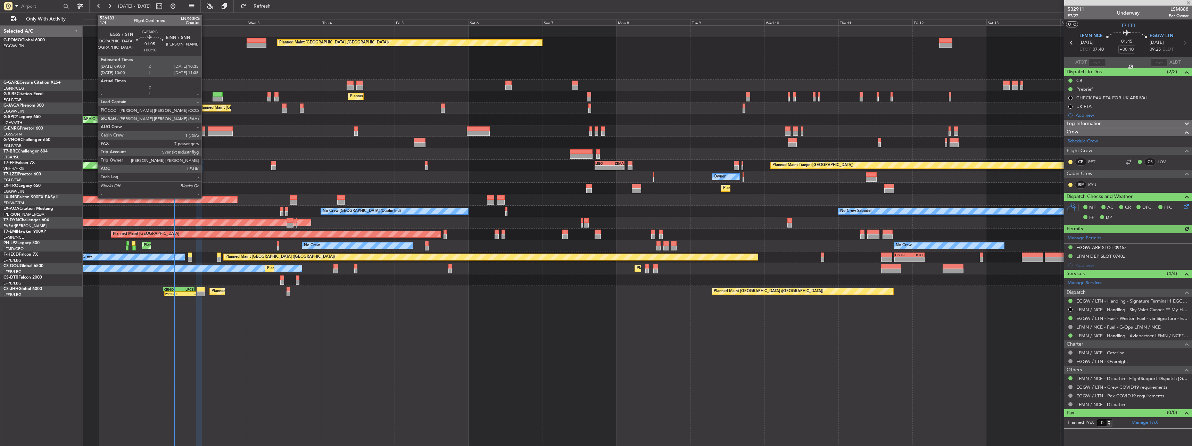
type input "+00:40"
type input "7"
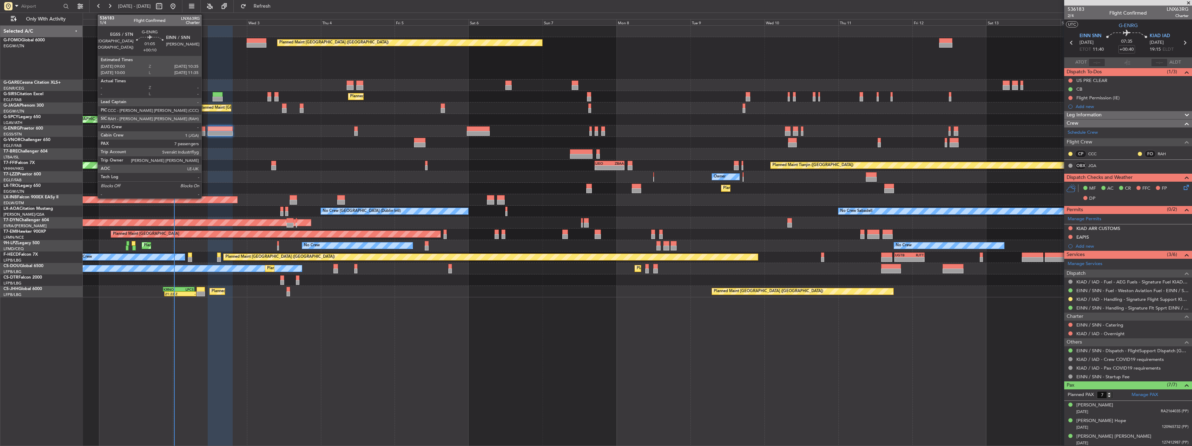
click at [205, 131] on div at bounding box center [202, 133] width 5 height 5
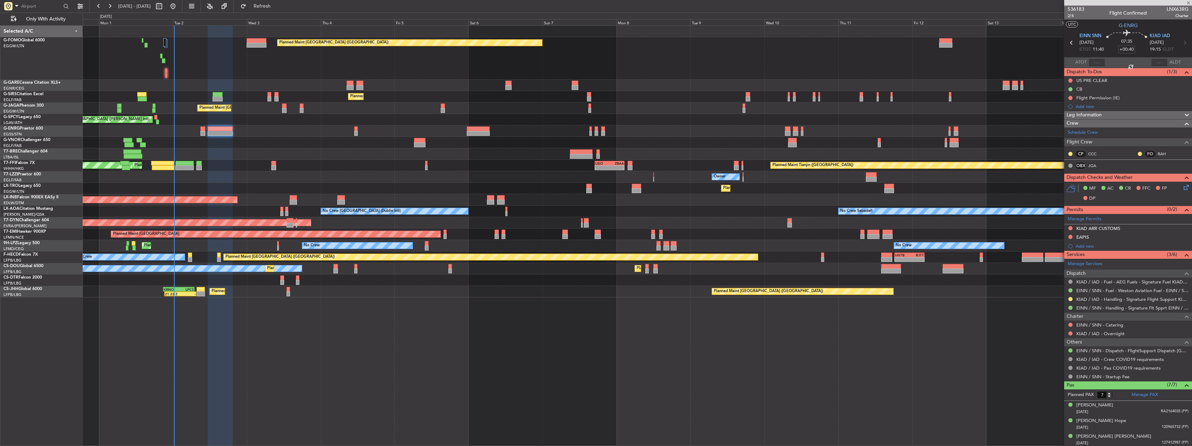
type input "+00:10"
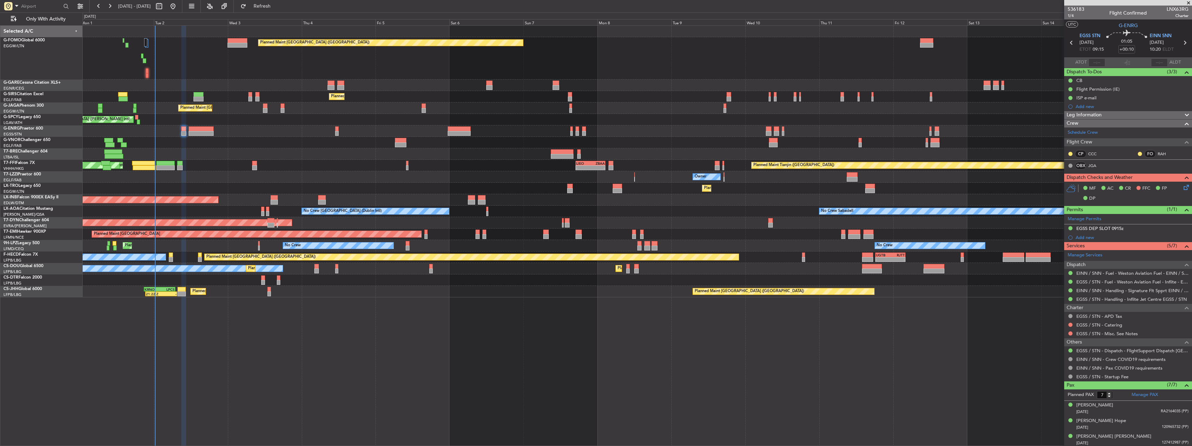
click at [286, 83] on div "Planned Maint London (Luton) Planned Maint London (Farnborough) Planned Maint L…" at bounding box center [637, 162] width 1109 height 272
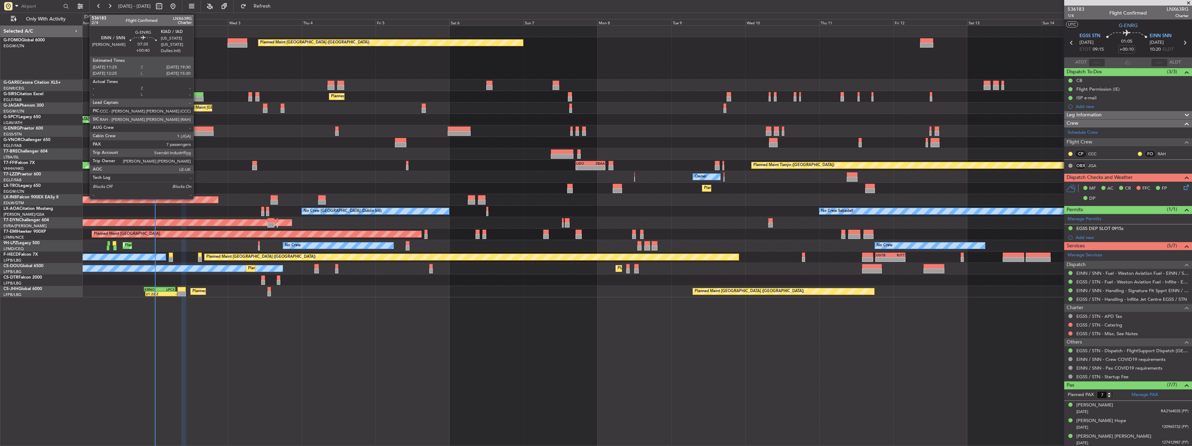
click at [197, 131] on div at bounding box center [201, 133] width 25 height 5
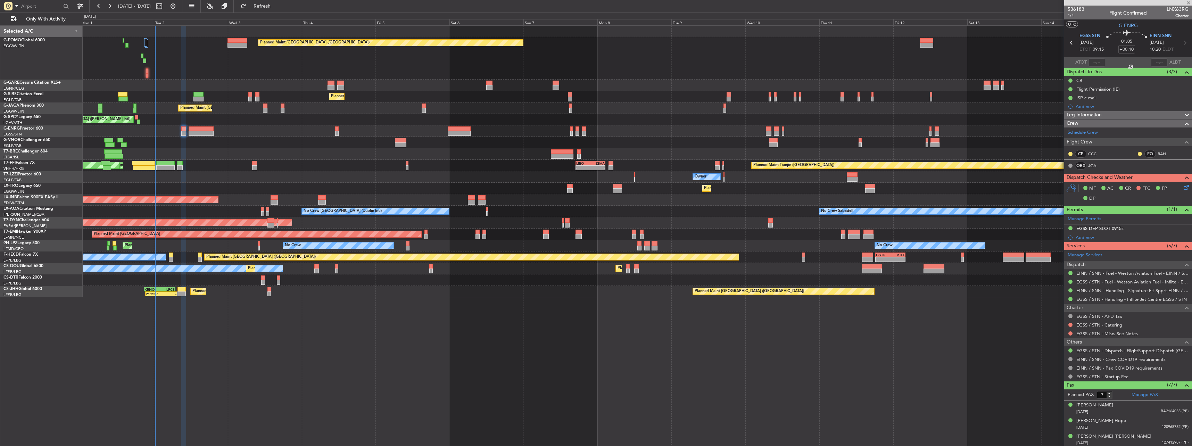
type input "+00:40"
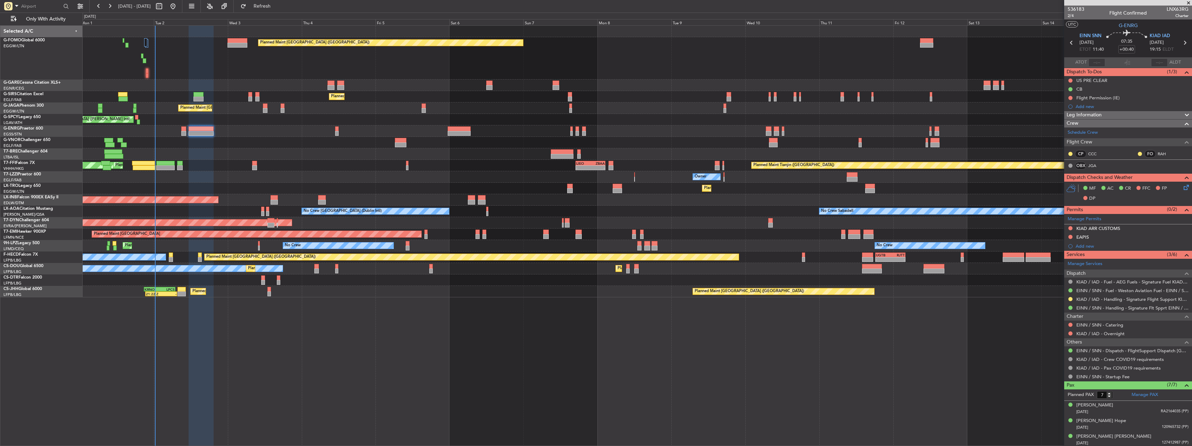
click at [1178, 9] on span "LNX63RG" at bounding box center [1178, 9] width 22 height 7
copy span "LNX63RG"
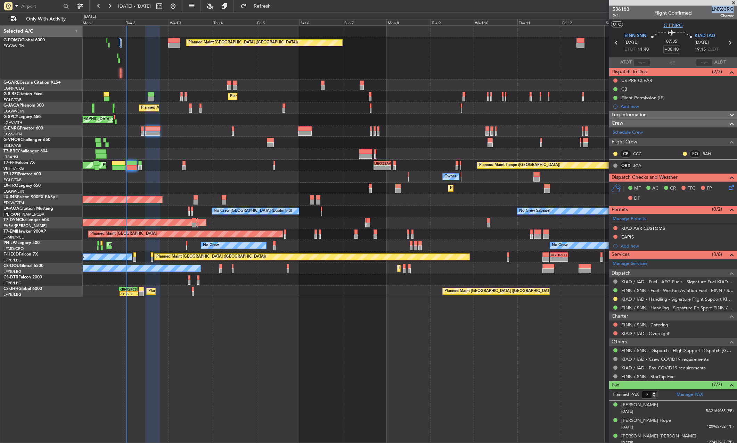
click at [667, 24] on span "G-ENRG" at bounding box center [672, 25] width 19 height 7
click at [614, 18] on span "2/4" at bounding box center [620, 16] width 17 height 6
click at [411, 88] on div at bounding box center [410, 85] width 654 height 11
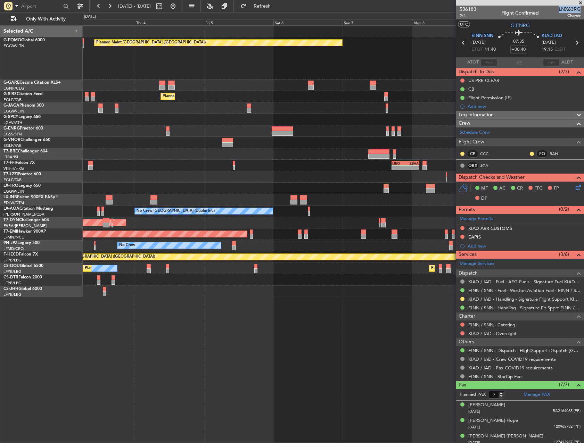
click at [355, 155] on div "Planned Maint [GEOGRAPHIC_DATA] ([GEOGRAPHIC_DATA]) Planned Maint [GEOGRAPHIC_D…" at bounding box center [333, 162] width 501 height 272
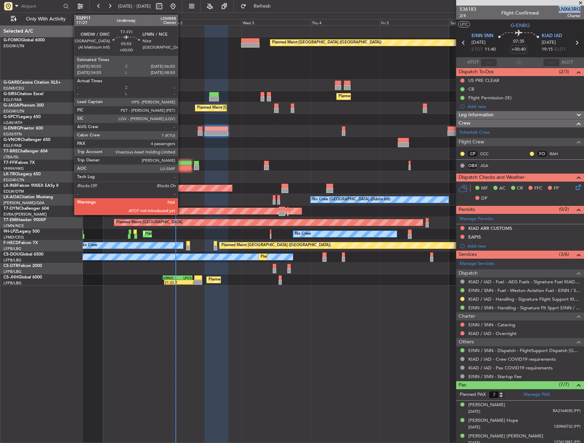
click at [181, 164] on div at bounding box center [182, 163] width 17 height 5
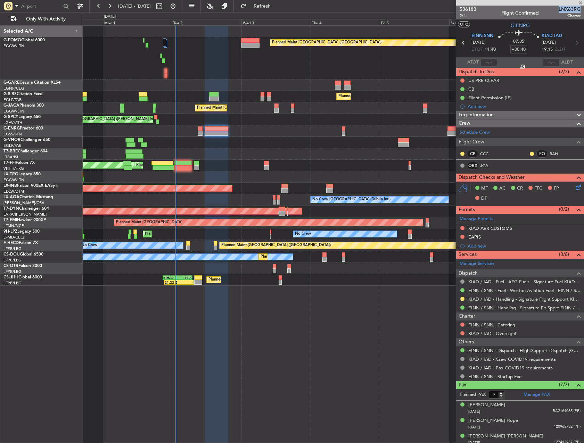
type input "4"
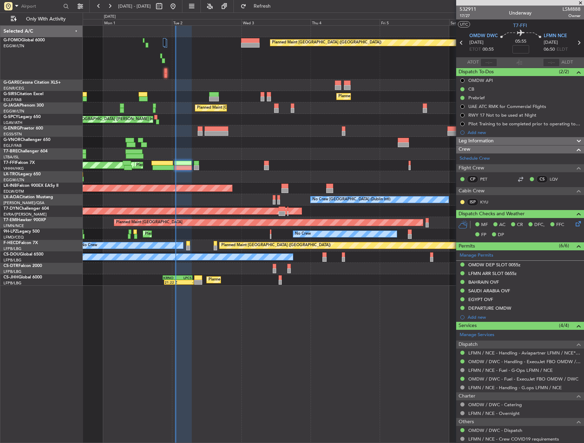
click at [212, 137] on div at bounding box center [333, 130] width 501 height 11
click at [212, 131] on div at bounding box center [217, 133] width 24 height 5
type input "+00:40"
type input "7"
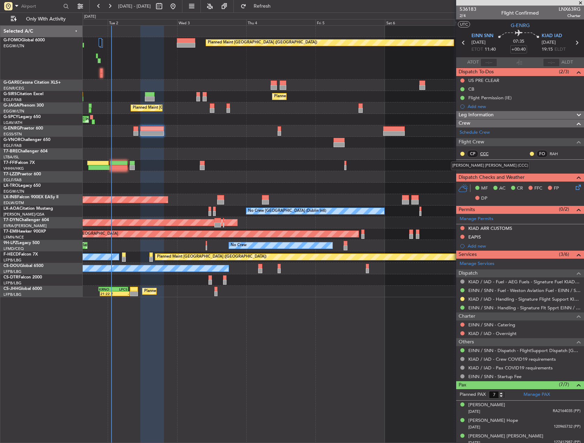
click at [485, 152] on link "CCC" at bounding box center [488, 154] width 16 height 6
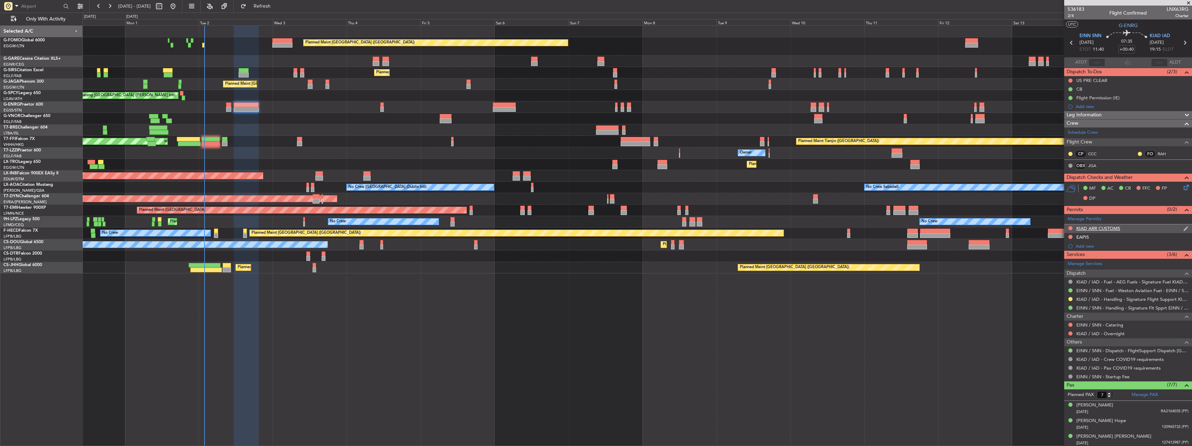
click at [1082, 229] on div "KIAD ARR CUSTOMS" at bounding box center [1098, 228] width 44 height 6
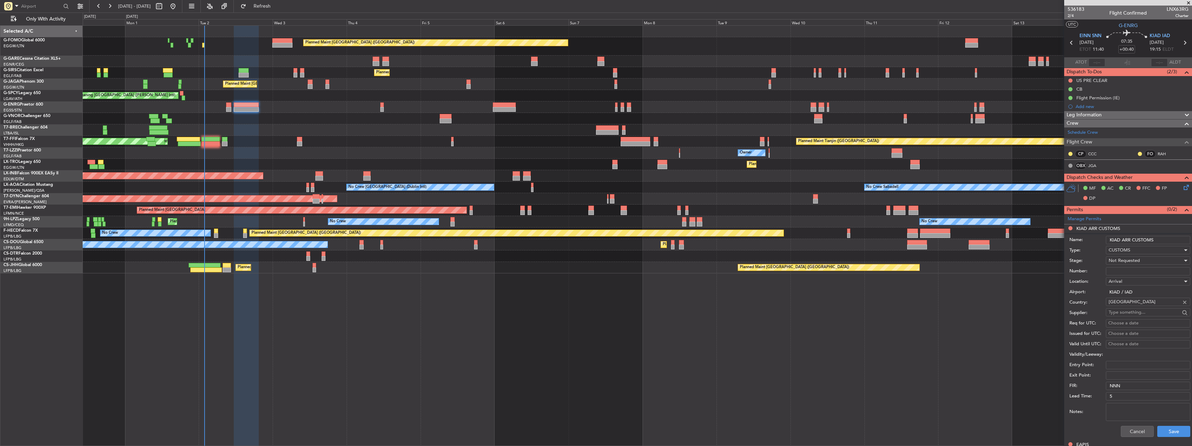
click at [1135, 267] on input "Number:" at bounding box center [1148, 271] width 84 height 8
paste input "EAPIS-17679344"
type input "EAPIS-17679344"
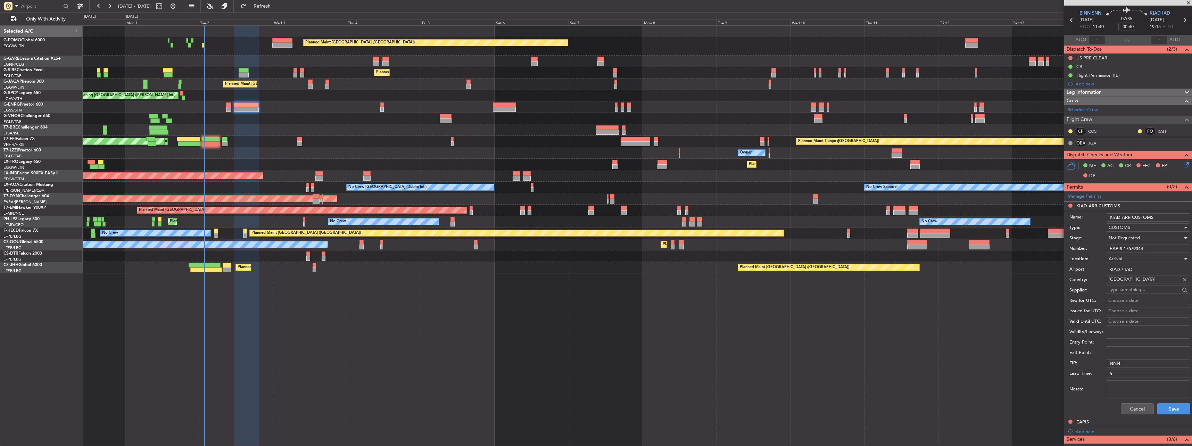
scroll to position [35, 0]
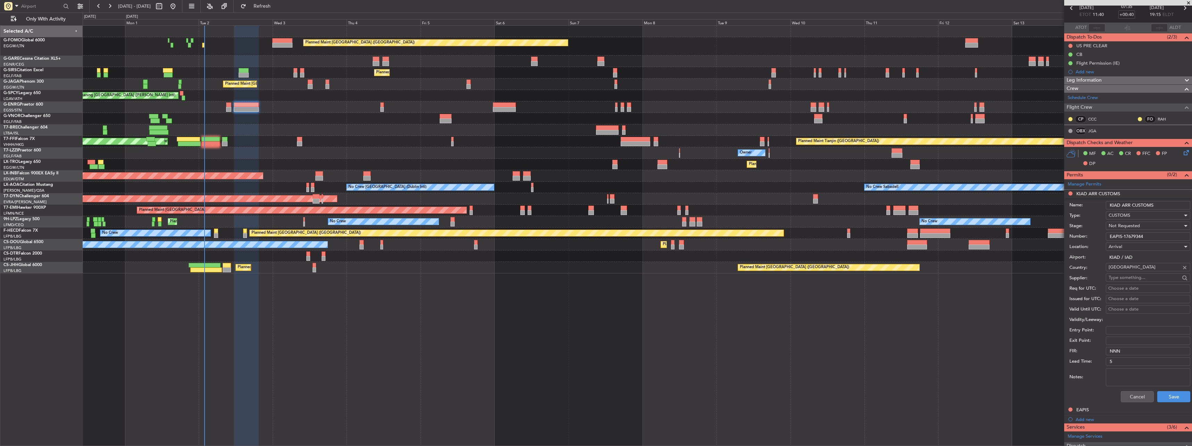
drag, startPoint x: 1148, startPoint y: 236, endPoint x: 1059, endPoint y: 237, distance: 89.3
click at [1047, 236] on fb-app "[DATE] - [DATE] Refresh Quick Links Only With Activity Planned Maint [GEOGRAPHI…" at bounding box center [596, 225] width 1192 height 441
click at [1139, 397] on button "Cancel" at bounding box center [1137, 396] width 33 height 11
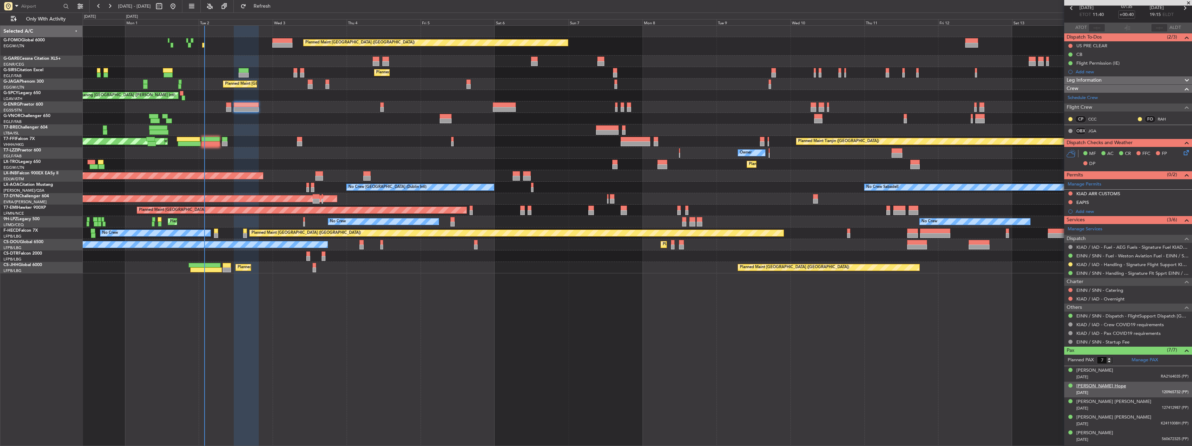
scroll to position [64, 0]
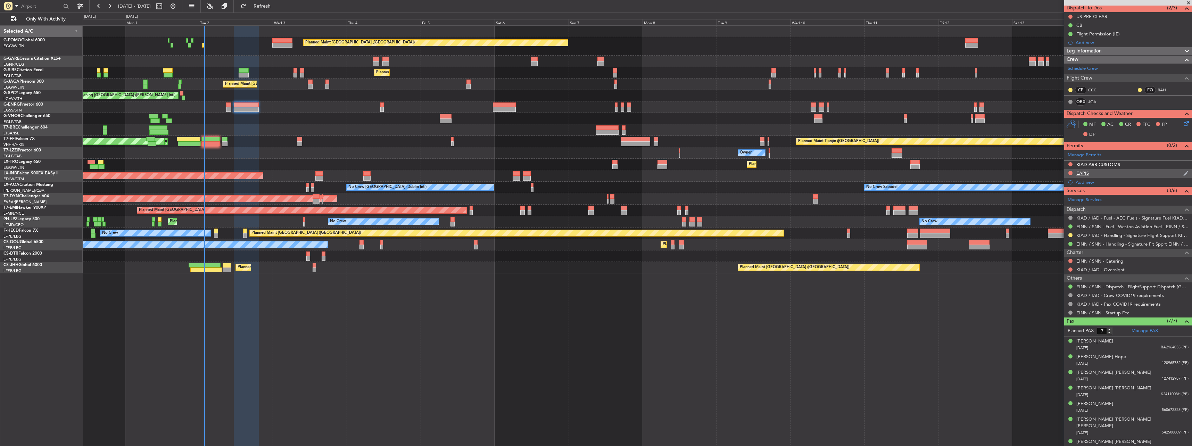
click at [1085, 172] on div "EAPIS" at bounding box center [1082, 173] width 13 height 6
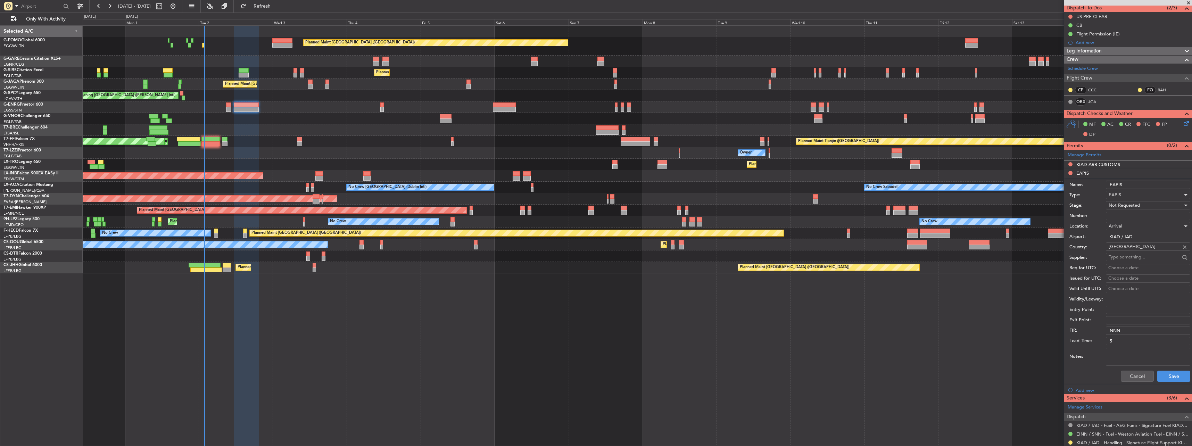
click at [1137, 209] on div "Not Requested" at bounding box center [1146, 205] width 74 height 10
click at [1125, 200] on div at bounding box center [596, 223] width 1192 height 446
click at [1127, 204] on span "Not Requested" at bounding box center [1124, 205] width 31 height 6
click at [1137, 257] on span "Received OK" at bounding box center [1145, 261] width 73 height 10
click at [1109, 216] on input "Number:" at bounding box center [1148, 216] width 84 height 8
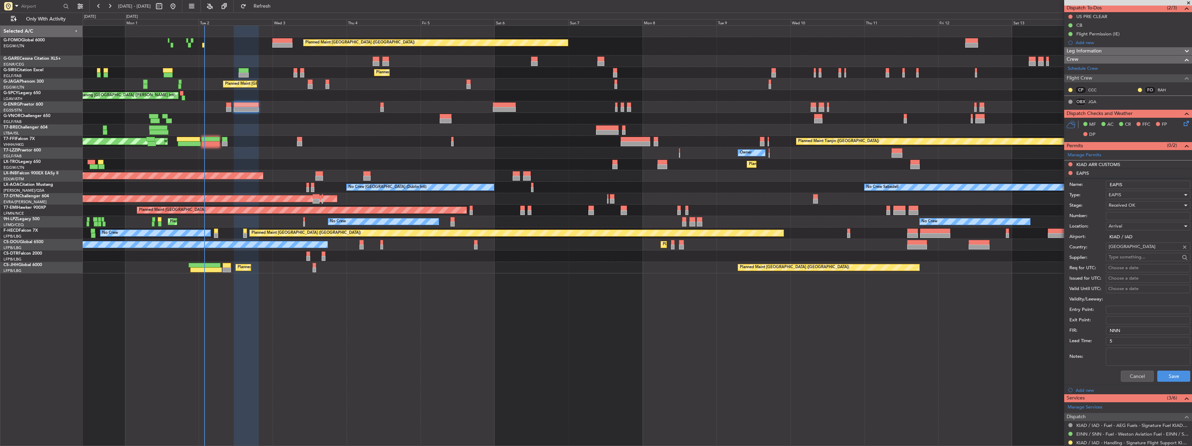
paste input "EAPIS-17679344"
type input "EAPIS-17679344"
click at [1095, 206] on label "Stage:" at bounding box center [1087, 205] width 36 height 7
click at [1167, 375] on button "Save" at bounding box center [1173, 376] width 33 height 11
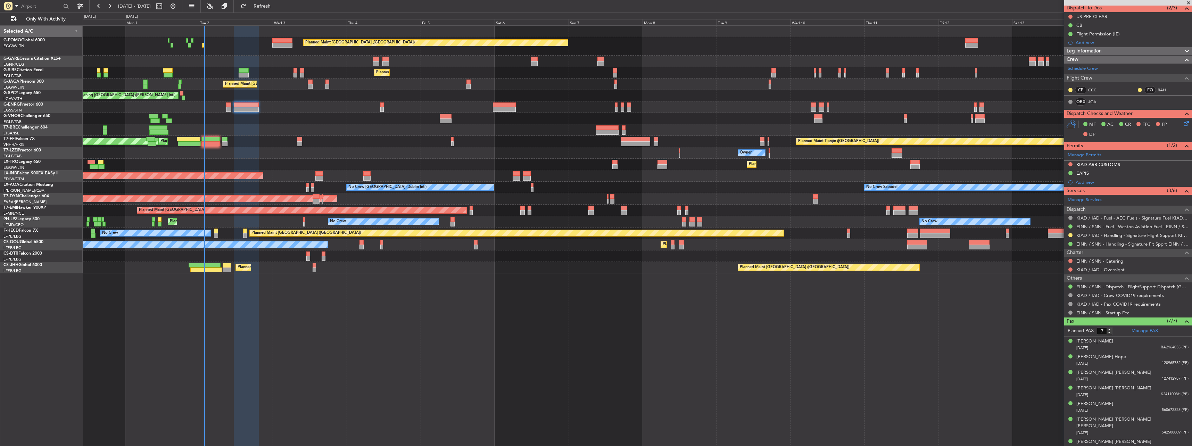
scroll to position [29, 0]
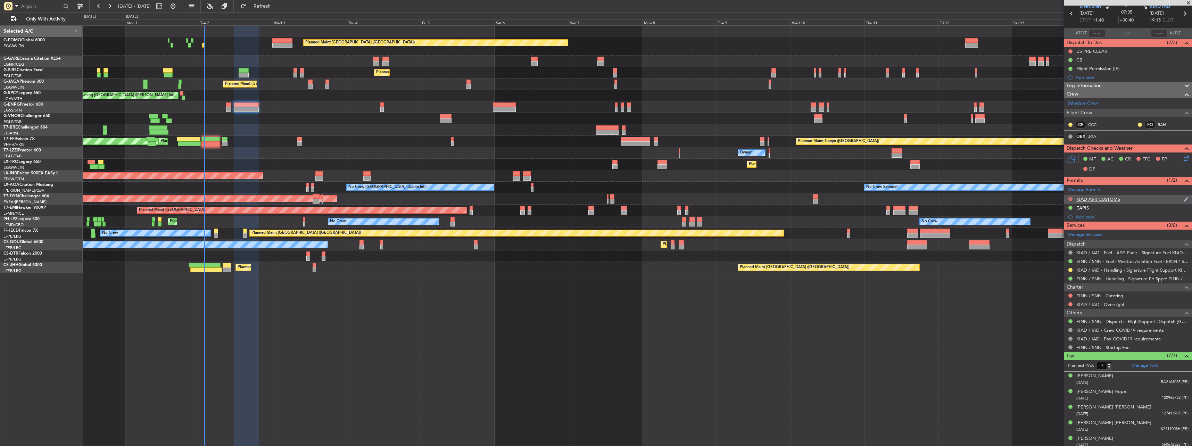
click at [1069, 199] on button at bounding box center [1070, 199] width 4 height 4
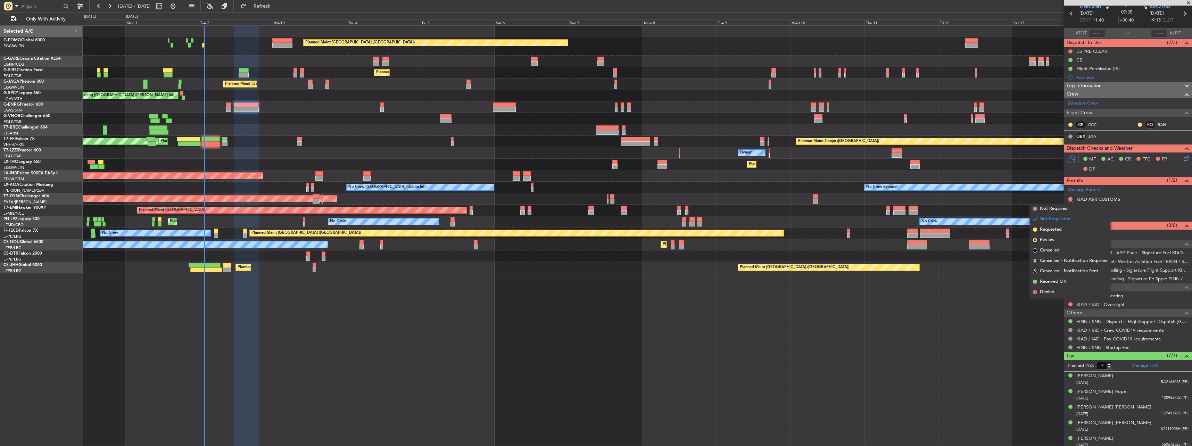
click at [1057, 230] on span "Requested" at bounding box center [1051, 229] width 22 height 7
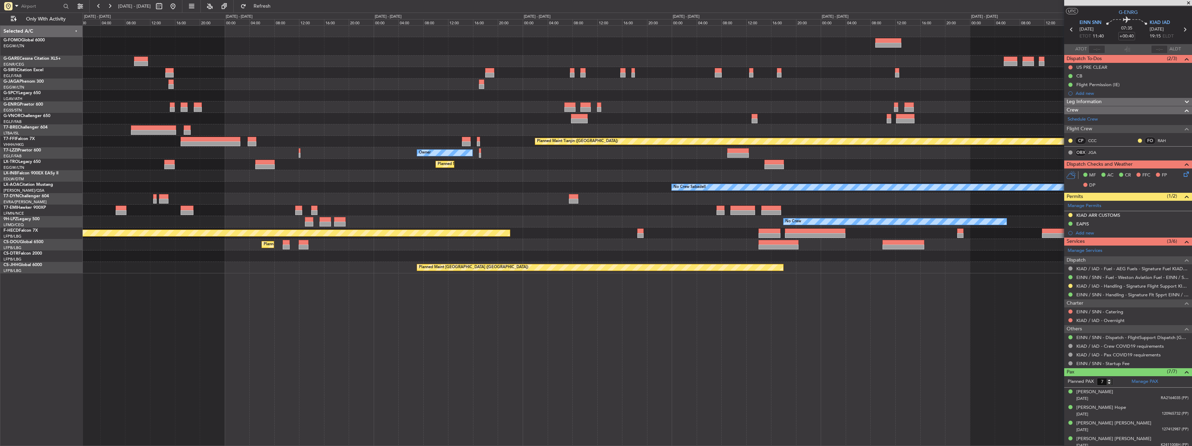
scroll to position [0, 0]
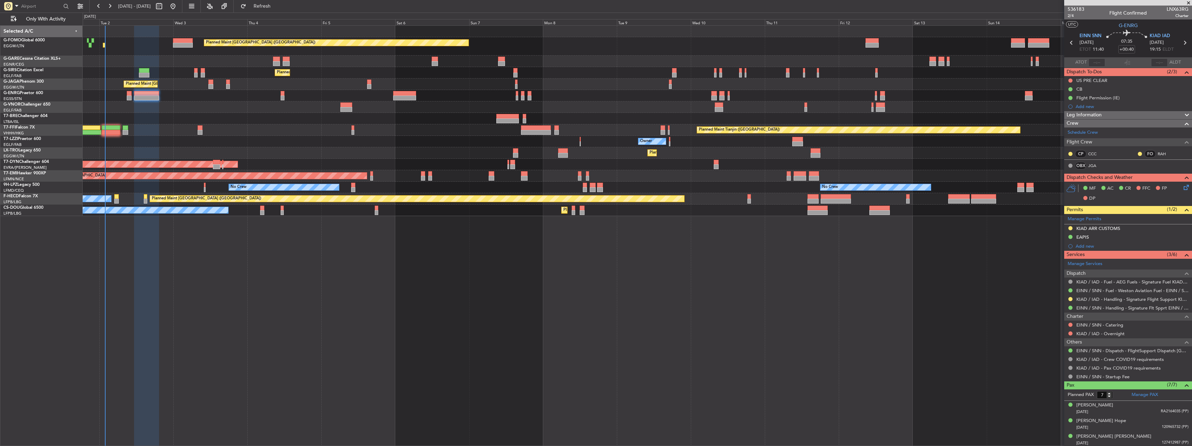
click at [1174, 6] on span "LNX63RG" at bounding box center [1178, 9] width 22 height 7
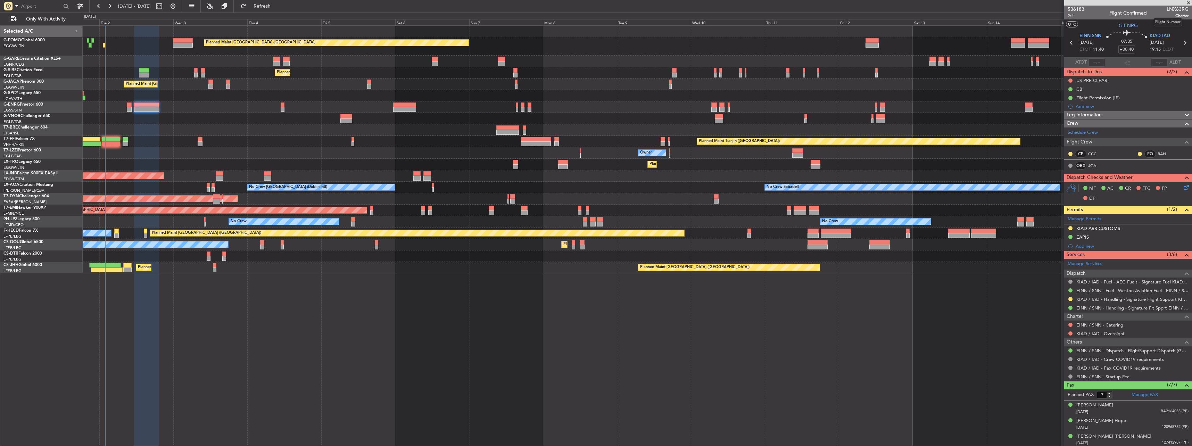
click at [1175, 9] on span "LNX63RG" at bounding box center [1178, 9] width 22 height 7
copy span "LNX63RG"
click at [1113, 298] on link "KIAD / IAD - Handling - Signature Flight Support KIAD / IAD" at bounding box center [1132, 299] width 112 height 6
click at [714, 175] on div "Planned Maint London (Luton) Planned Maint London (Farnborough) Planned Maint L…" at bounding box center [637, 150] width 1109 height 248
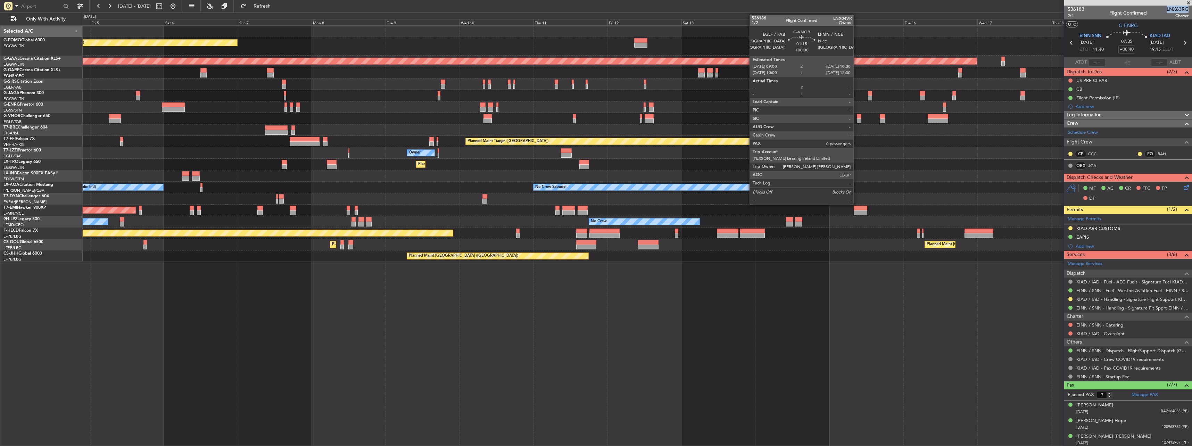
click at [857, 118] on div at bounding box center [859, 116] width 5 height 5
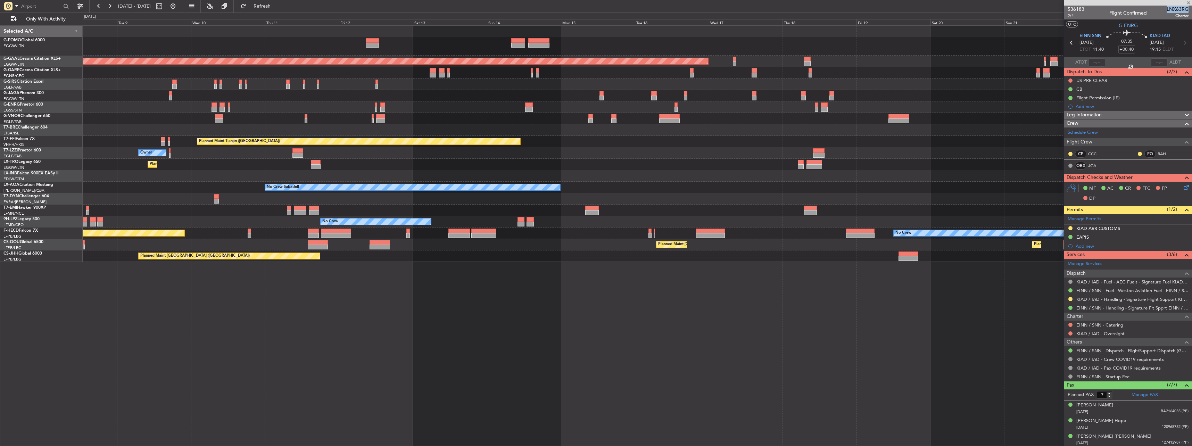
click at [648, 179] on div "Planned Maint London (Luton) Planned Maint Dusseldorf Planned Maint Tianjin (Bi…" at bounding box center [637, 144] width 1109 height 236
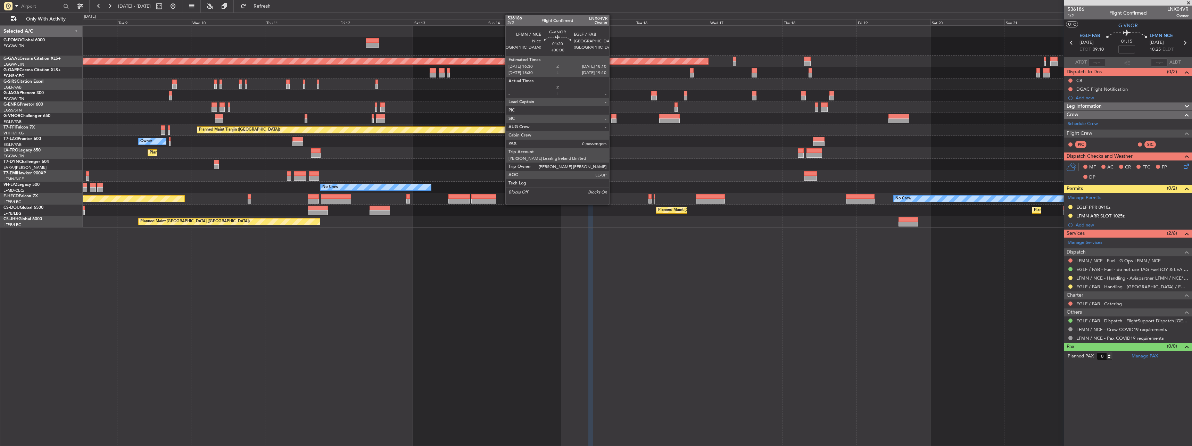
click at [612, 121] on div at bounding box center [613, 120] width 5 height 5
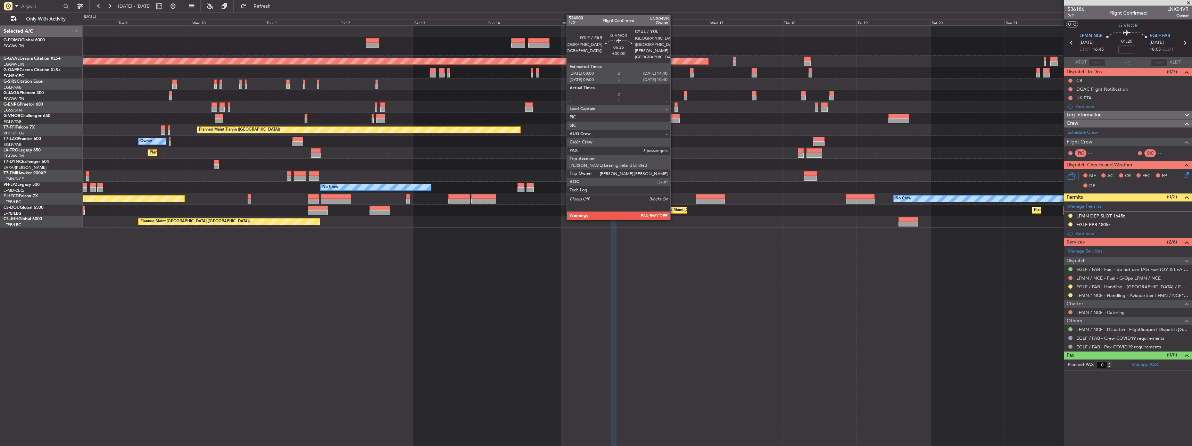
click at [673, 120] on div at bounding box center [669, 120] width 21 height 5
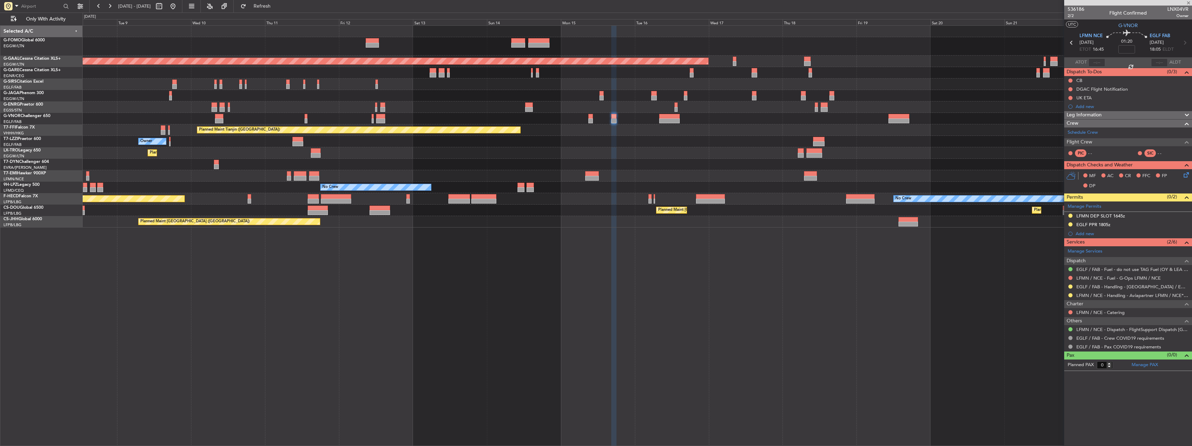
type input "3"
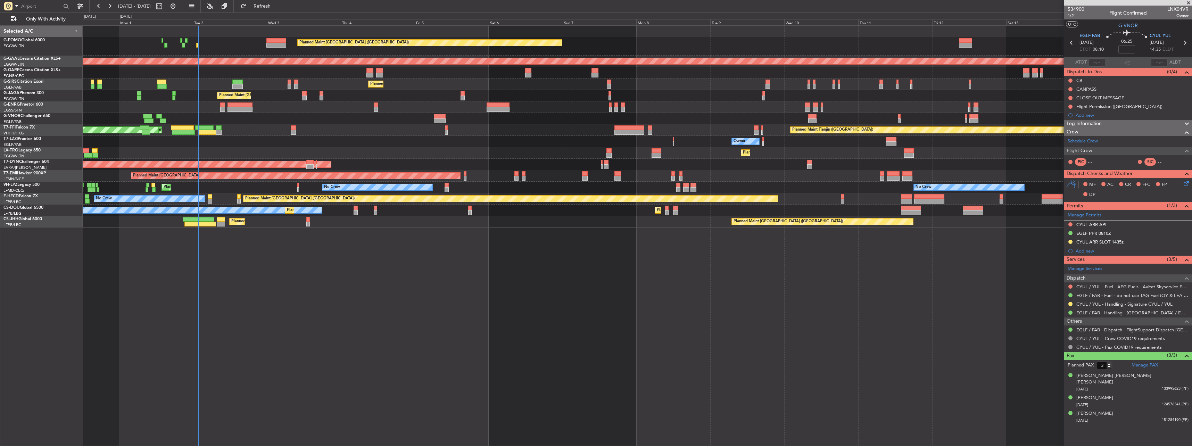
click at [1037, 123] on div "Planned Maint London (Luton) Planned Maint Dusseldorf Planned Maint London (Far…" at bounding box center [637, 127] width 1109 height 202
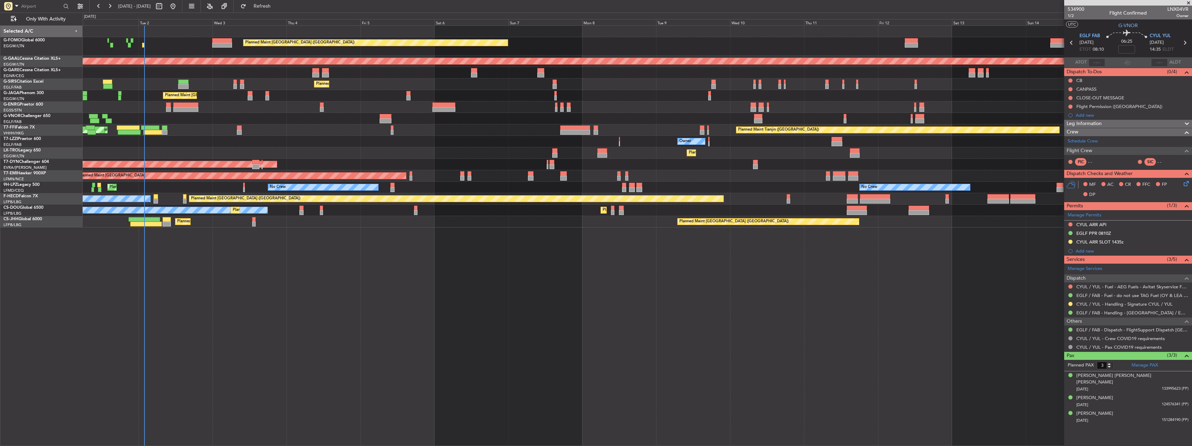
click at [695, 163] on div "Planned Maint London (Luton) Planned Maint Dusseldorf Planned Maint London (Far…" at bounding box center [637, 127] width 1109 height 202
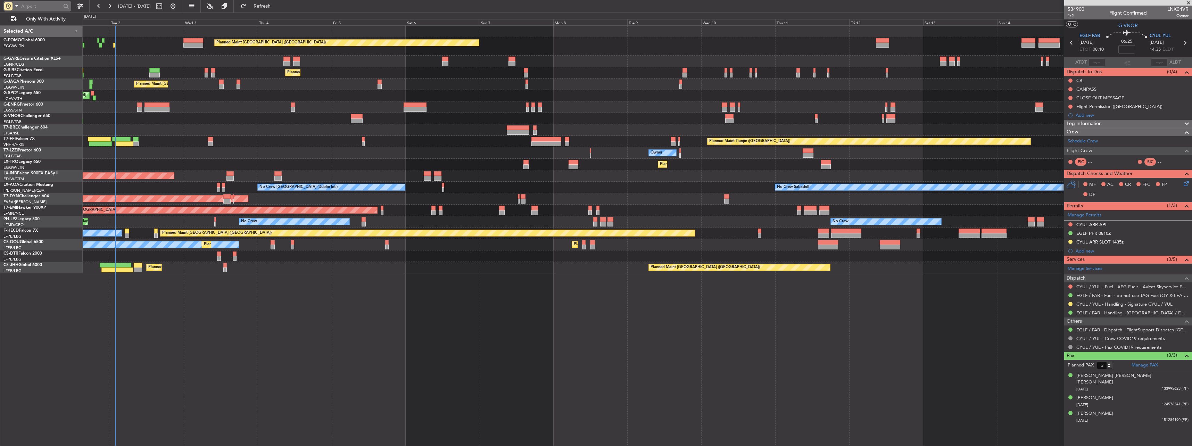
click at [50, 6] on input "text" at bounding box center [41, 6] width 40 height 10
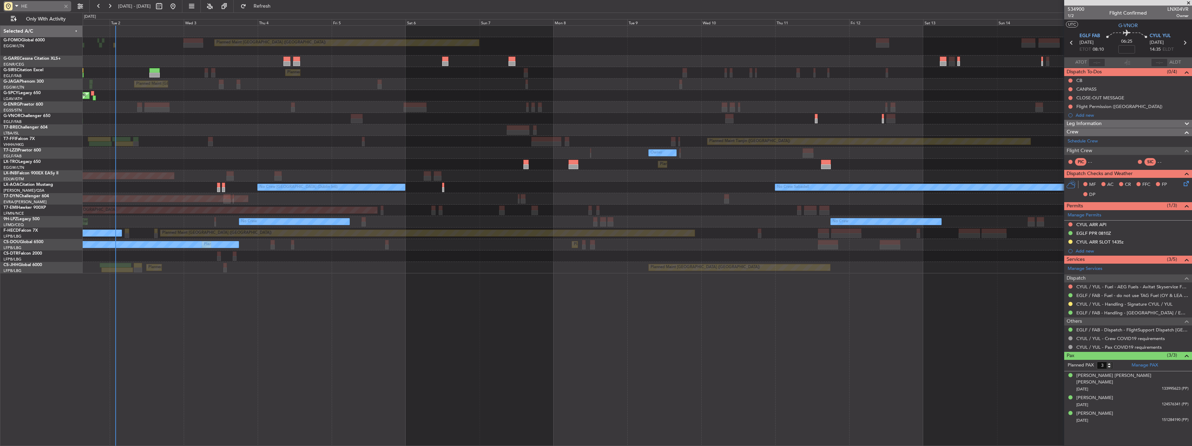
click at [38, 9] on input "HE" at bounding box center [41, 6] width 40 height 10
click at [37, 6] on input "HE" at bounding box center [41, 6] width 40 height 10
click at [36, 6] on input "HECC" at bounding box center [41, 6] width 40 height 10
type input "HE"
click at [67, 6] on div at bounding box center [66, 6] width 8 height 8
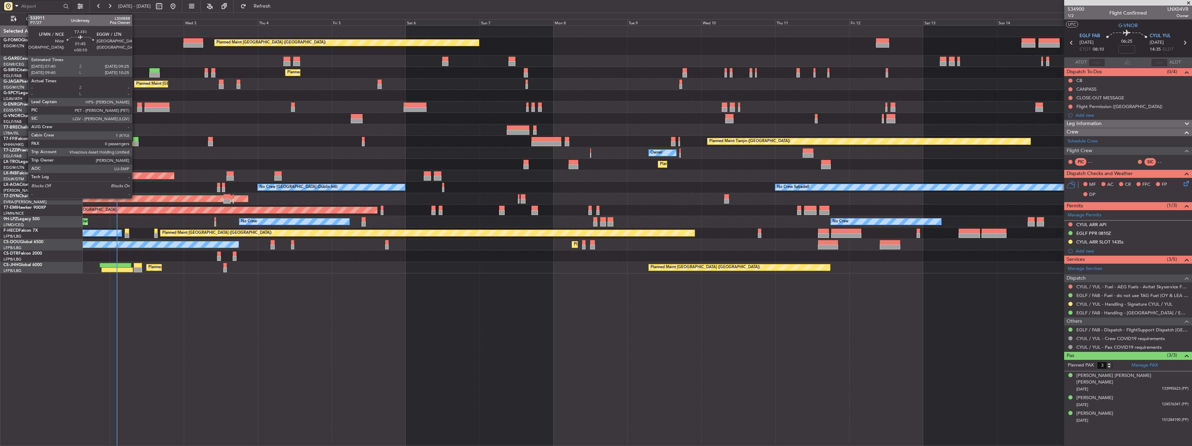
click at [135, 144] on div at bounding box center [136, 143] width 6 height 5
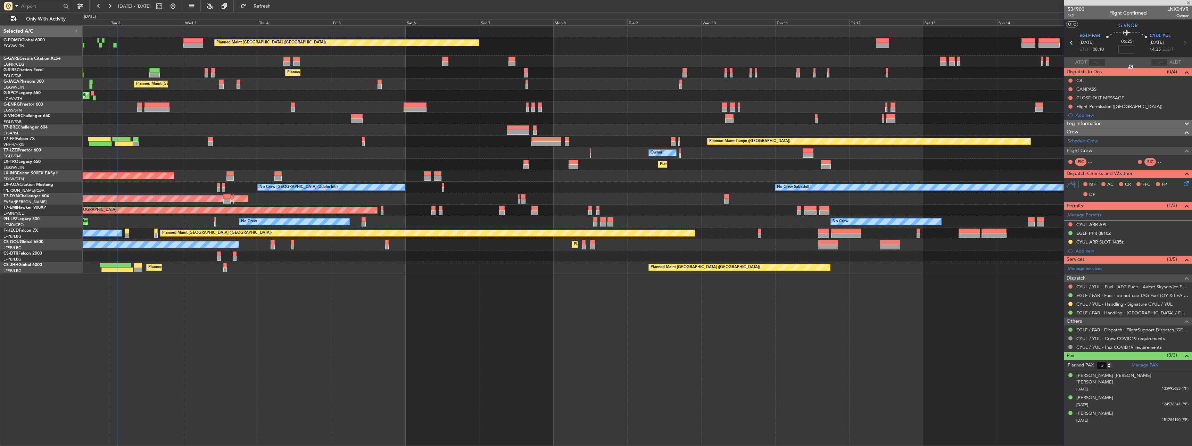
type input "+00:10"
type input "0"
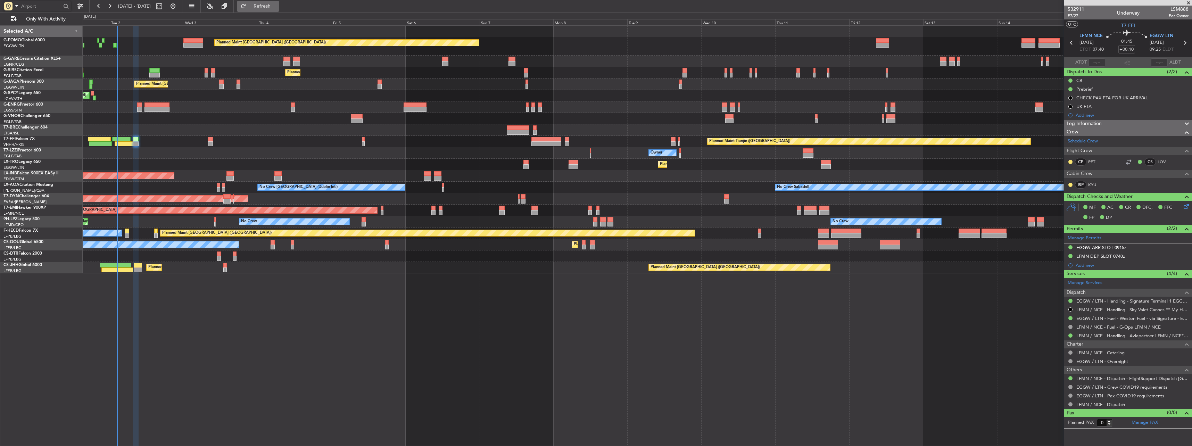
click at [277, 7] on span "Refresh" at bounding box center [262, 6] width 29 height 5
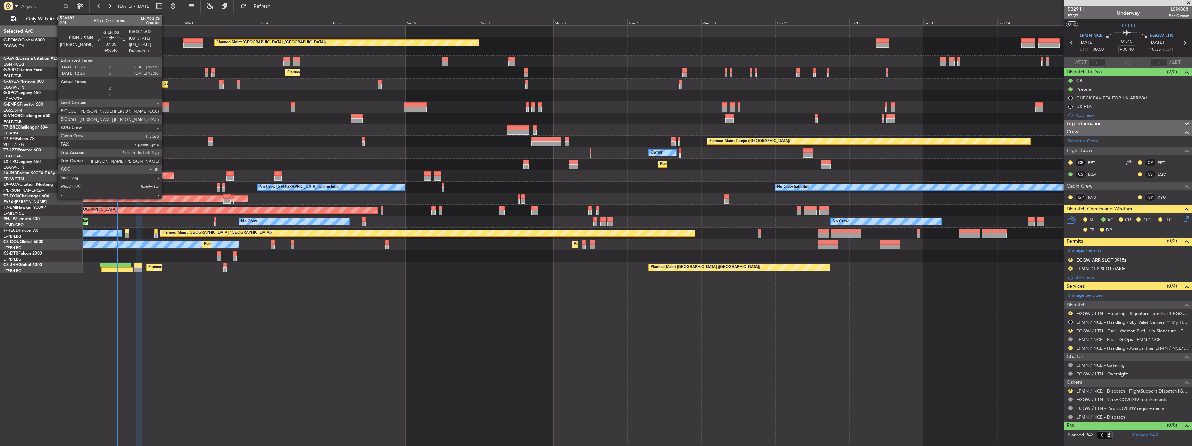
click at [165, 107] on div at bounding box center [156, 109] width 25 height 5
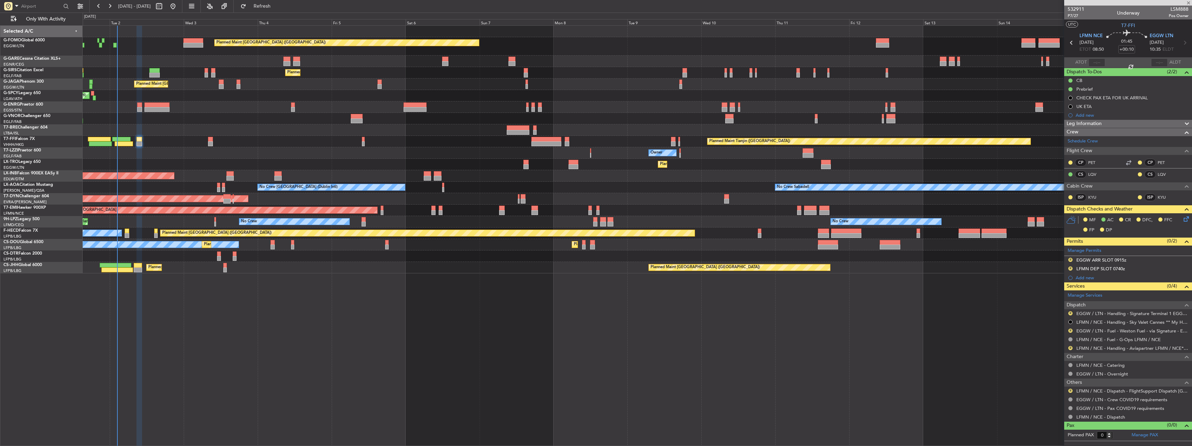
type input "+00:40"
type input "7"
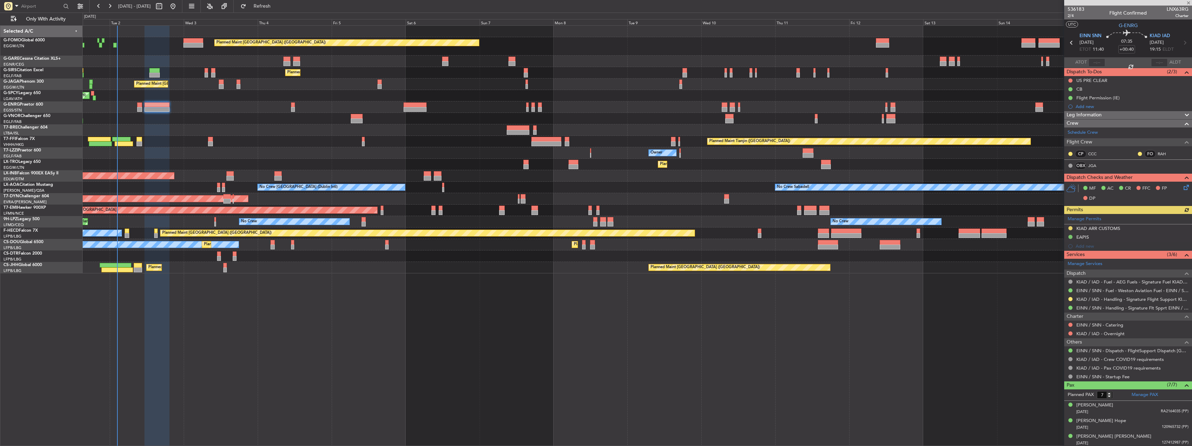
click at [1069, 229] on div "Manage Permits KIAD ARR CUSTOMS EAPIS Add new" at bounding box center [1128, 232] width 128 height 37
click at [1070, 228] on button at bounding box center [1070, 228] width 4 height 4
click at [1057, 312] on span "Received OK" at bounding box center [1053, 310] width 26 height 7
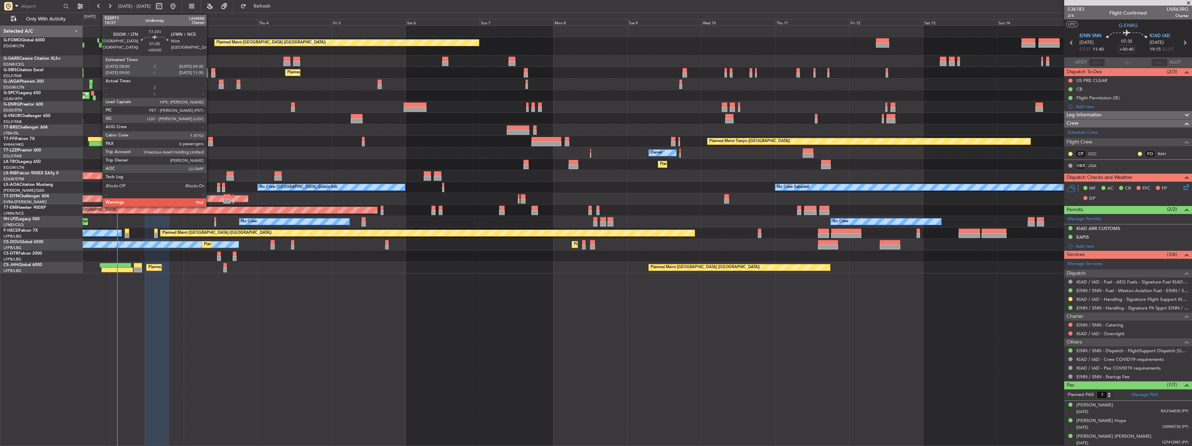
click at [209, 139] on div at bounding box center [210, 139] width 5 height 5
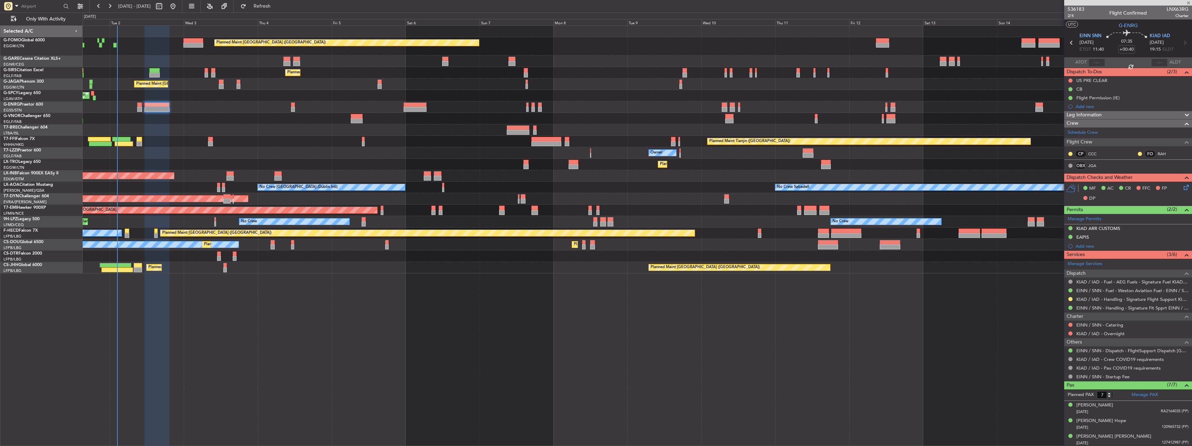
type input "6"
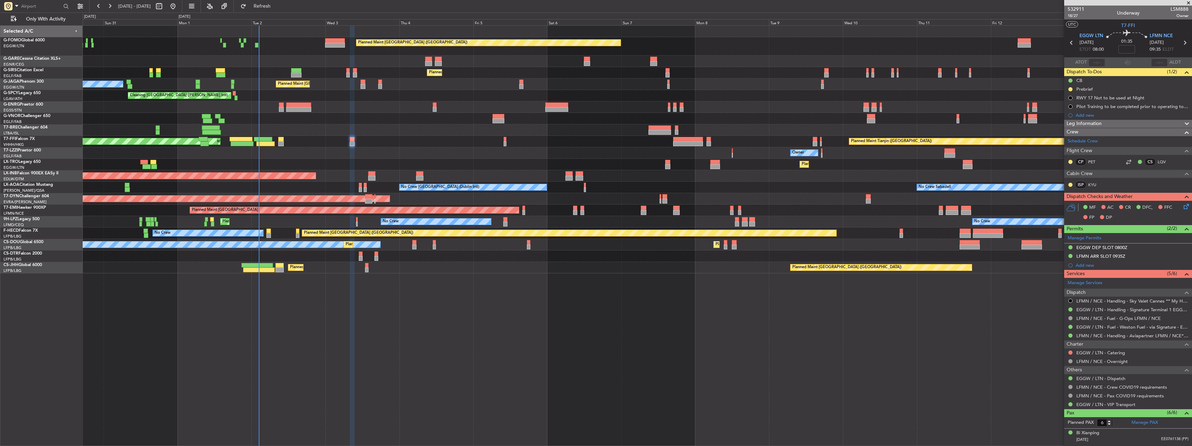
click at [330, 62] on div at bounding box center [637, 61] width 1109 height 11
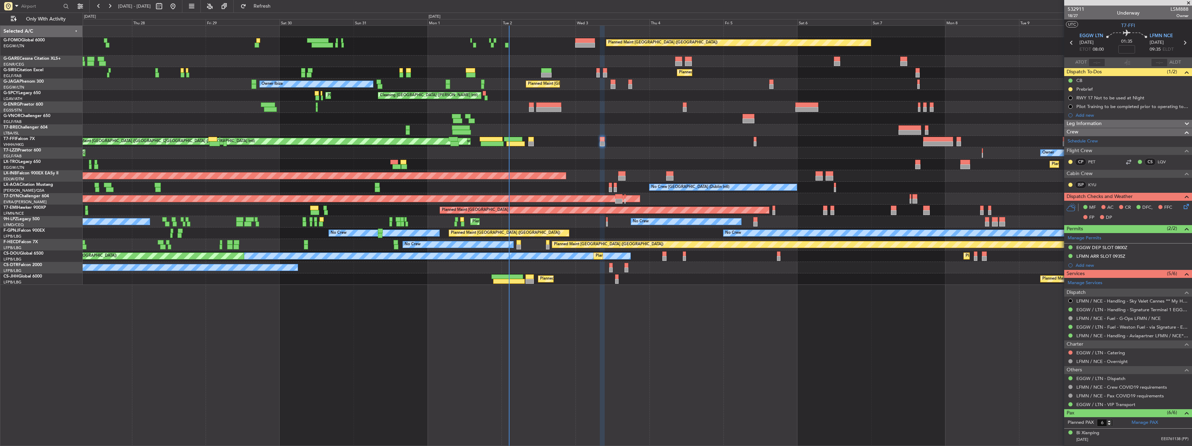
click at [441, 54] on div "Planned Maint [GEOGRAPHIC_DATA] ([GEOGRAPHIC_DATA])" at bounding box center [637, 46] width 1109 height 18
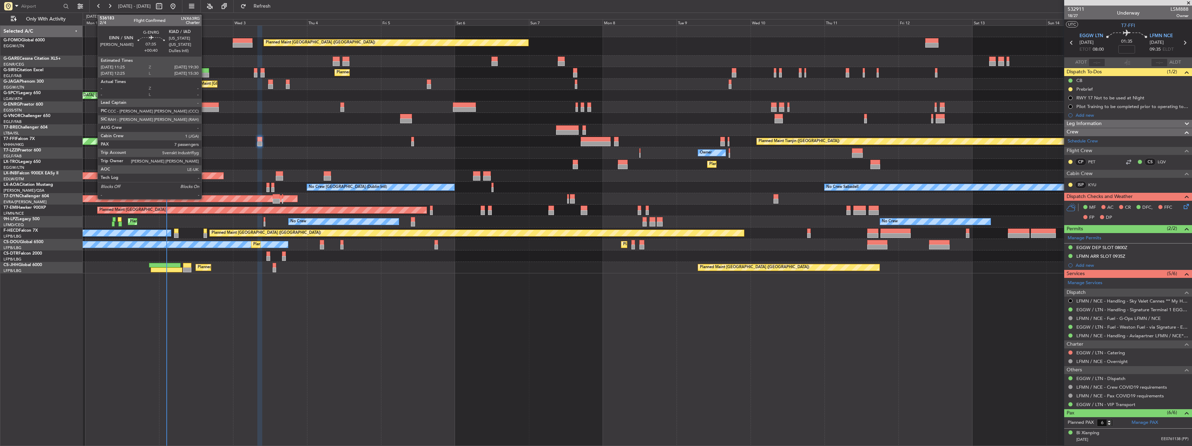
click at [205, 107] on div at bounding box center [206, 109] width 25 height 5
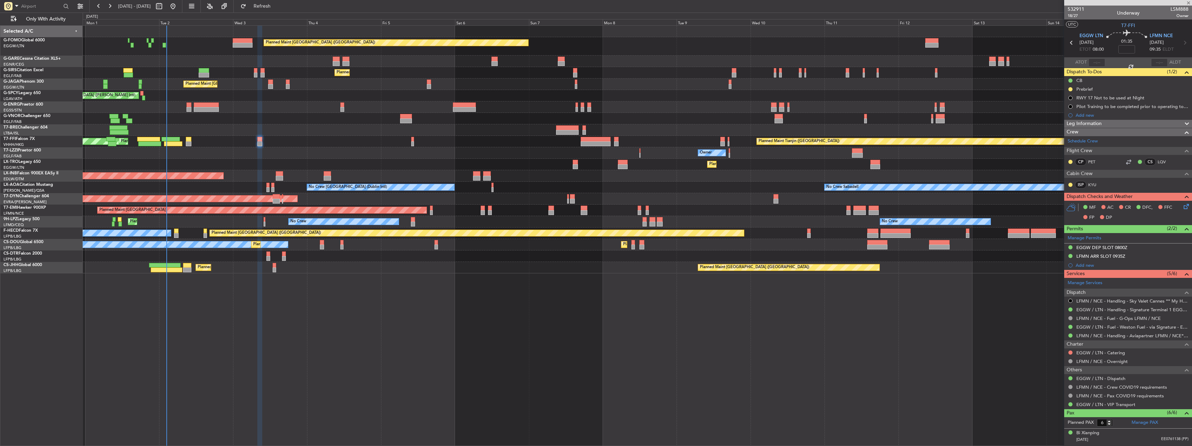
type input "+00:40"
type input "7"
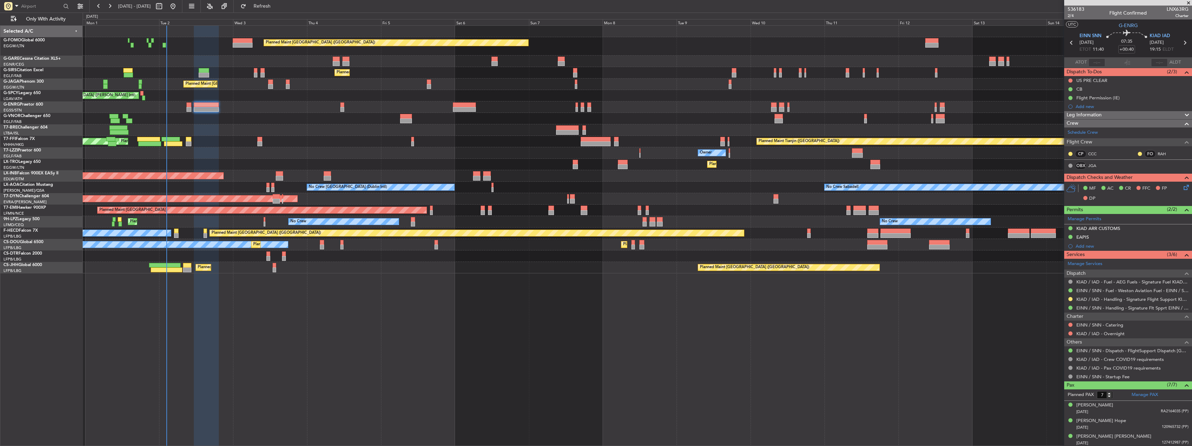
click at [1115, 71] on div "Dispatch To-Dos (2/3)" at bounding box center [1128, 72] width 128 height 8
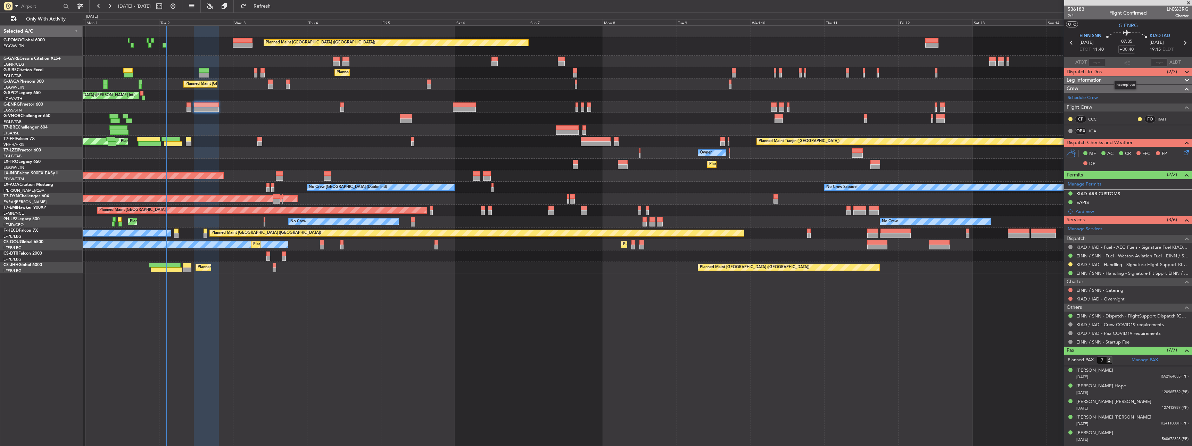
click at [1115, 71] on div "Dispatch To-Dos (2/3)" at bounding box center [1128, 72] width 128 height 8
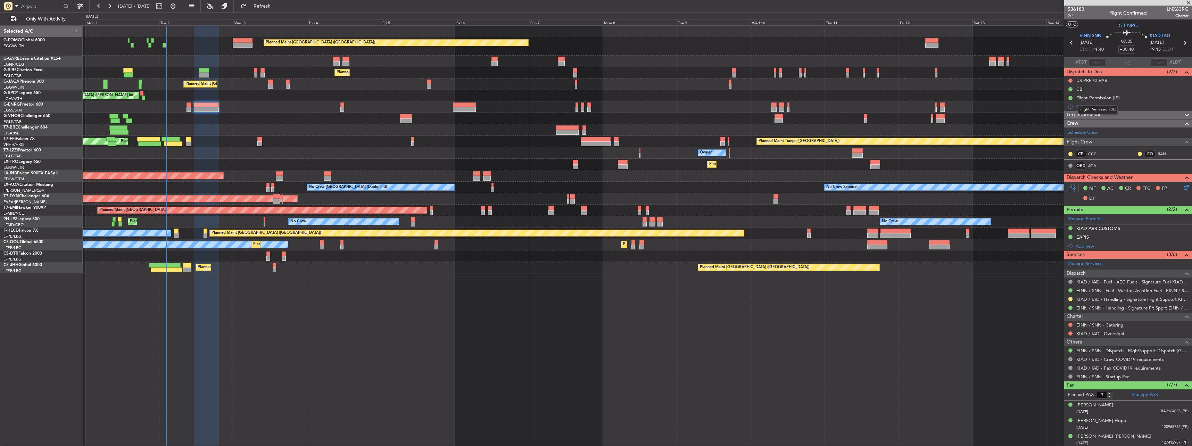
click at [1082, 113] on mat-tooltip-component "Flight Permission (IE)" at bounding box center [1097, 109] width 49 height 18
click at [1071, 115] on span "Leg Information" at bounding box center [1084, 115] width 35 height 8
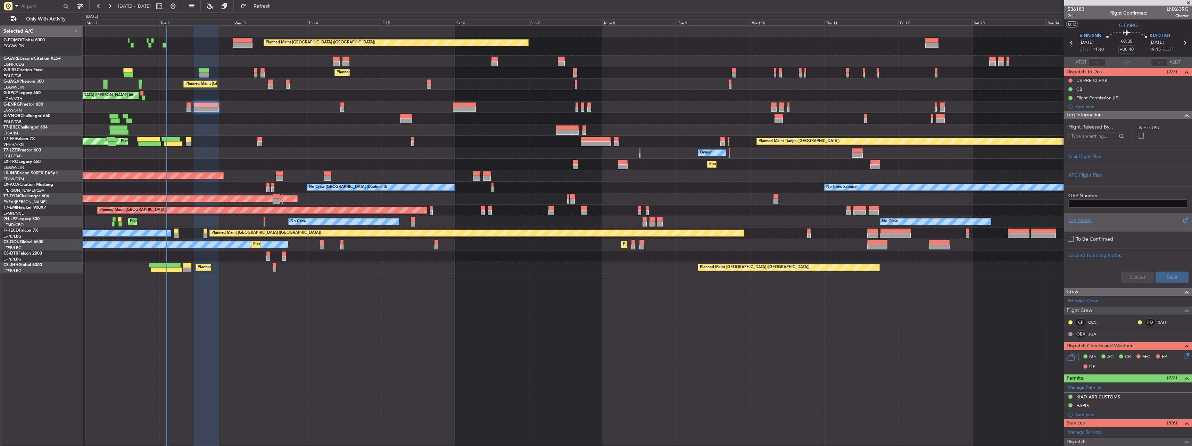
click at [1100, 218] on div "Leg Notes" at bounding box center [1127, 220] width 119 height 7
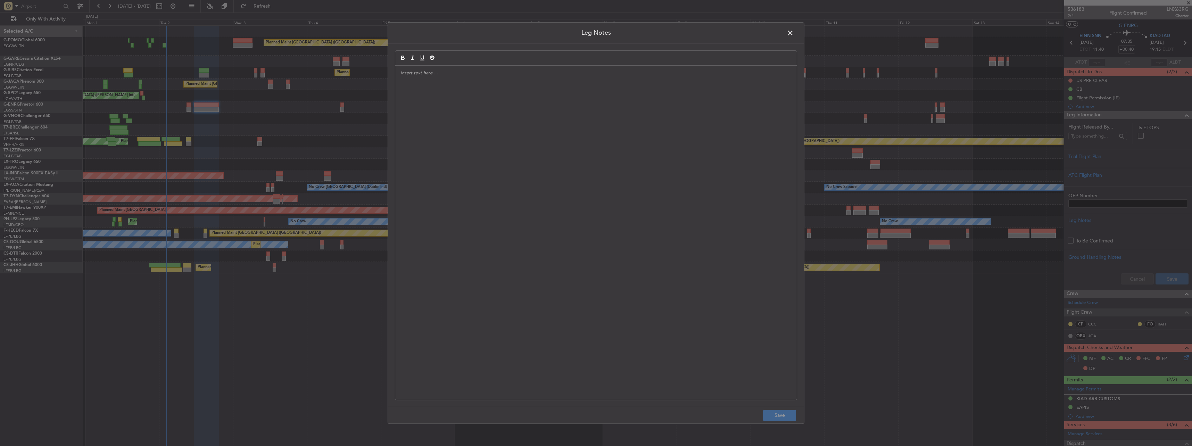
click at [495, 91] on div at bounding box center [596, 233] width 402 height 334
click at [441, 73] on p "Inspection Process • Aircraft should park of the ramp at the FBO as directed by…" at bounding box center [595, 83] width 391 height 26
click at [440, 73] on p "Inspection Process • Aircraft should park of the ramp at the FBO as directed by…" at bounding box center [595, 83] width 391 height 26
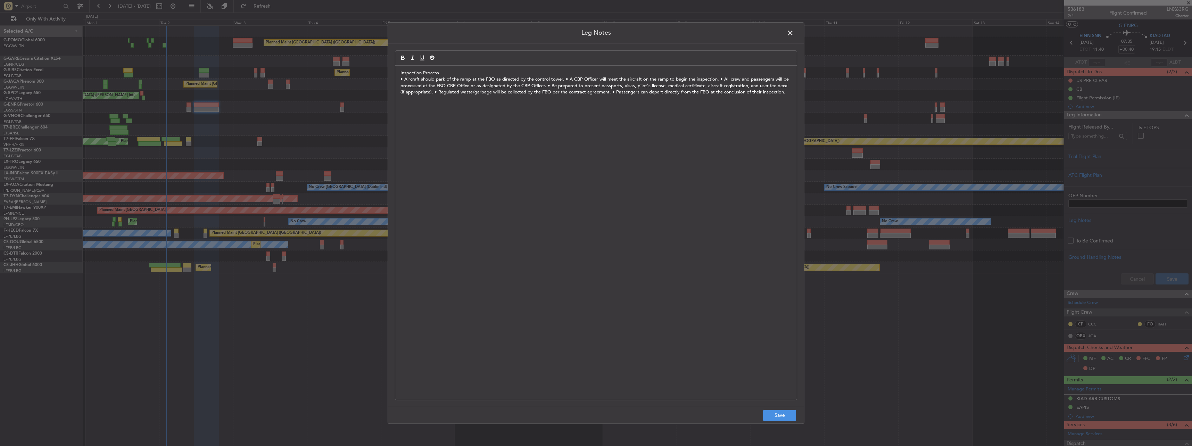
click at [564, 79] on p "• Aircraft should park of the ramp at the FBO as directed by the control tower.…" at bounding box center [595, 85] width 391 height 19
click at [554, 86] on p "• A CBP Officer will meet the aircraft on the ramp to begin the inspection. • A…" at bounding box center [595, 92] width 391 height 19
click at [616, 93] on p "• All crew and passengers will be processed at the FBO CBP Office or as designa…" at bounding box center [595, 98] width 391 height 19
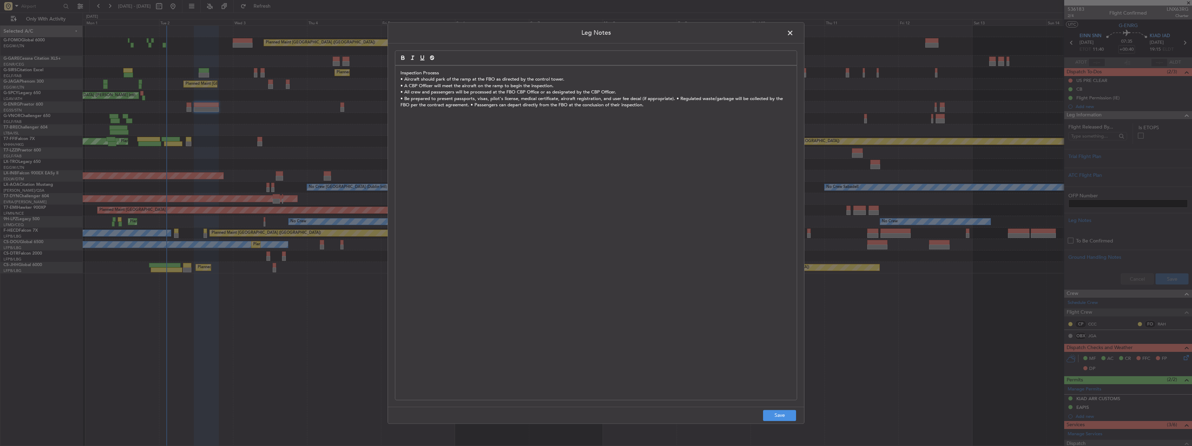
click at [673, 98] on p "• Be prepared to present passports, visas, pilot's license, medical certificate…" at bounding box center [595, 102] width 391 height 13
click at [577, 105] on p "• Regulated waste/garbage will be collected by the FBO per the contract agreeme…" at bounding box center [595, 105] width 391 height 6
click at [779, 421] on button "Save" at bounding box center [779, 415] width 33 height 11
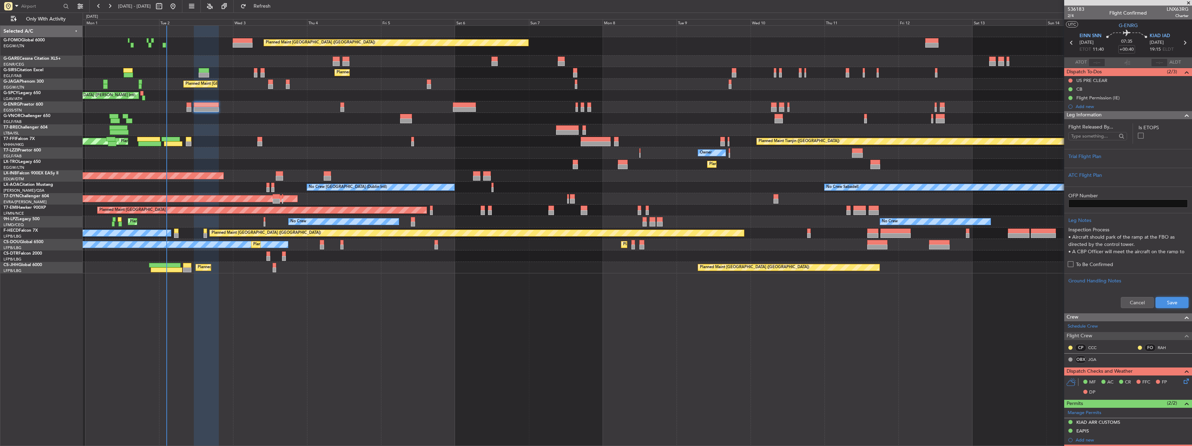
click at [1164, 298] on button "Save" at bounding box center [1172, 302] width 33 height 11
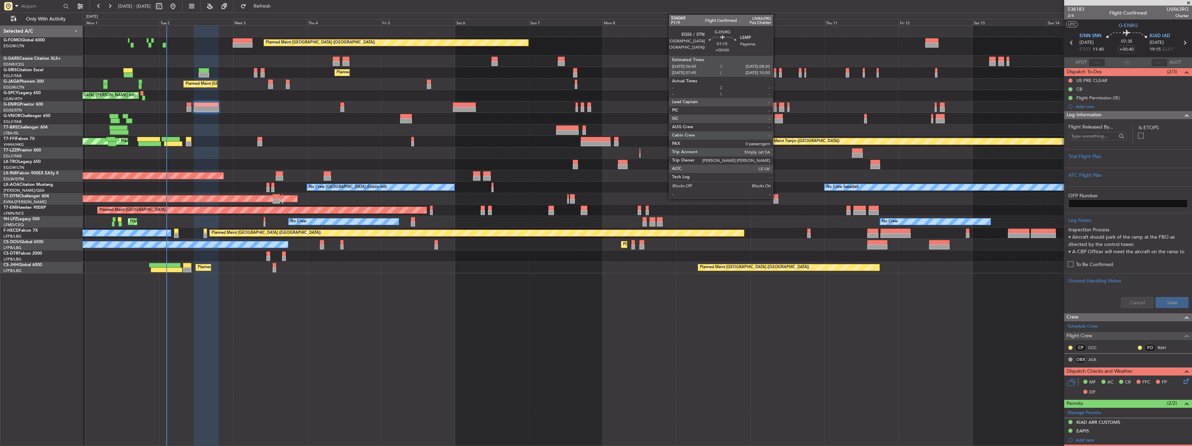
click at [776, 105] on div at bounding box center [774, 104] width 6 height 5
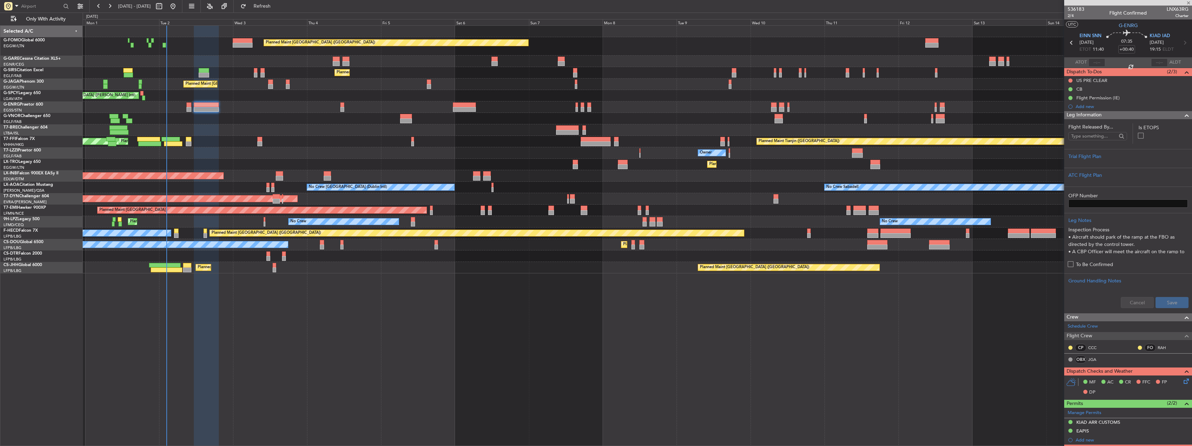
type input "0"
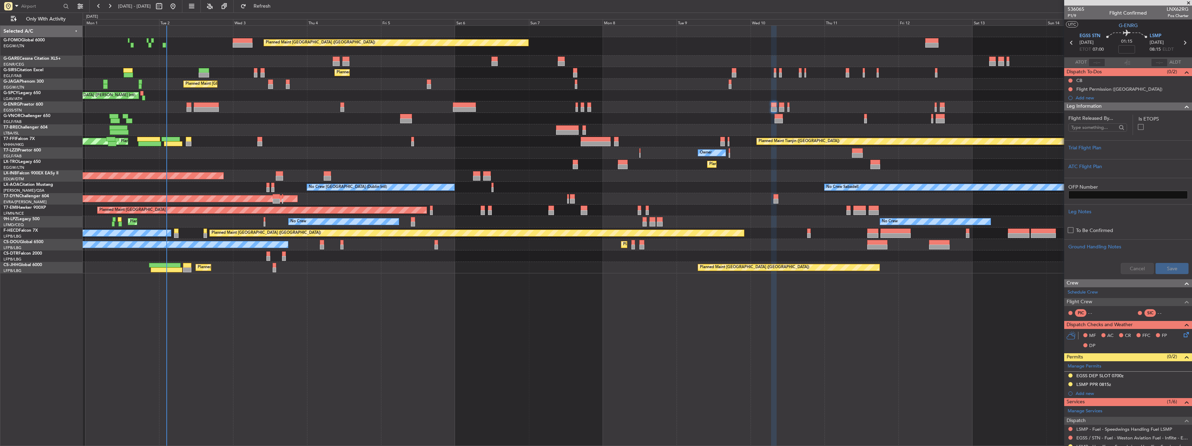
click at [1124, 268] on div "Cancel Save" at bounding box center [1128, 268] width 128 height 21
click at [1066, 105] on div "Leg Information" at bounding box center [1128, 106] width 128 height 8
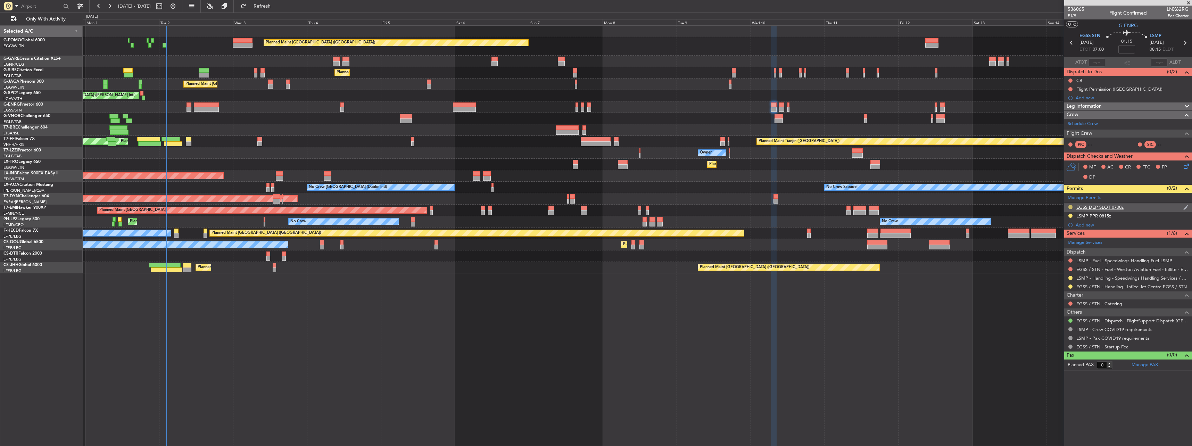
click at [1071, 206] on button at bounding box center [1070, 207] width 4 height 4
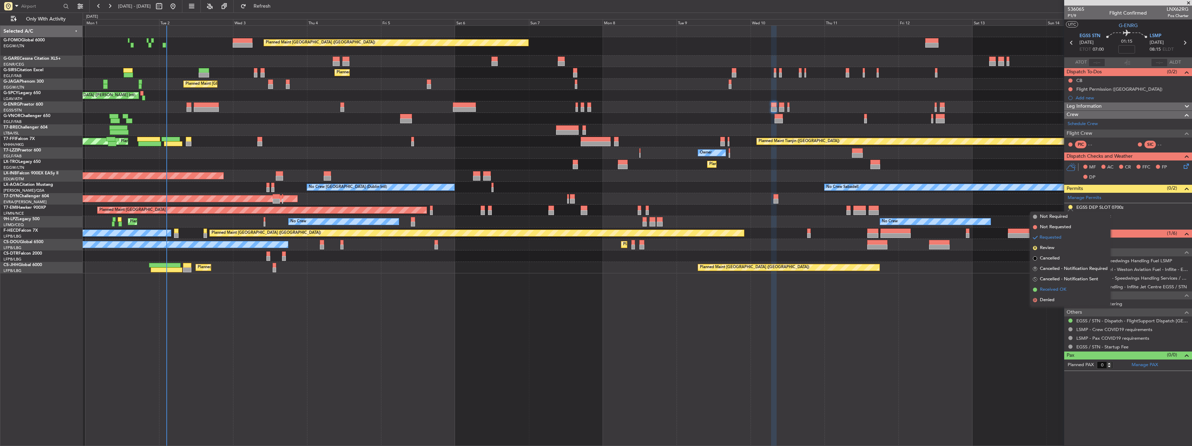
click at [1052, 286] on li "Received OK" at bounding box center [1070, 289] width 80 height 10
click at [1071, 287] on button at bounding box center [1070, 286] width 4 height 4
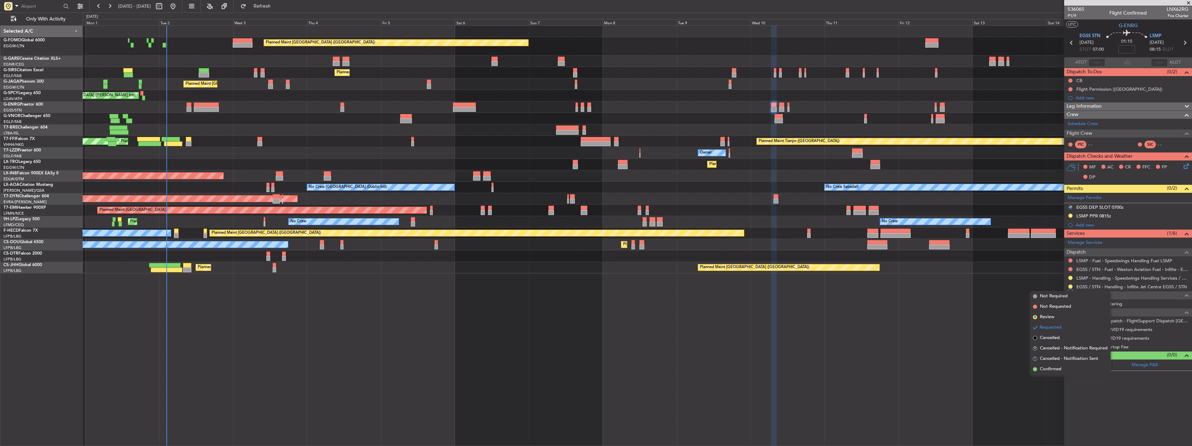
click at [1029, 371] on div "Planned Maint London (Luton) Planned Maint London (Farnborough) Planned Maint L…" at bounding box center [637, 235] width 1109 height 421
click at [1071, 288] on button at bounding box center [1070, 286] width 4 height 4
click at [1057, 370] on span "Confirmed" at bounding box center [1051, 369] width 22 height 7
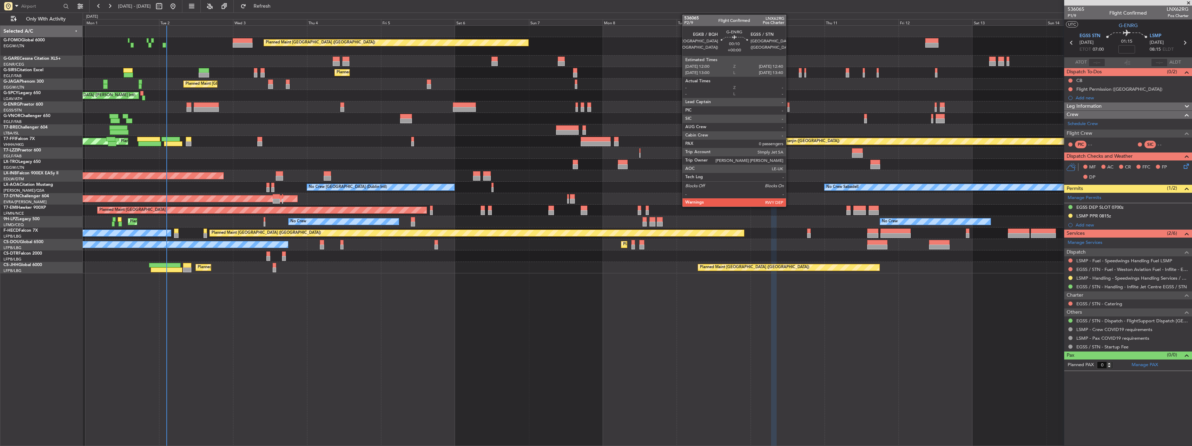
click at [789, 107] on div at bounding box center [788, 109] width 2 height 5
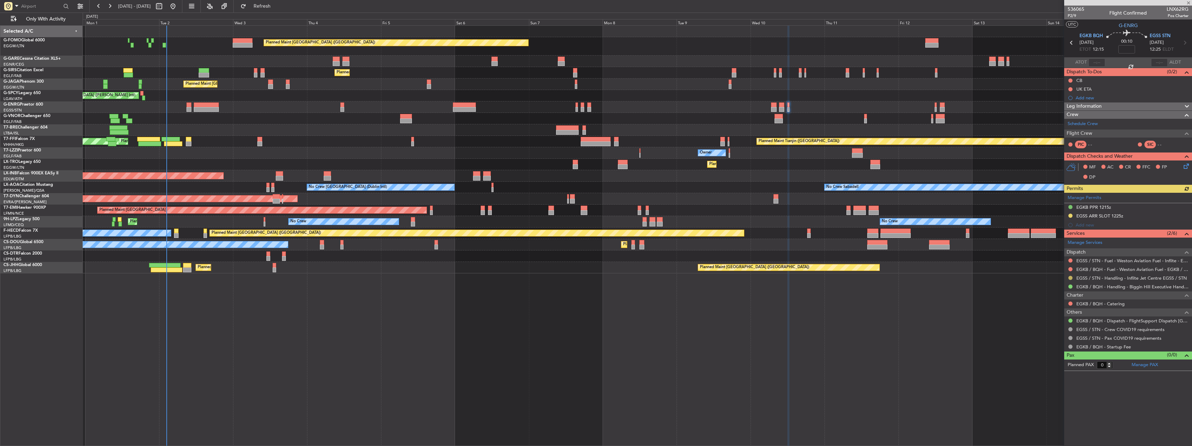
click at [1069, 277] on button at bounding box center [1070, 278] width 4 height 4
click at [1058, 358] on span "Confirmed" at bounding box center [1051, 360] width 22 height 7
click at [1071, 216] on button at bounding box center [1070, 216] width 4 height 4
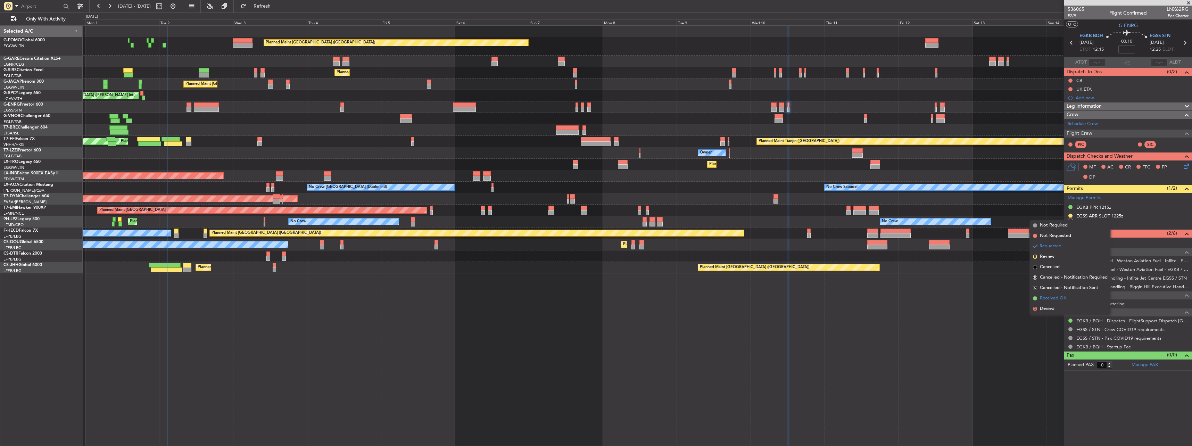
click at [1063, 300] on span "Received OK" at bounding box center [1053, 298] width 26 height 7
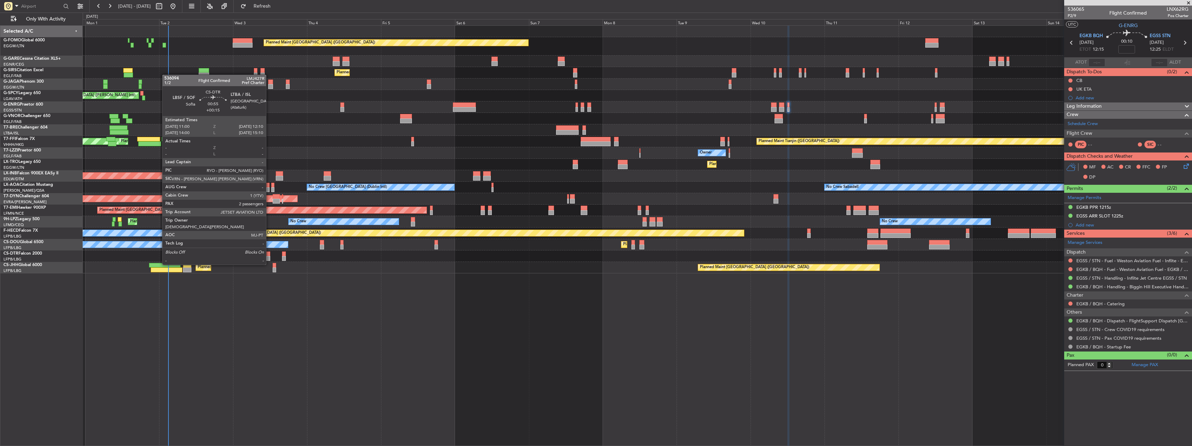
click at [269, 258] on div at bounding box center [268, 258] width 4 height 5
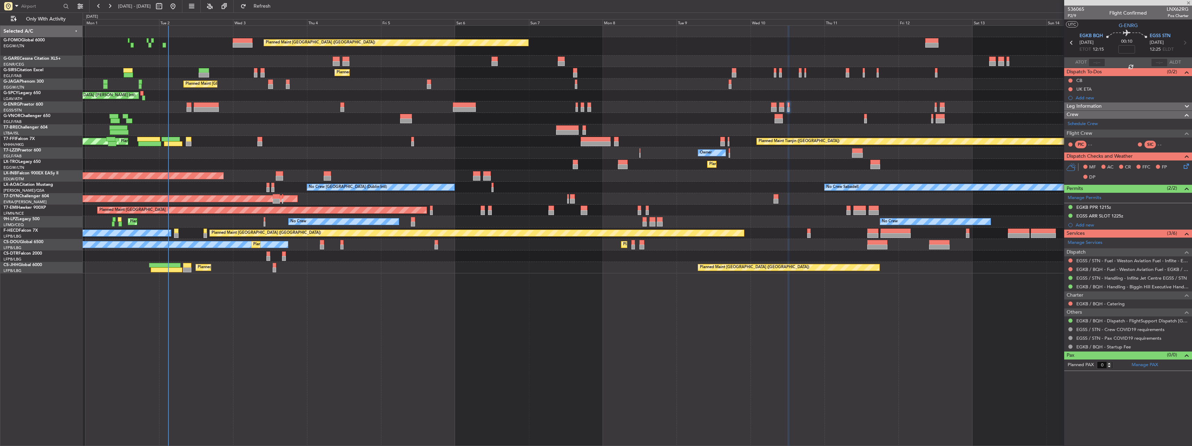
type input "+00:15"
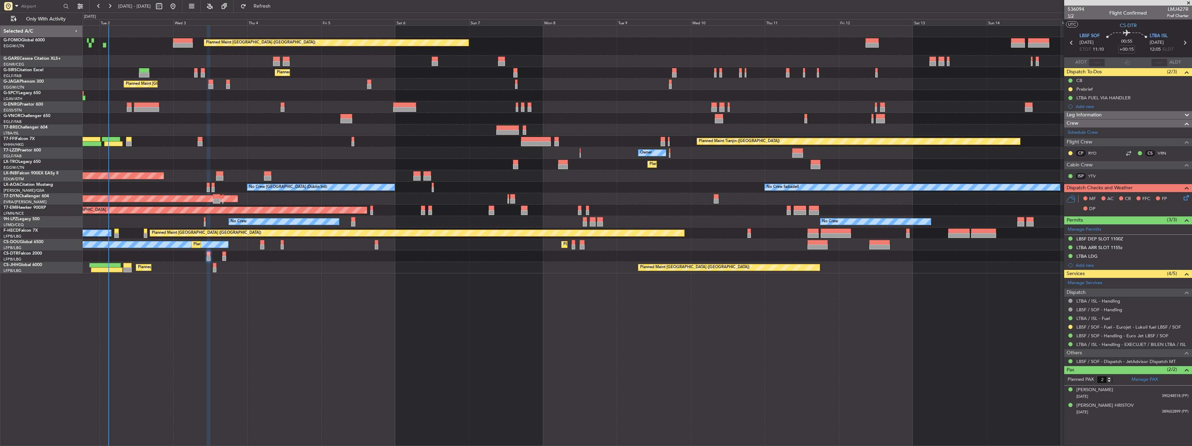
click at [1073, 16] on span "1/2" at bounding box center [1076, 16] width 17 height 6
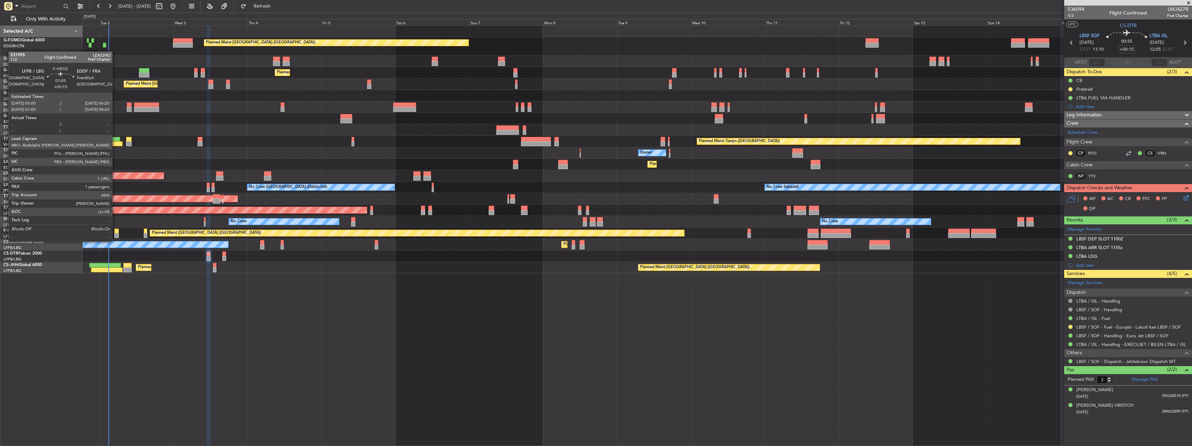
click at [117, 235] on div at bounding box center [116, 235] width 4 height 5
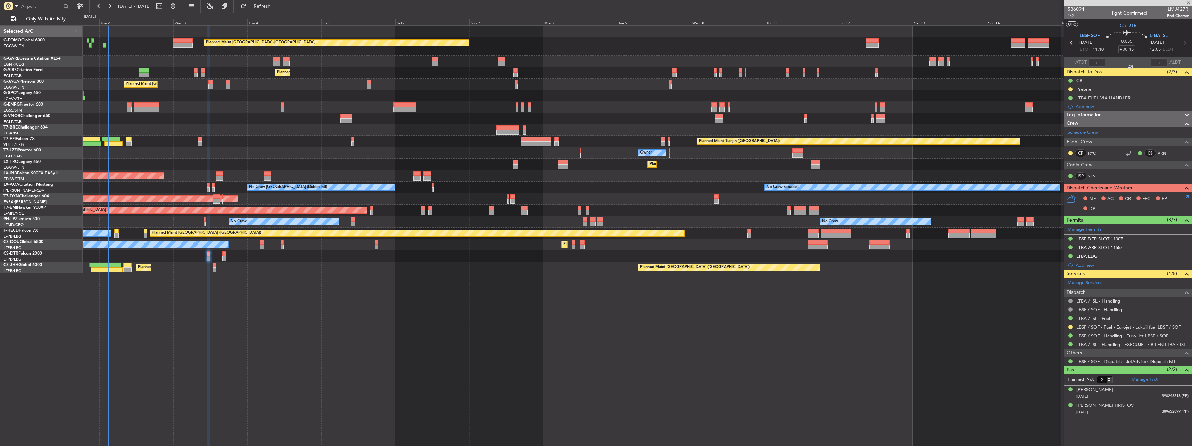
click at [116, 234] on div at bounding box center [116, 235] width 4 height 5
type input "1"
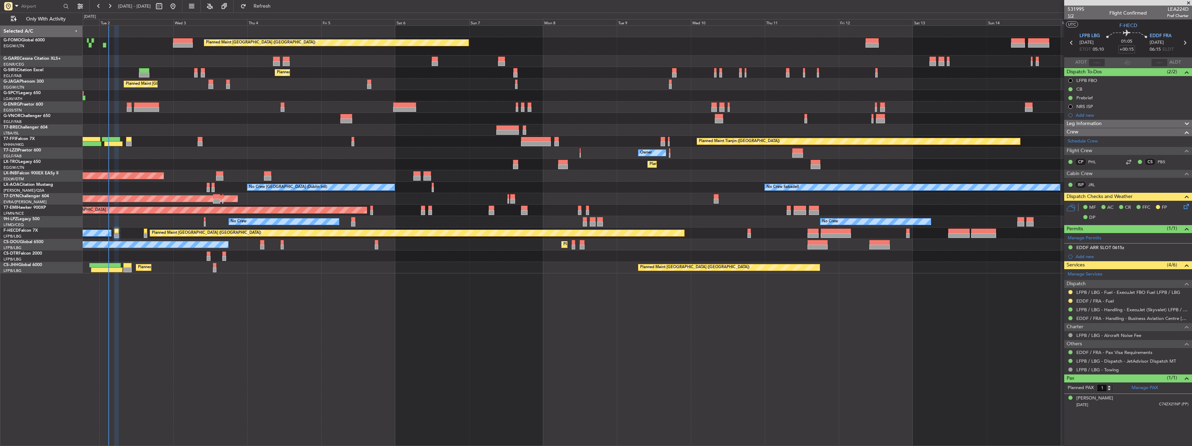
click at [1070, 15] on span "1/2" at bounding box center [1076, 16] width 17 height 6
click at [1073, 18] on span "1/2" at bounding box center [1076, 16] width 17 height 6
click at [1074, 15] on mat-tooltip-component "Trip Number" at bounding box center [1076, 22] width 34 height 18
click at [1069, 16] on mat-tooltip-component "Trip Number" at bounding box center [1076, 22] width 34 height 18
click at [1068, 15] on span "1/2" at bounding box center [1076, 16] width 17 height 6
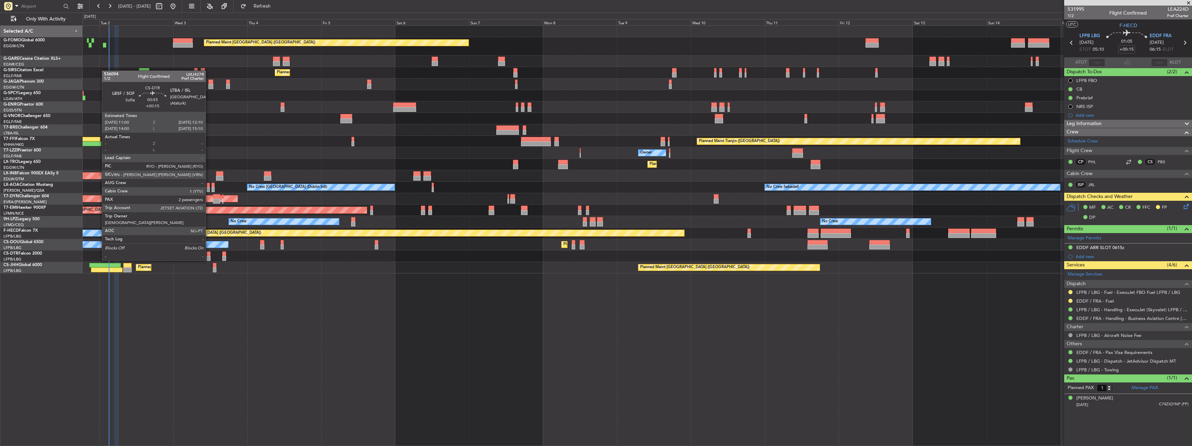
click at [209, 254] on div at bounding box center [209, 253] width 4 height 5
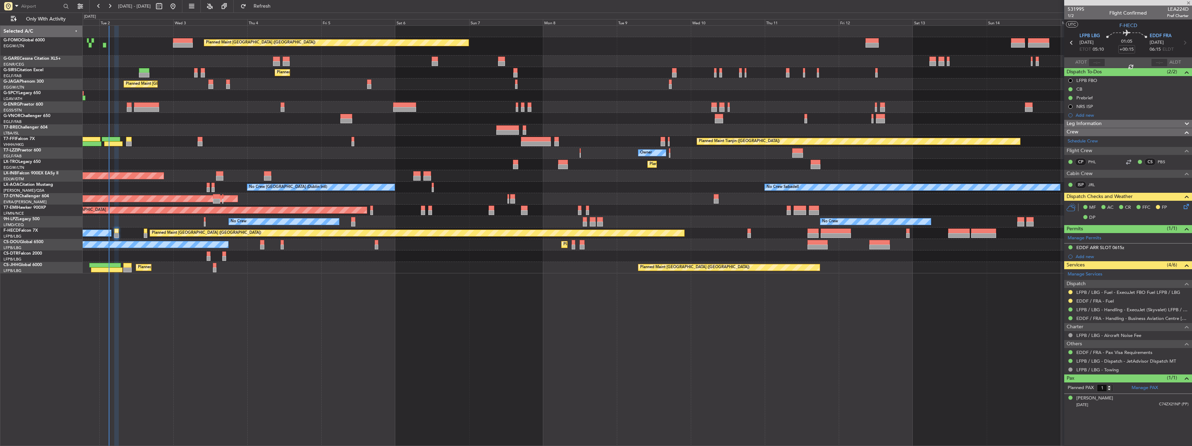
type input "2"
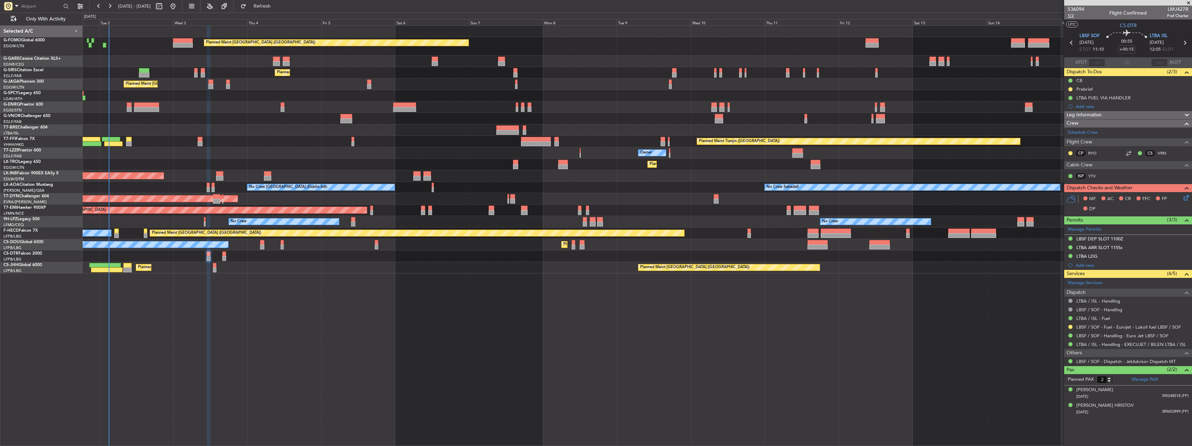
click at [1071, 16] on span "1/2" at bounding box center [1076, 16] width 17 height 6
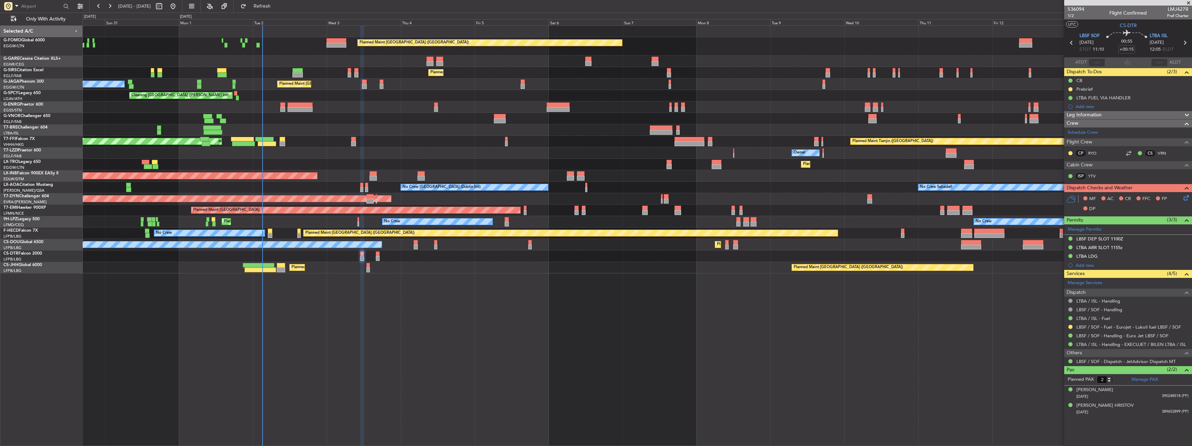
click at [486, 287] on div "Planned Maint [GEOGRAPHIC_DATA] ([GEOGRAPHIC_DATA]) Planned Maint [GEOGRAPHIC_D…" at bounding box center [637, 235] width 1109 height 421
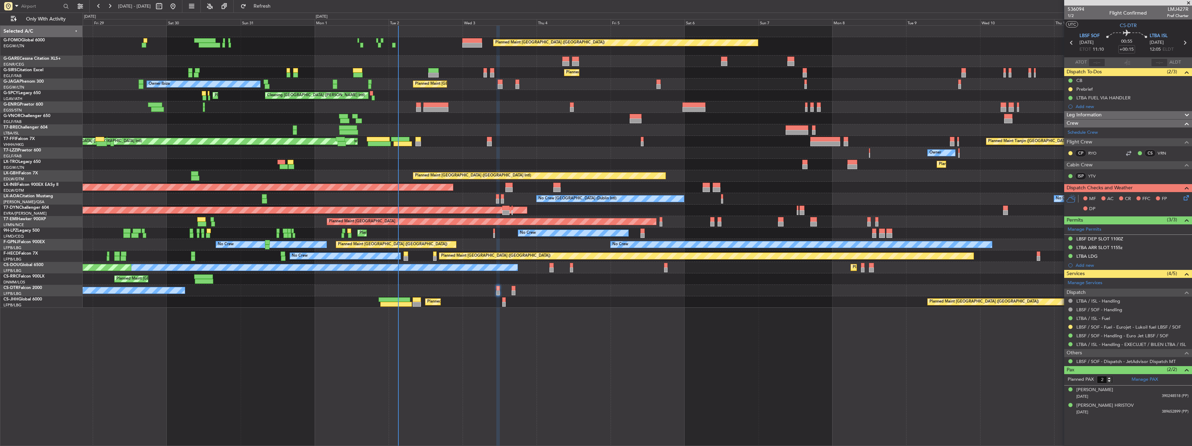
click at [459, 291] on div "No Crew" at bounding box center [637, 290] width 1109 height 11
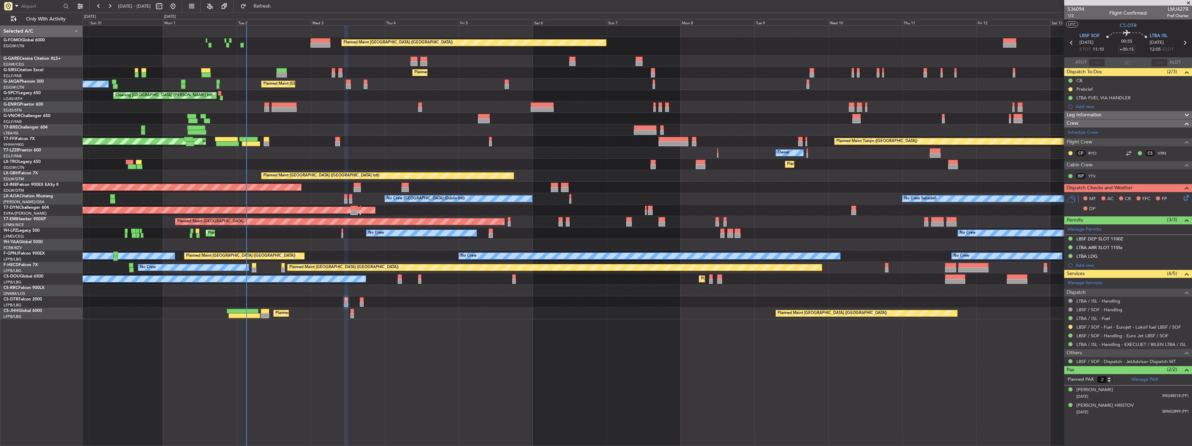
click at [606, 197] on div "Planned Maint [GEOGRAPHIC_DATA] ([GEOGRAPHIC_DATA]) Planned Maint [GEOGRAPHIC_D…" at bounding box center [637, 173] width 1109 height 294
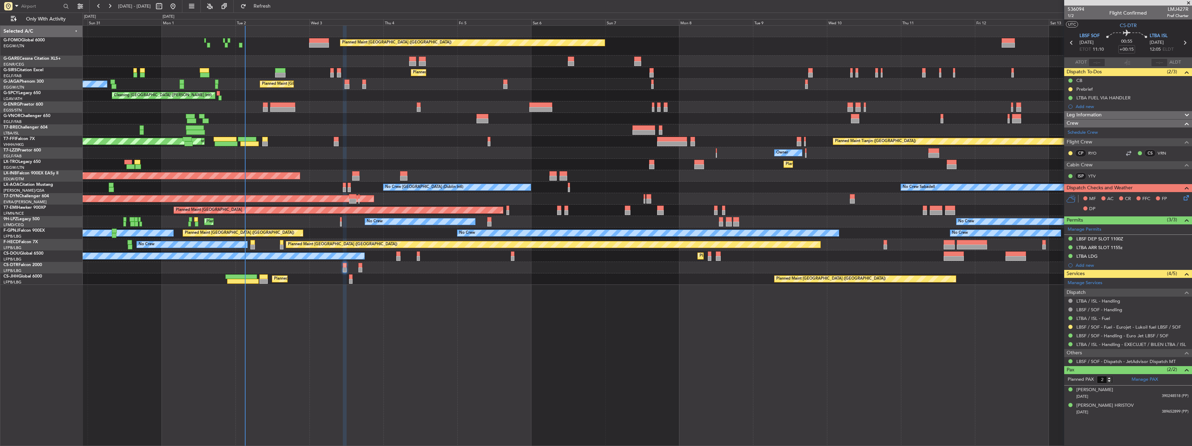
click at [1187, 197] on icon at bounding box center [1185, 197] width 6 height 6
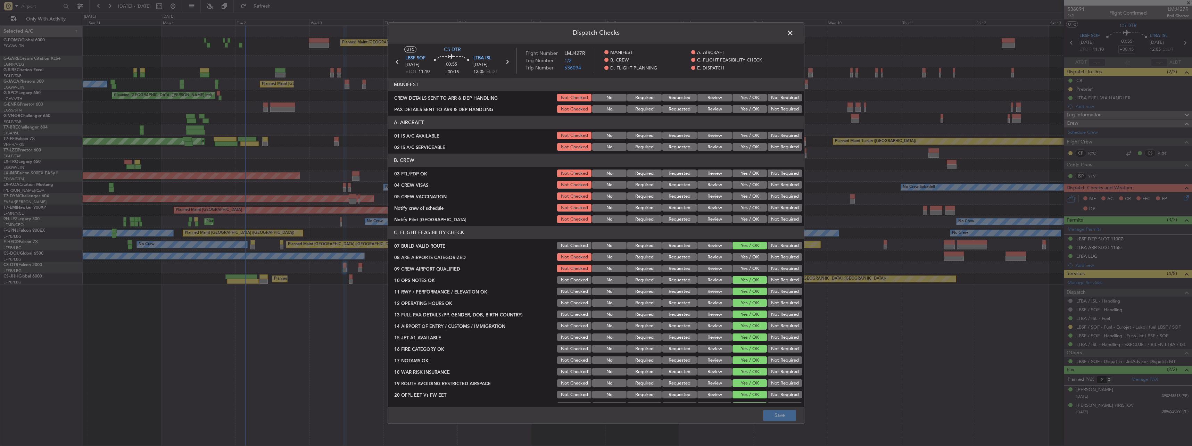
click at [753, 92] on section "MANIFEST CREW DETAILS SENT TO ARR & DEP HANDLING Not Checked No Required Reques…" at bounding box center [596, 96] width 416 height 36
click at [751, 98] on button "Yes / OK" at bounding box center [750, 98] width 34 height 8
click at [749, 110] on button "Yes / OK" at bounding box center [750, 110] width 34 height 8
drag, startPoint x: 748, startPoint y: 132, endPoint x: 751, endPoint y: 141, distance: 9.4
click at [748, 133] on button "Yes / OK" at bounding box center [750, 136] width 34 height 8
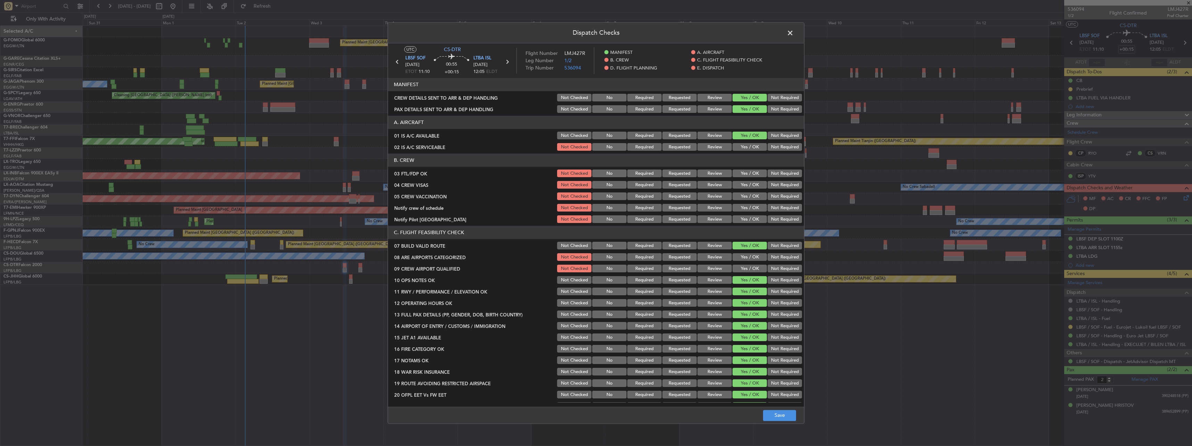
click at [751, 141] on section "A. AIRCRAFT 01 IS A/C AVAILABLE Not Checked No Required Requested Review Yes / …" at bounding box center [596, 134] width 416 height 36
click at [750, 146] on button "Yes / OK" at bounding box center [750, 147] width 34 height 8
click at [769, 414] on button "Save" at bounding box center [779, 415] width 33 height 11
click at [794, 34] on span at bounding box center [794, 35] width 0 height 14
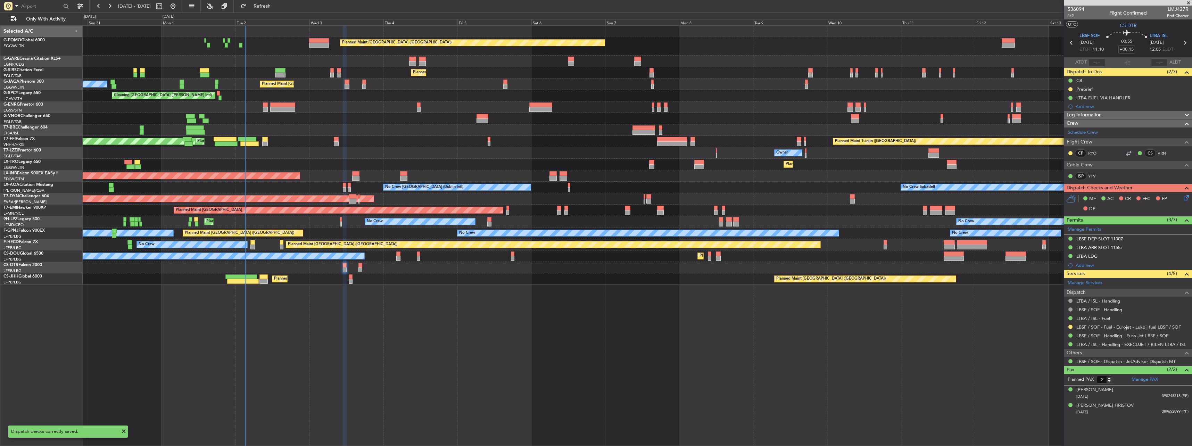
click at [362, 267] on div "No Crew" at bounding box center [637, 267] width 1109 height 11
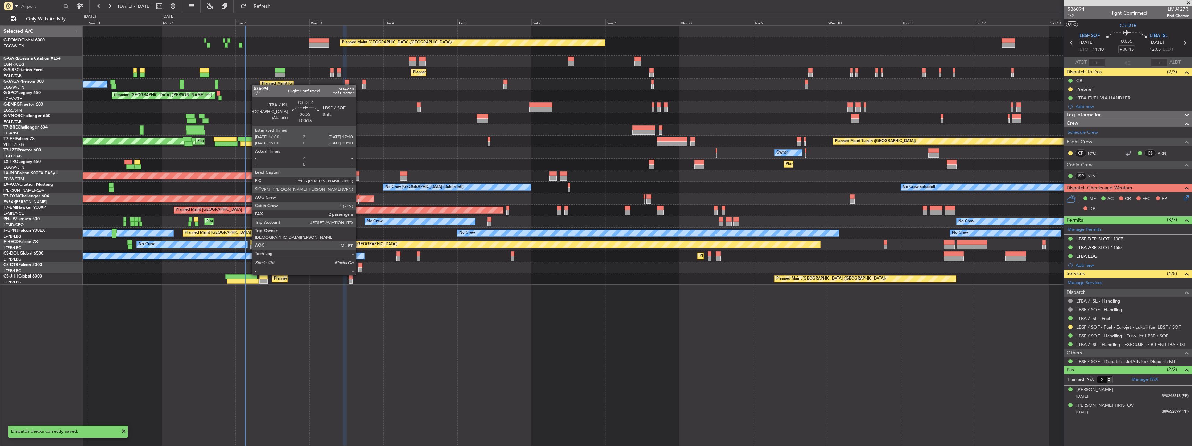
click at [359, 268] on div at bounding box center [360, 269] width 4 height 5
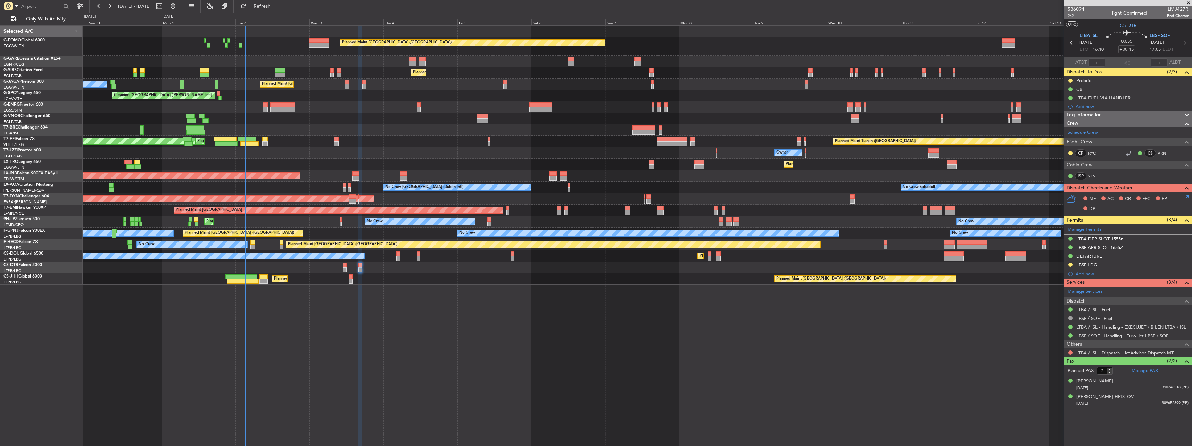
click at [1185, 197] on icon at bounding box center [1185, 197] width 6 height 6
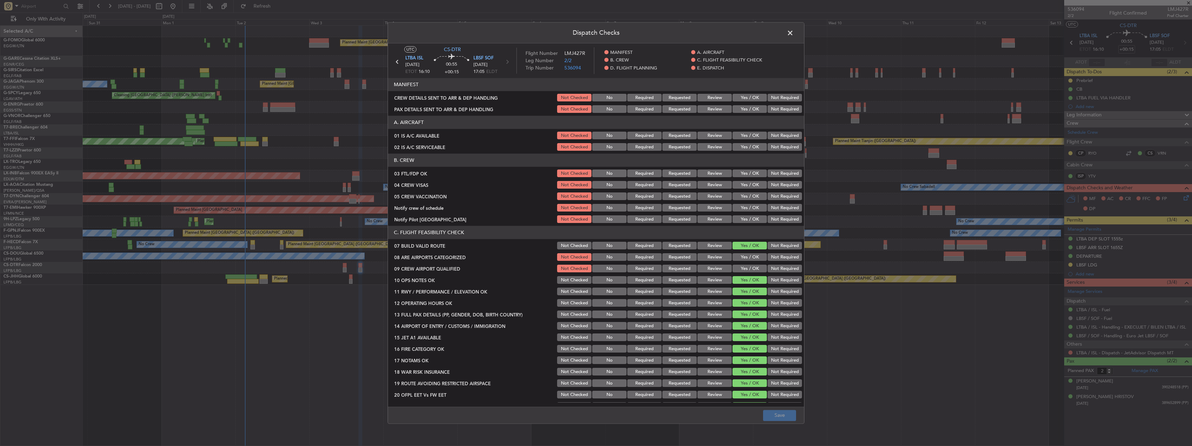
click at [750, 98] on button "Yes / OK" at bounding box center [750, 98] width 34 height 8
click at [751, 111] on button "Yes / OK" at bounding box center [750, 110] width 34 height 8
click at [751, 133] on button "Yes / OK" at bounding box center [750, 136] width 34 height 8
click at [751, 144] on button "Yes / OK" at bounding box center [750, 147] width 34 height 8
click at [786, 413] on button "Save" at bounding box center [779, 415] width 33 height 11
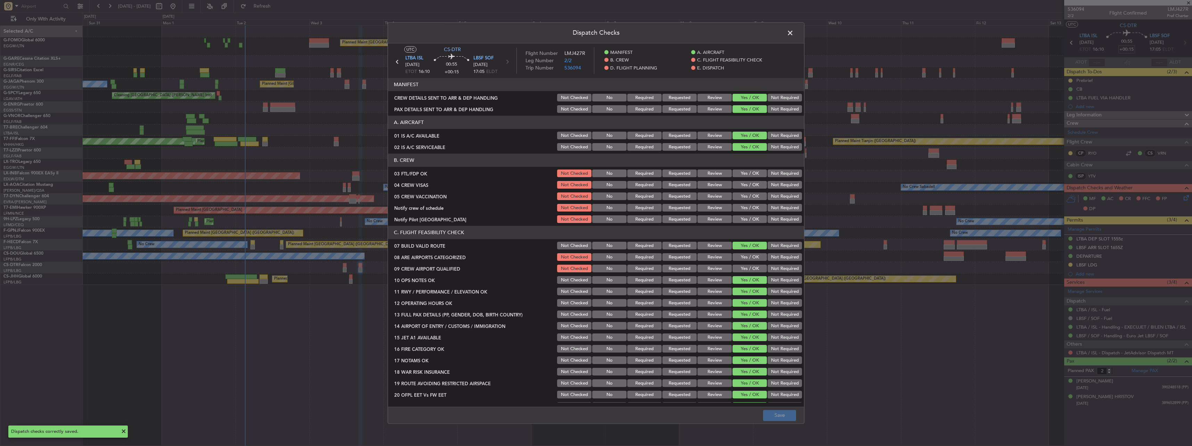
click at [794, 33] on span at bounding box center [794, 35] width 0 height 14
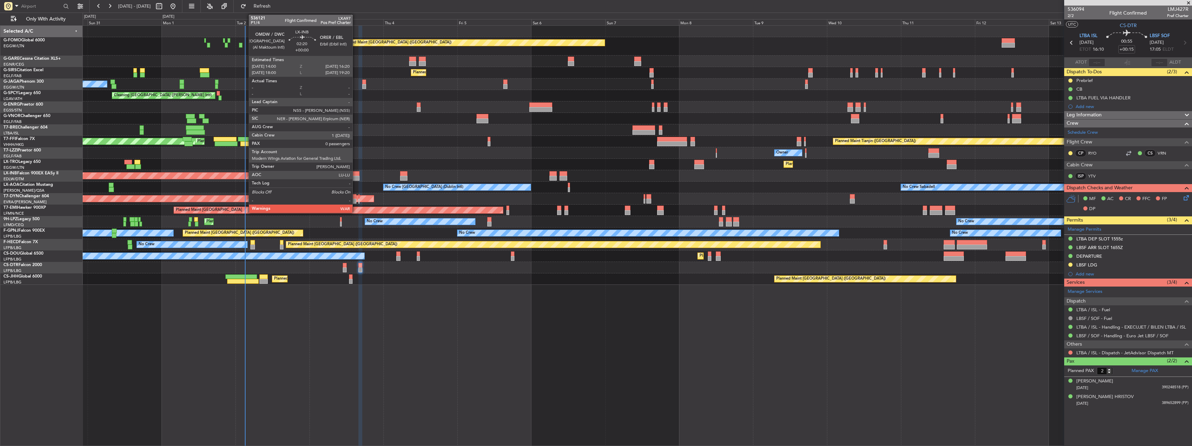
click at [356, 173] on div at bounding box center [355, 173] width 7 height 5
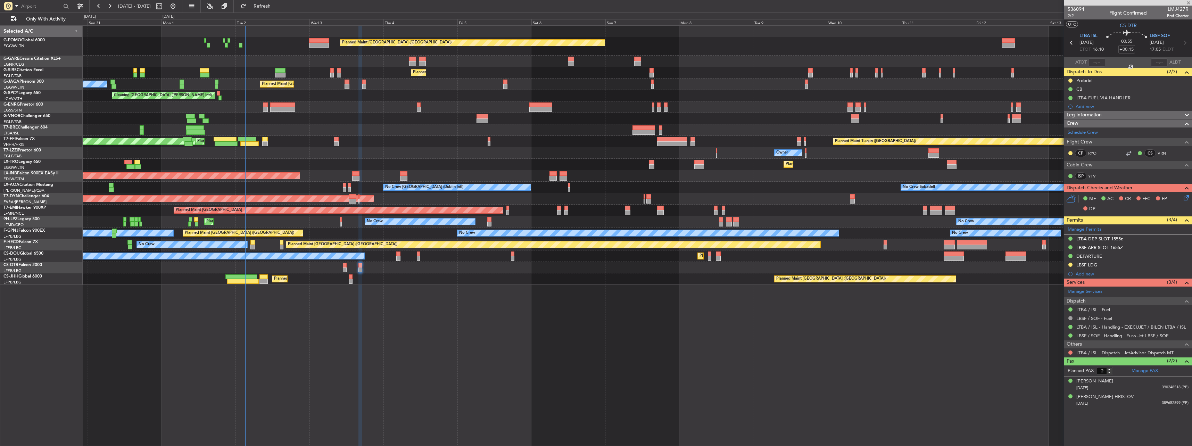
type input "0"
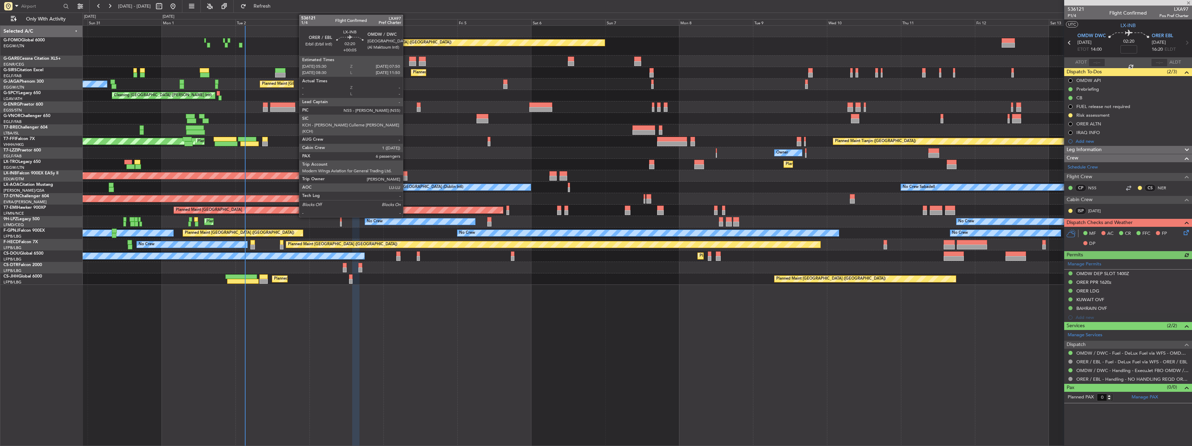
click at [406, 175] on div at bounding box center [403, 173] width 7 height 5
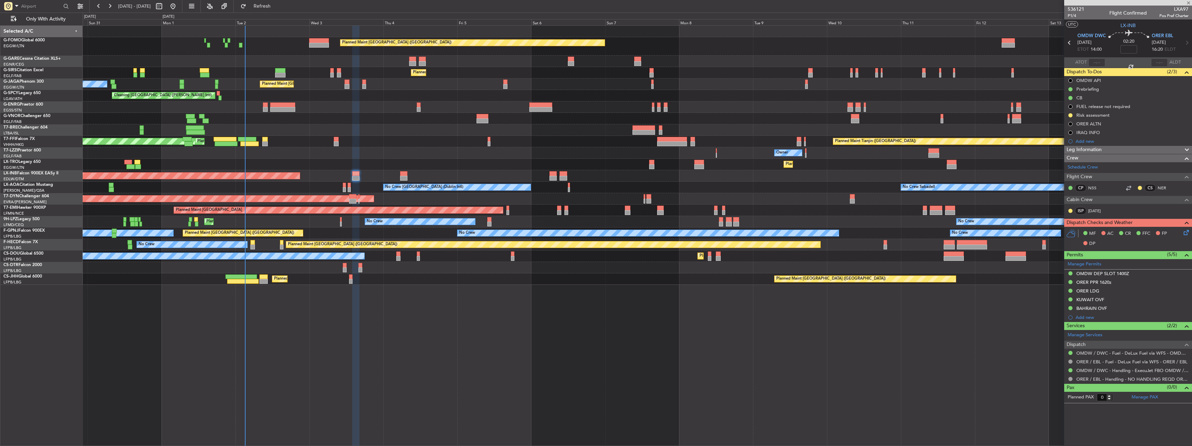
type input "+00:05"
type input "6"
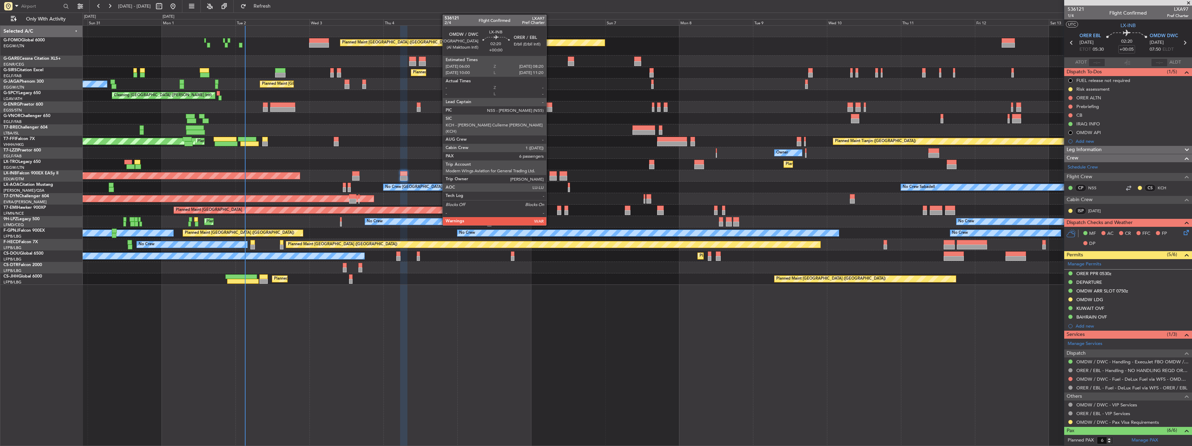
click at [551, 174] on div at bounding box center [552, 173] width 7 height 5
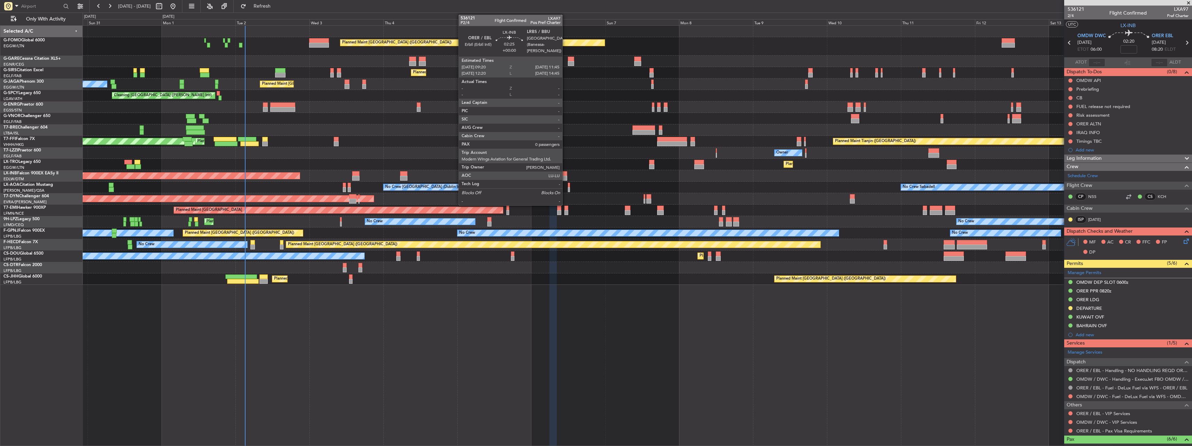
click at [565, 177] on div at bounding box center [564, 178] width 8 height 5
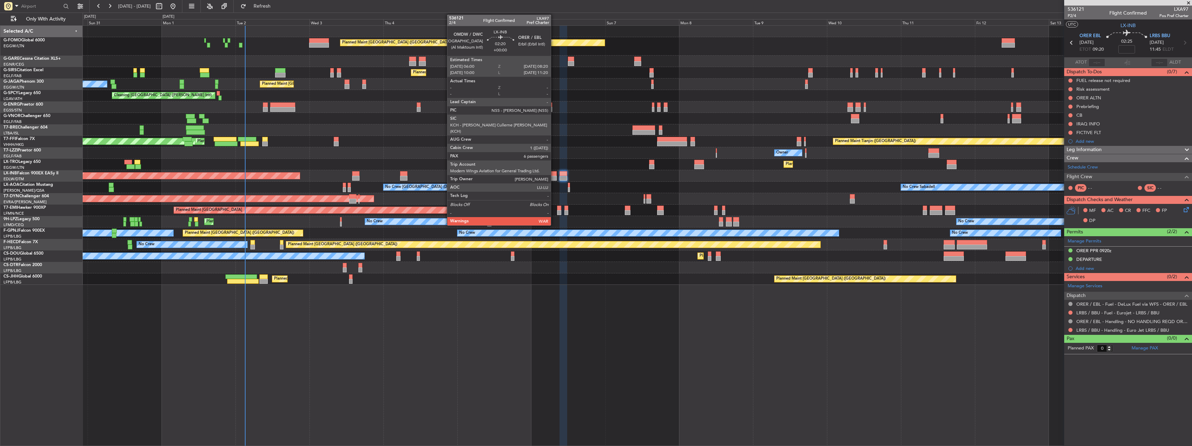
click at [554, 175] on div at bounding box center [552, 173] width 7 height 5
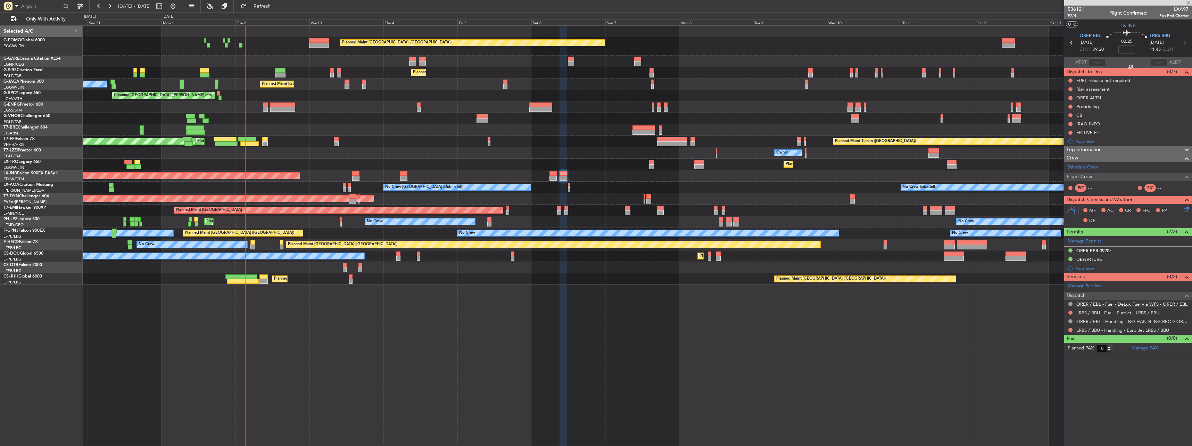
type input "6"
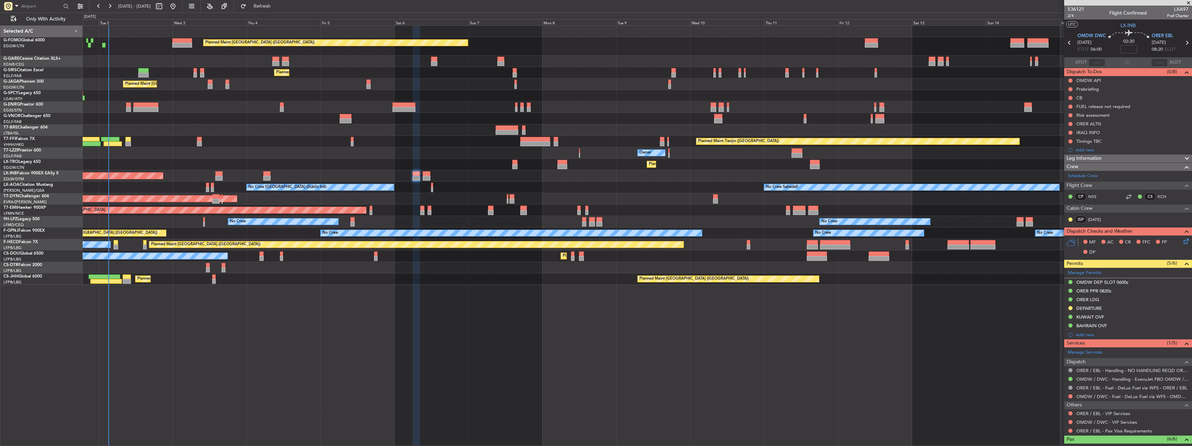
click at [251, 76] on div "Planned Maint [GEOGRAPHIC_DATA] ([GEOGRAPHIC_DATA]) Planned Maint [GEOGRAPHIC_D…" at bounding box center [637, 155] width 1109 height 259
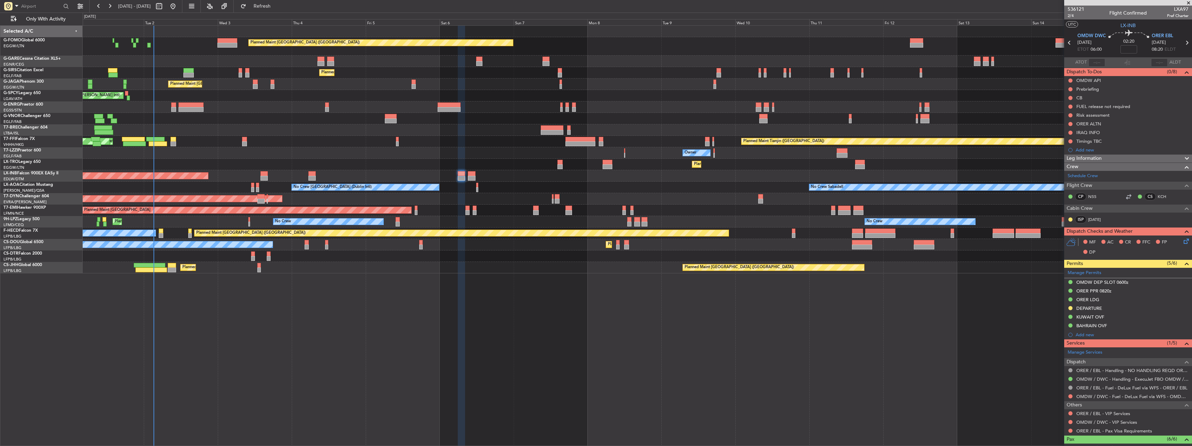
click at [384, 102] on div at bounding box center [637, 106] width 1109 height 11
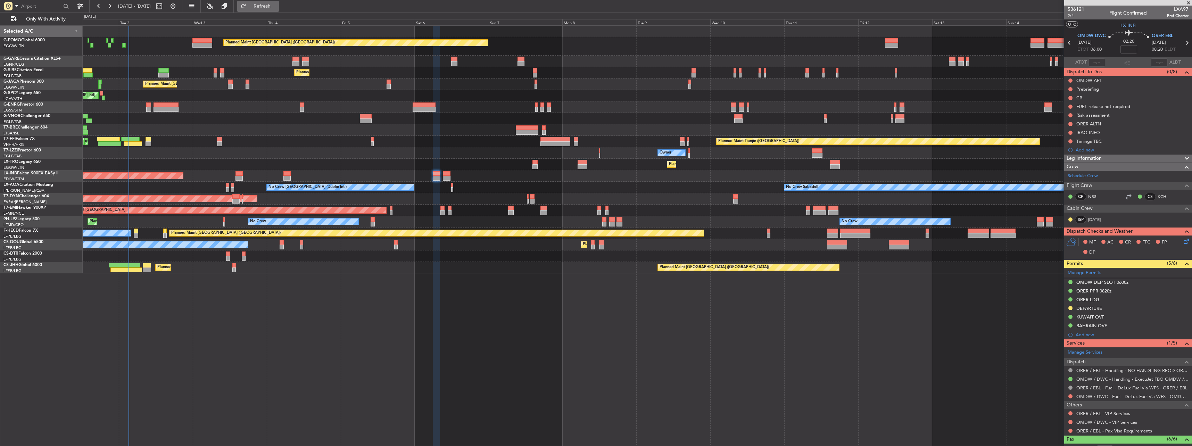
click at [277, 8] on span "Refresh" at bounding box center [262, 6] width 29 height 5
